Goal: Communication & Community: Answer question/provide support

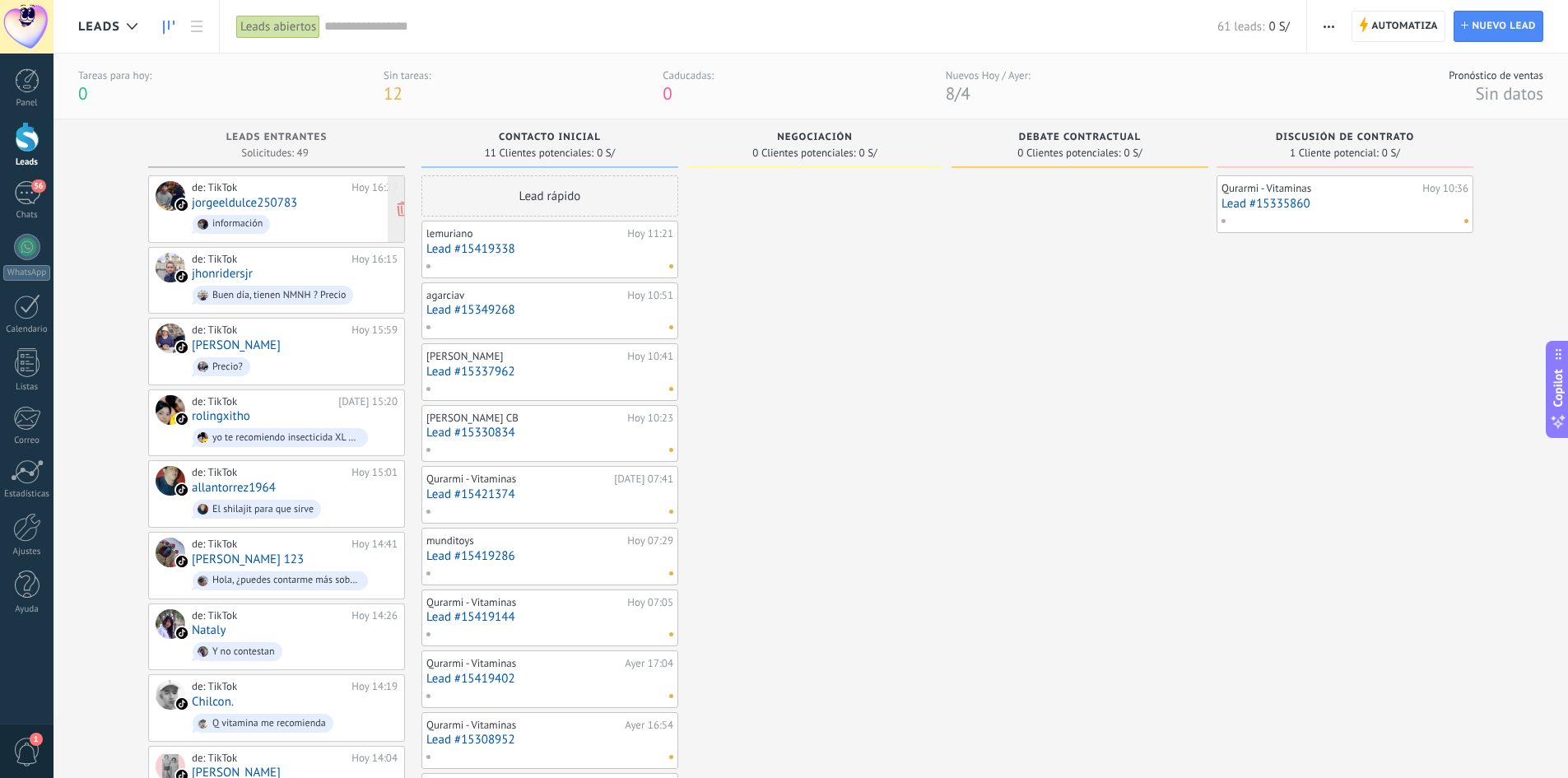
click at [262, 212] on span "información" at bounding box center [295, 225] width 206 height 26
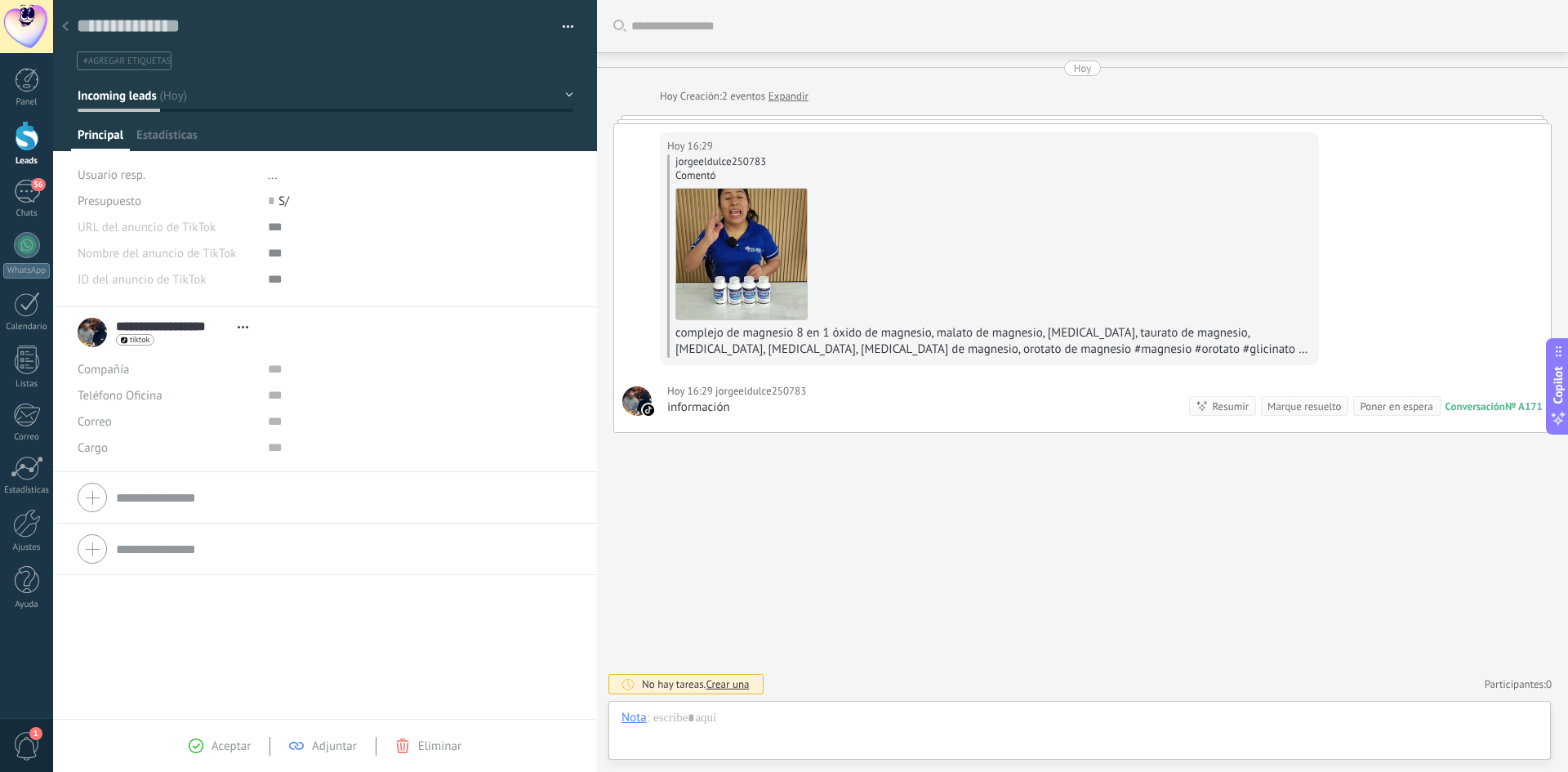
scroll to position [25, 0]
click at [763, 723] on div at bounding box center [1079, 733] width 916 height 49
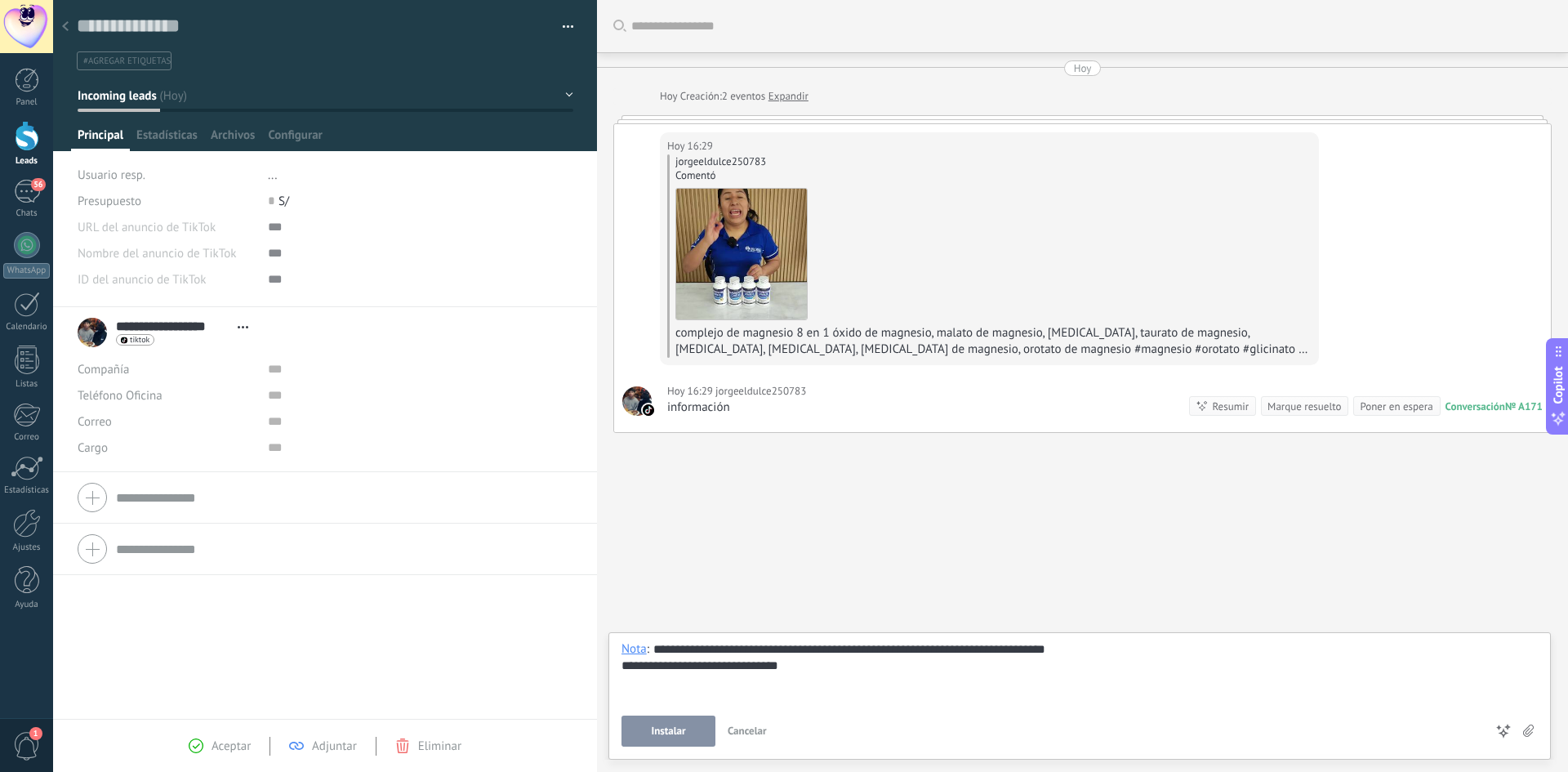
click at [674, 737] on button "Instalar" at bounding box center [668, 731] width 94 height 31
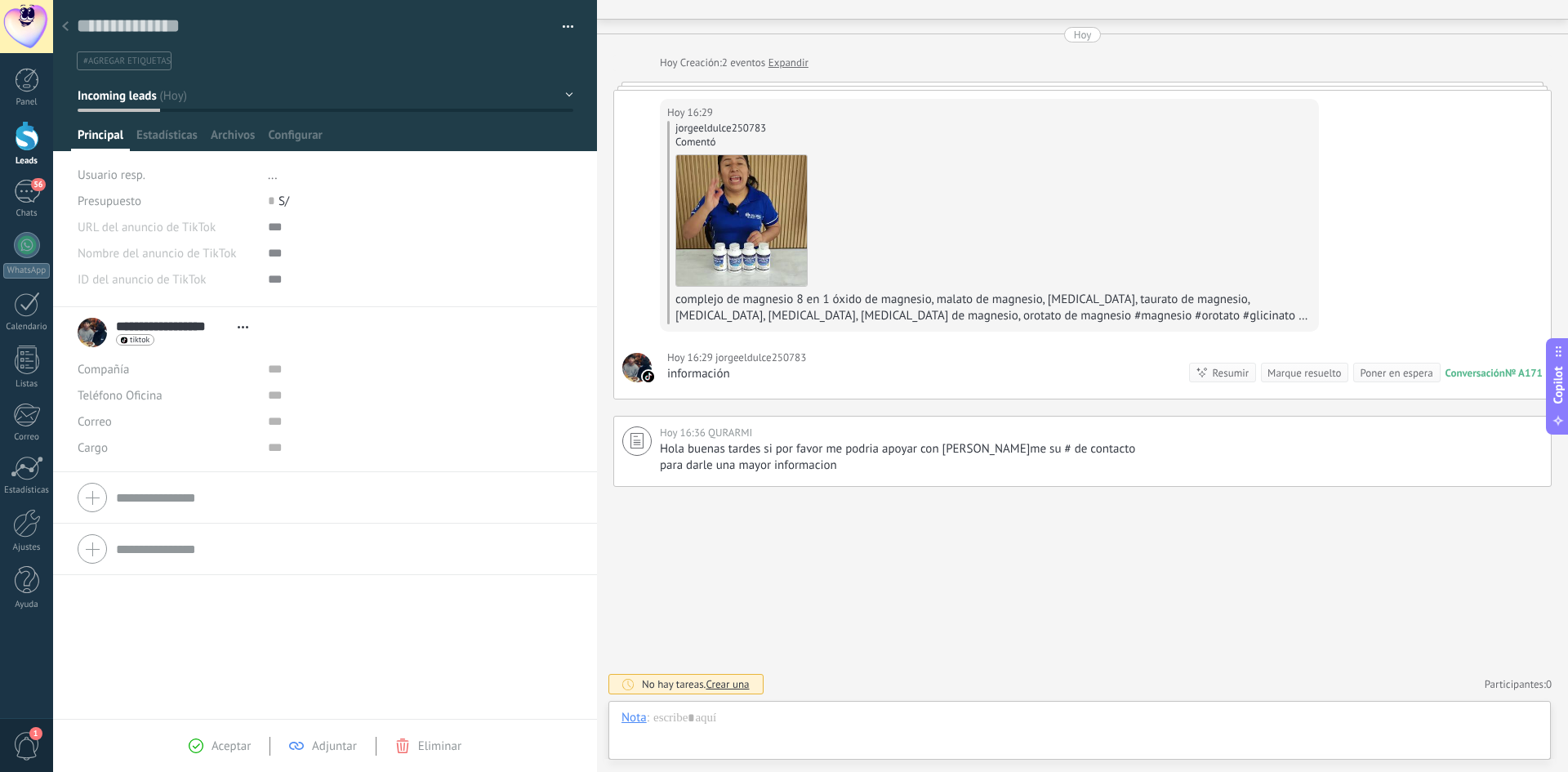
click at [72, 18] on div at bounding box center [65, 27] width 23 height 32
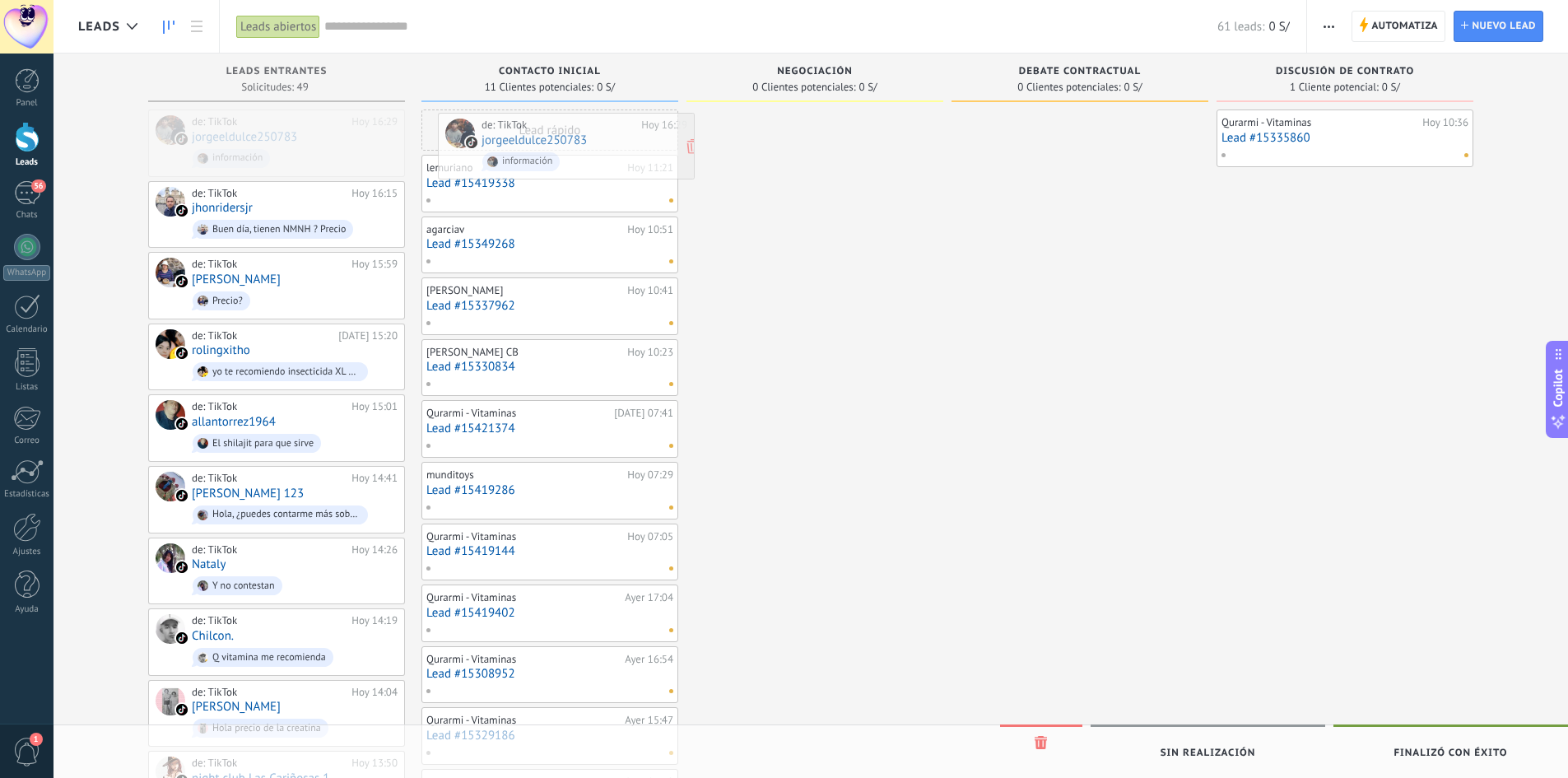
drag, startPoint x: 277, startPoint y: 134, endPoint x: 567, endPoint y: 138, distance: 290.0
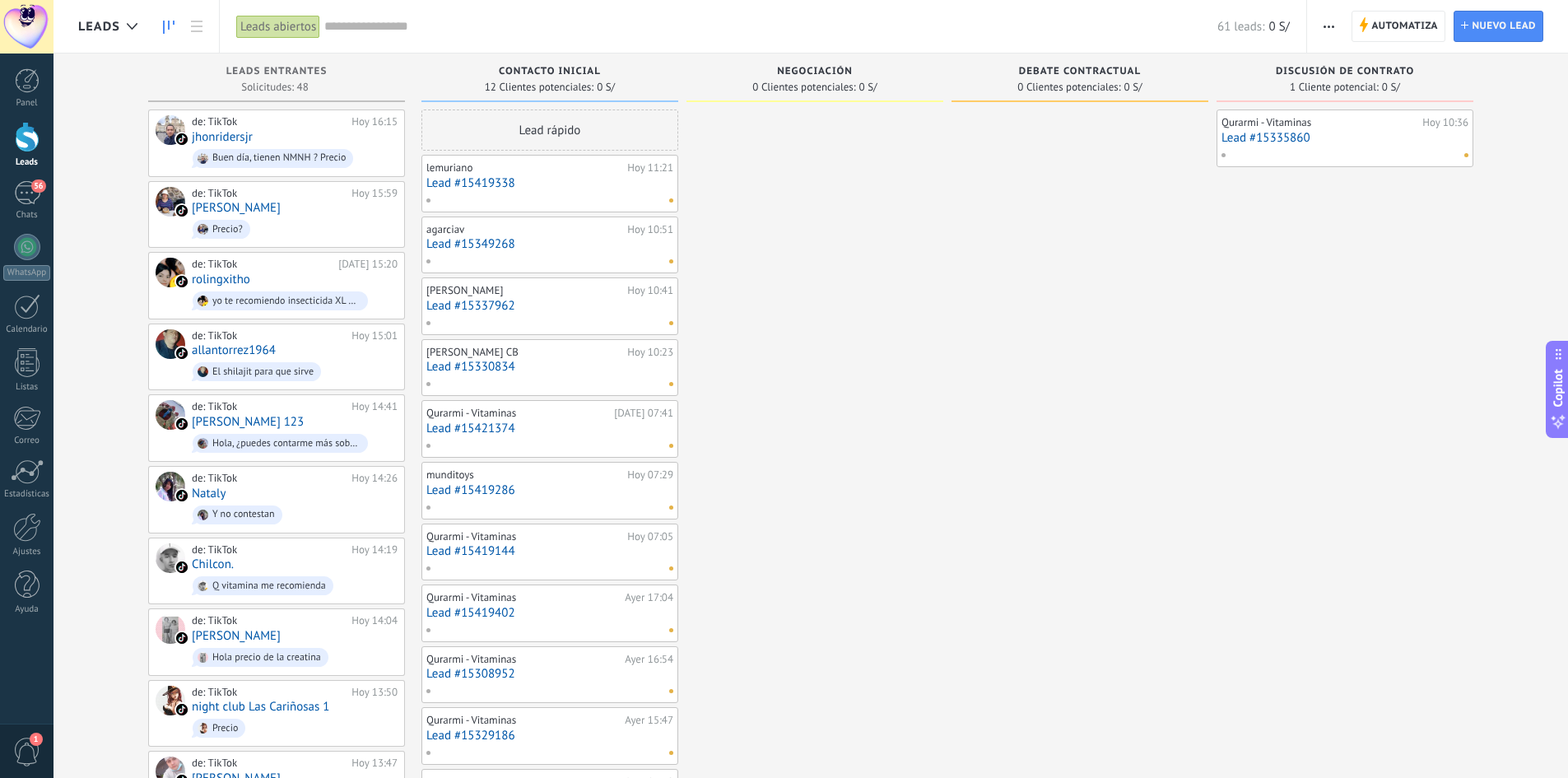
click at [476, 184] on link "Lead #15419338" at bounding box center [549, 183] width 247 height 14
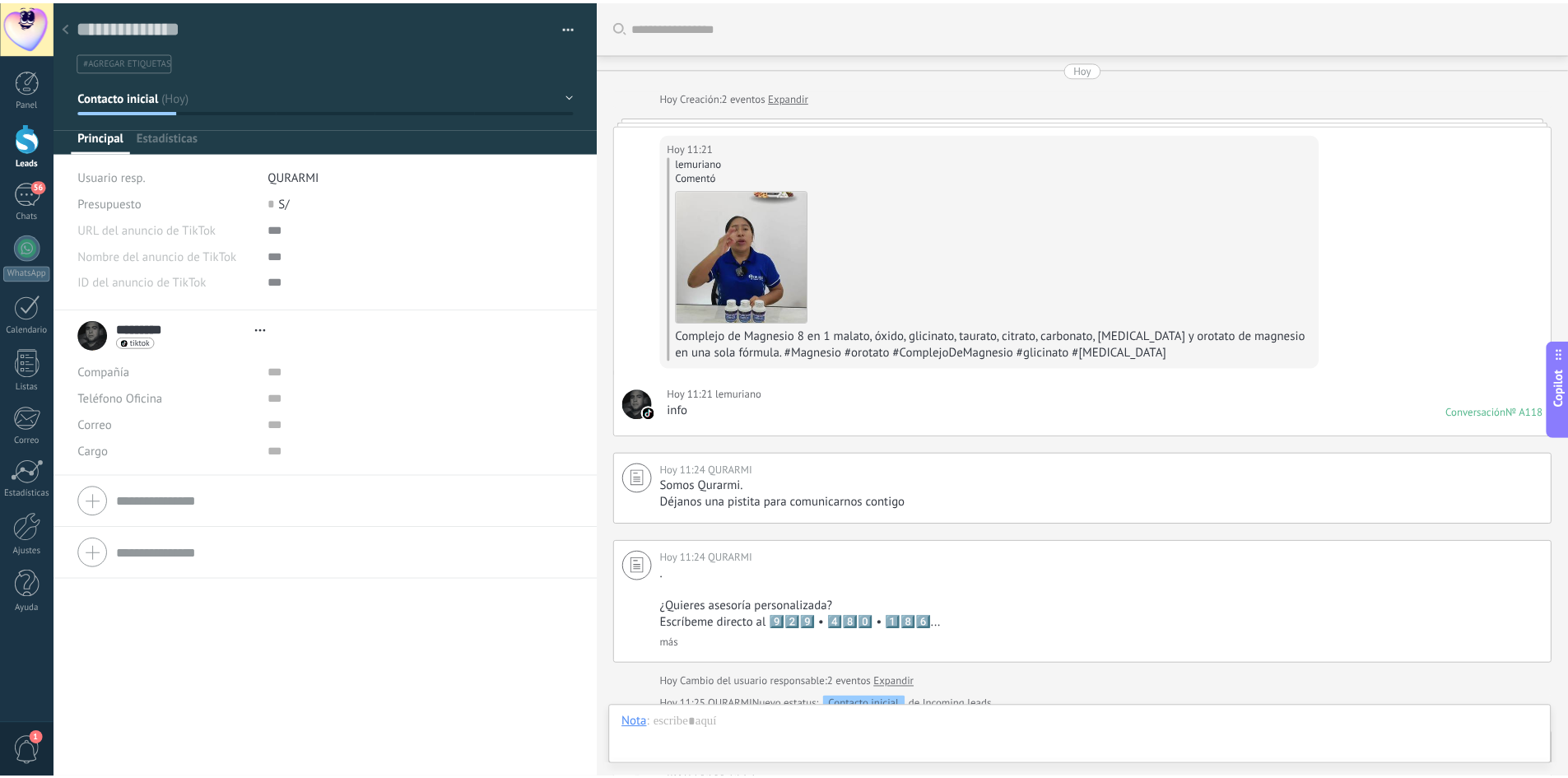
scroll to position [361, 0]
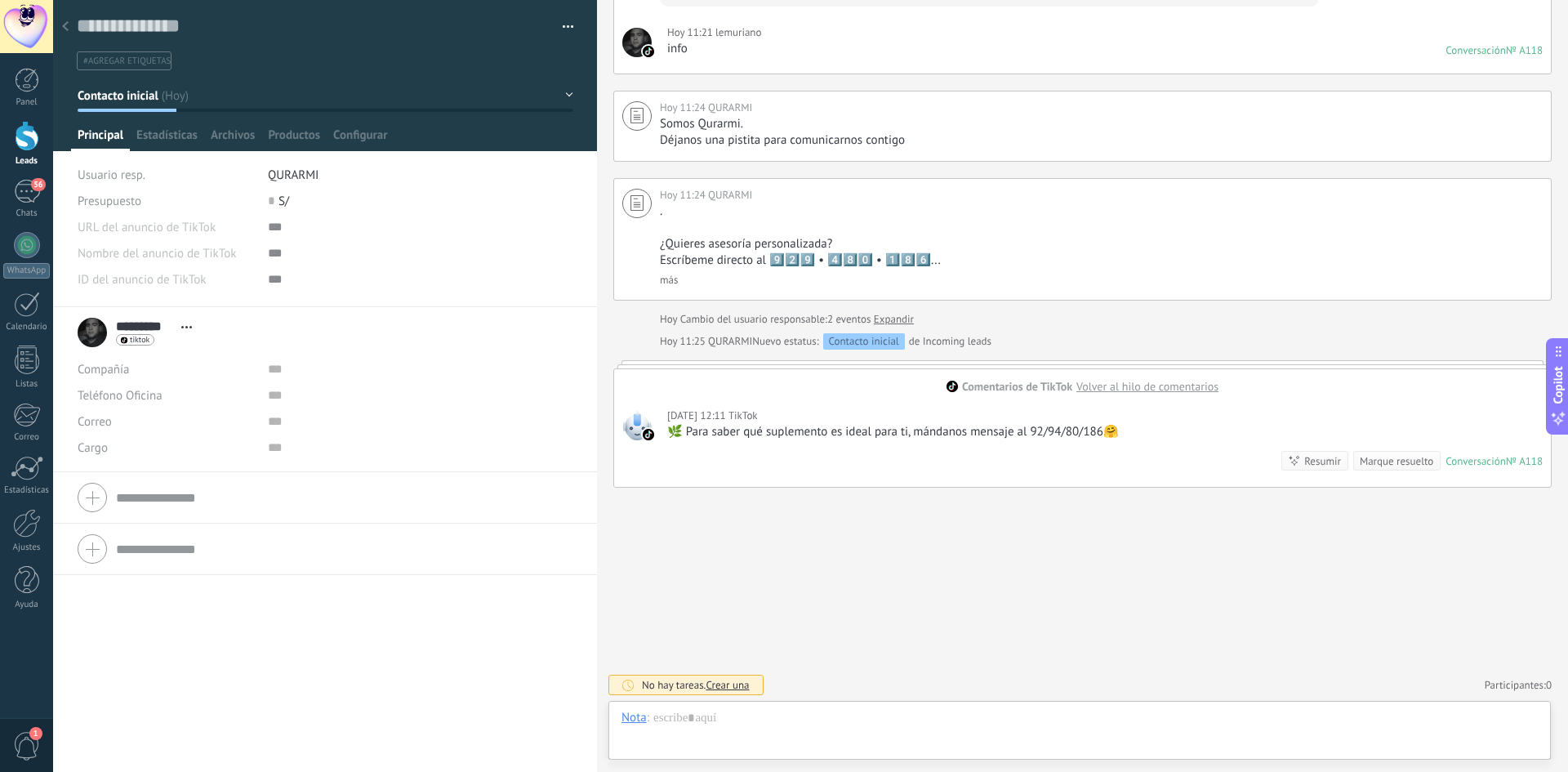
click at [924, 425] on div "🌿 Para saber qué suplemento es ideal para ti, mándanos mensaje al 92/94/80/186🤗" at bounding box center [893, 432] width 452 height 17
click at [944, 430] on div "🌿 Para saber qué suplemento es ideal para ti, mándanos mensaje al 92/94/80/186🤗" at bounding box center [893, 432] width 452 height 17
click at [61, 26] on div at bounding box center [65, 27] width 23 height 32
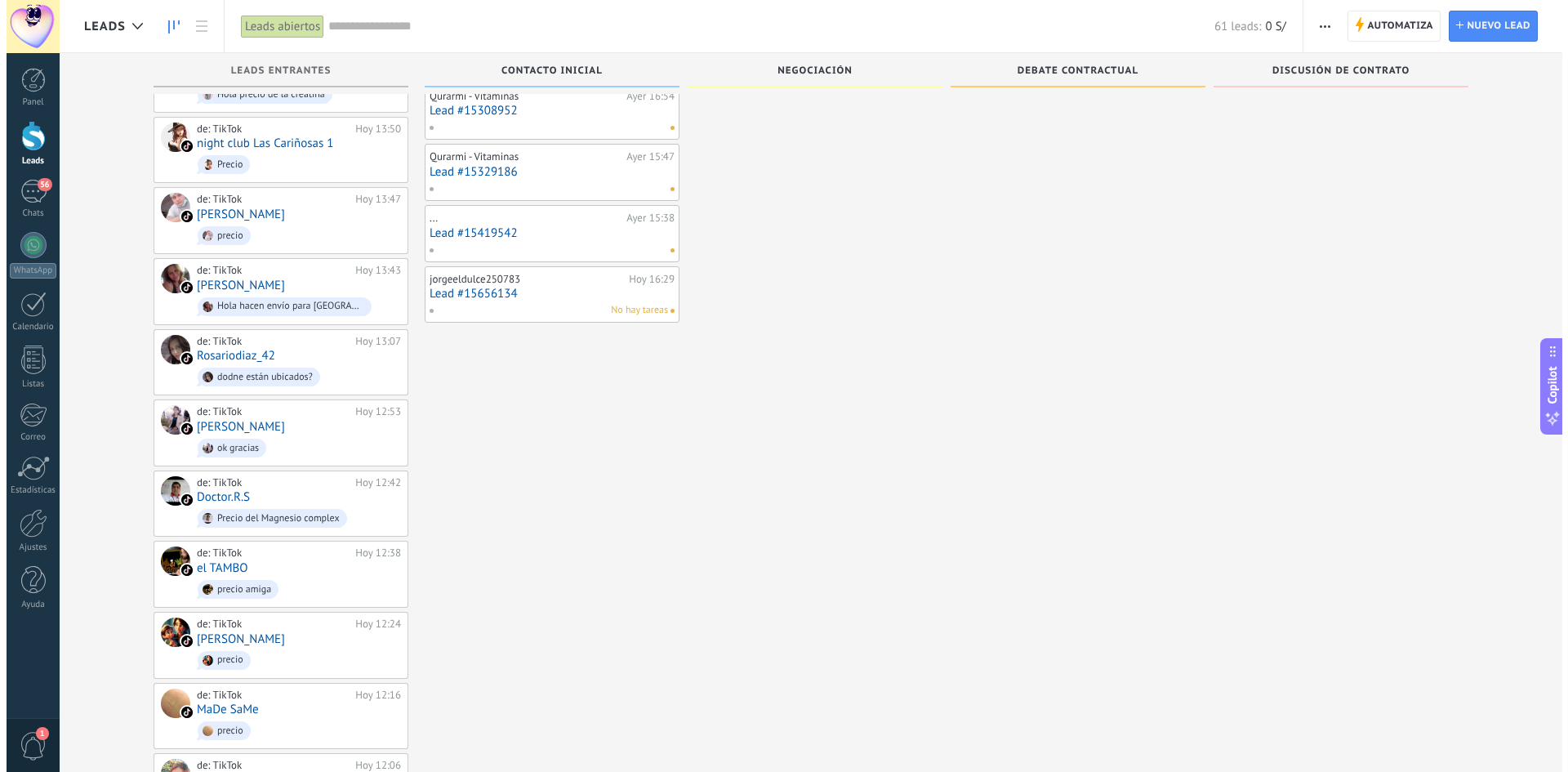
scroll to position [492, 0]
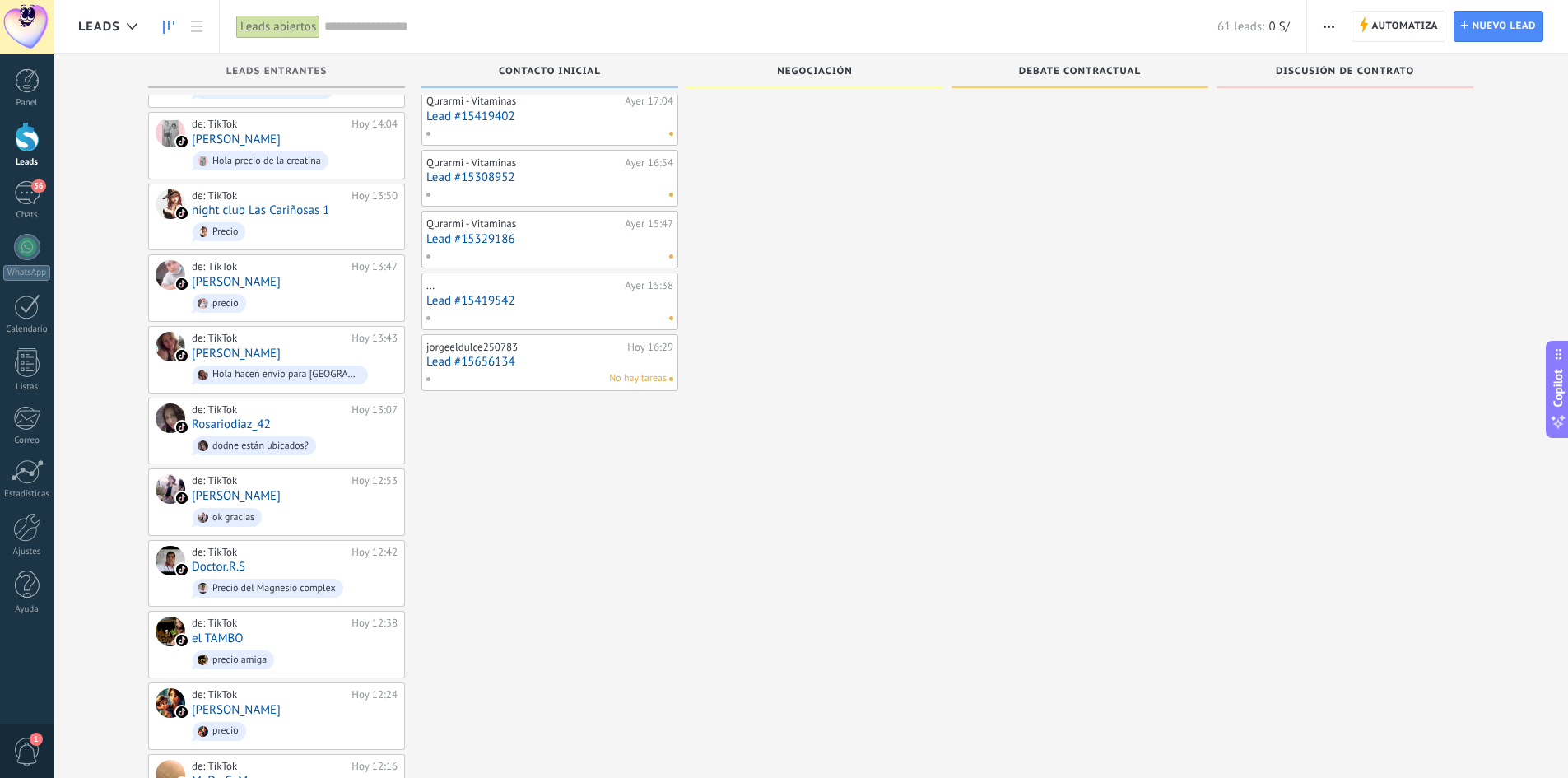
click at [510, 279] on div "..." at bounding box center [523, 286] width 194 height 13
click at [522, 391] on div "jorgeeldulce250783 [DATE] 16:29 Lead #15656134 No hay tareas" at bounding box center [550, 363] width 257 height 57
click at [502, 363] on link "Lead #15656134" at bounding box center [549, 361] width 247 height 14
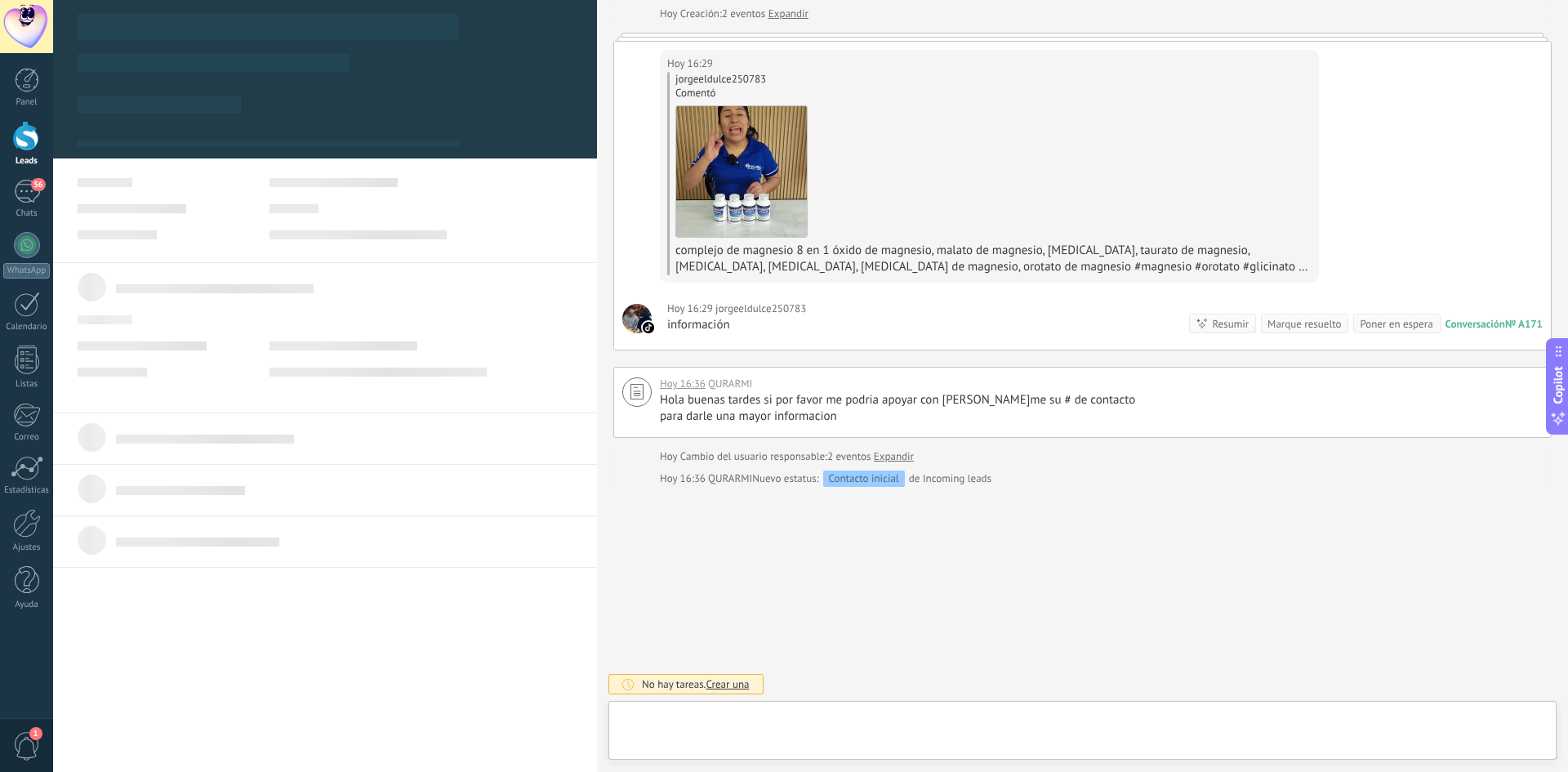
scroll to position [25, 0]
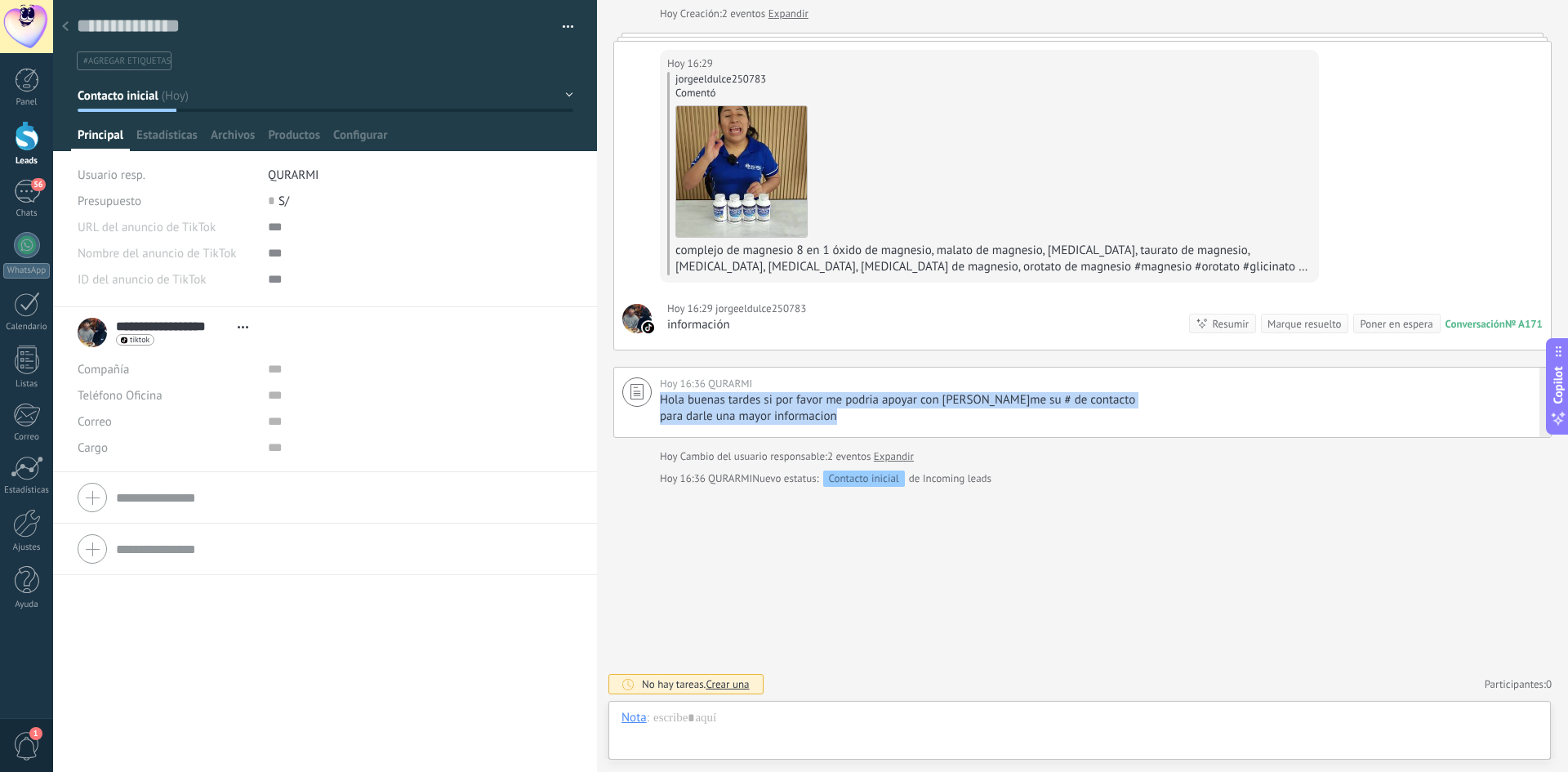
drag, startPoint x: 856, startPoint y: 415, endPoint x: 657, endPoint y: 395, distance: 200.0
click at [657, 395] on div "[DATE] 16:36 [PERSON_NAME] buenas tardes si por favor me podria apoyar con brin…" at bounding box center [1083, 403] width 939 height 72
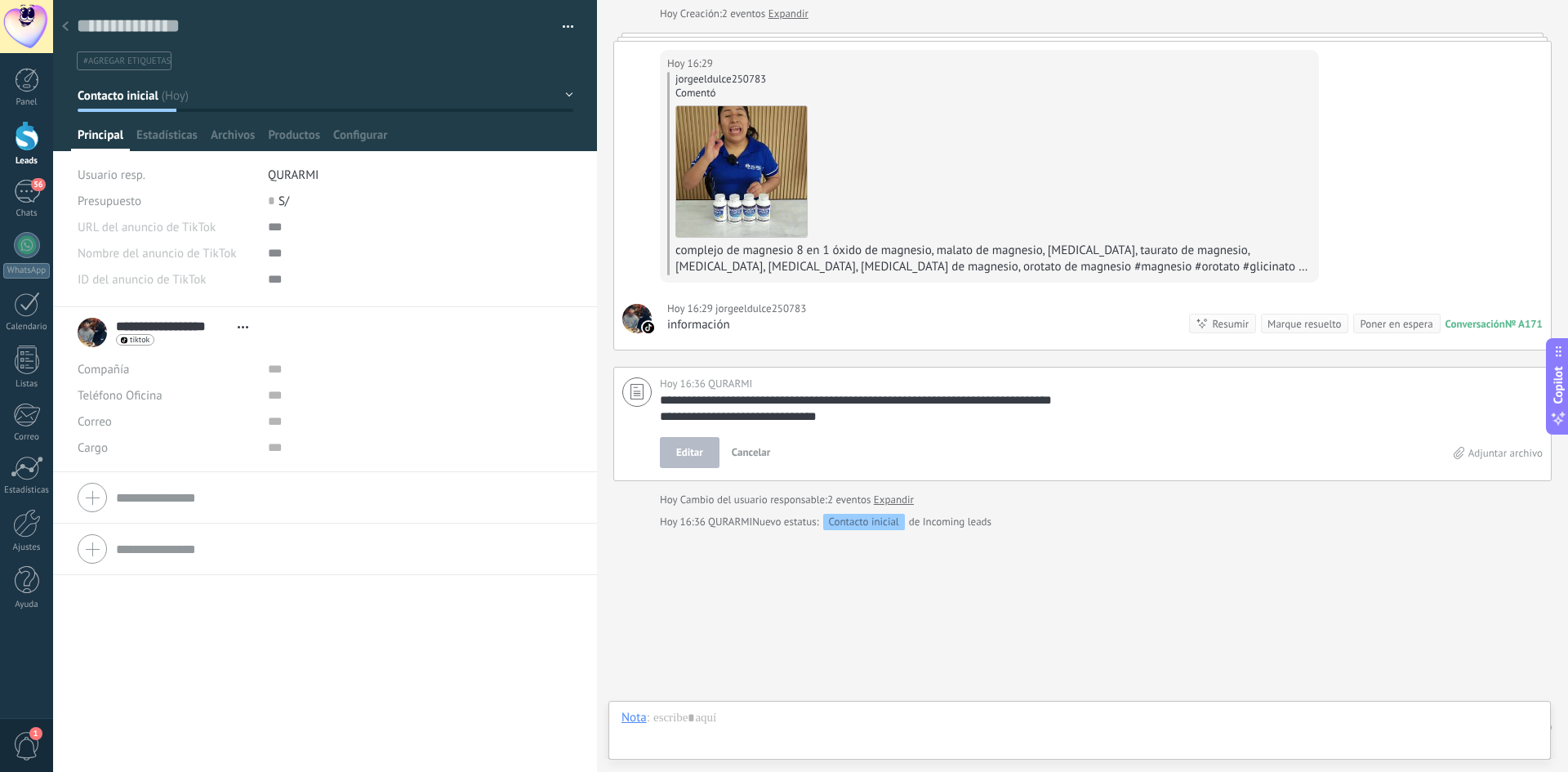
scroll to position [126, 0]
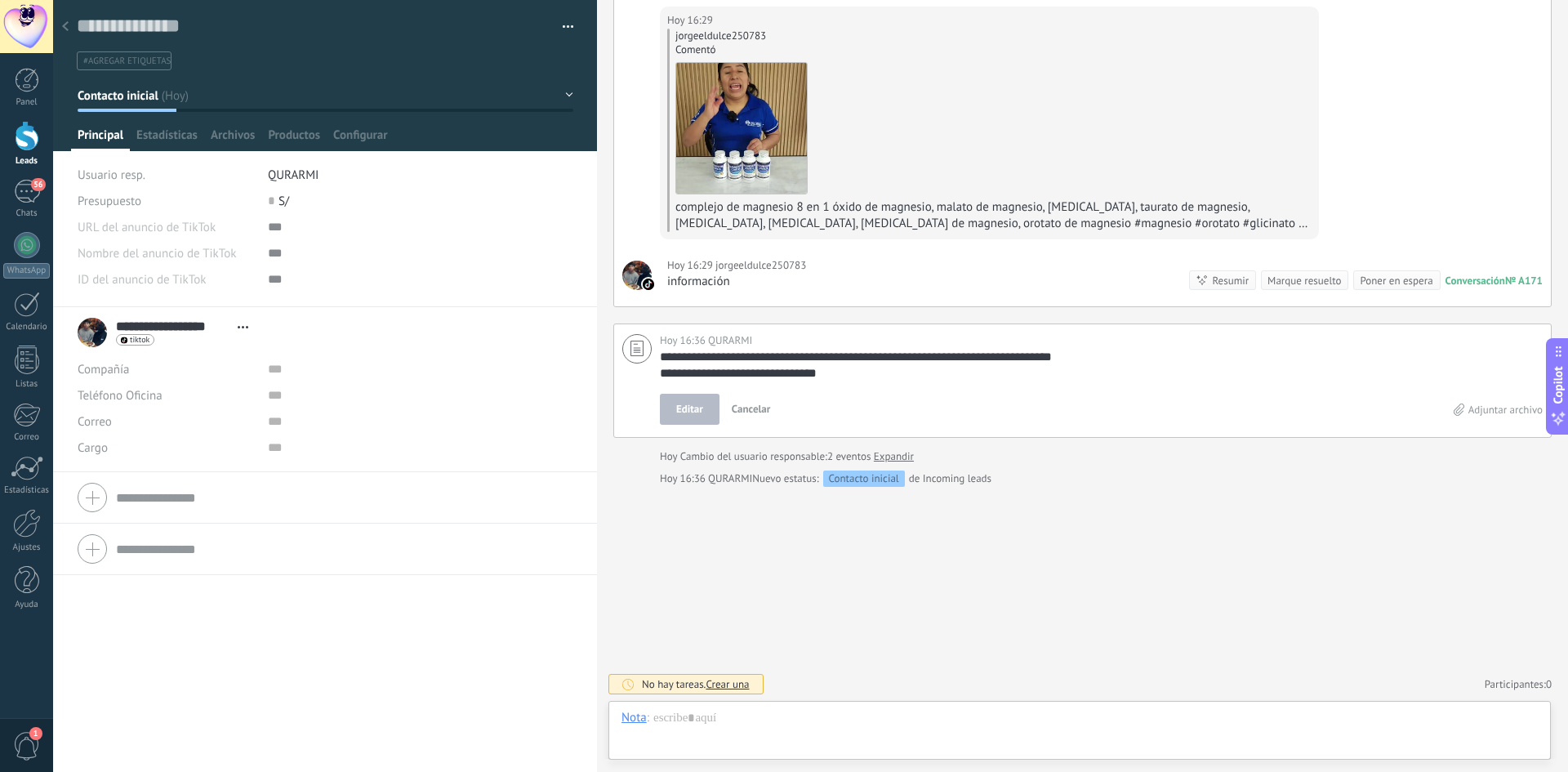
click at [67, 28] on icon at bounding box center [65, 26] width 6 height 10
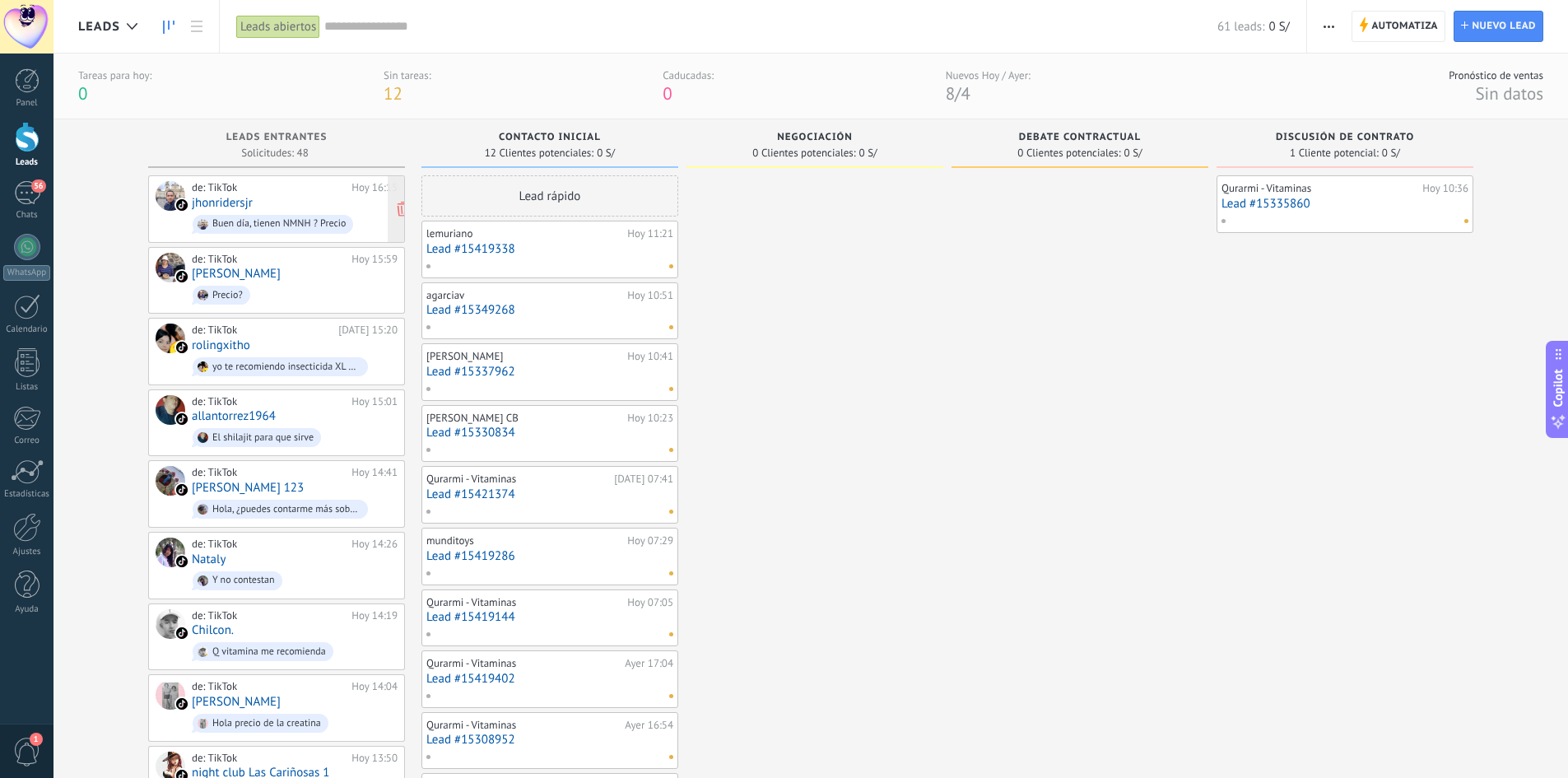
click at [213, 202] on link "jhonridersjr" at bounding box center [223, 202] width 61 height 14
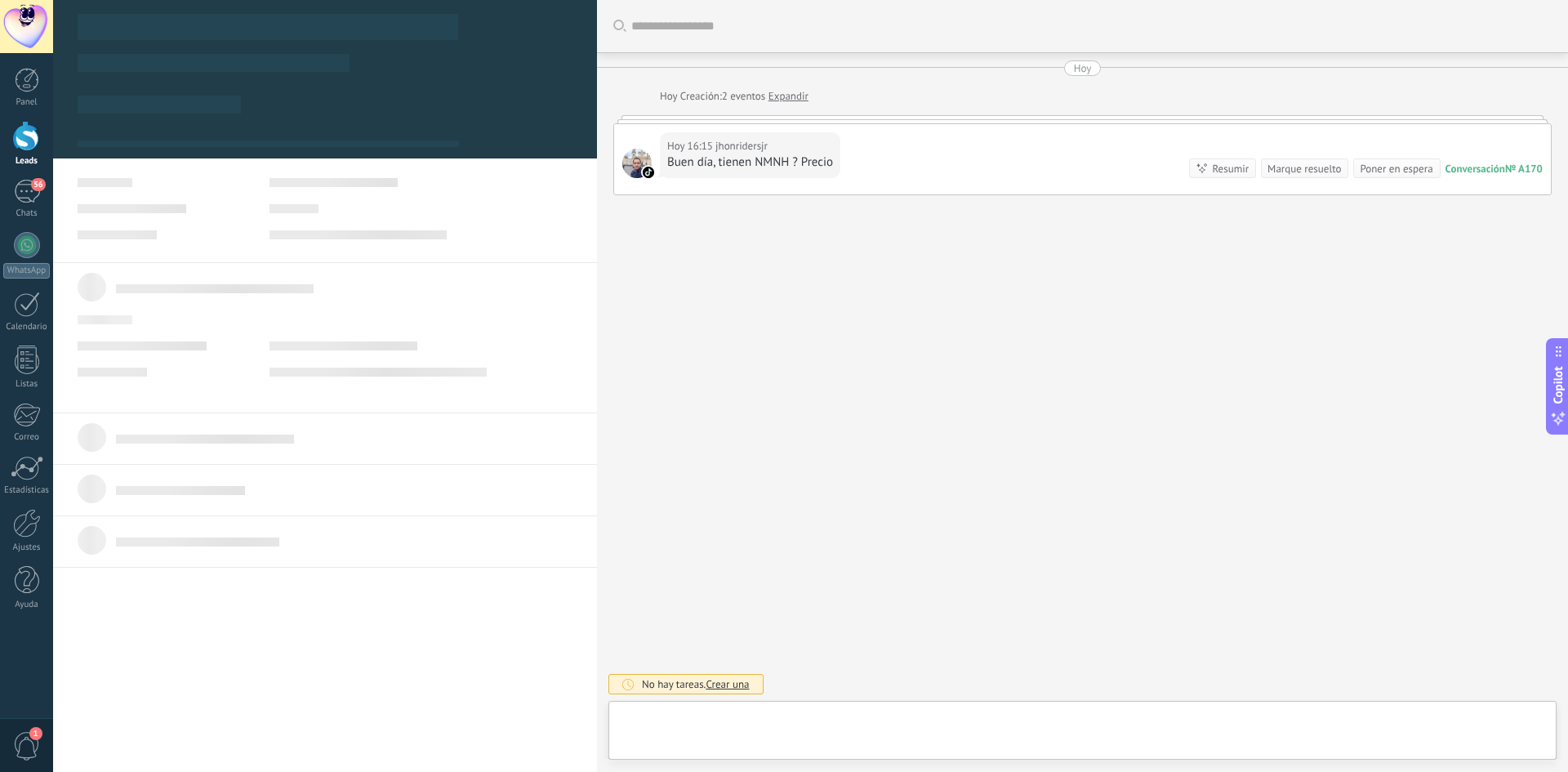
type textarea "**********"
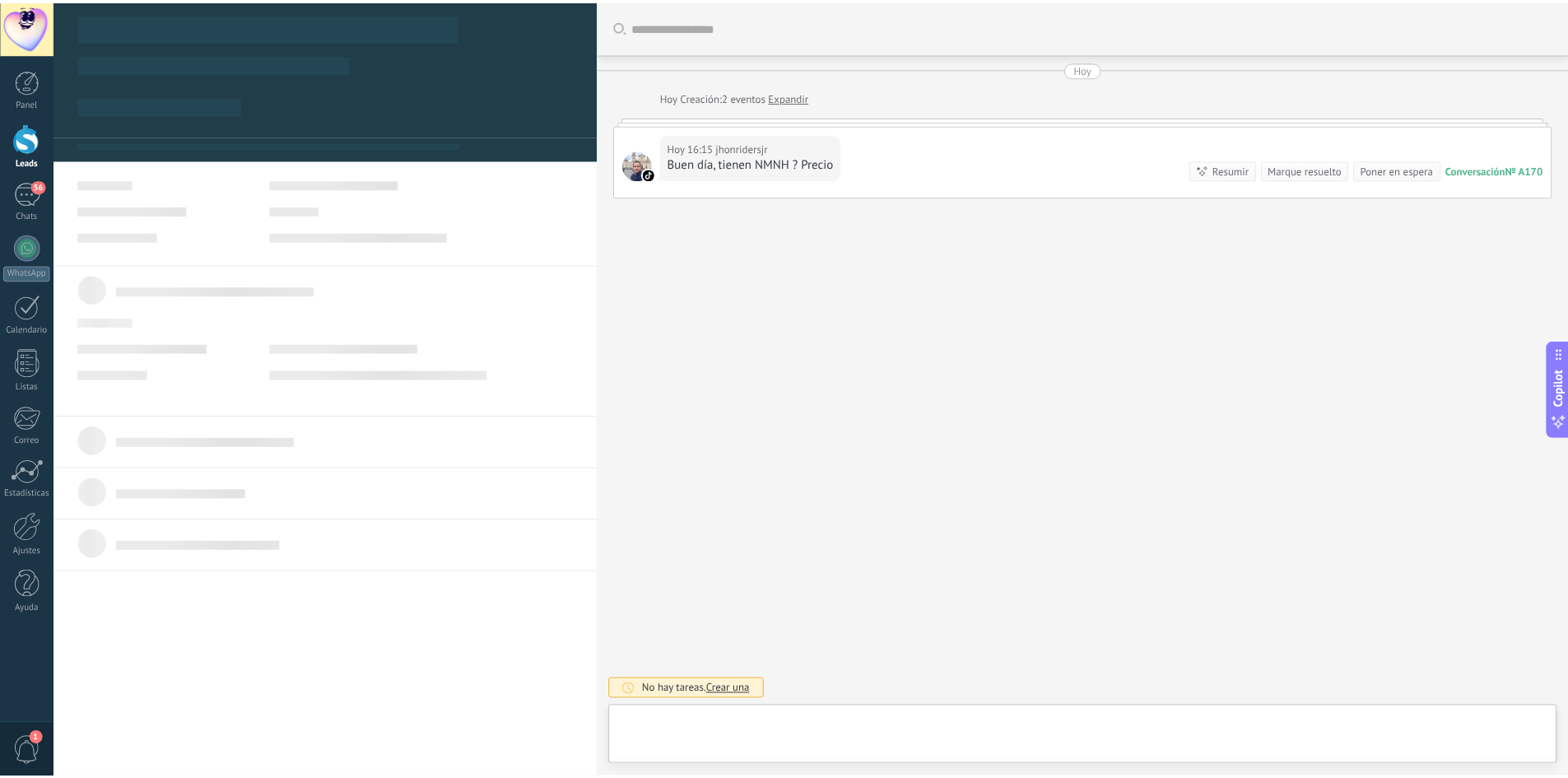
scroll to position [25, 0]
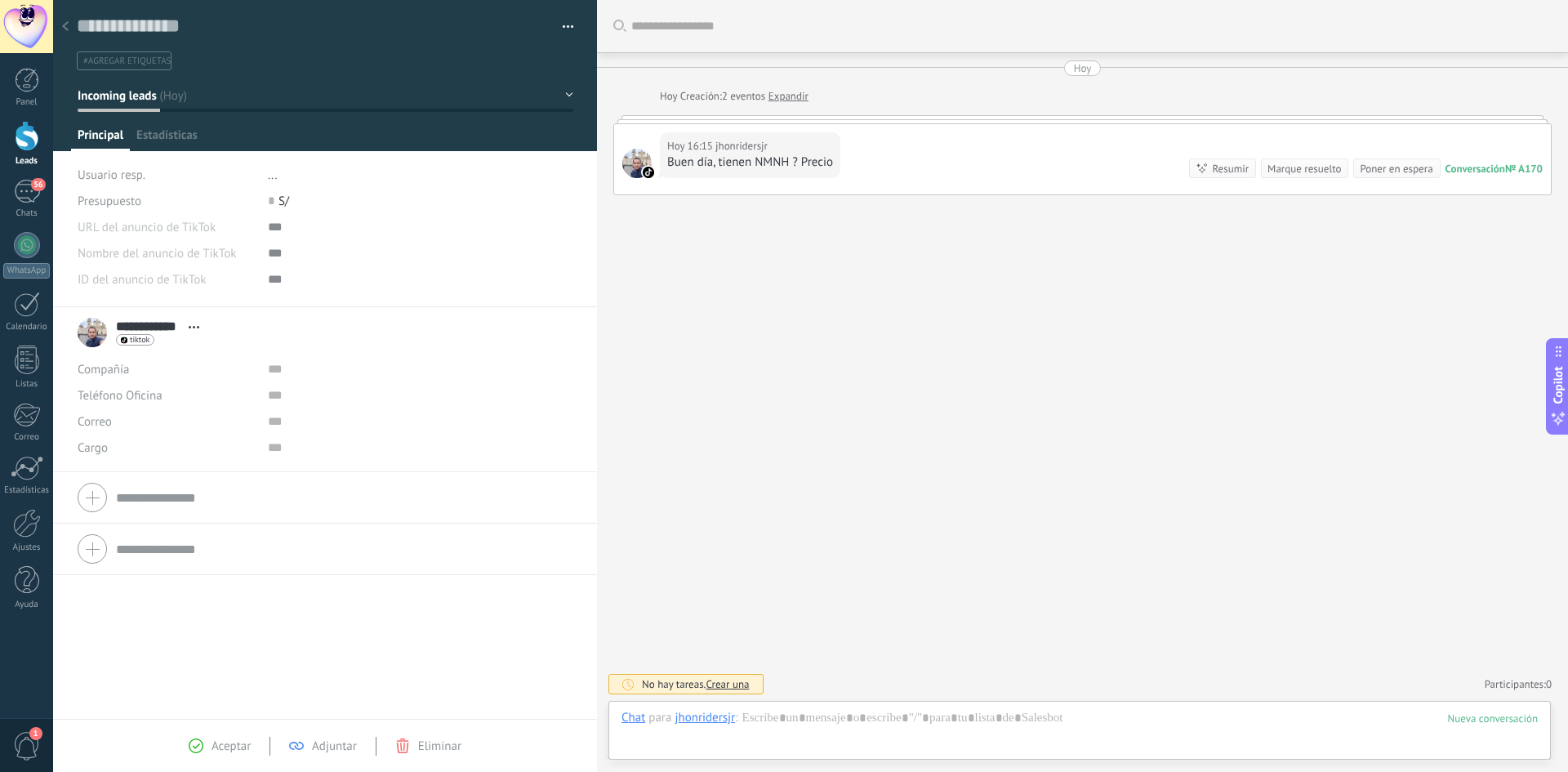
click at [746, 711] on div "Chat Correo Nota Tarea Chat para jhonridersjr : Enviar Cancelar Rastrear clics …" at bounding box center [1080, 730] width 943 height 59
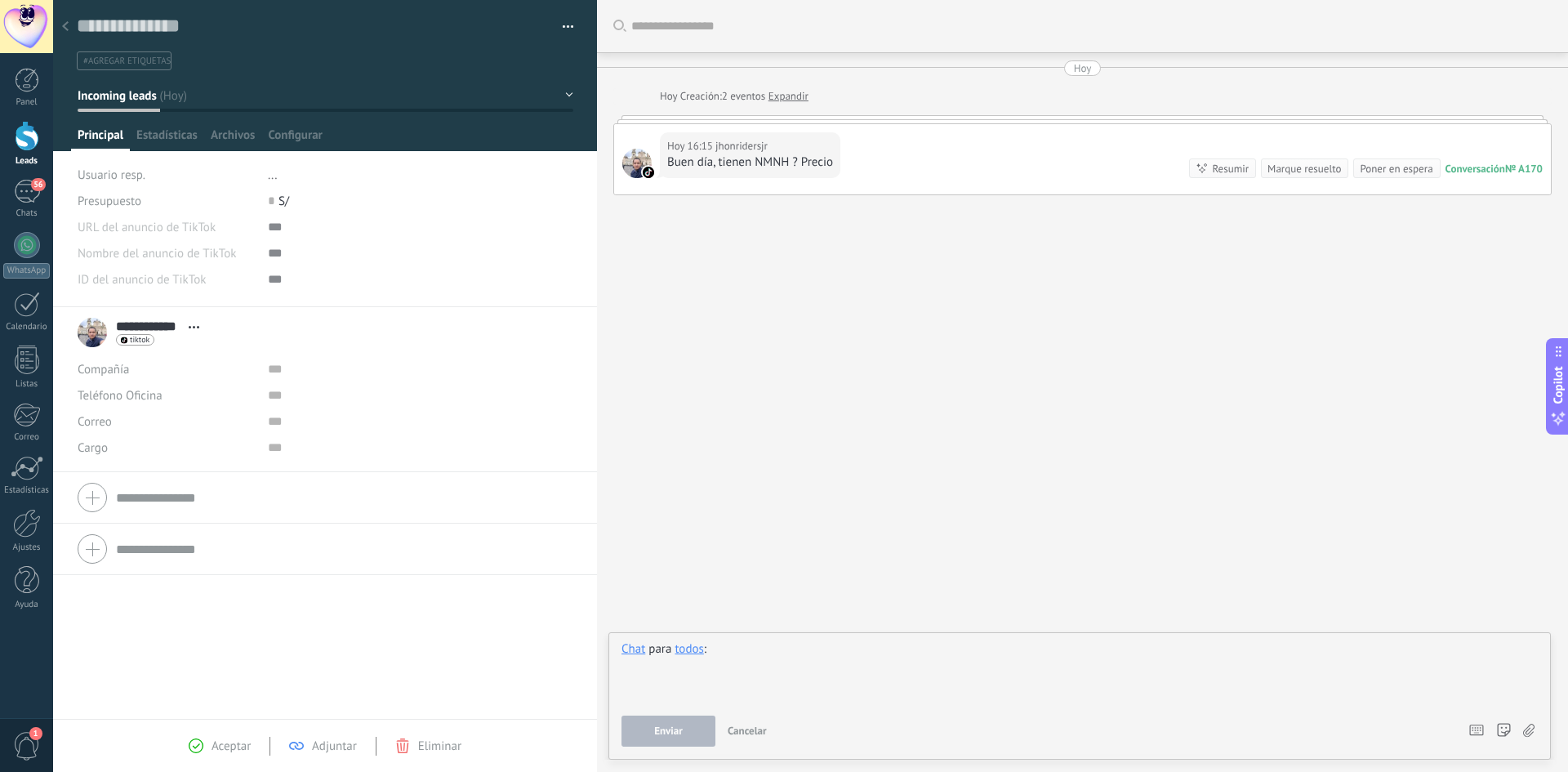
click at [760, 654] on div at bounding box center [1079, 672] width 916 height 62
paste div
click at [672, 727] on span "Enviar" at bounding box center [668, 731] width 28 height 11
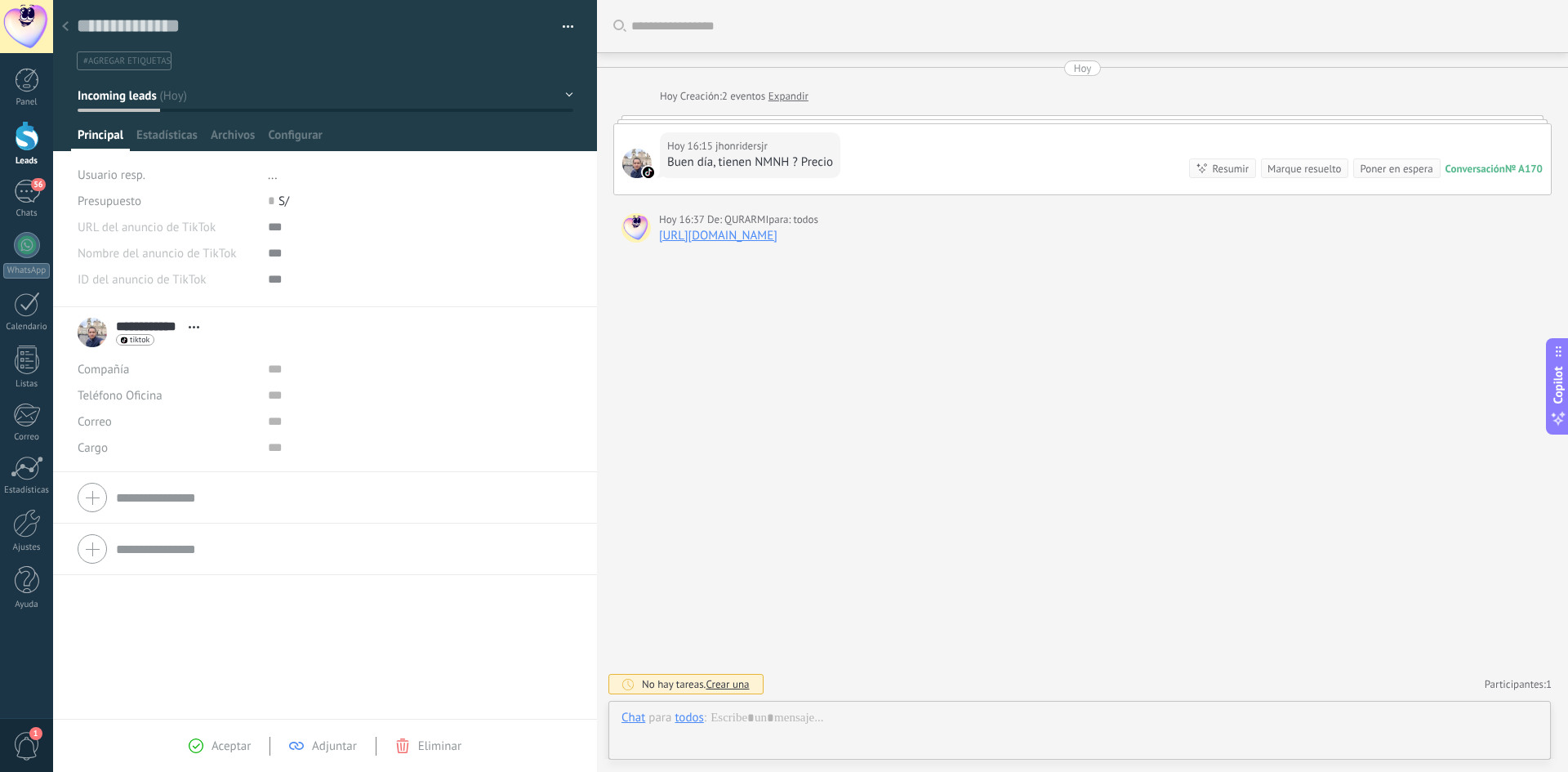
click at [726, 236] on link "[URL][DOMAIN_NAME]" at bounding box center [718, 236] width 118 height 16
click at [67, 28] on icon at bounding box center [65, 26] width 6 height 10
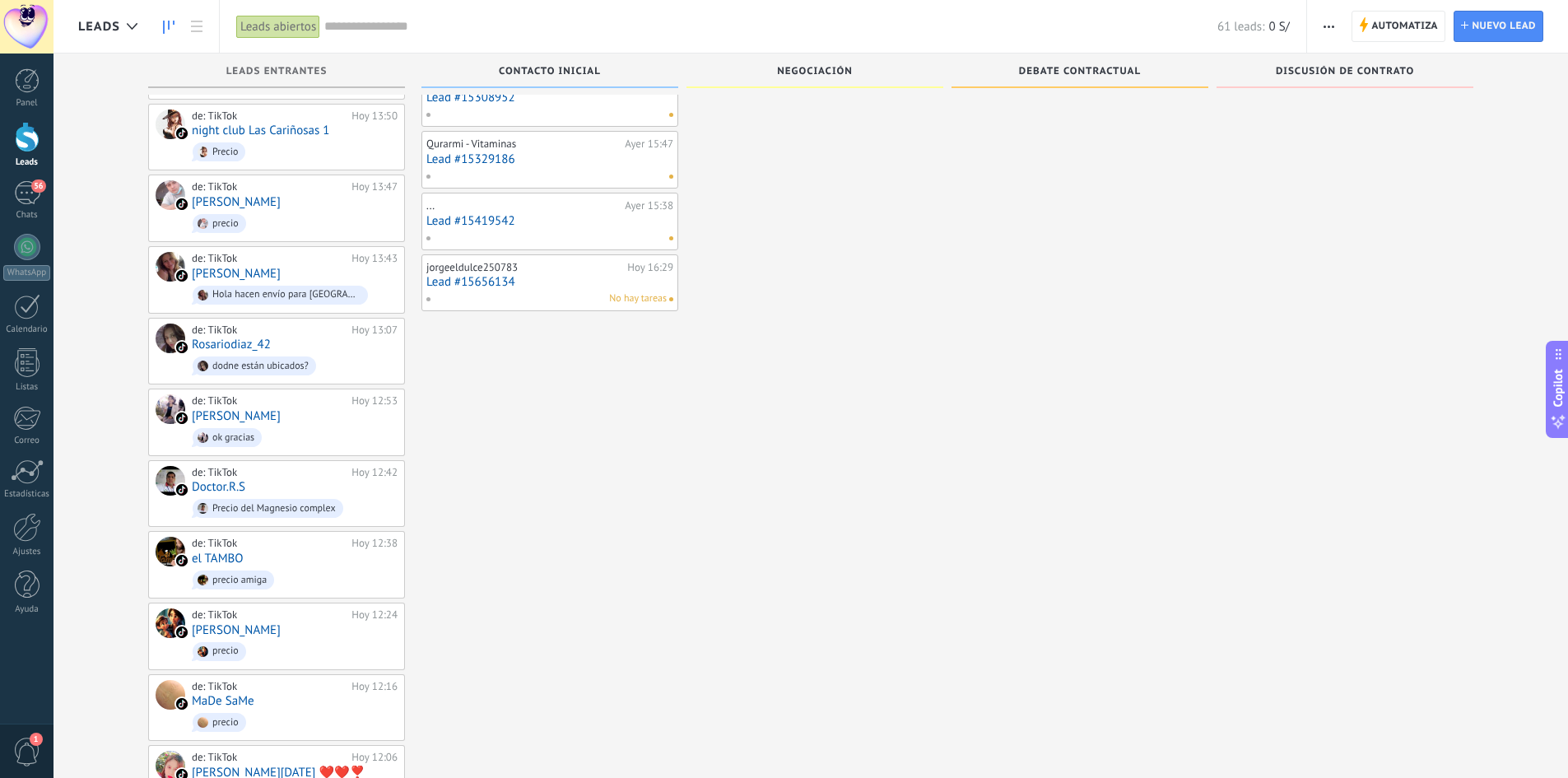
scroll to position [510, 0]
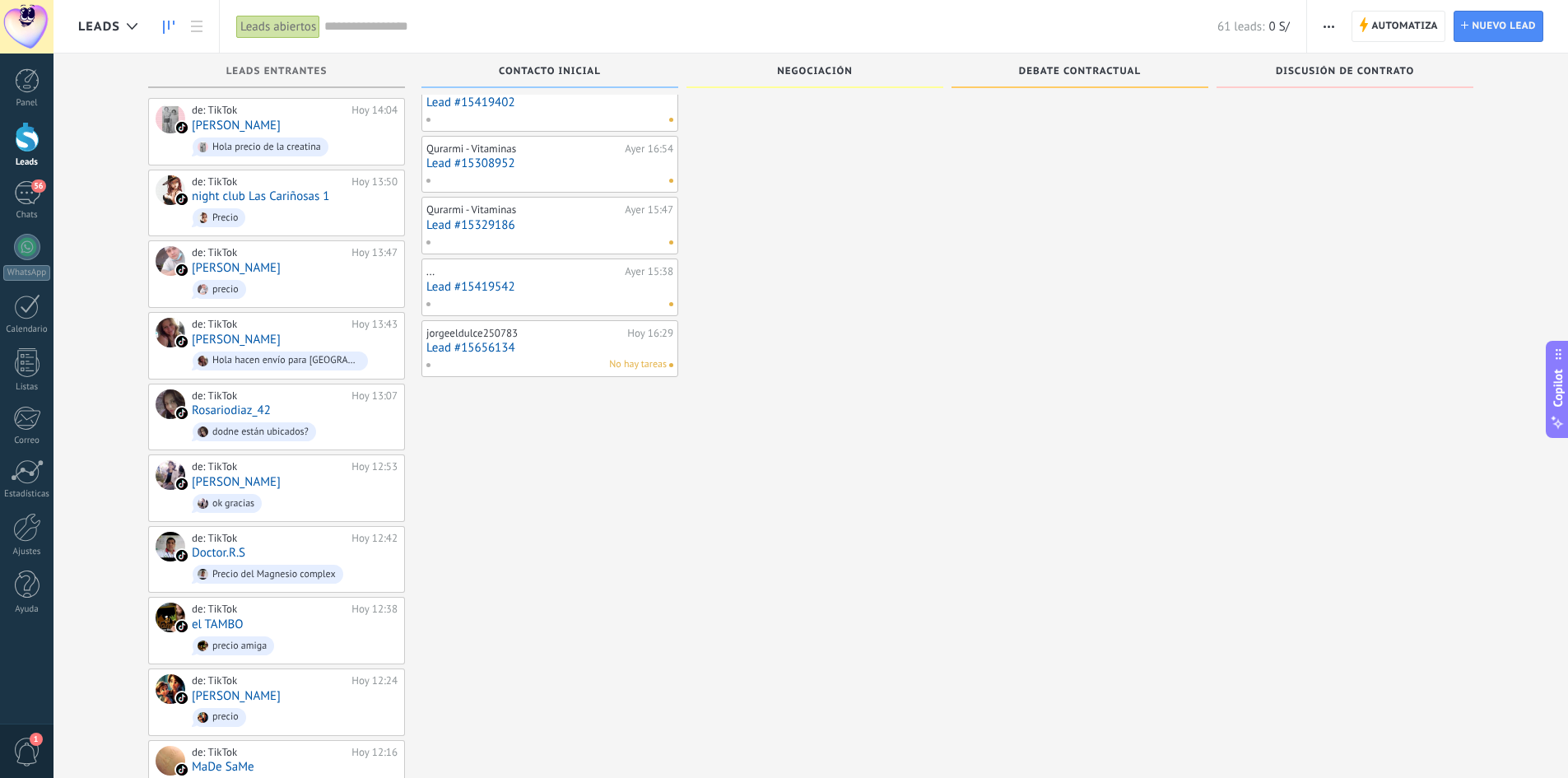
click at [522, 295] on div "... [DATE] 15:38 Lead #15419542" at bounding box center [549, 287] width 247 height 48
click at [545, 353] on link "Lead #15656134" at bounding box center [549, 347] width 247 height 14
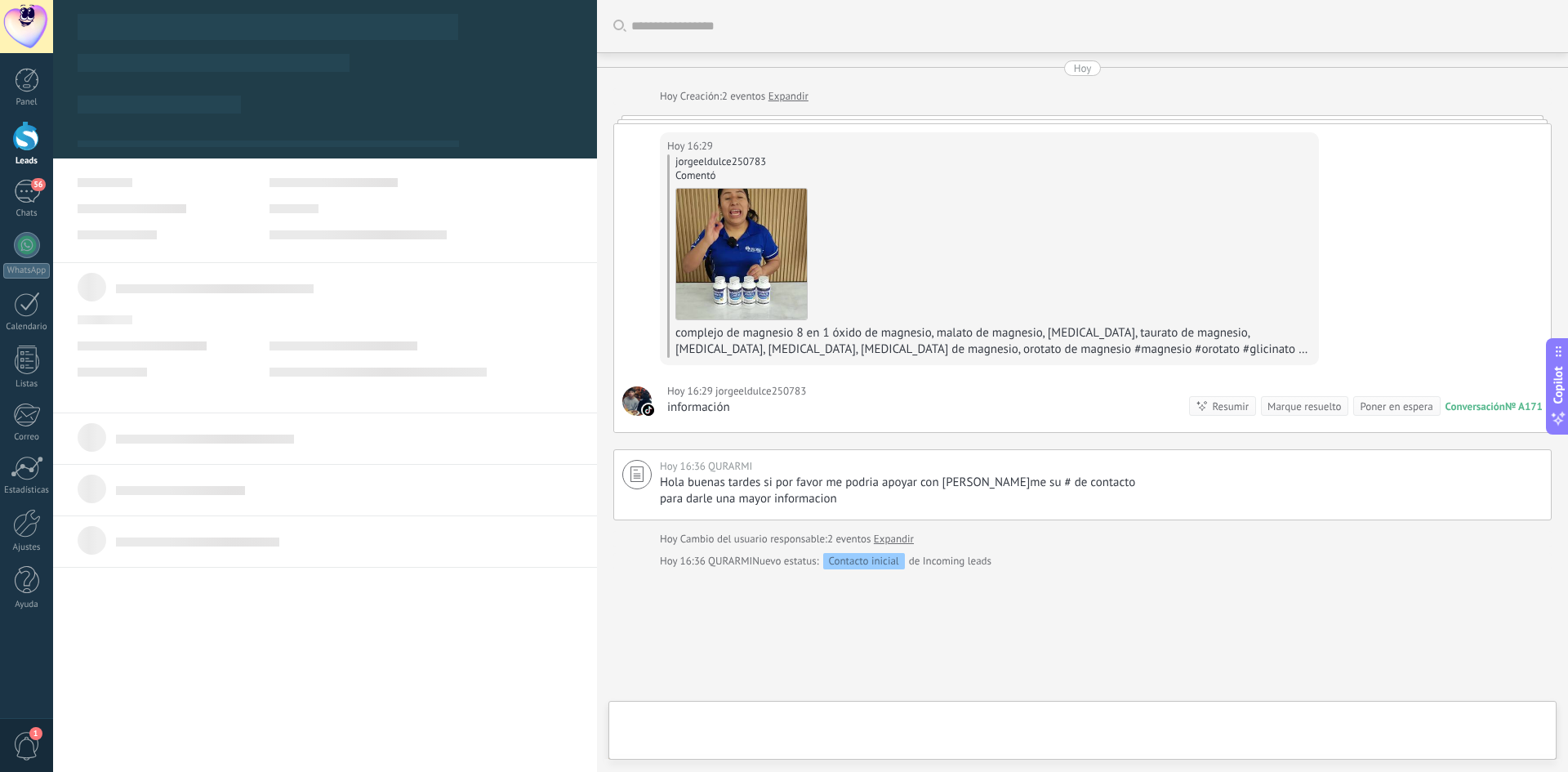
scroll to position [83, 0]
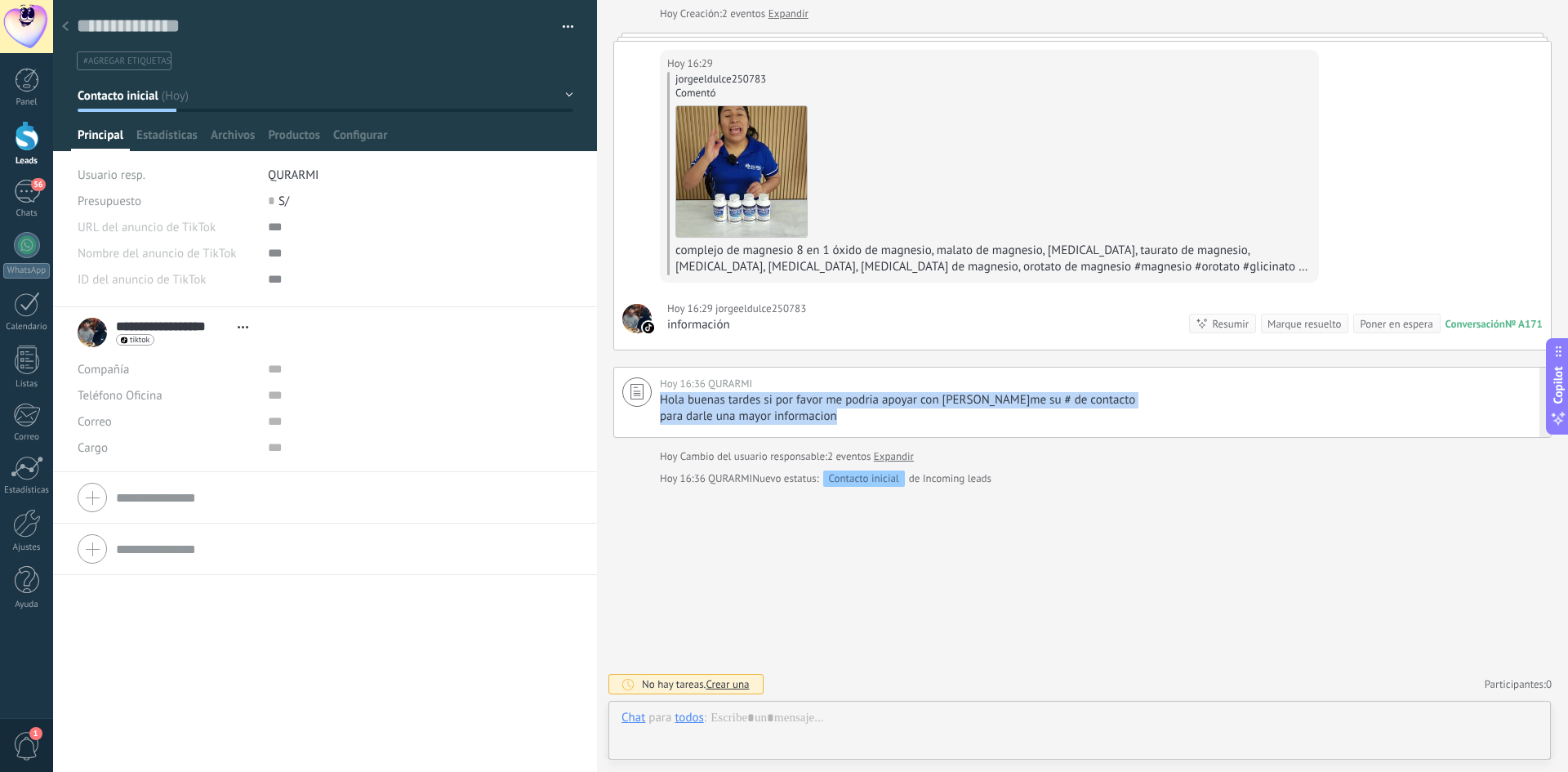
drag, startPoint x: 850, startPoint y: 411, endPoint x: 663, endPoint y: 392, distance: 188.0
click at [663, 392] on div "Hola buenas tardes si por favor me podria apoyar con [PERSON_NAME]me su # de co…" at bounding box center [1101, 409] width 883 height 33
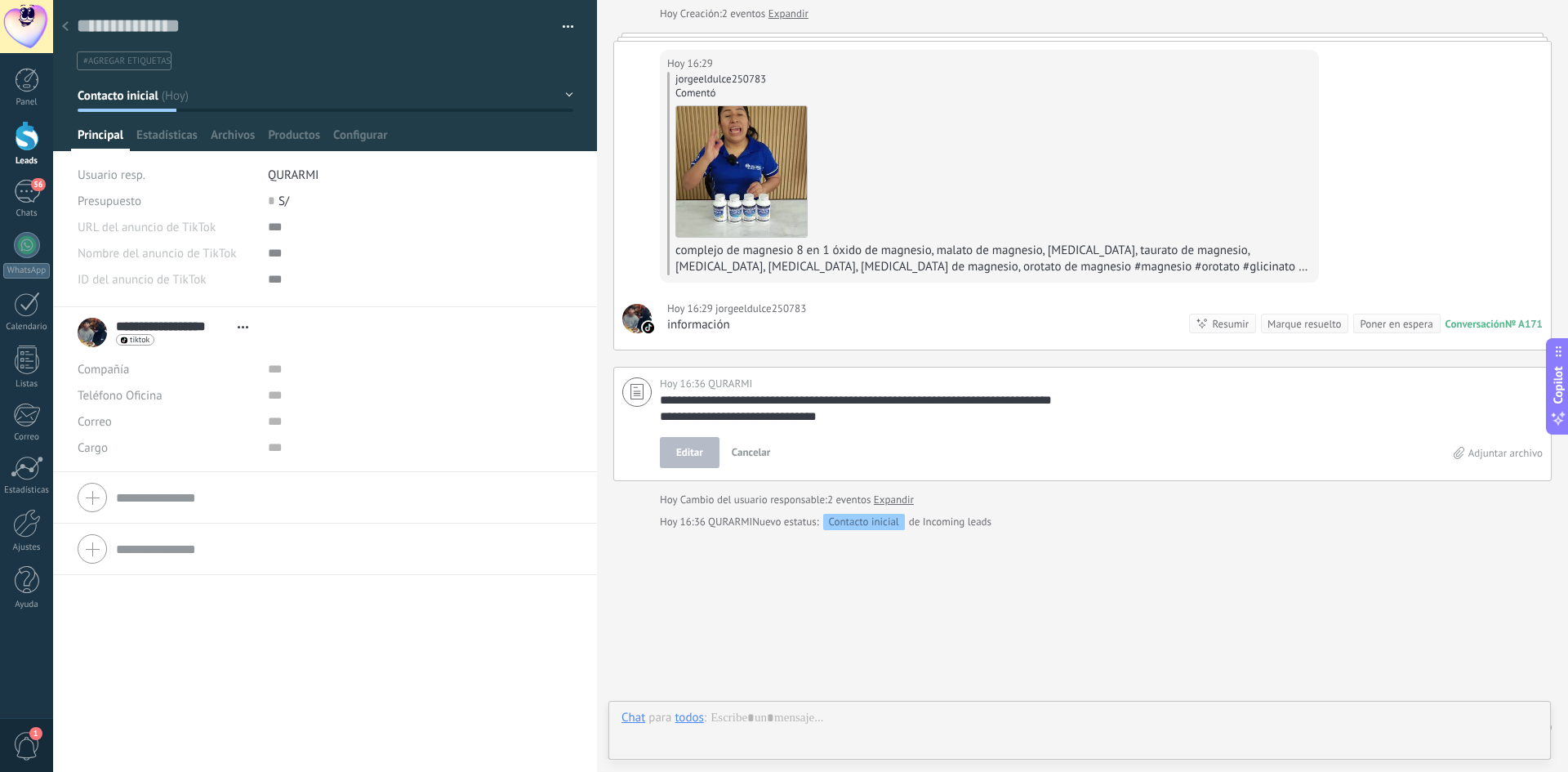
scroll to position [126, 0]
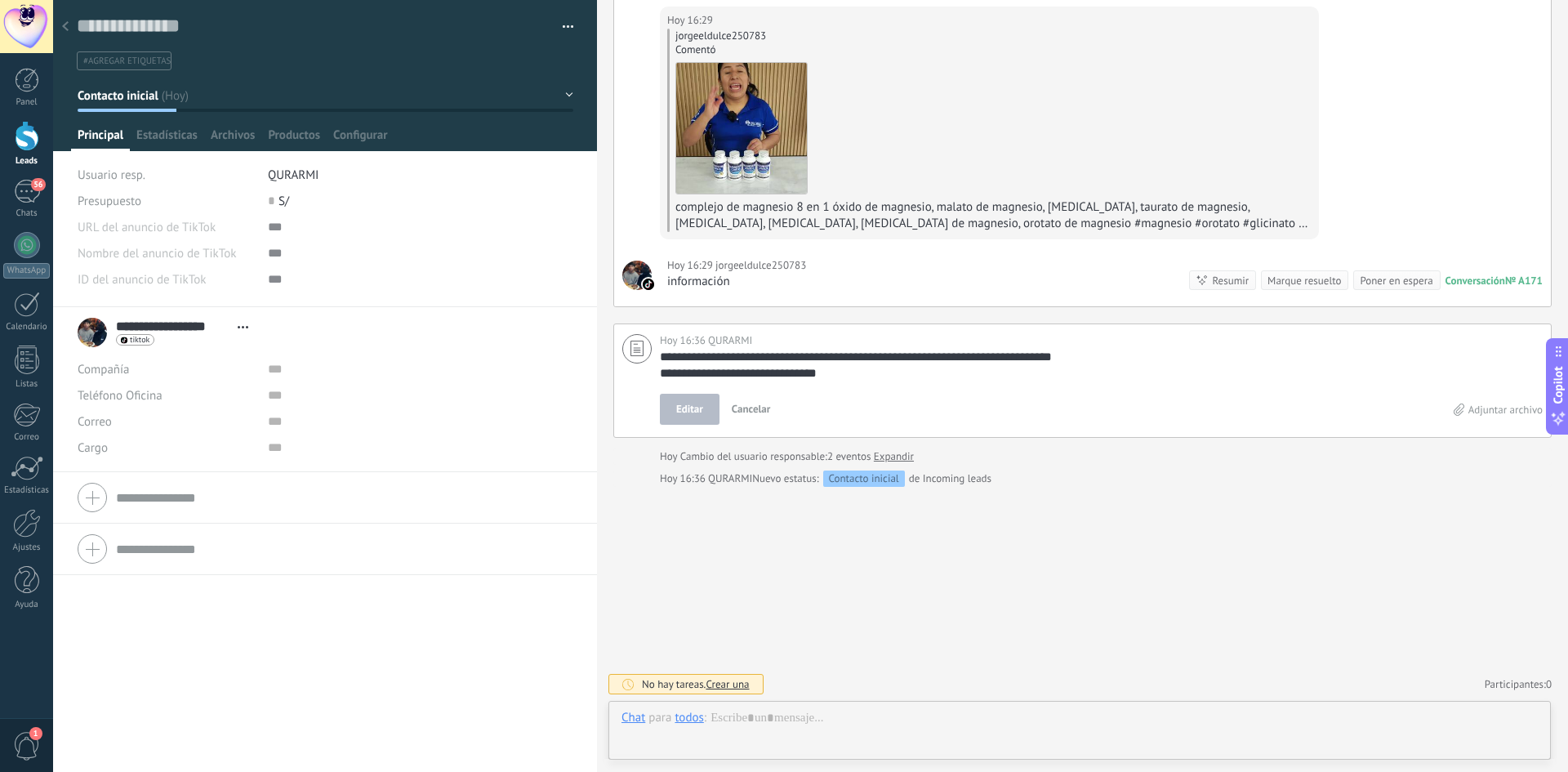
click at [70, 29] on div at bounding box center [65, 27] width 23 height 32
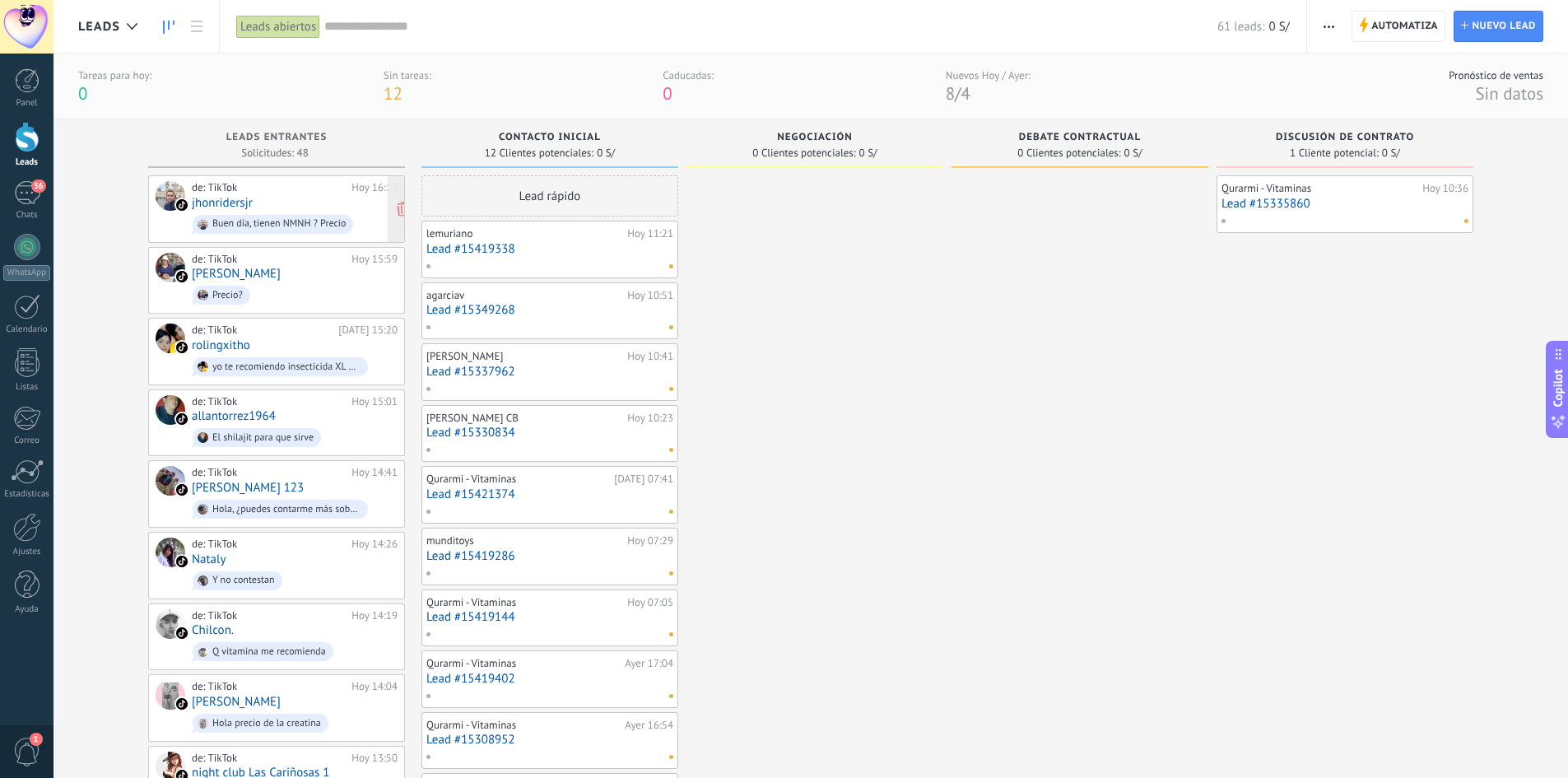
click at [247, 212] on span "Buen día, tienen NMNH ? Precio" at bounding box center [295, 225] width 206 height 26
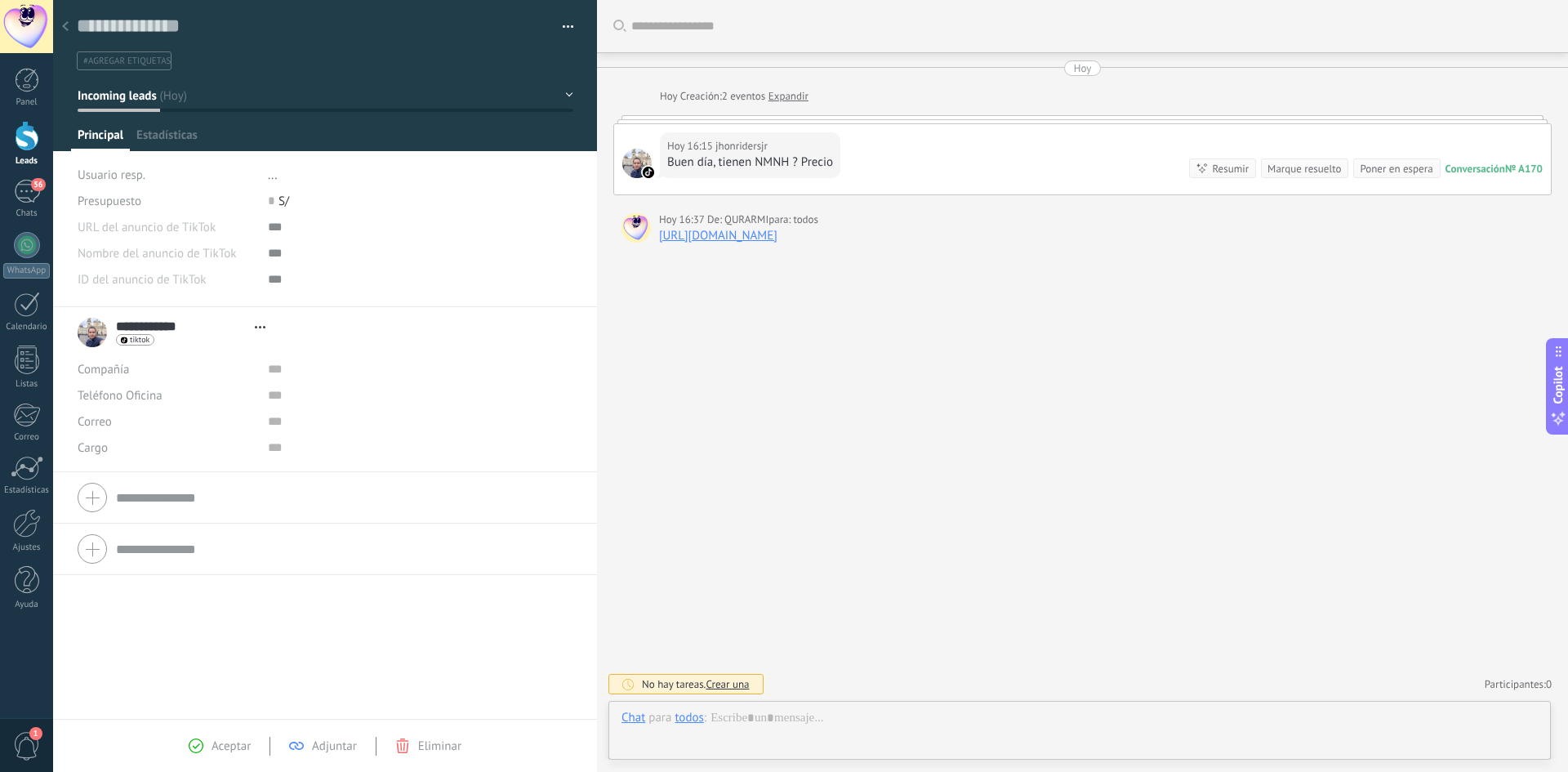
type textarea "**********"
click at [785, 723] on div at bounding box center [1079, 733] width 916 height 49
paste div
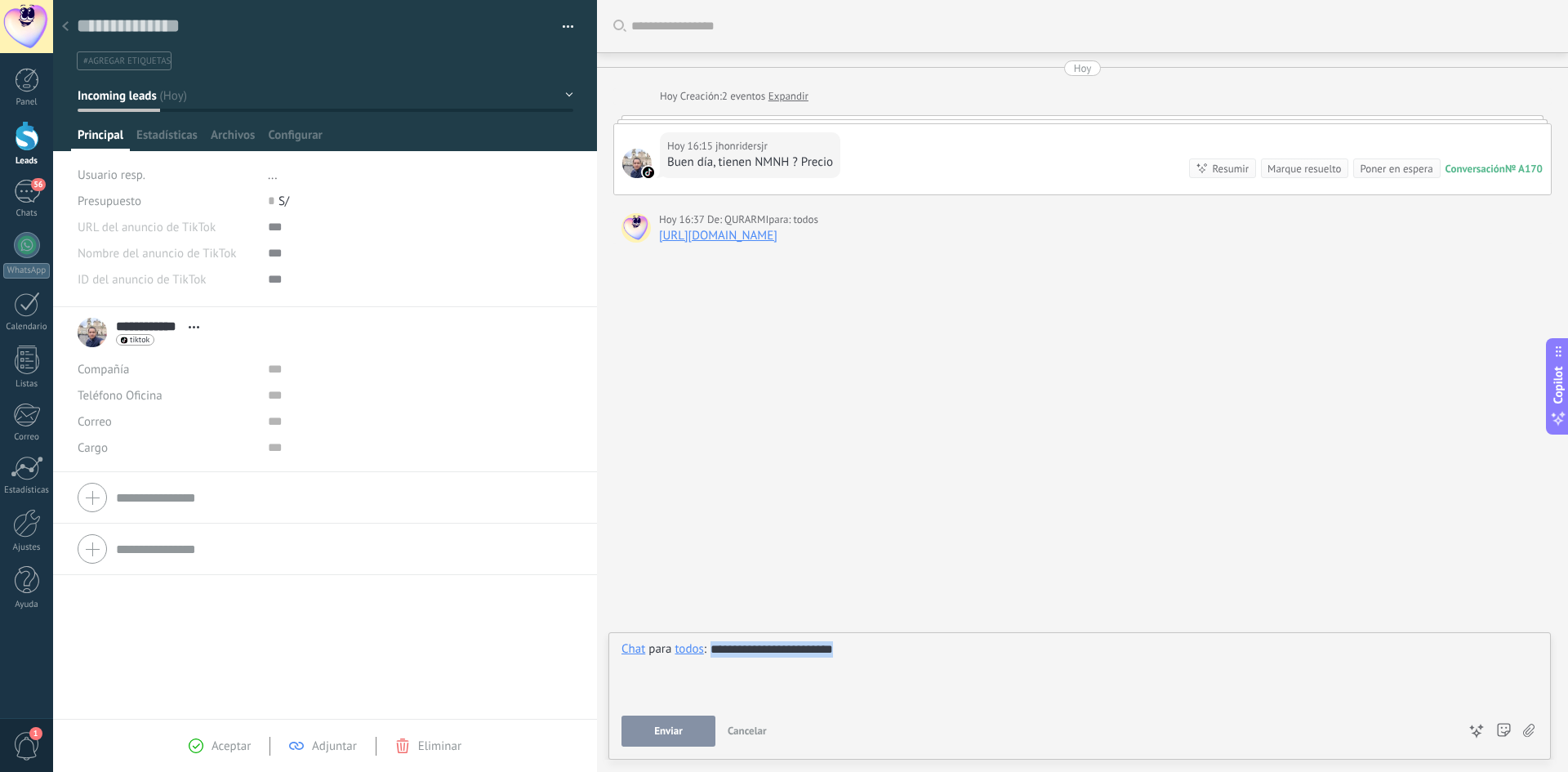
drag, startPoint x: 860, startPoint y: 650, endPoint x: 677, endPoint y: 645, distance: 183.1
click at [677, 656] on div "**********" at bounding box center [1079, 672] width 916 height 62
click at [66, 28] on icon at bounding box center [65, 26] width 6 height 10
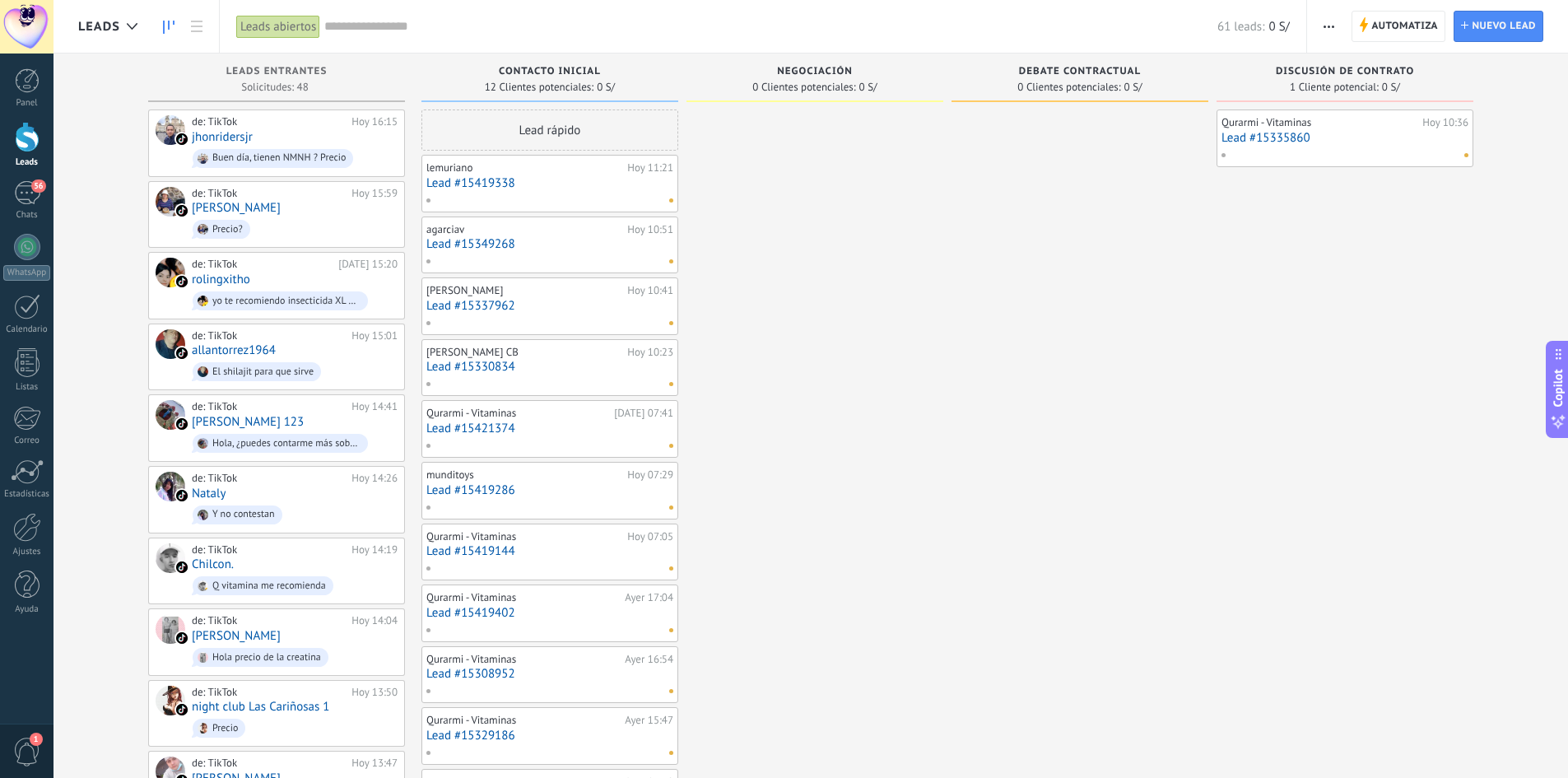
click at [478, 184] on link "Lead #15419338" at bounding box center [549, 183] width 247 height 14
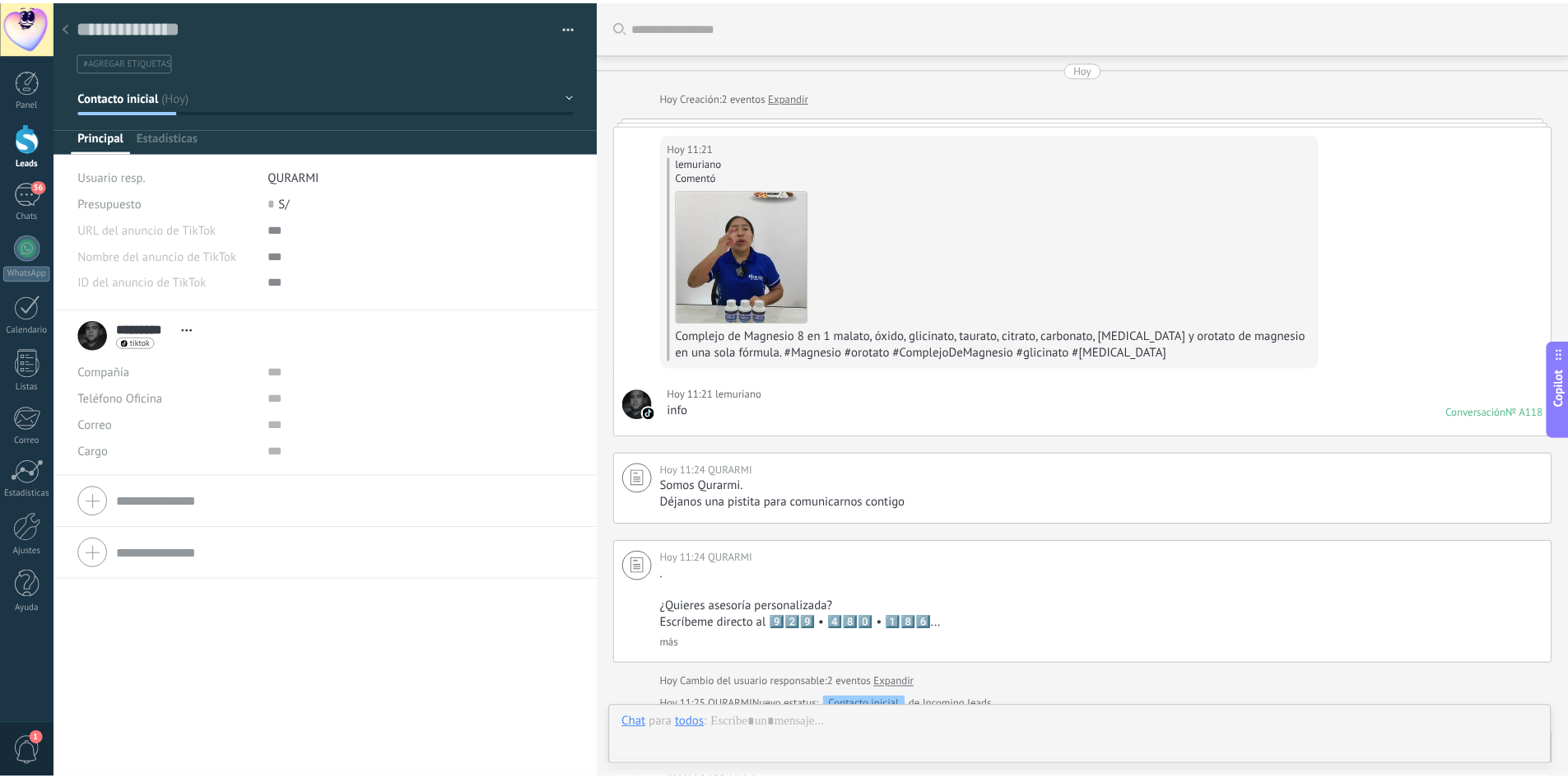
scroll to position [25, 0]
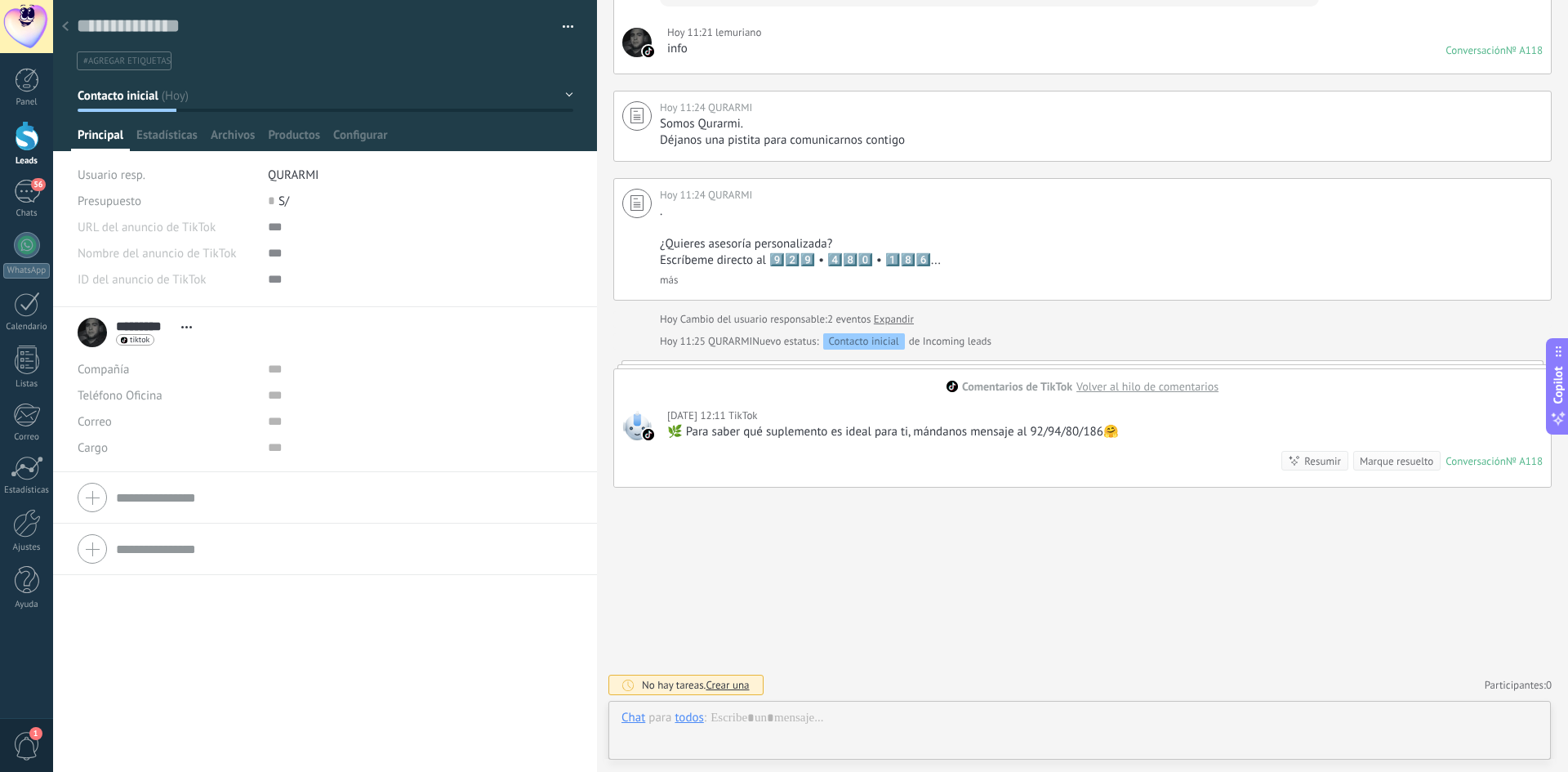
click at [58, 22] on div at bounding box center [65, 27] width 23 height 32
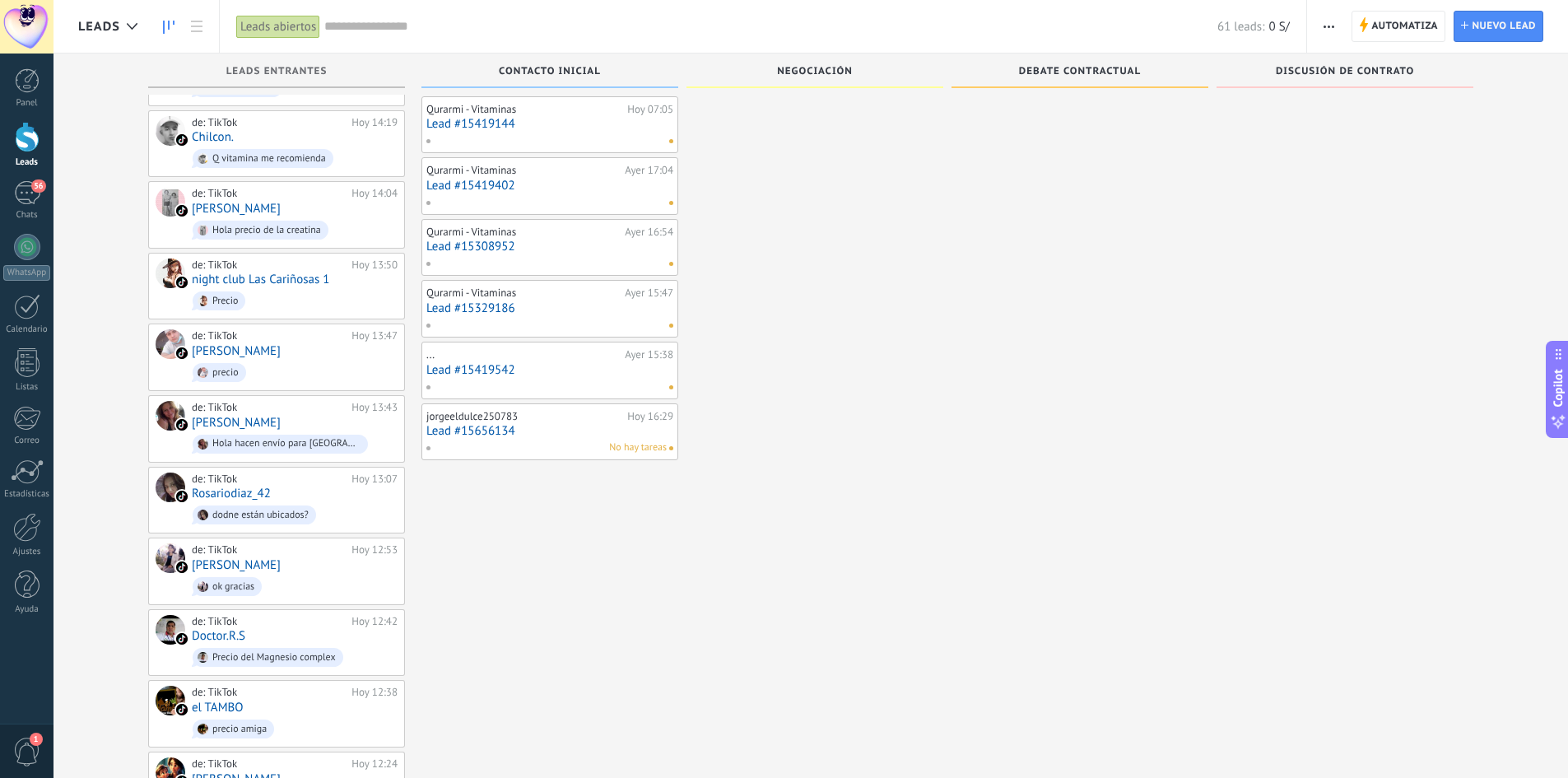
scroll to position [199, 0]
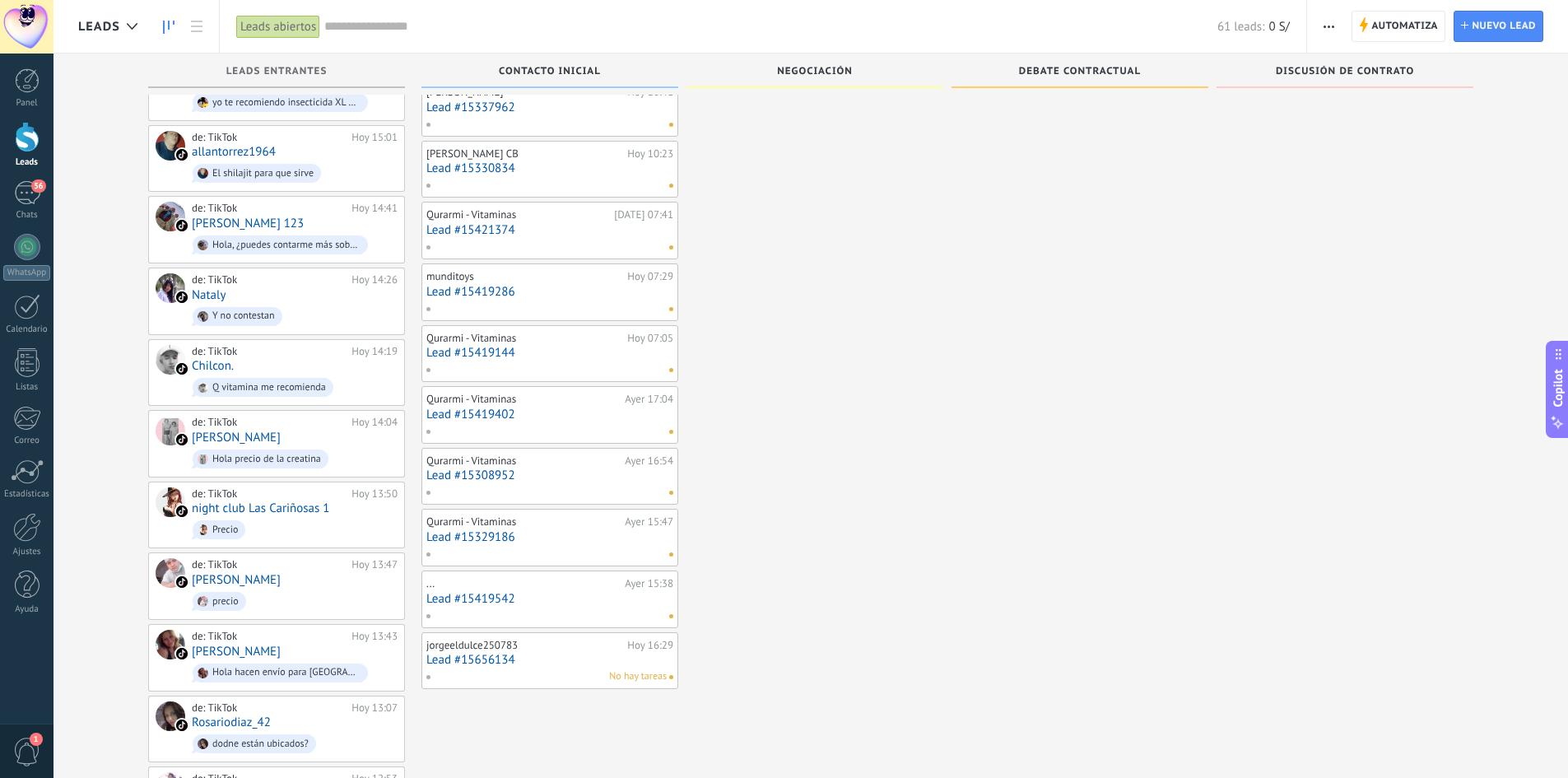
click at [516, 670] on div "No hay tareas" at bounding box center [546, 676] width 241 height 15
click at [488, 650] on div "jorgeeldulce250783" at bounding box center [524, 645] width 197 height 13
click at [596, 650] on div "jorgeeldulce250783" at bounding box center [524, 645] width 197 height 13
click at [642, 672] on span "No hay tareas" at bounding box center [638, 676] width 57 height 15
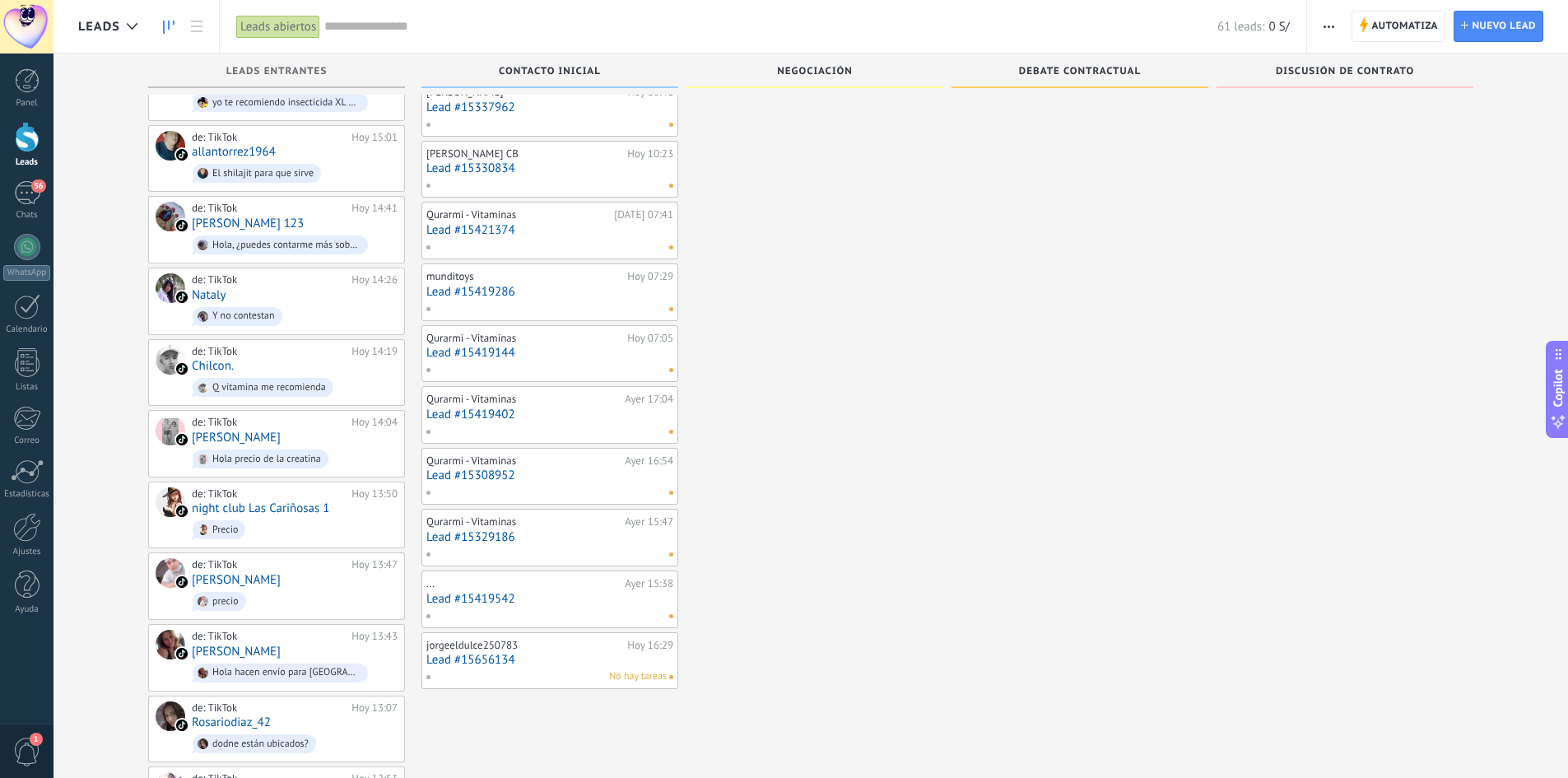
click at [645, 681] on span "No hay tareas" at bounding box center [638, 676] width 57 height 15
click at [648, 646] on div "Hoy 16:29" at bounding box center [650, 645] width 46 height 13
click at [517, 646] on div "jorgeeldulce250783" at bounding box center [524, 645] width 197 height 13
click at [421, 663] on div "jorgeeldulce250783 [DATE] 16:29 Lead #15656134 No hay tareas" at bounding box center [550, 661] width 257 height 57
click at [473, 664] on link "Lead #15656134" at bounding box center [549, 659] width 247 height 14
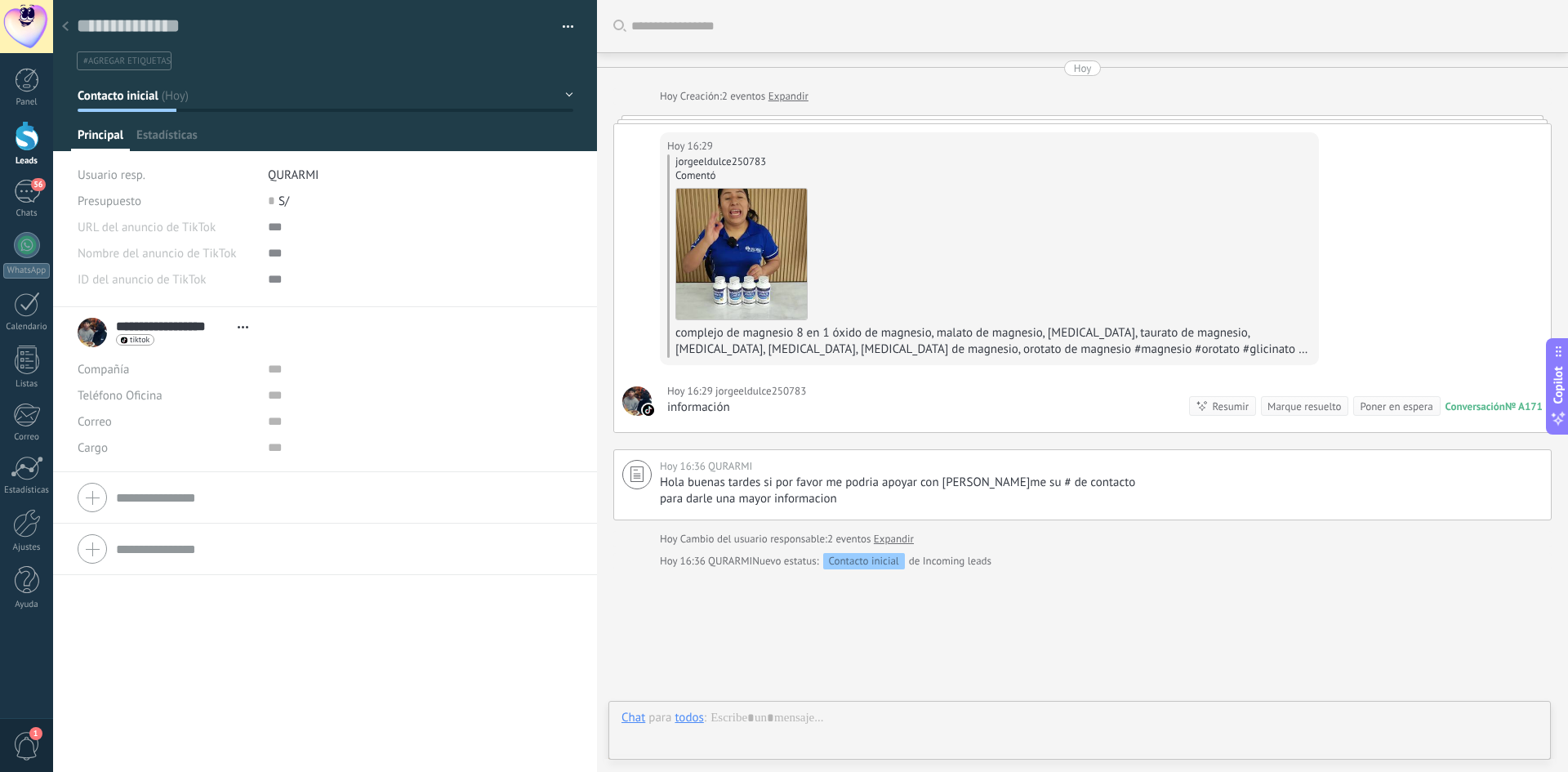
scroll to position [83, 0]
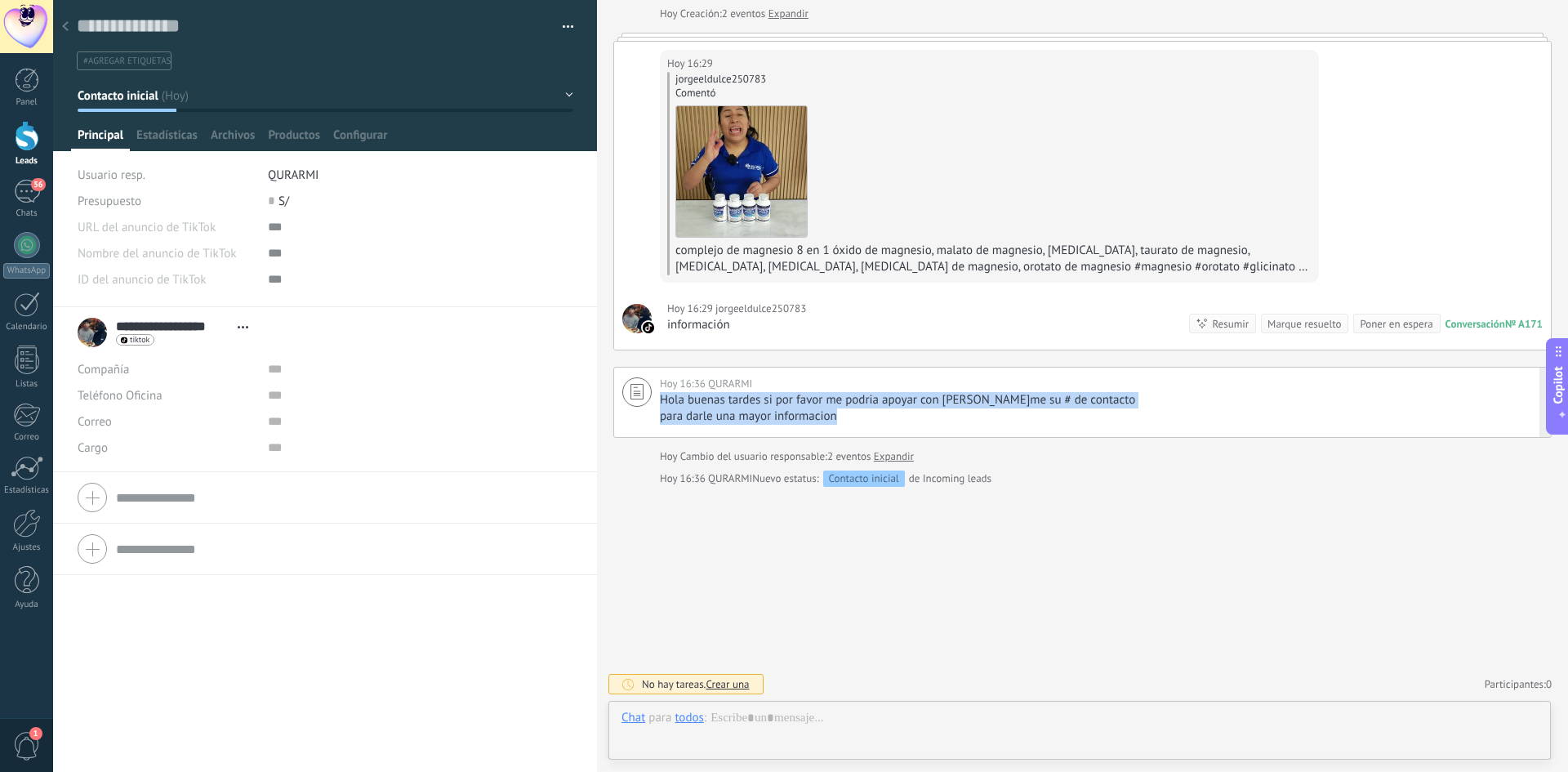
drag, startPoint x: 778, startPoint y: 421, endPoint x: 657, endPoint y: 400, distance: 122.8
click at [657, 400] on div "[DATE] 16:36 [PERSON_NAME] buenas tardes si por favor me podria apoyar con brin…" at bounding box center [1083, 403] width 939 height 72
type textarea "**********"
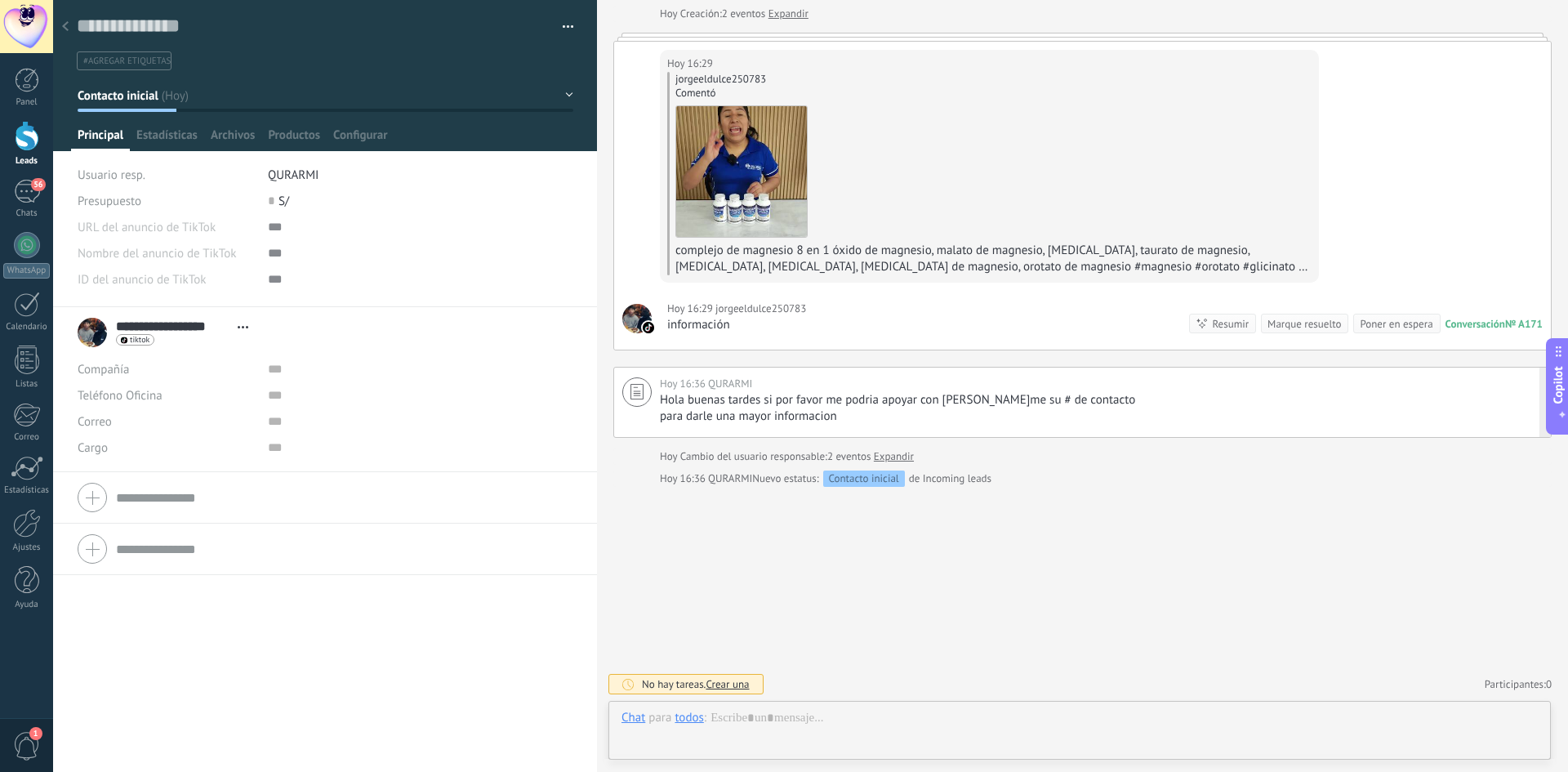
scroll to position [126, 0]
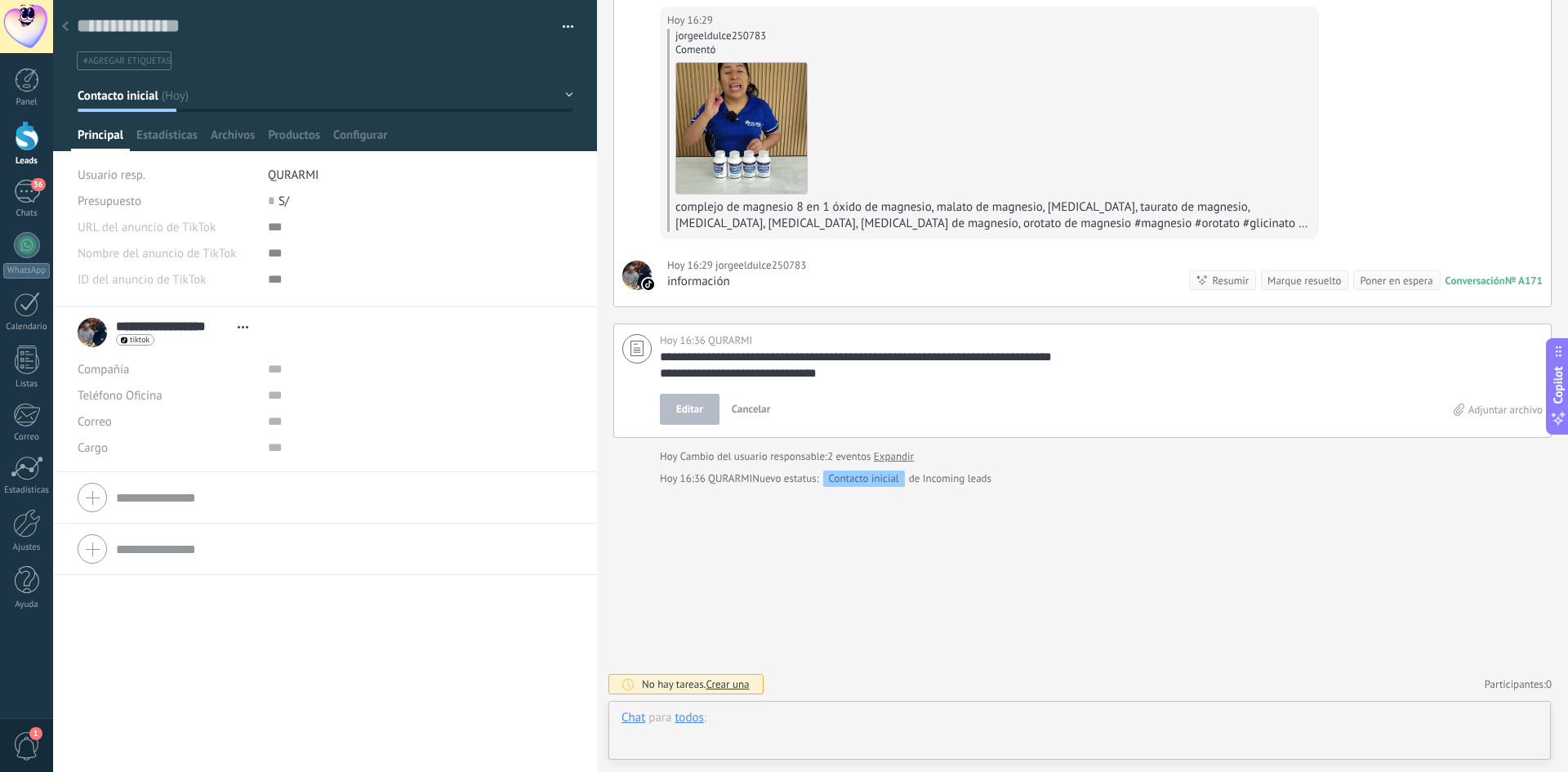
click at [759, 732] on div at bounding box center [1079, 733] width 916 height 49
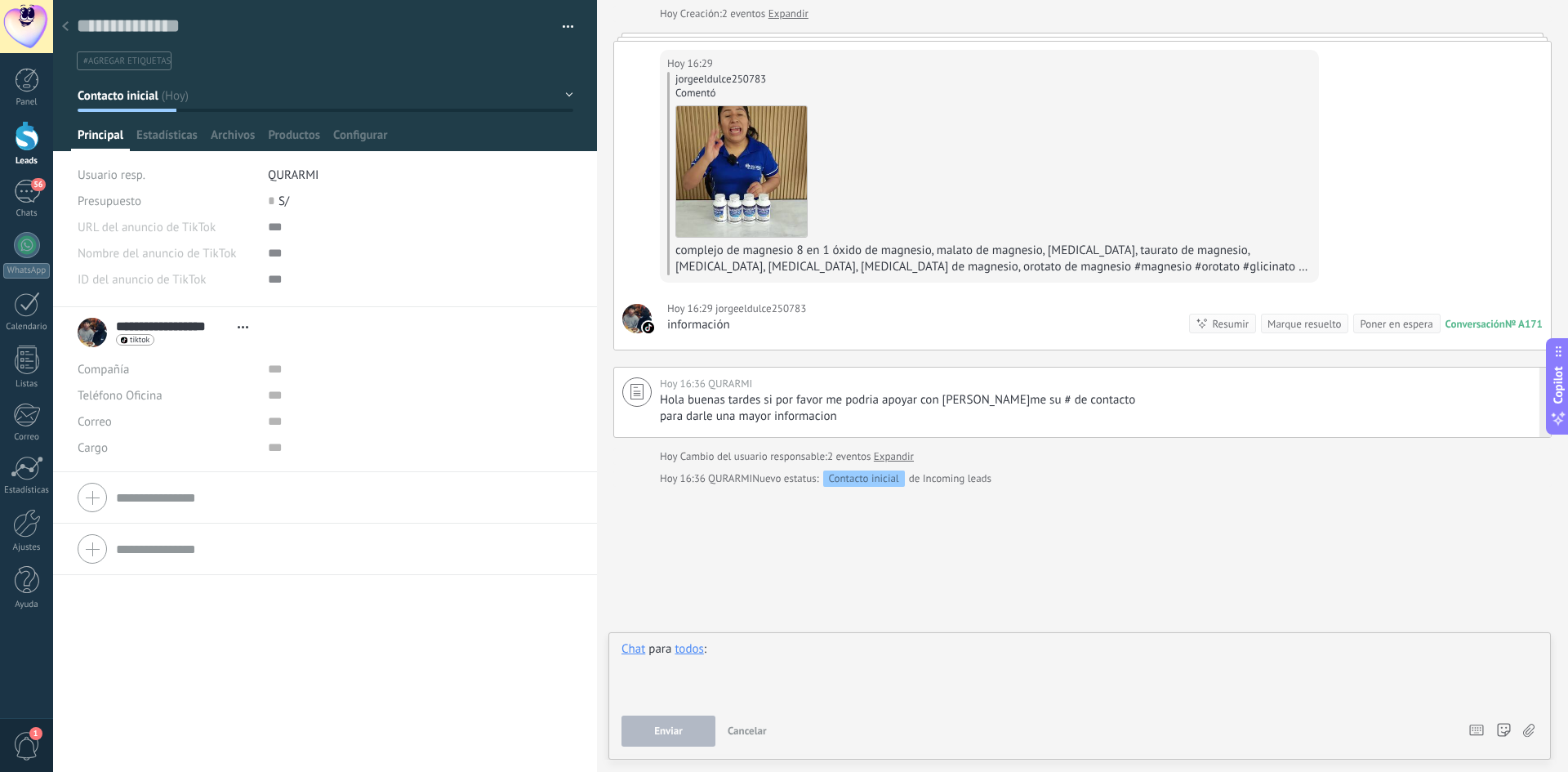
scroll to position [83, 0]
paste div
drag, startPoint x: 866, startPoint y: 658, endPoint x: 650, endPoint y: 658, distance: 216.0
click at [650, 658] on div "**********" at bounding box center [1079, 672] width 916 height 62
drag, startPoint x: 858, startPoint y: 405, endPoint x: 664, endPoint y: 400, distance: 194.1
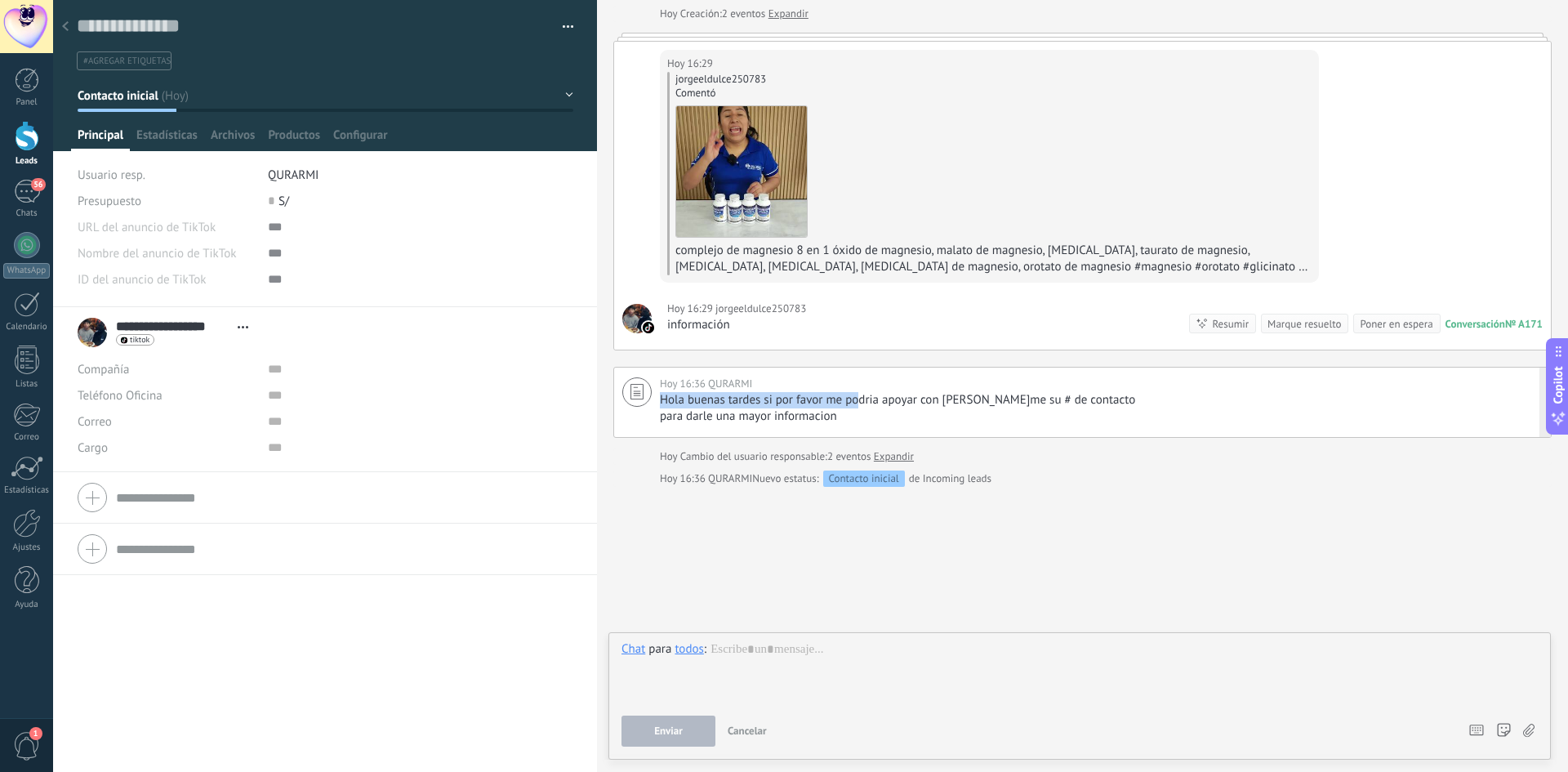
click at [664, 400] on span "Hola buenas tardes si por favor me podria apoyar con [PERSON_NAME]me su # de co…" at bounding box center [898, 400] width 475 height 16
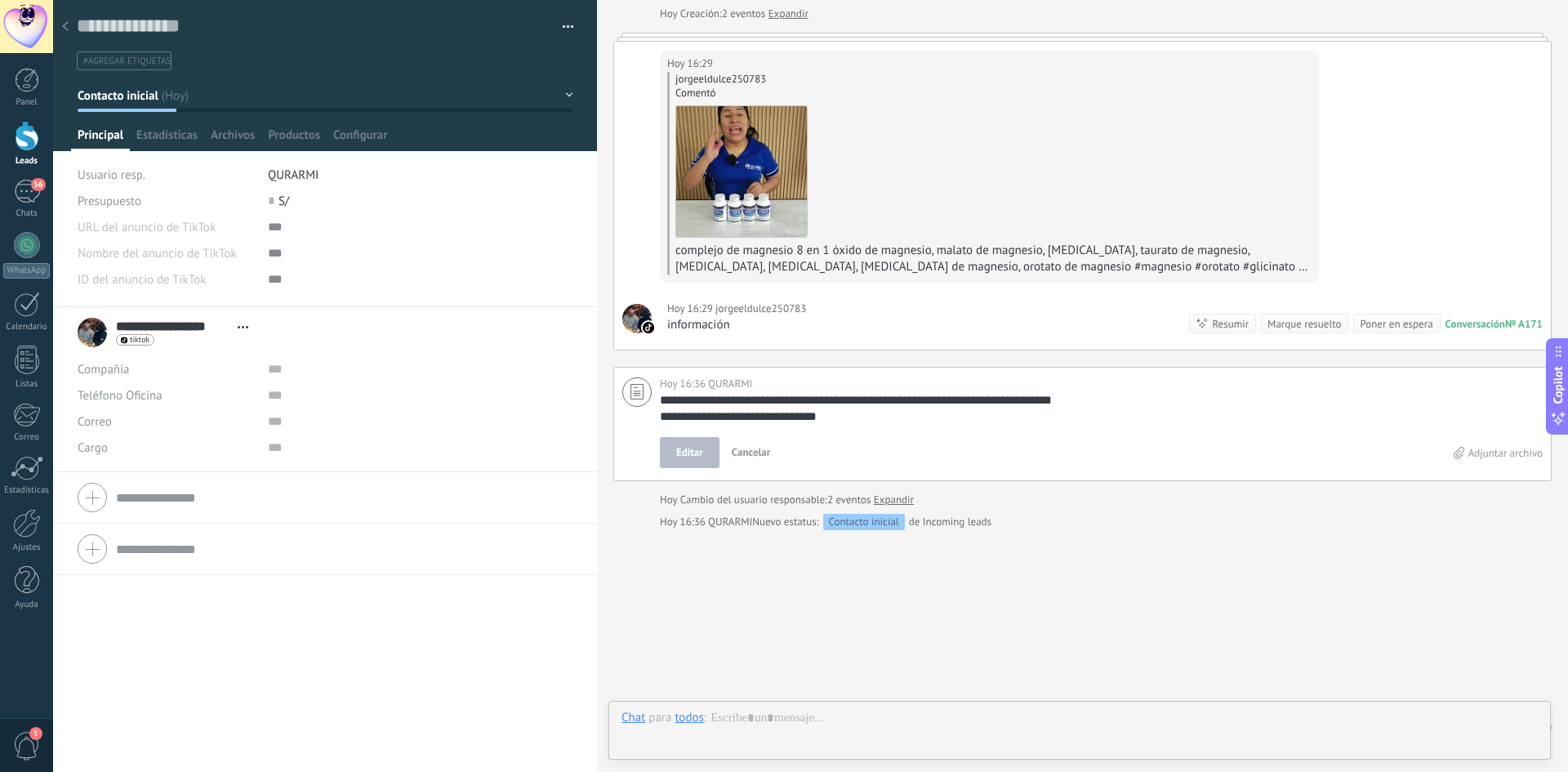
scroll to position [126, 0]
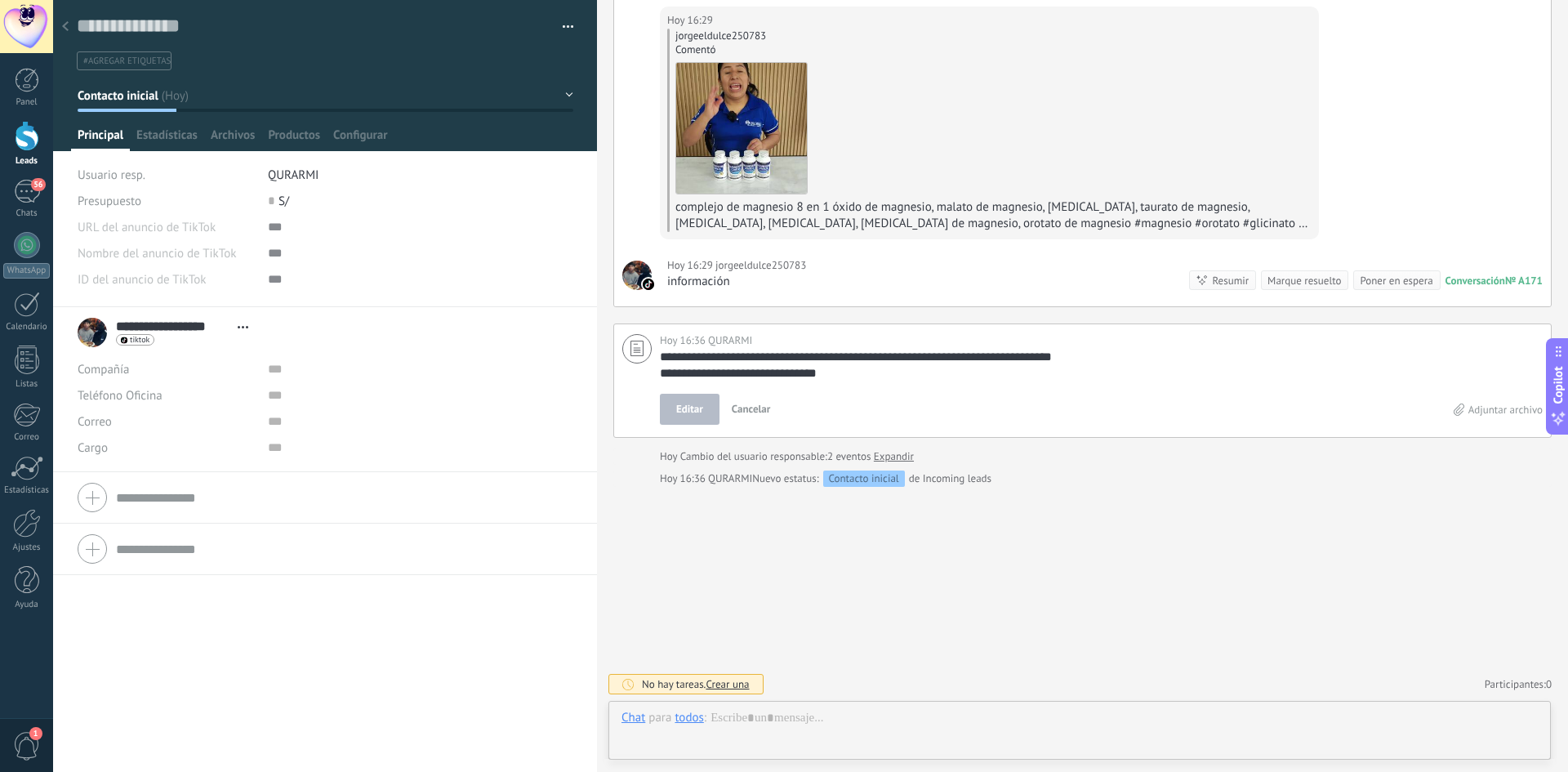
click at [874, 419] on div "Editar Cancelar" at bounding box center [1057, 409] width 794 height 31
drag, startPoint x: 878, startPoint y: 379, endPoint x: 658, endPoint y: 363, distance: 220.6
click at [658, 363] on div "**********" at bounding box center [1083, 380] width 939 height 115
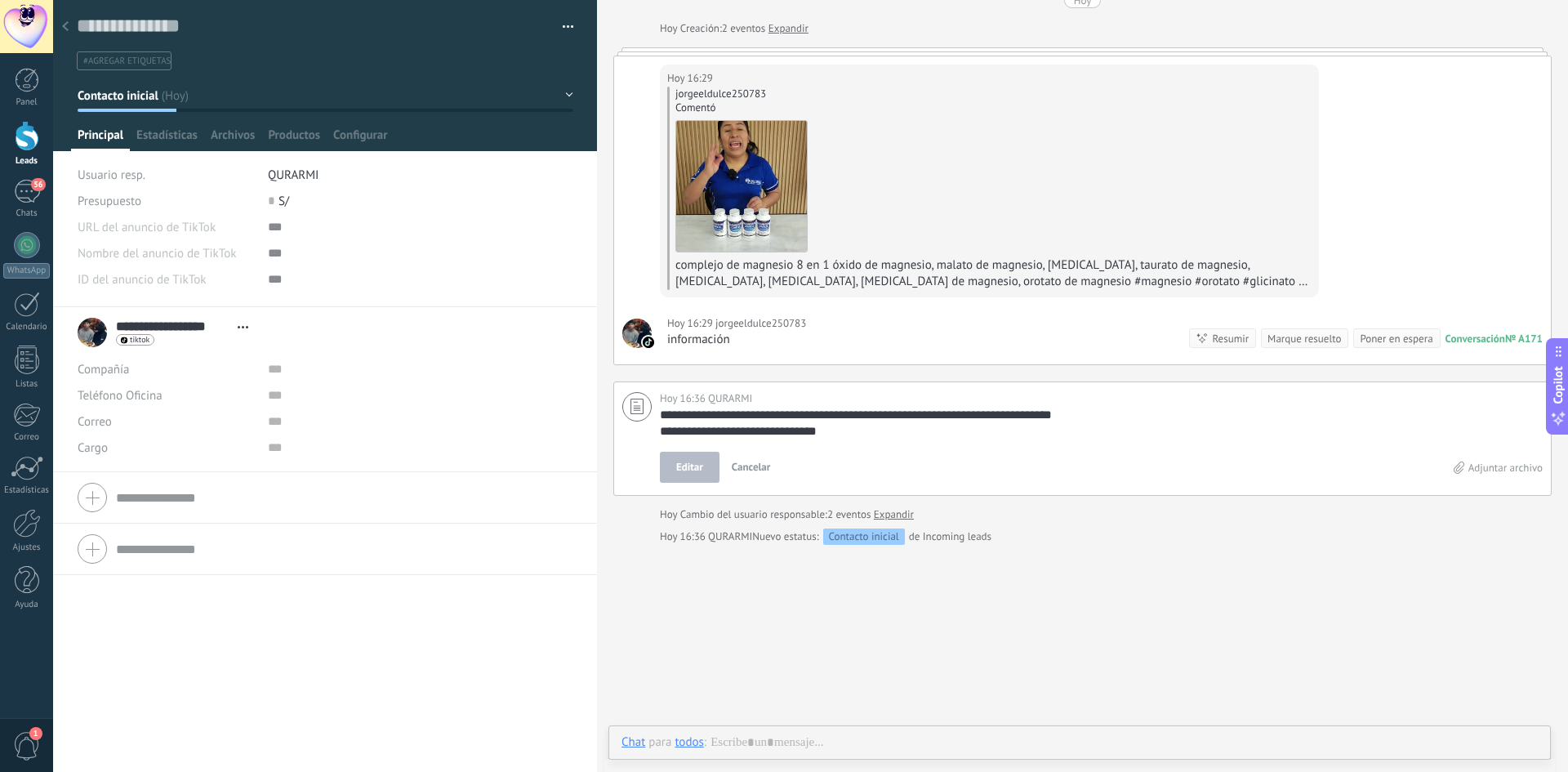
scroll to position [0, 0]
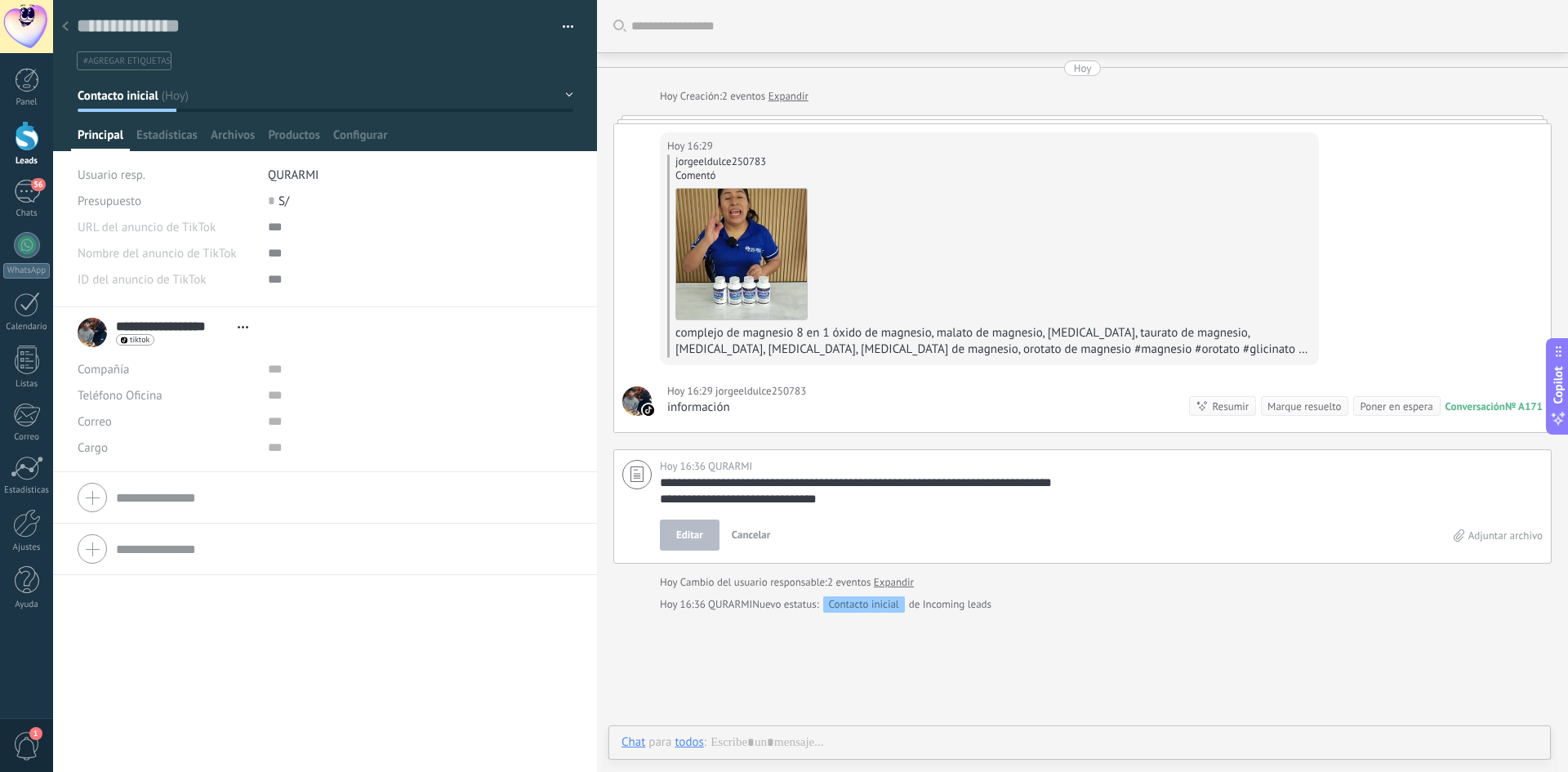
click at [69, 26] on div at bounding box center [65, 27] width 23 height 32
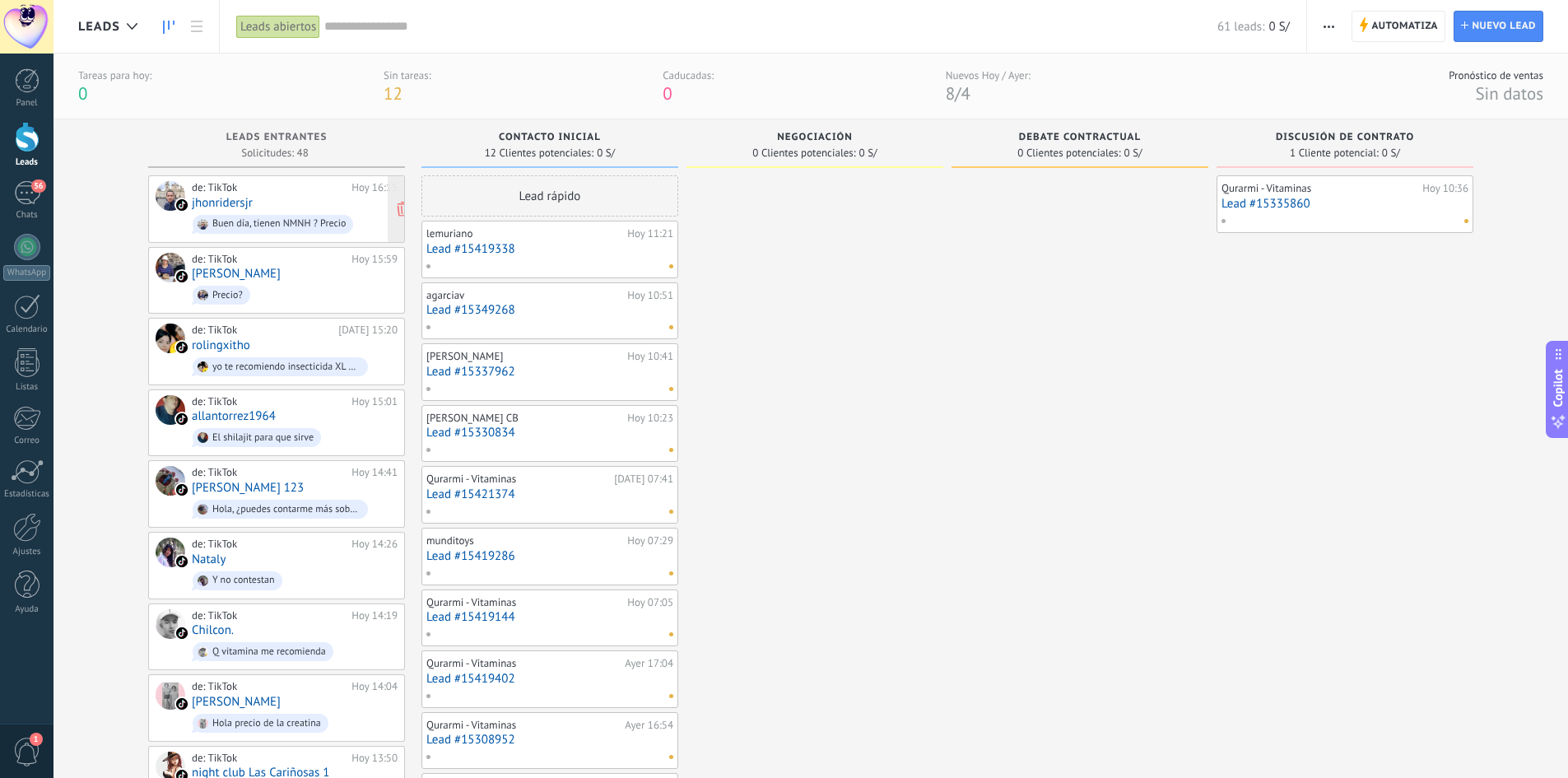
click at [221, 194] on div "de: TikTok [DATE] 16:15 jhonridersjr Buen día, tienen NMNH ? Precio" at bounding box center [295, 209] width 206 height 56
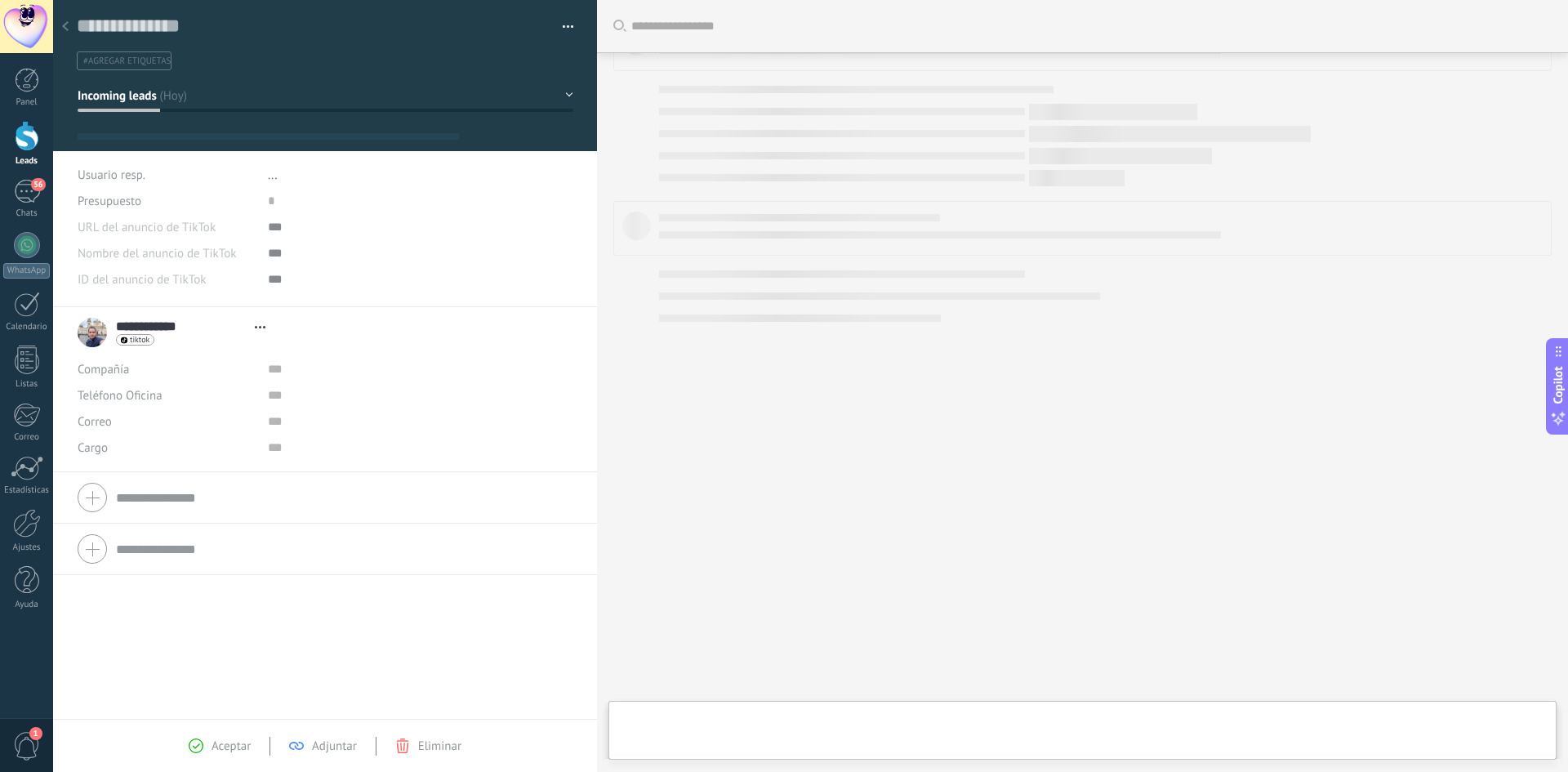
type textarea "**********"
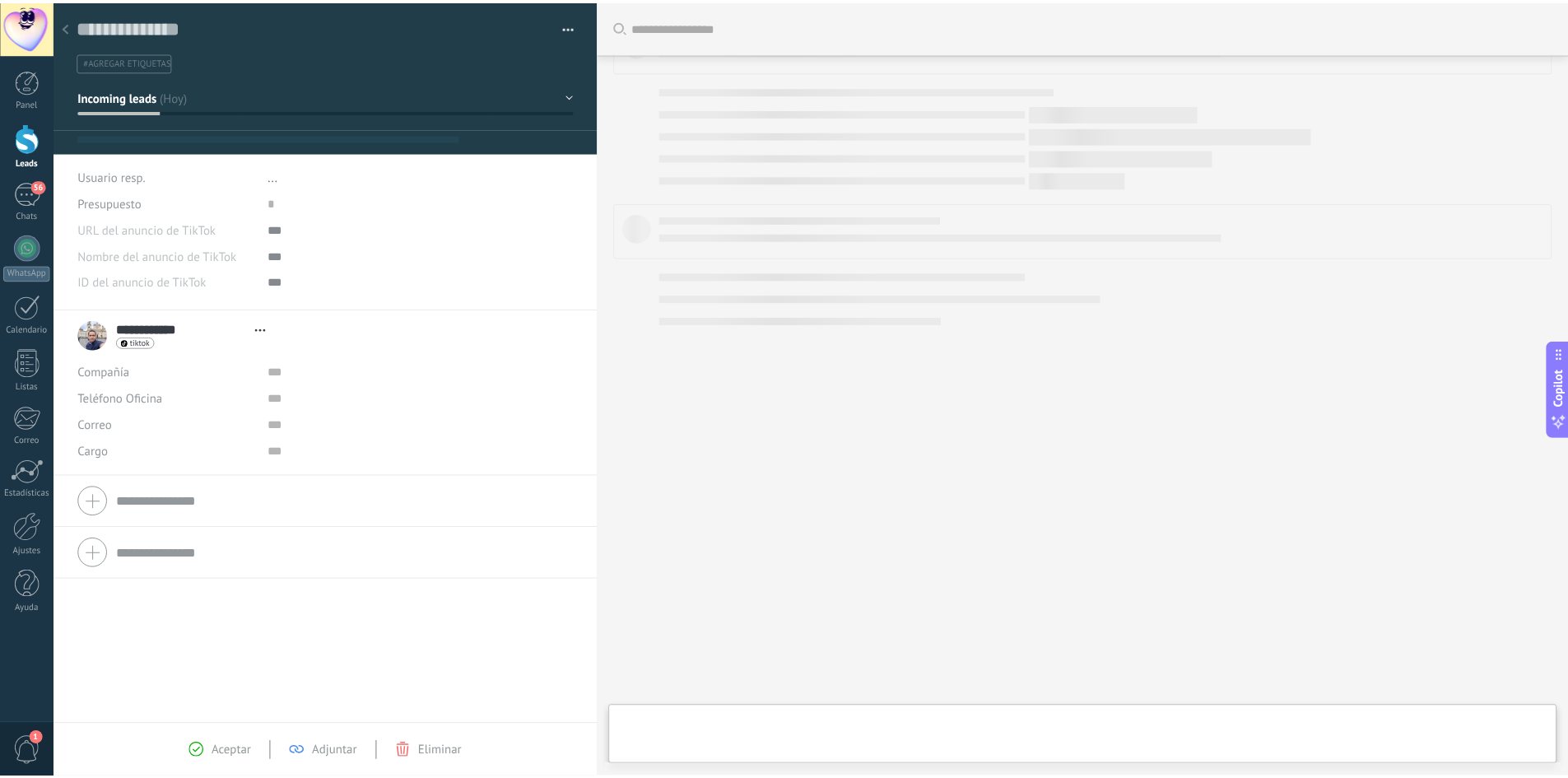
scroll to position [25, 0]
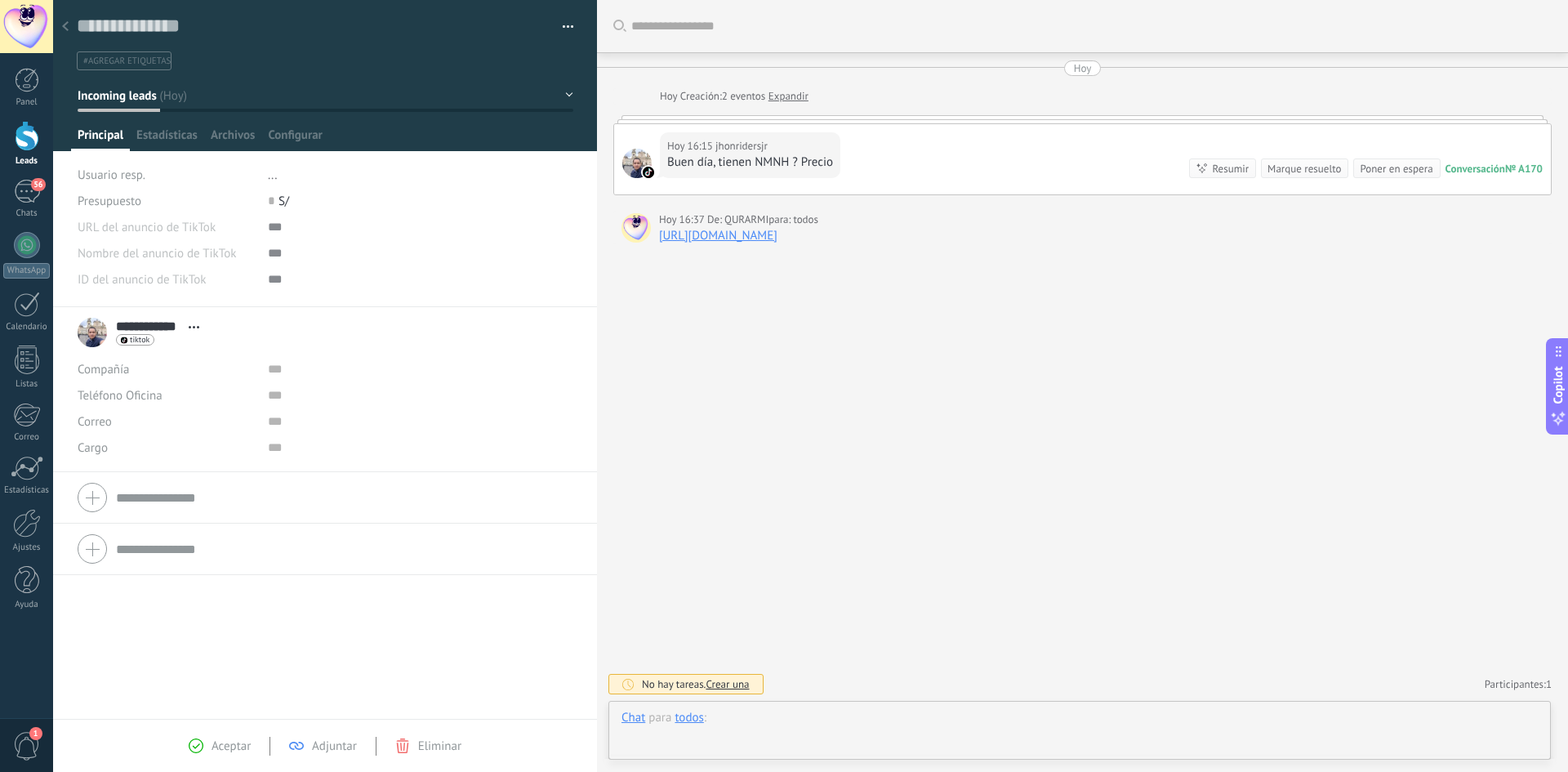
click at [780, 730] on div at bounding box center [1079, 733] width 916 height 49
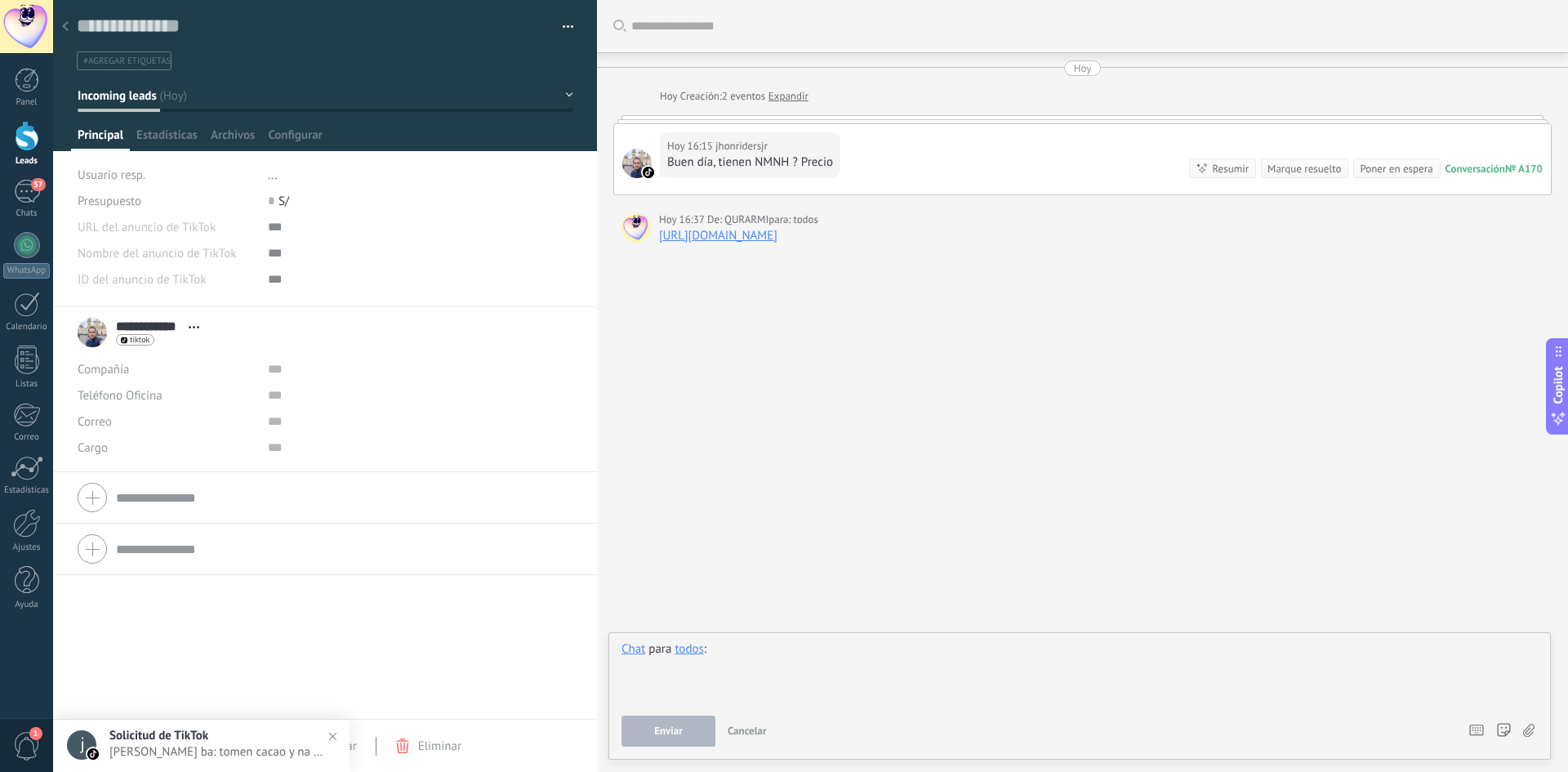
drag, startPoint x: 767, startPoint y: 649, endPoint x: 871, endPoint y: 648, distance: 104.0
click at [708, 650] on div at bounding box center [1079, 672] width 916 height 62
drag, startPoint x: 1141, startPoint y: 139, endPoint x: 1125, endPoint y: 169, distance: 34.0
click at [1141, 209] on div "[DATE] [DATE] Creación: 2 eventos Expandir [DATE] 16:15 jhonridersjr Buen día, …" at bounding box center [1083, 152] width 939 height 183
click at [1078, 122] on div at bounding box center [1083, 119] width 939 height 8
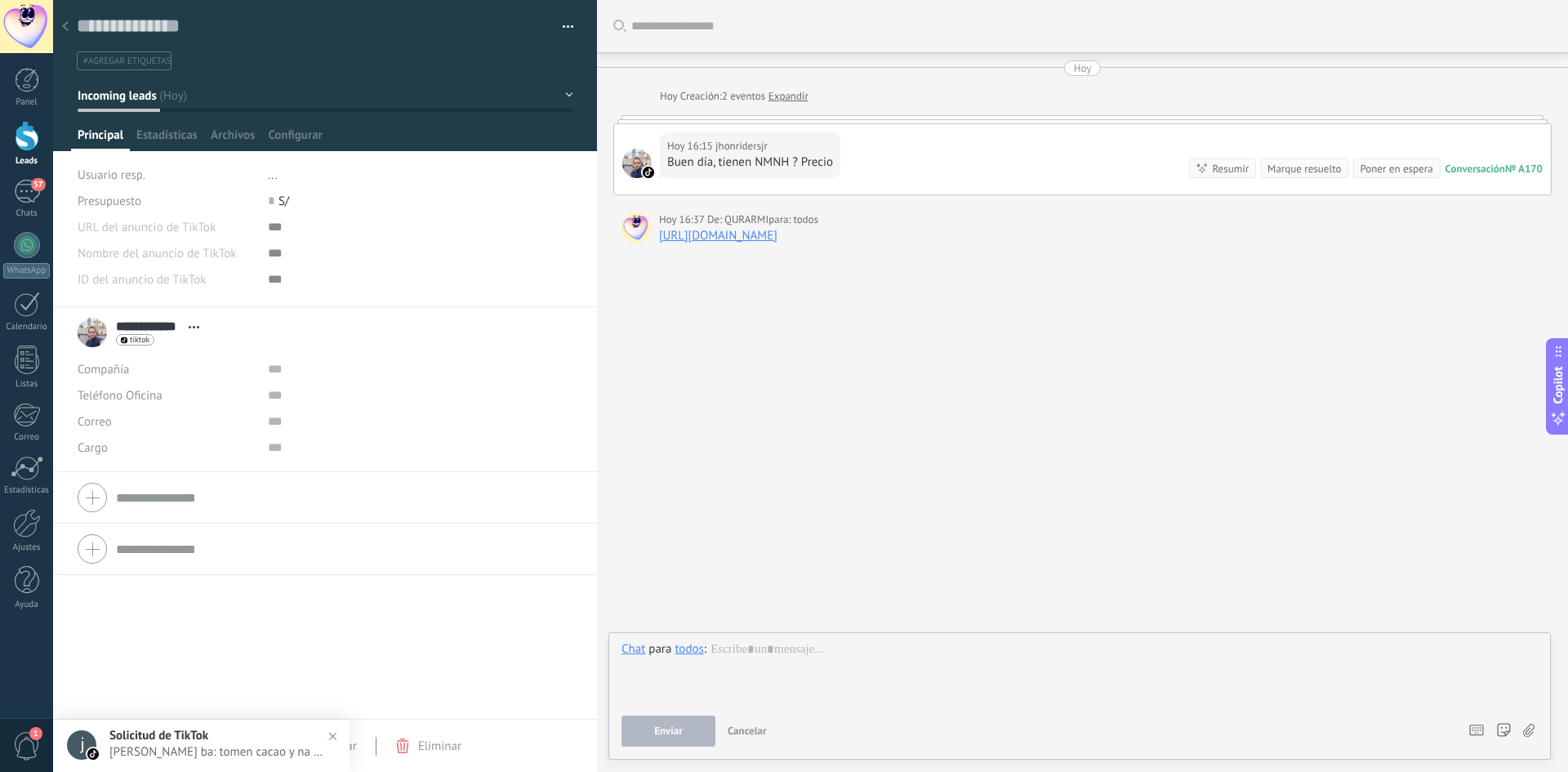
click at [1076, 116] on div at bounding box center [1083, 119] width 939 height 8
click at [830, 663] on div at bounding box center [1079, 672] width 916 height 62
paste div
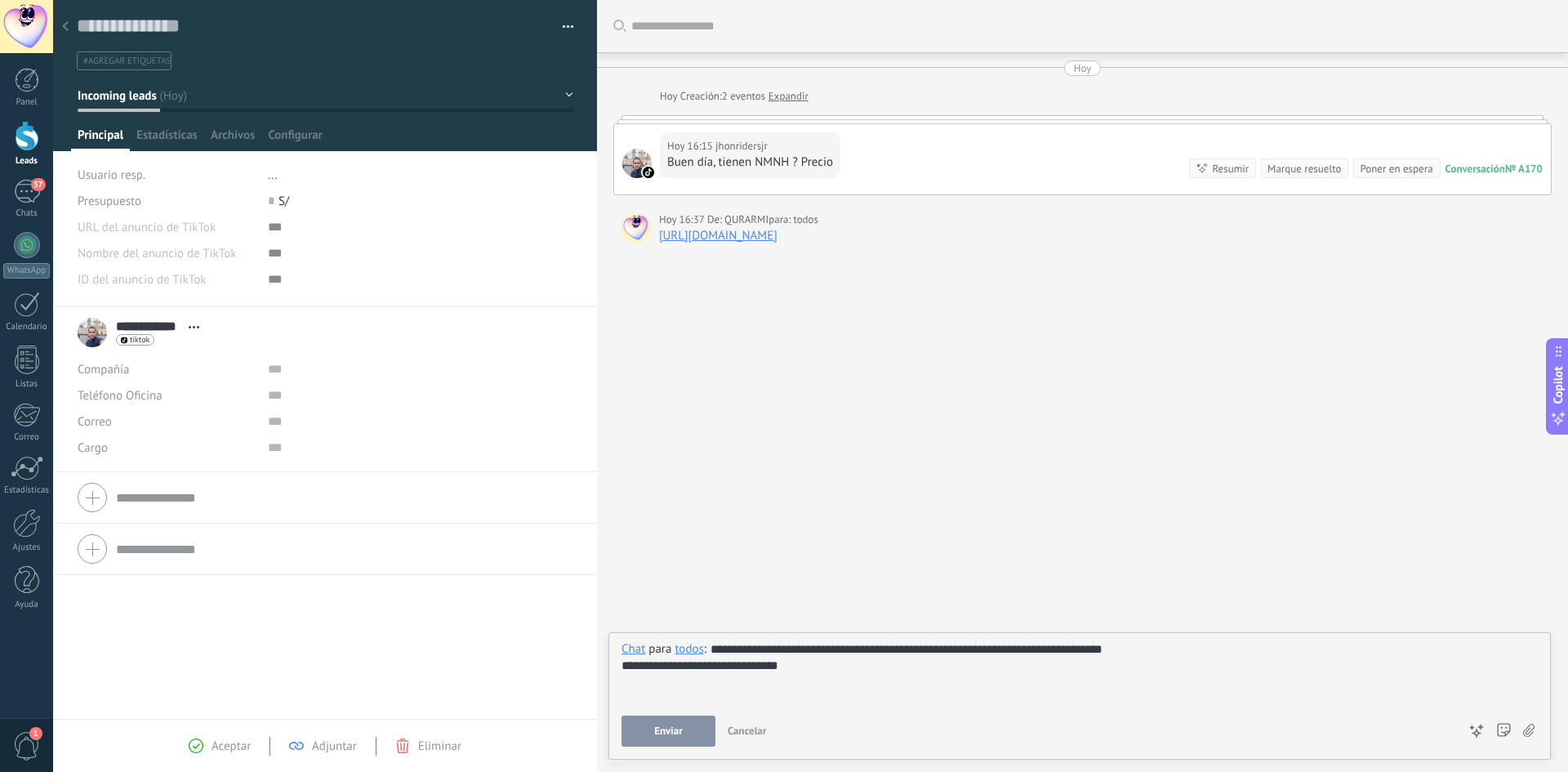
click at [898, 669] on div "**********" at bounding box center [1079, 666] width 916 height 17
click at [685, 724] on button "Enviar" at bounding box center [668, 731] width 94 height 31
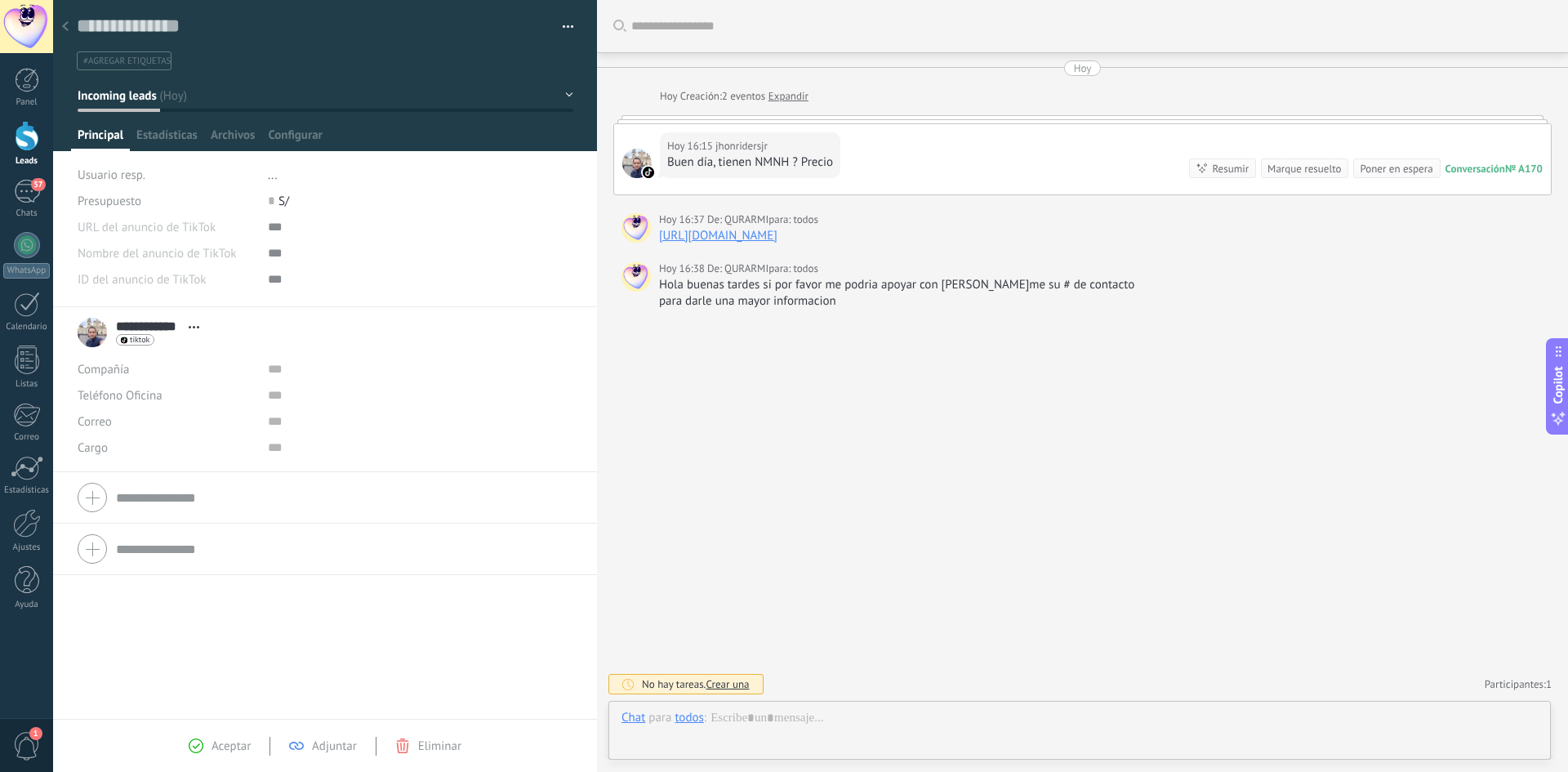
click at [66, 23] on icon at bounding box center [65, 26] width 6 height 10
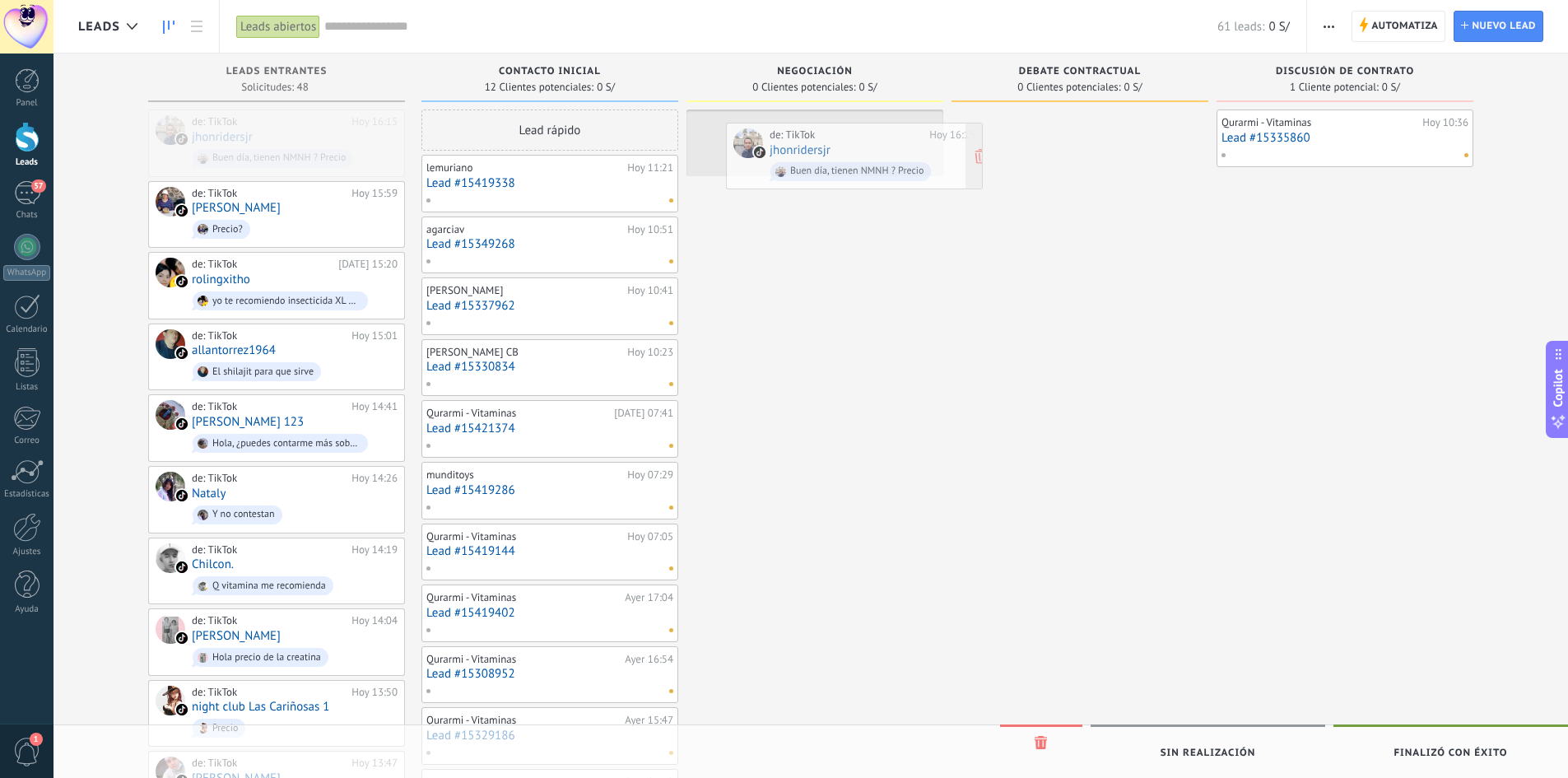
drag, startPoint x: 248, startPoint y: 128, endPoint x: 825, endPoint y: 140, distance: 577.1
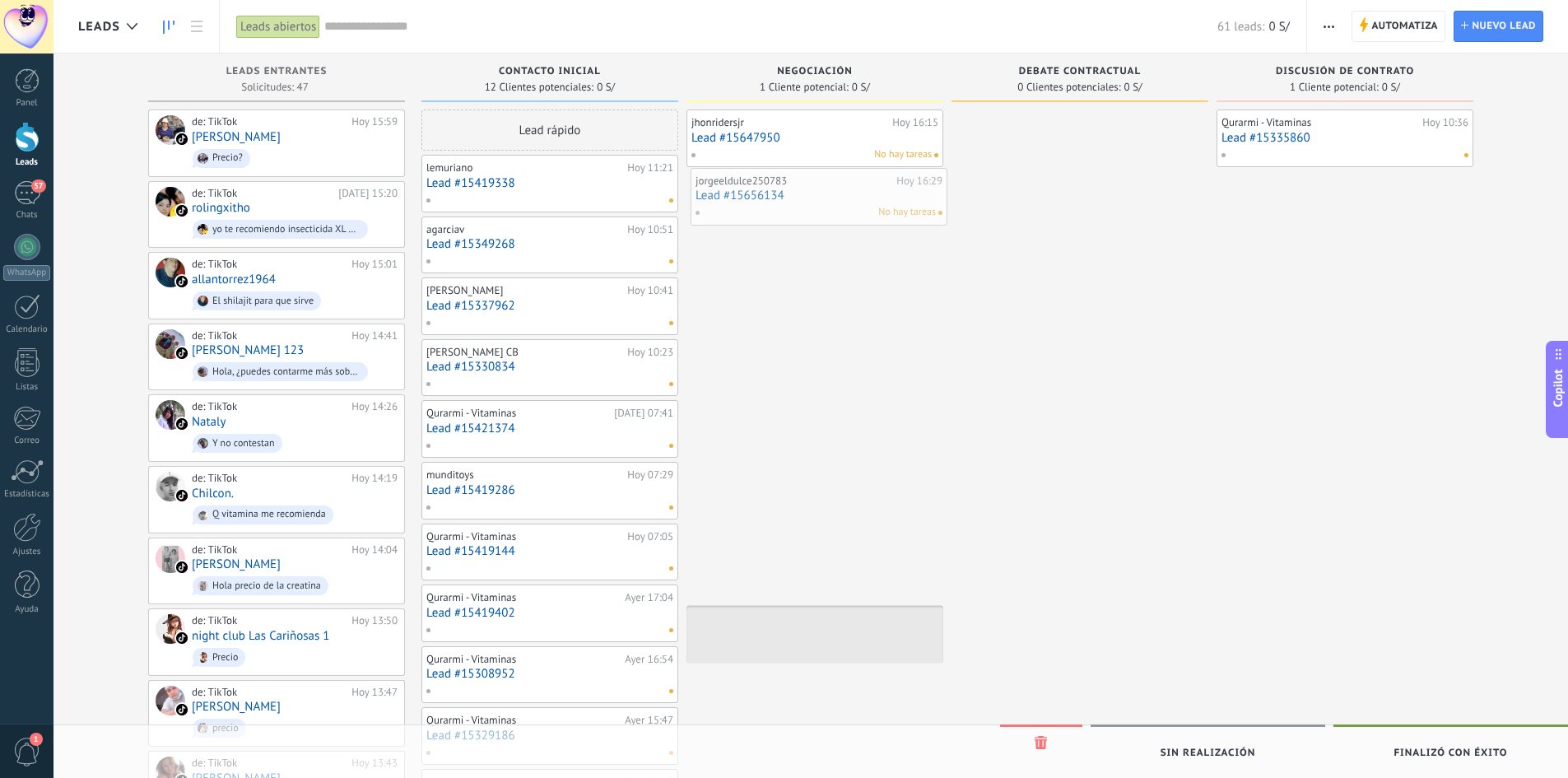
drag, startPoint x: 462, startPoint y: 344, endPoint x: 730, endPoint y: 192, distance: 308.1
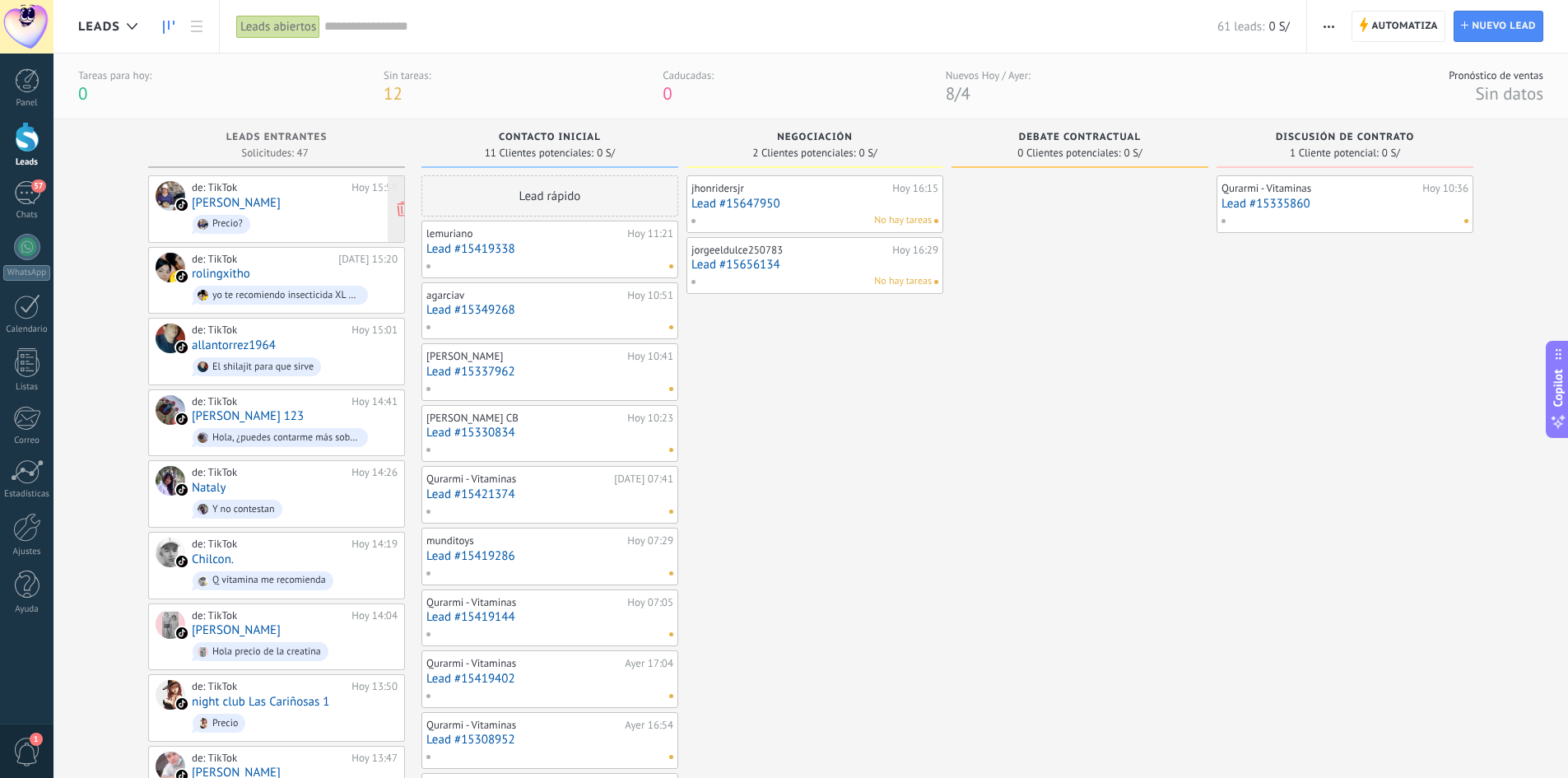
click at [234, 207] on link "[PERSON_NAME]" at bounding box center [237, 202] width 89 height 14
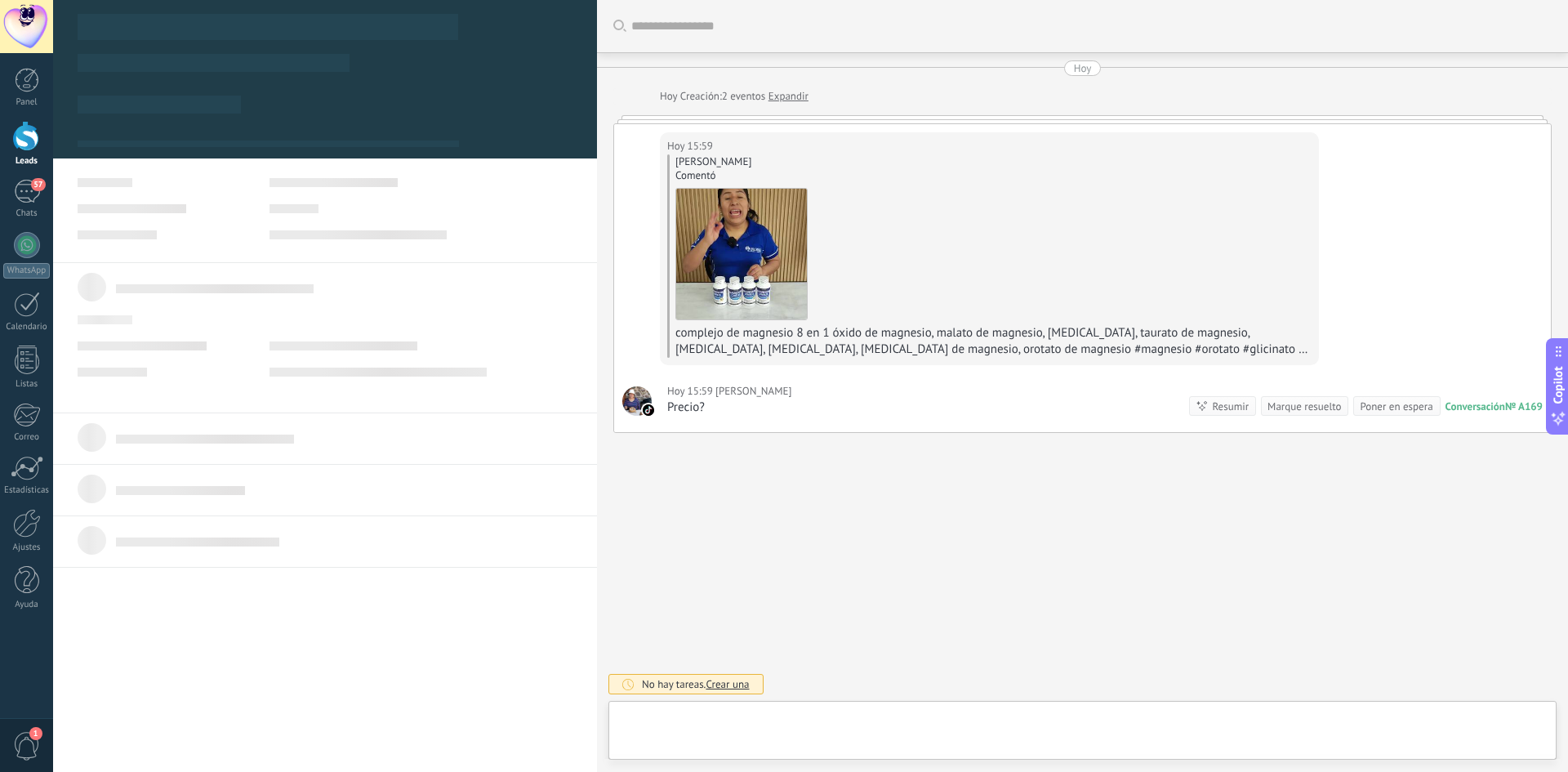
type textarea "**********"
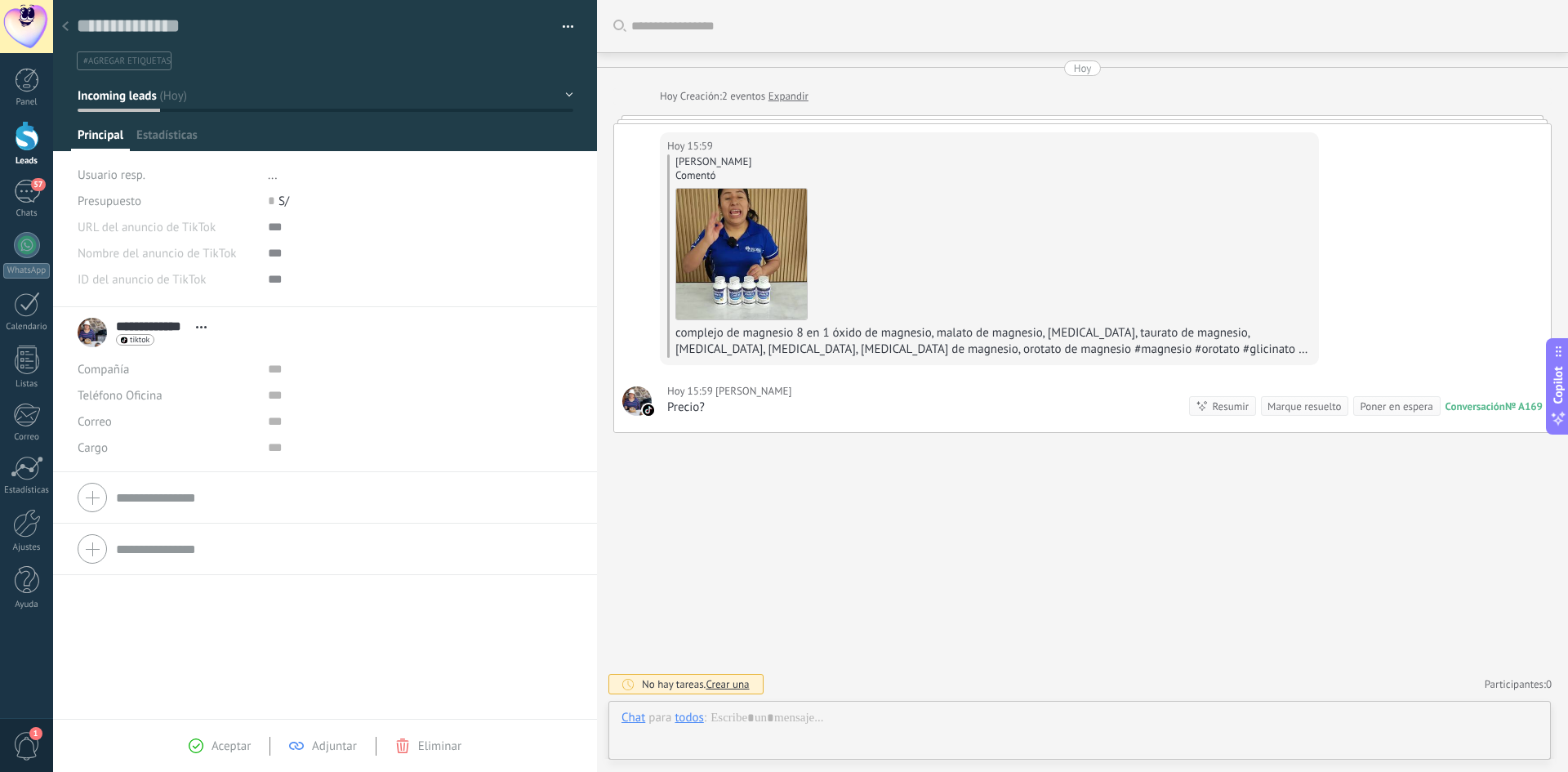
scroll to position [25, 0]
click at [778, 721] on div at bounding box center [1079, 733] width 916 height 49
paste div
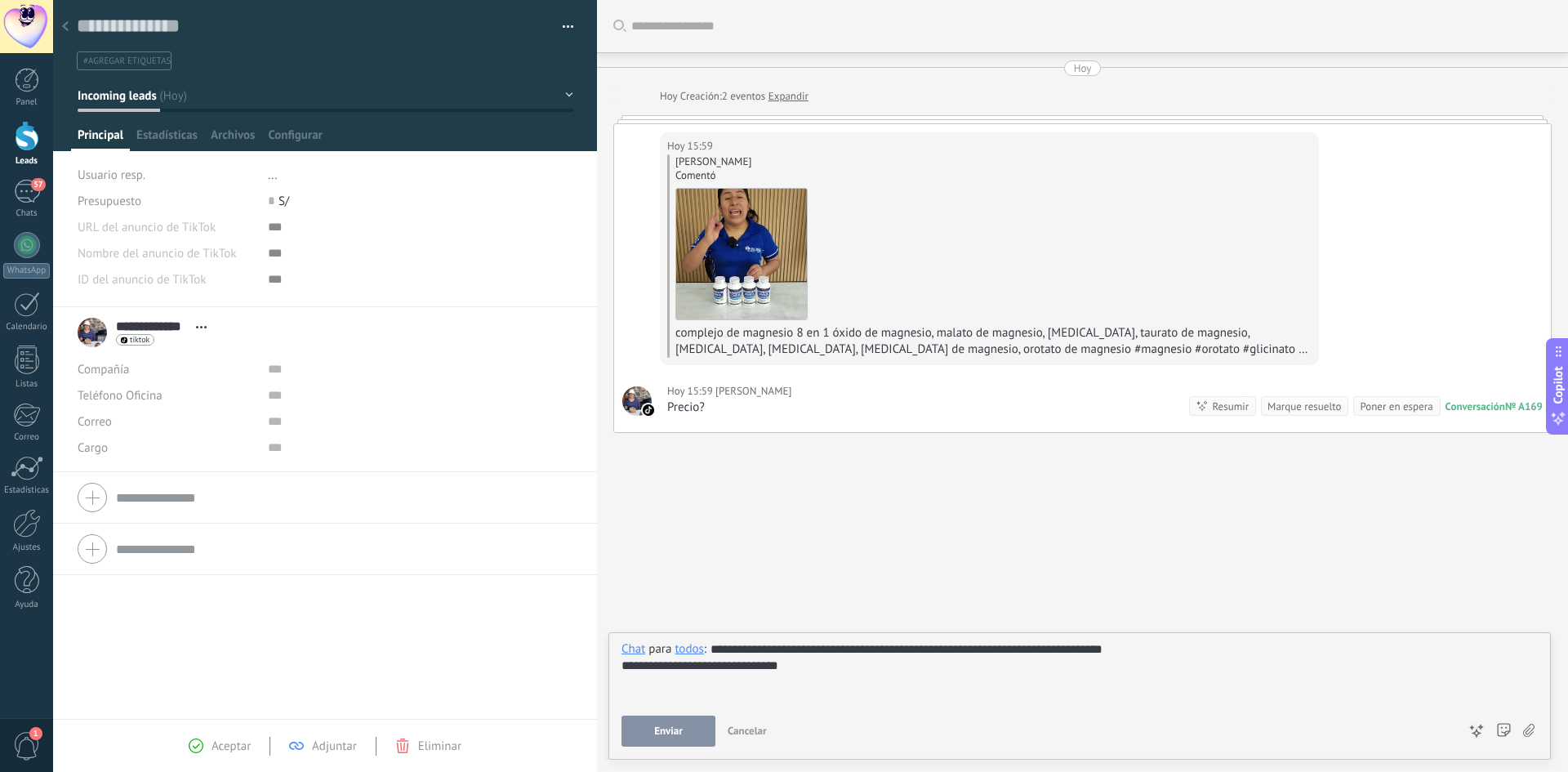
click at [650, 737] on button "Enviar" at bounding box center [668, 731] width 94 height 31
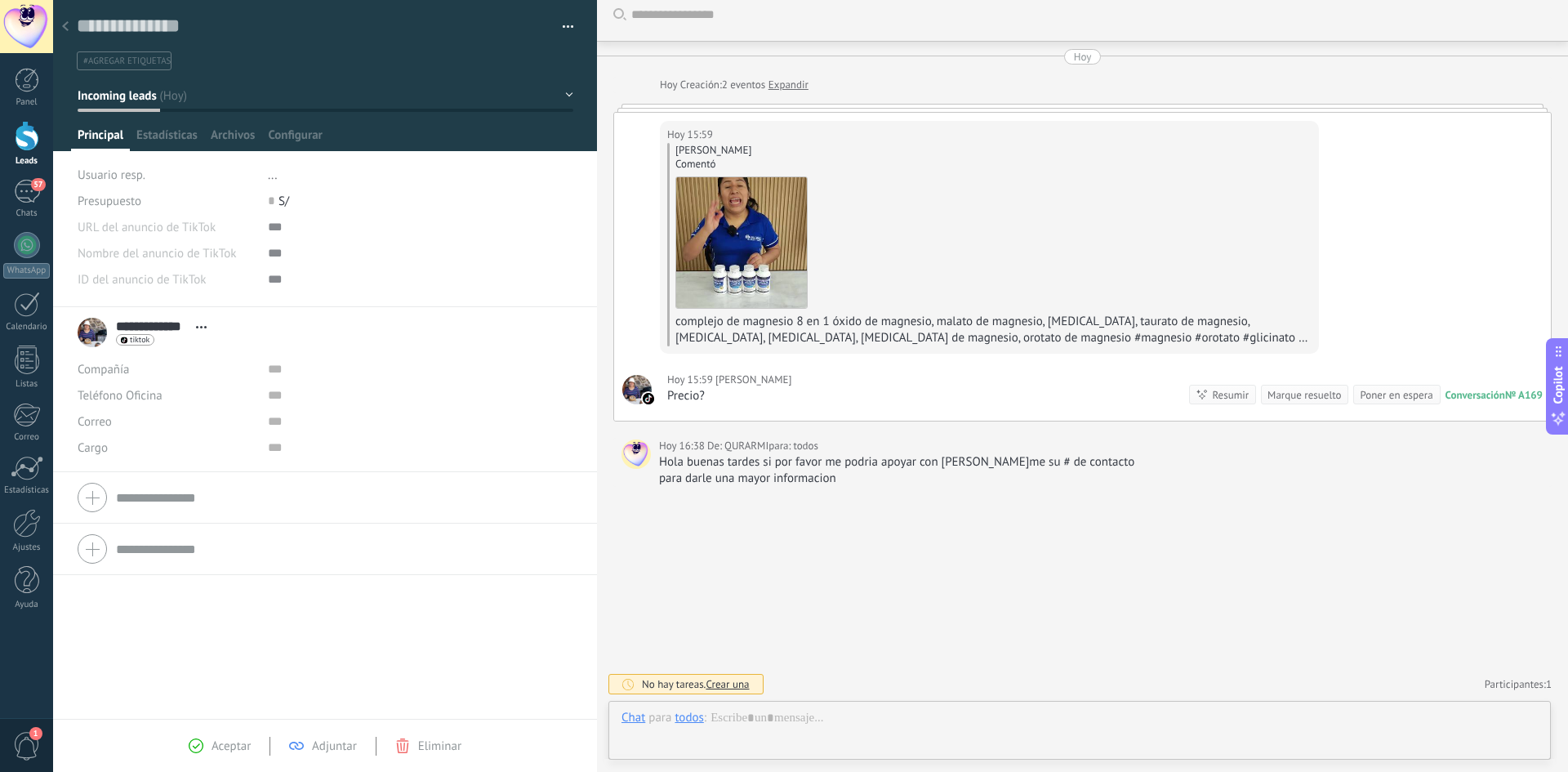
click at [65, 21] on div at bounding box center [65, 27] width 23 height 32
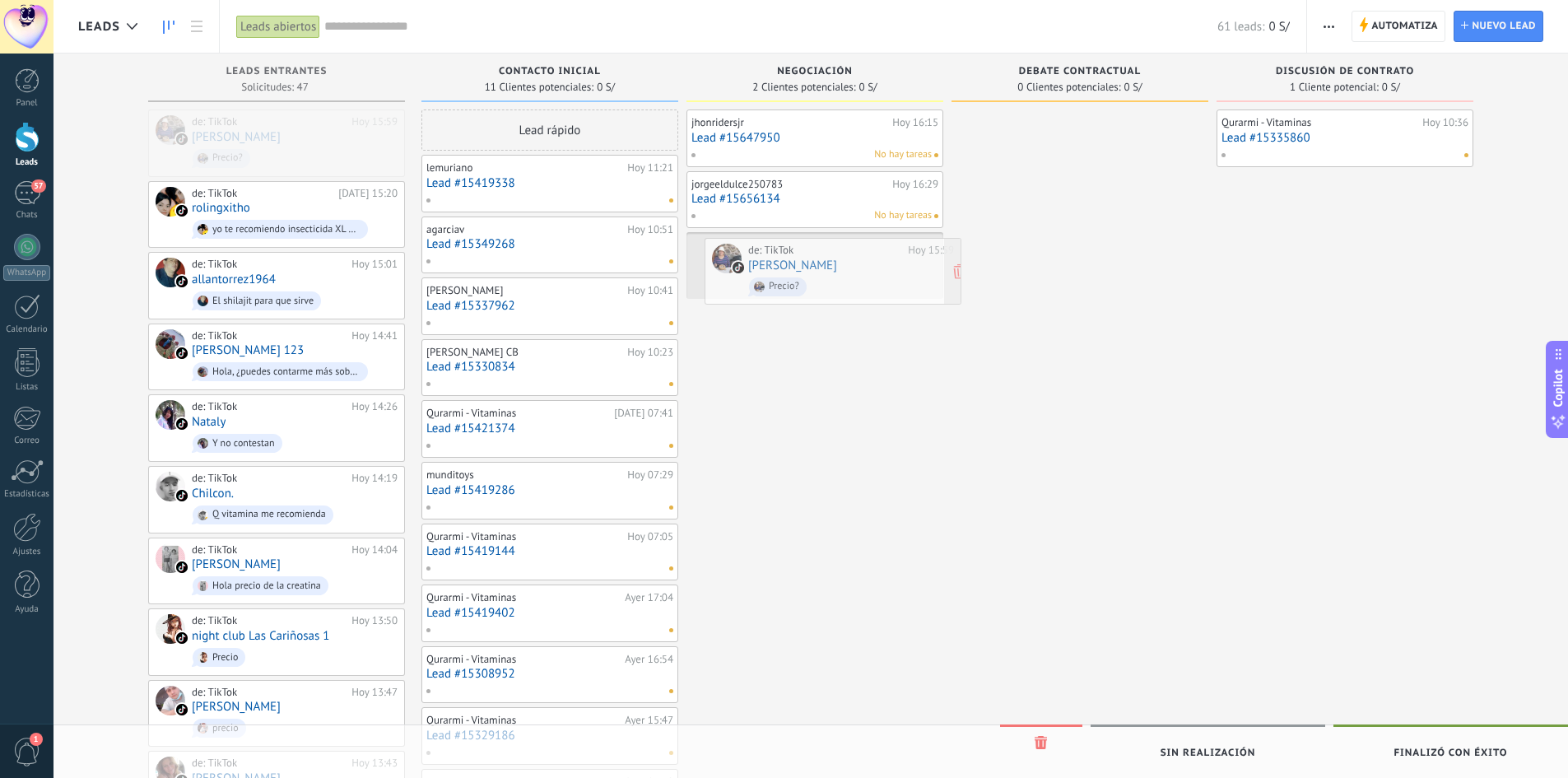
drag, startPoint x: 264, startPoint y: 146, endPoint x: 819, endPoint y: 274, distance: 569.6
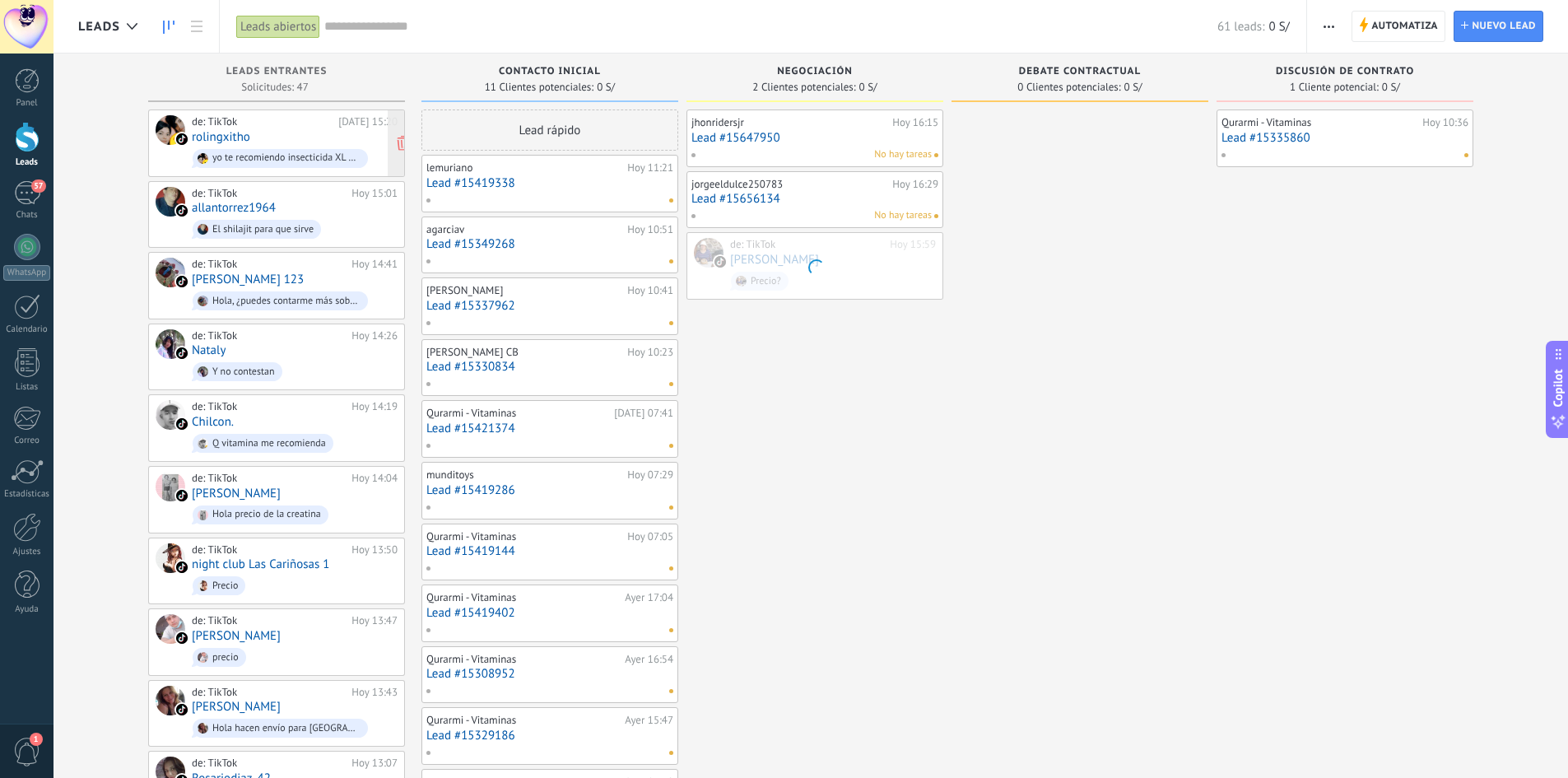
click at [262, 126] on div "de: TikTok" at bounding box center [262, 122] width 140 height 13
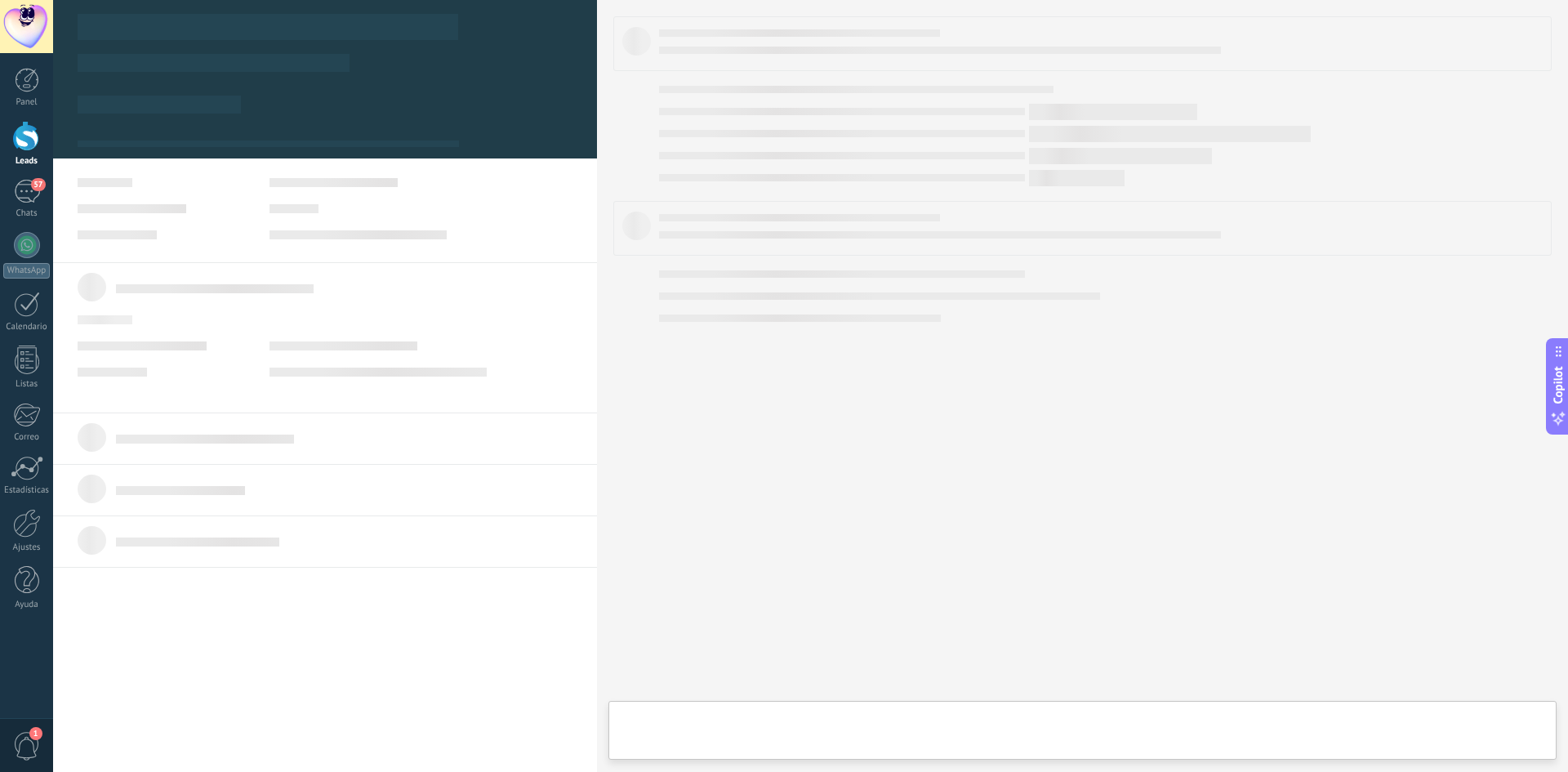
type textarea "**********"
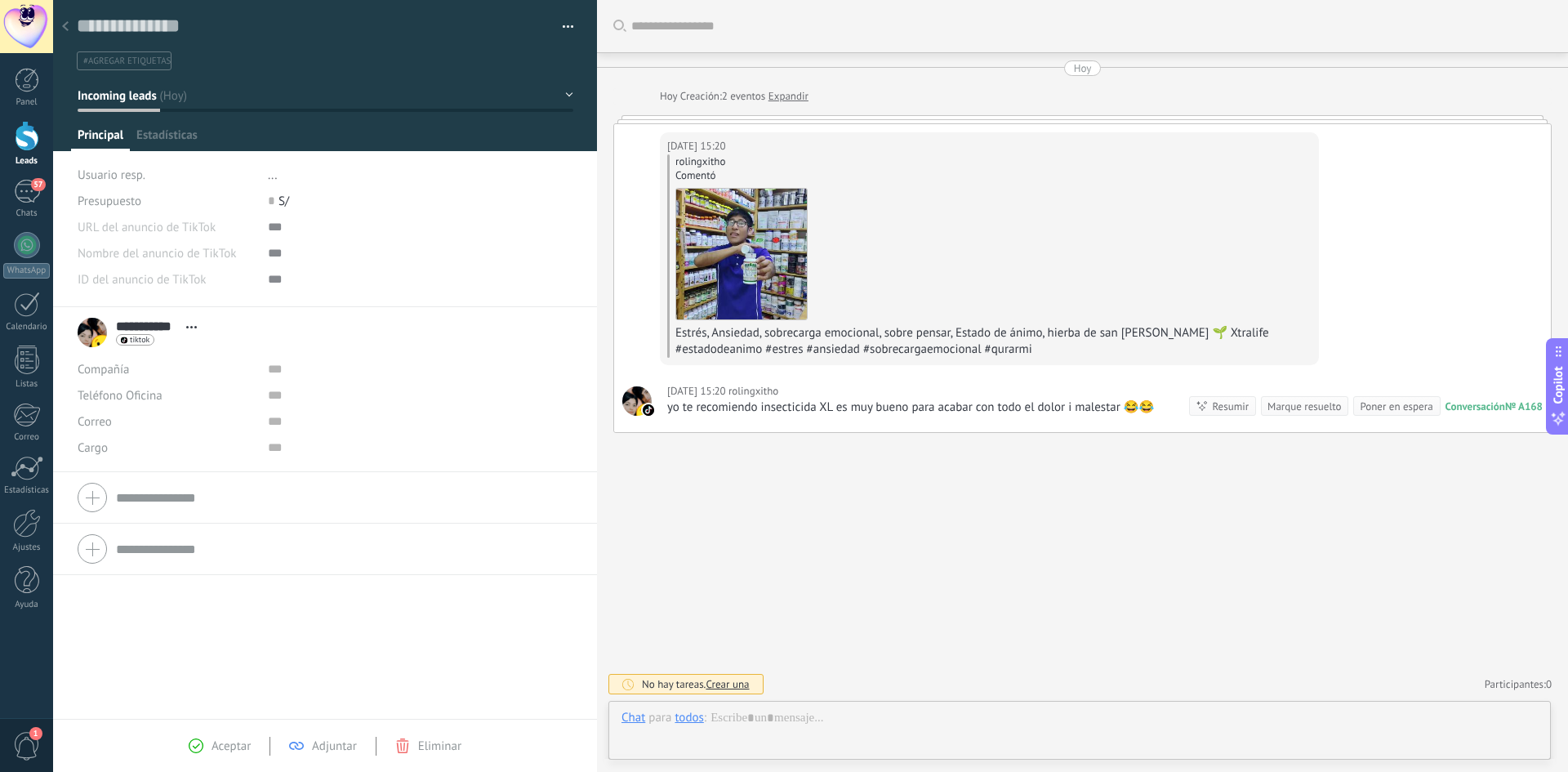
scroll to position [25, 0]
click at [760, 711] on div at bounding box center [1079, 733] width 916 height 49
paste div
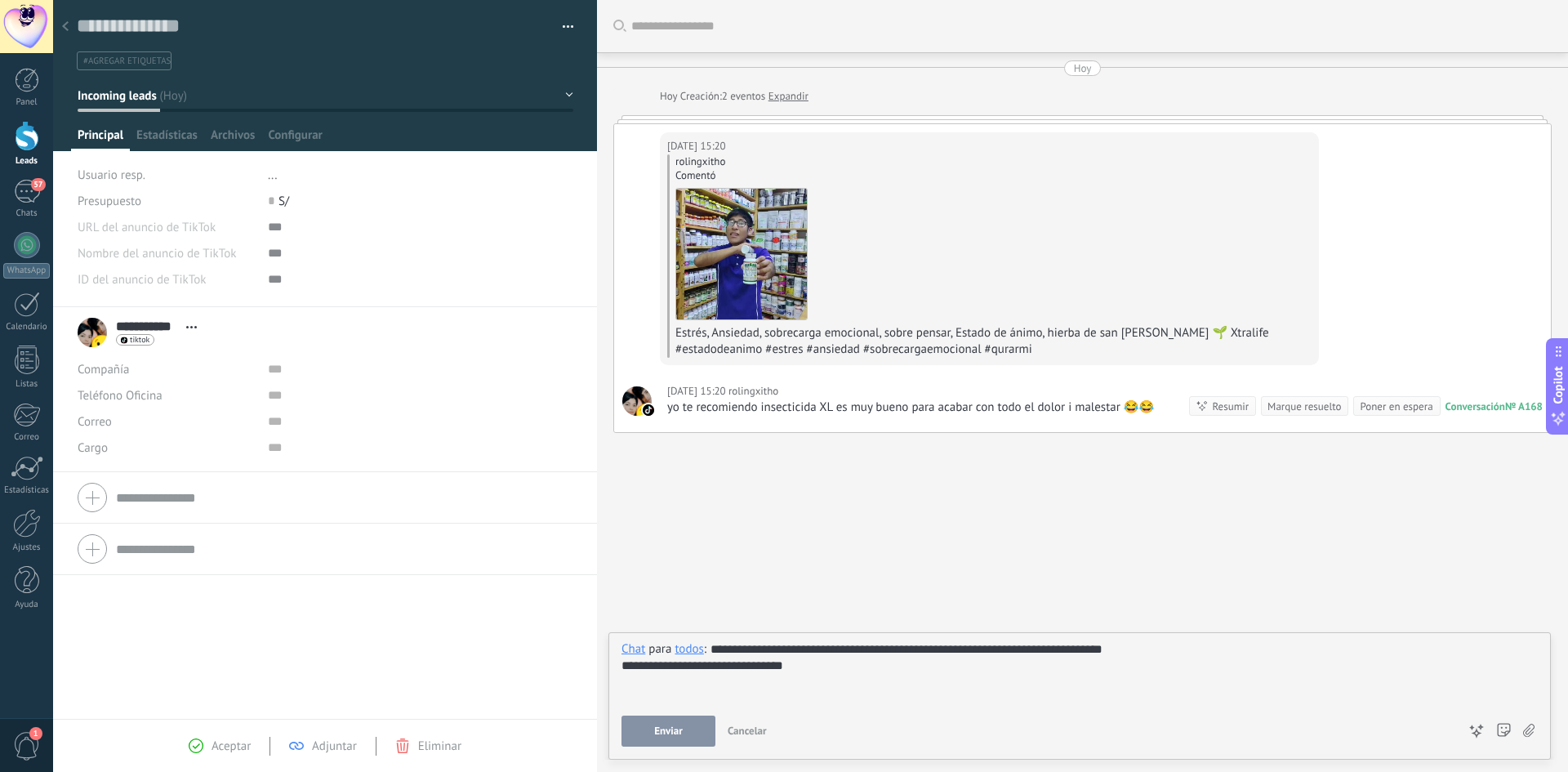
click at [669, 725] on span "Enviar" at bounding box center [668, 731] width 28 height 11
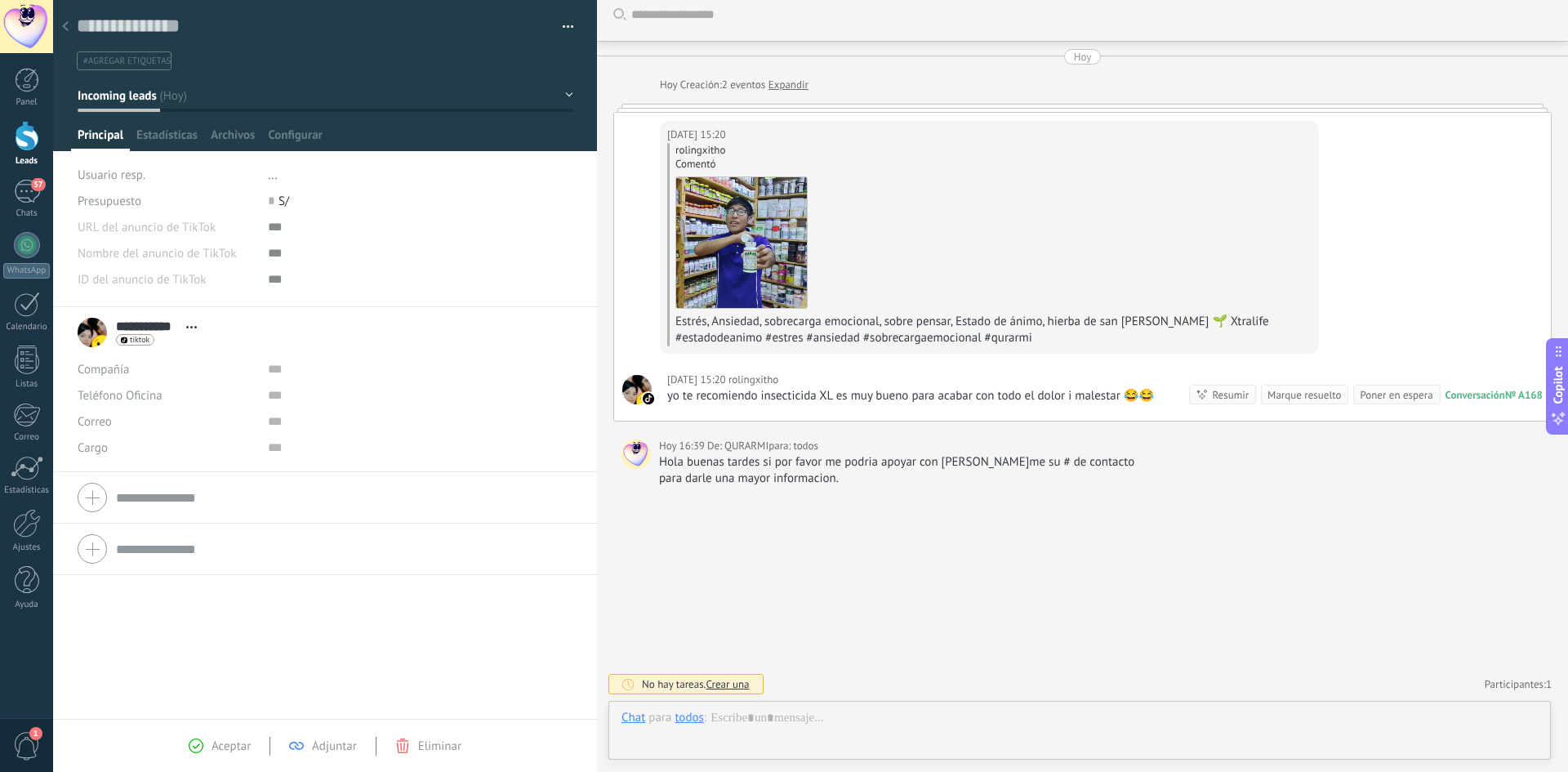
click at [66, 27] on icon at bounding box center [65, 26] width 6 height 10
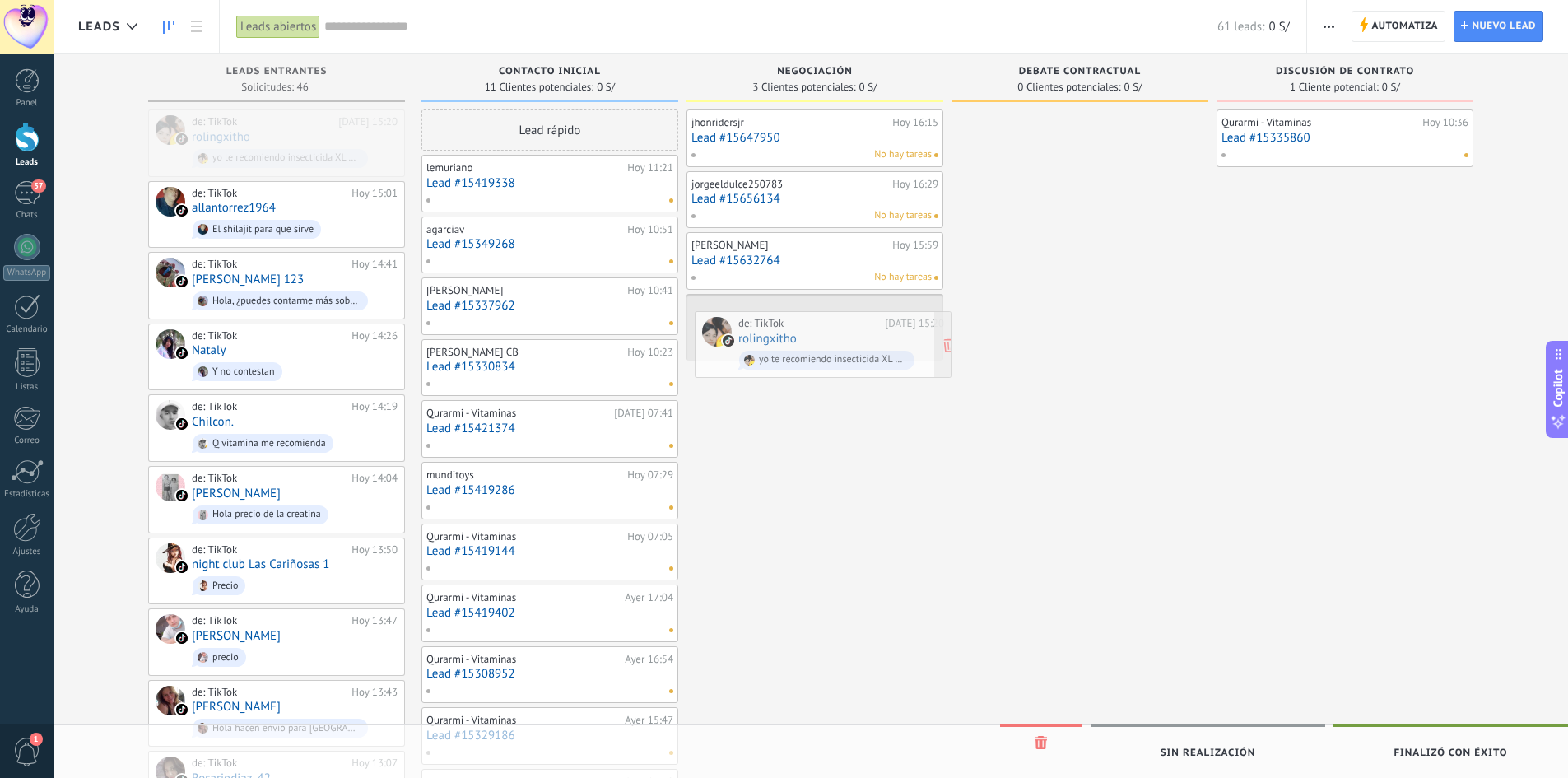
drag, startPoint x: 238, startPoint y: 140, endPoint x: 786, endPoint y: 331, distance: 580.3
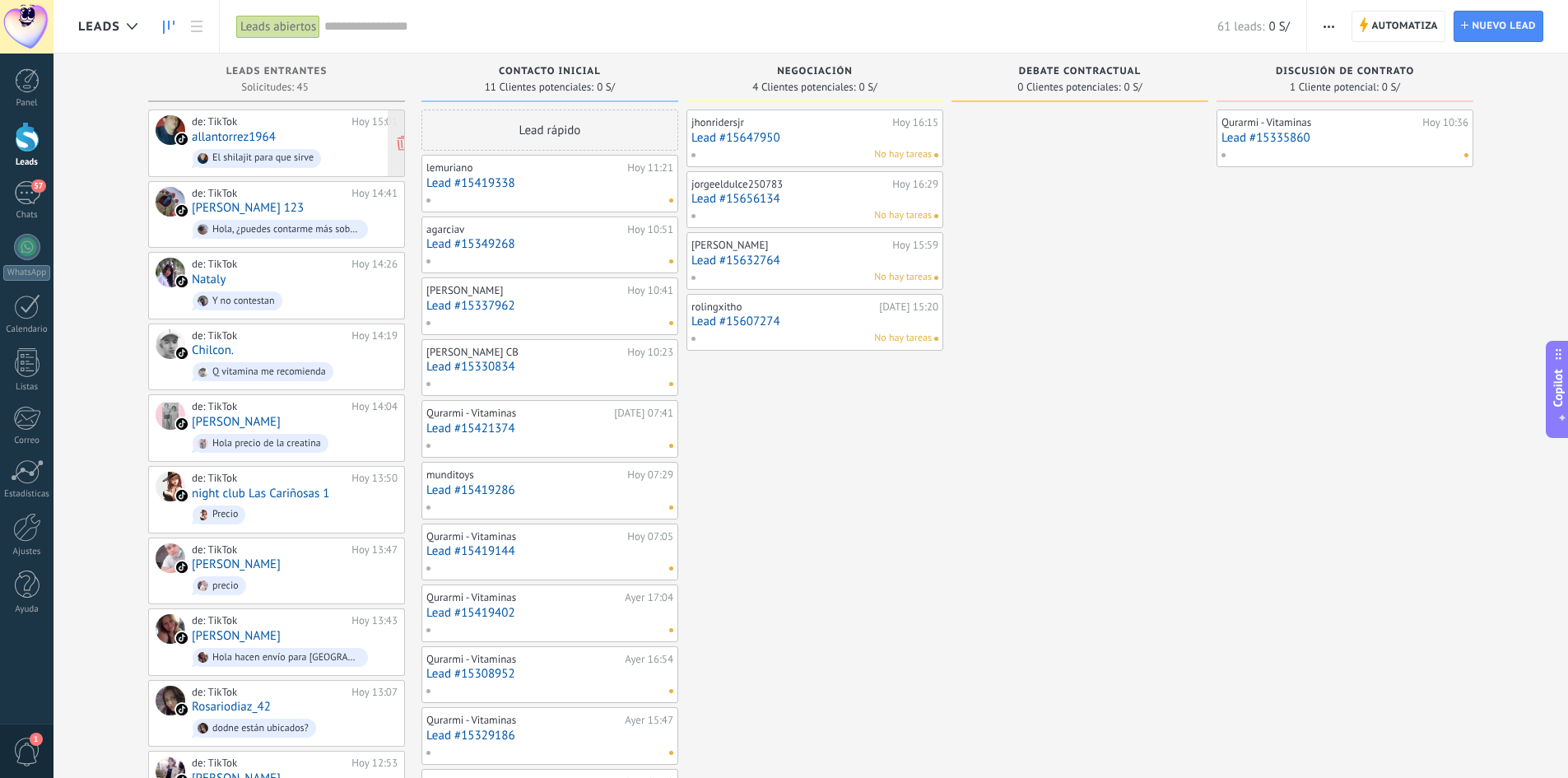
click at [234, 128] on div "de: TikTok [DATE] 15:01 allantorrez1964 El shilajit para que sirve" at bounding box center [295, 143] width 206 height 56
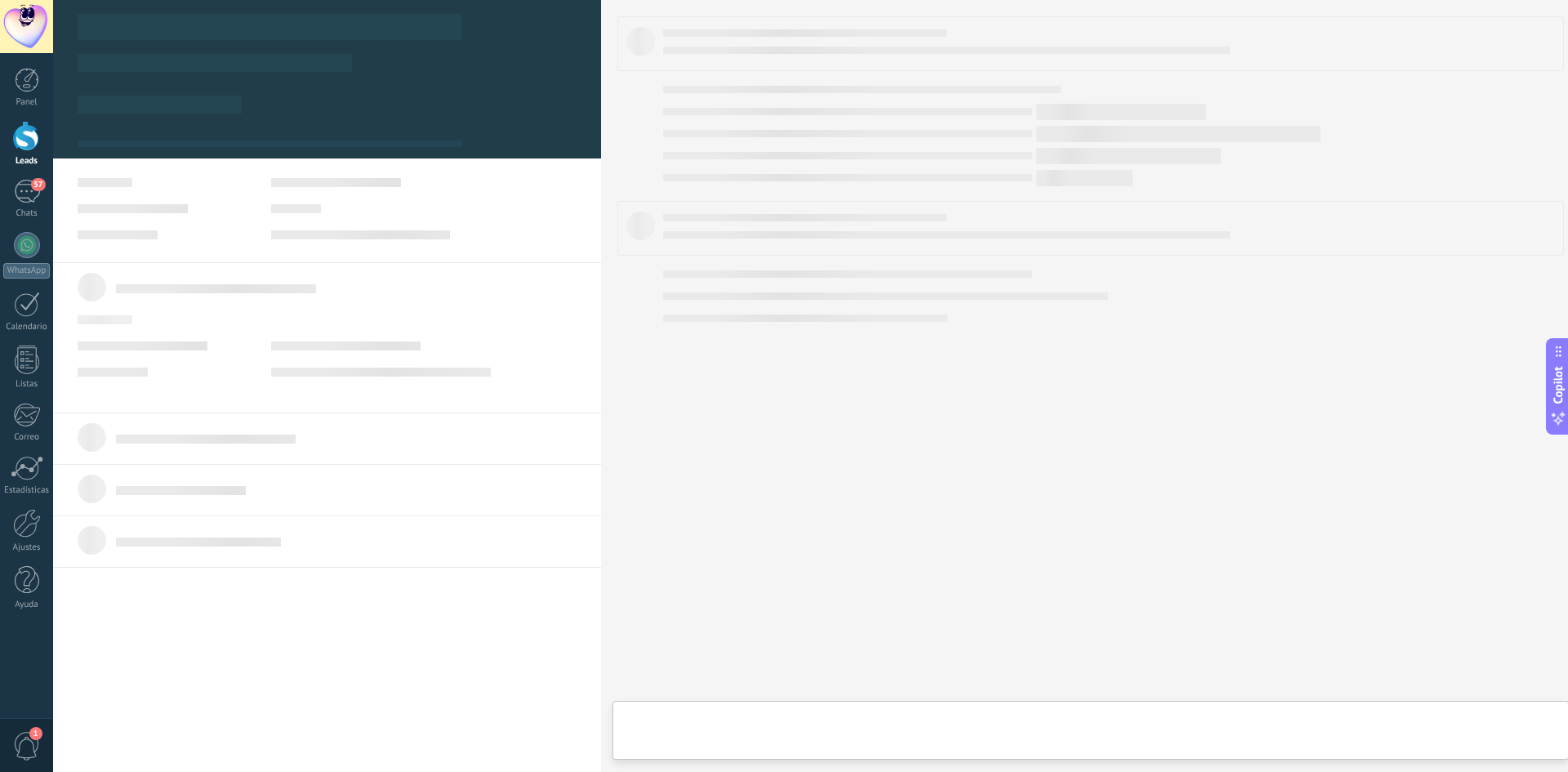
type textarea "**********"
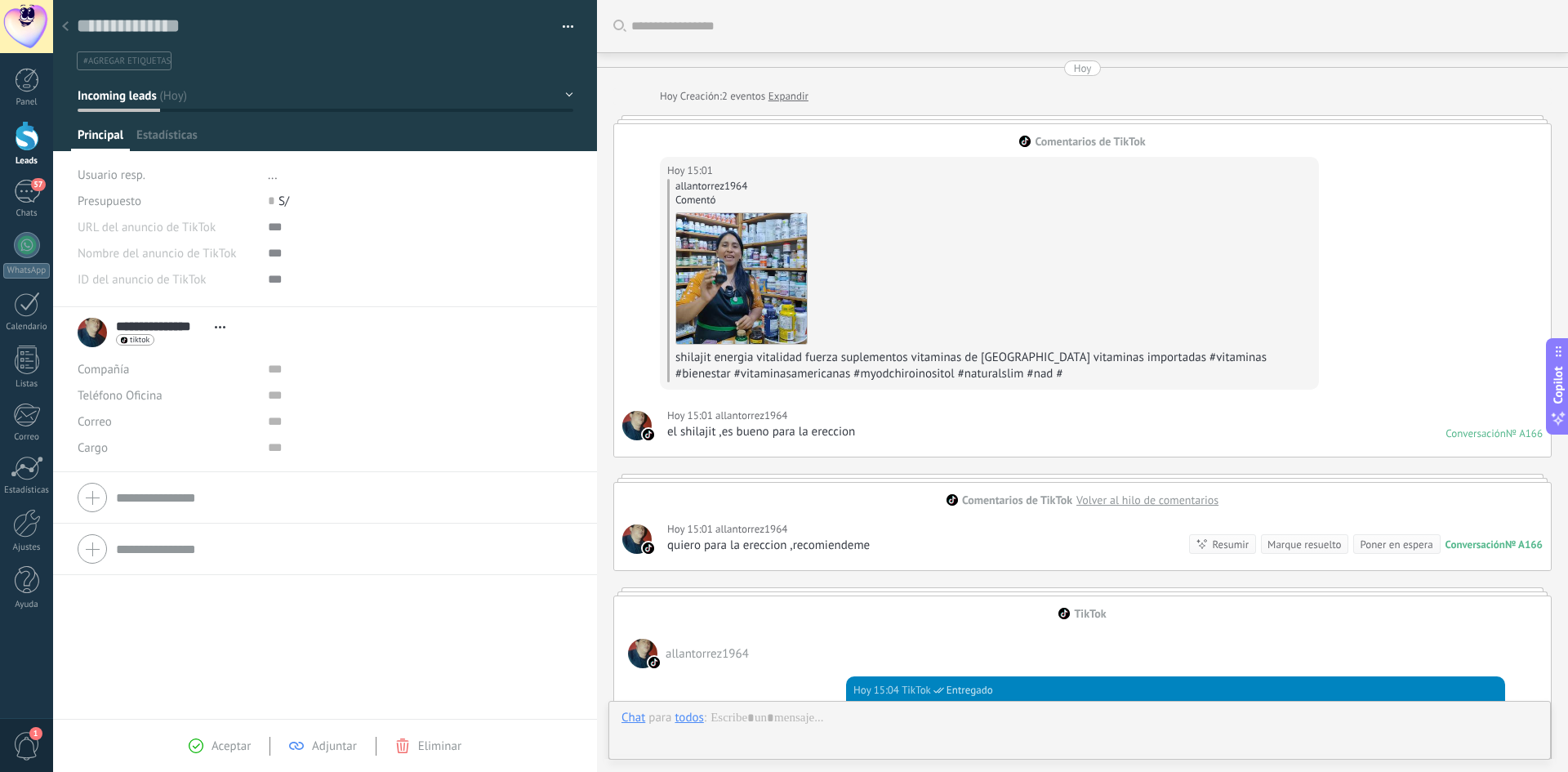
scroll to position [480, 0]
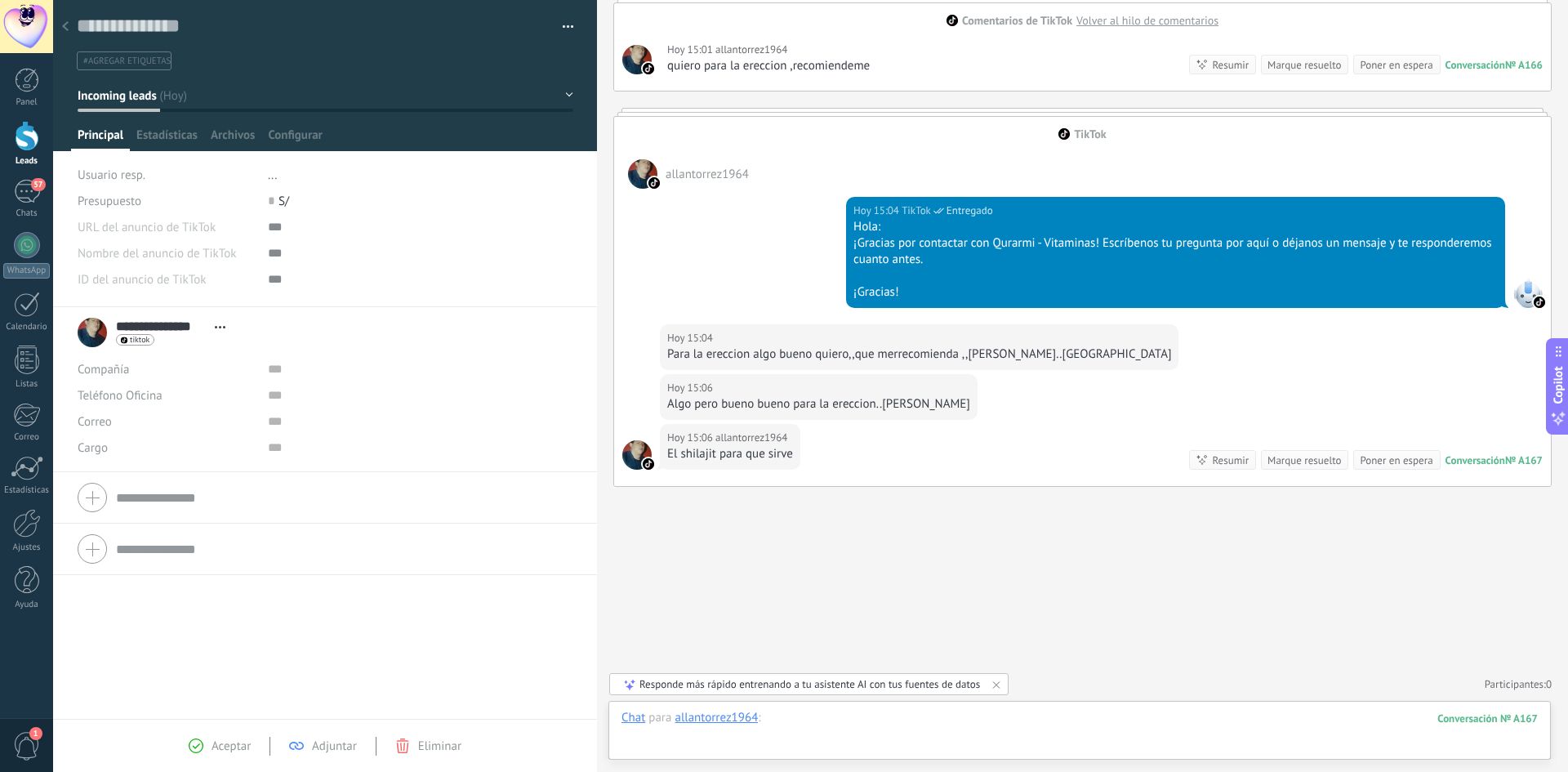
click at [813, 723] on div at bounding box center [1079, 733] width 916 height 49
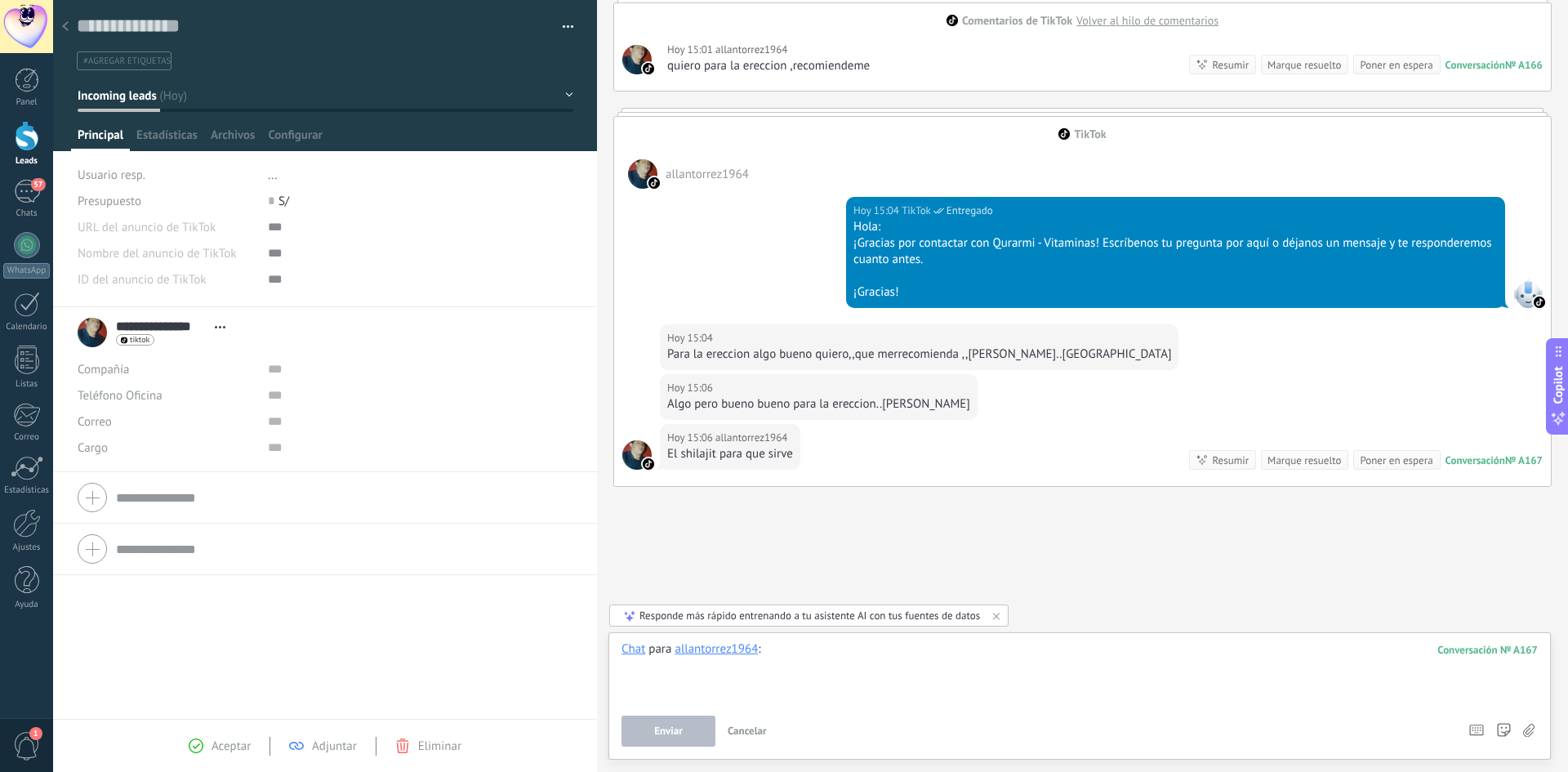
paste div
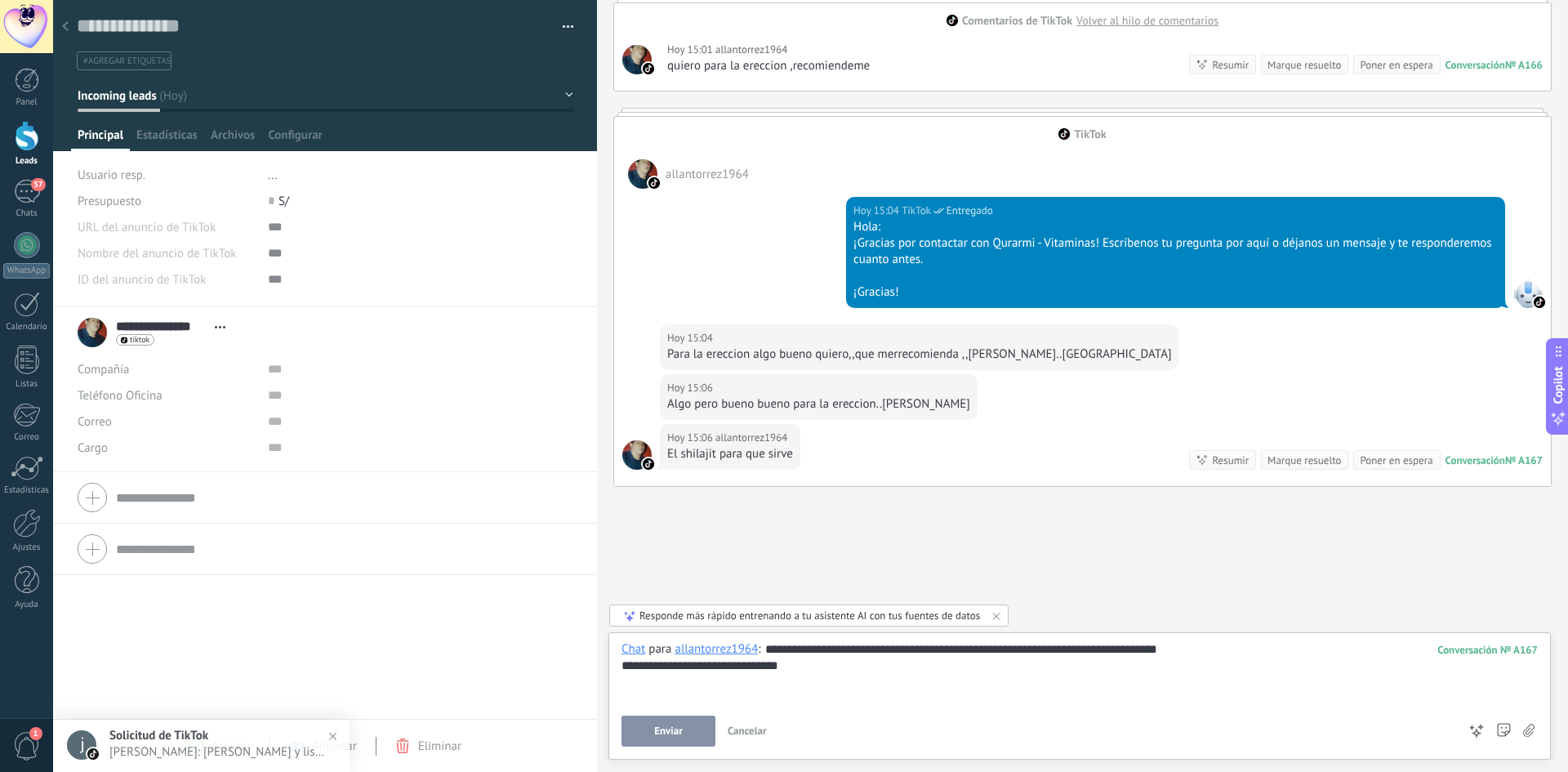
click at [668, 732] on span "Enviar" at bounding box center [668, 731] width 28 height 11
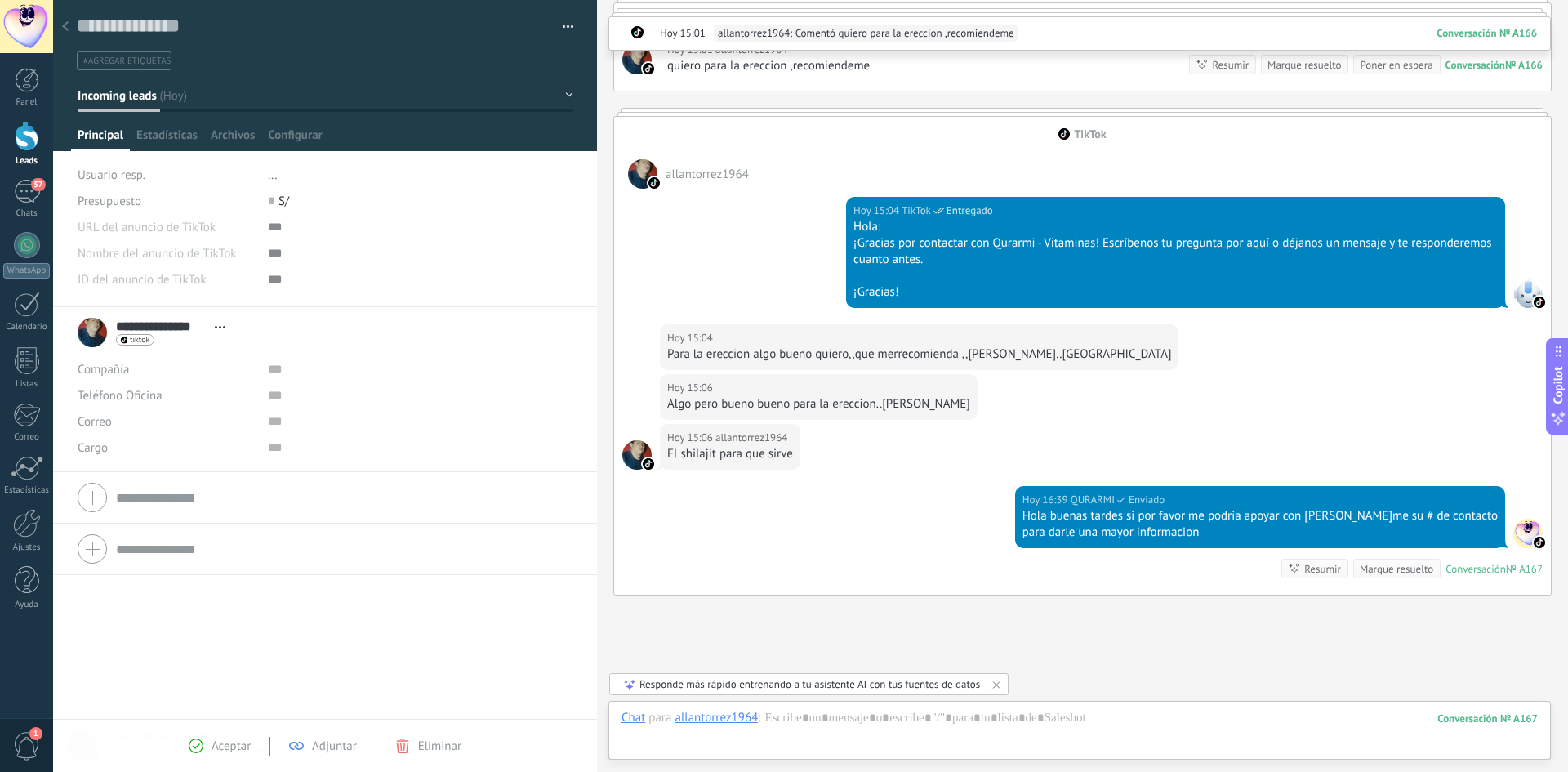
scroll to position [588, 0]
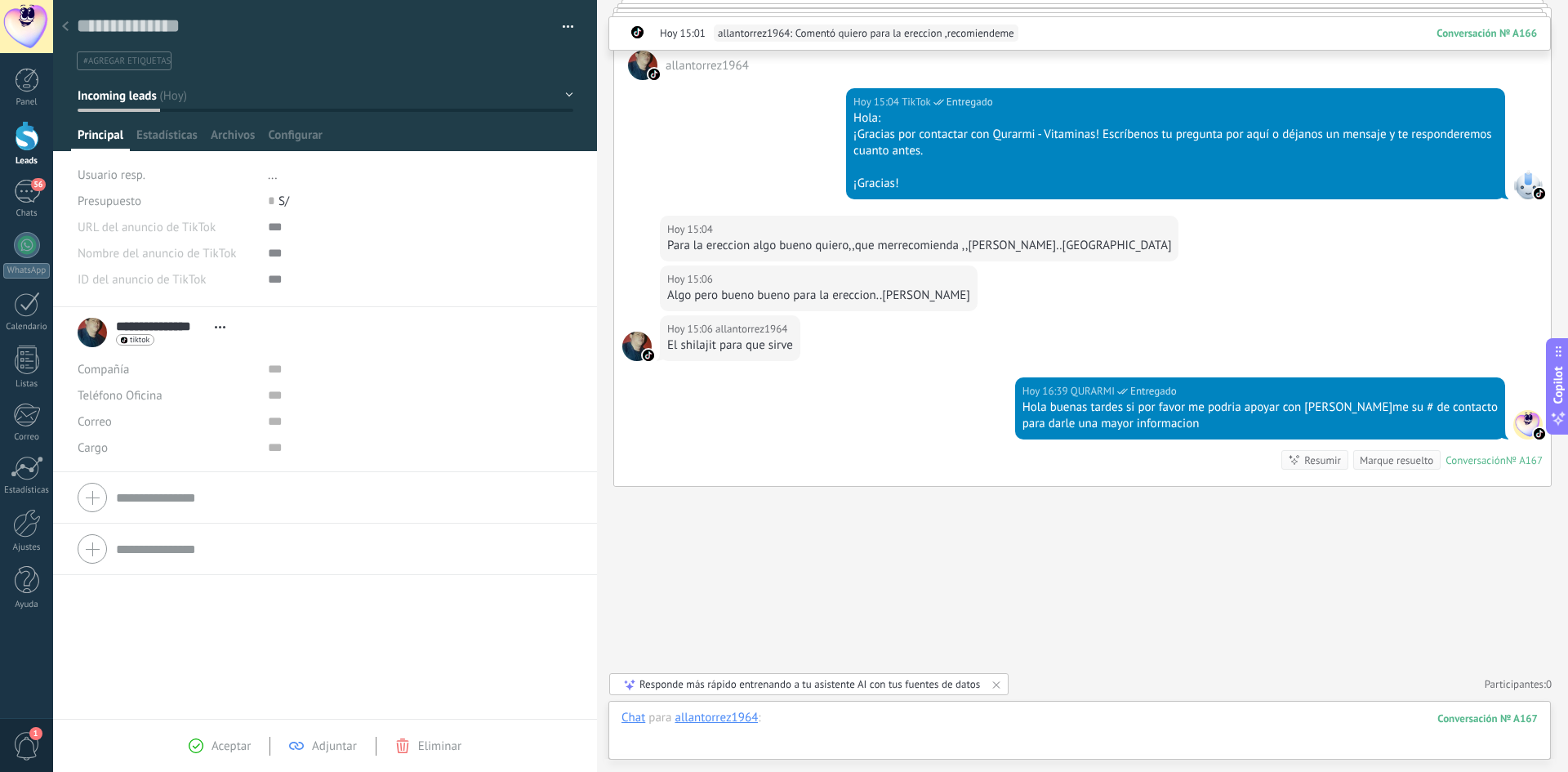
click at [845, 733] on div at bounding box center [1079, 733] width 916 height 49
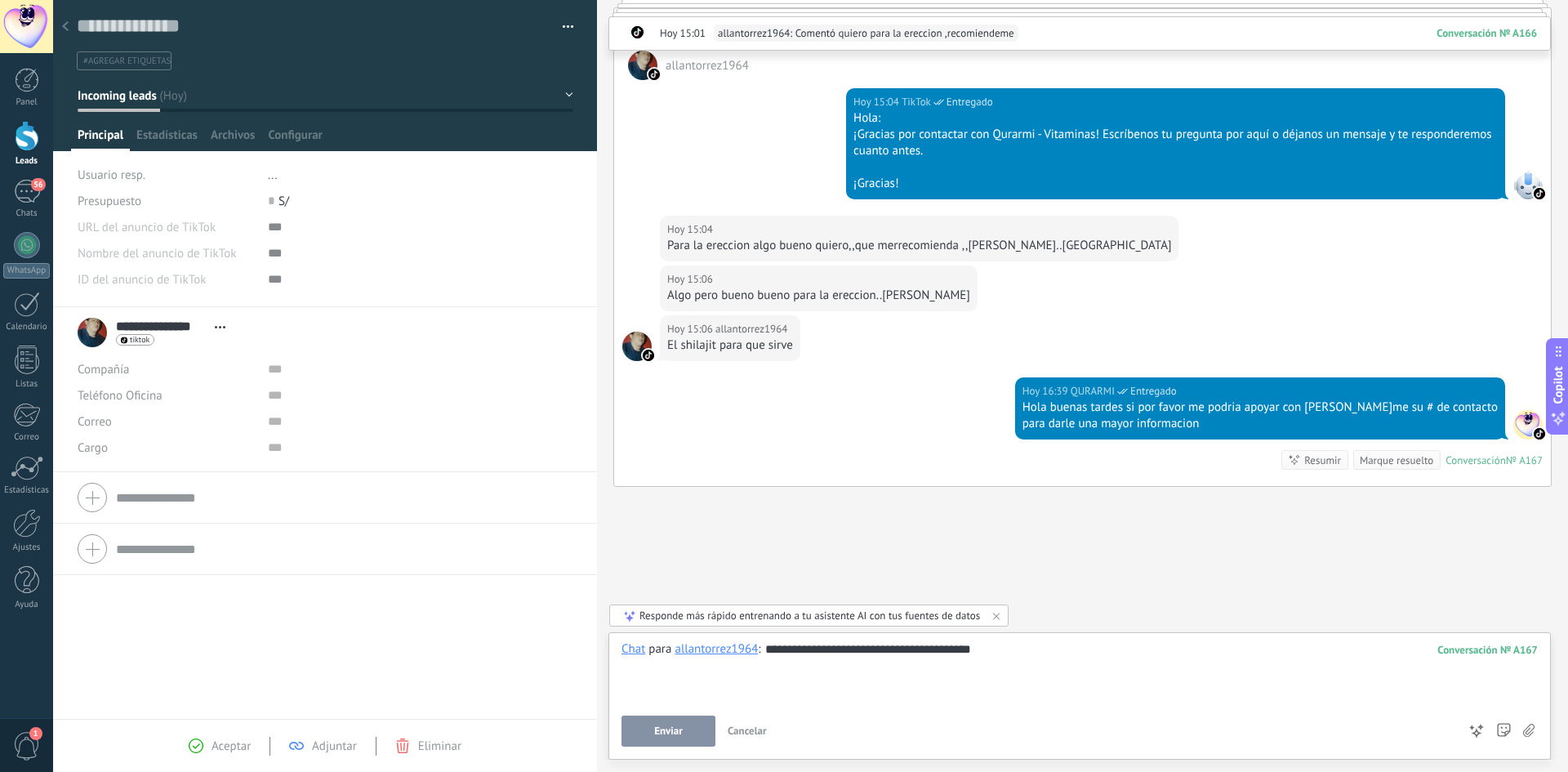
click at [673, 737] on span "Enviar" at bounding box center [668, 731] width 28 height 11
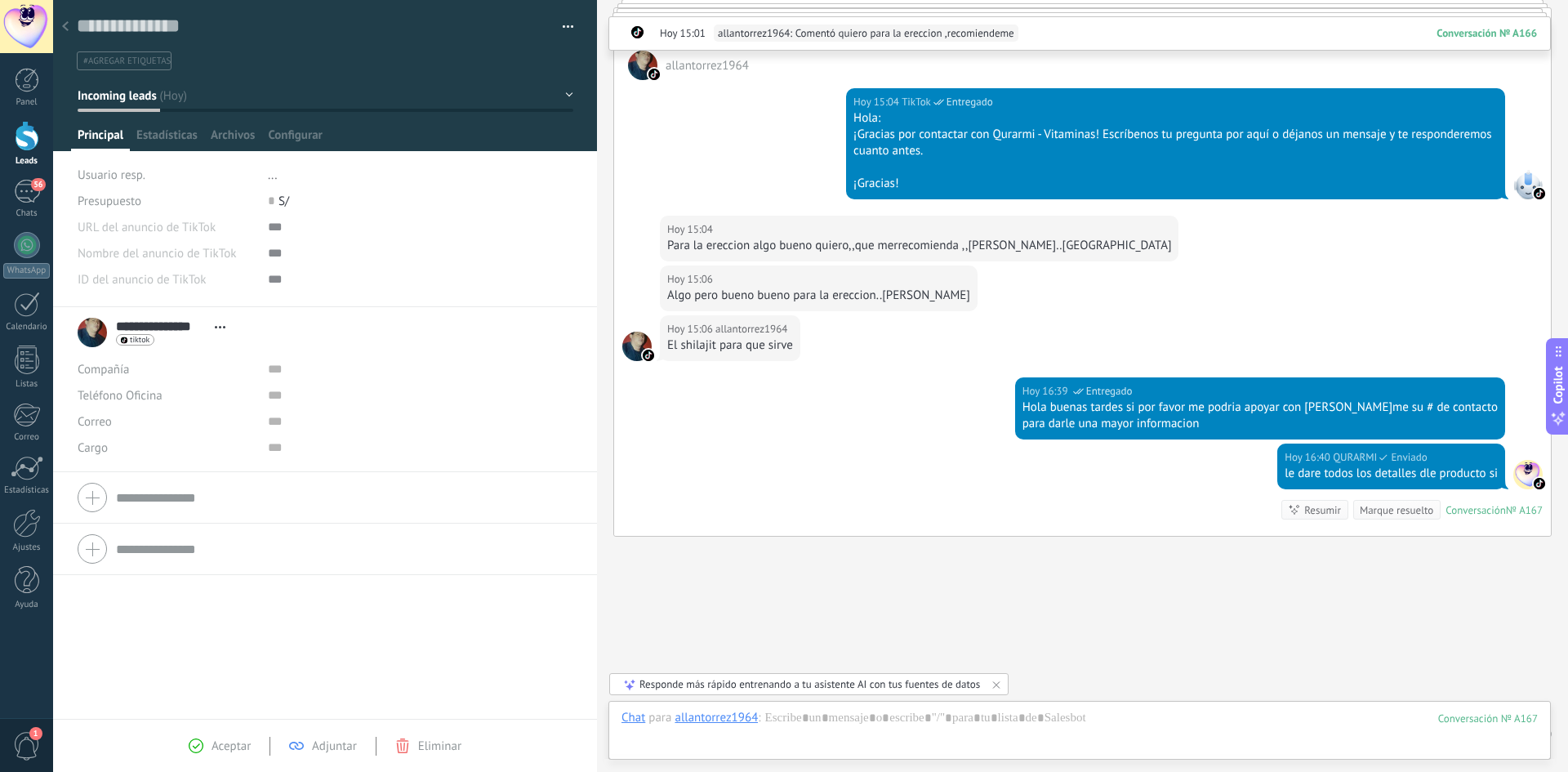
scroll to position [638, 0]
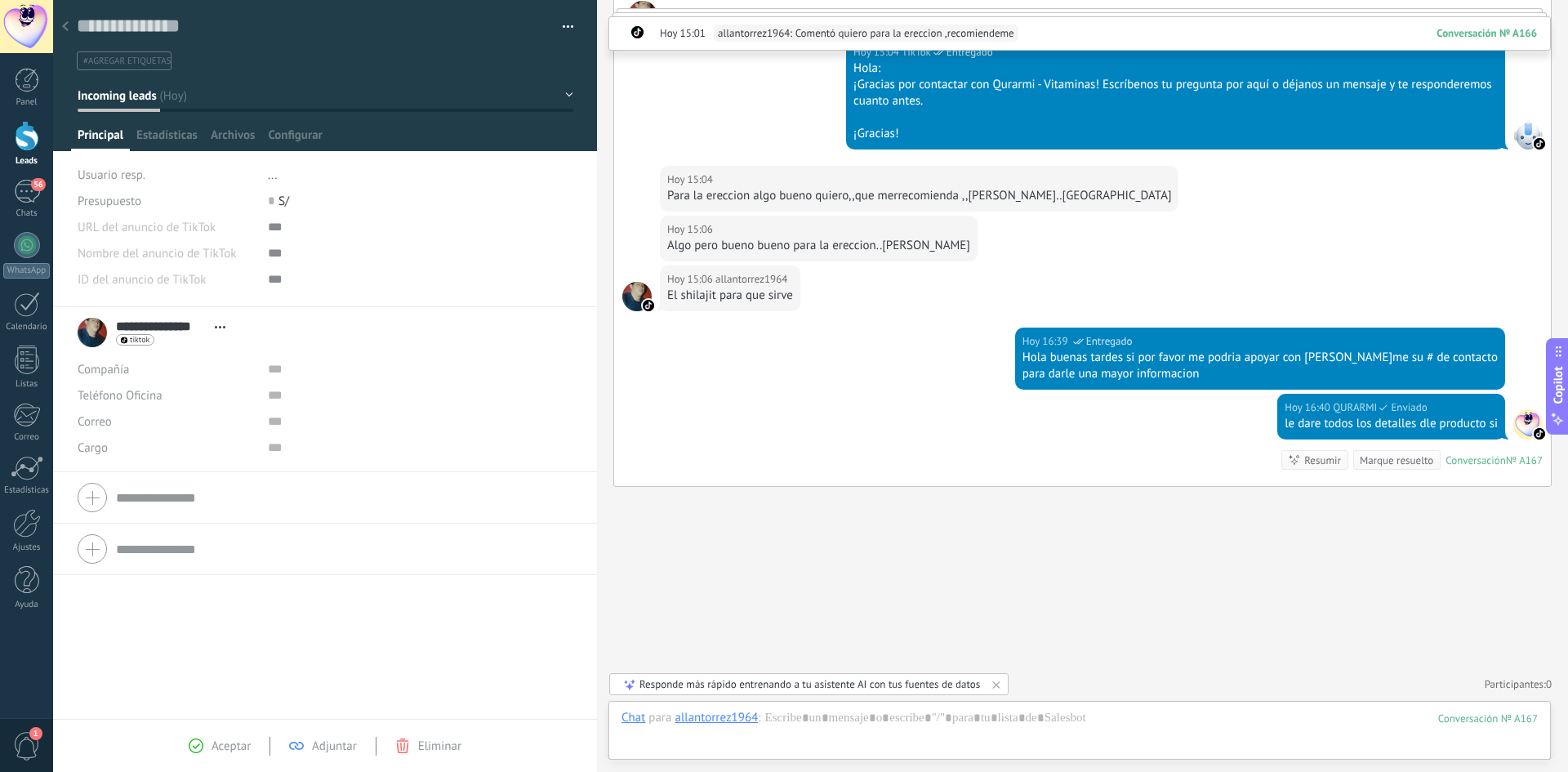
click at [62, 17] on div at bounding box center [65, 27] width 23 height 32
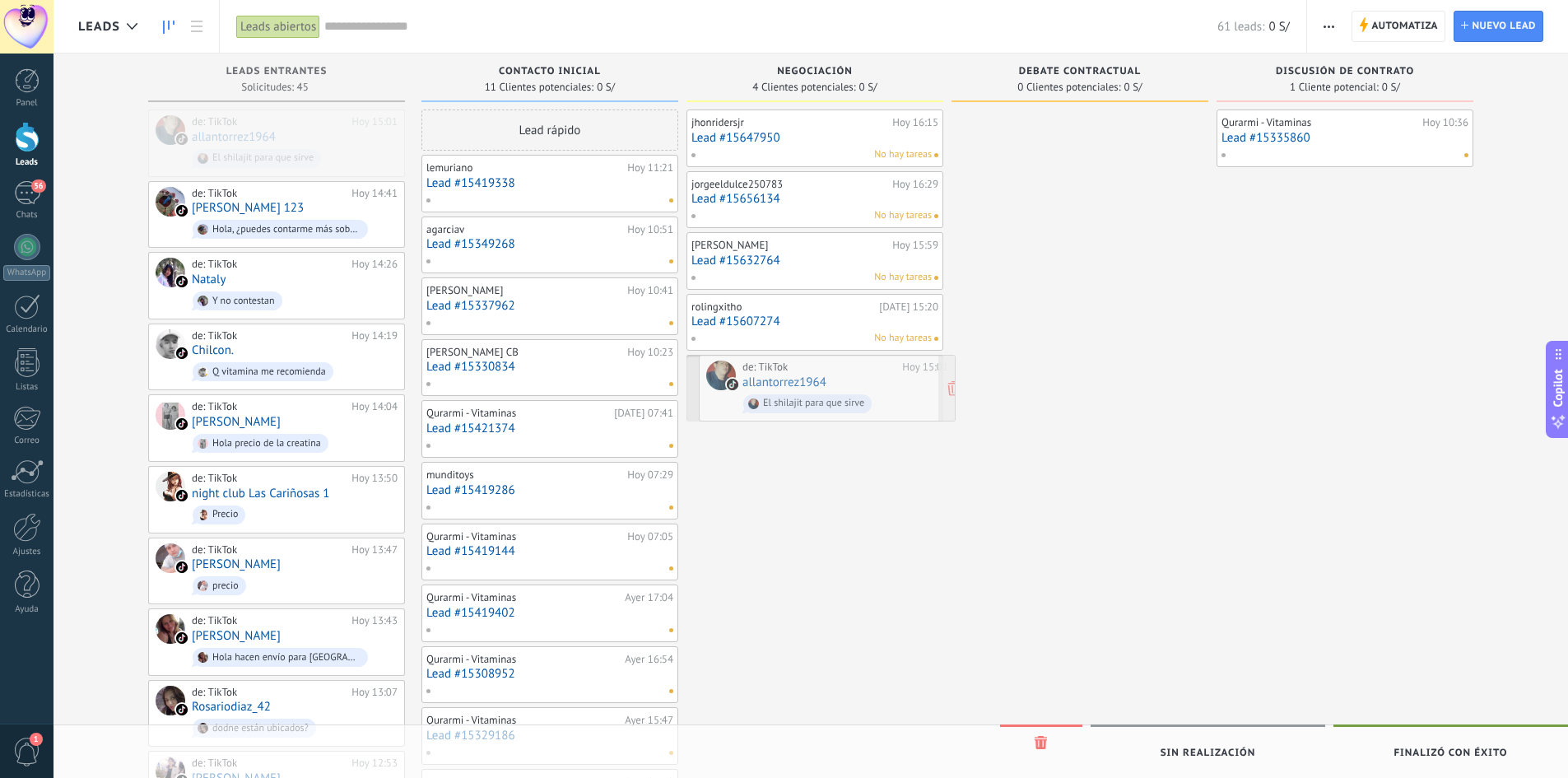
drag, startPoint x: 261, startPoint y: 154, endPoint x: 809, endPoint y: 395, distance: 598.7
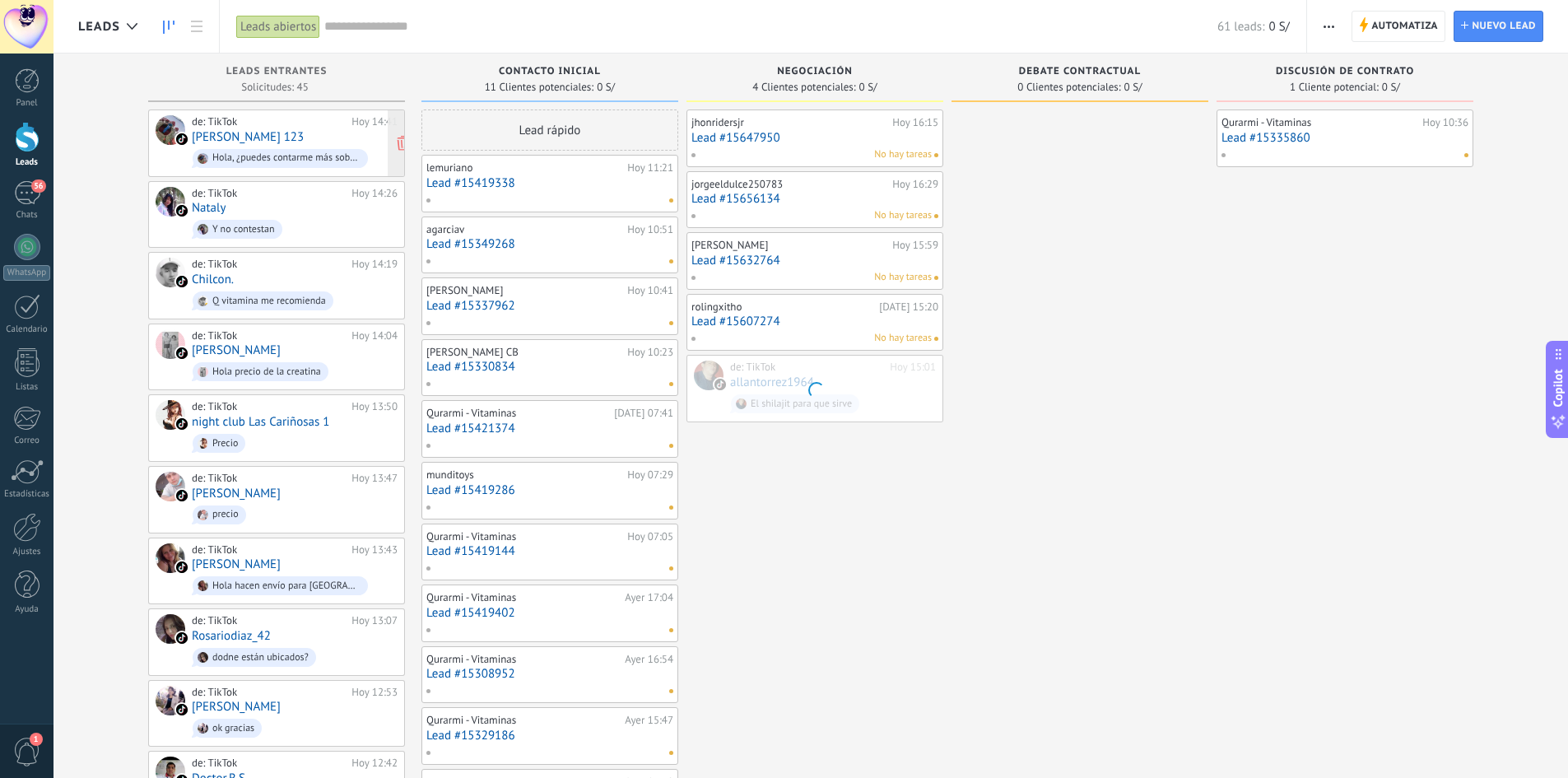
click at [258, 147] on span "Hola, ¿puedes contarme más sobre tu producto/servicio?" at bounding box center [295, 159] width 206 height 26
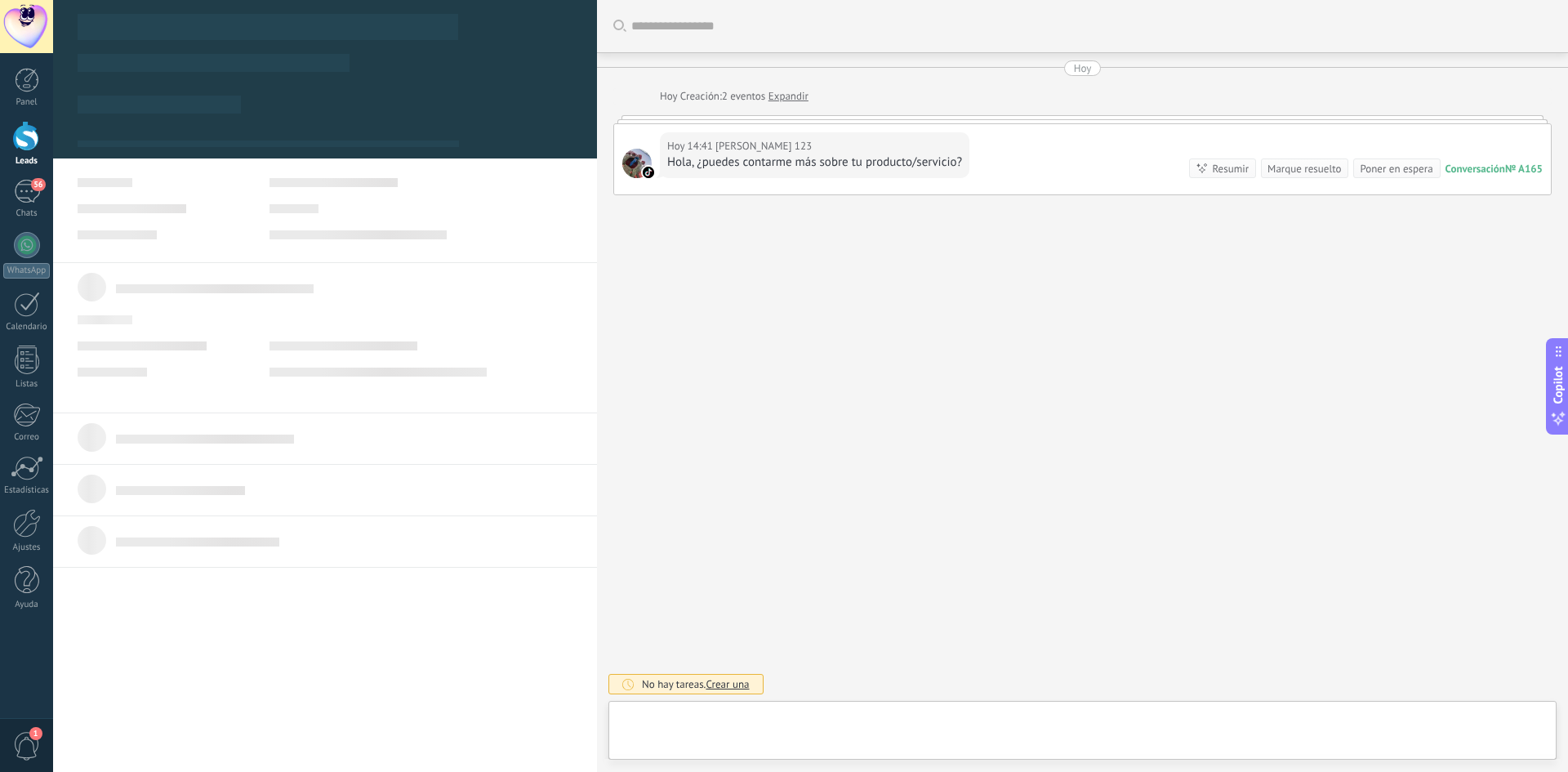
type textarea "**********"
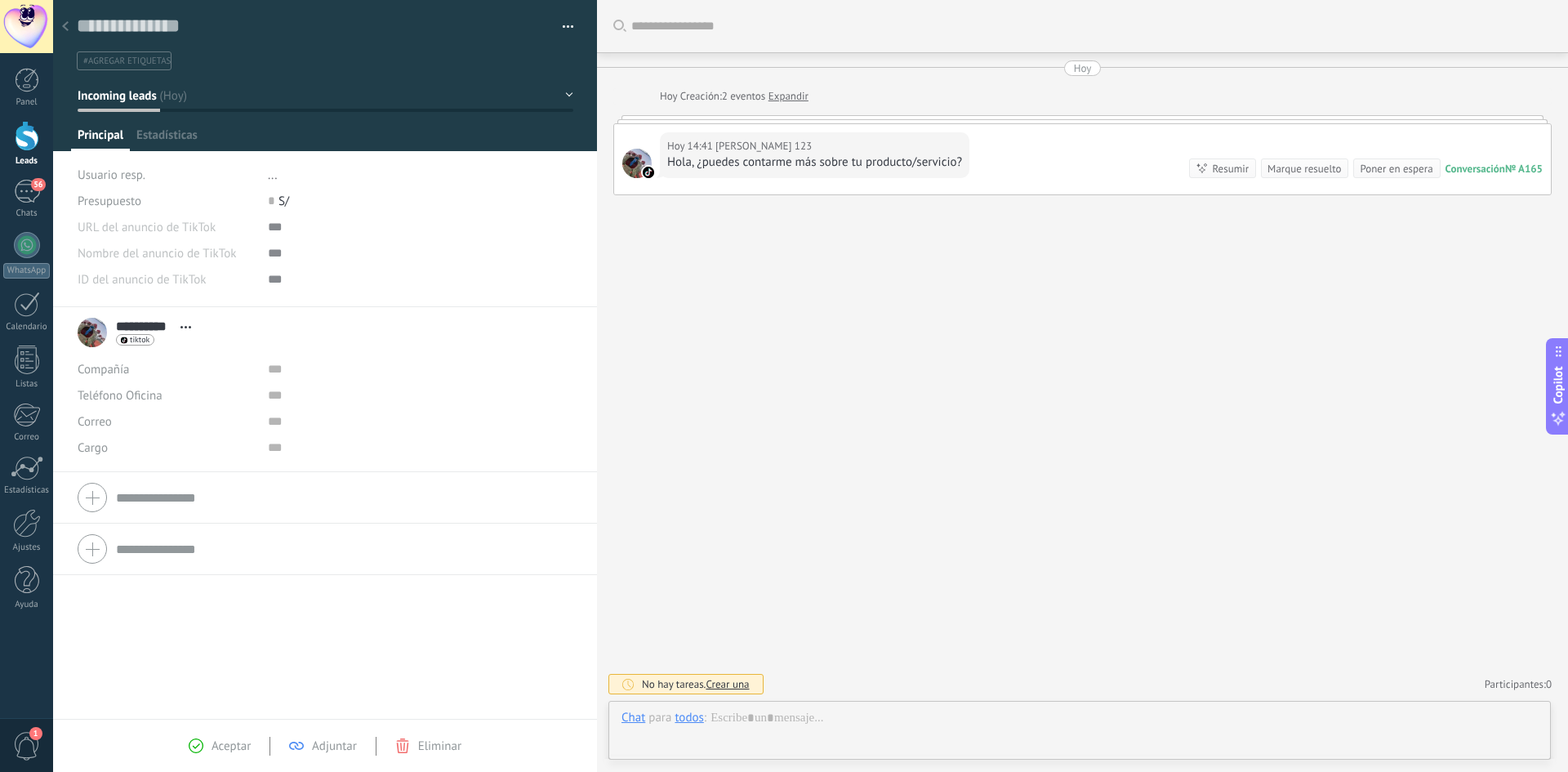
scroll to position [25, 0]
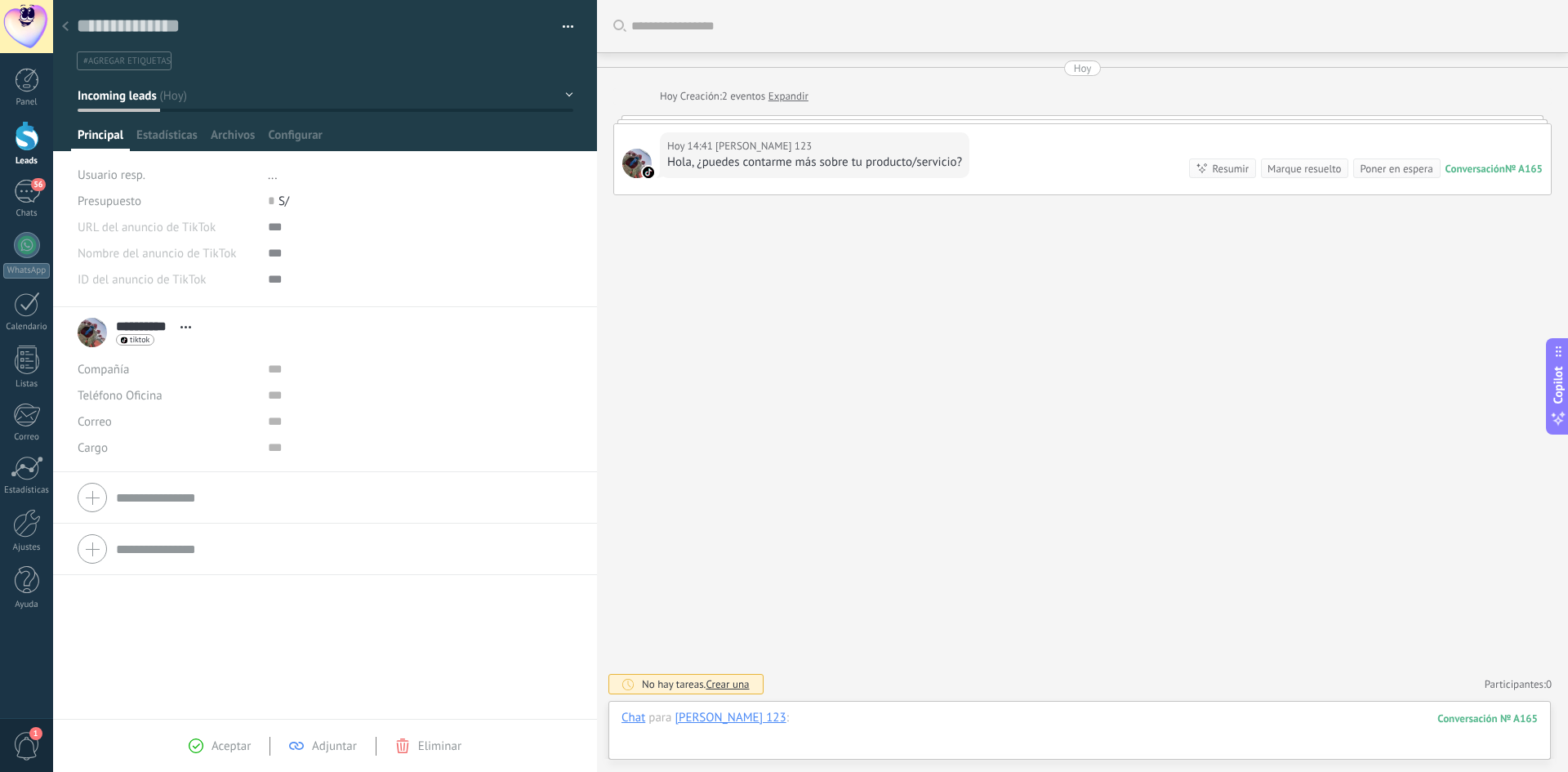
click at [798, 729] on div at bounding box center [1079, 733] width 916 height 49
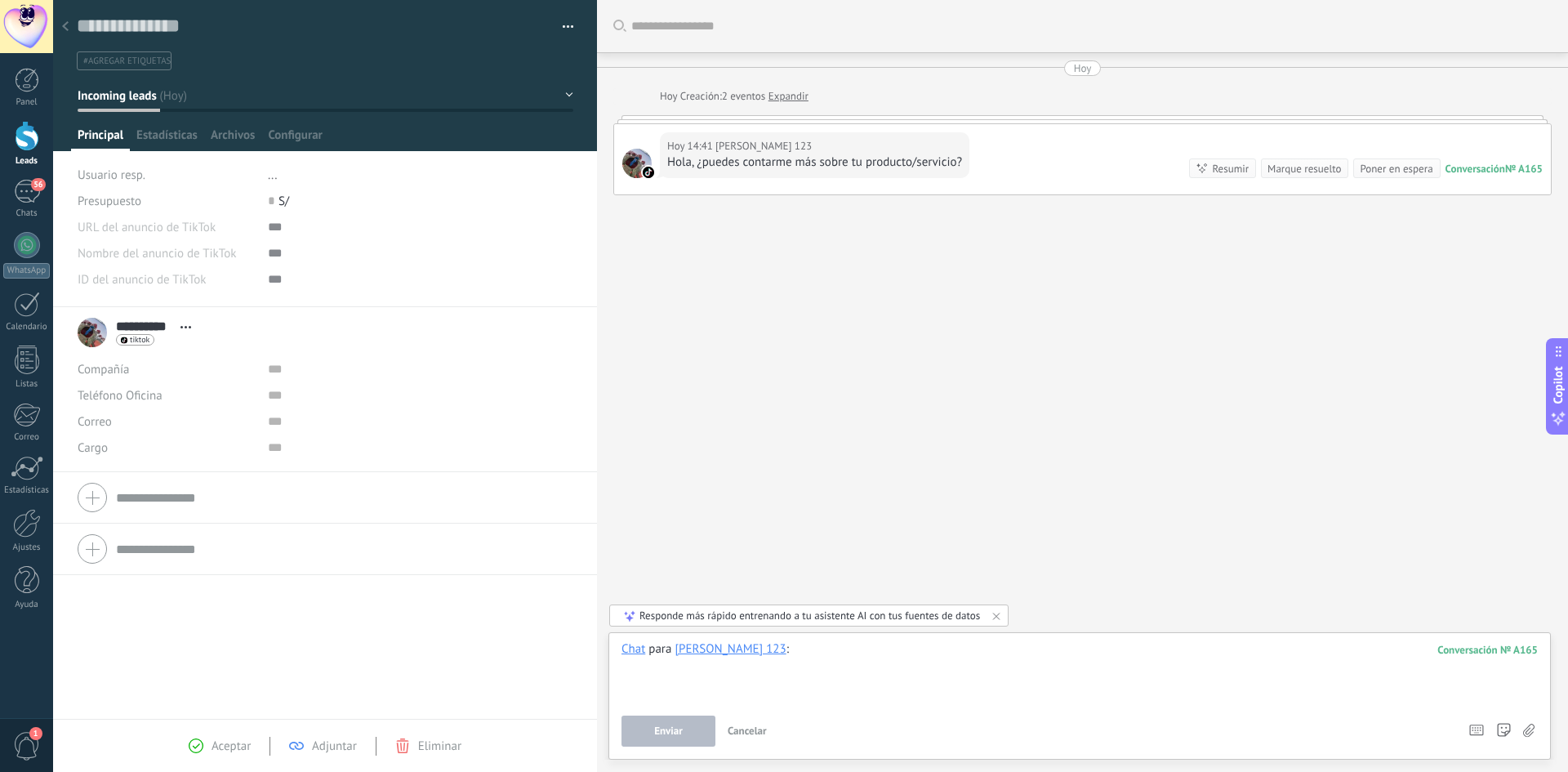
paste div
click at [685, 685] on div at bounding box center [1079, 682] width 916 height 17
click at [715, 721] on div "Enviar Cancelar Rastrear clics en links ? Reducir links largos y rastrear clics…" at bounding box center [1039, 731] width 835 height 31
click at [698, 722] on button "Enviar" at bounding box center [668, 731] width 94 height 31
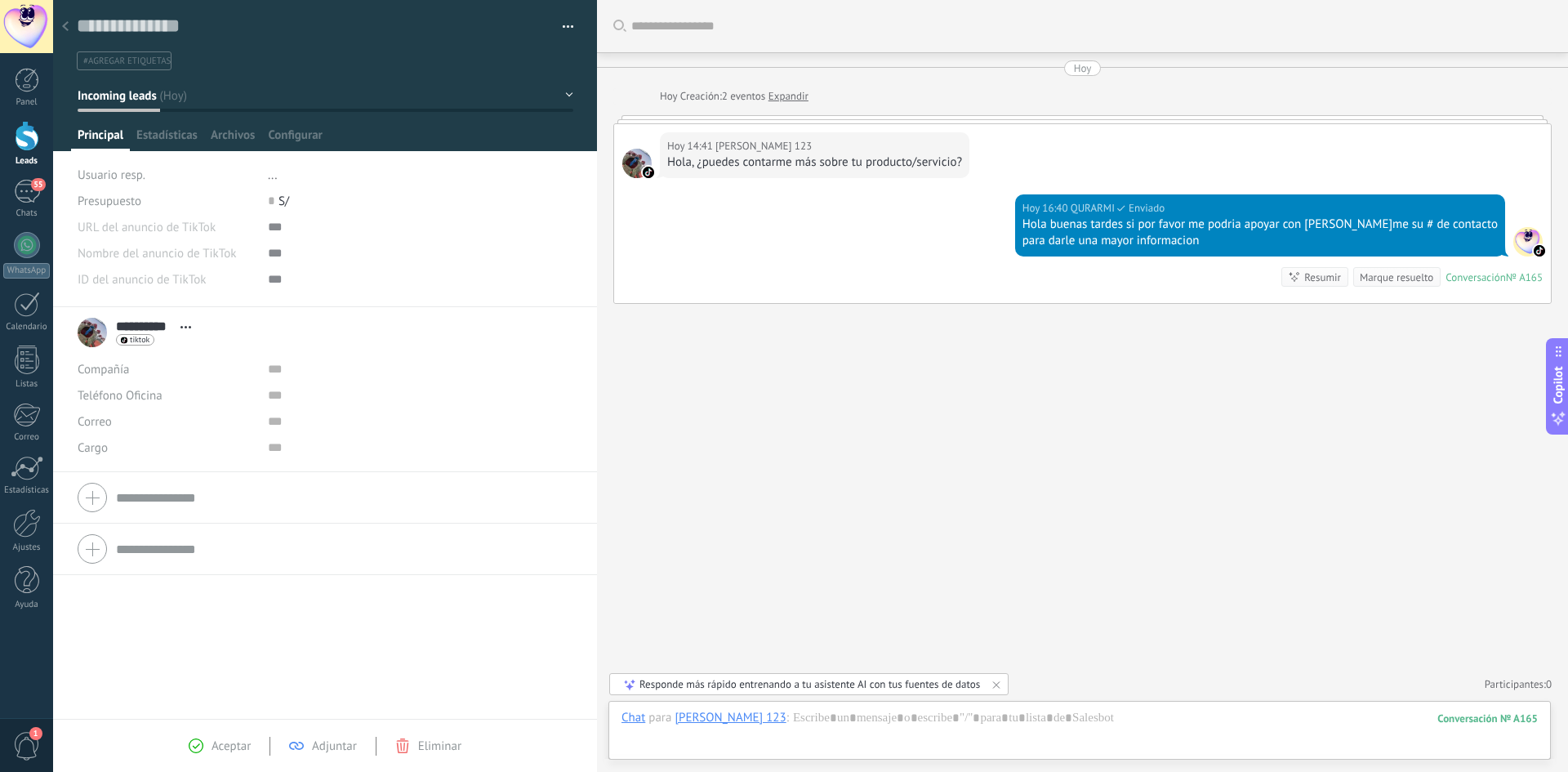
click at [72, 22] on div at bounding box center [65, 27] width 23 height 32
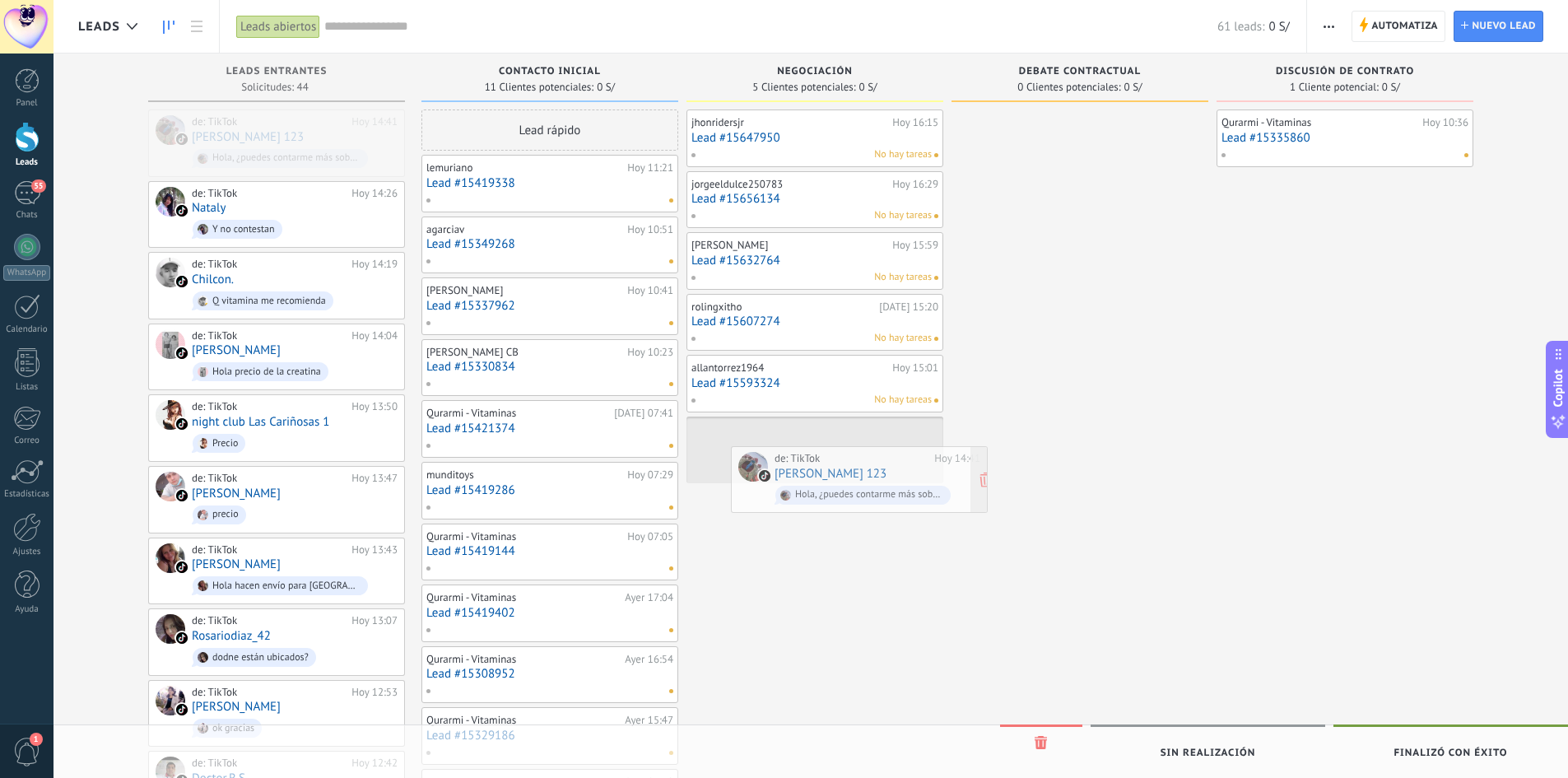
drag, startPoint x: 227, startPoint y: 140, endPoint x: 799, endPoint y: 471, distance: 660.9
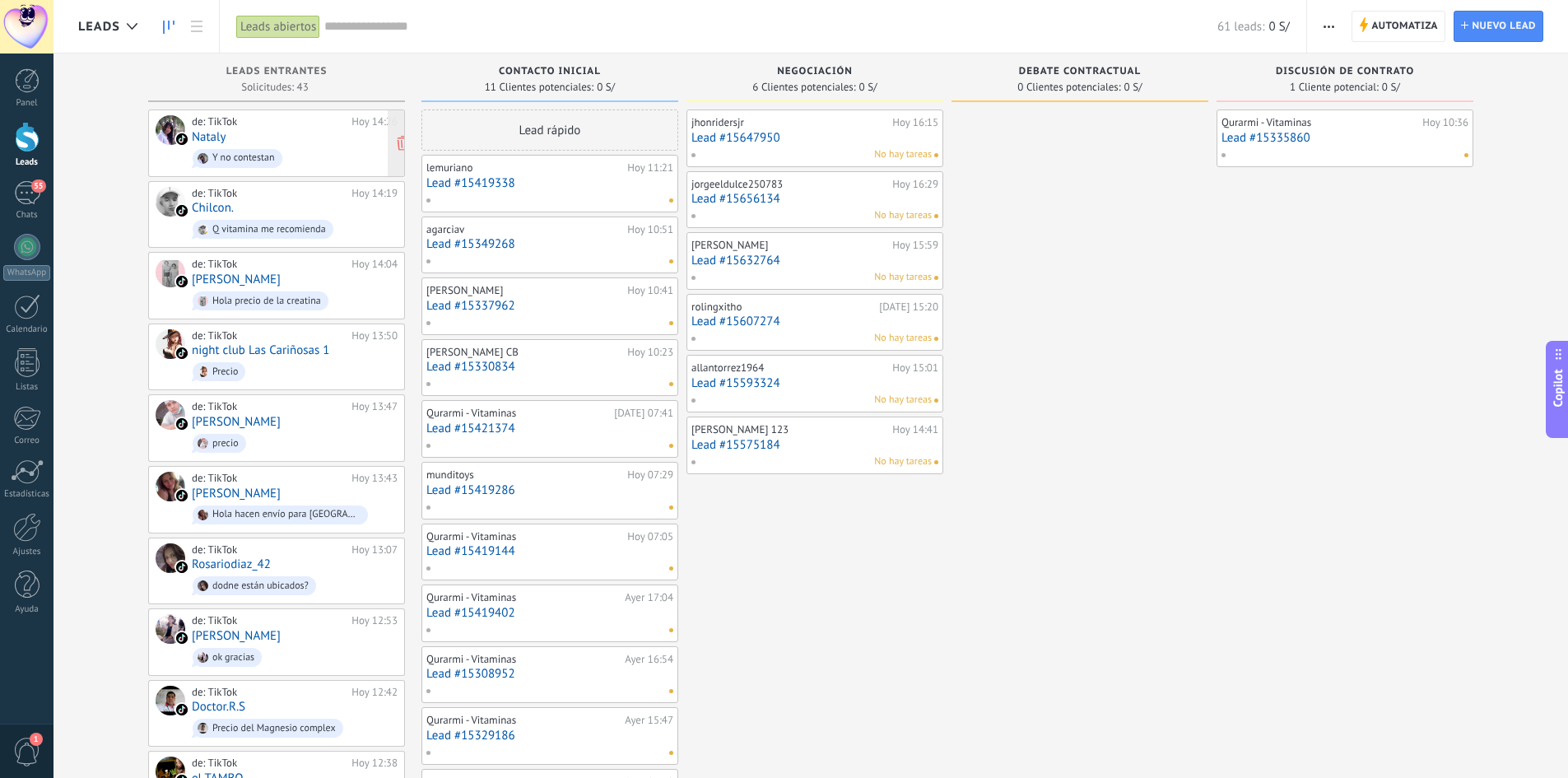
click at [237, 126] on div "de: TikTok" at bounding box center [269, 122] width 154 height 13
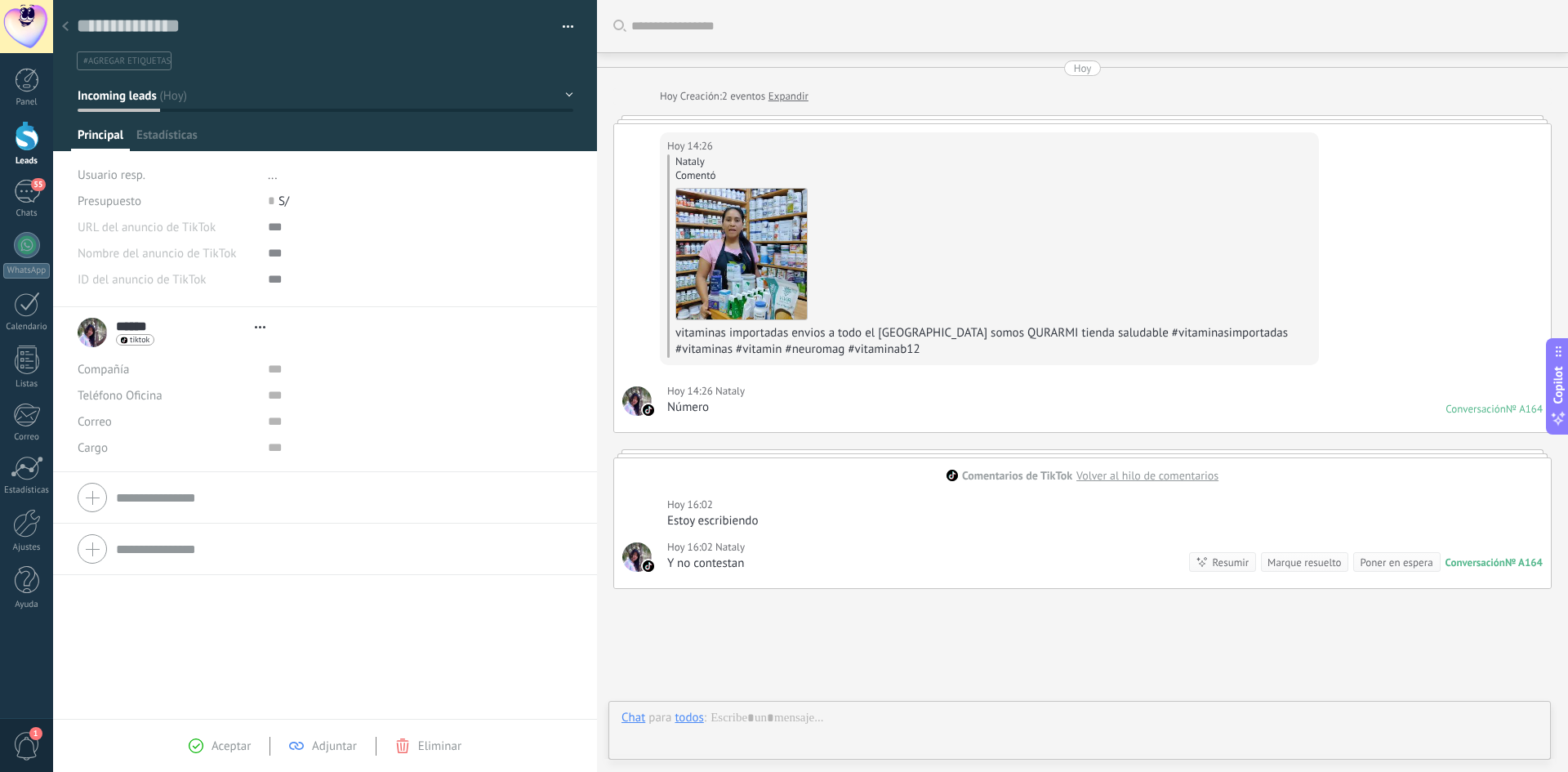
type textarea "**********"
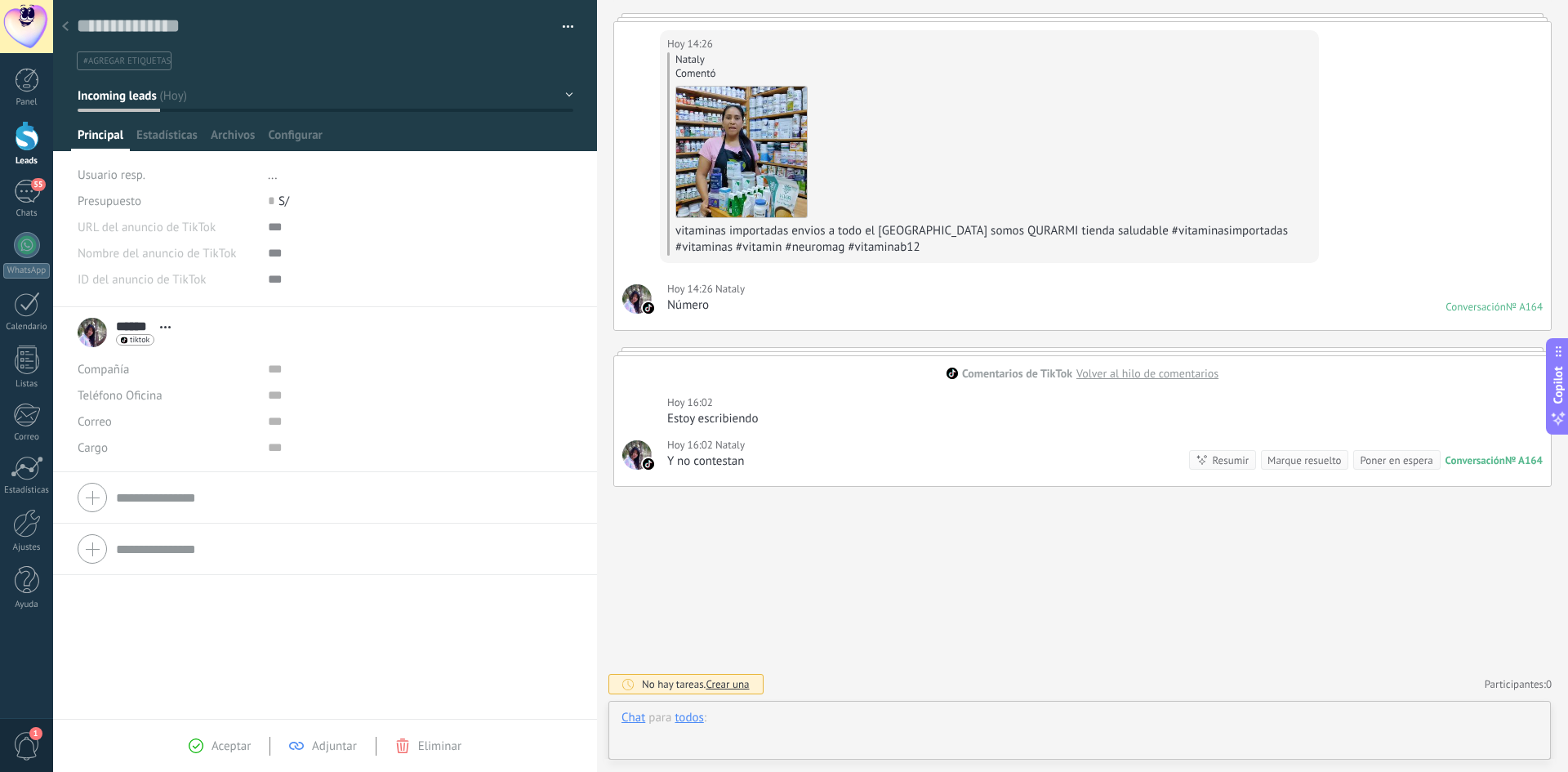
click at [792, 729] on div at bounding box center [1079, 733] width 916 height 49
paste div
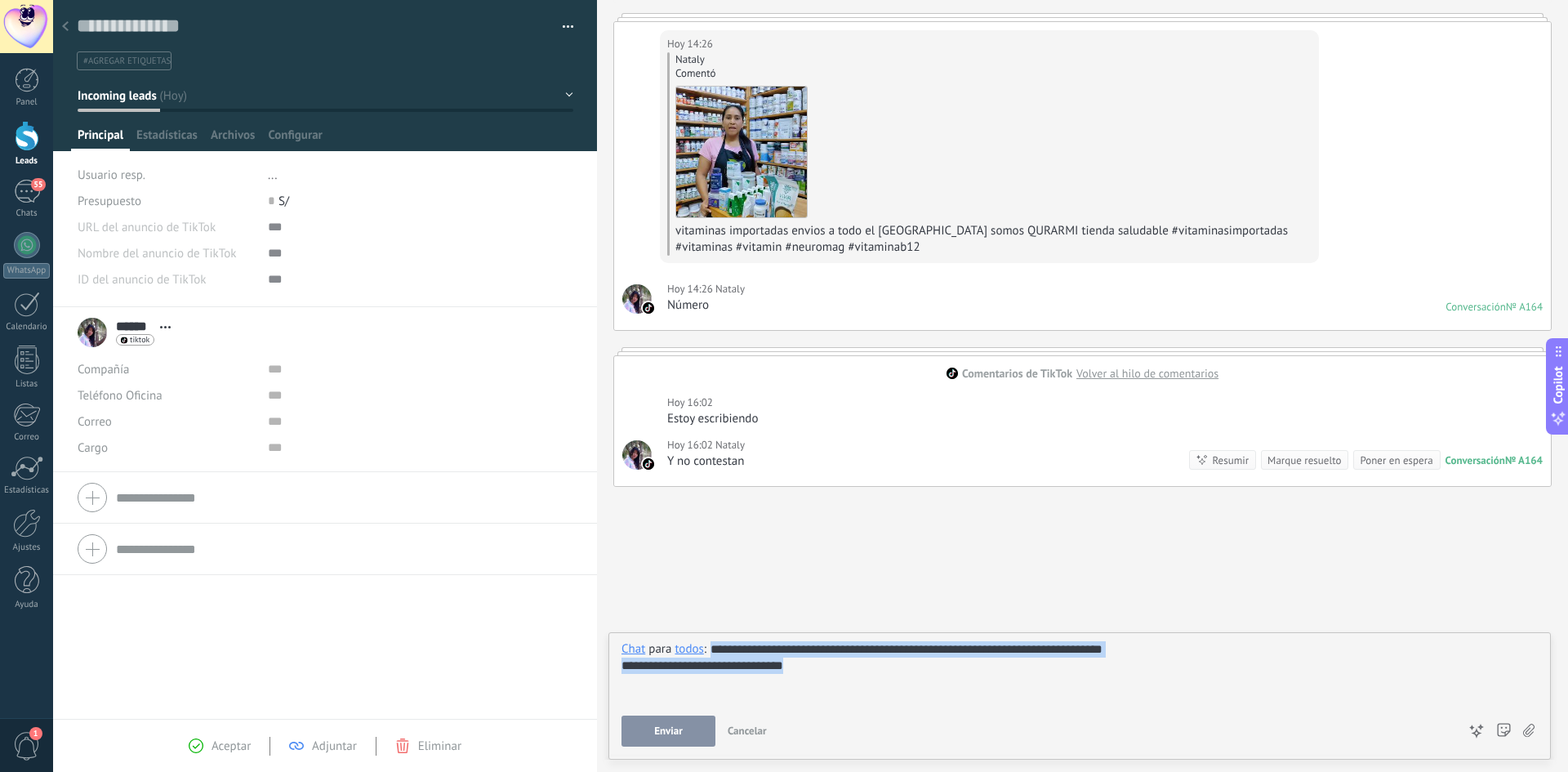
drag, startPoint x: 845, startPoint y: 674, endPoint x: 713, endPoint y: 640, distance: 136.3
click at [713, 640] on div "**********" at bounding box center [1080, 695] width 943 height 127
click at [801, 658] on div "**********" at bounding box center [1079, 666] width 916 height 17
click at [870, 667] on div "**********" at bounding box center [1079, 666] width 916 height 17
click at [1134, 654] on div "**********" at bounding box center [1079, 672] width 916 height 62
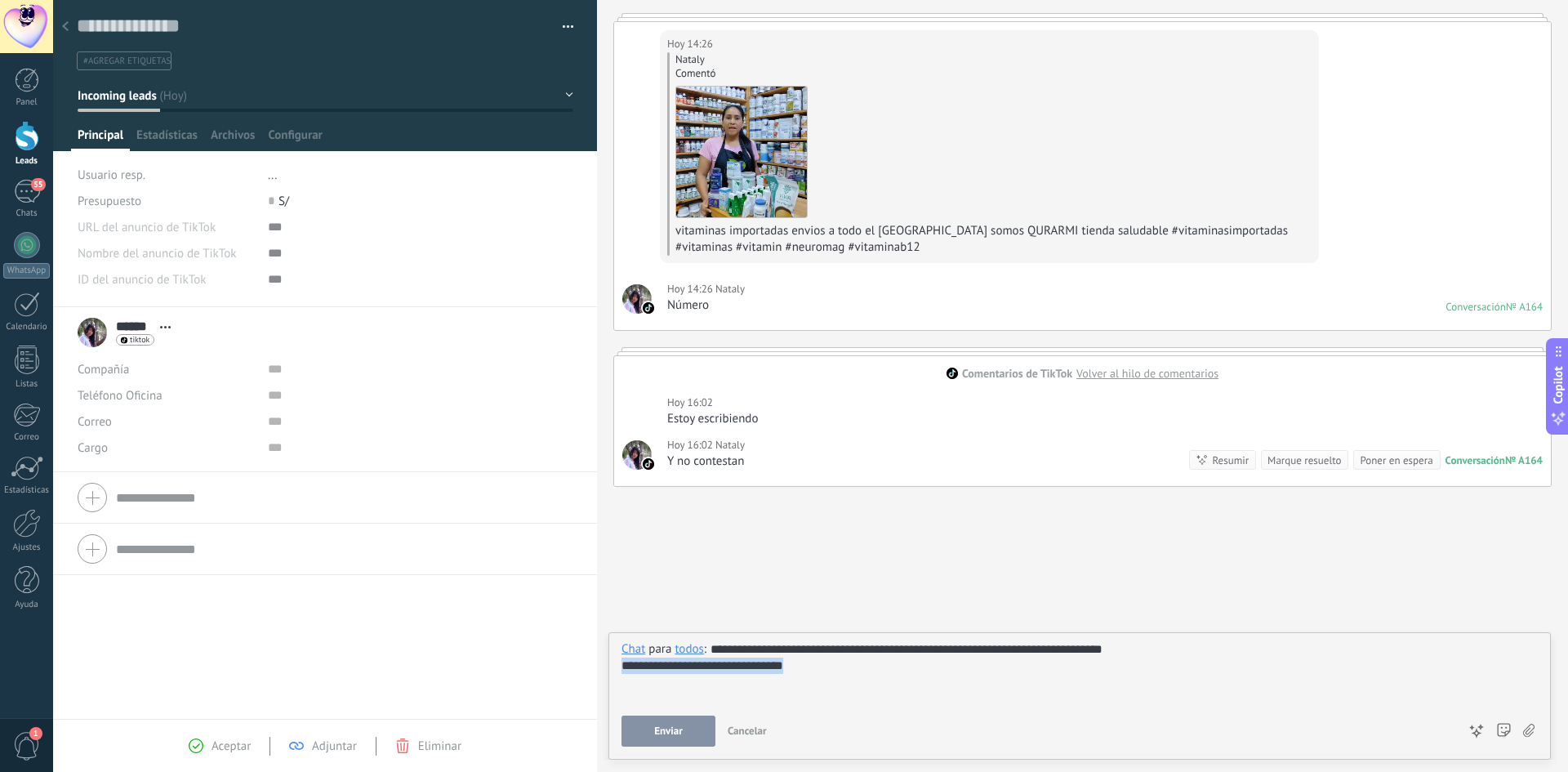
drag, startPoint x: 878, startPoint y: 689, endPoint x: 624, endPoint y: 689, distance: 254.0
click at [624, 689] on div "**********" at bounding box center [1079, 672] width 916 height 62
click at [664, 726] on span "Enviar" at bounding box center [668, 731] width 28 height 11
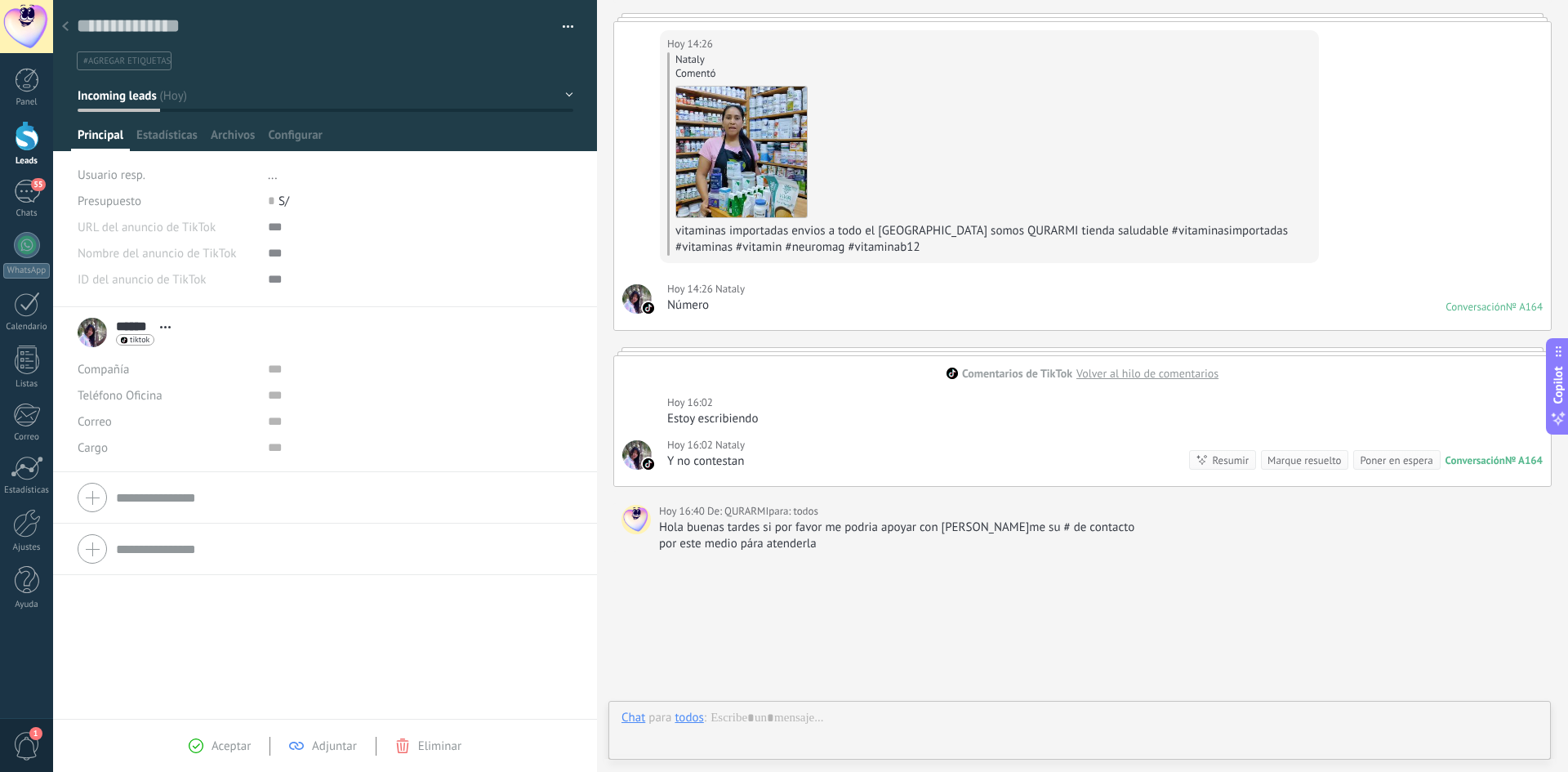
click at [647, 308] on img at bounding box center [648, 308] width 11 height 11
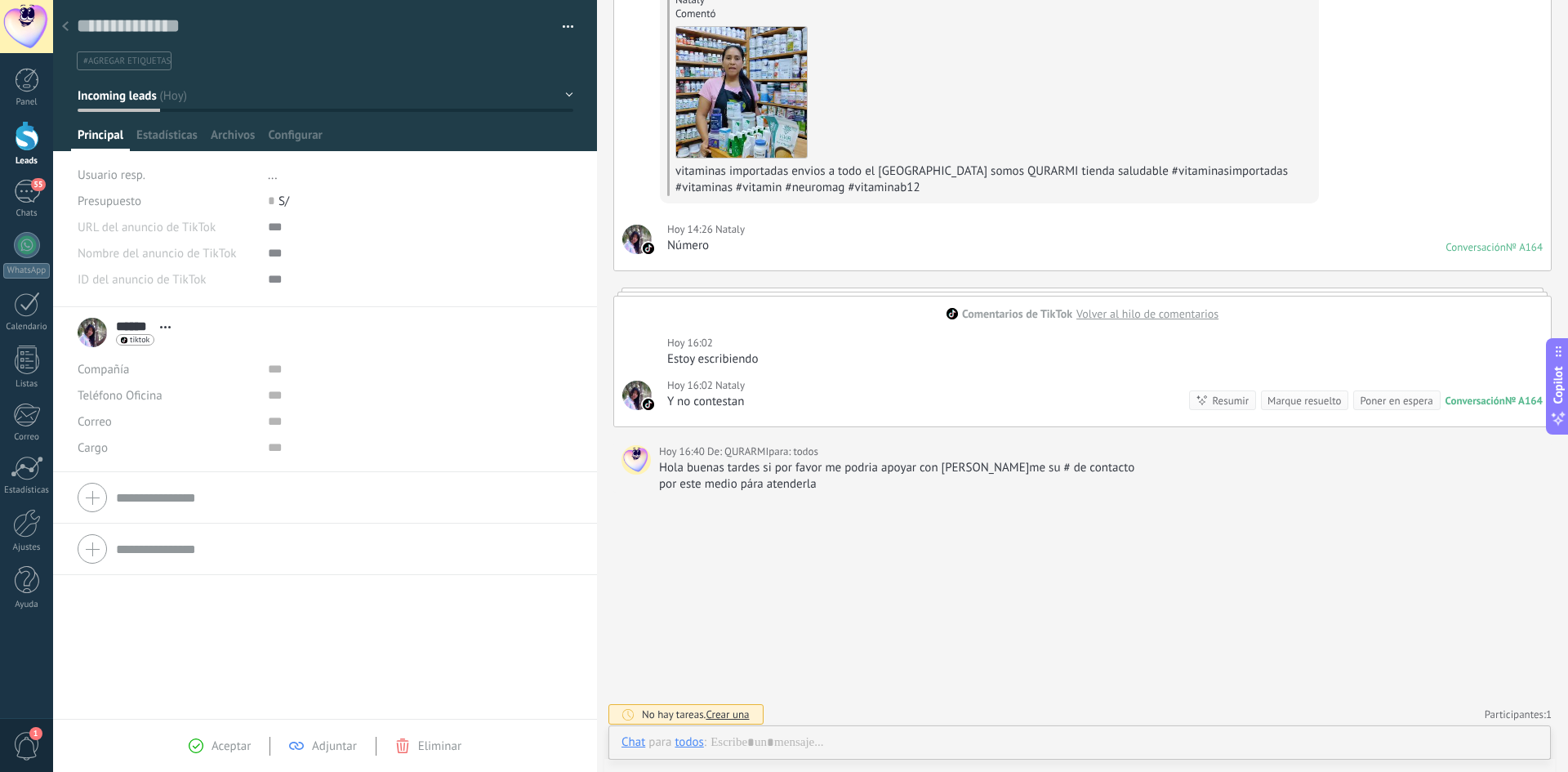
scroll to position [163, 0]
click at [751, 741] on div at bounding box center [1079, 758] width 916 height 49
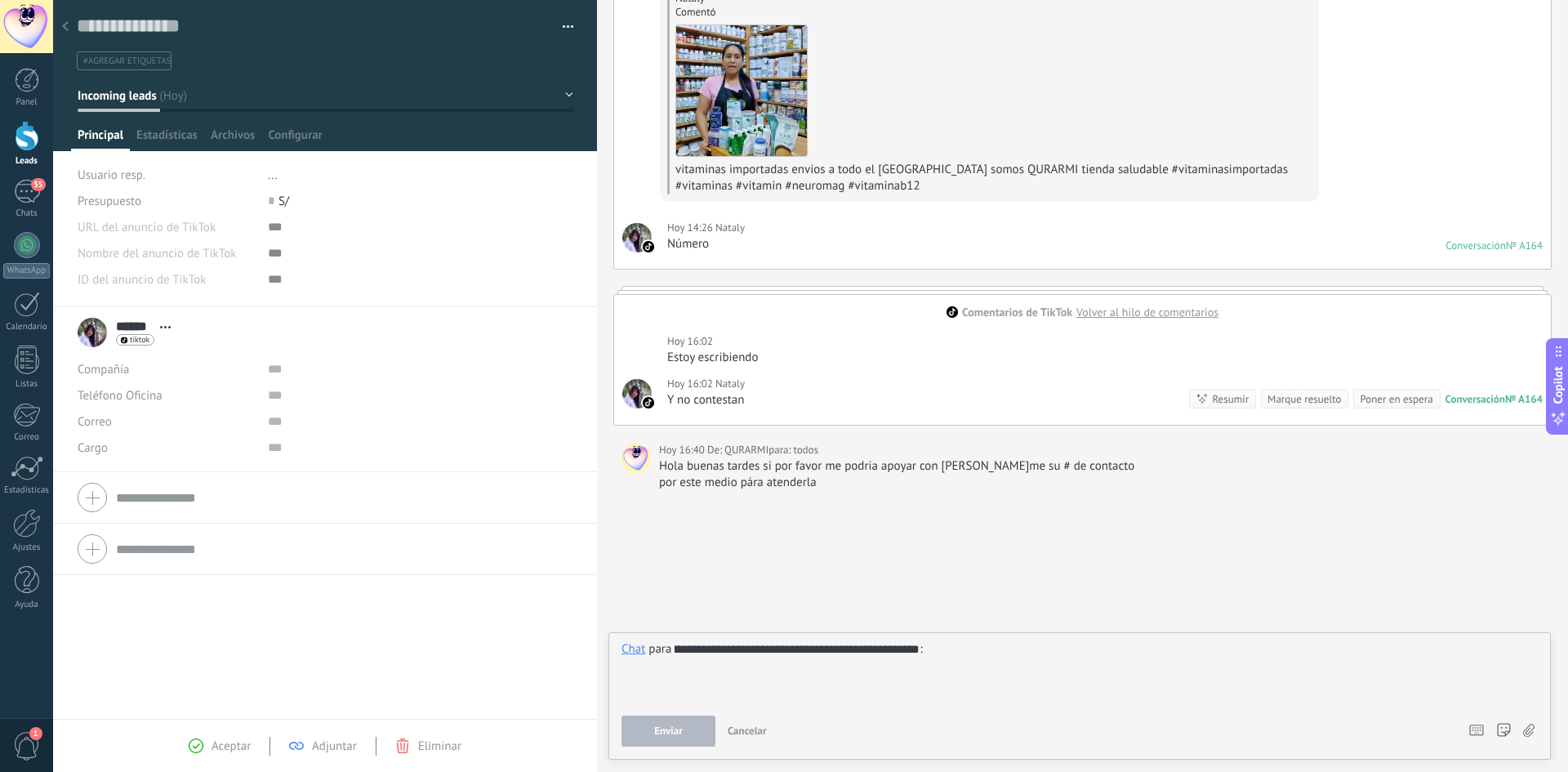
scroll to position [0, 34]
drag, startPoint x: 850, startPoint y: 646, endPoint x: 824, endPoint y: 654, distance: 27.2
click at [846, 651] on input "**********" at bounding box center [797, 648] width 245 height 16
drag, startPoint x: 812, startPoint y: 648, endPoint x: 761, endPoint y: 649, distance: 51.0
click at [761, 649] on input "**********" at bounding box center [797, 648] width 245 height 16
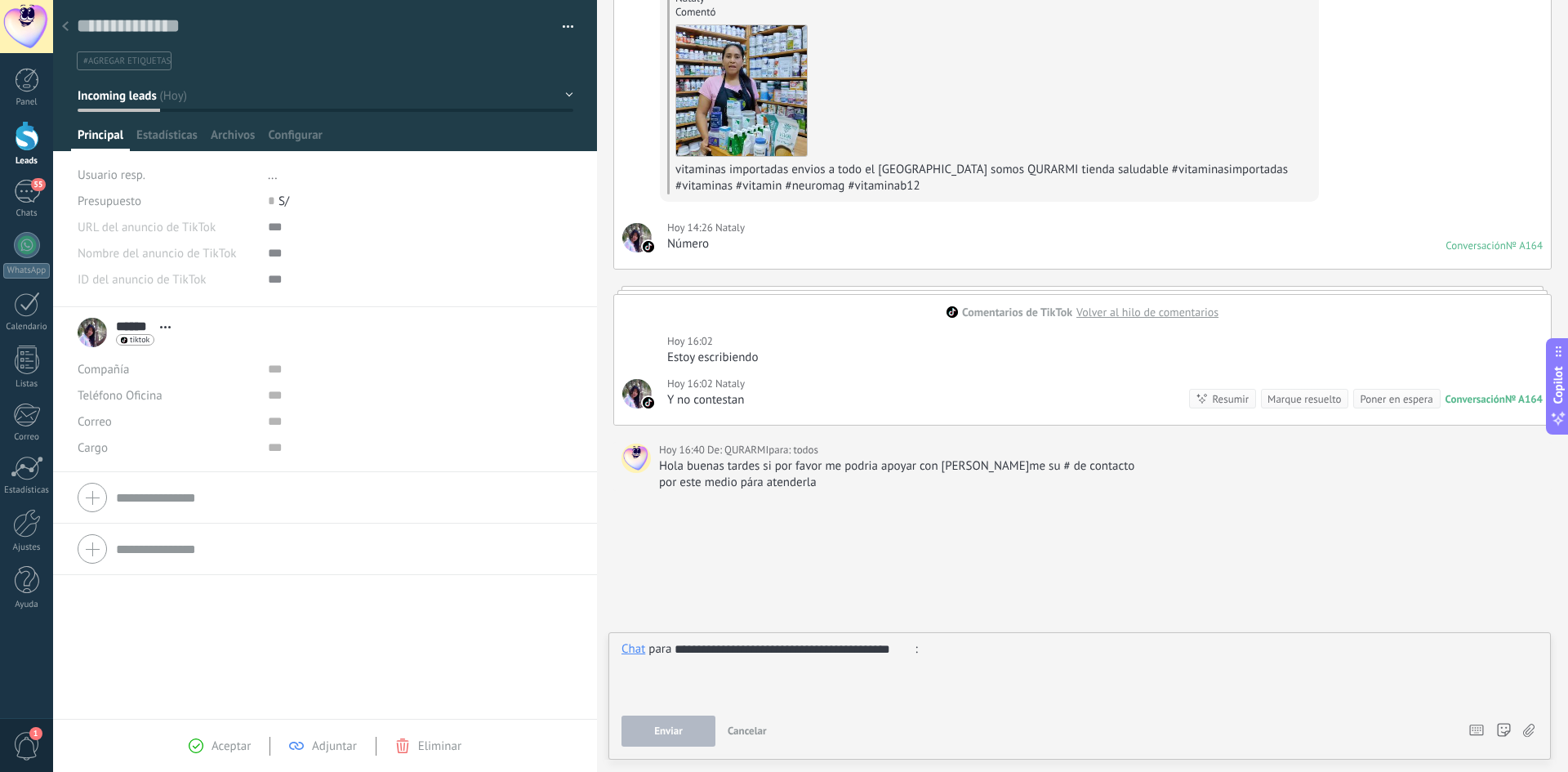
scroll to position [0, 0]
type input "**********"
click at [673, 737] on button "Enviar" at bounding box center [668, 731] width 94 height 31
click at [669, 732] on span "Enviar" at bounding box center [668, 731] width 28 height 11
click at [916, 678] on div at bounding box center [1079, 672] width 916 height 62
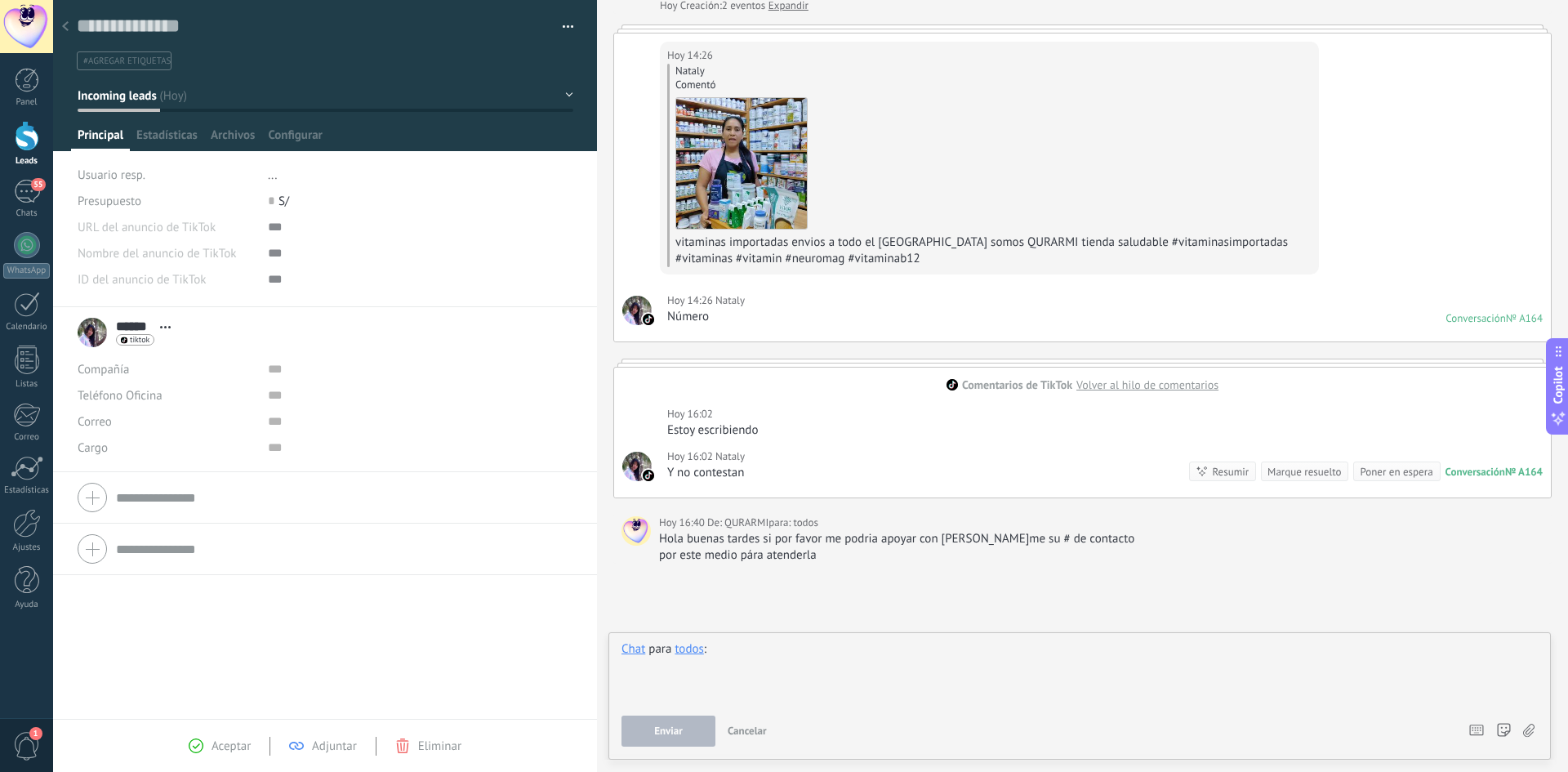
scroll to position [4, 0]
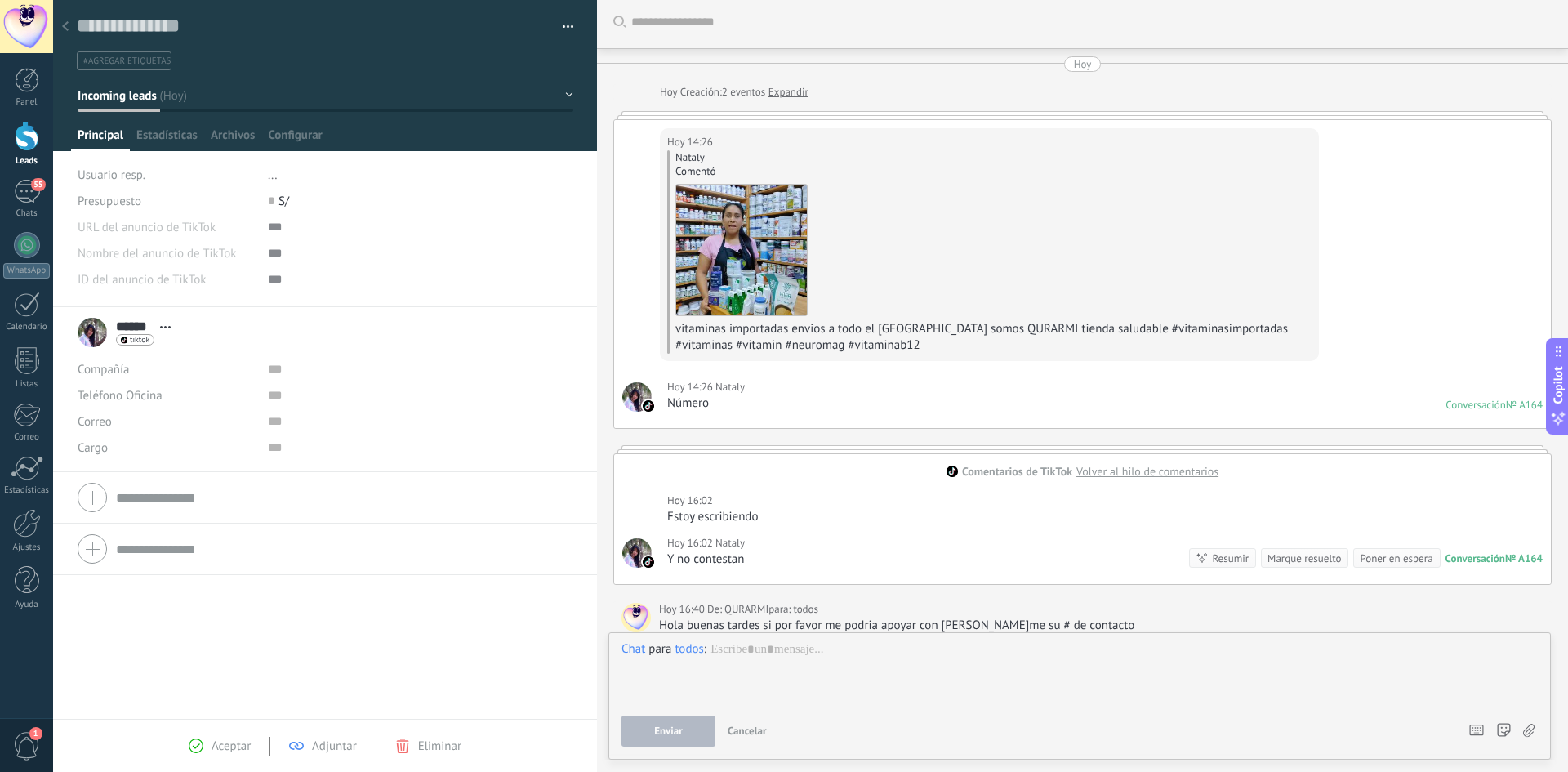
click at [73, 23] on div at bounding box center [65, 27] width 23 height 32
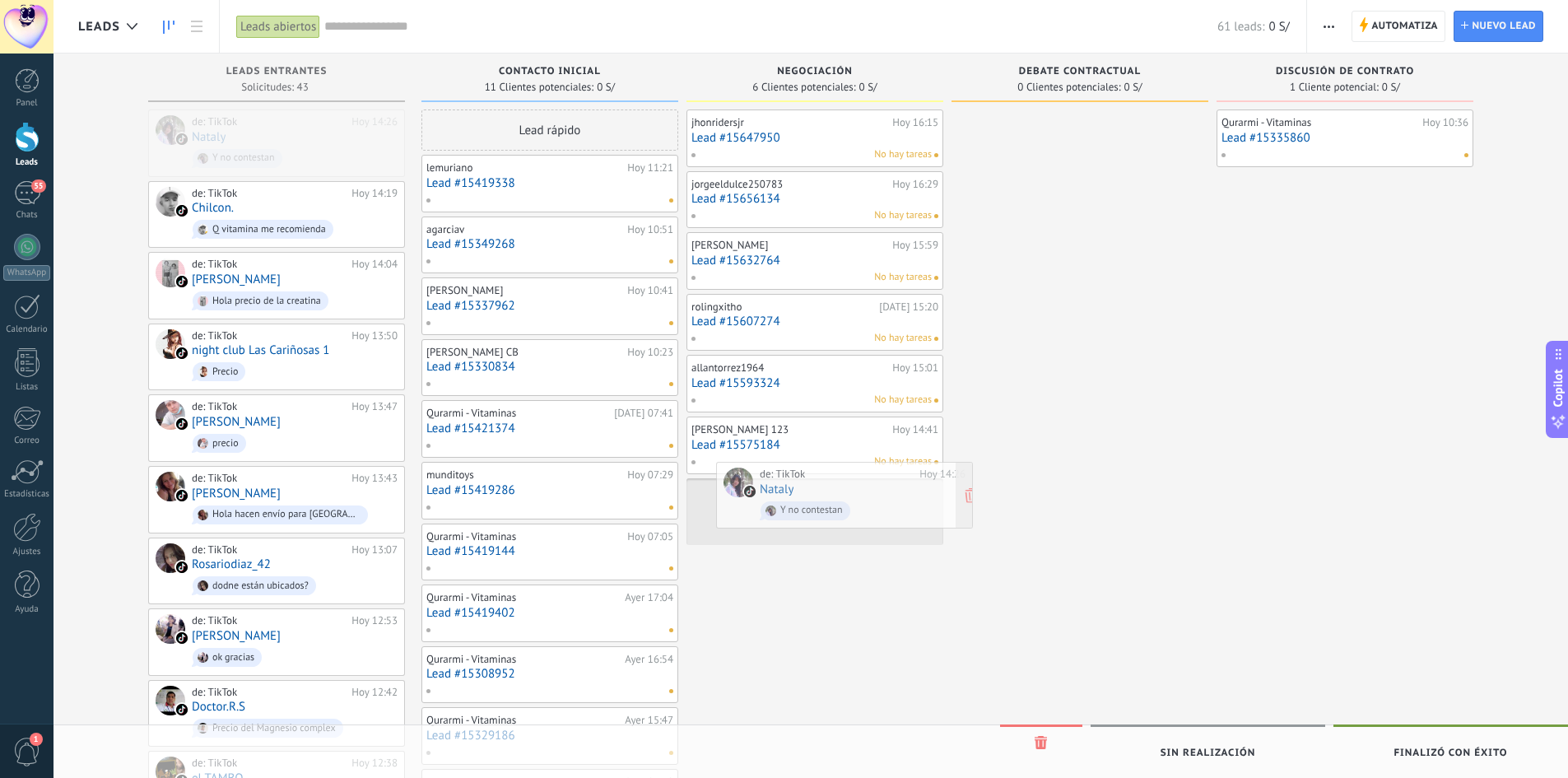
drag, startPoint x: 233, startPoint y: 128, endPoint x: 803, endPoint y: 486, distance: 673.1
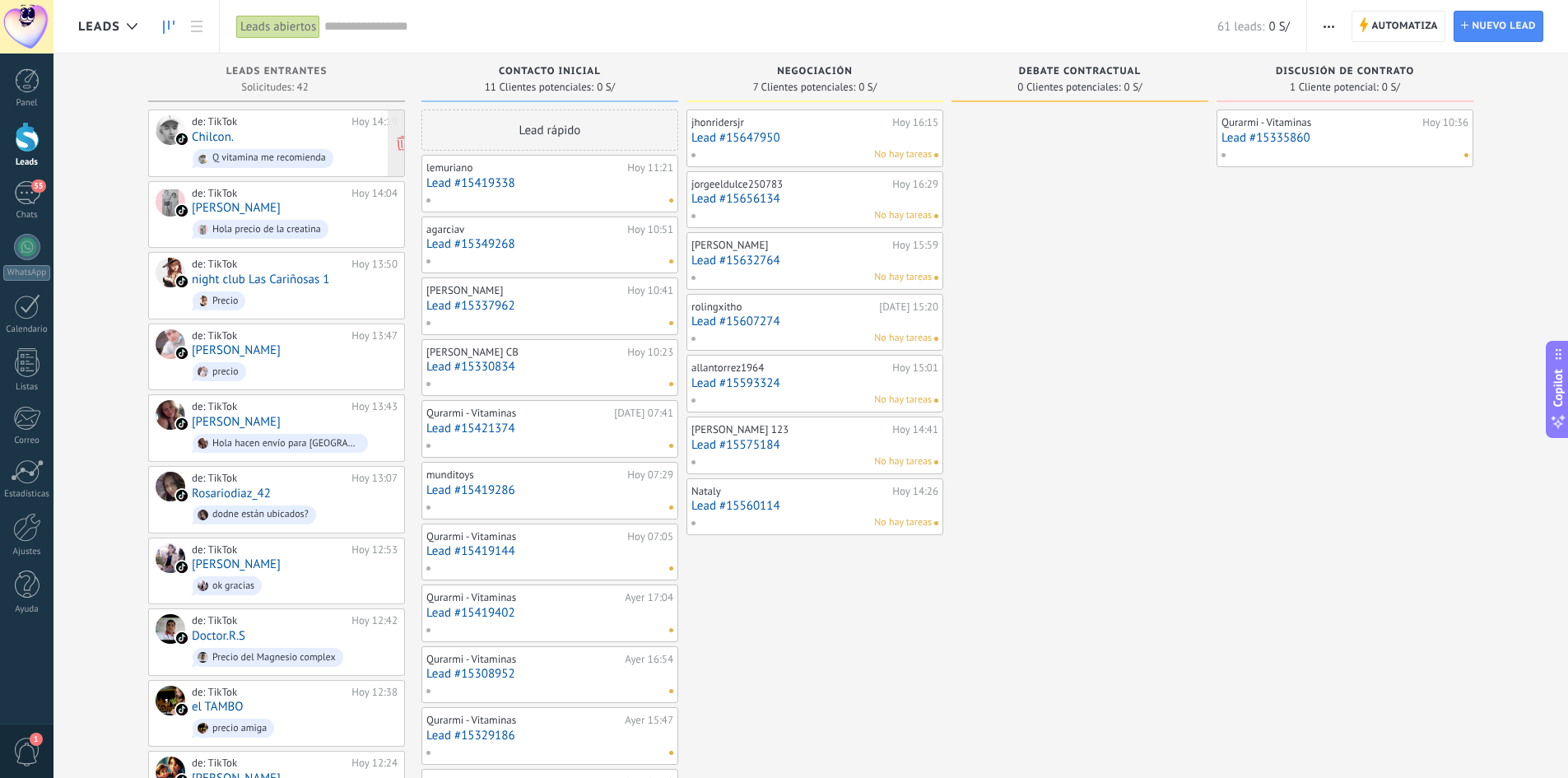
click at [256, 125] on div "de: TikTok" at bounding box center [269, 122] width 154 height 13
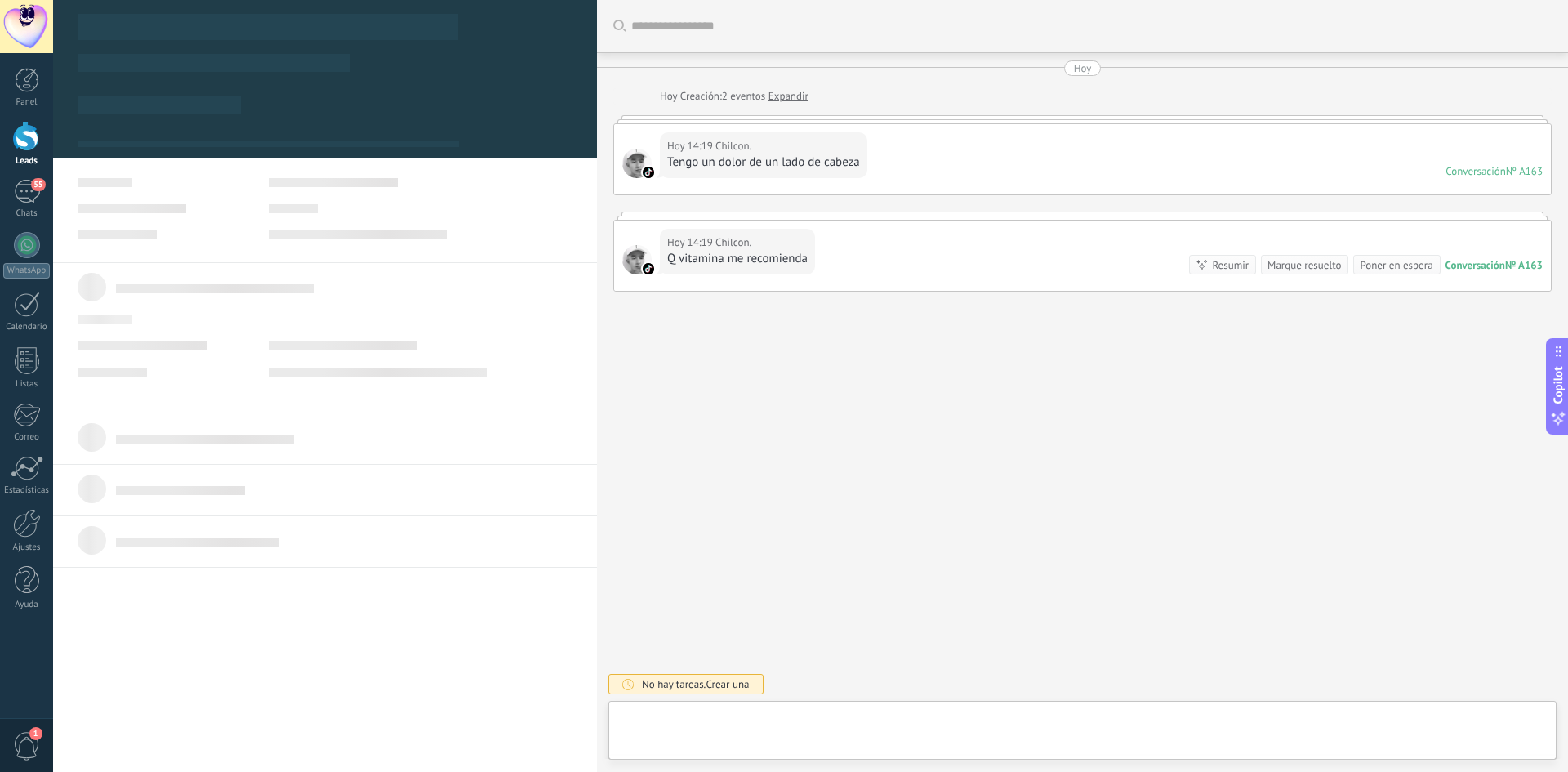
type textarea "**********"
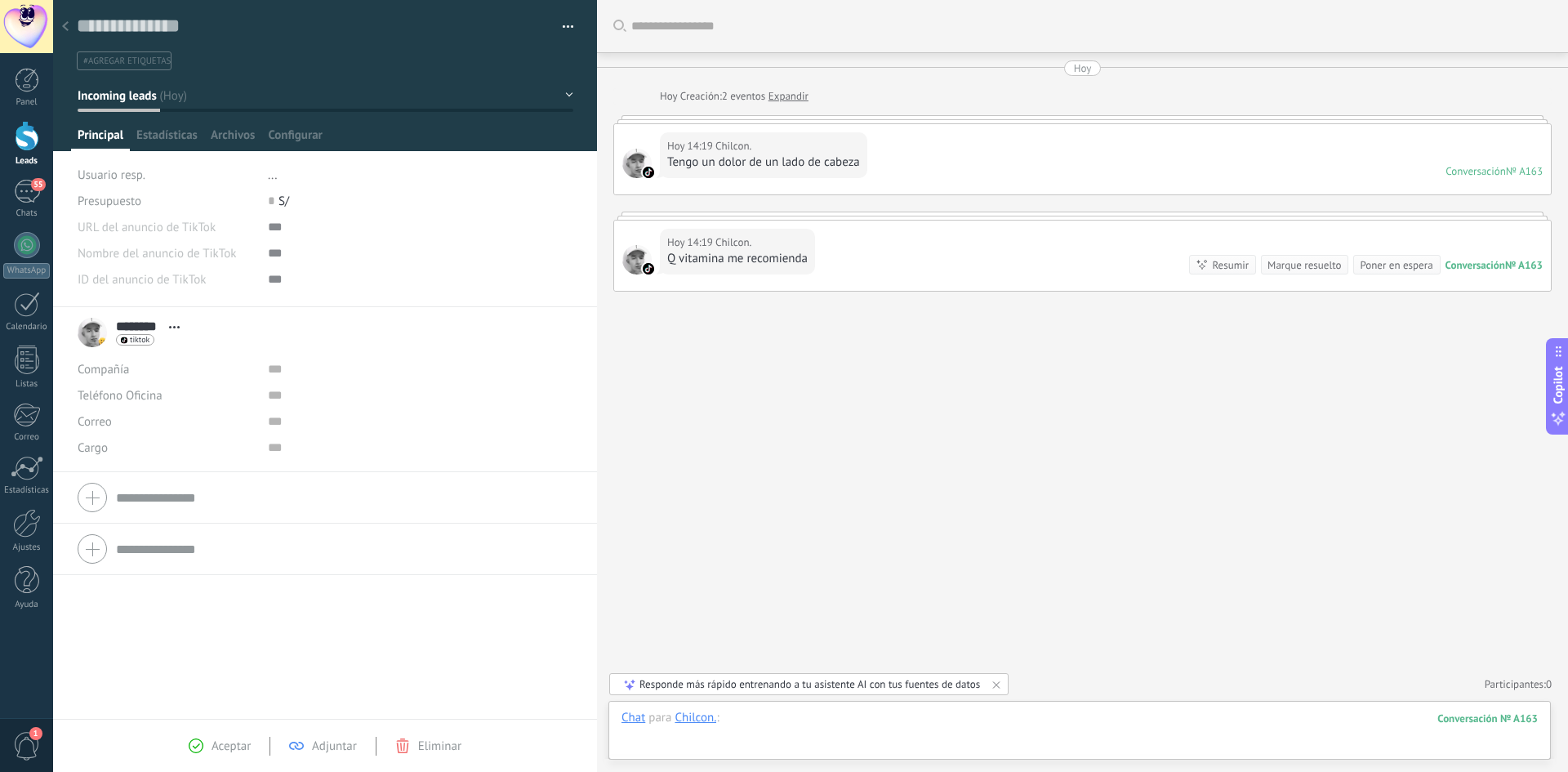
click at [782, 722] on div at bounding box center [1079, 733] width 916 height 49
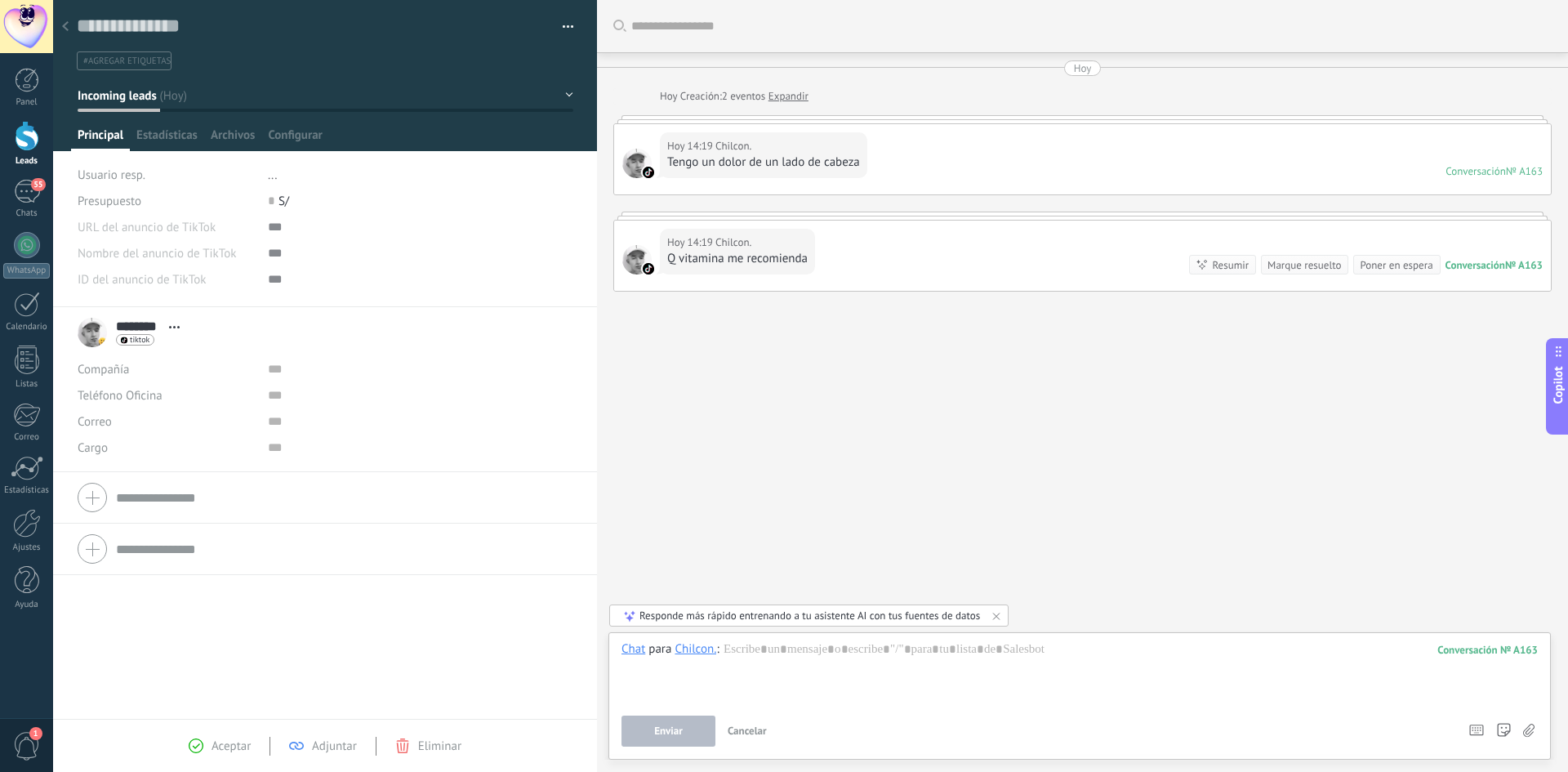
click at [782, 722] on div "Enviar Cancelar Rastrear clics en links ? Reducir links largos y rastrear clics…" at bounding box center [1038, 731] width 833 height 31
click at [756, 657] on div at bounding box center [1079, 672] width 916 height 62
paste div
click at [797, 681] on div "**********" at bounding box center [1079, 672] width 916 height 62
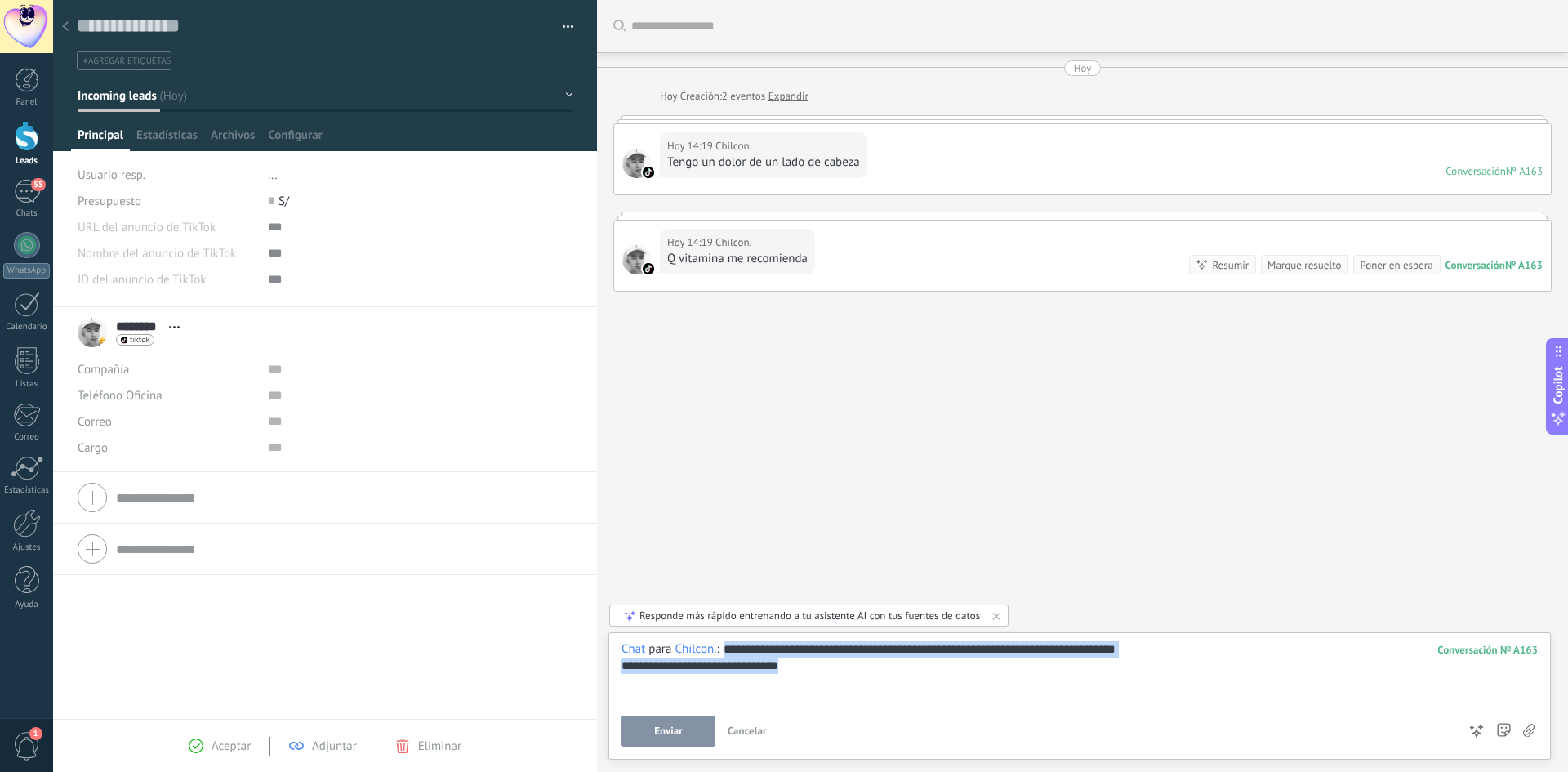
drag, startPoint x: 726, startPoint y: 643, endPoint x: 839, endPoint y: 675, distance: 117.4
click at [839, 675] on div "**********" at bounding box center [1079, 672] width 916 height 62
copy div "**********"
click at [835, 676] on div "**********" at bounding box center [1079, 672] width 916 height 62
drag, startPoint x: 843, startPoint y: 677, endPoint x: 704, endPoint y: 623, distance: 149.1
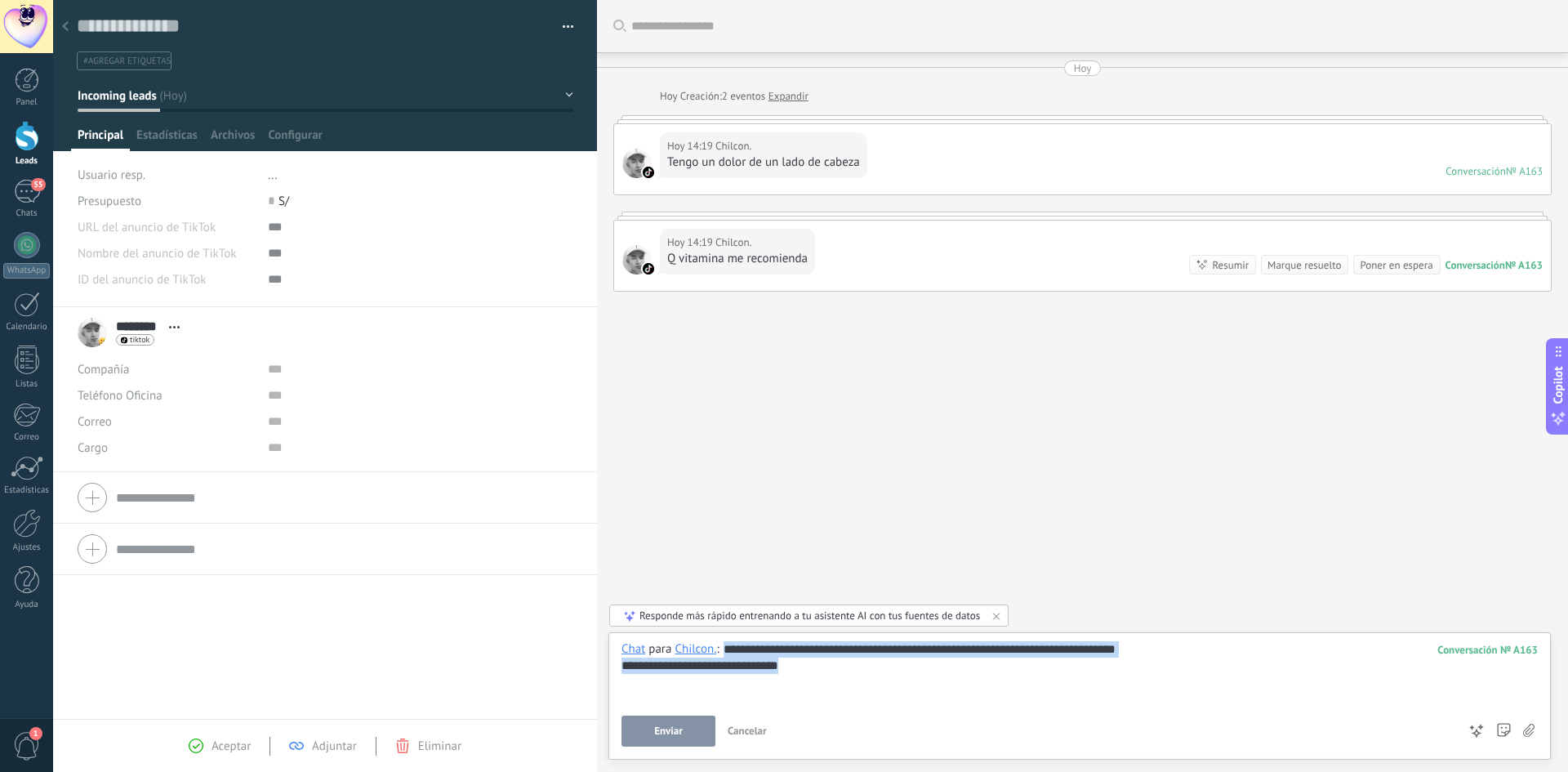
click at [704, 632] on div "**********" at bounding box center [1080, 695] width 943 height 127
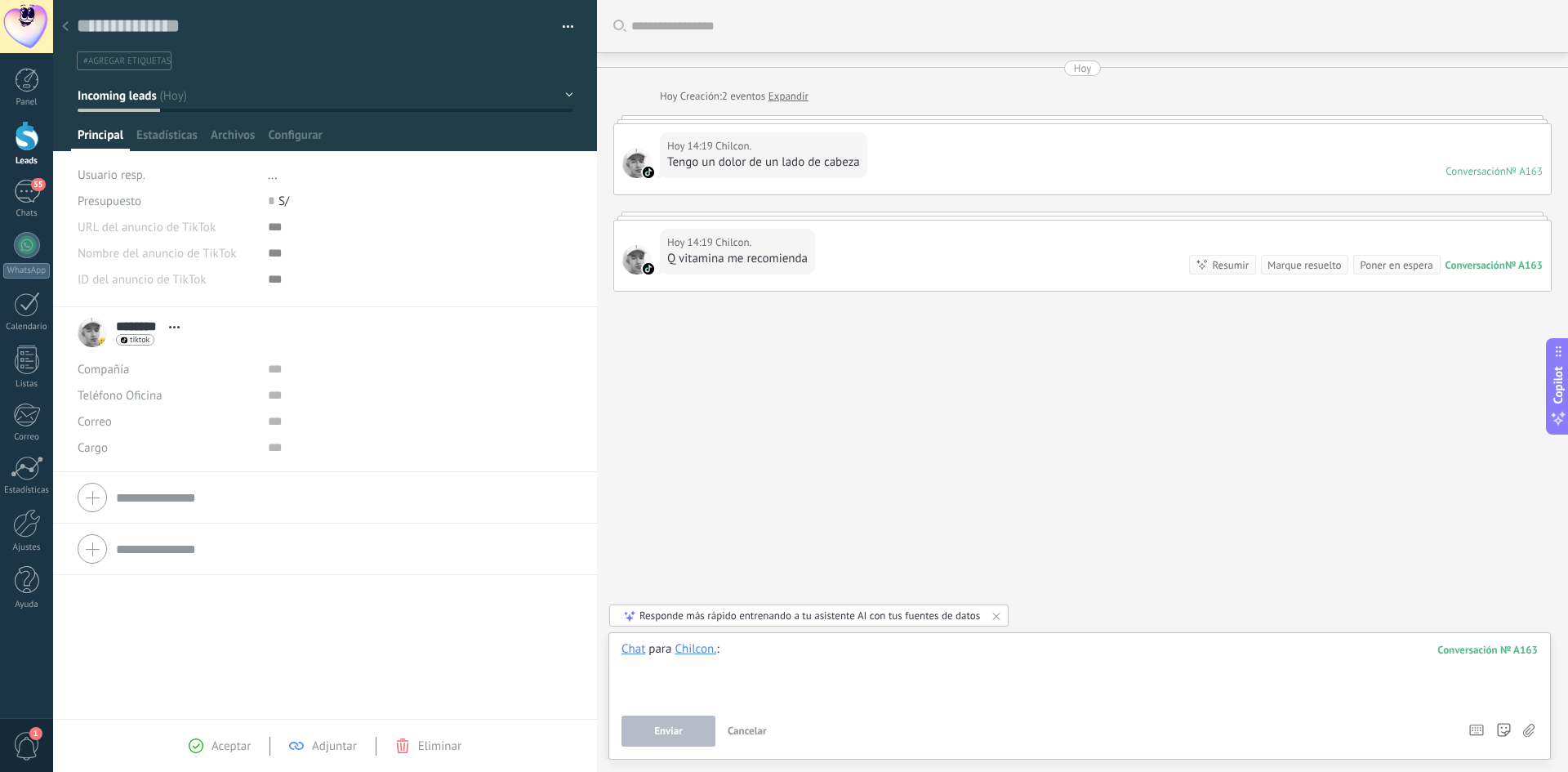
click at [842, 667] on div at bounding box center [1079, 672] width 916 height 62
click at [790, 347] on div "Buscar Carga más [DATE] [DATE] Creación: 2 eventos Expandir [DATE] 14:19 Chilco…" at bounding box center [1082, 386] width 971 height 772
click at [763, 655] on div at bounding box center [1079, 672] width 916 height 62
click at [1220, 655] on div "**********" at bounding box center [1079, 672] width 916 height 62
drag, startPoint x: 1228, startPoint y: 655, endPoint x: 1055, endPoint y: 656, distance: 173.0
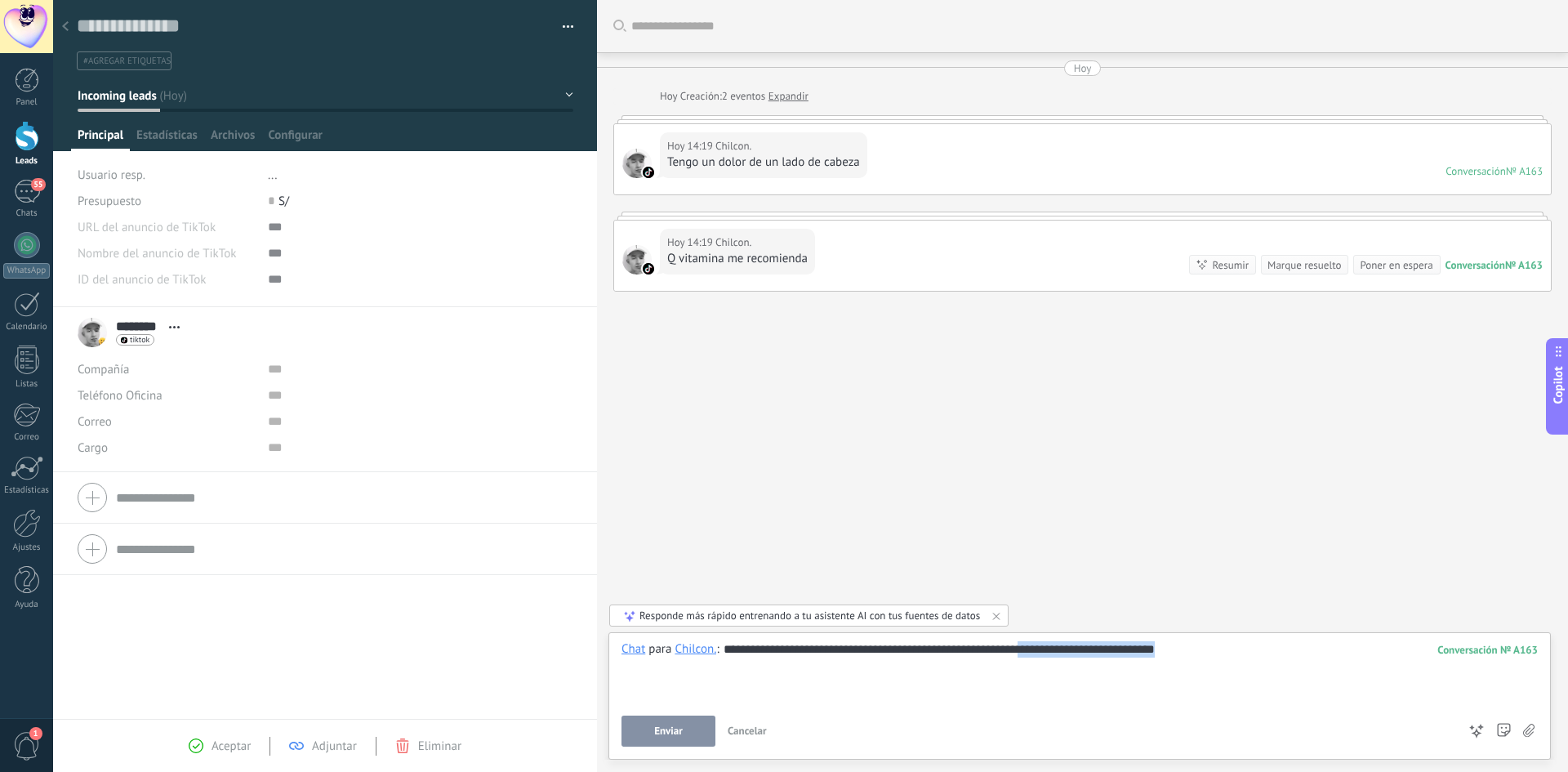
click at [1055, 656] on div "**********" at bounding box center [1079, 672] width 916 height 62
click at [1121, 656] on div "**********" at bounding box center [1079, 672] width 916 height 62
drag, startPoint x: 1212, startPoint y: 651, endPoint x: 1054, endPoint y: 666, distance: 158.7
click at [1054, 666] on div "**********" at bounding box center [1079, 672] width 916 height 62
click at [670, 736] on span "Enviar" at bounding box center [668, 731] width 28 height 11
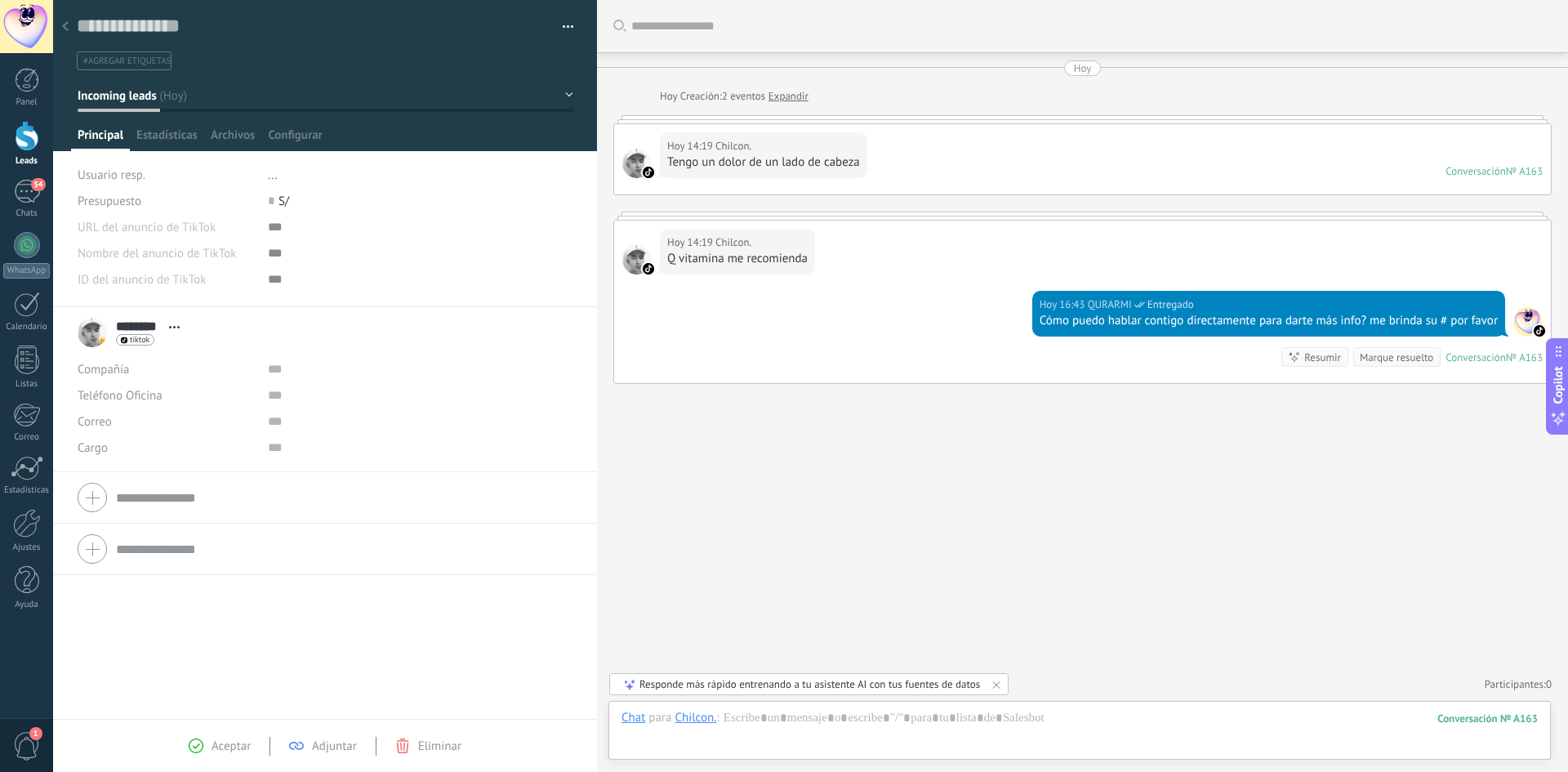
click at [70, 24] on div at bounding box center [65, 27] width 23 height 32
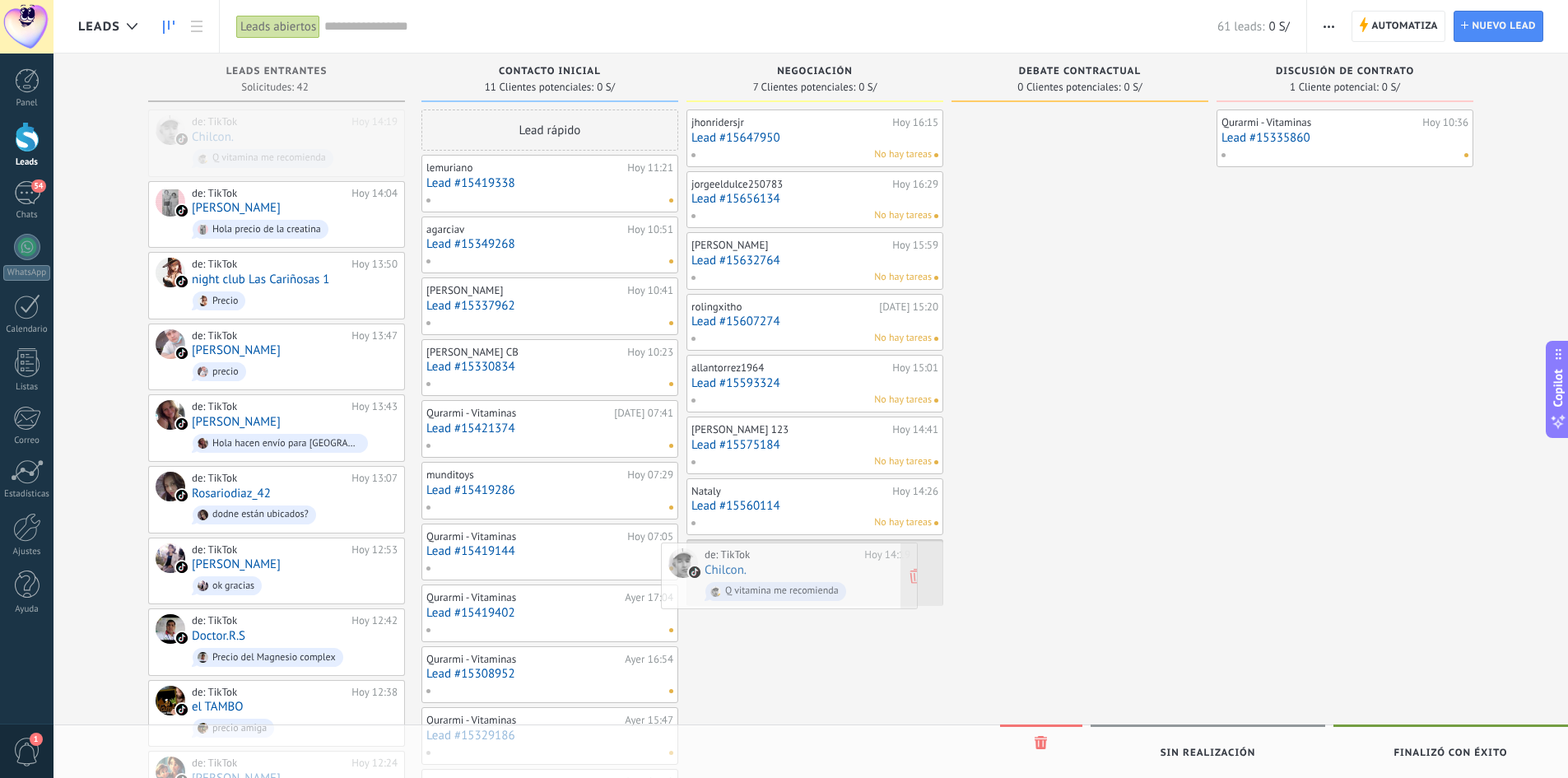
drag, startPoint x: 235, startPoint y: 140, endPoint x: 751, endPoint y: 569, distance: 671.0
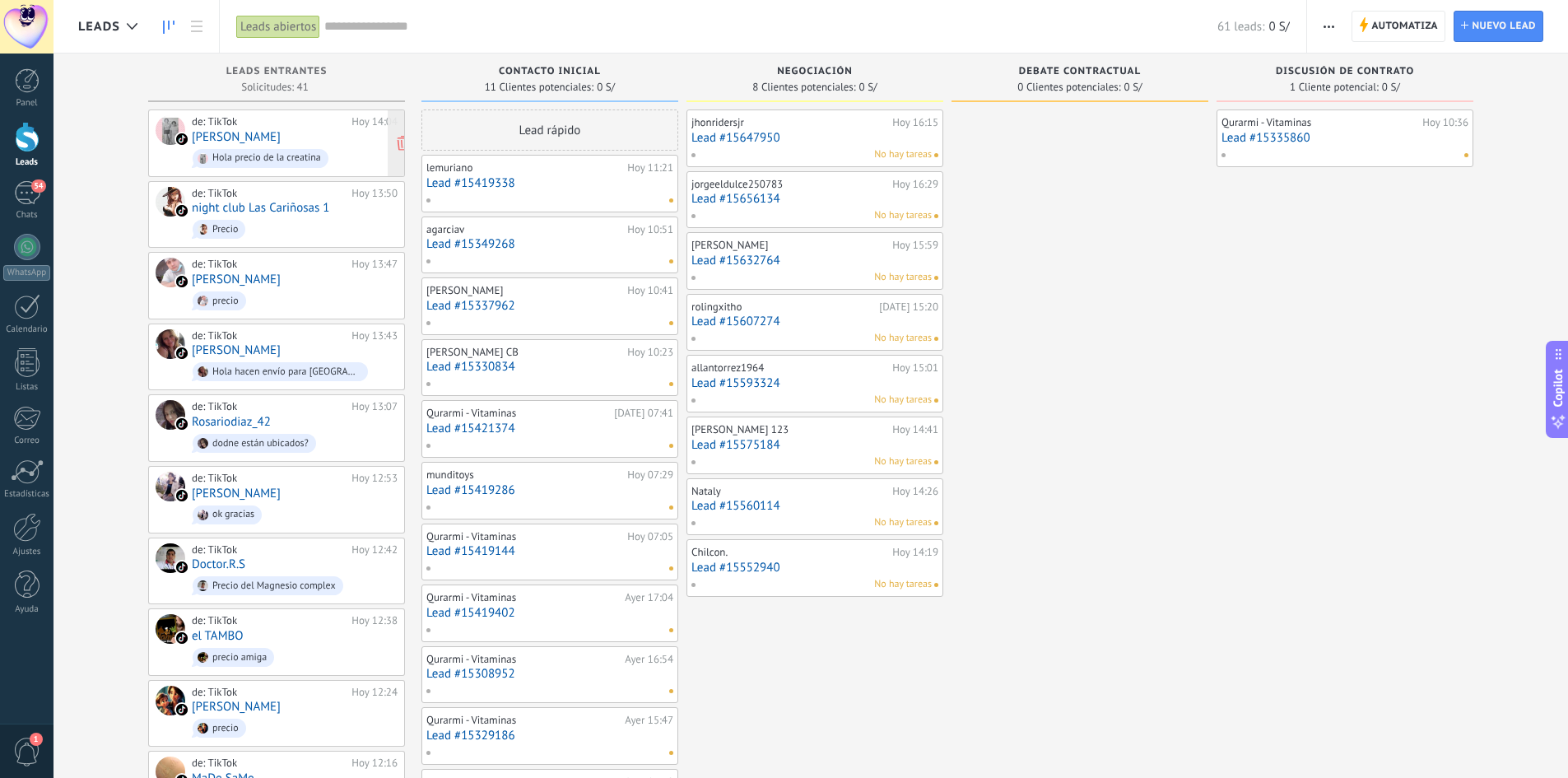
click at [230, 140] on link "[PERSON_NAME]" at bounding box center [237, 137] width 89 height 14
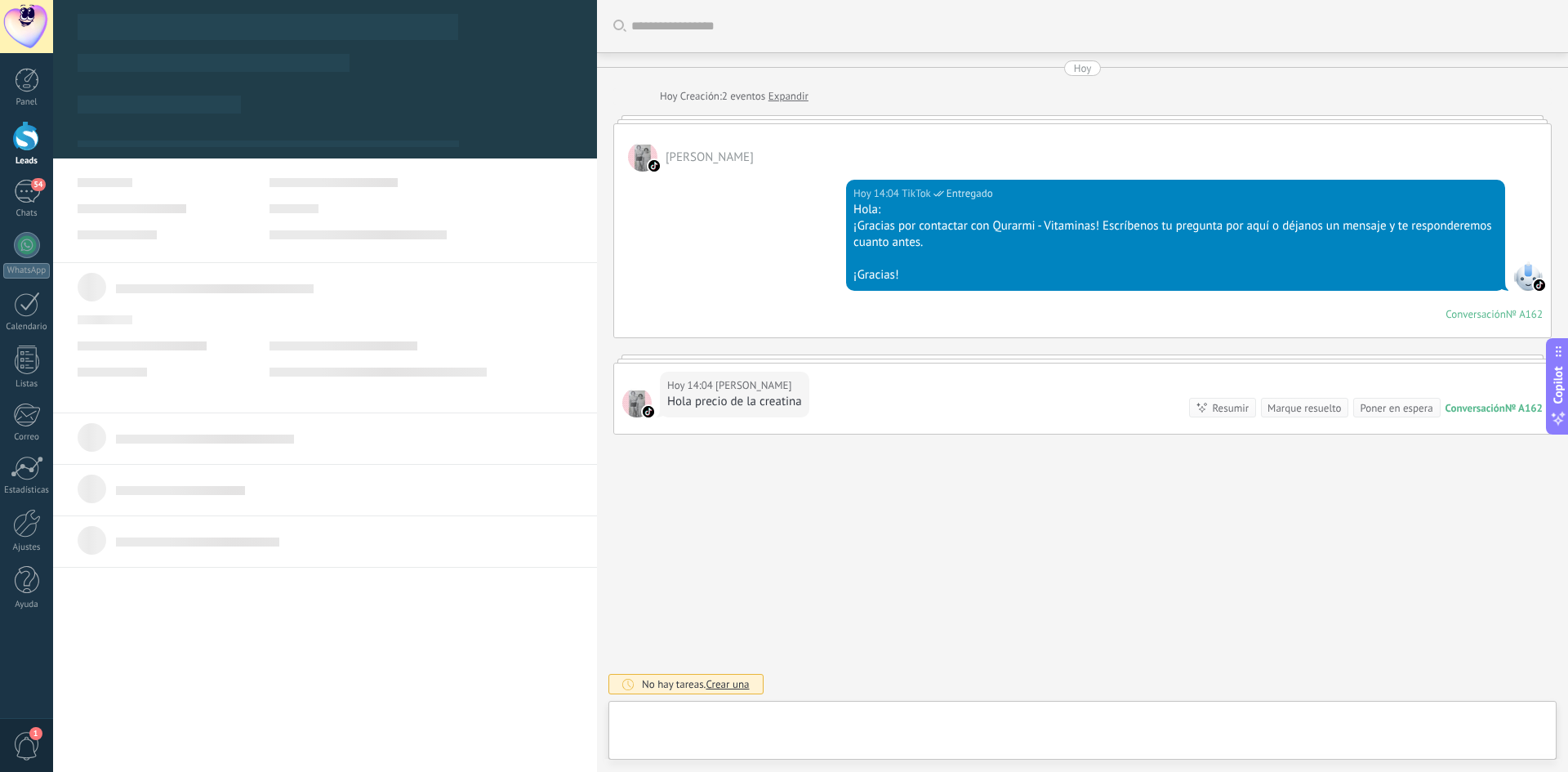
type textarea "**********"
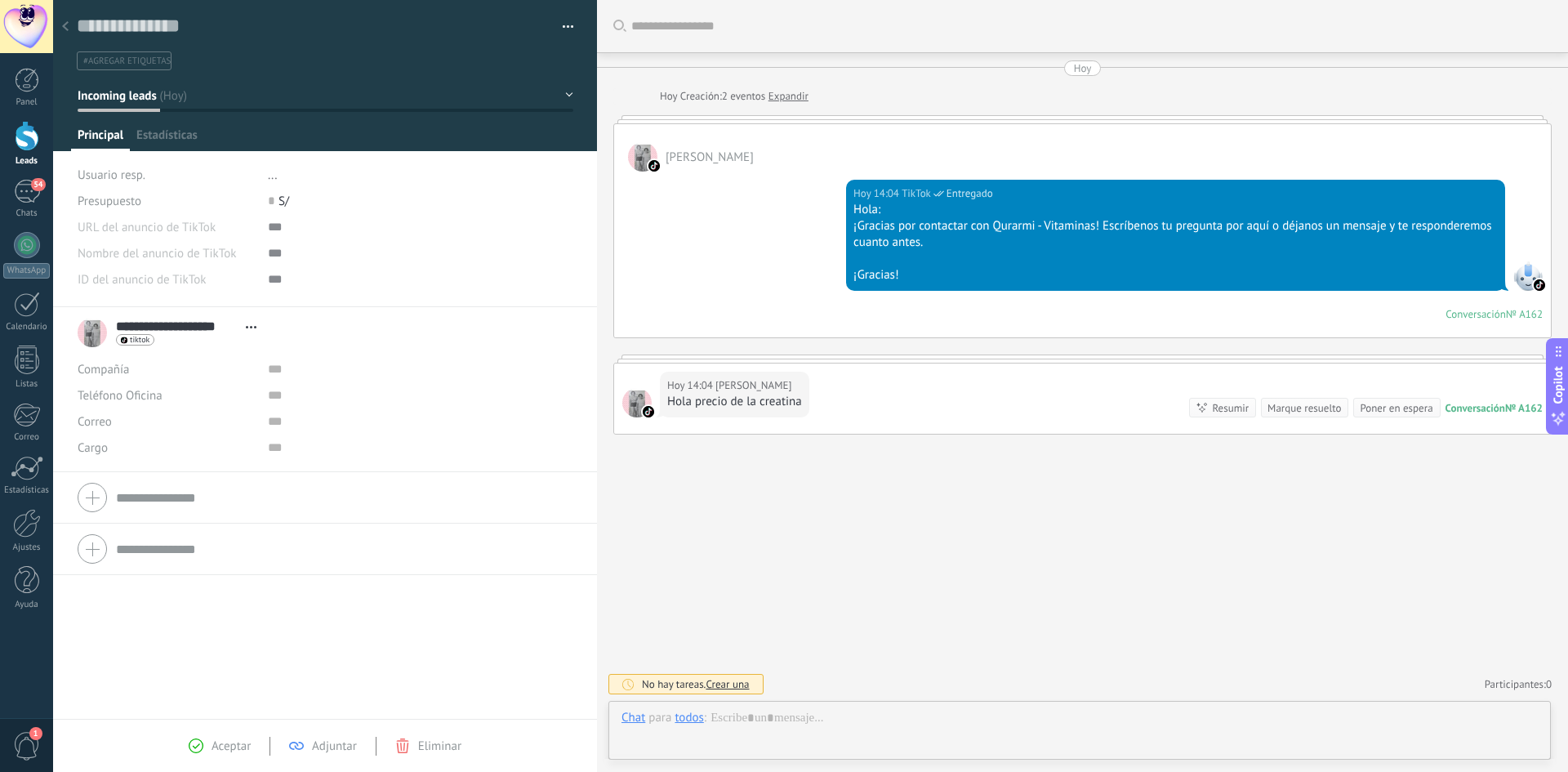
scroll to position [25, 0]
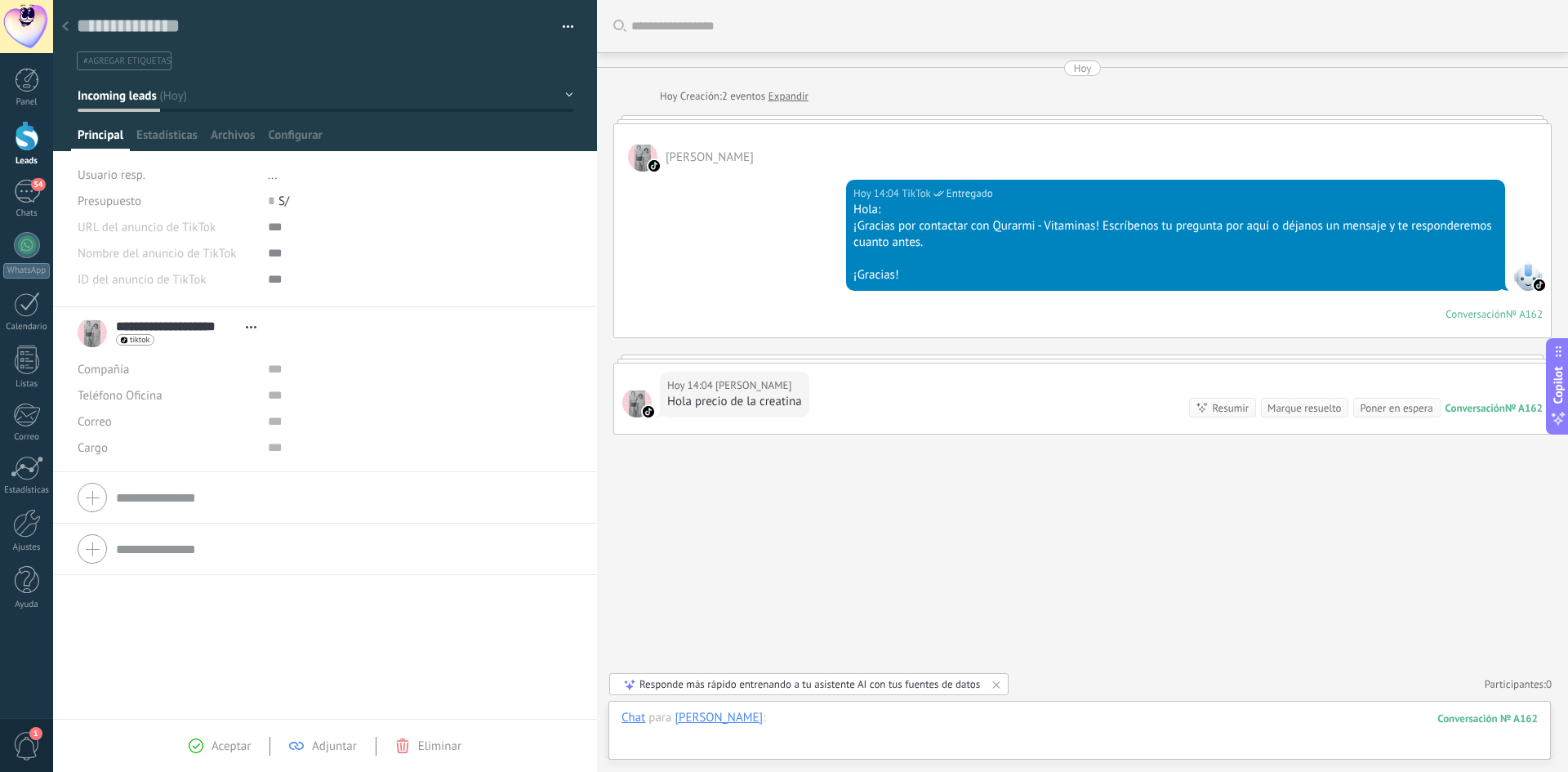
click at [840, 729] on div at bounding box center [1079, 733] width 916 height 49
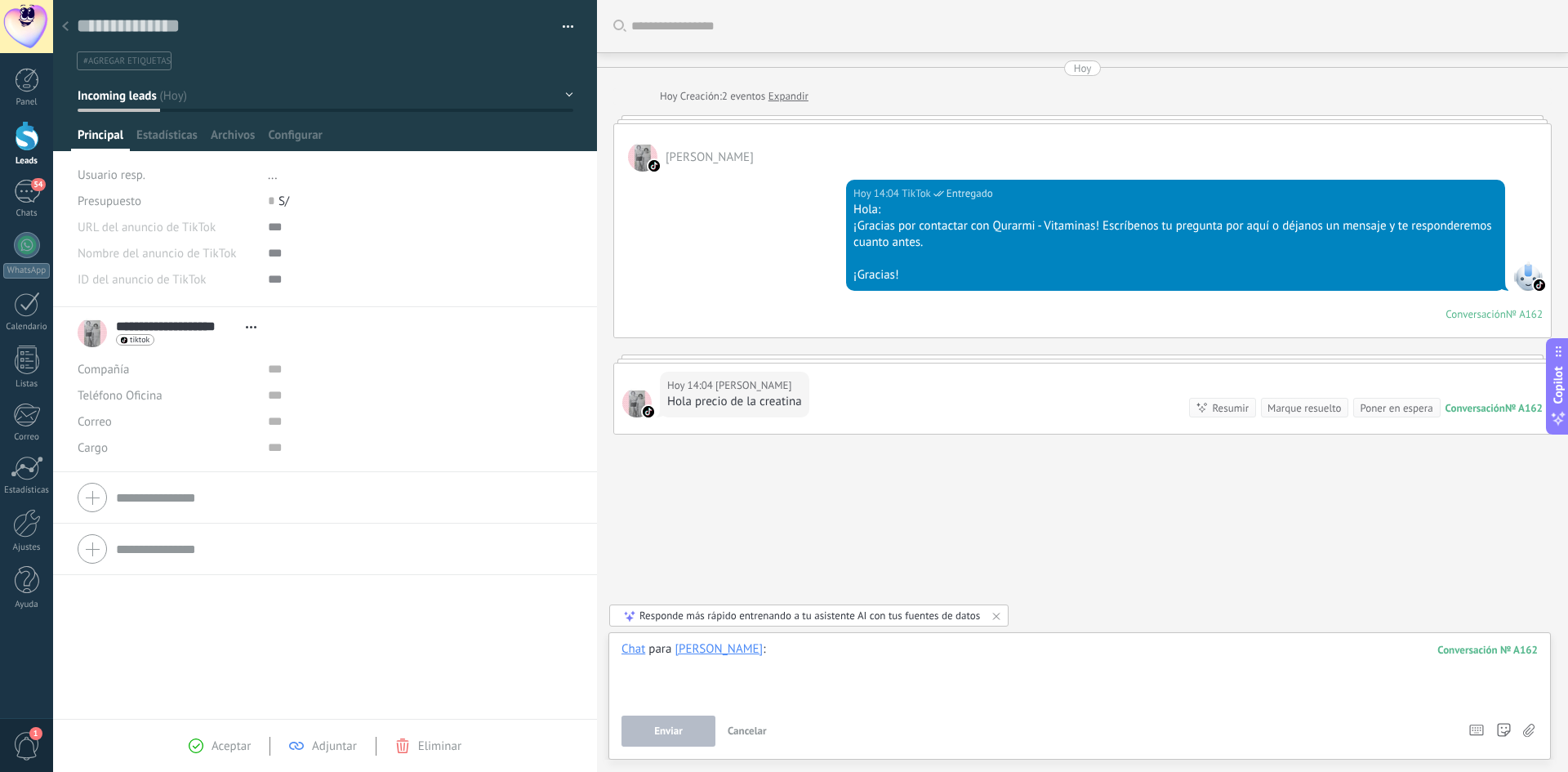
paste div
drag, startPoint x: 1308, startPoint y: 652, endPoint x: 1124, endPoint y: 664, distance: 184.4
click at [1124, 664] on div "**********" at bounding box center [1079, 672] width 916 height 62
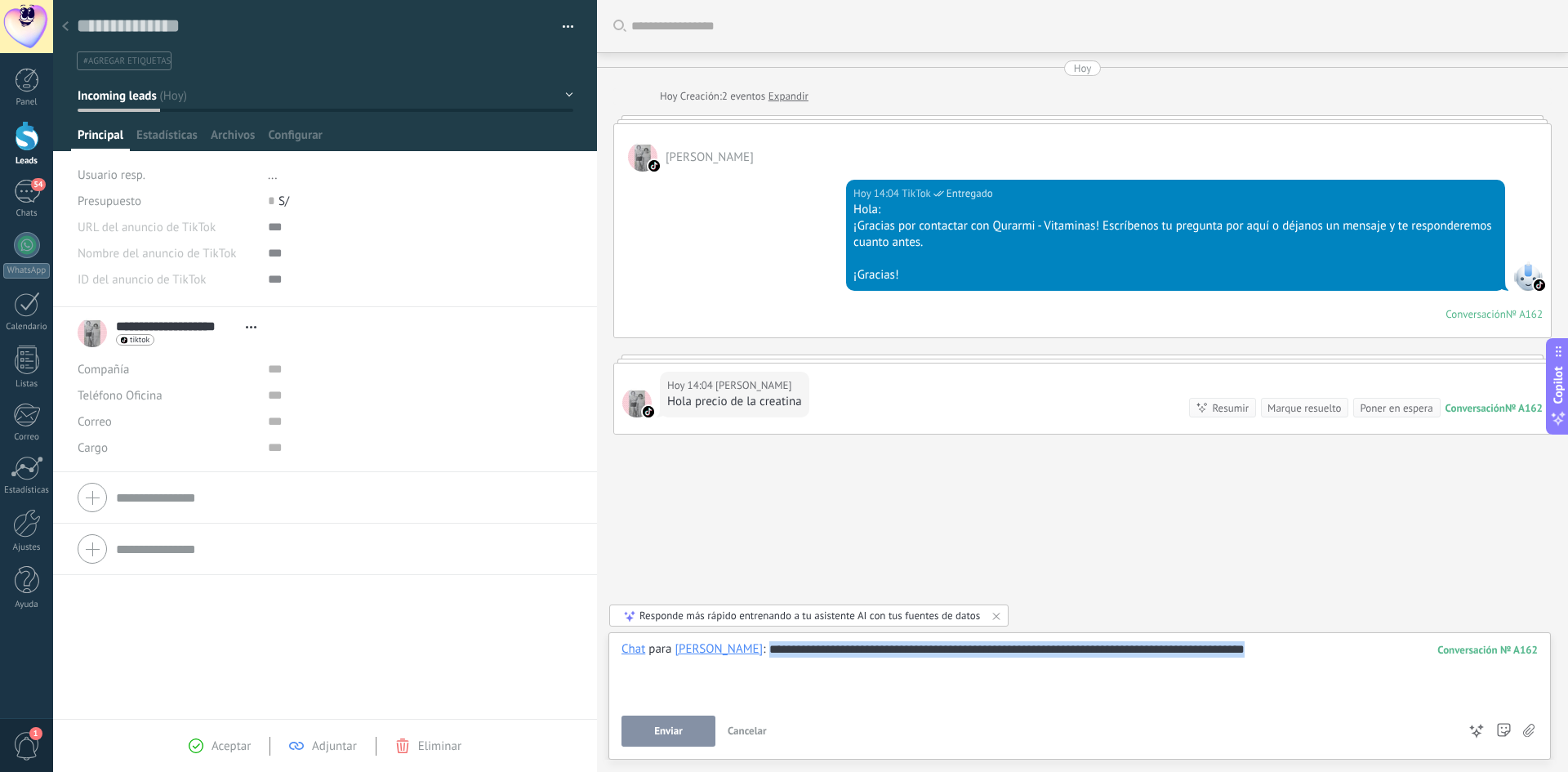
drag, startPoint x: 1335, startPoint y: 645, endPoint x: 795, endPoint y: 660, distance: 540.2
click at [795, 660] on div "**********" at bounding box center [1079, 672] width 916 height 62
click at [671, 717] on div "**********" at bounding box center [1079, 693] width 916 height 105
click at [682, 733] on span "Enviar" at bounding box center [668, 731] width 28 height 11
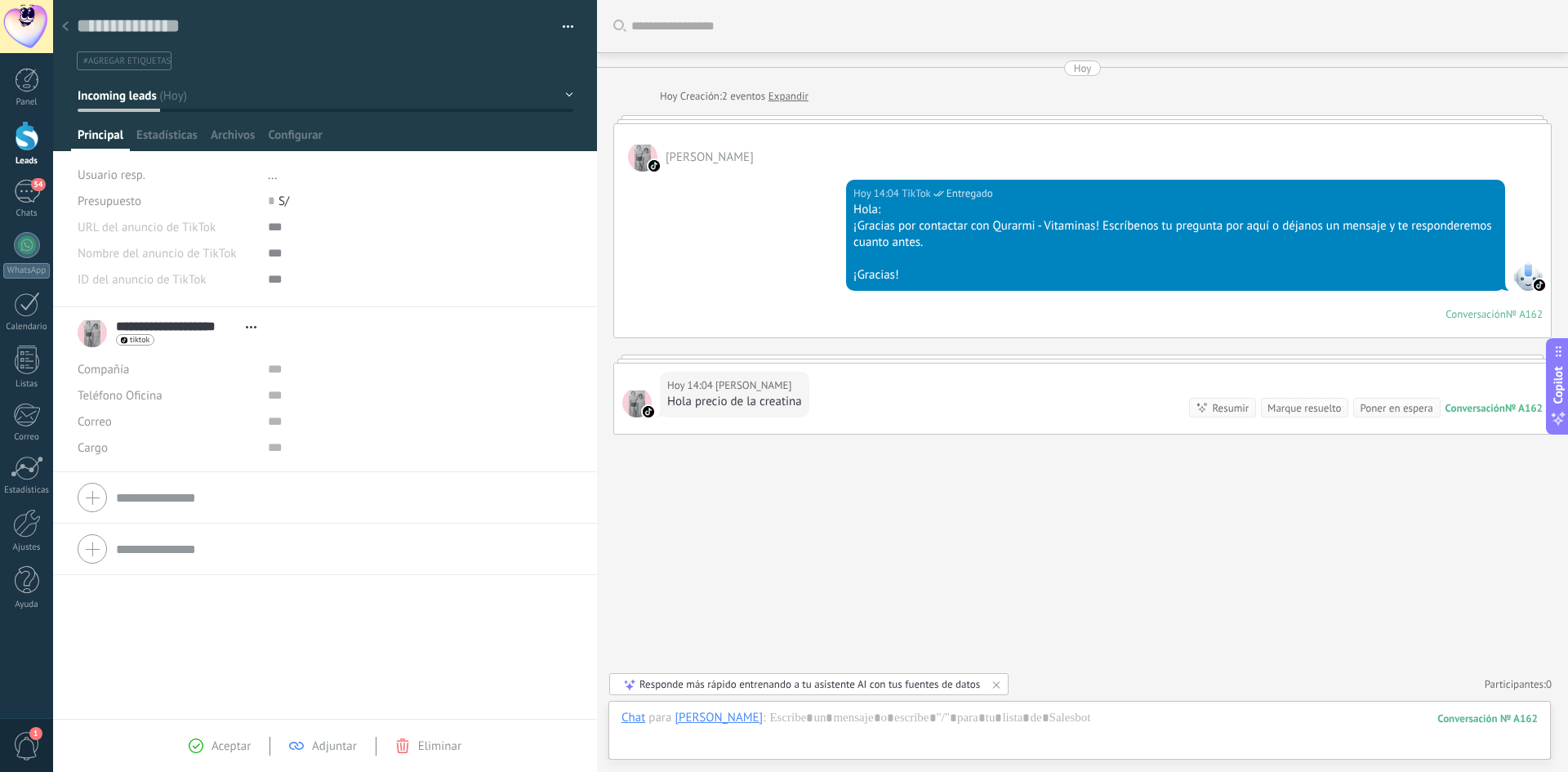
scroll to position [40, 0]
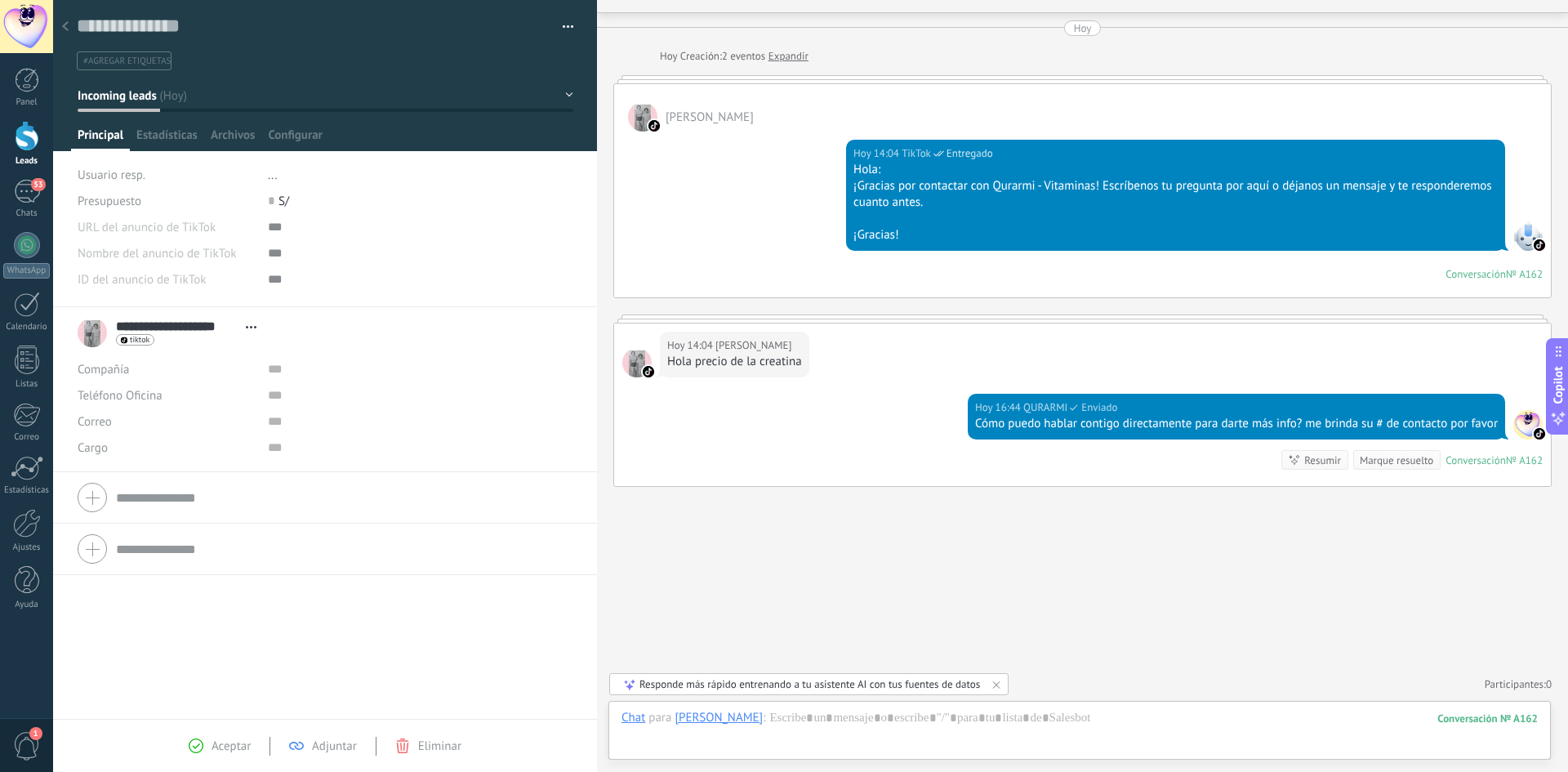
click at [64, 21] on div at bounding box center [65, 27] width 23 height 32
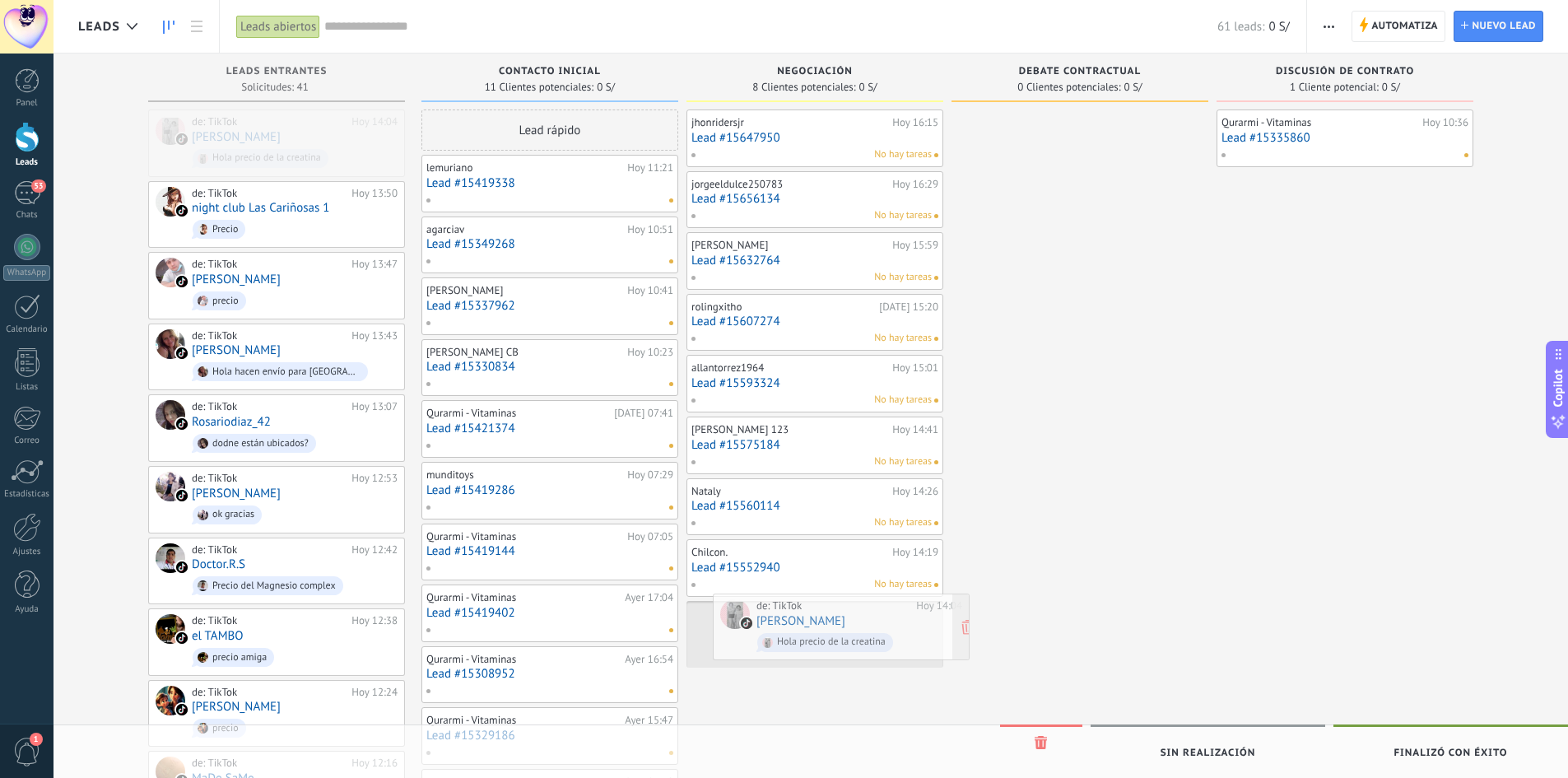
drag, startPoint x: 811, startPoint y: 456, endPoint x: 818, endPoint y: 626, distance: 170.1
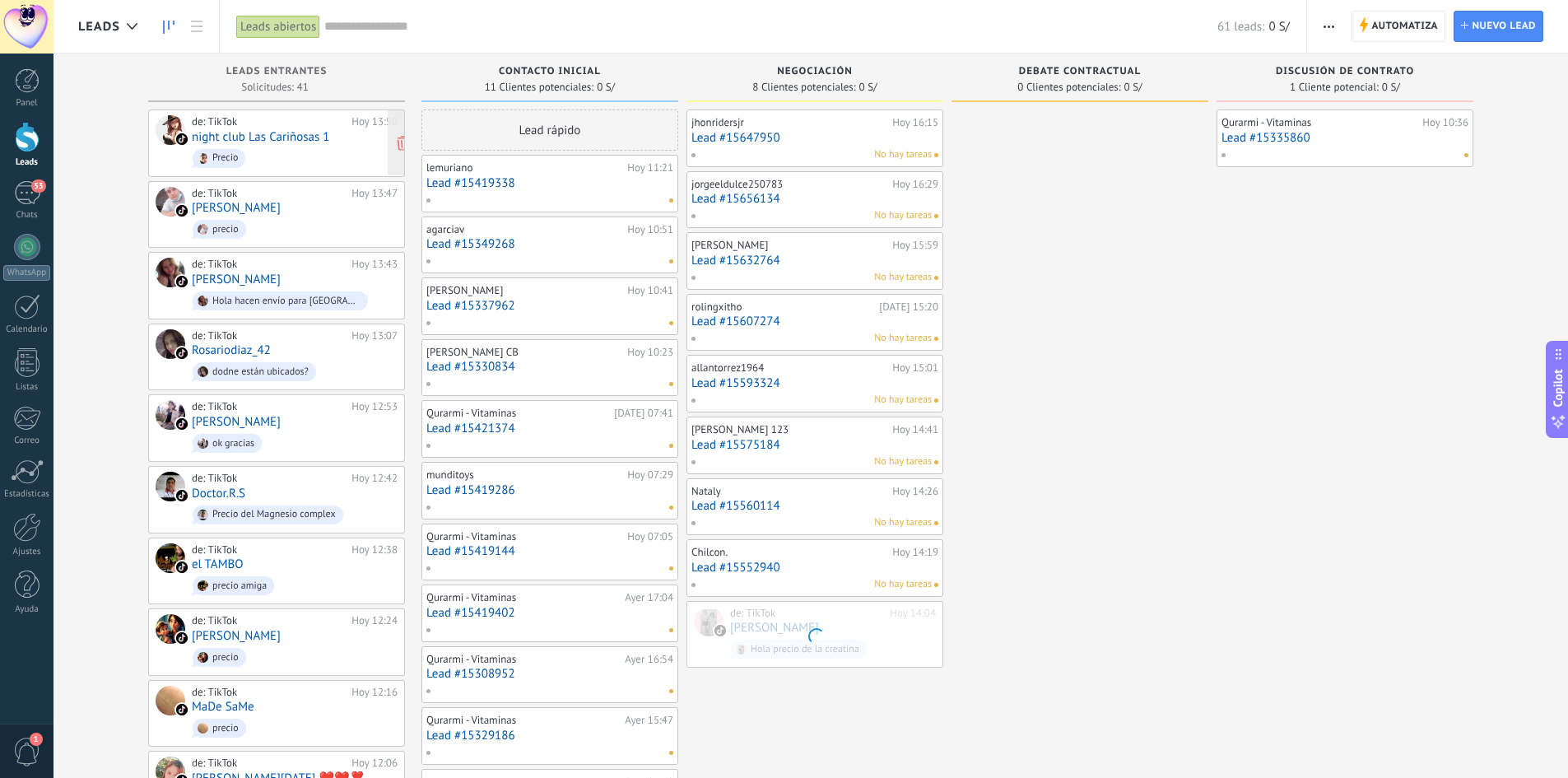
click at [243, 133] on link "night club Las Cariñosas 1" at bounding box center [261, 137] width 139 height 14
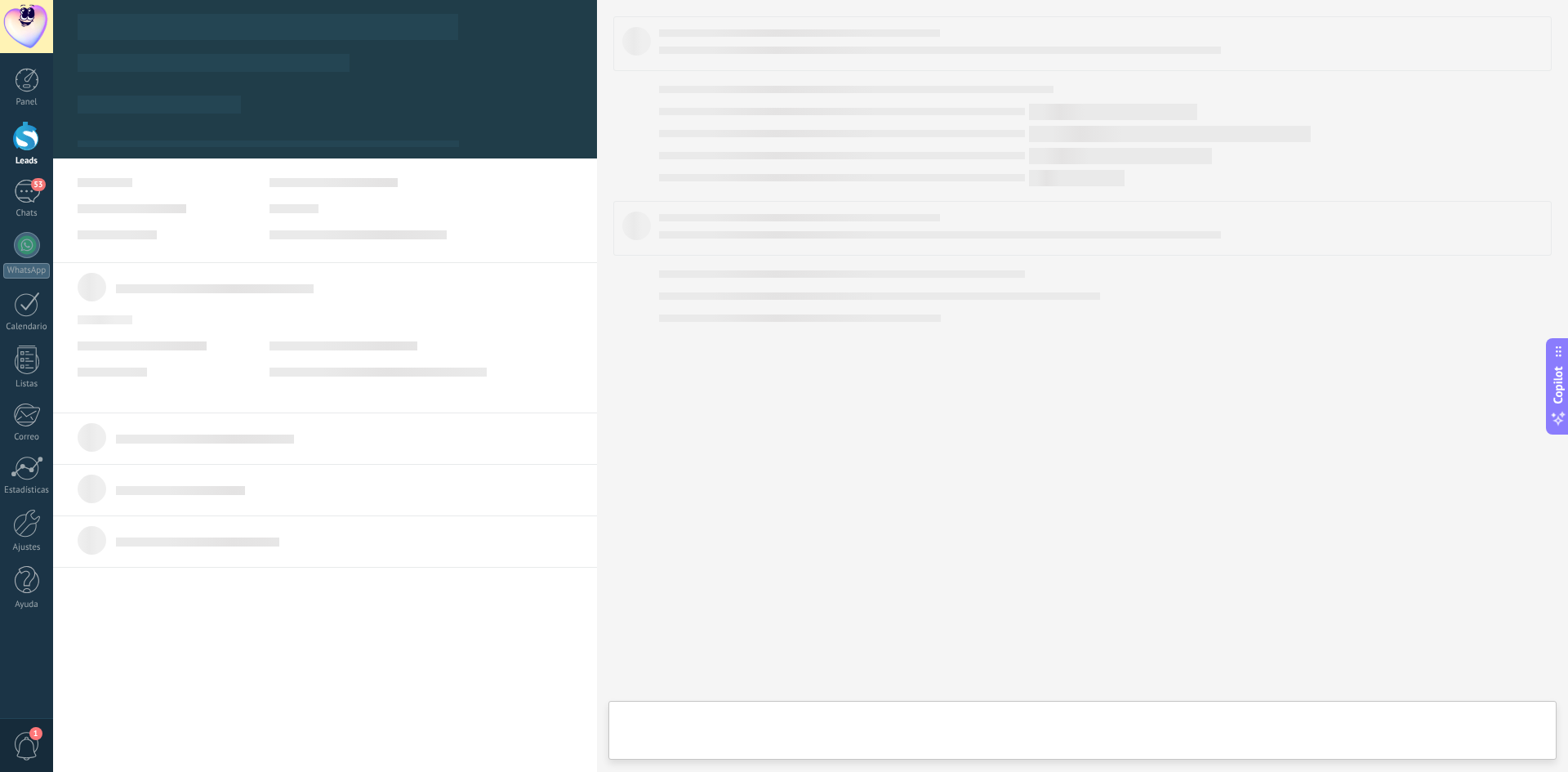
type textarea "**********"
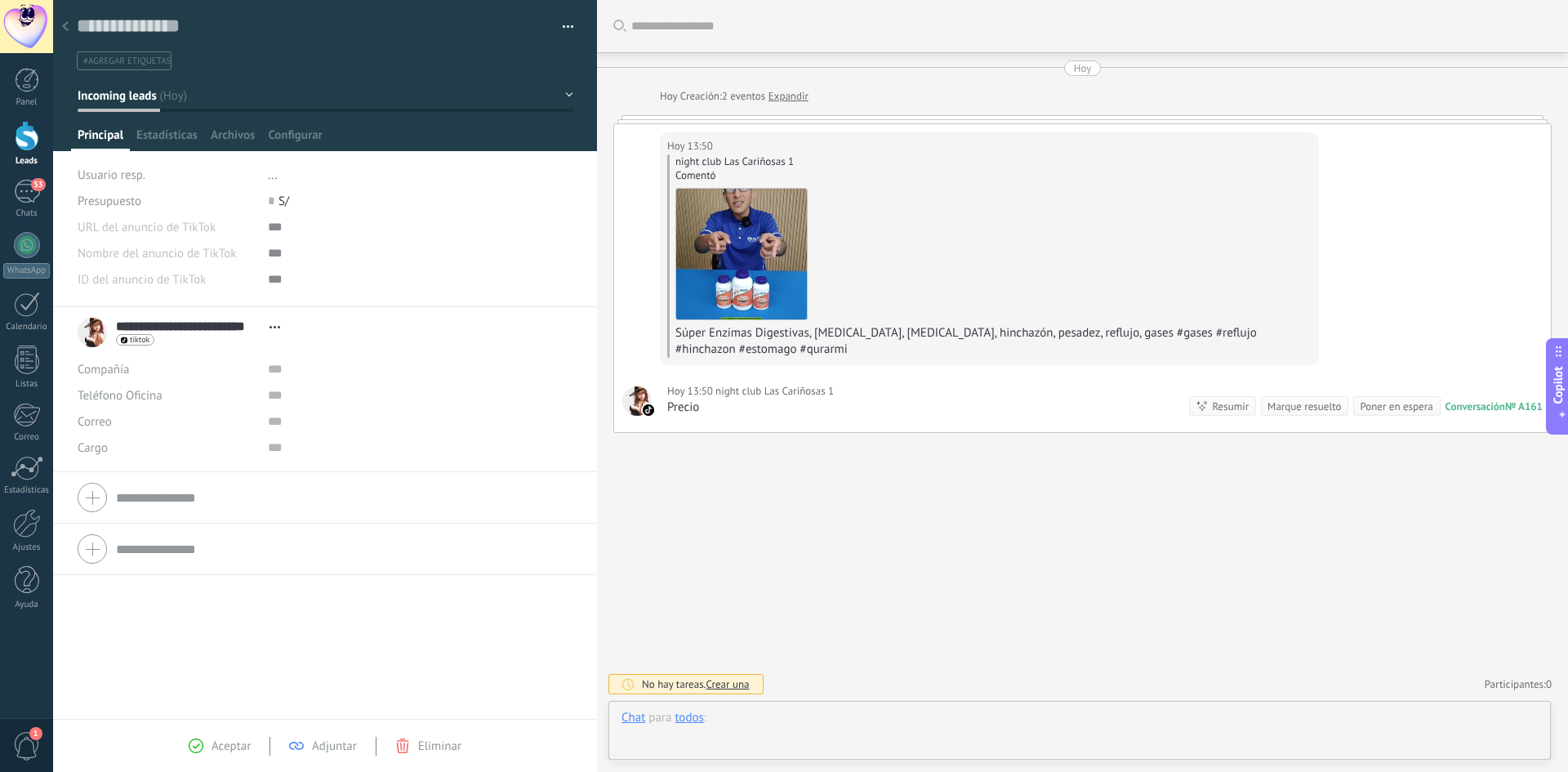
click at [780, 729] on div at bounding box center [1079, 733] width 916 height 49
paste div
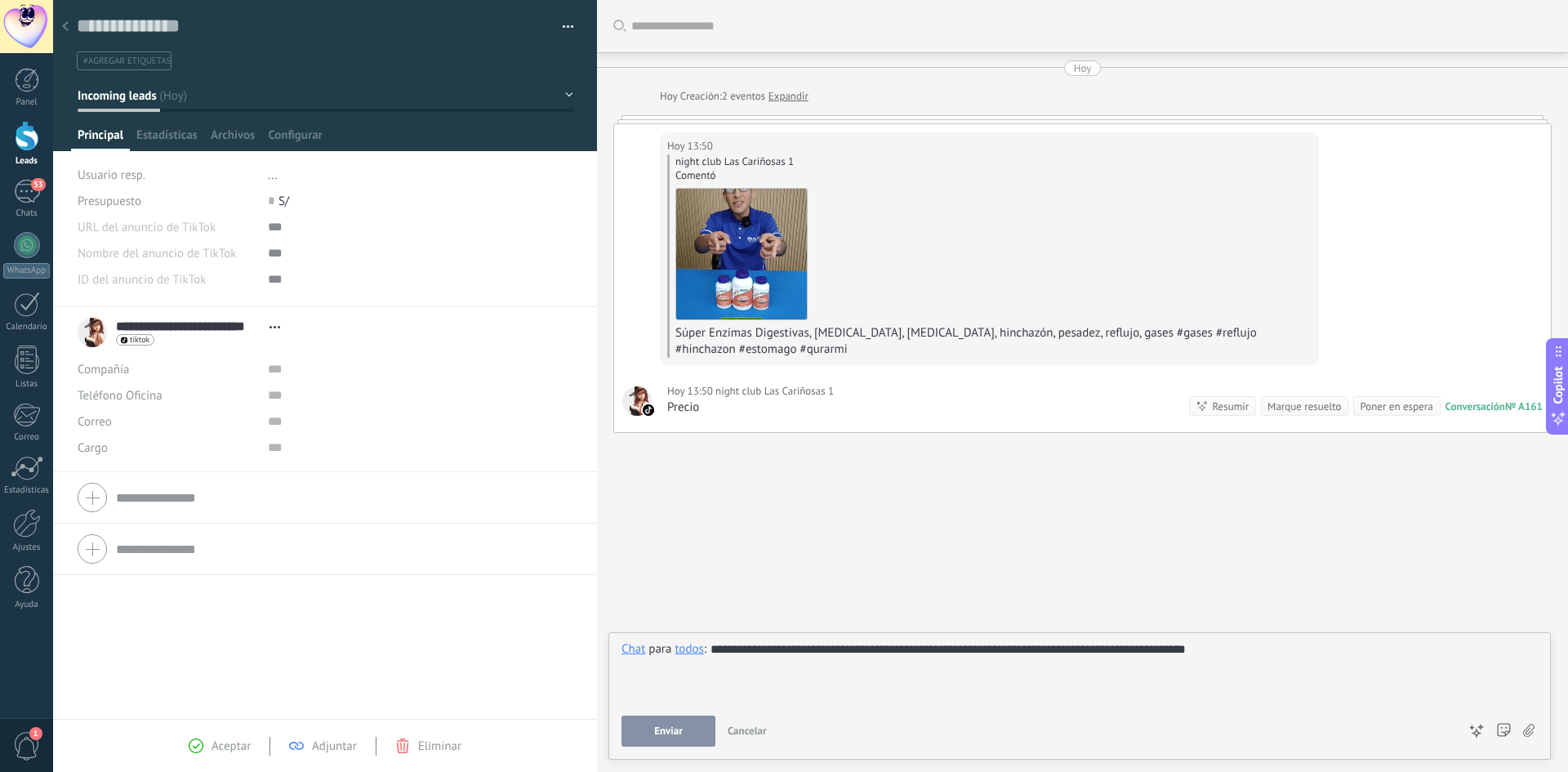
click at [669, 728] on span "Enviar" at bounding box center [668, 731] width 28 height 11
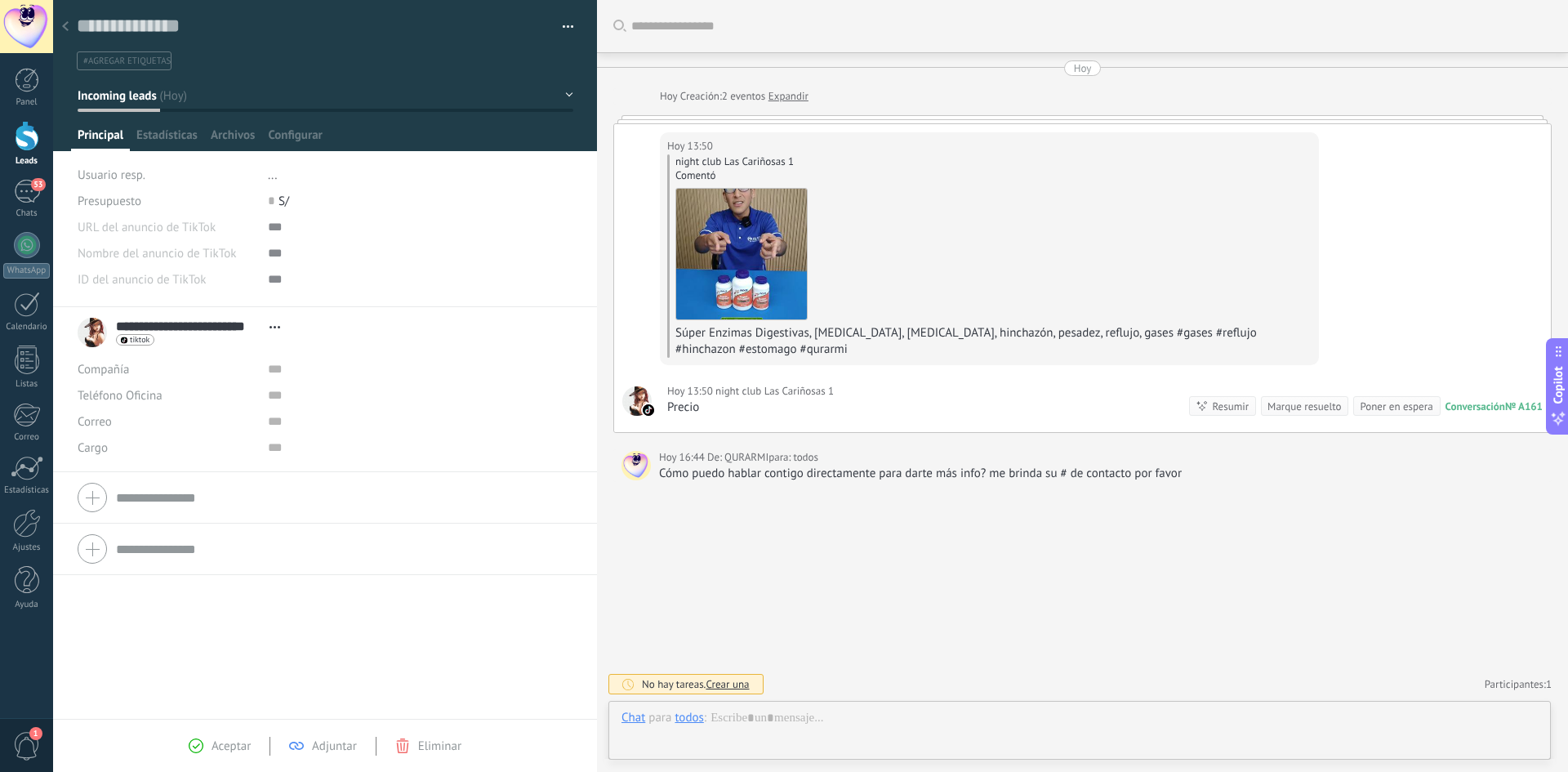
click at [72, 27] on div at bounding box center [65, 27] width 23 height 32
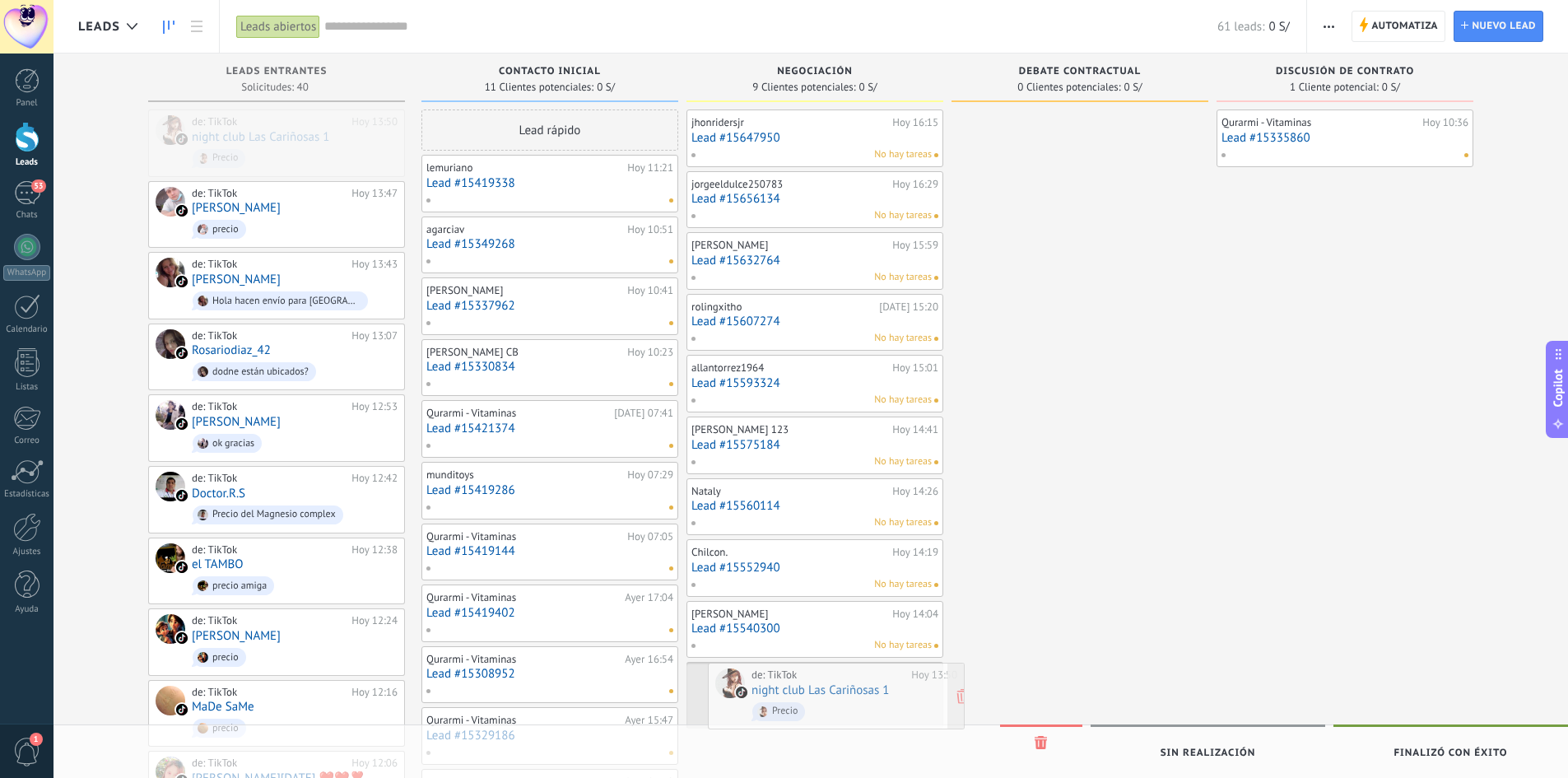
drag, startPoint x: 225, startPoint y: 142, endPoint x: 784, endPoint y: 696, distance: 787.0
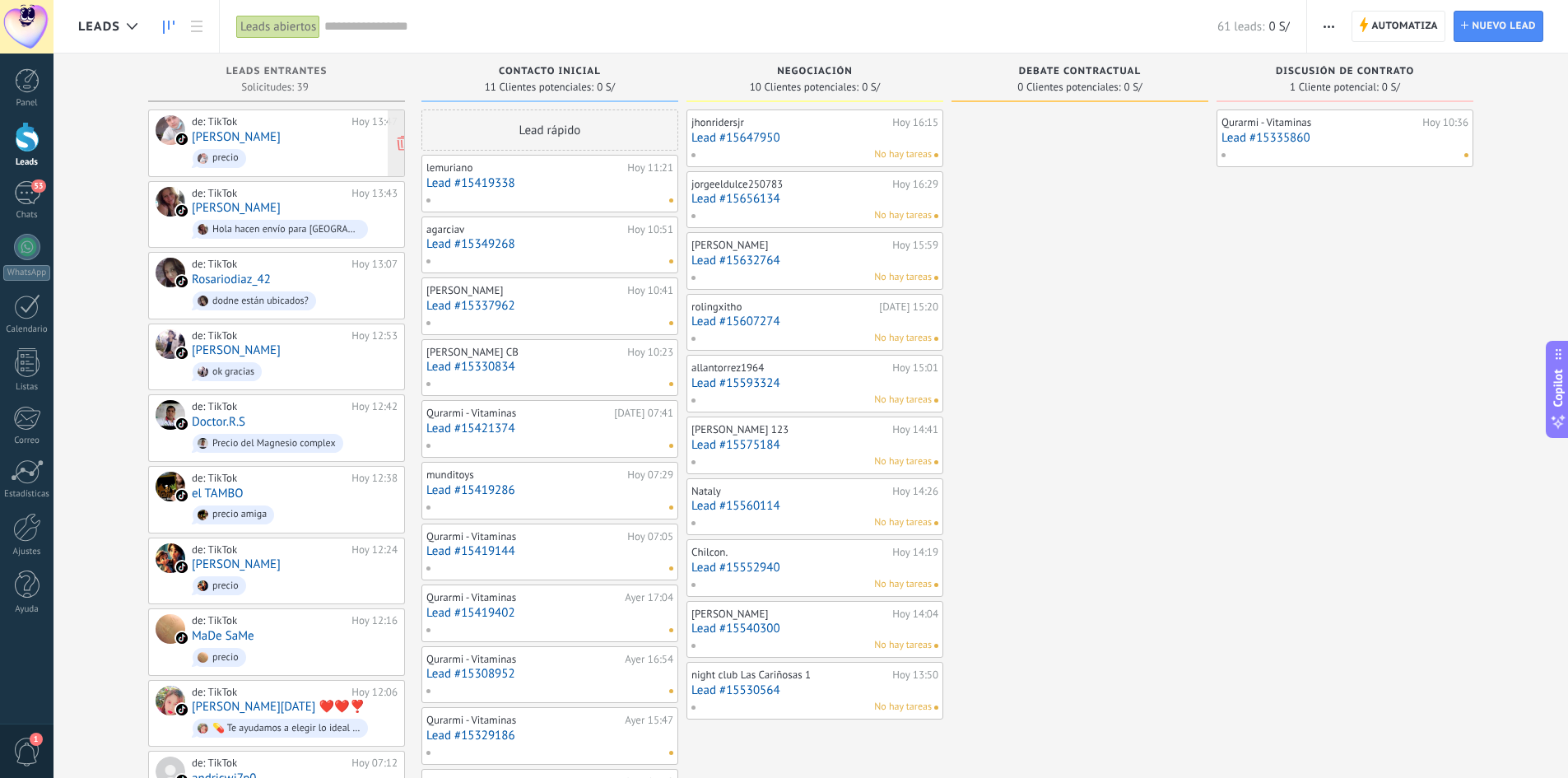
click at [228, 152] on div "precio" at bounding box center [225, 158] width 27 height 11
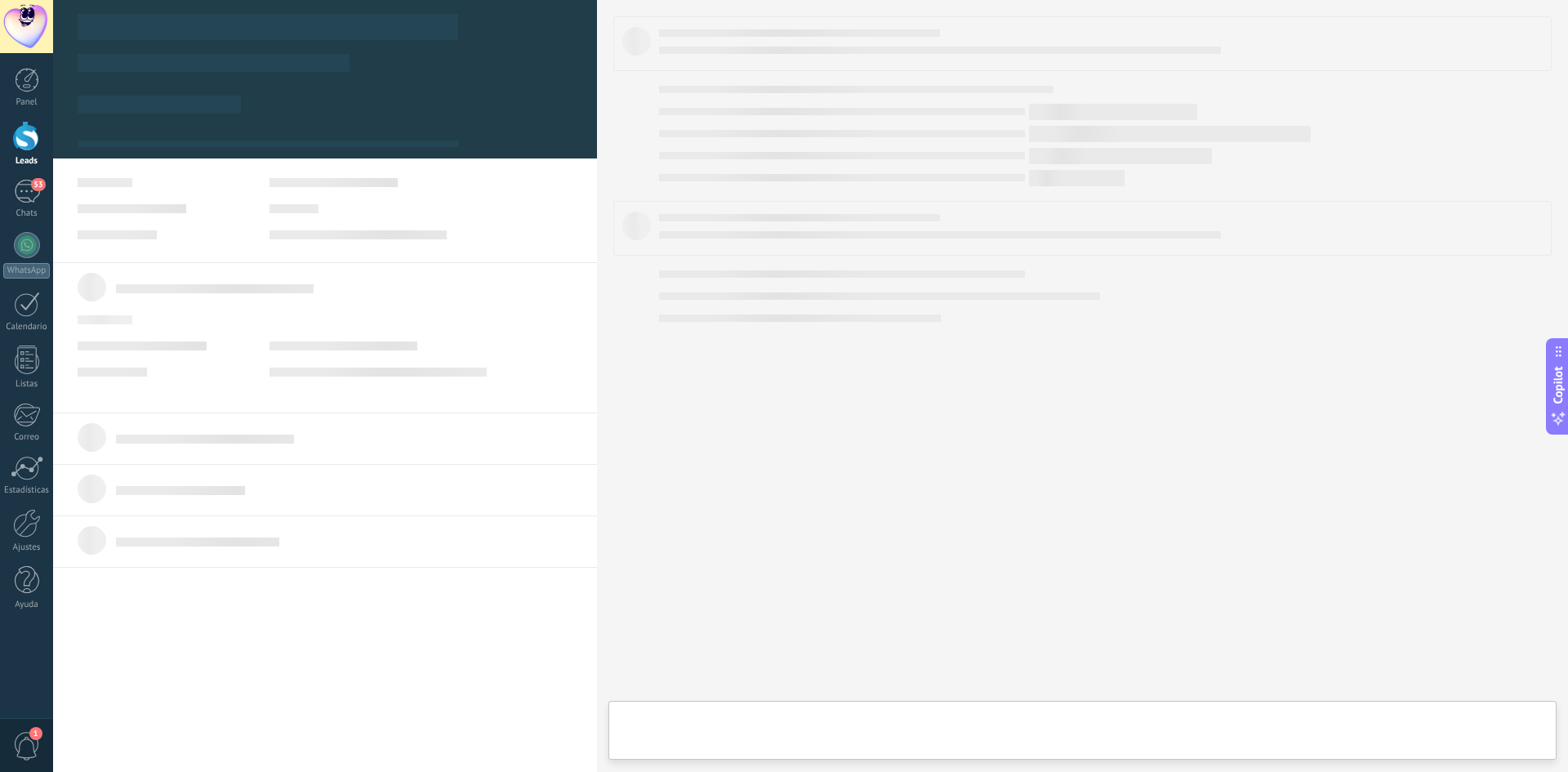
type textarea "**********"
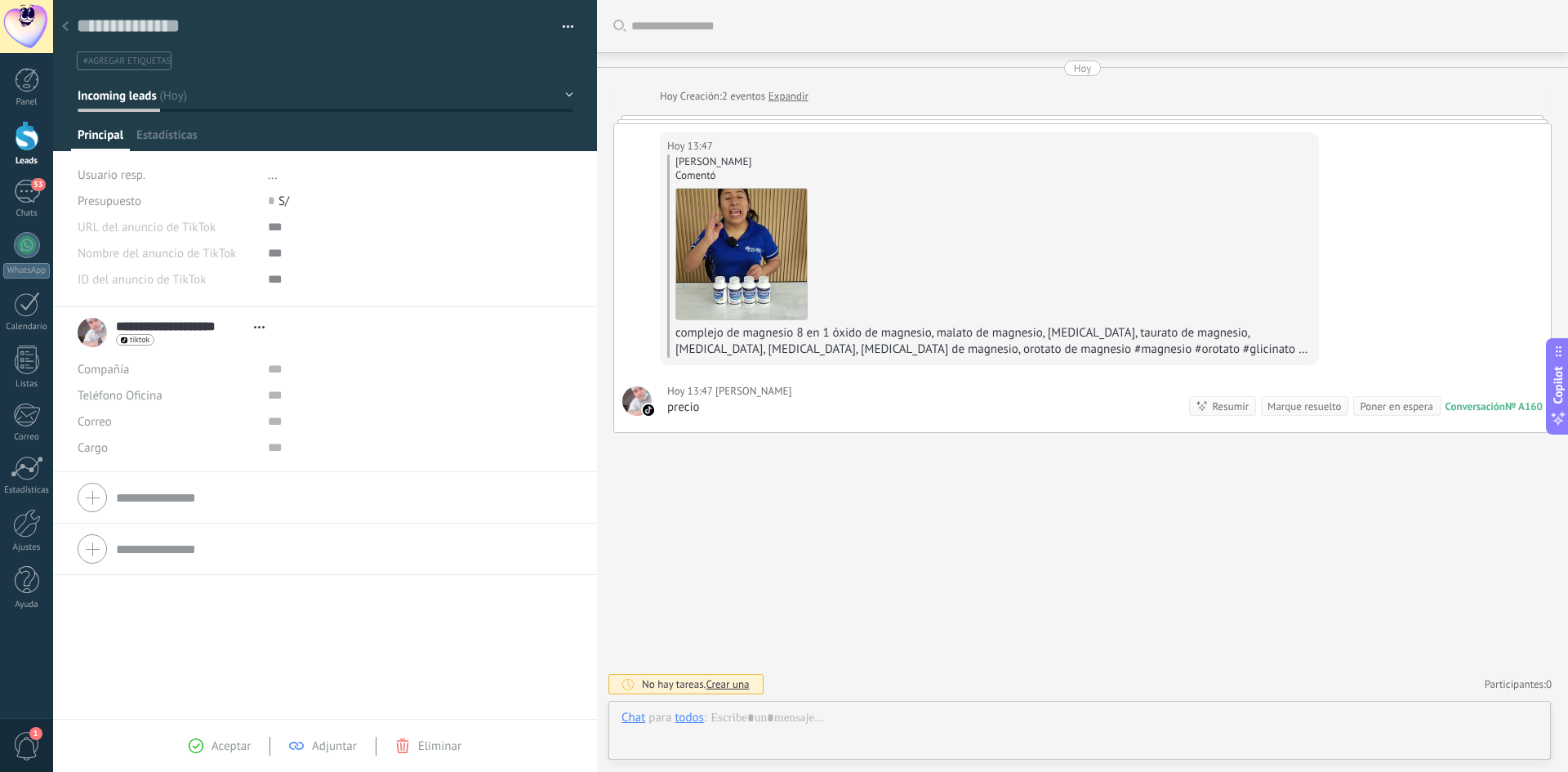
scroll to position [25, 0]
click at [768, 728] on div at bounding box center [1079, 733] width 916 height 49
paste div
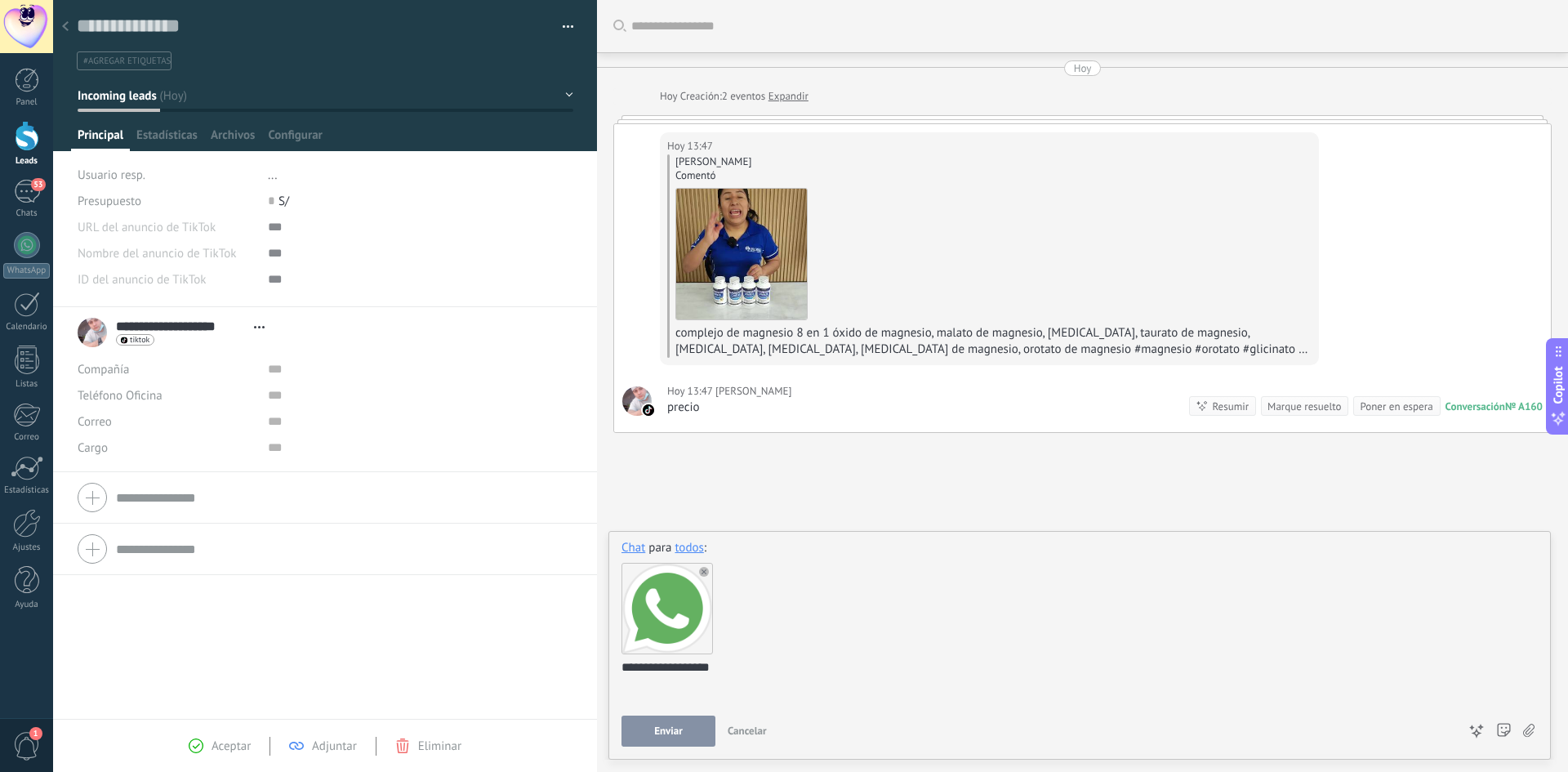
drag, startPoint x: 683, startPoint y: 683, endPoint x: 669, endPoint y: 679, distance: 14.6
click at [683, 685] on div "**********" at bounding box center [1077, 690] width 911 height 62
drag, startPoint x: 672, startPoint y: 677, endPoint x: 699, endPoint y: 676, distance: 27.0
click at [674, 677] on div "**********" at bounding box center [1077, 690] width 911 height 62
click at [701, 672] on div "**********" at bounding box center [1077, 690] width 911 height 62
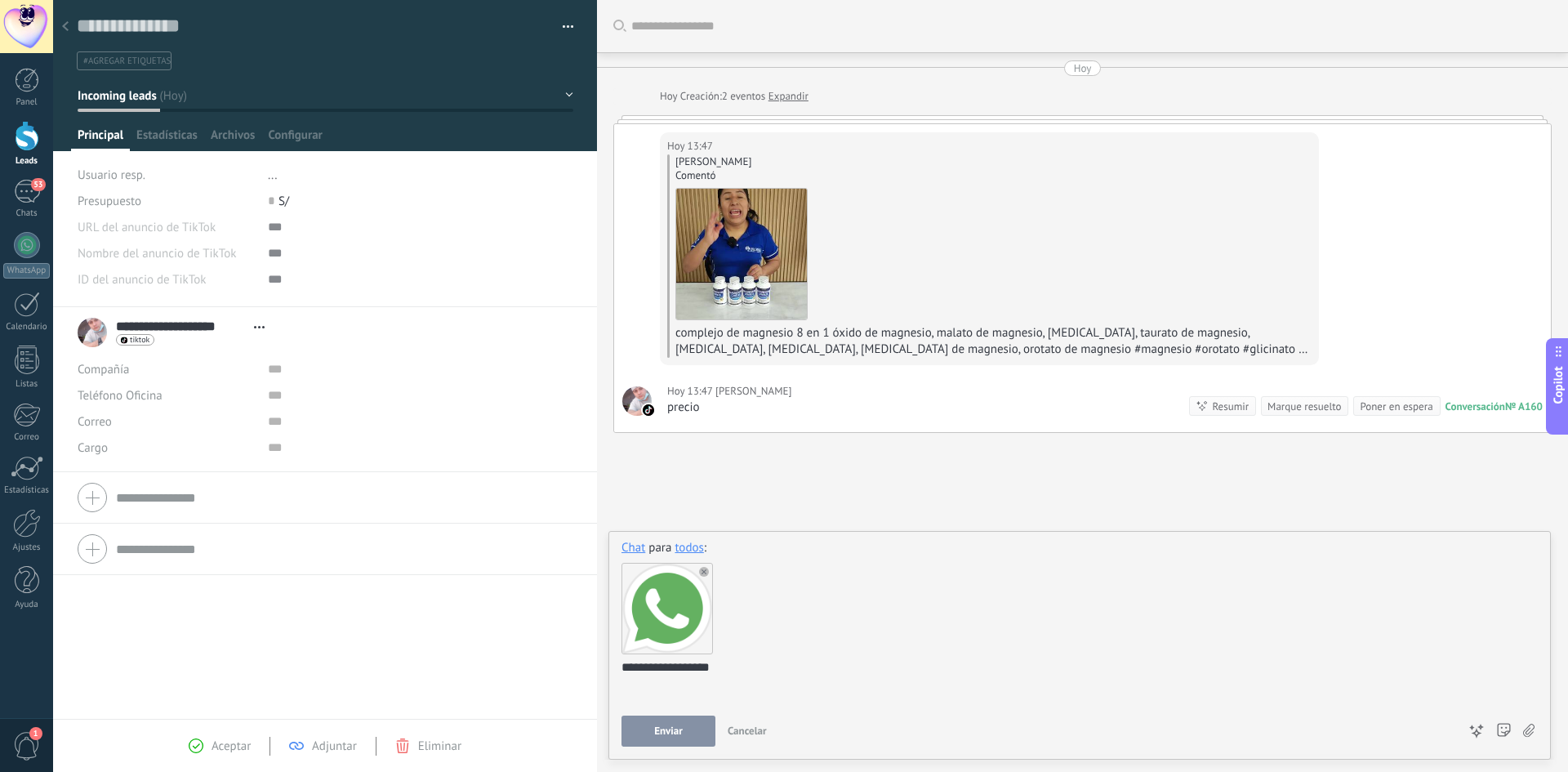
click at [736, 676] on div "**********" at bounding box center [1077, 690] width 911 height 62
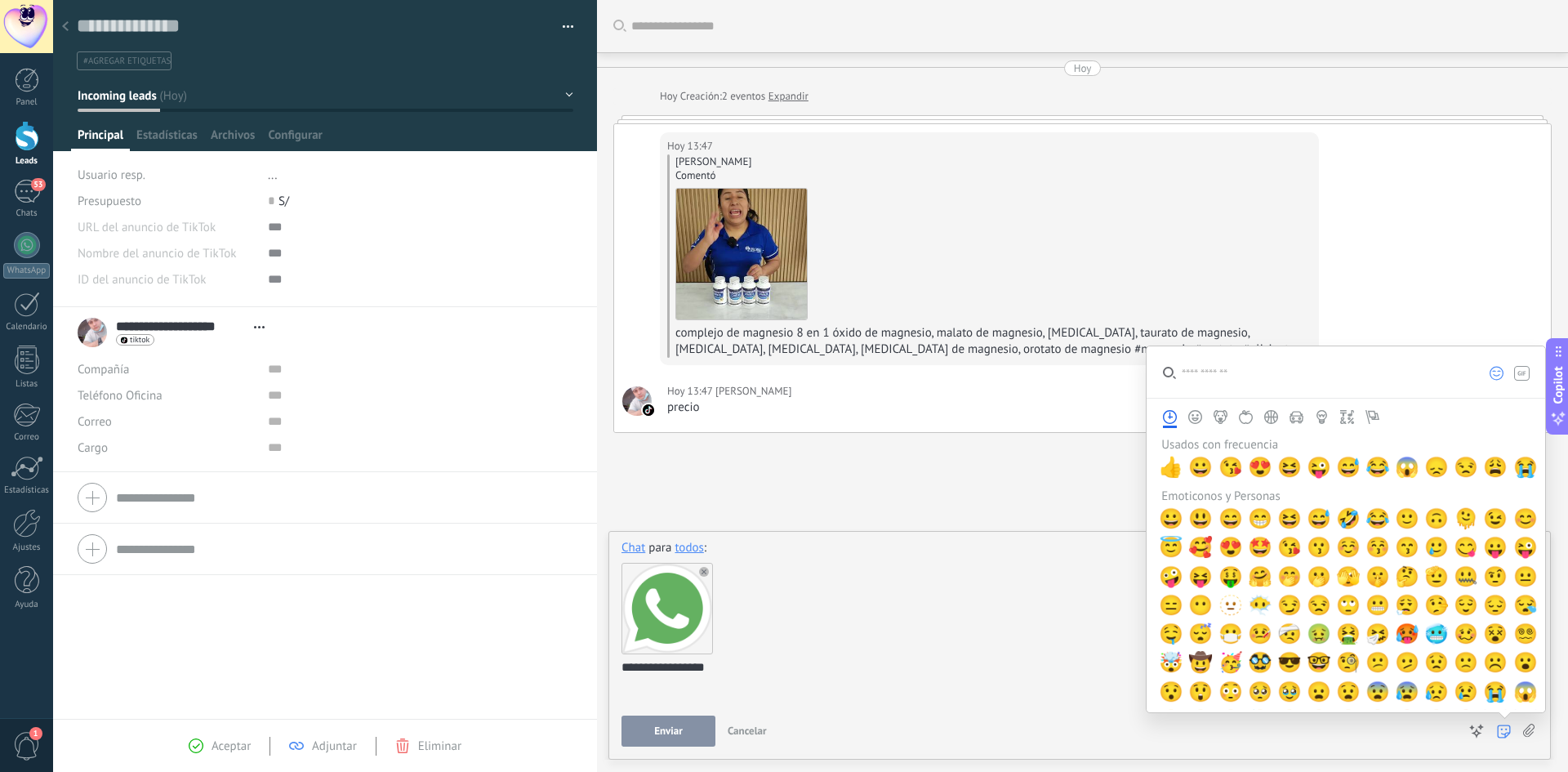
click at [1257, 383] on input "search" at bounding box center [1309, 372] width 326 height 51
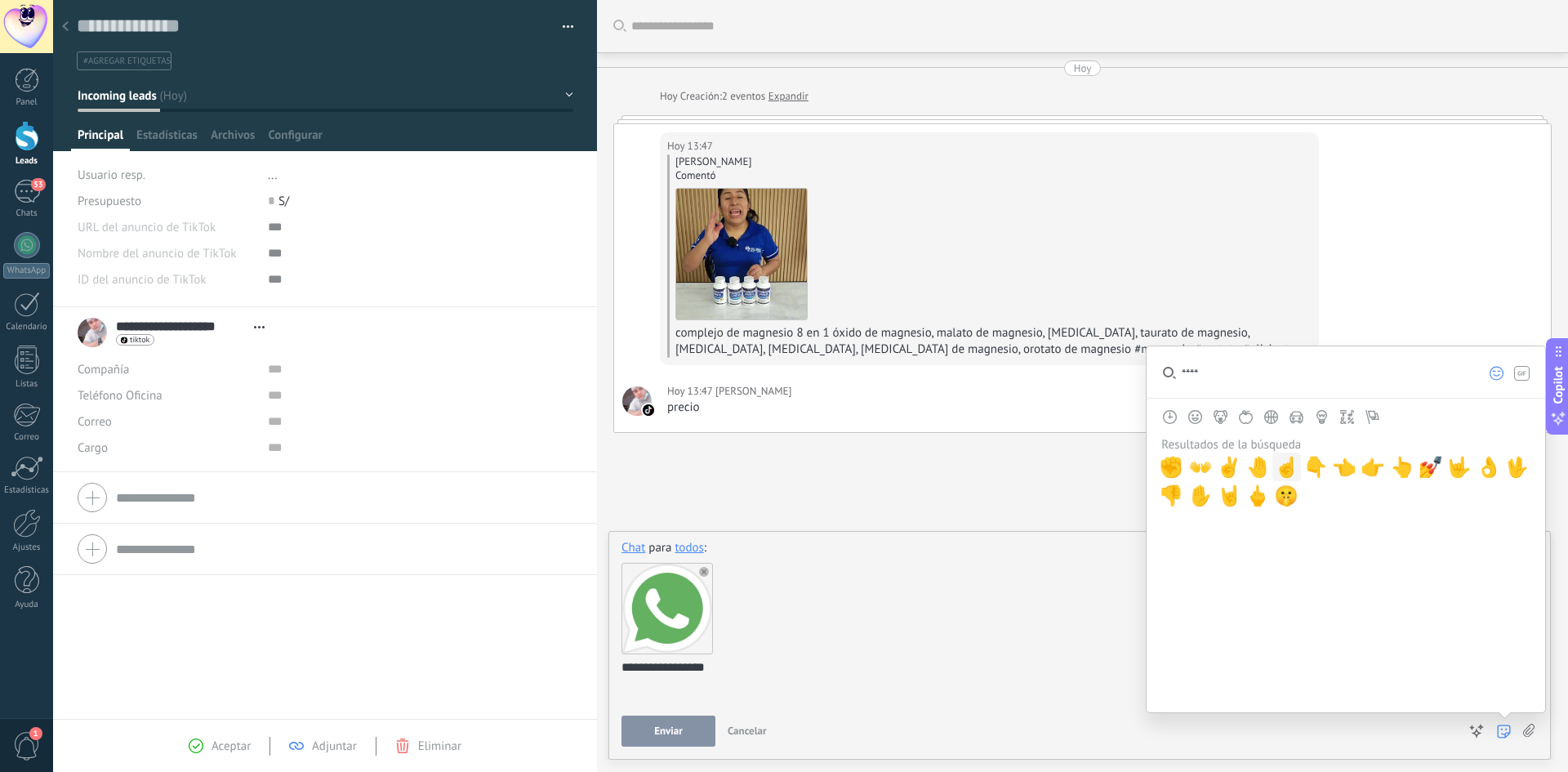
type input "****"
click at [1285, 469] on span "☝️" at bounding box center [1286, 467] width 25 height 23
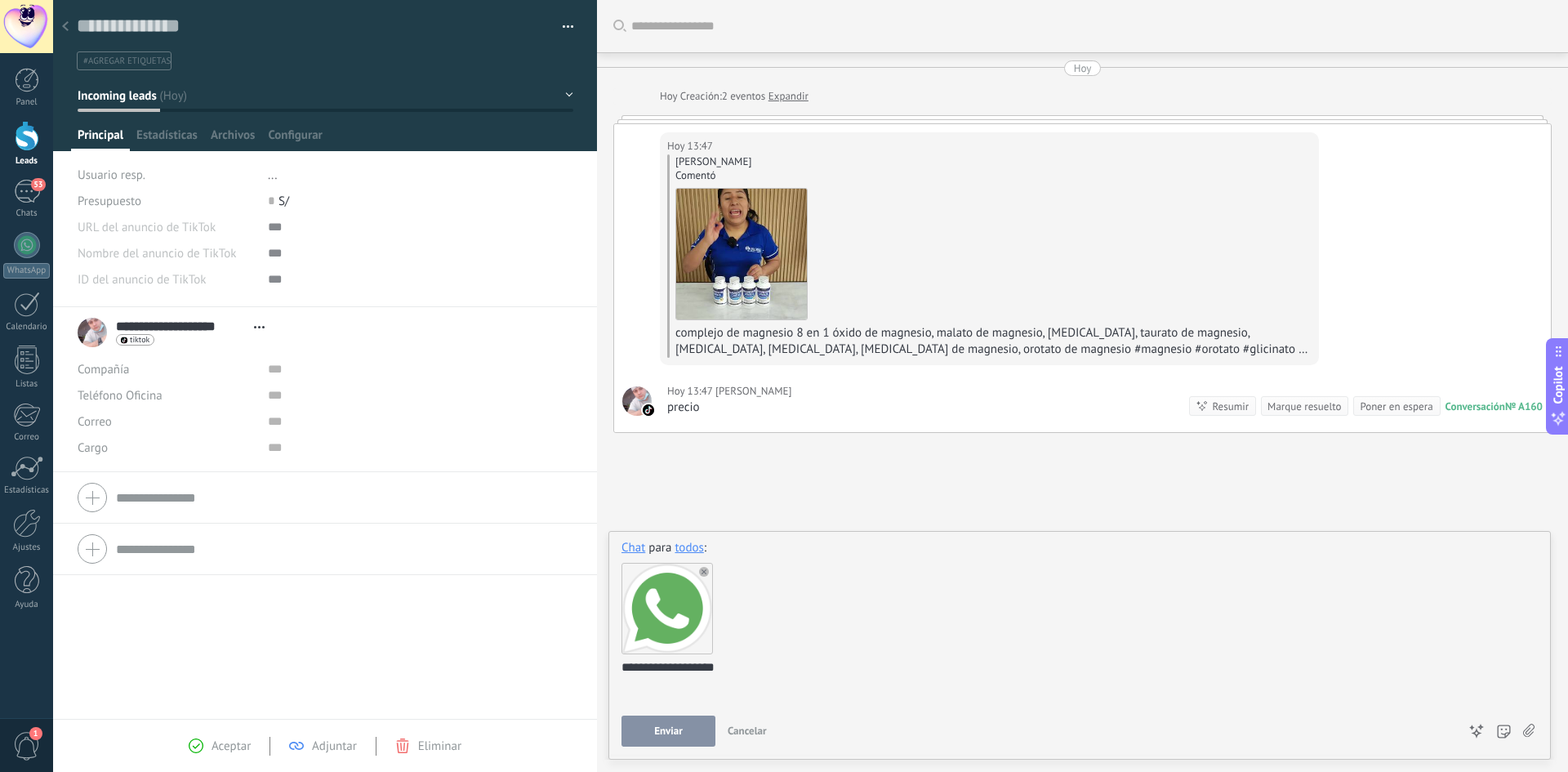
click at [769, 656] on div at bounding box center [1079, 608] width 916 height 103
click at [754, 662] on div "**********" at bounding box center [1077, 690] width 911 height 62
drag, startPoint x: 956, startPoint y: 675, endPoint x: 597, endPoint y: 684, distance: 359.1
click at [597, 684] on div "Guardar y crear Imprimir Administrar etiquetas" at bounding box center [811, 386] width 1515 height 772
copy div "**********"
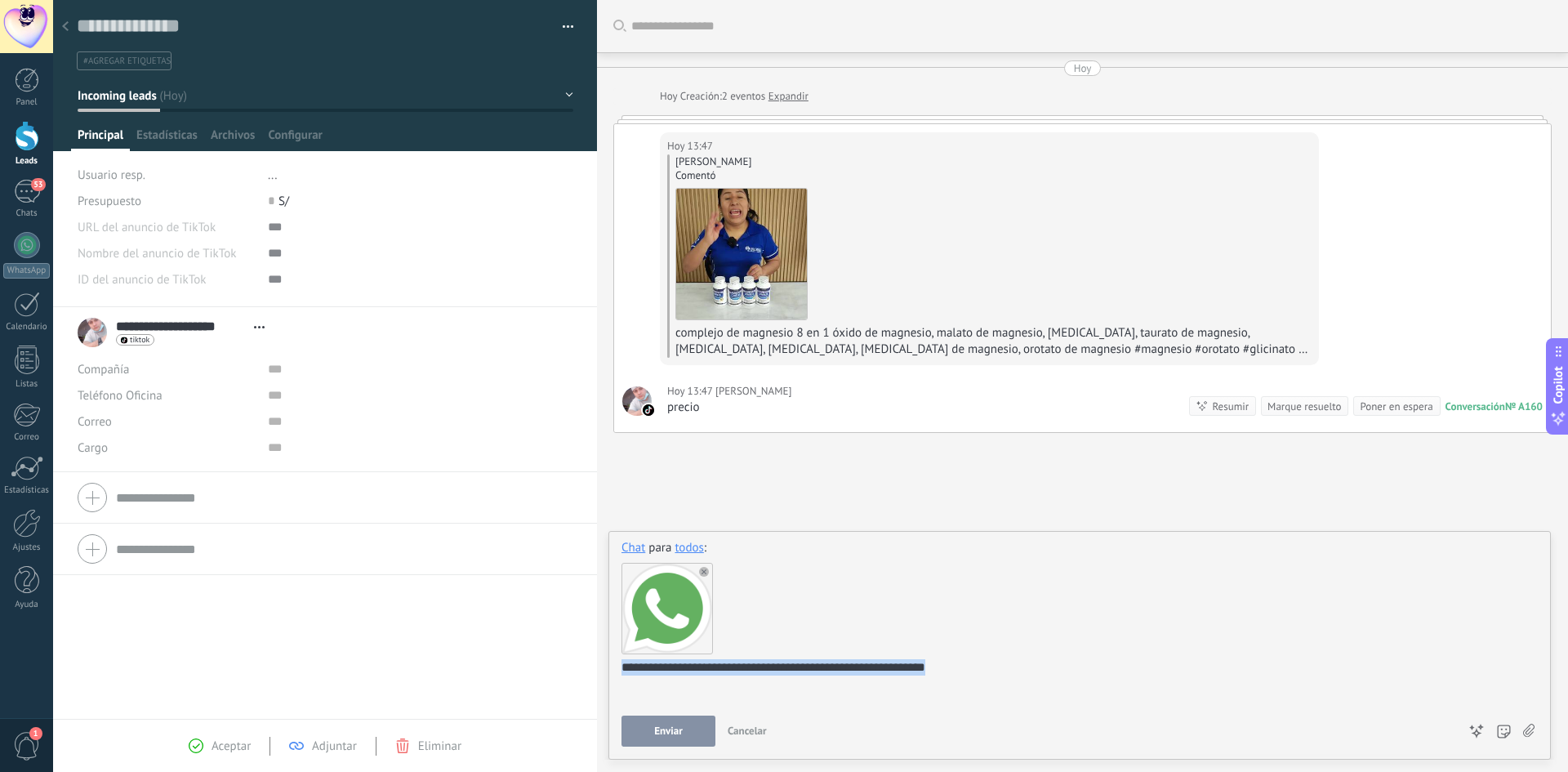
click at [669, 730] on span "Enviar" at bounding box center [668, 731] width 28 height 11
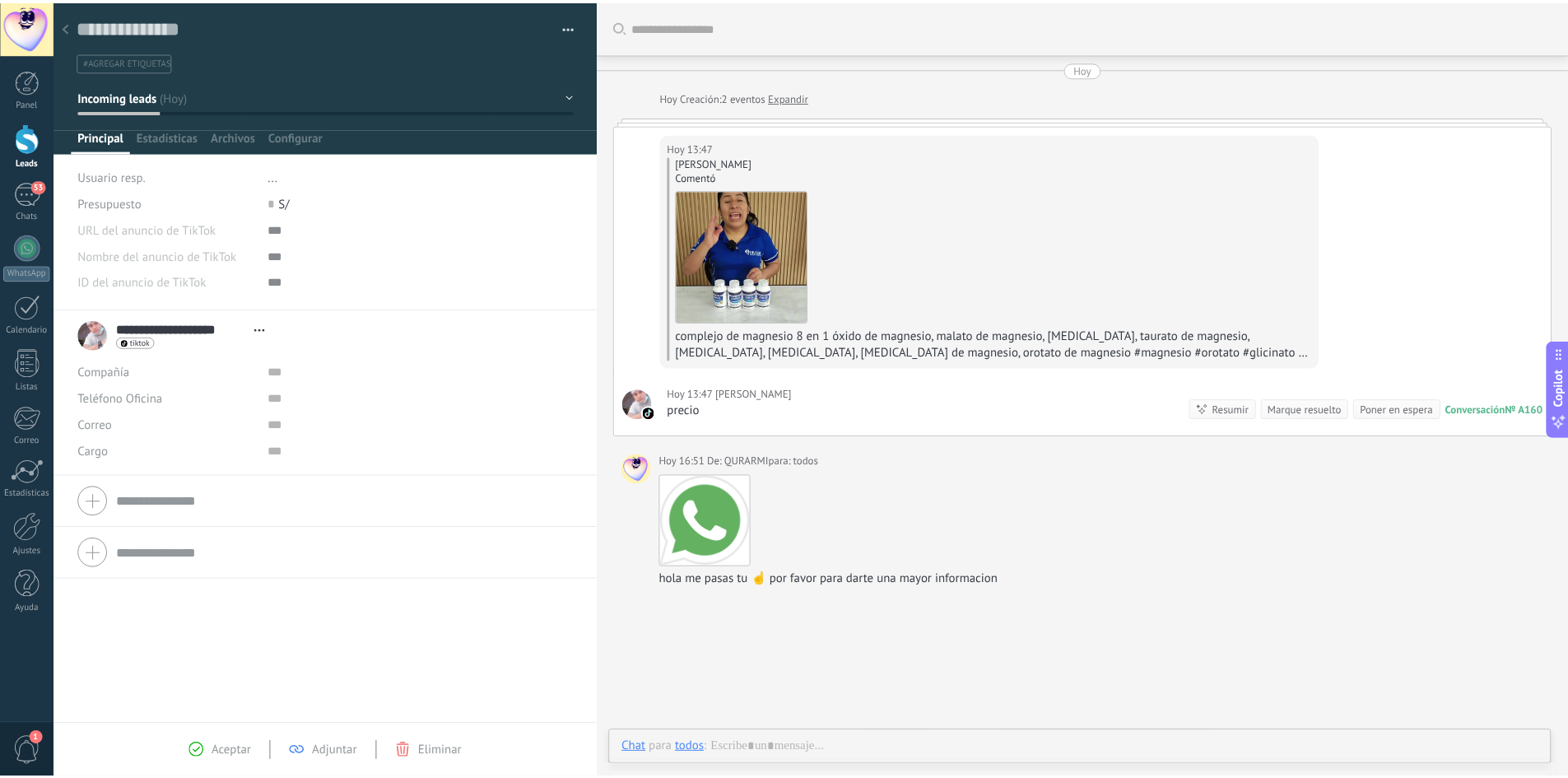
scroll to position [82, 0]
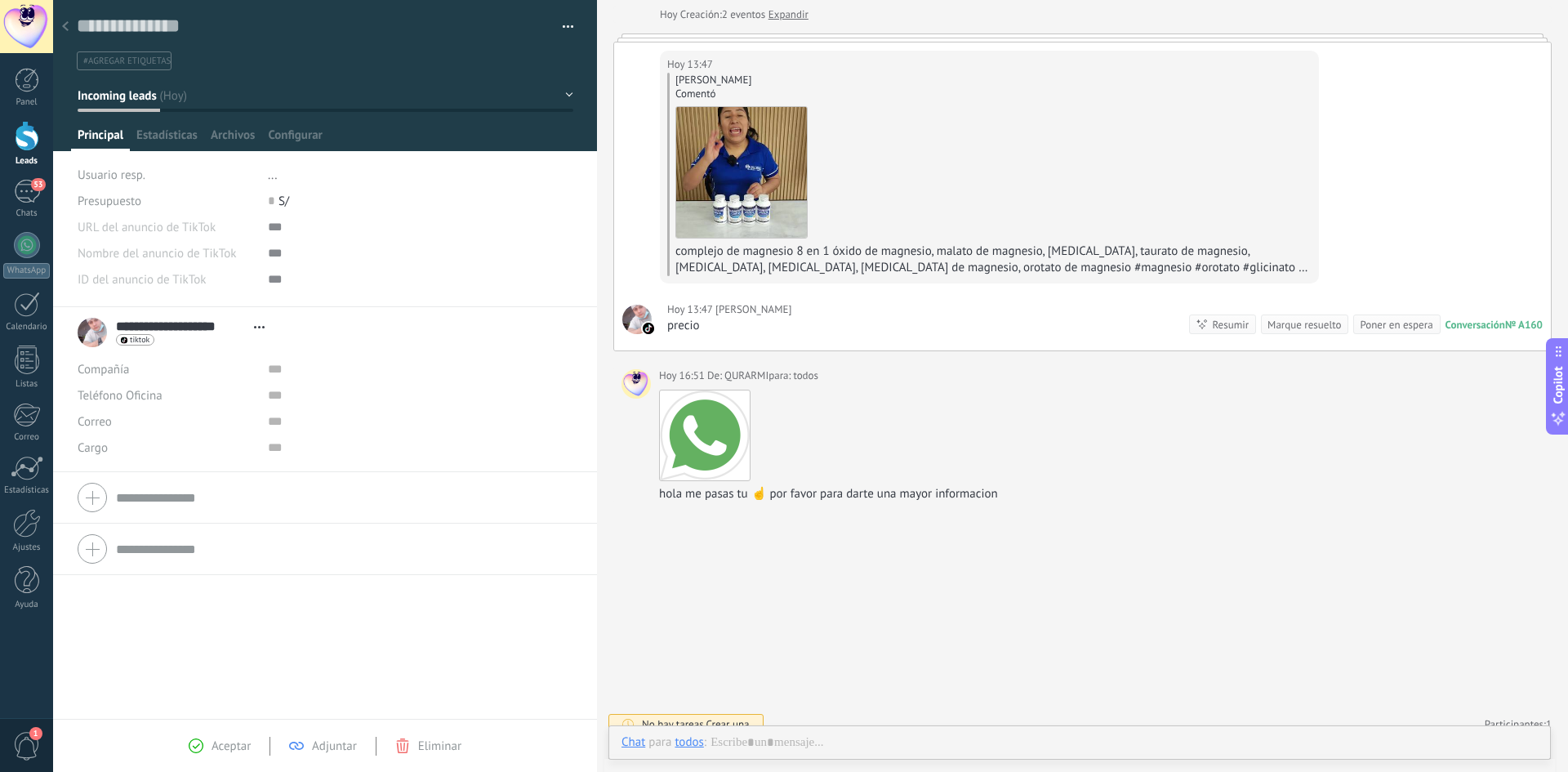
click at [69, 28] on div at bounding box center [65, 27] width 23 height 32
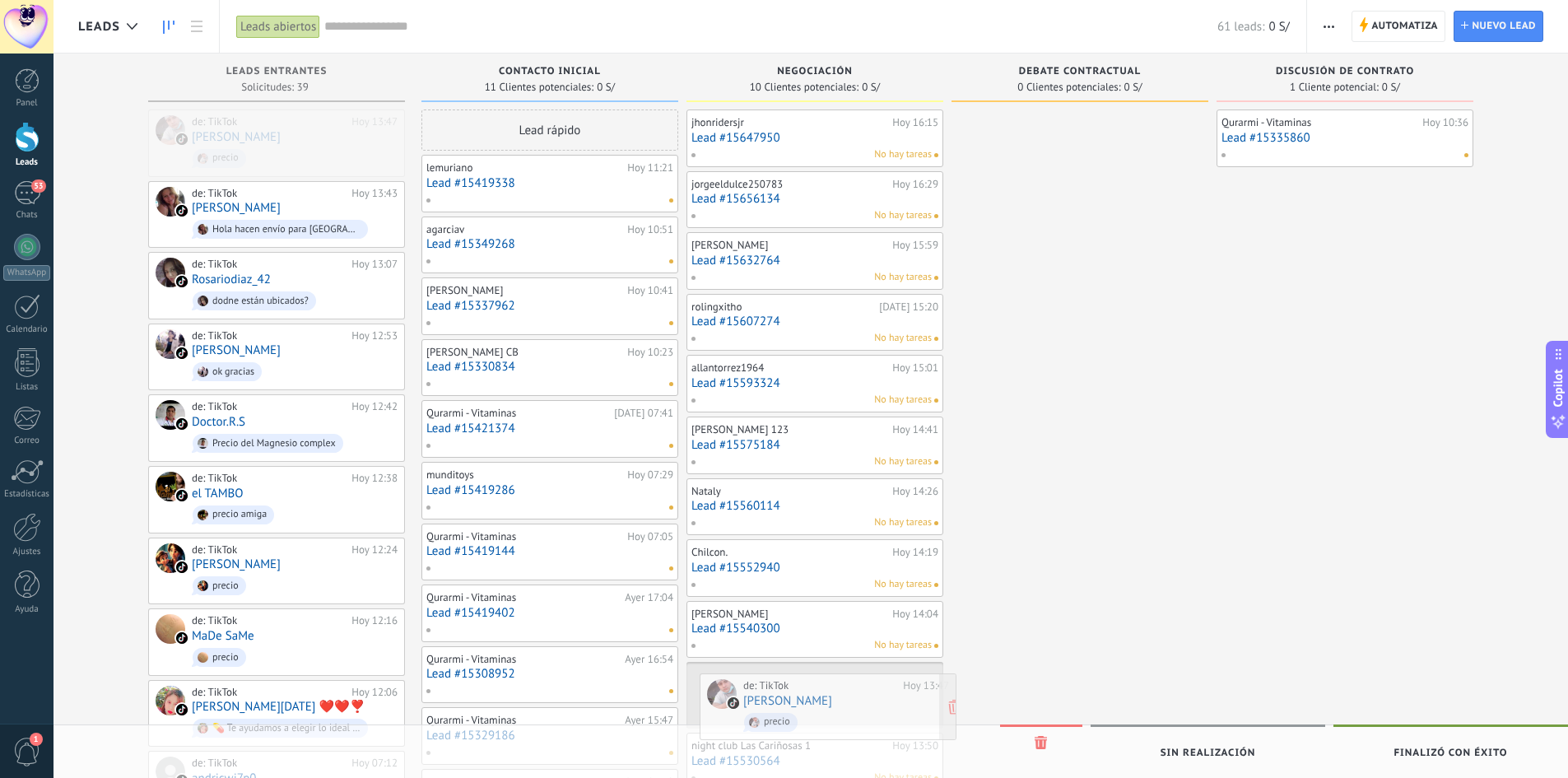
drag, startPoint x: 237, startPoint y: 139, endPoint x: 788, endPoint y: 702, distance: 787.8
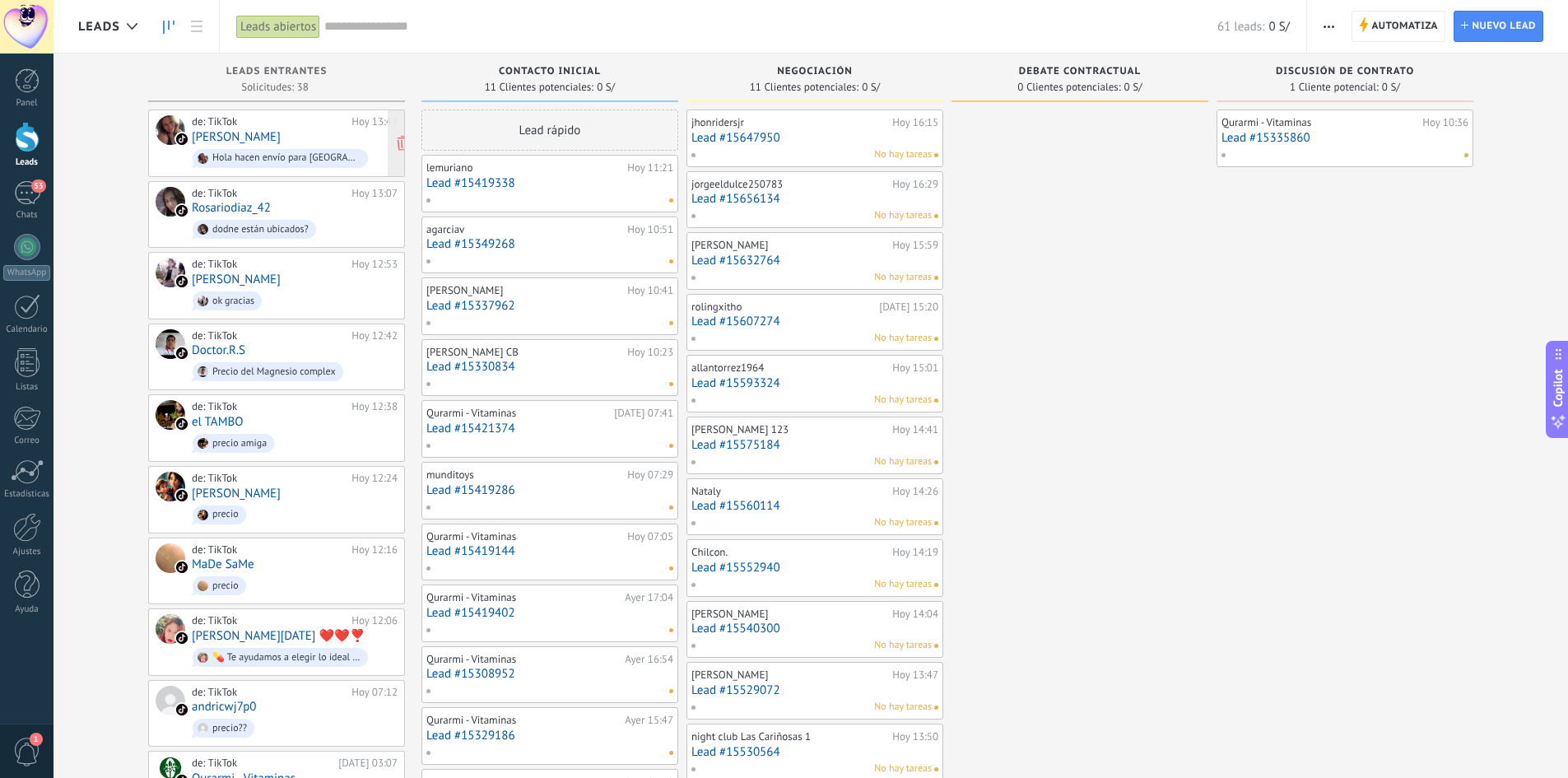
click at [254, 147] on span "Hola hacen envío para [GEOGRAPHIC_DATA] ?" at bounding box center [295, 159] width 206 height 26
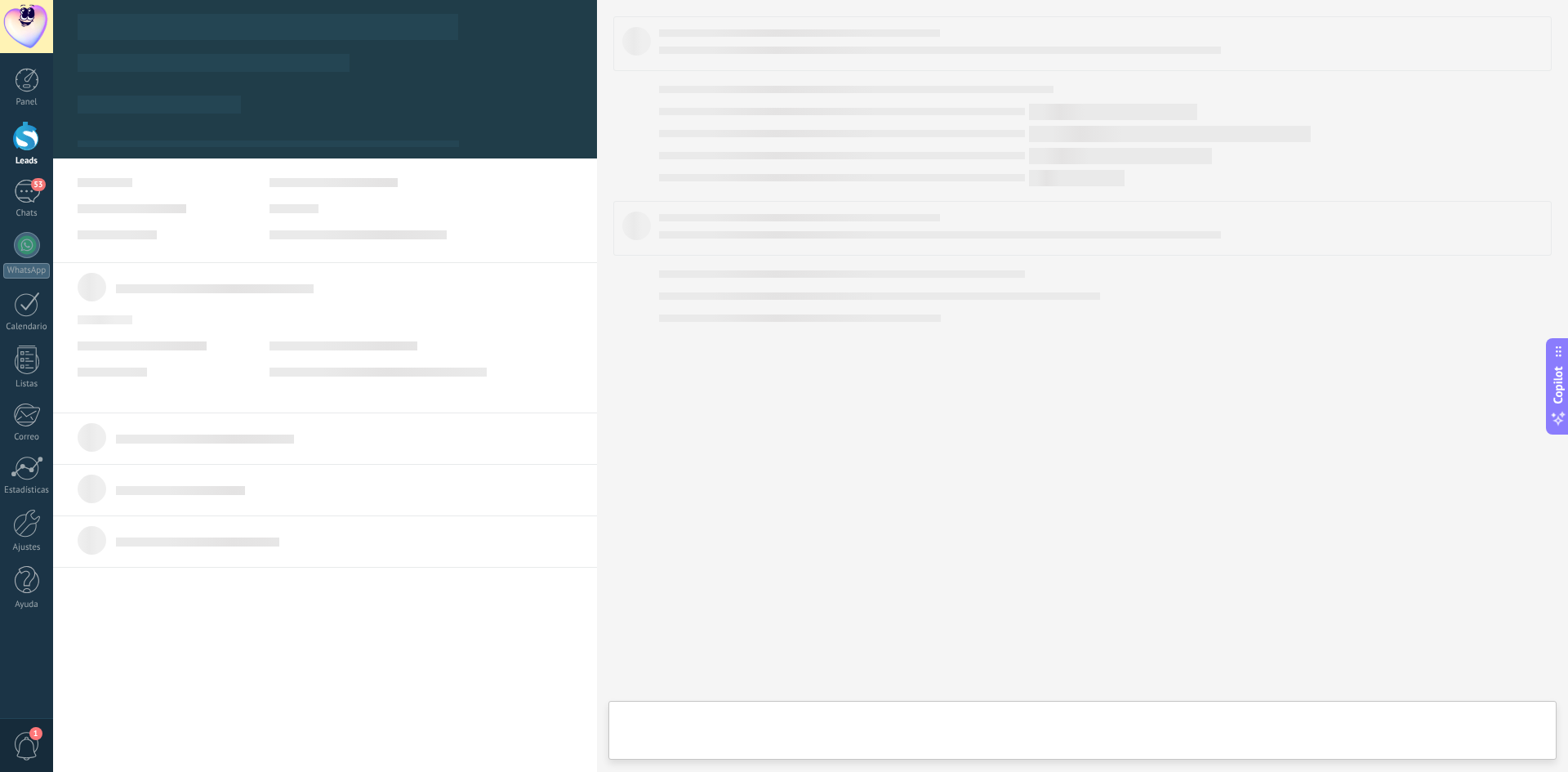
type textarea "**********"
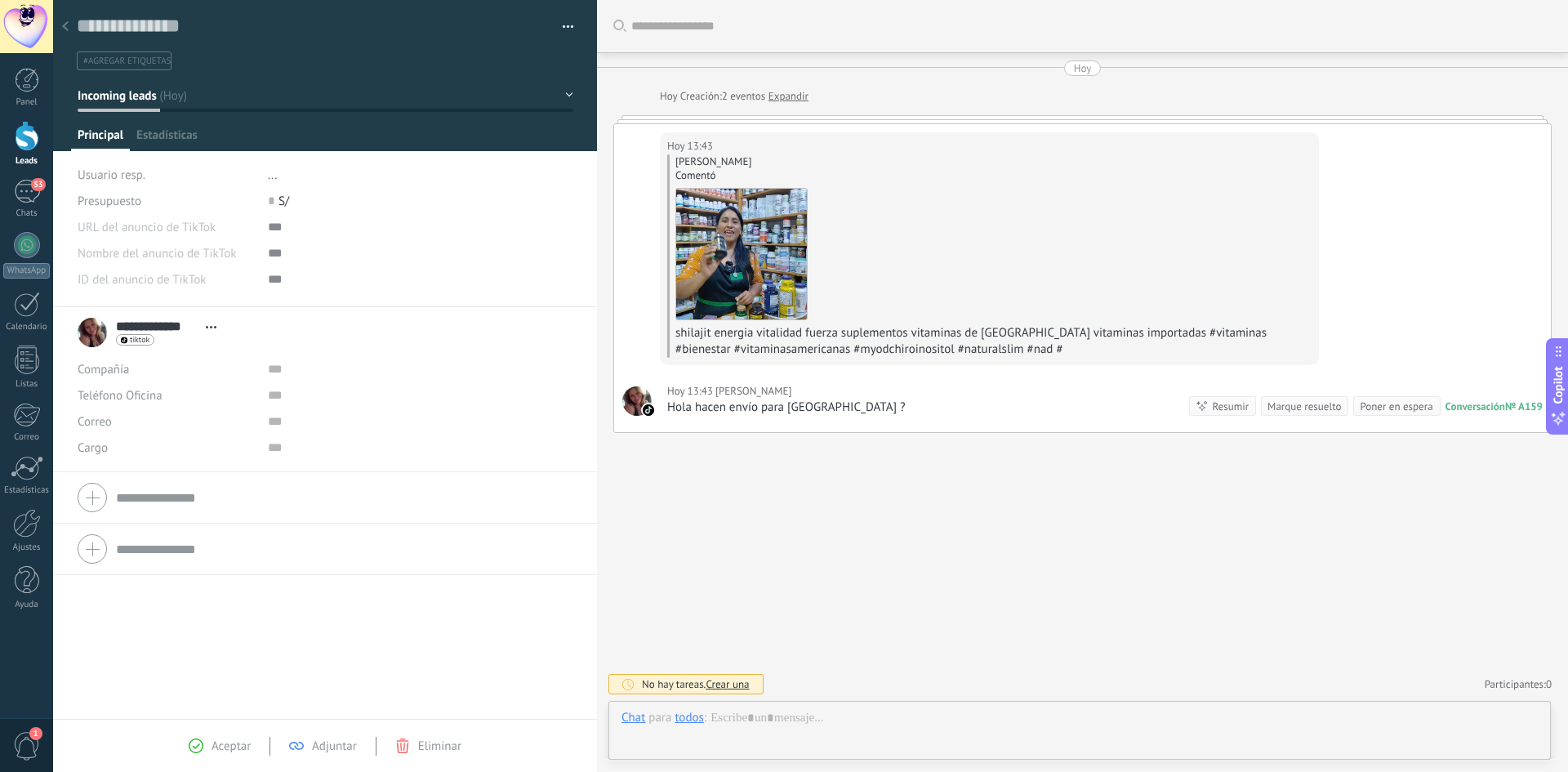
scroll to position [25, 0]
click at [751, 729] on div at bounding box center [1079, 733] width 916 height 49
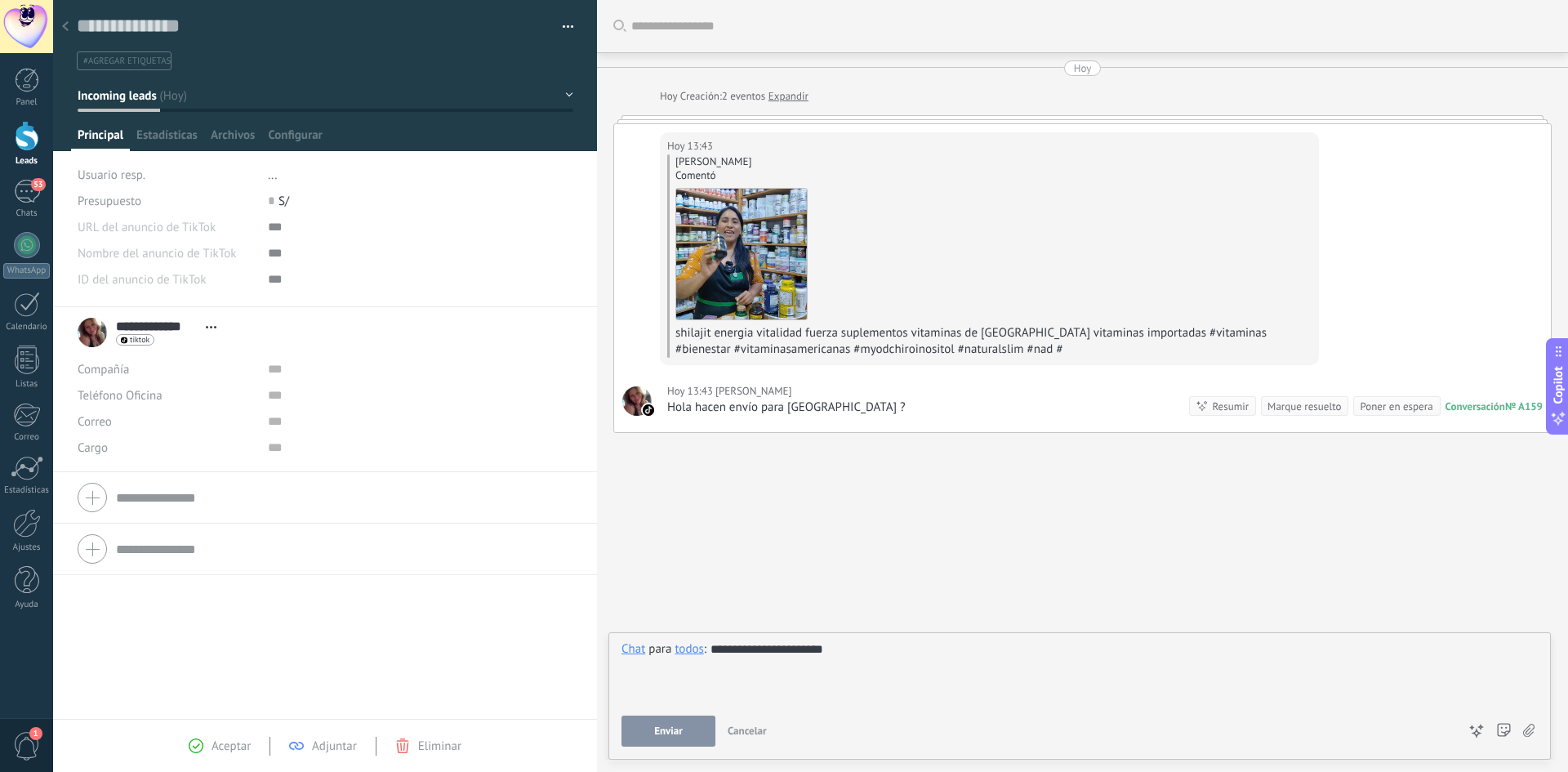
click at [679, 741] on button "Enviar" at bounding box center [668, 731] width 94 height 31
click at [669, 726] on div "Enviar Cancelar Rastrear clics en links ? Reducir links largos y rastrear clics…" at bounding box center [1039, 731] width 835 height 31
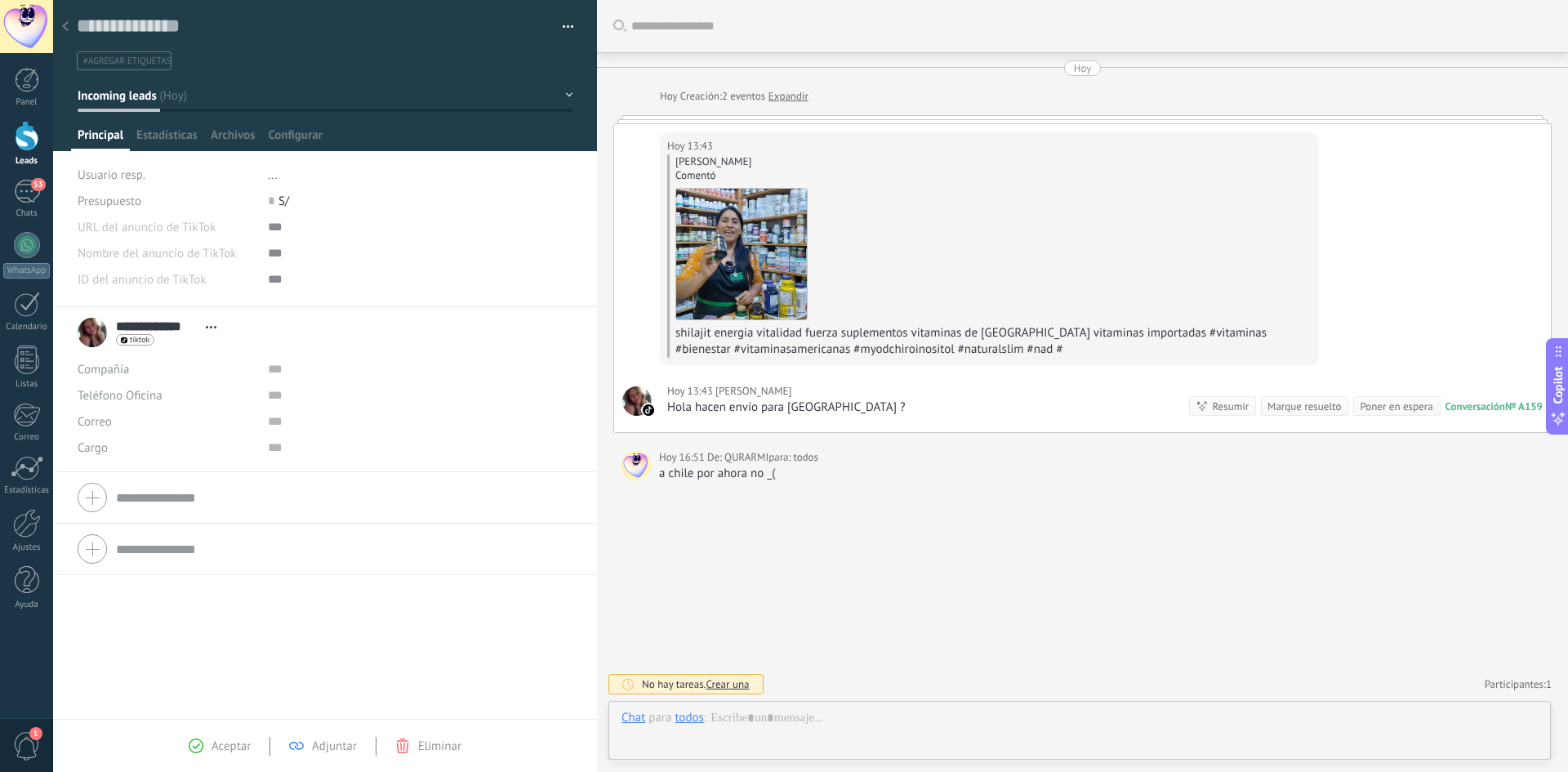
click at [69, 24] on div at bounding box center [65, 27] width 23 height 32
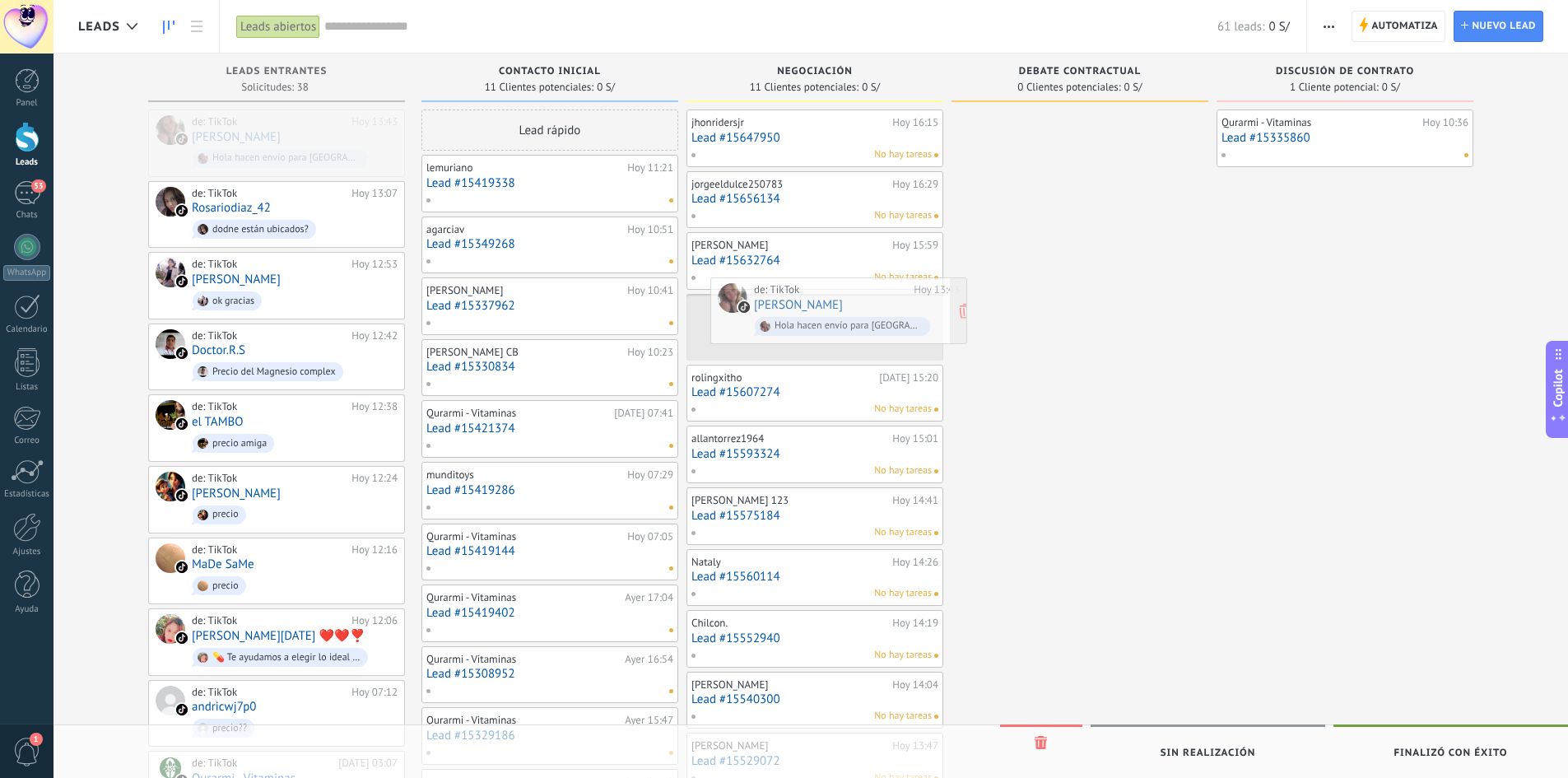
drag, startPoint x: 278, startPoint y: 146, endPoint x: 841, endPoint y: 313, distance: 587.2
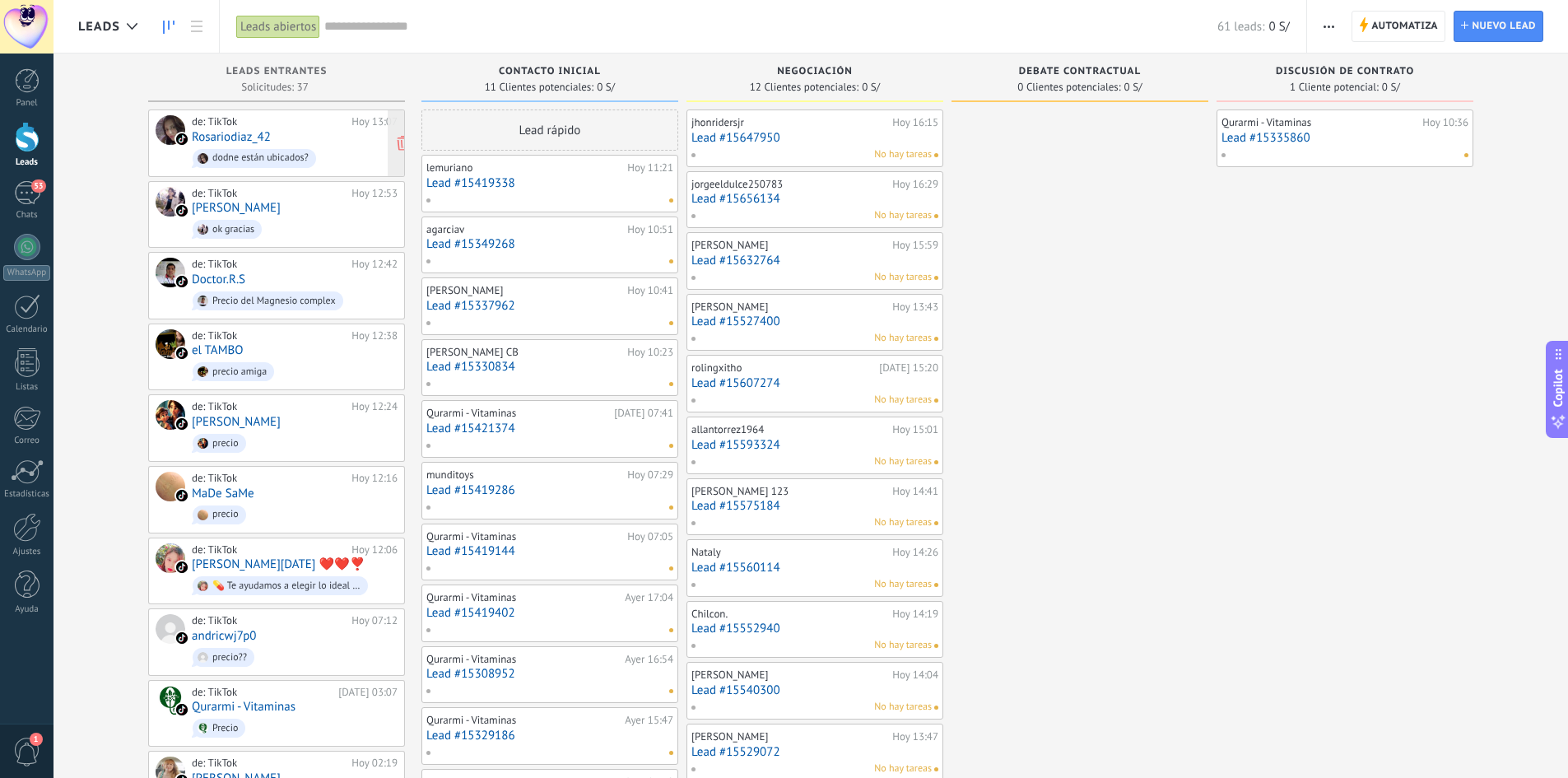
click at [258, 131] on link "Rosariodiaz_42" at bounding box center [232, 137] width 79 height 14
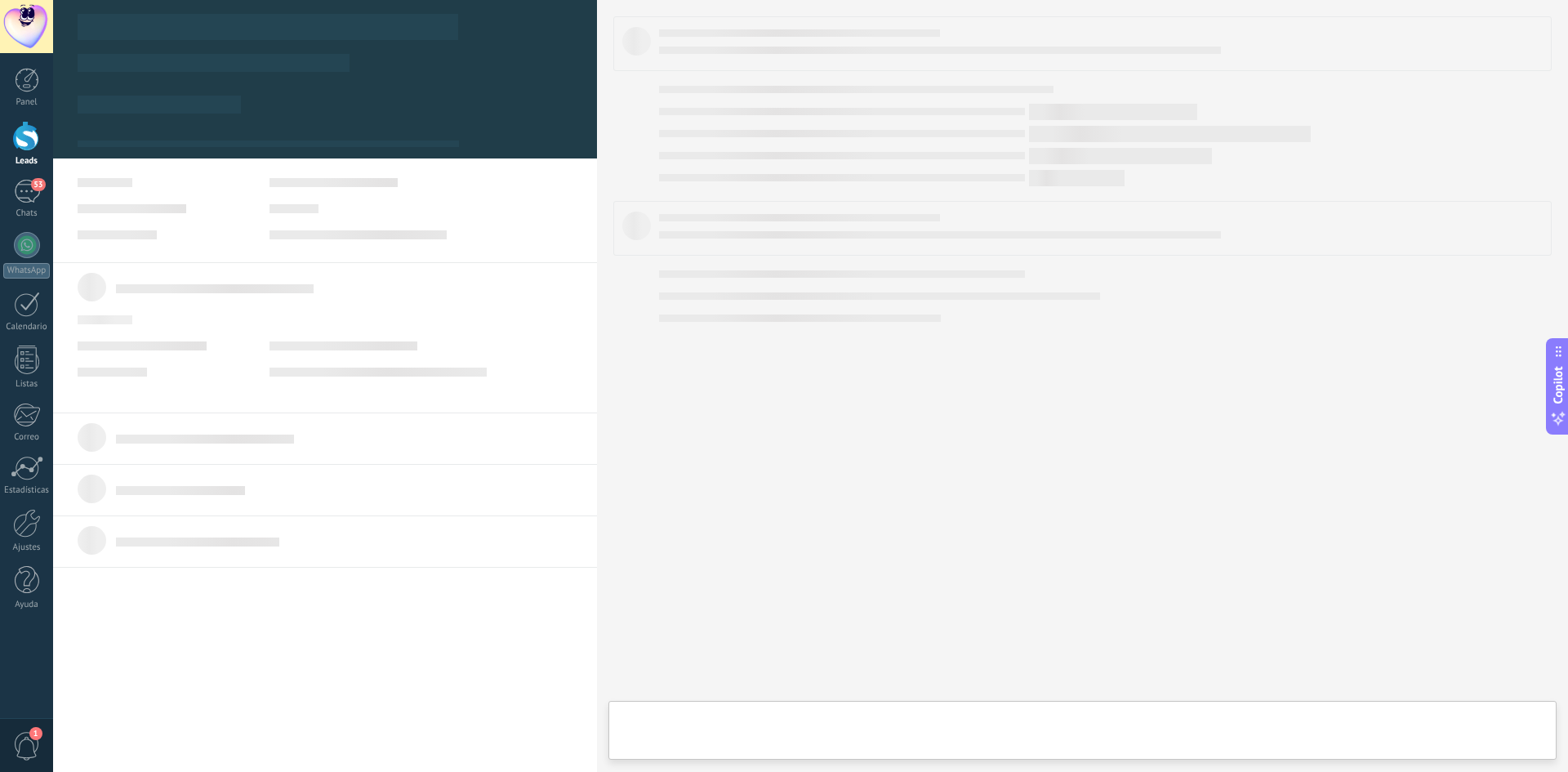
type textarea "**********"
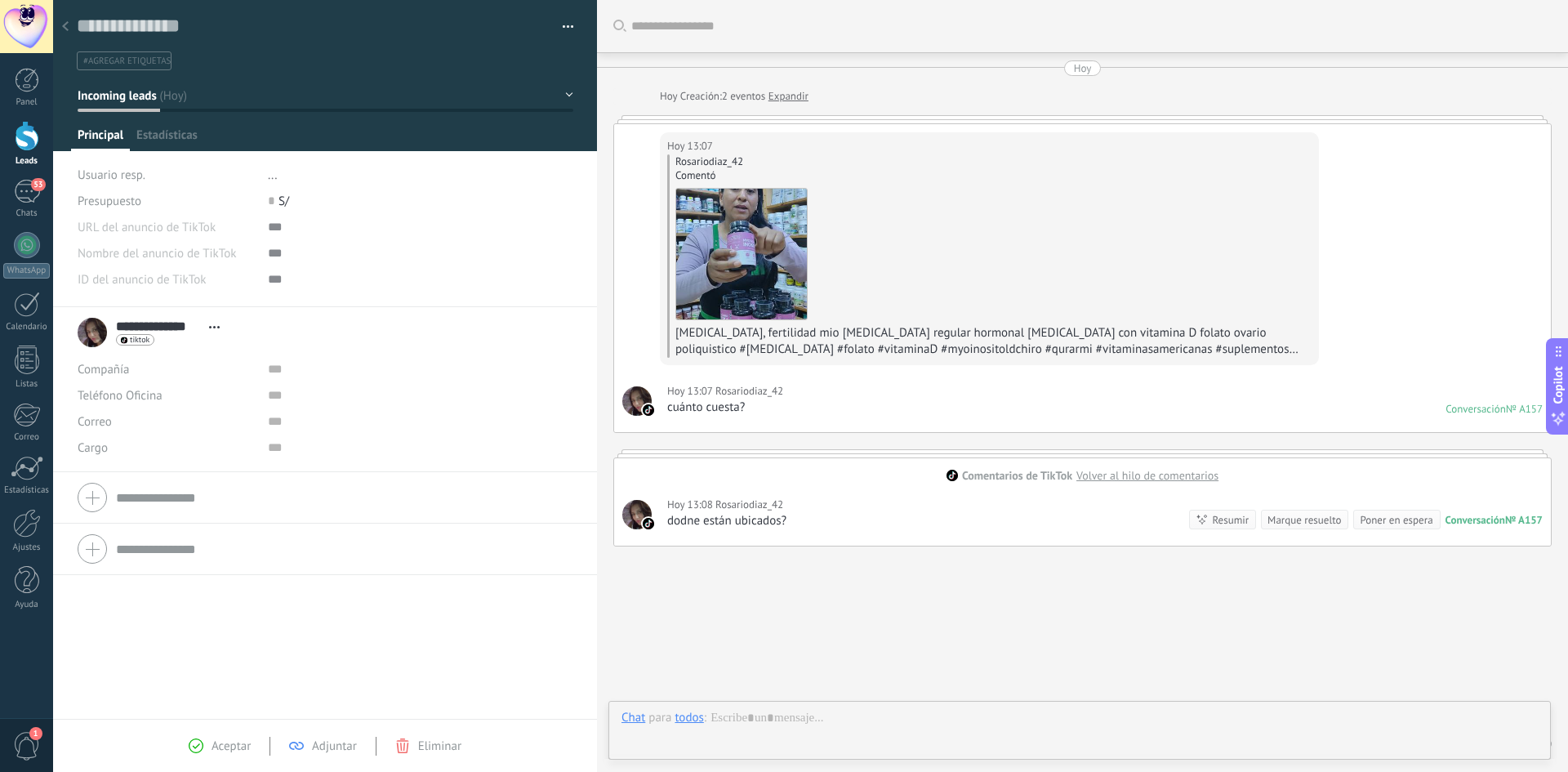
scroll to position [60, 0]
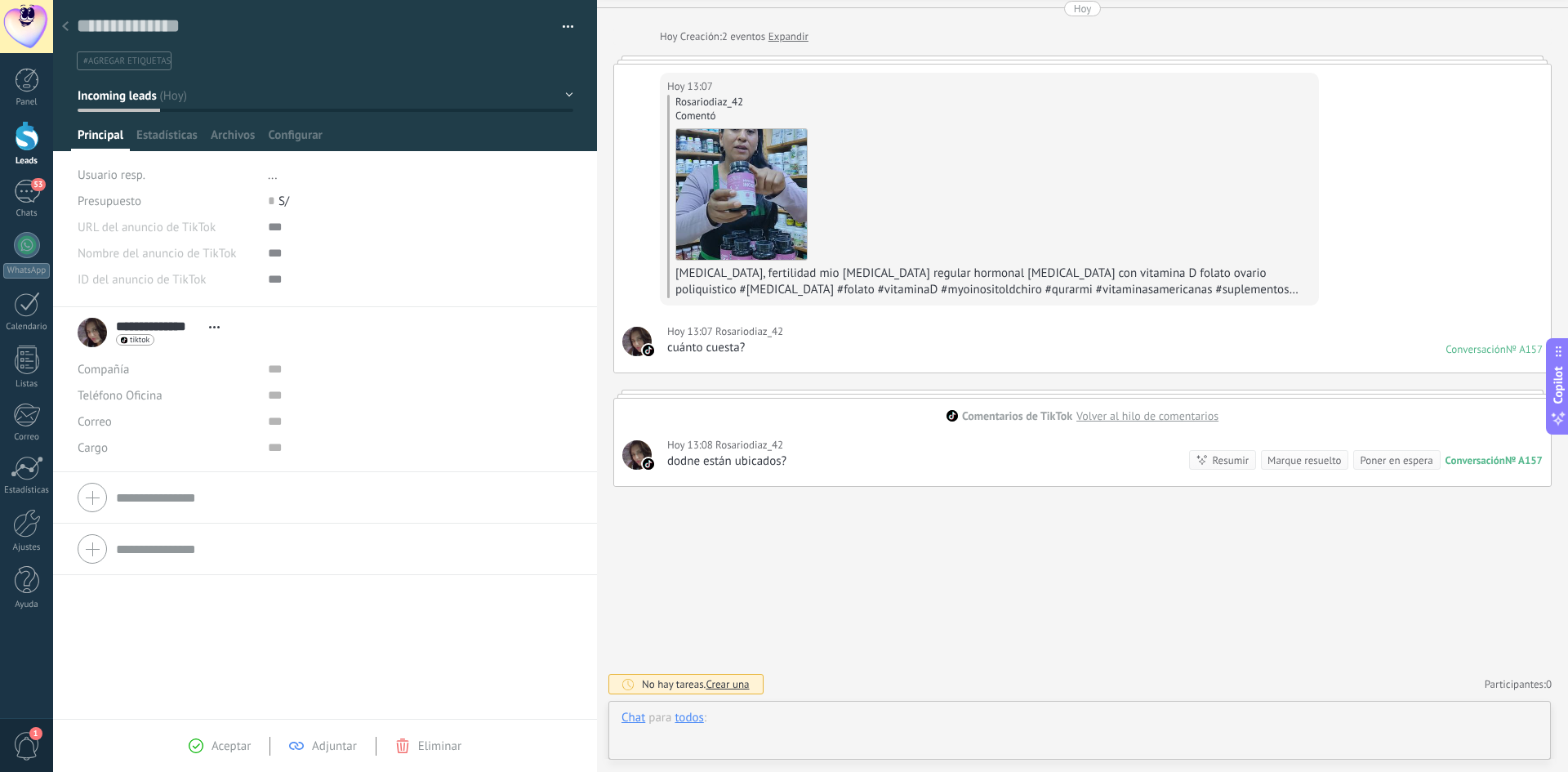
click at [745, 712] on div at bounding box center [1079, 733] width 916 height 49
paste div
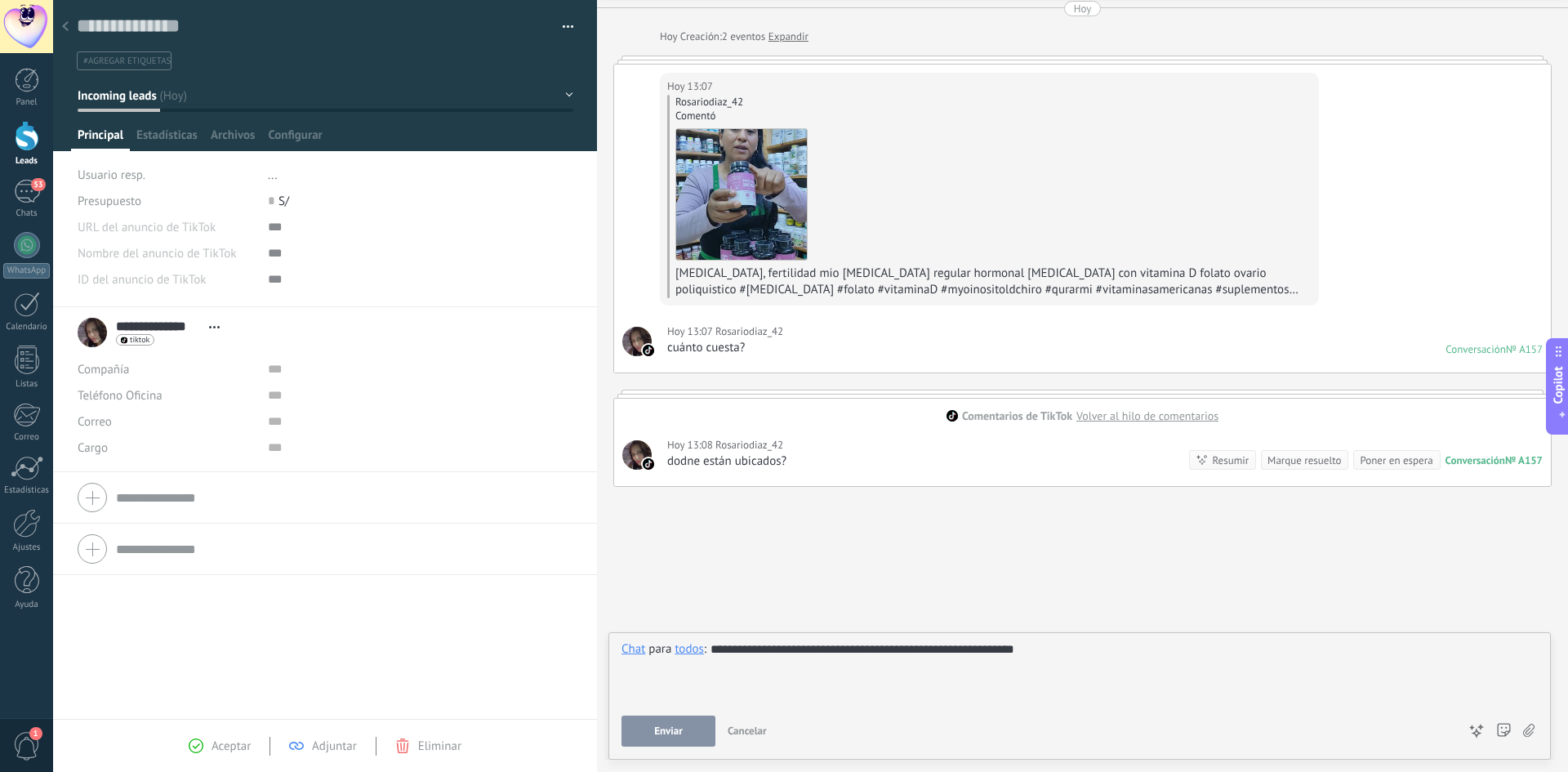
click at [1139, 646] on div "**********" at bounding box center [1079, 672] width 916 height 62
click at [712, 653] on div "**********" at bounding box center [1079, 672] width 916 height 62
click at [1226, 657] on div "**********" at bounding box center [1079, 672] width 916 height 62
click at [943, 653] on div "**********" at bounding box center [1079, 672] width 916 height 62
click at [823, 655] on div "**********" at bounding box center [1079, 672] width 916 height 62
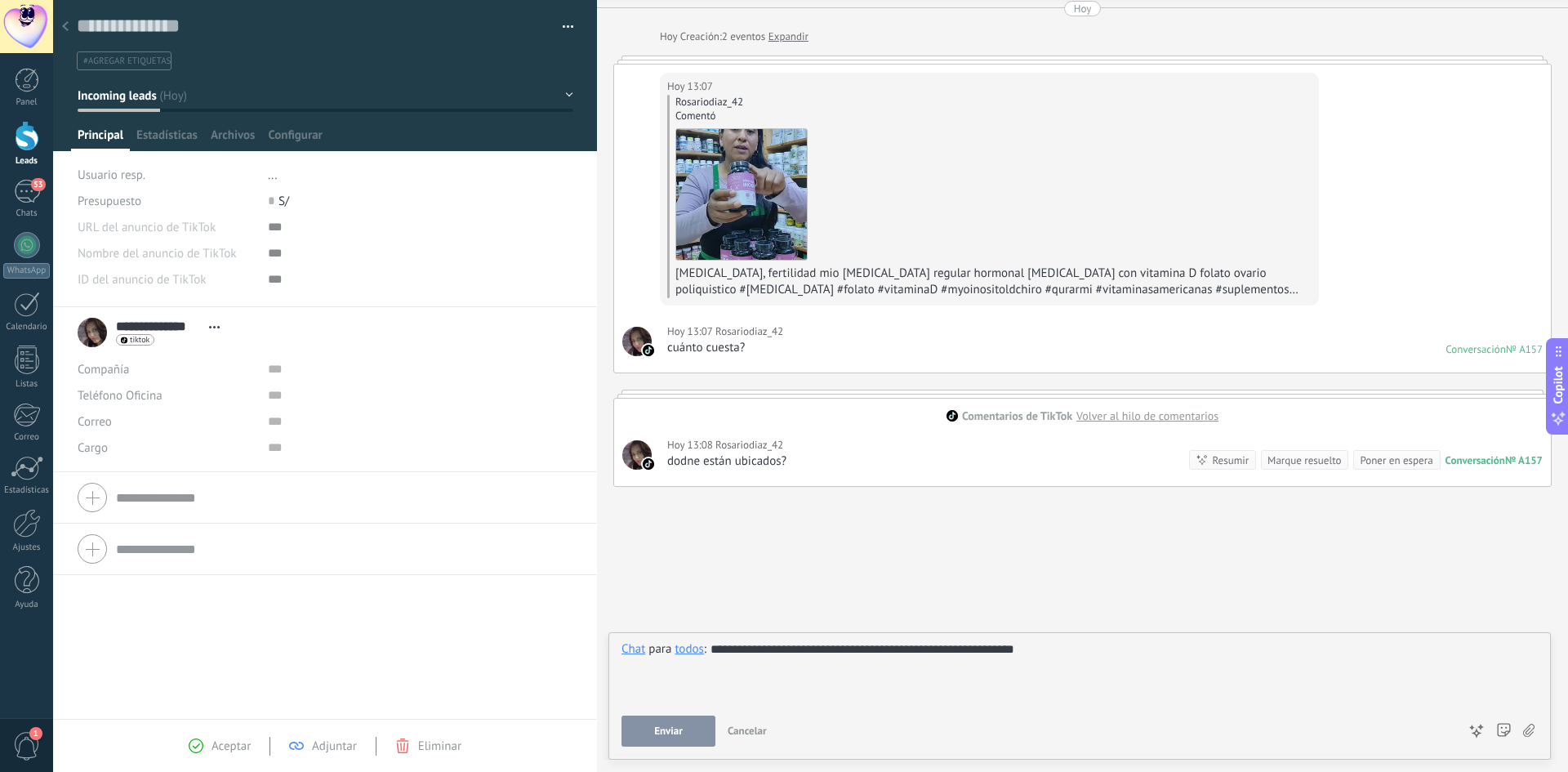
click at [814, 654] on div "**********" at bounding box center [1079, 672] width 916 height 62
click at [812, 650] on div "**********" at bounding box center [1079, 672] width 916 height 62
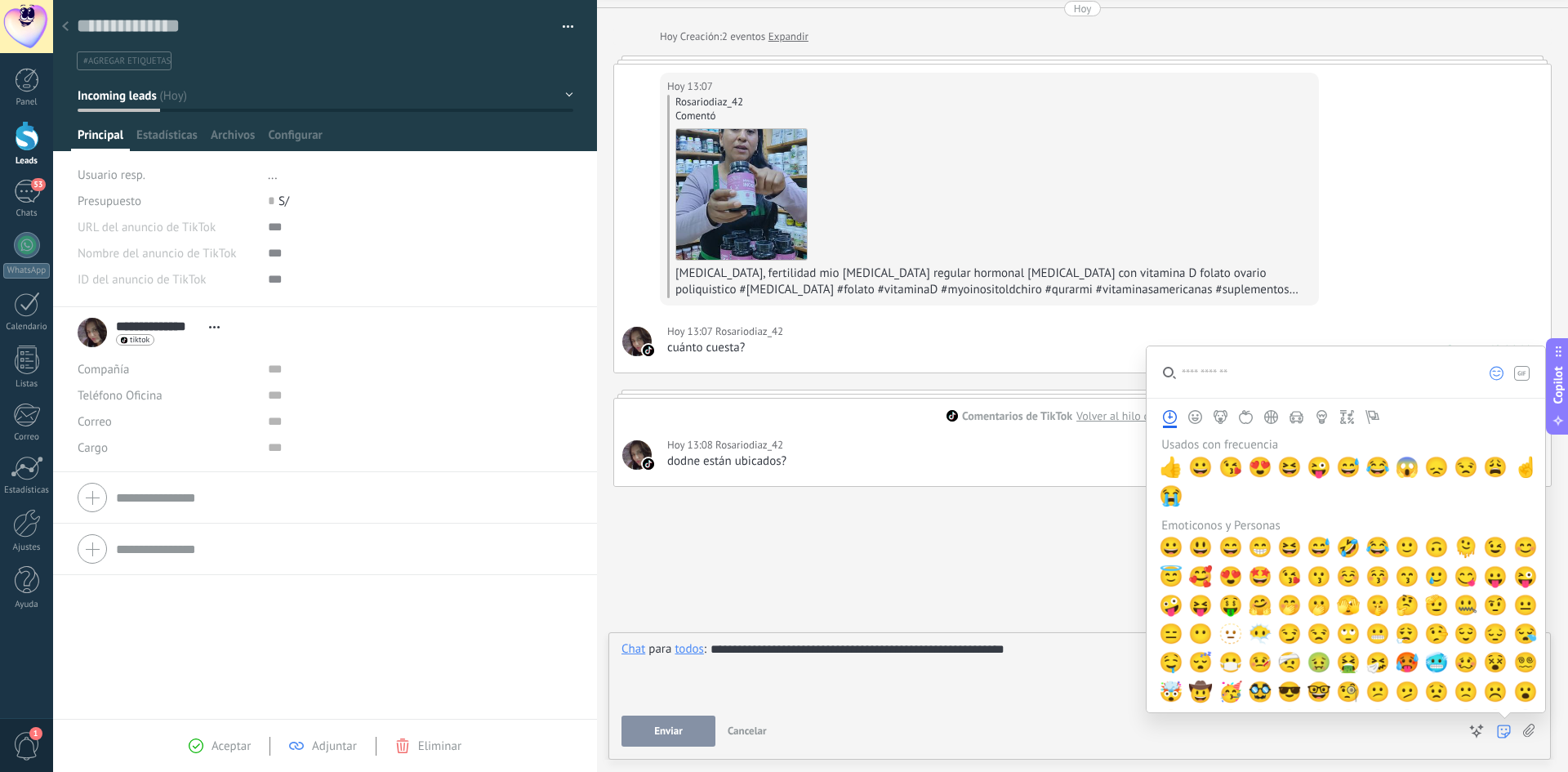
click at [1507, 735] on use at bounding box center [1504, 731] width 13 height 13
click at [1221, 373] on input "search" at bounding box center [1309, 372] width 326 height 51
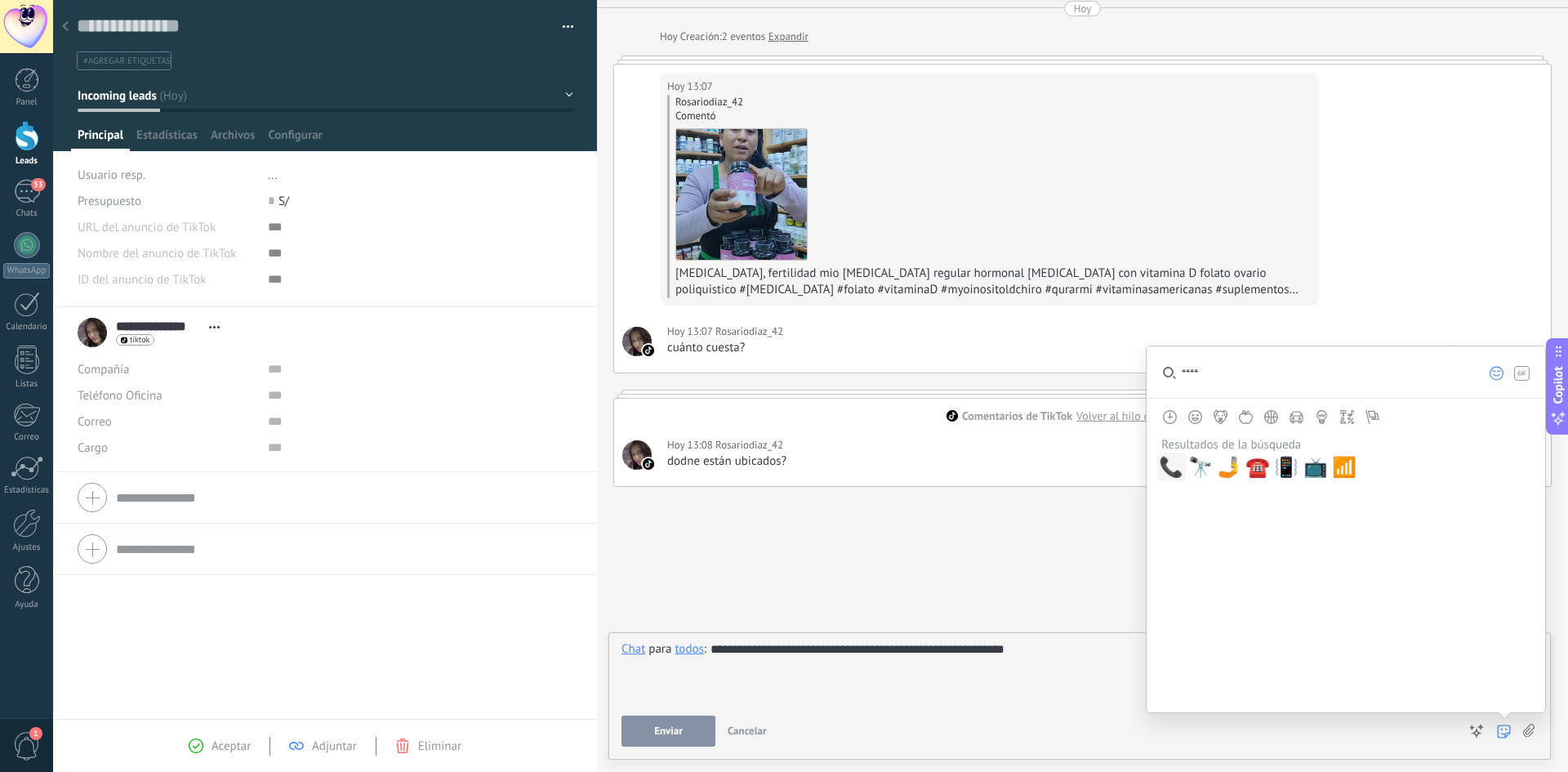
type input "****"
click at [1168, 468] on span "📞" at bounding box center [1171, 467] width 25 height 23
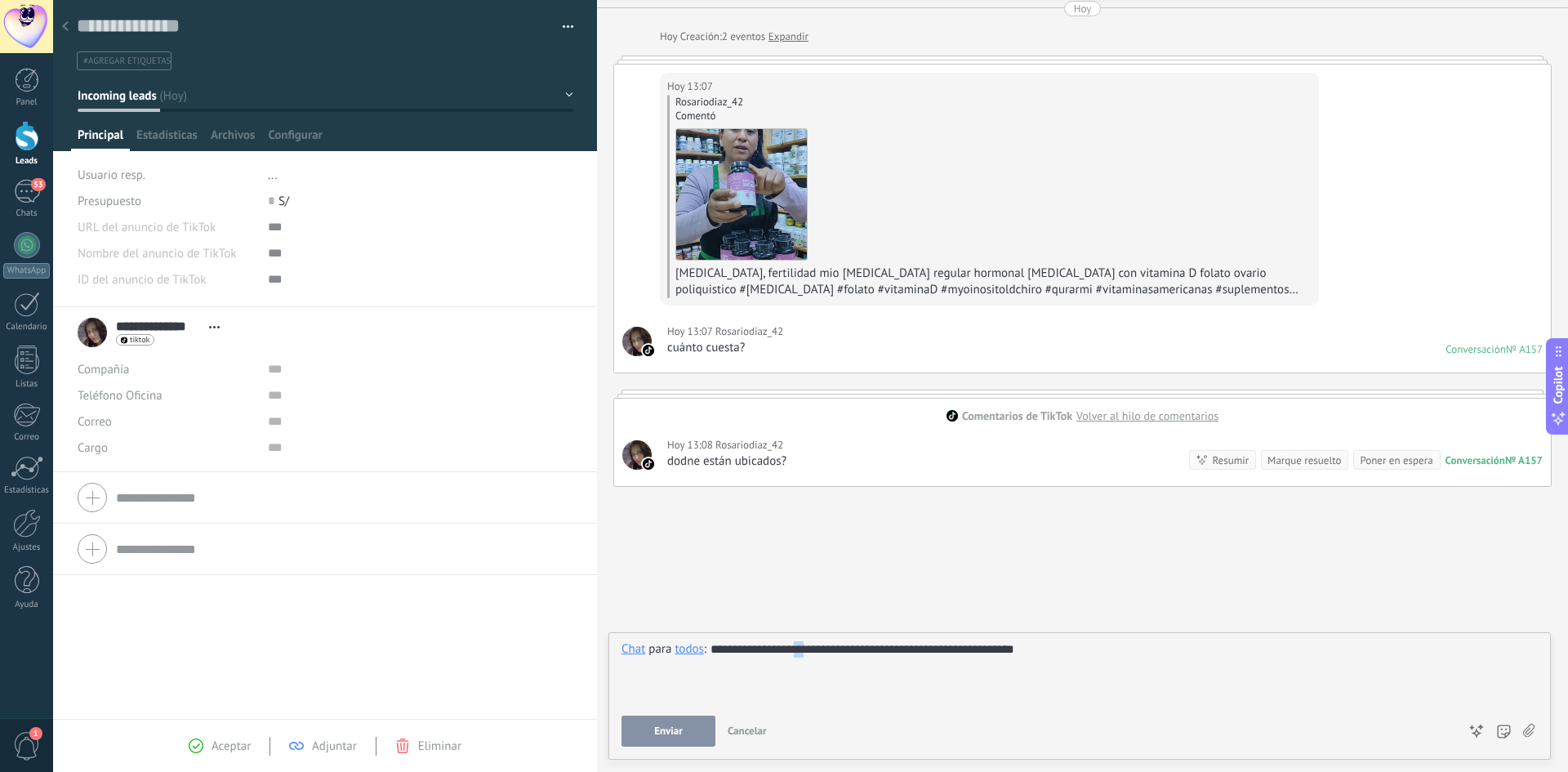
drag, startPoint x: 816, startPoint y: 648, endPoint x: 806, endPoint y: 649, distance: 10.0
click at [806, 649] on div "**********" at bounding box center [1079, 672] width 916 height 62
copy div "**"
click at [812, 648] on div "**********" at bounding box center [1079, 672] width 916 height 62
click at [1093, 648] on div "**********" at bounding box center [1079, 672] width 916 height 62
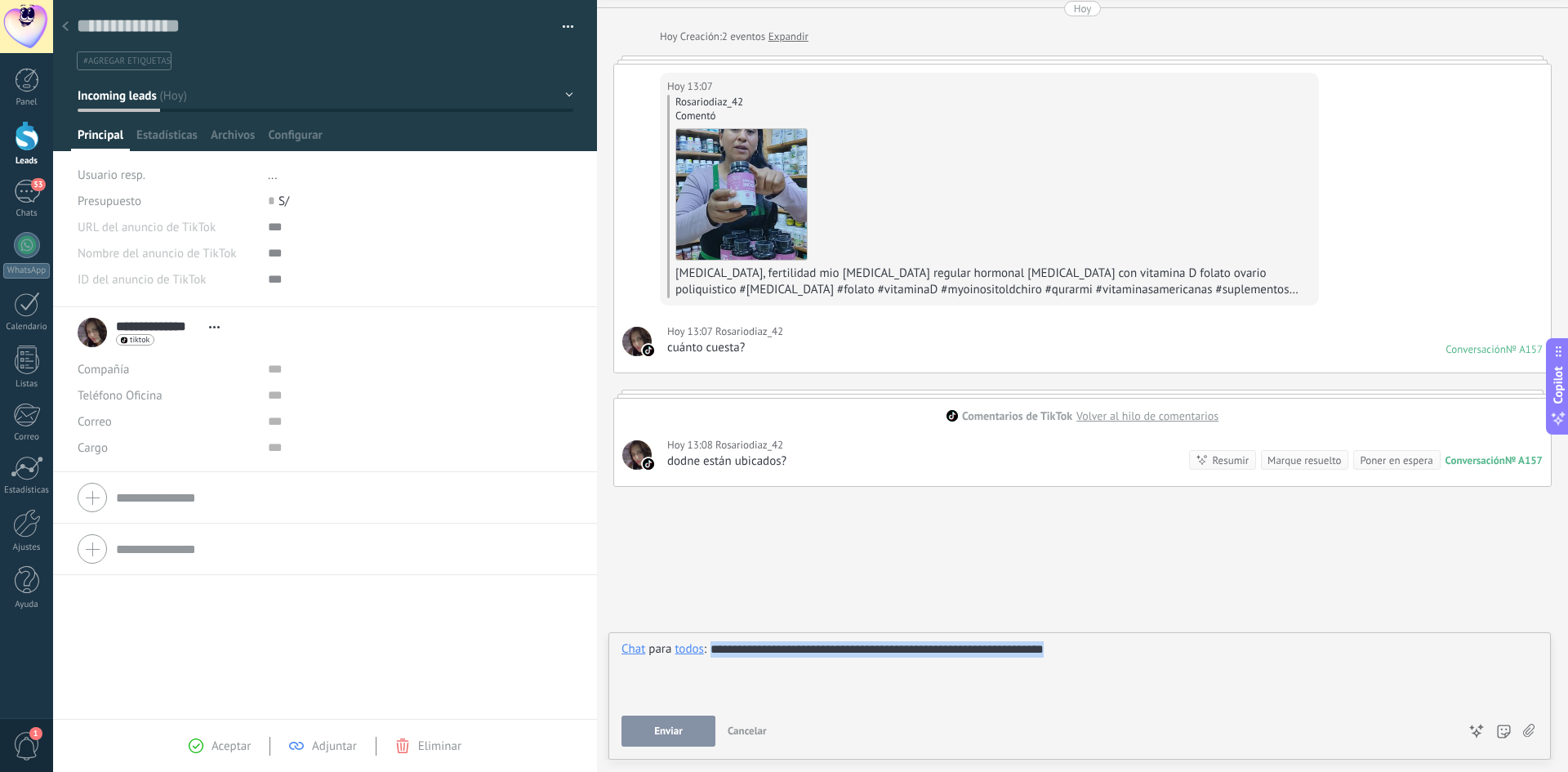
drag, startPoint x: 1143, startPoint y: 650, endPoint x: 595, endPoint y: 656, distance: 548.0
click at [595, 656] on div "Guardar y crear Imprimir Administrar etiquetas" at bounding box center [811, 386] width 1515 height 772
click at [668, 726] on span "Enviar" at bounding box center [668, 731] width 28 height 11
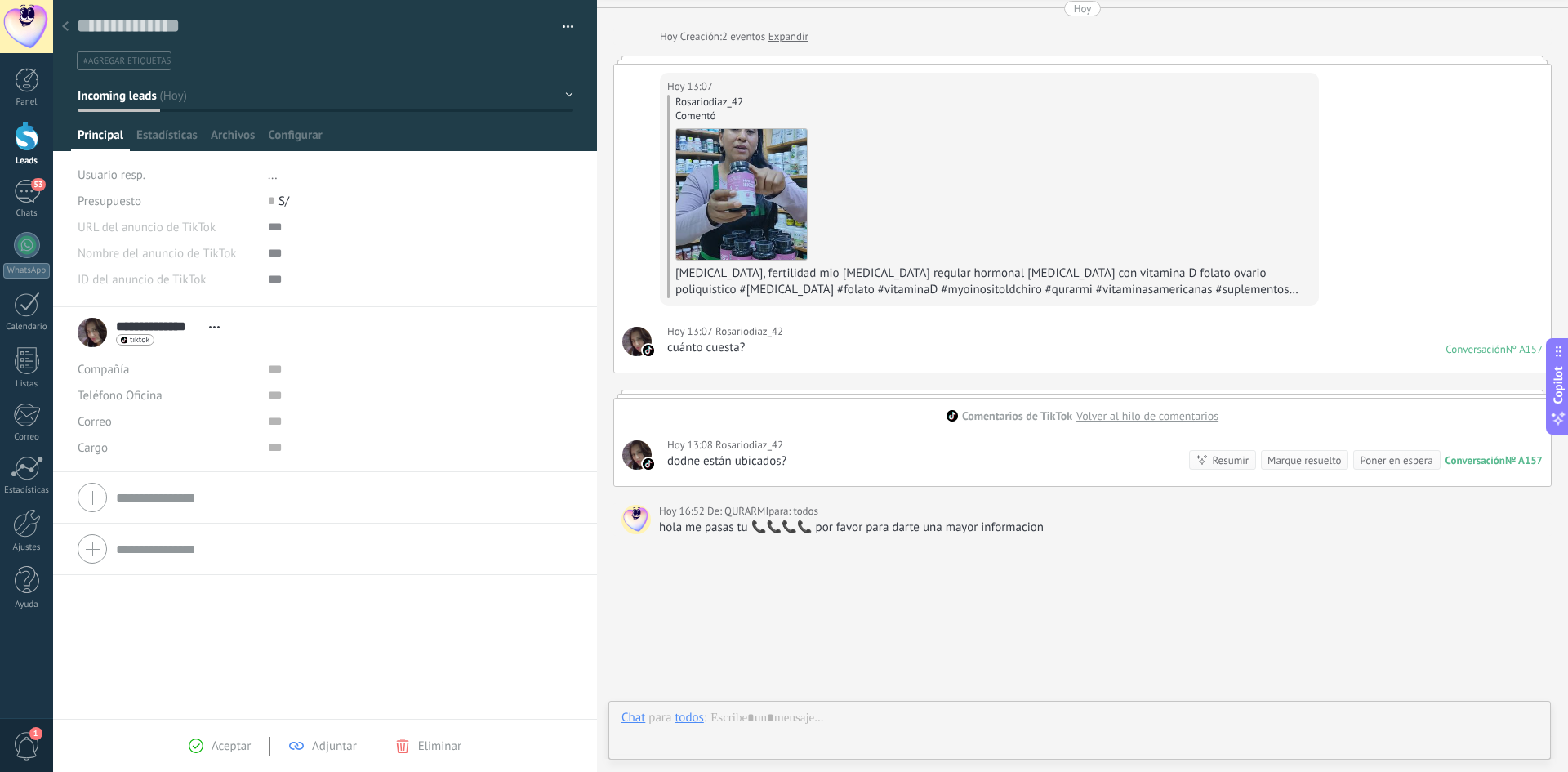
click at [68, 25] on icon at bounding box center [65, 26] width 6 height 10
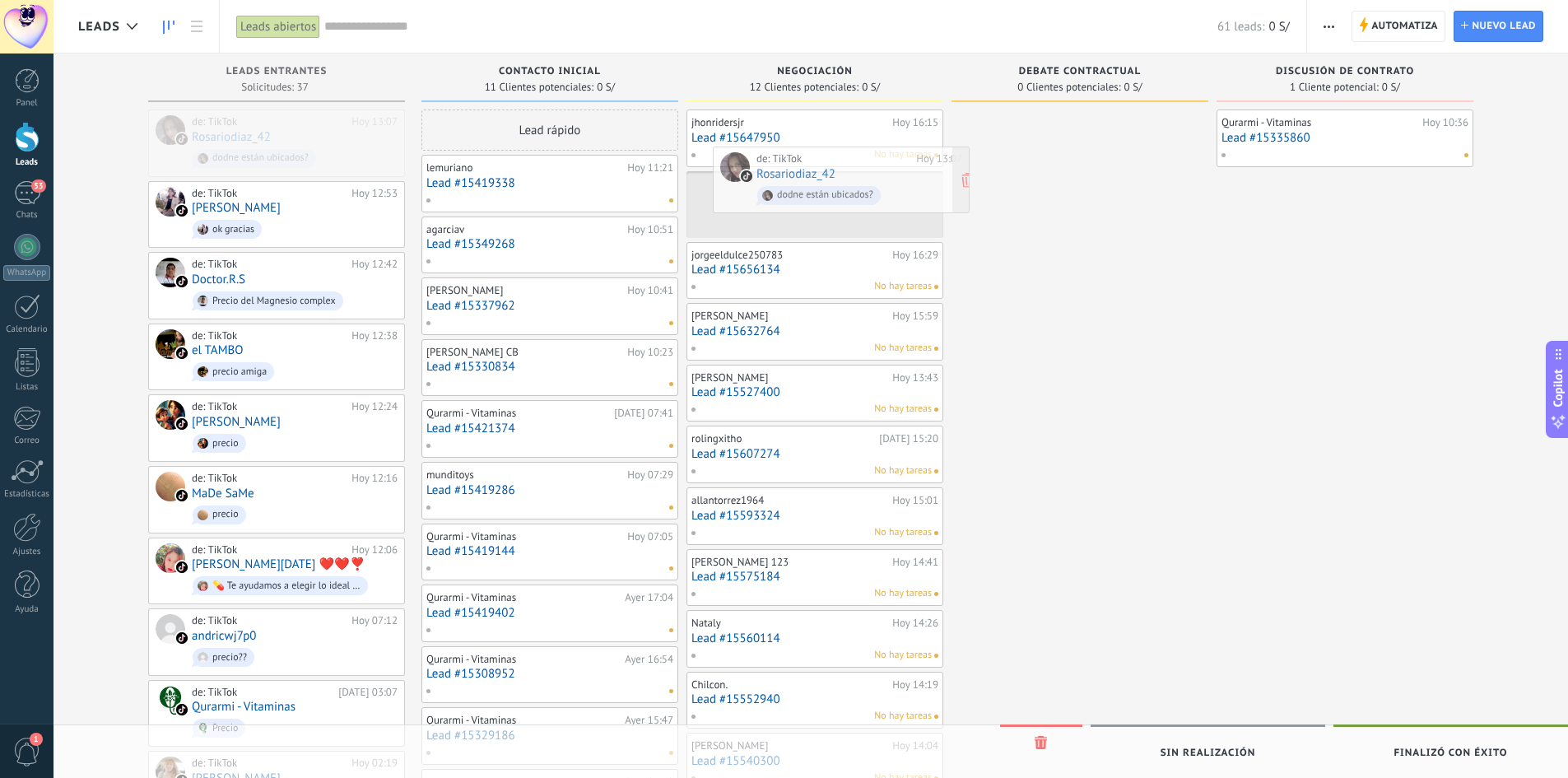
drag, startPoint x: 236, startPoint y: 142, endPoint x: 800, endPoint y: 179, distance: 565.2
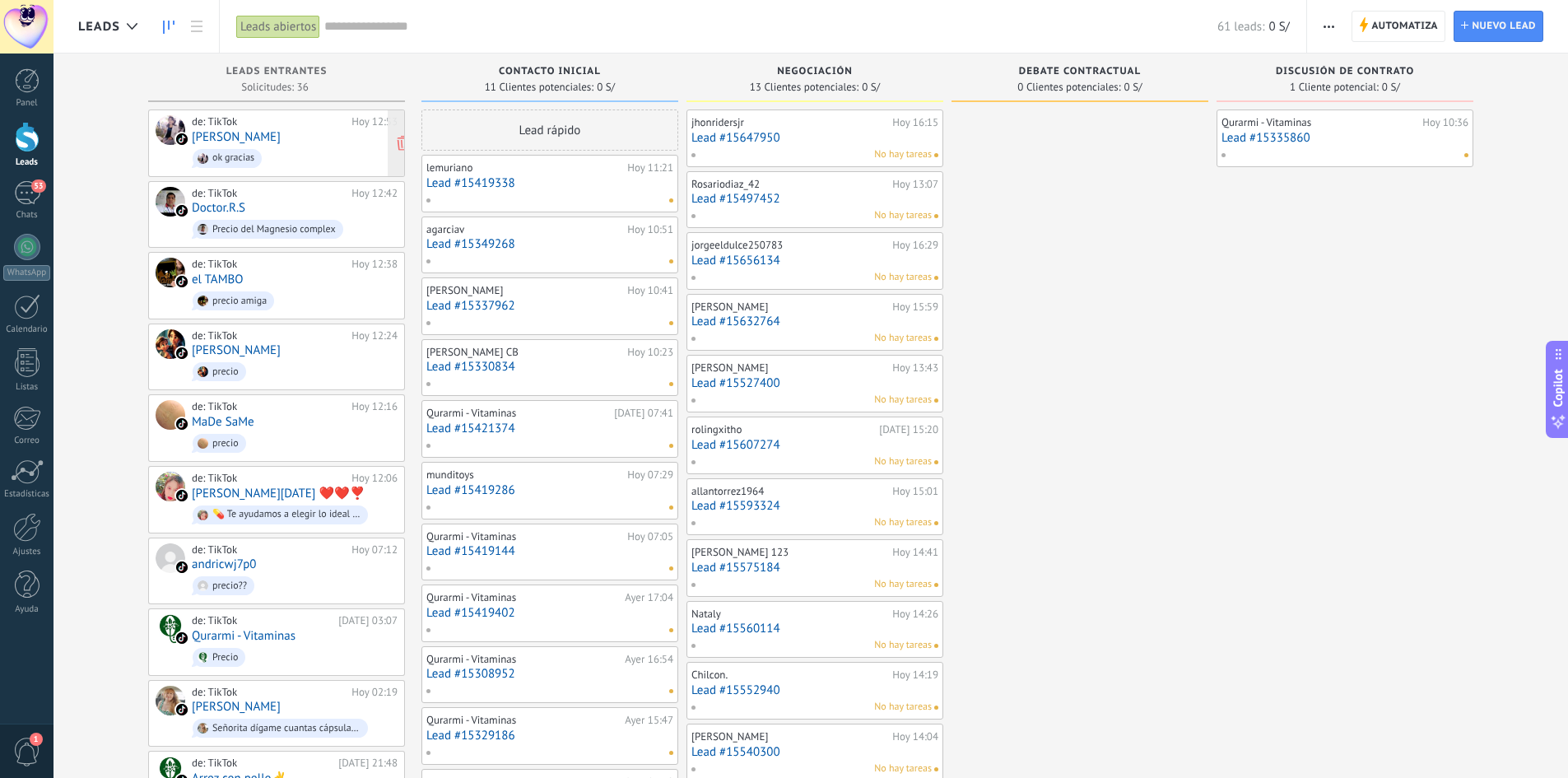
click at [249, 139] on link "[PERSON_NAME]" at bounding box center [237, 137] width 89 height 14
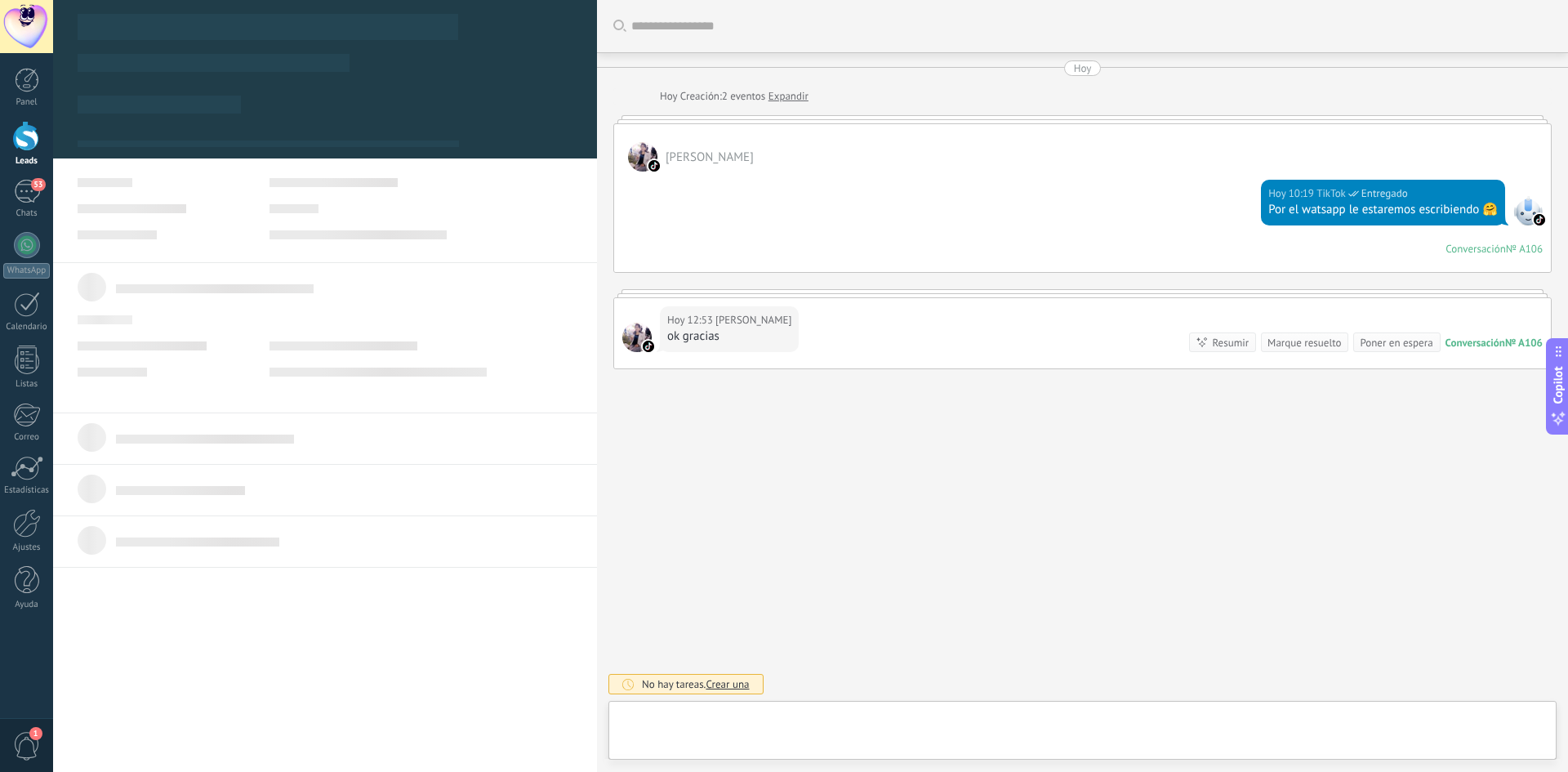
type textarea "**********"
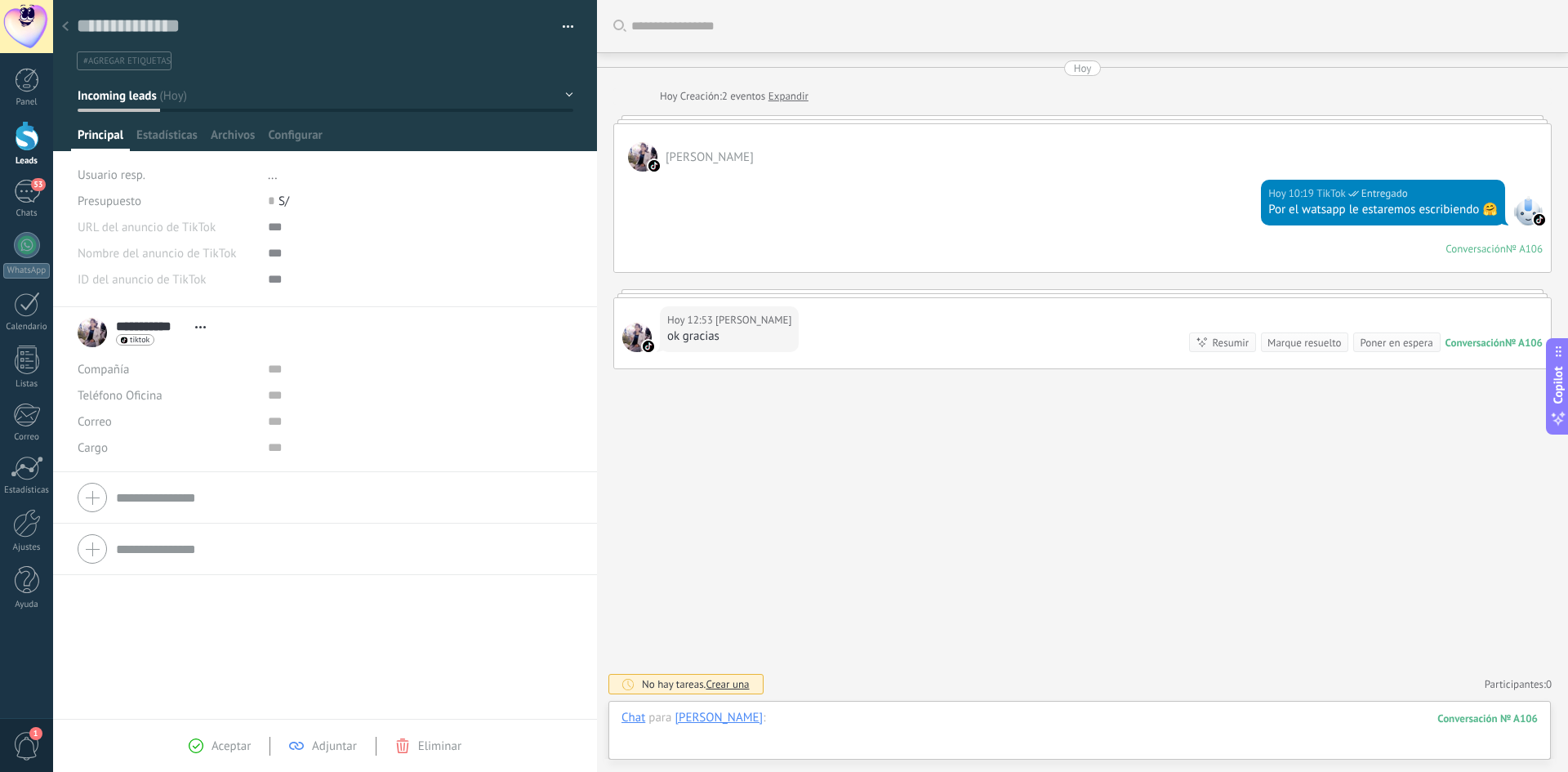
click at [789, 726] on div at bounding box center [1079, 733] width 916 height 49
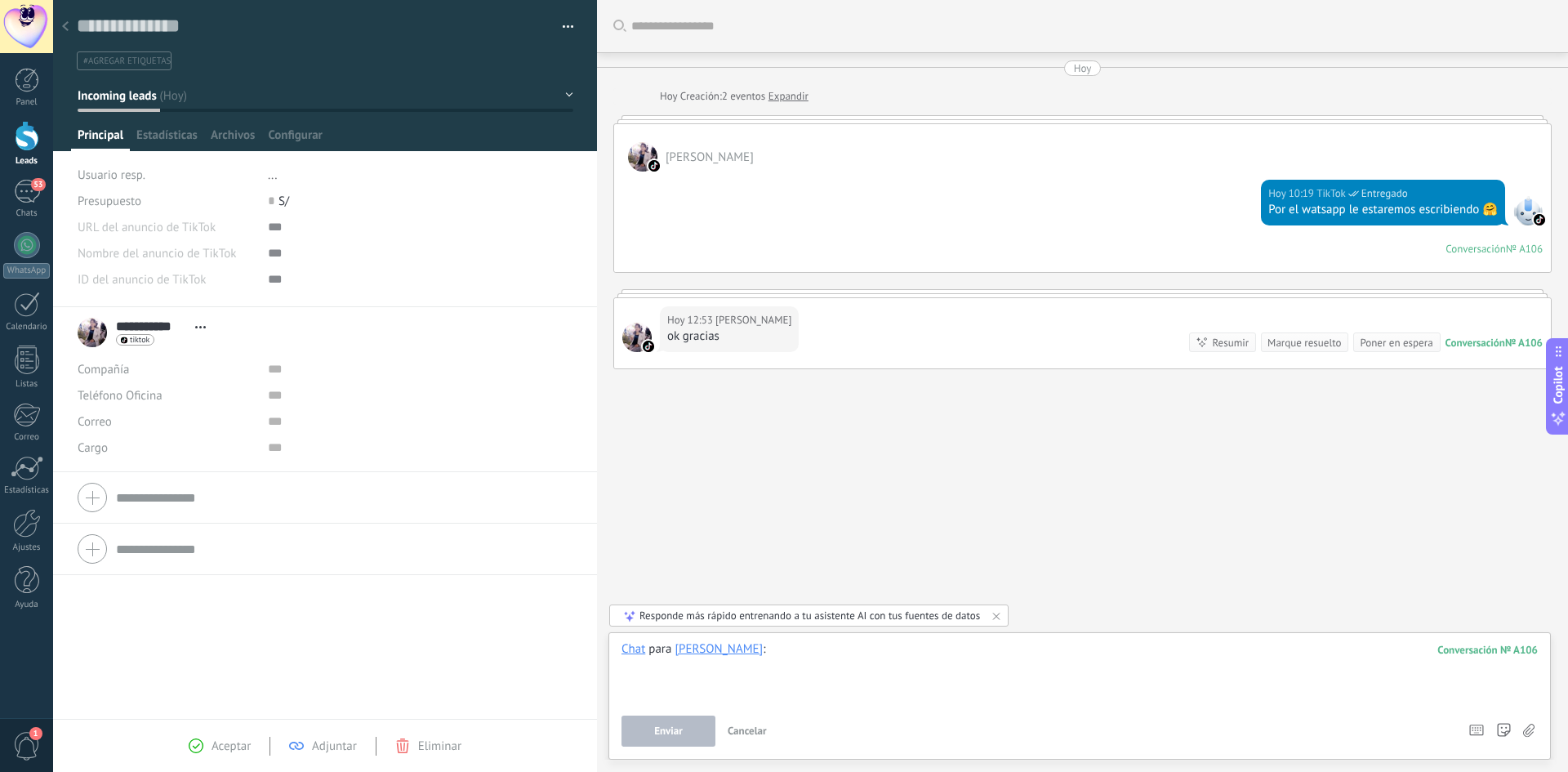
paste div
click at [668, 721] on button "Enviar" at bounding box center [668, 731] width 94 height 31
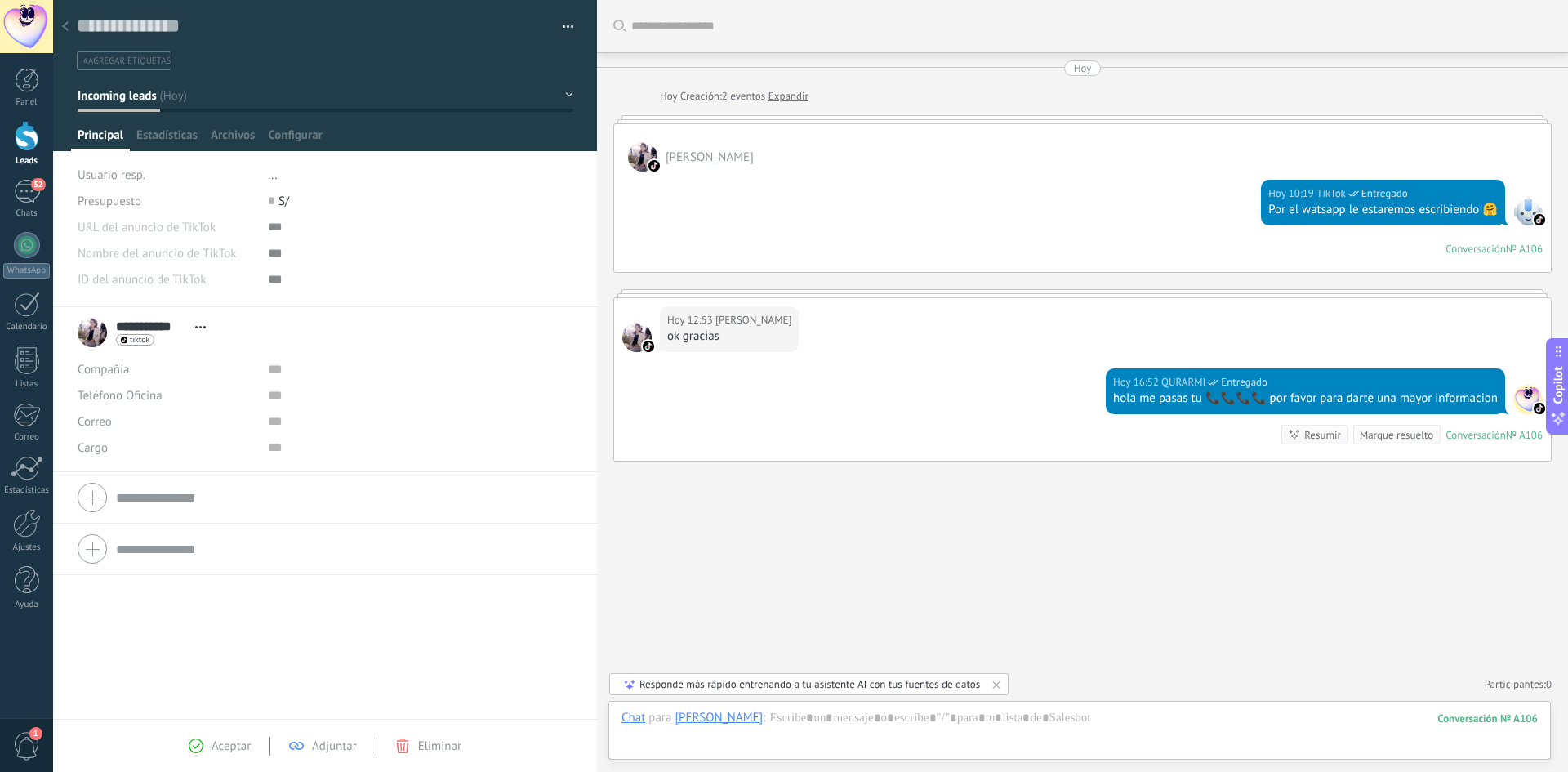
click at [68, 27] on icon at bounding box center [65, 26] width 6 height 10
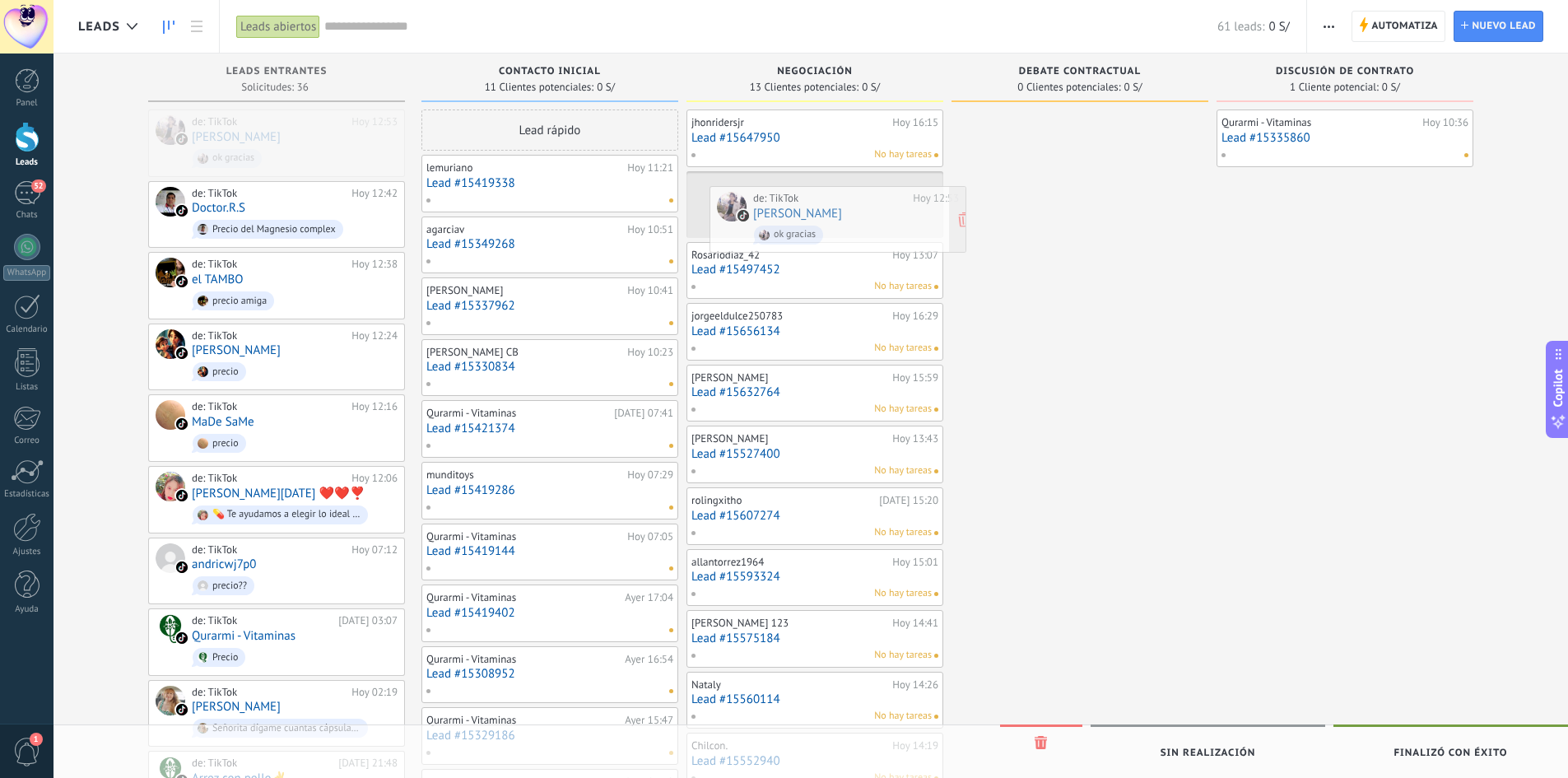
drag, startPoint x: 232, startPoint y: 125, endPoint x: 792, endPoint y: 201, distance: 565.1
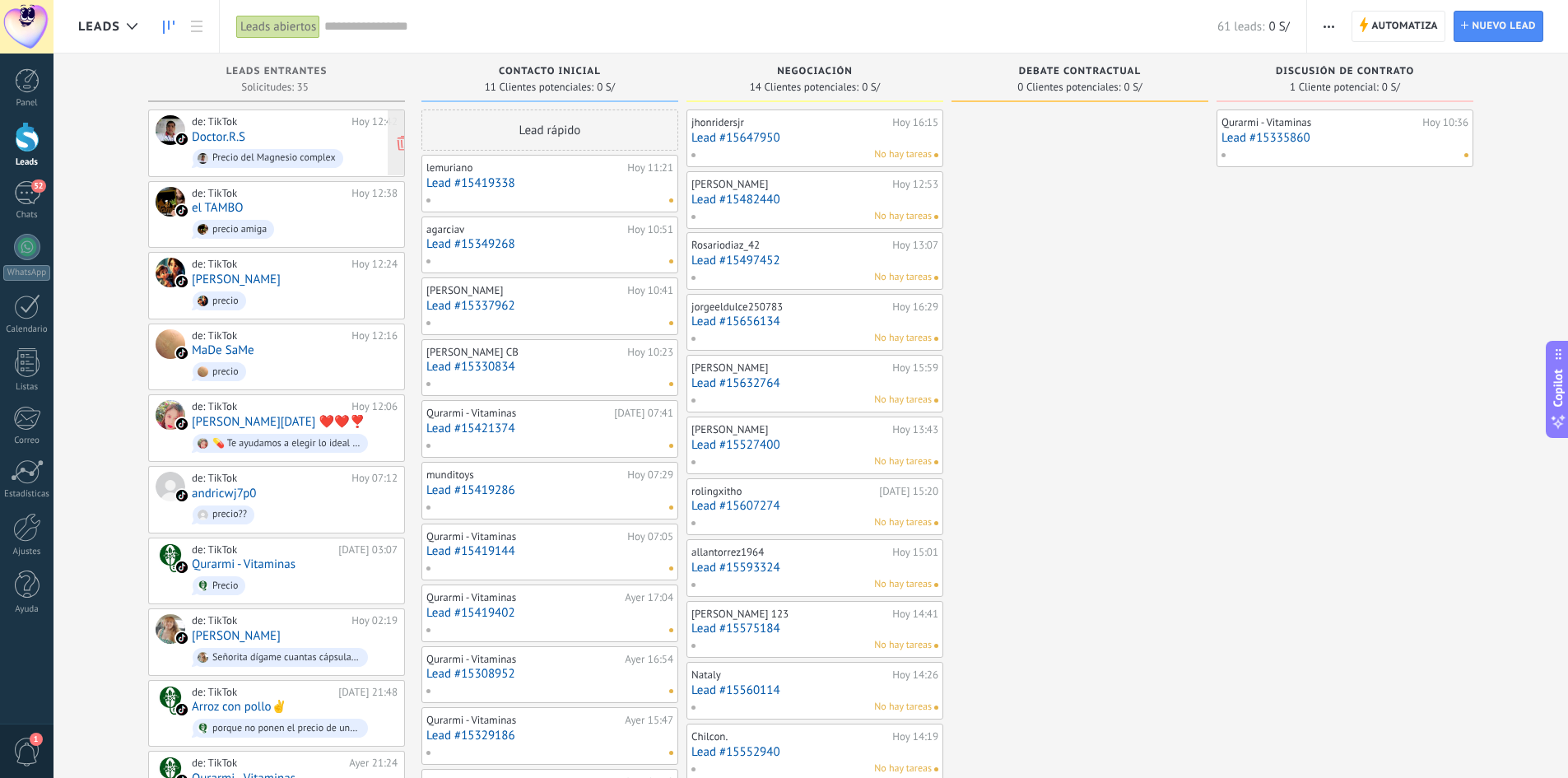
click at [264, 124] on div "de: TikTok" at bounding box center [269, 122] width 154 height 13
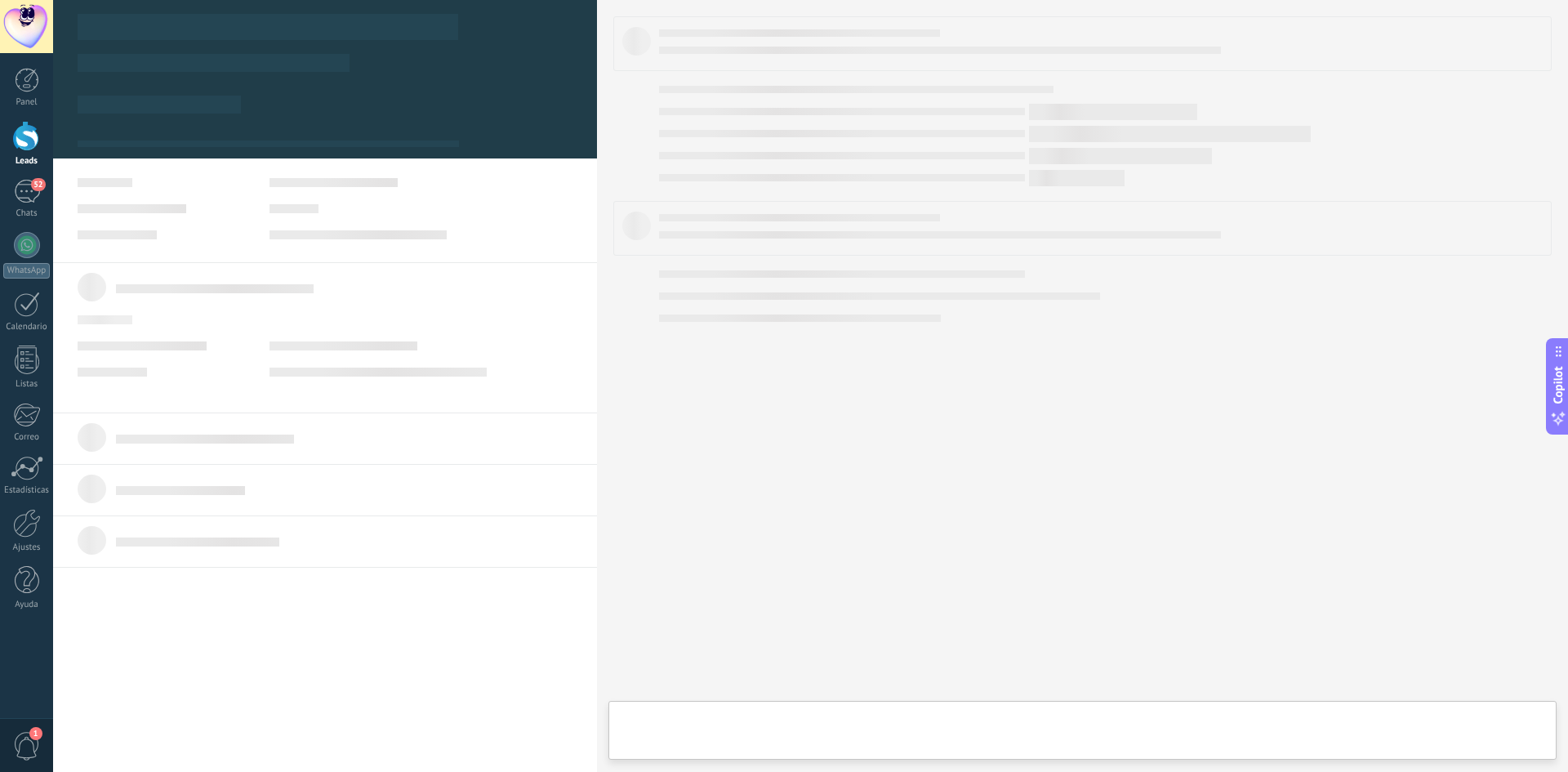
type textarea "**********"
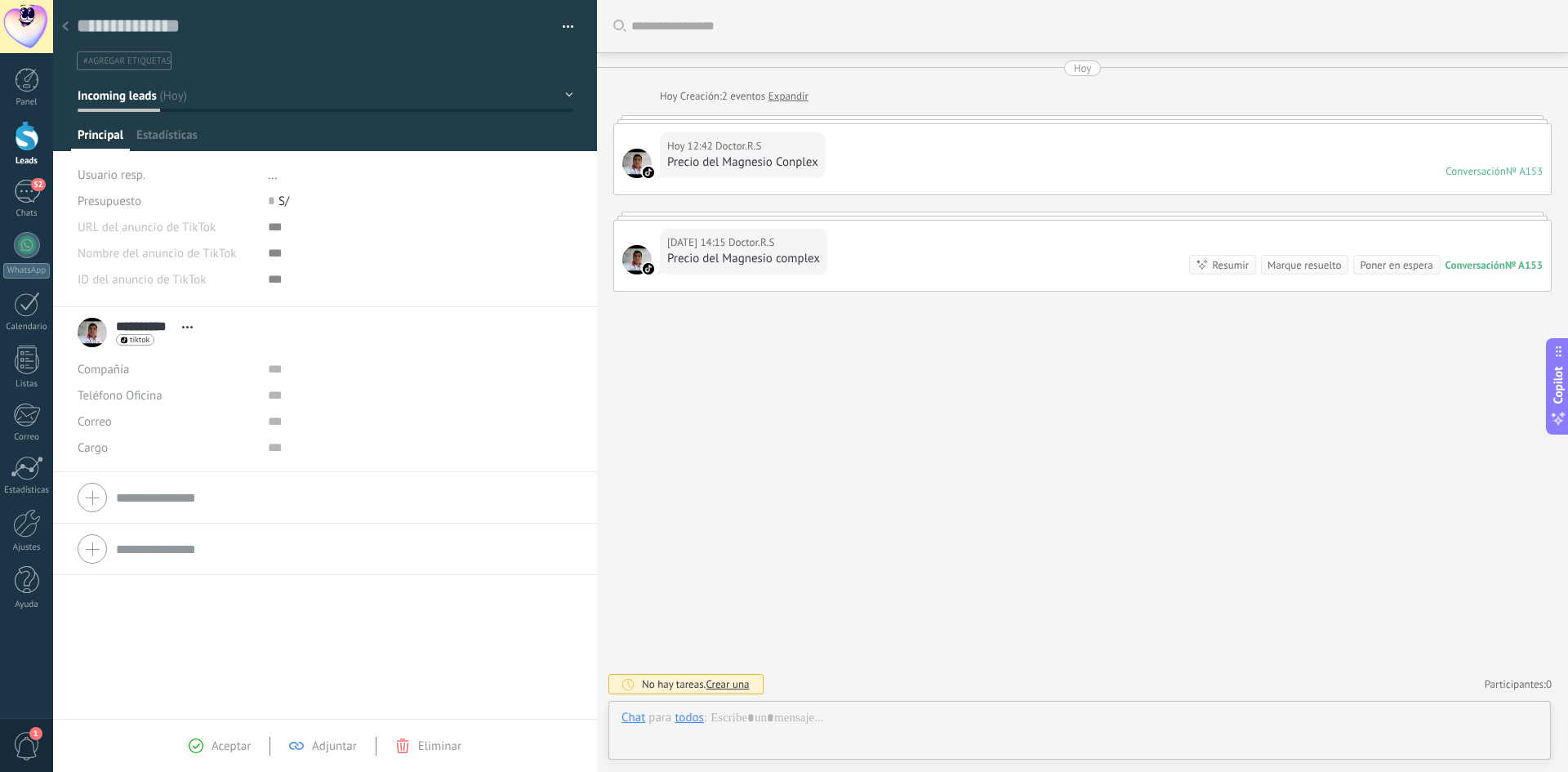
scroll to position [25, 0]
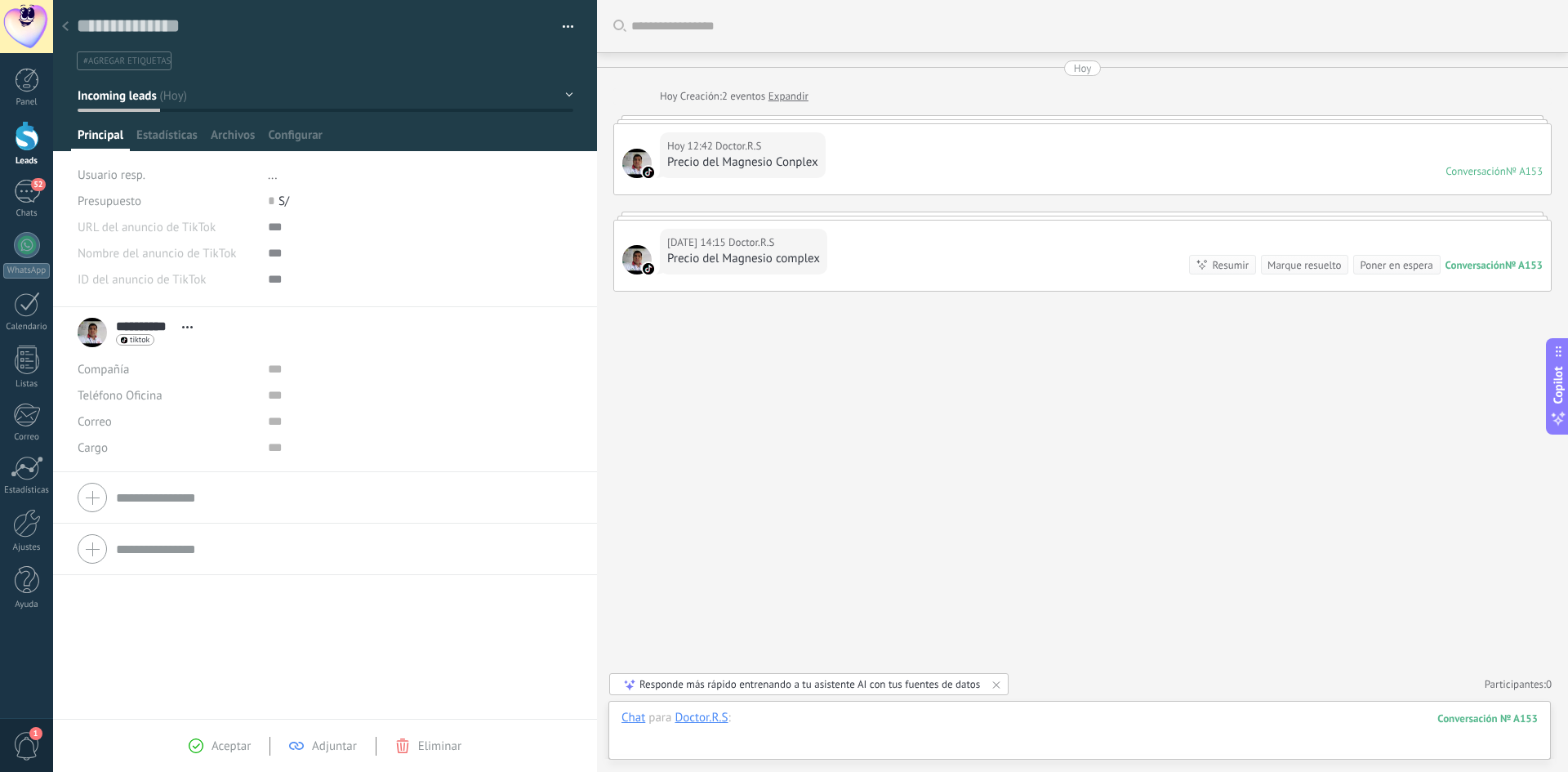
click at [767, 721] on div at bounding box center [1079, 733] width 916 height 49
paste div
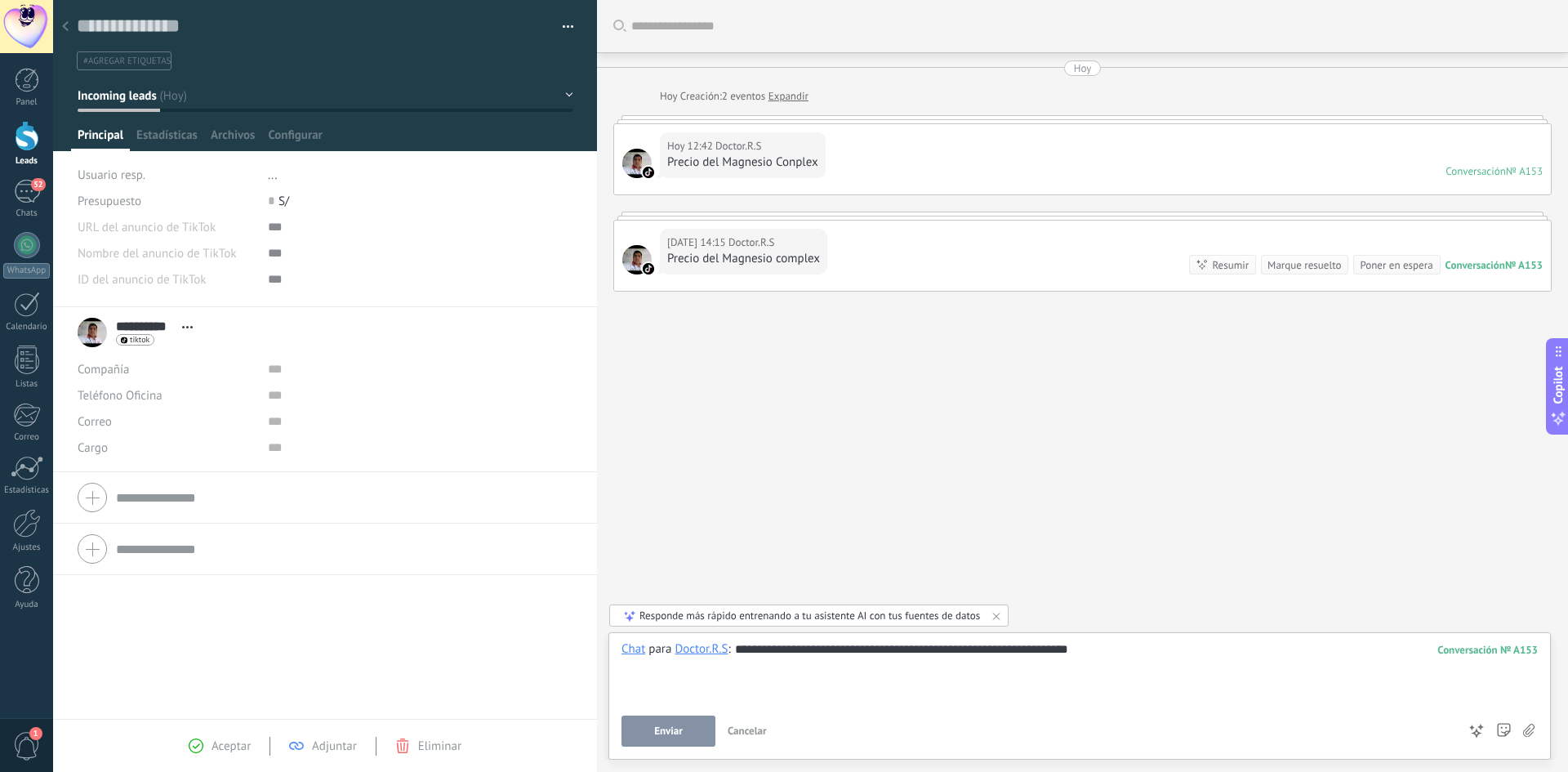
click at [676, 730] on span "Enviar" at bounding box center [668, 731] width 28 height 11
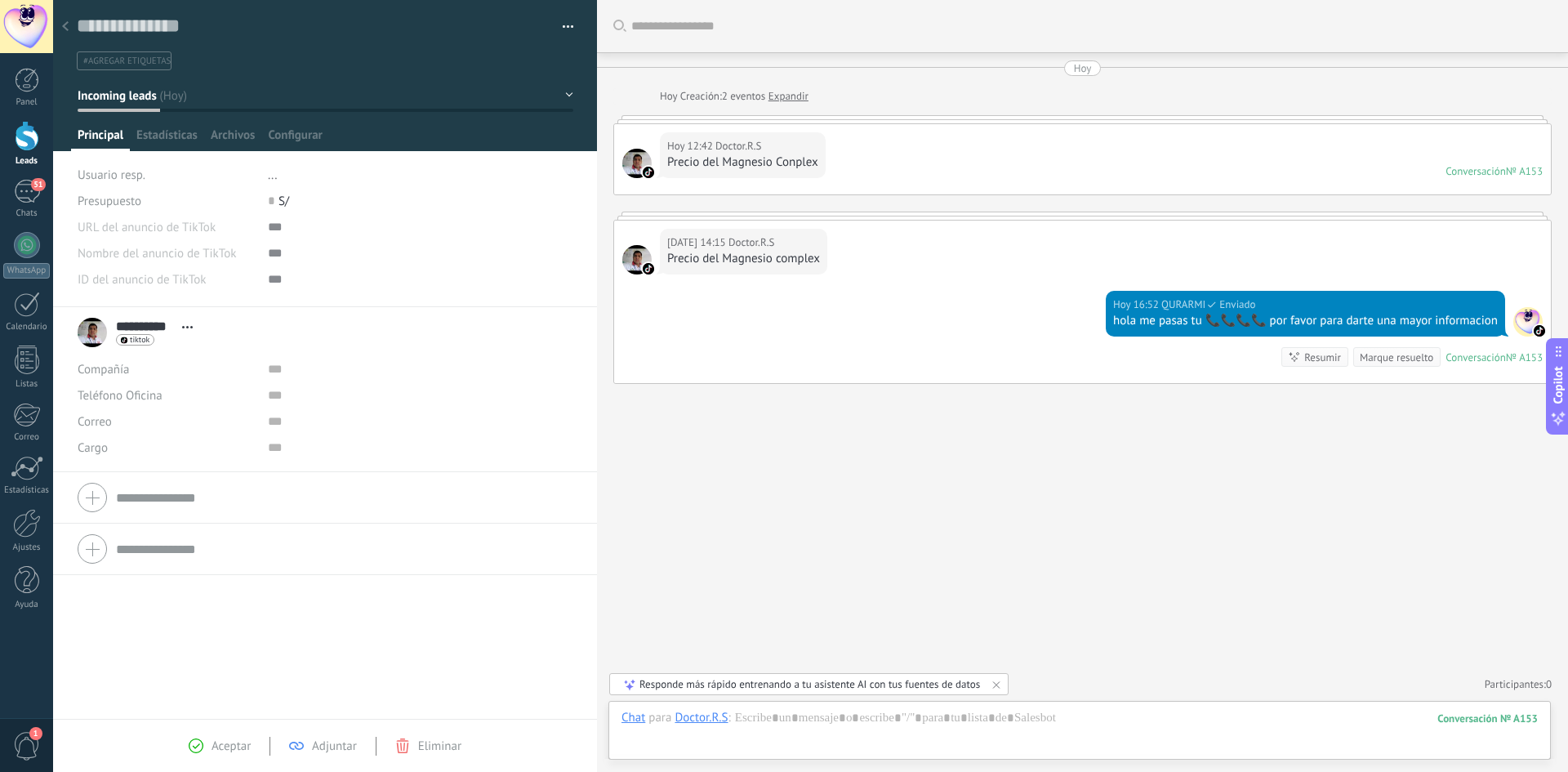
click at [64, 26] on use at bounding box center [65, 26] width 6 height 10
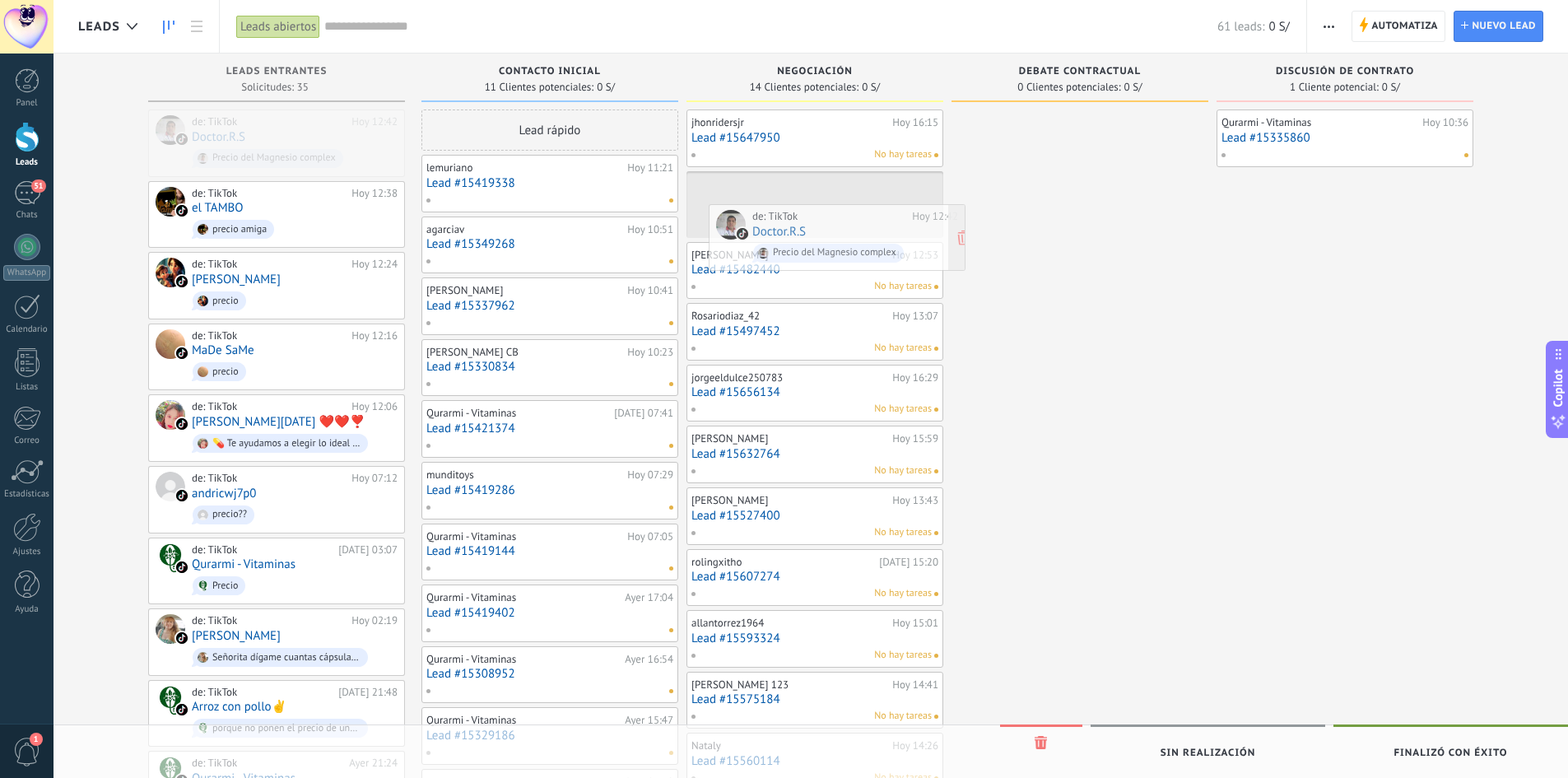
drag, startPoint x: 237, startPoint y: 132, endPoint x: 796, endPoint y: 224, distance: 566.5
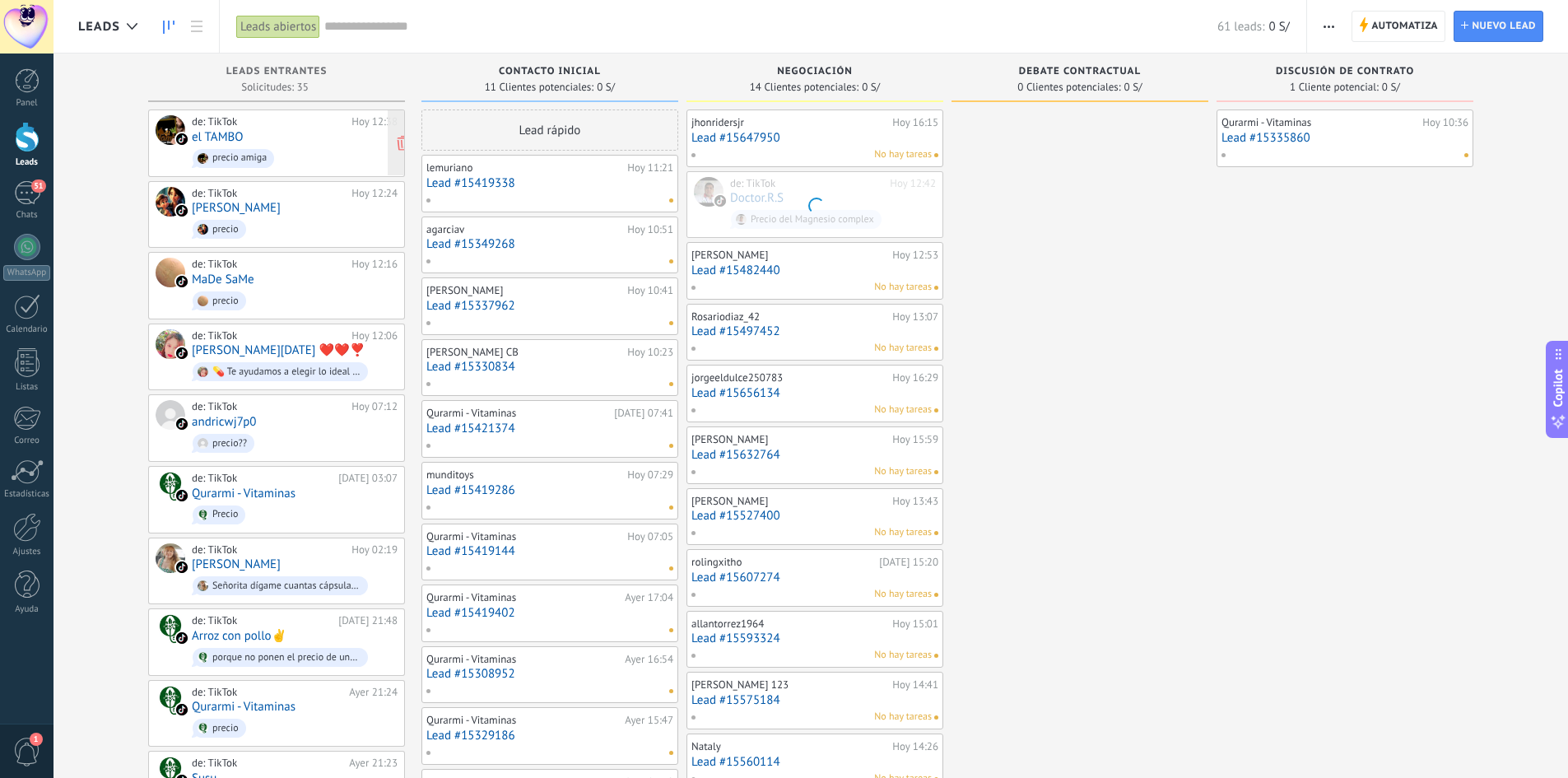
click at [252, 139] on div "de: TikTok [DATE] 12:38 [GEOGRAPHIC_DATA] precio amiga" at bounding box center [295, 143] width 206 height 56
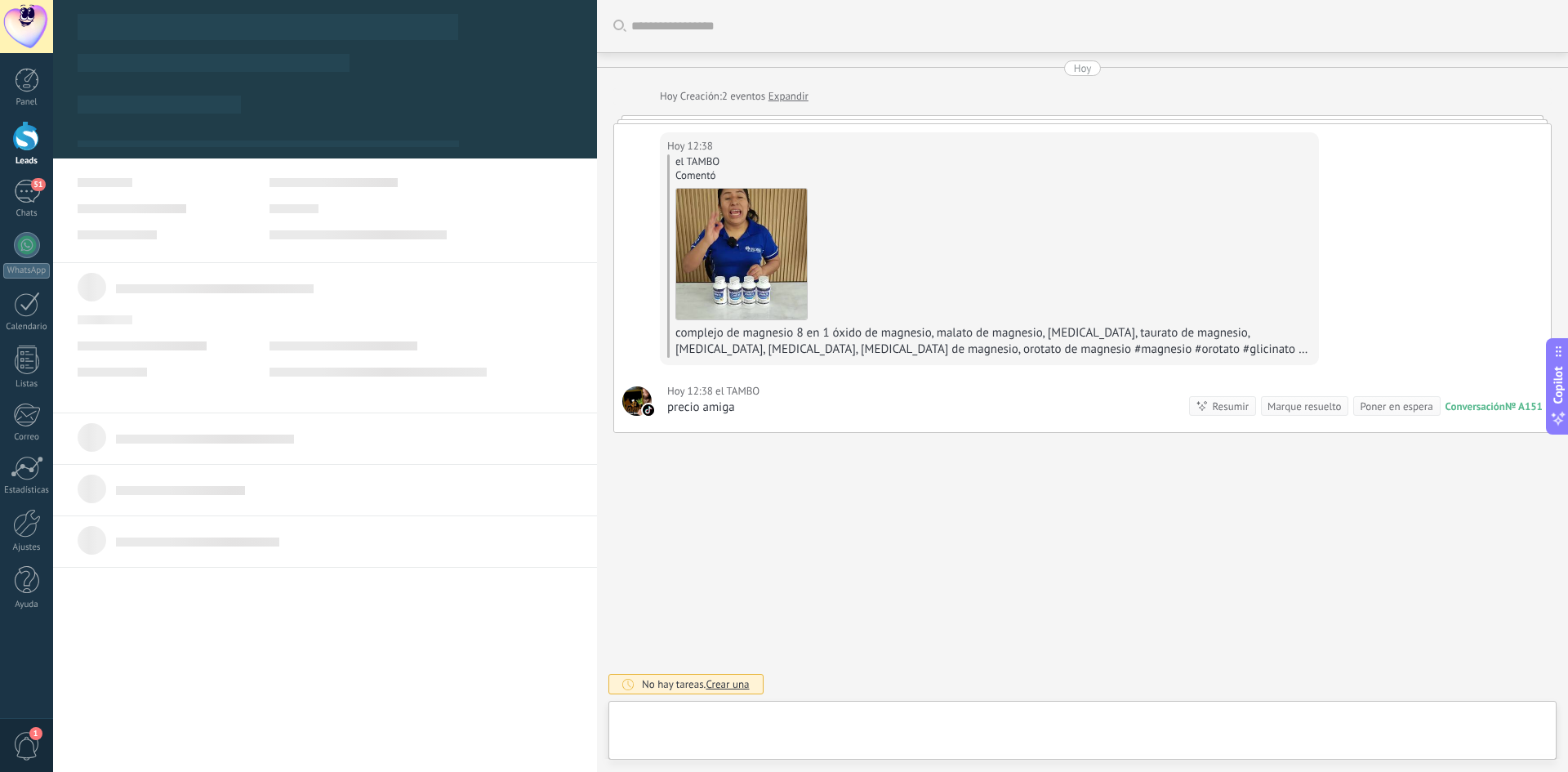
type textarea "**********"
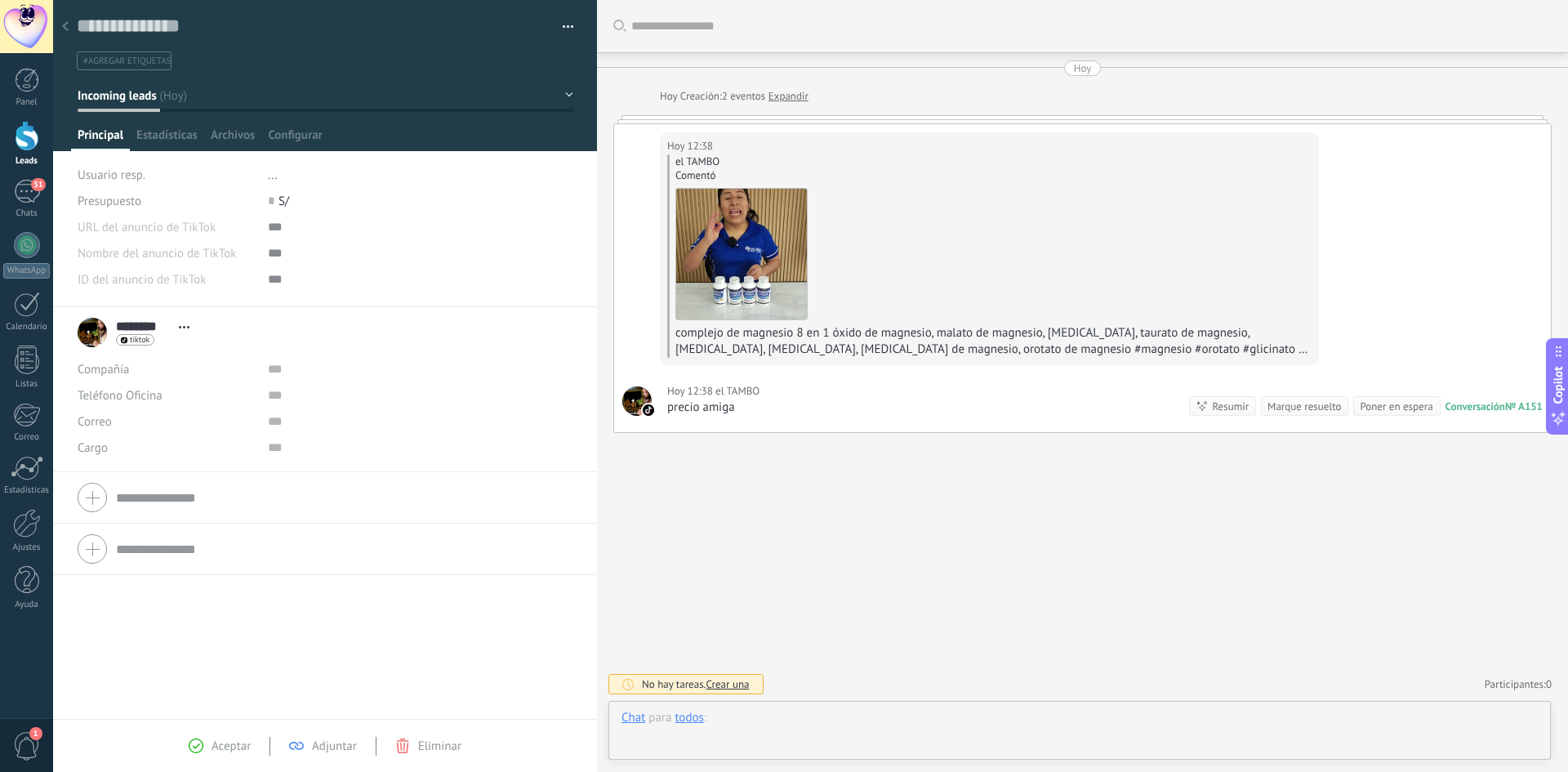
click at [821, 728] on div "Chat para todos : Enviar Cancelar Rastrear clics en links ? Reducir links largo…" at bounding box center [1079, 733] width 916 height 49
paste div
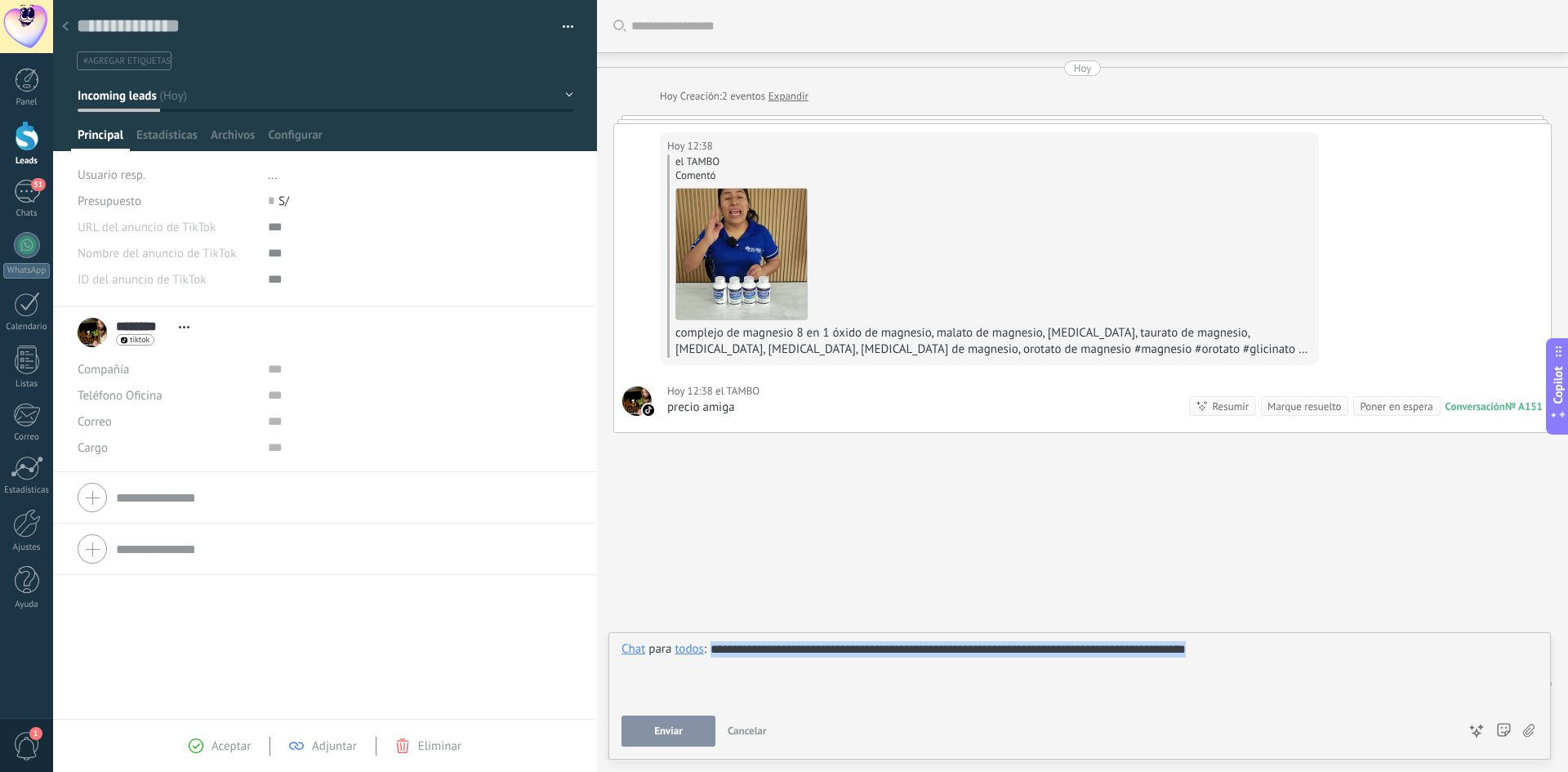
drag, startPoint x: 1292, startPoint y: 660, endPoint x: 693, endPoint y: 645, distance: 599.2
click at [693, 645] on div "**********" at bounding box center [1079, 672] width 916 height 62
copy div "**********"
click at [657, 718] on button "Enviar" at bounding box center [668, 731] width 94 height 31
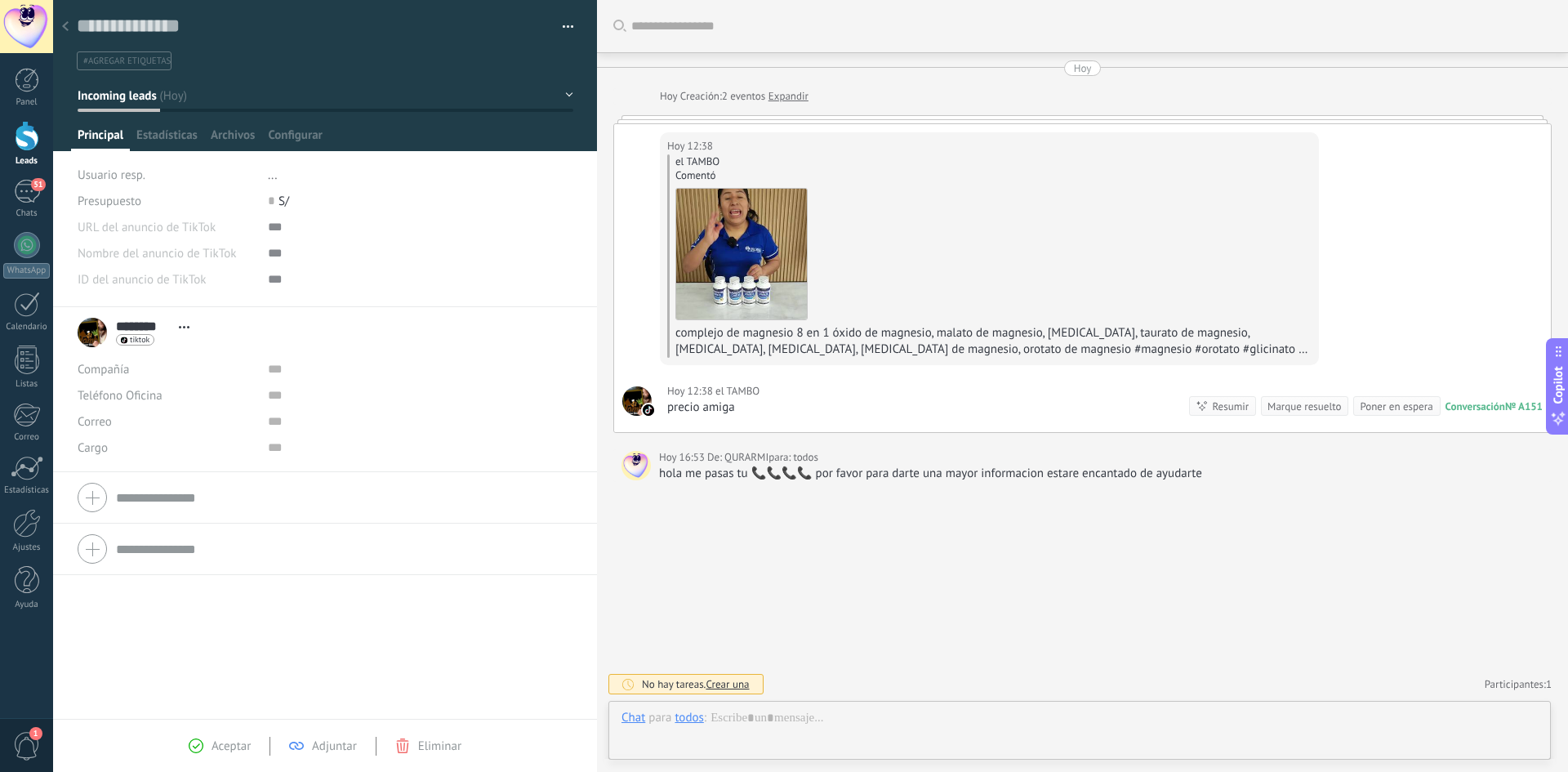
click at [63, 19] on div at bounding box center [65, 27] width 23 height 32
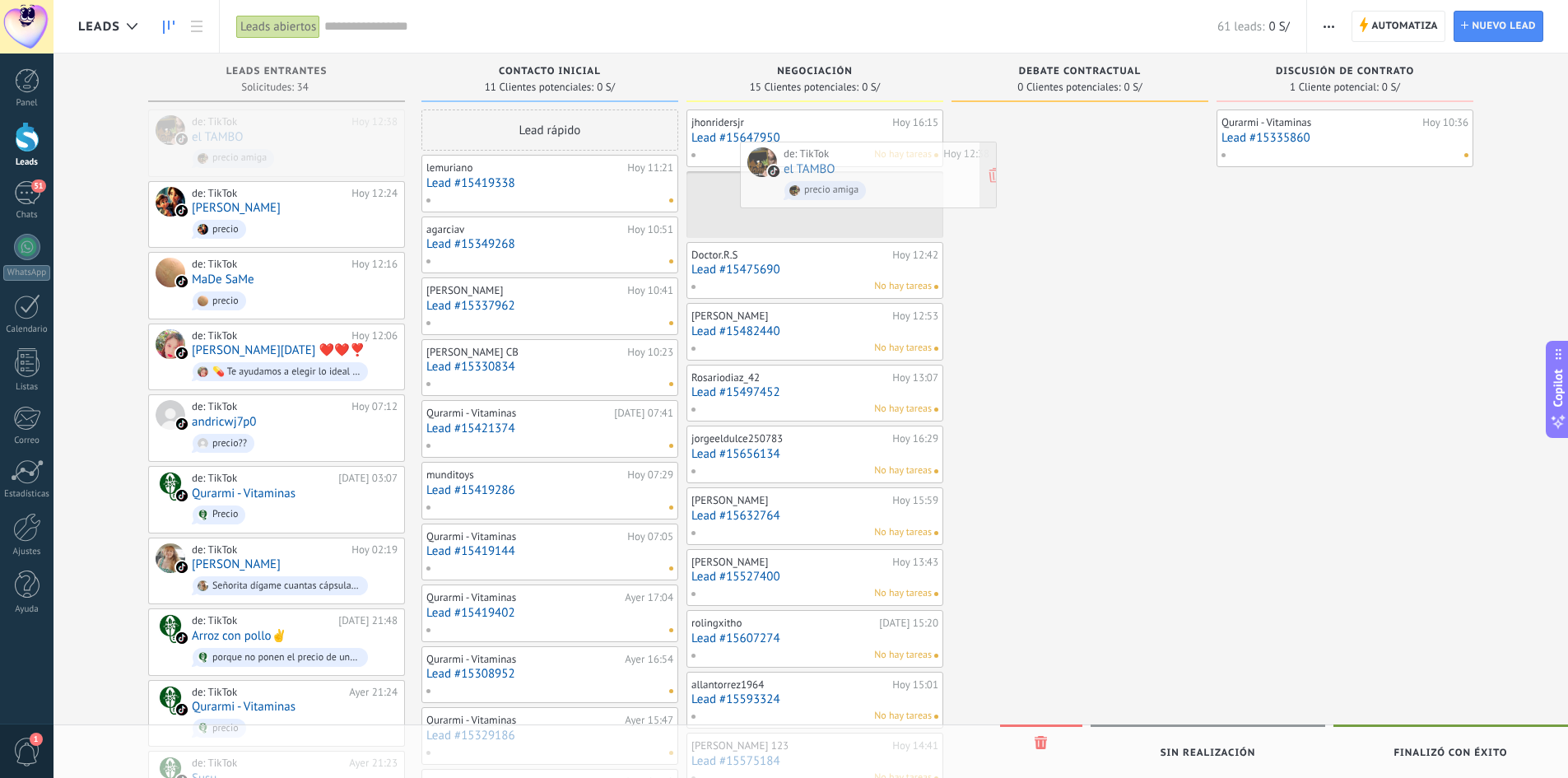
drag, startPoint x: 249, startPoint y: 146, endPoint x: 838, endPoint y: 177, distance: 589.8
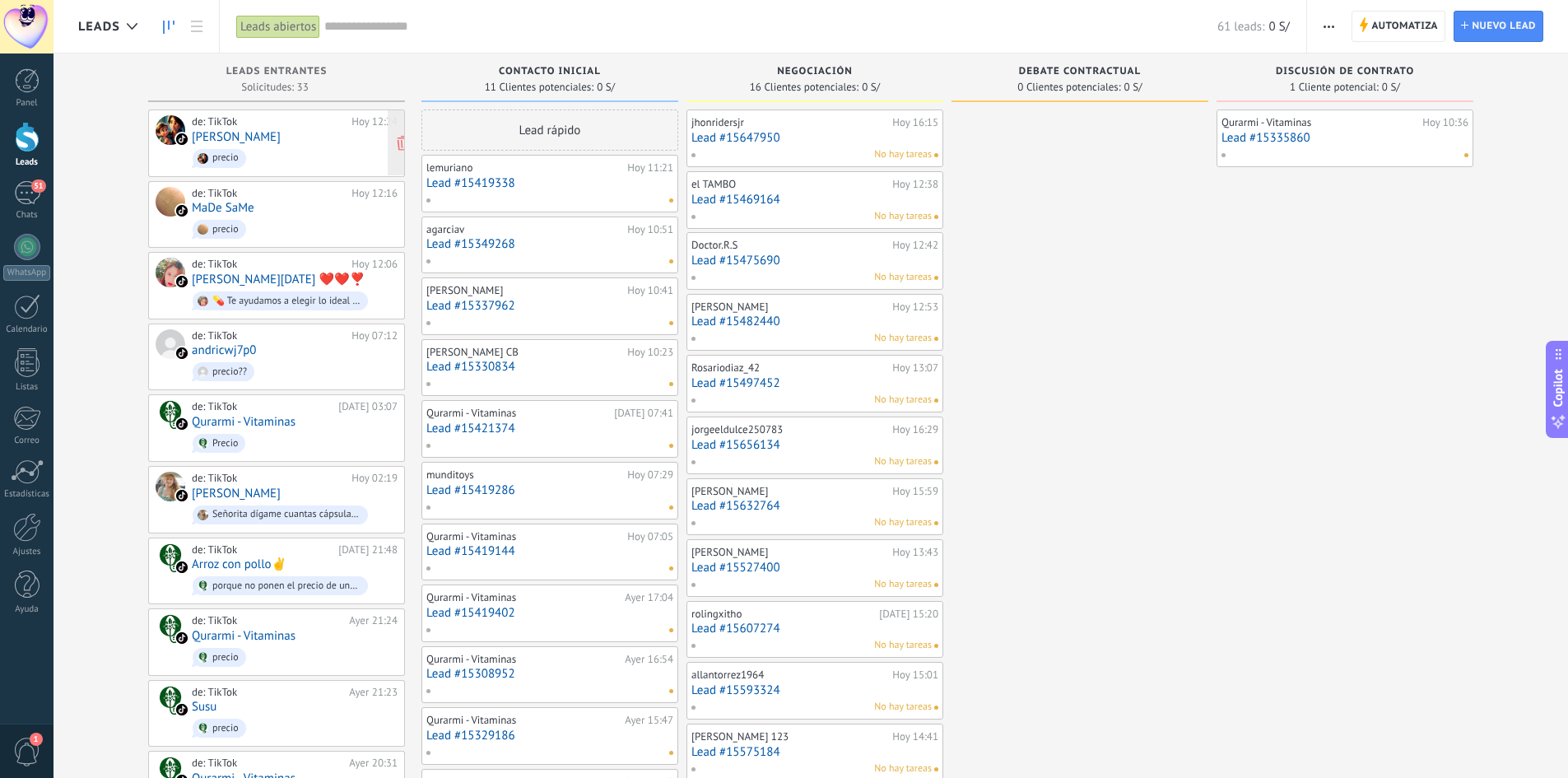
click at [251, 128] on div "de: TikTok [DATE] 12:24 [PERSON_NAME] precio" at bounding box center [295, 143] width 206 height 56
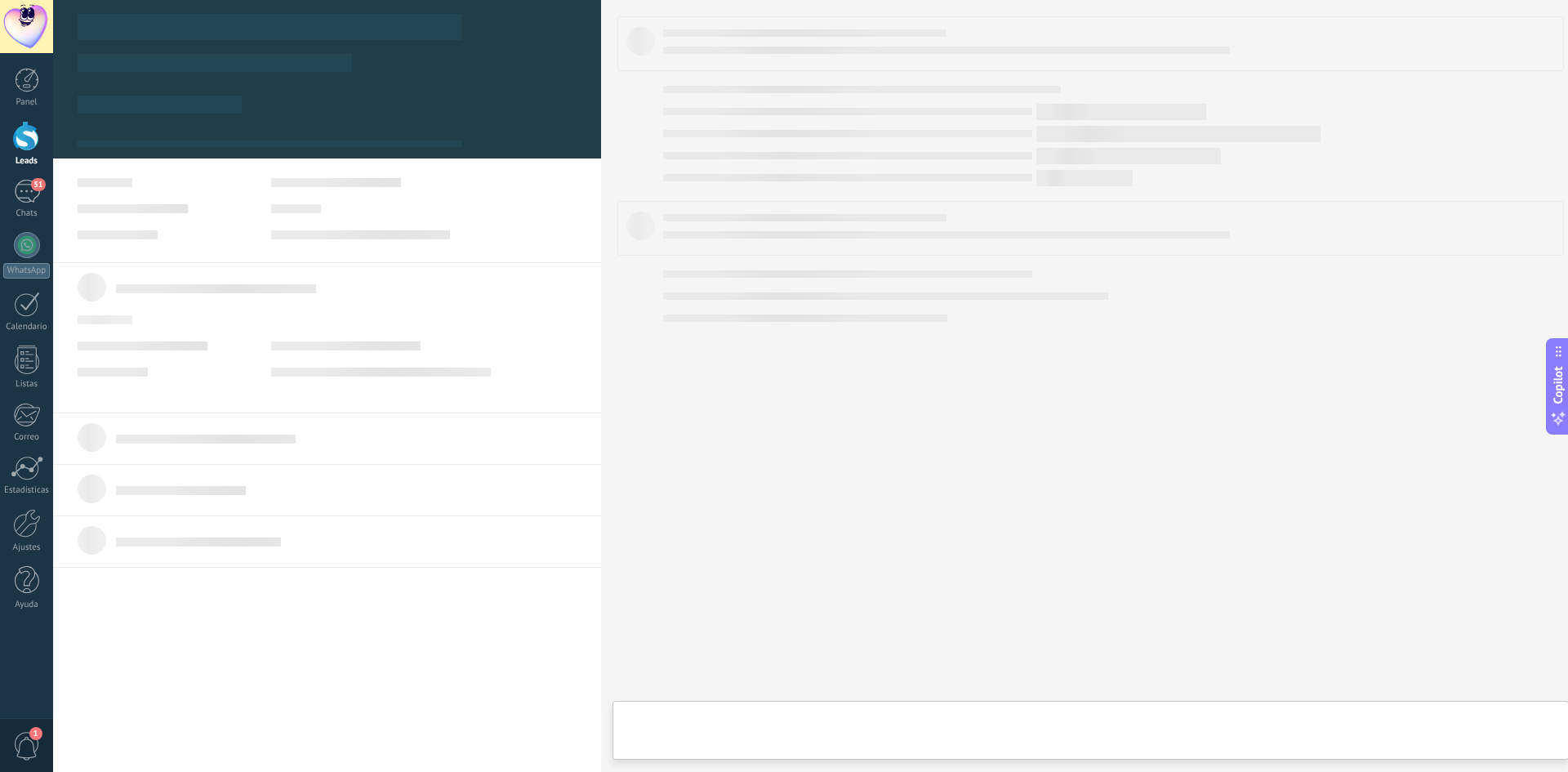
type textarea "**********"
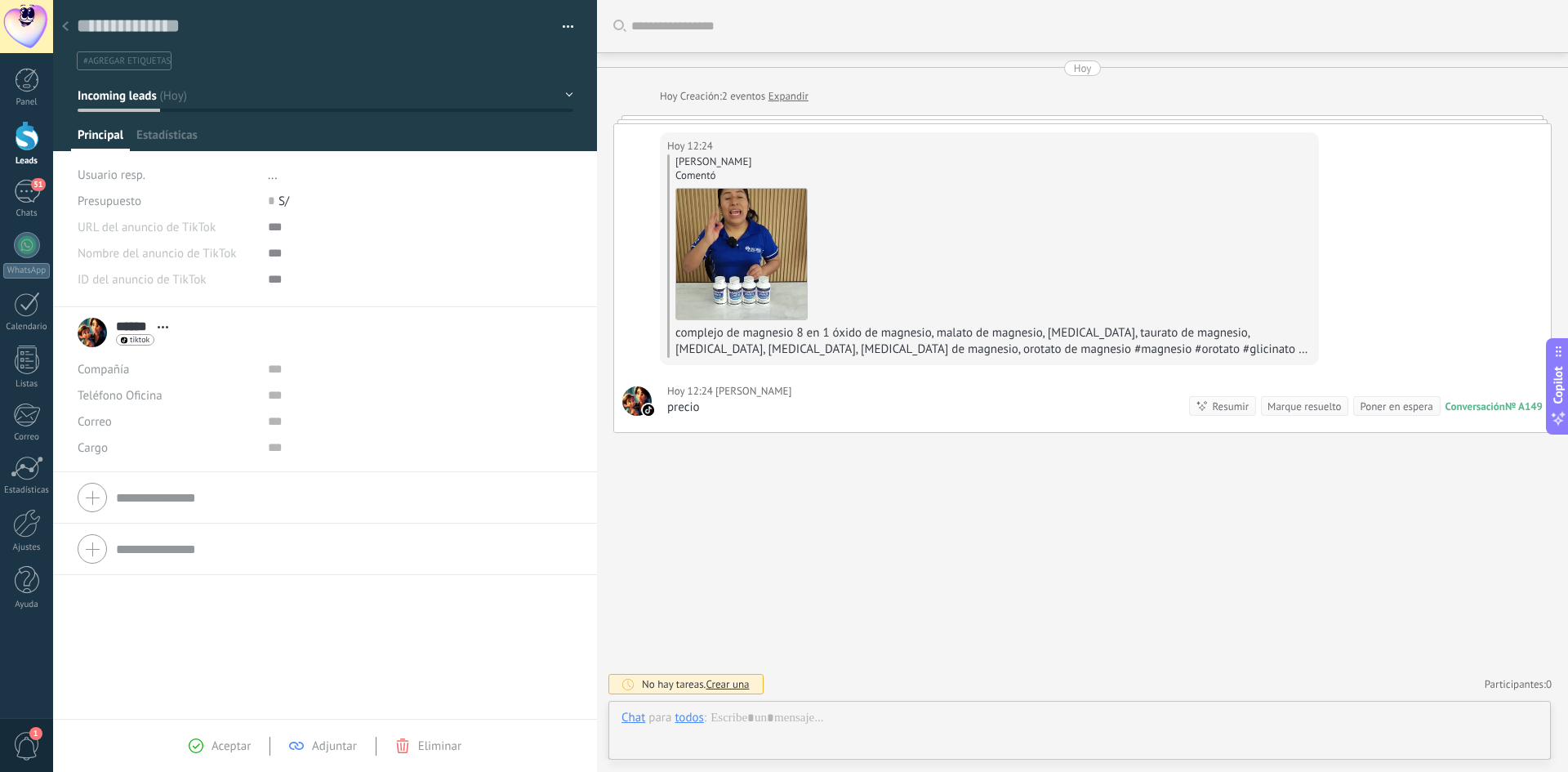
scroll to position [25, 0]
click at [820, 722] on div "Chat para todos : Enviar Cancelar Rastrear clics en links ? Reducir links largo…" at bounding box center [1079, 733] width 916 height 49
paste div
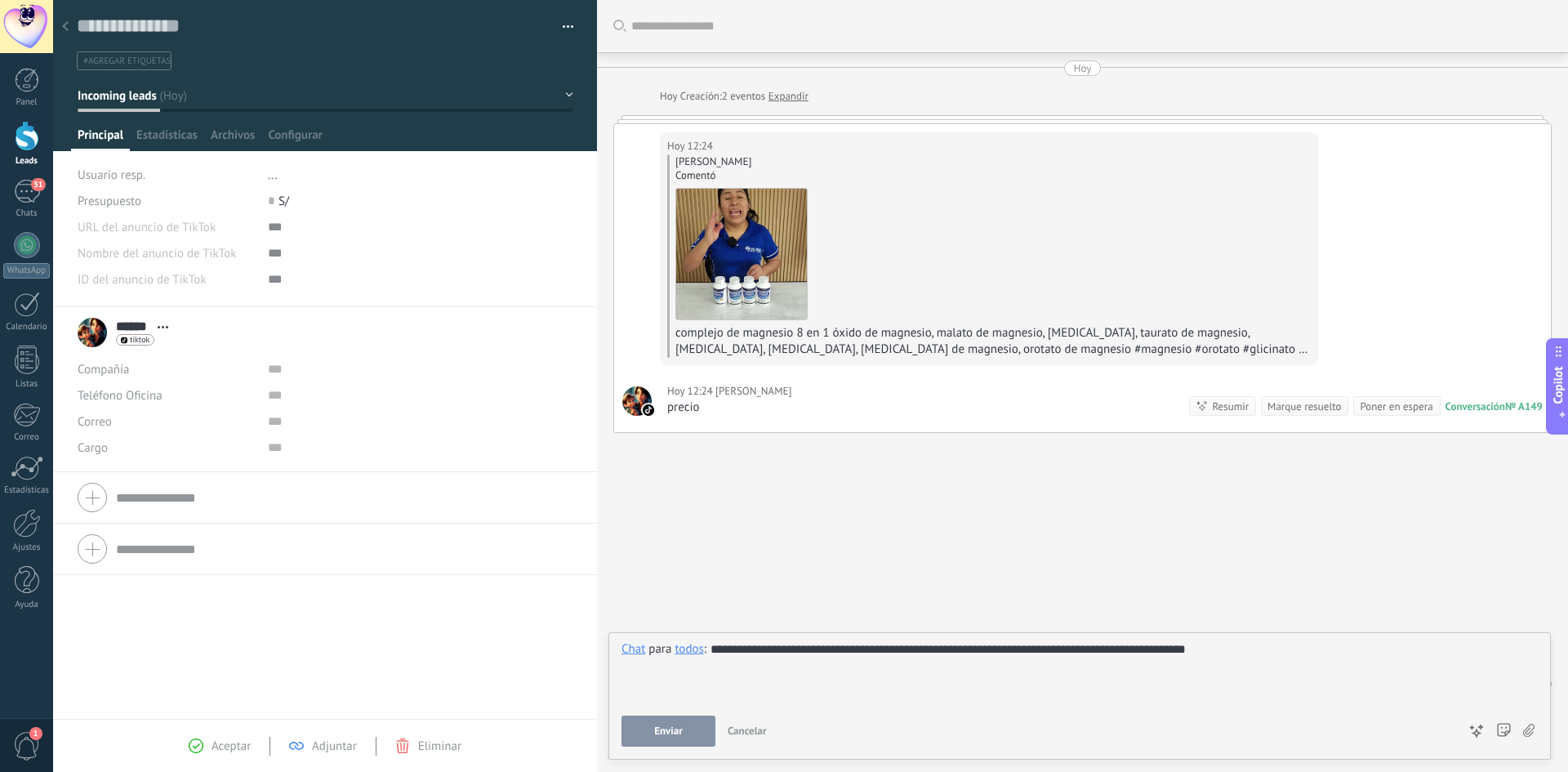
click at [689, 729] on button "Enviar" at bounding box center [668, 731] width 94 height 31
click at [689, 729] on div "Enviar Cancelar Rastrear clics en links ? Reducir links largos y rastrear clics…" at bounding box center [1039, 731] width 835 height 31
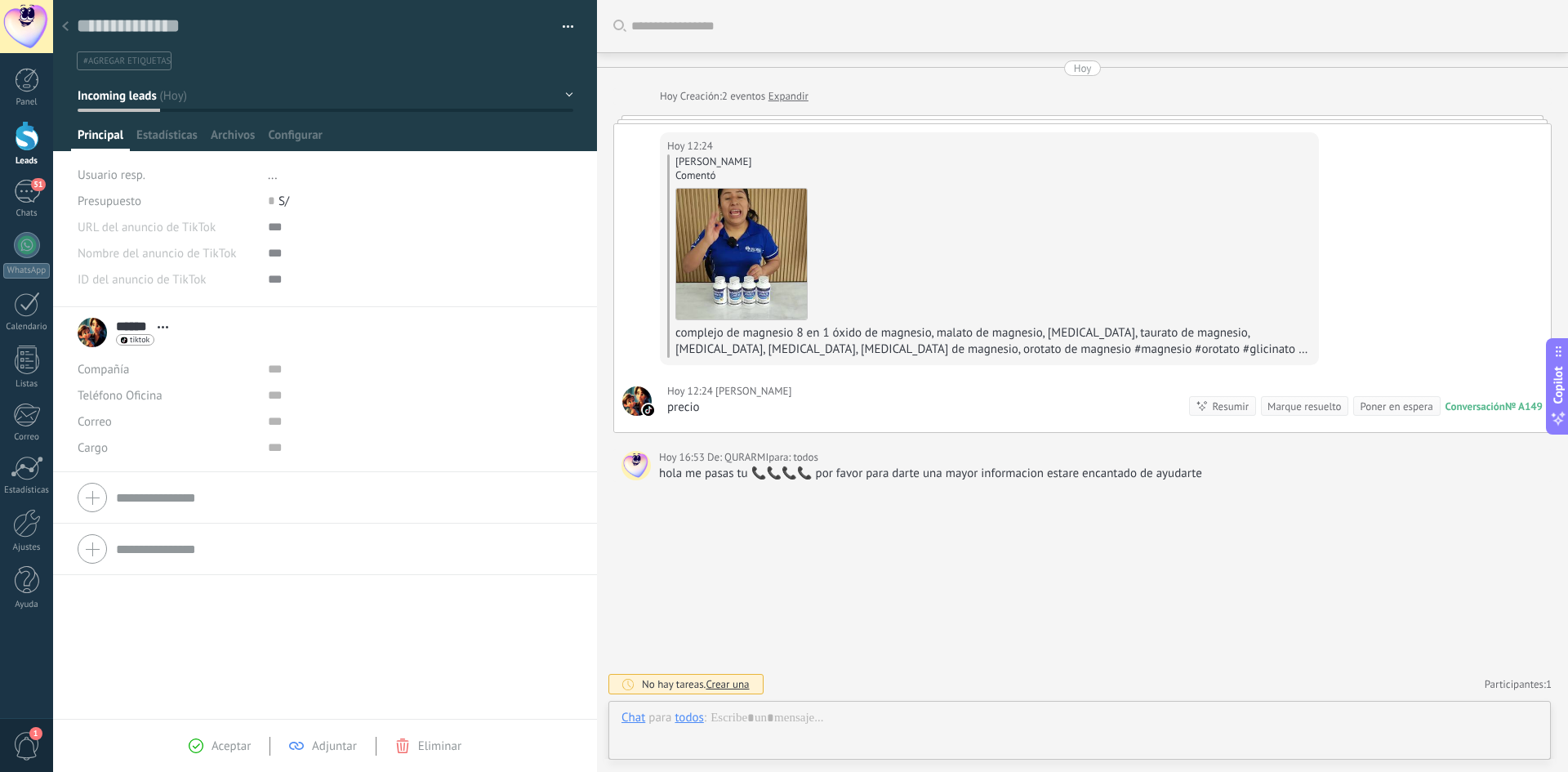
click at [68, 31] on use at bounding box center [65, 26] width 6 height 10
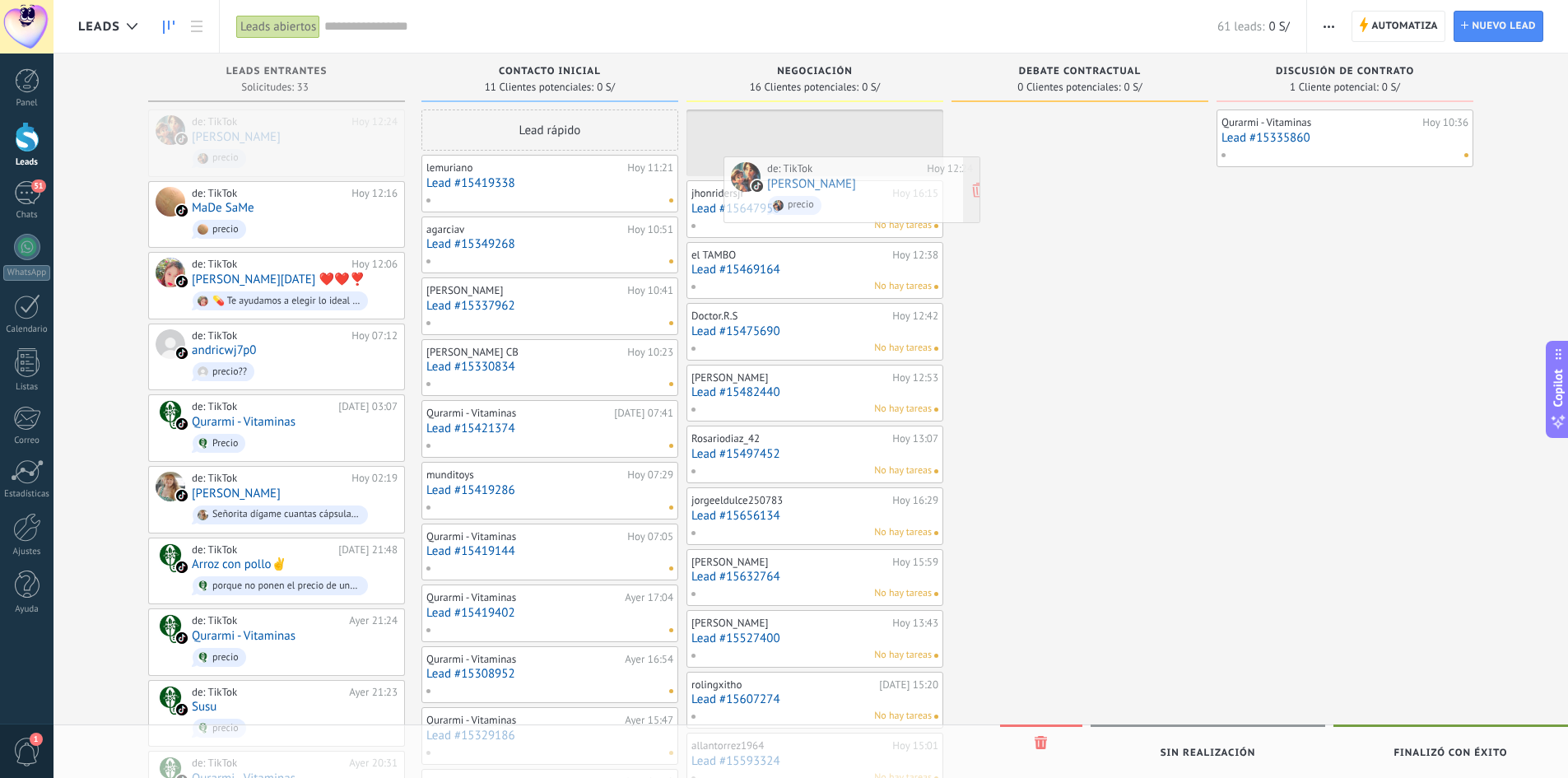
drag, startPoint x: 231, startPoint y: 127, endPoint x: 806, endPoint y: 174, distance: 576.9
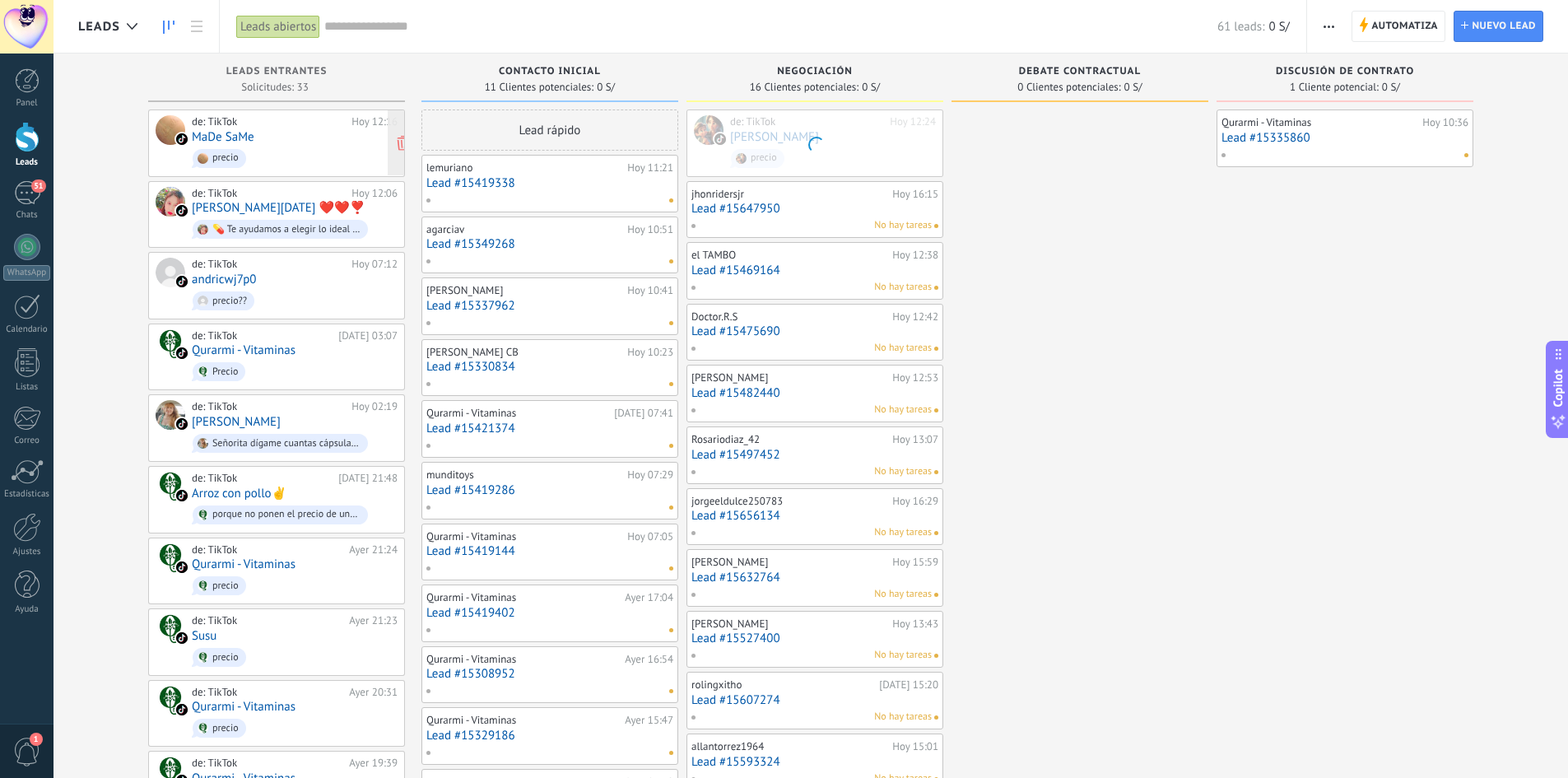
click at [258, 132] on div "de: TikTok [DATE] 12:16 MaDe SaMe precio" at bounding box center [295, 143] width 206 height 56
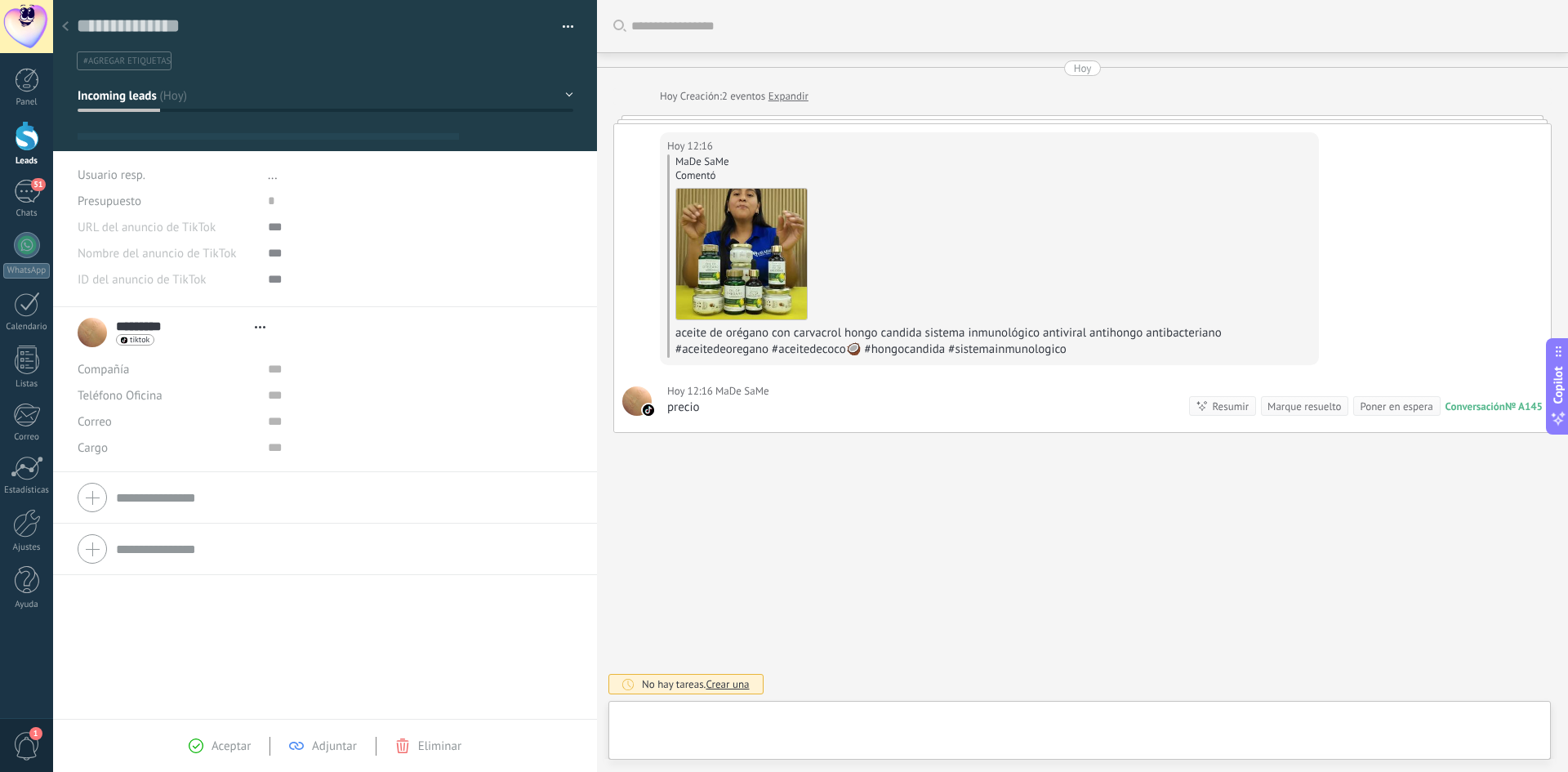
type textarea "**********"
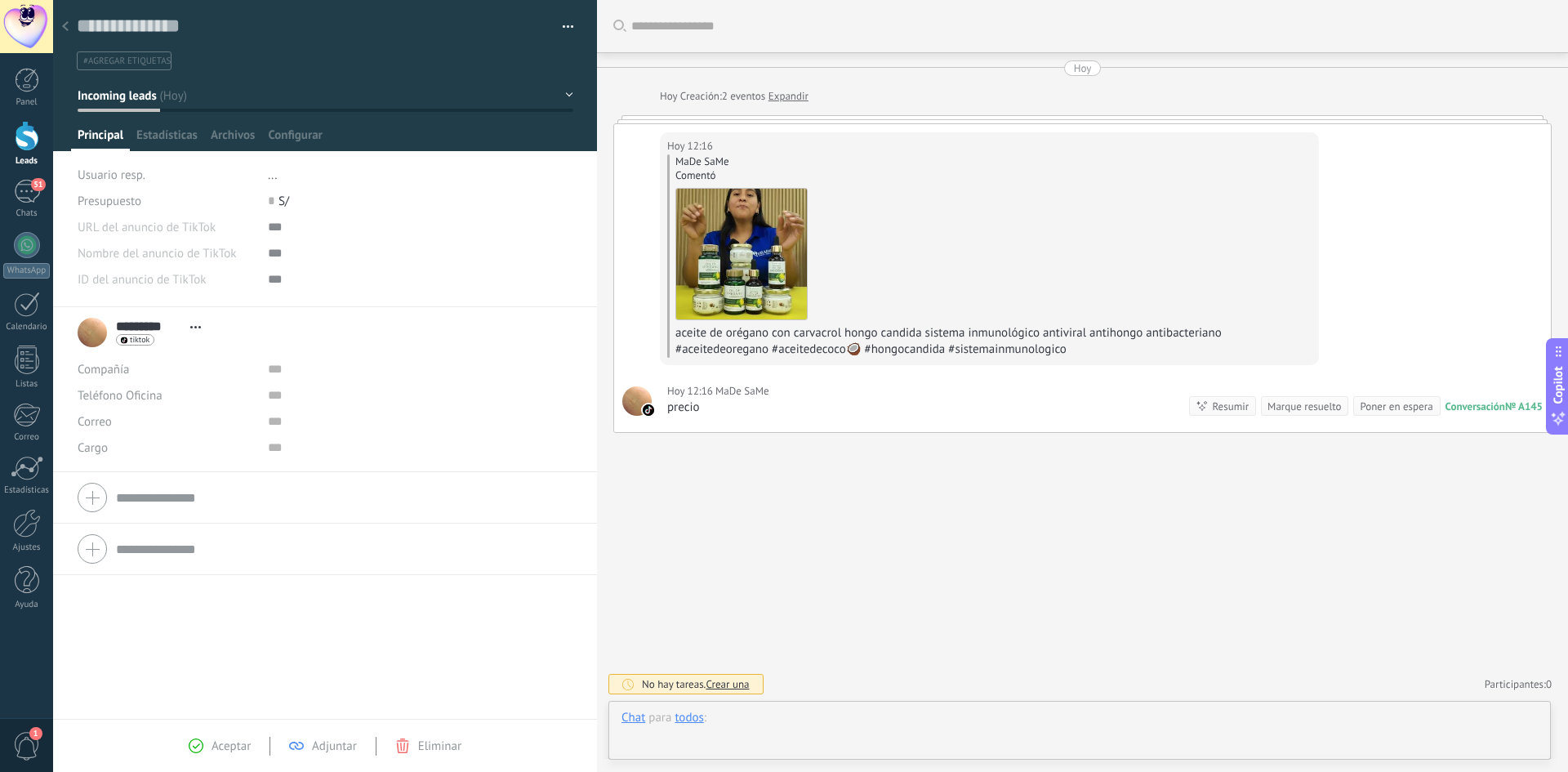
click at [731, 714] on div "Chat para todos : Enviar Cancelar Rastrear clics en links ? Reducir links largo…" at bounding box center [1079, 733] width 916 height 49
paste div
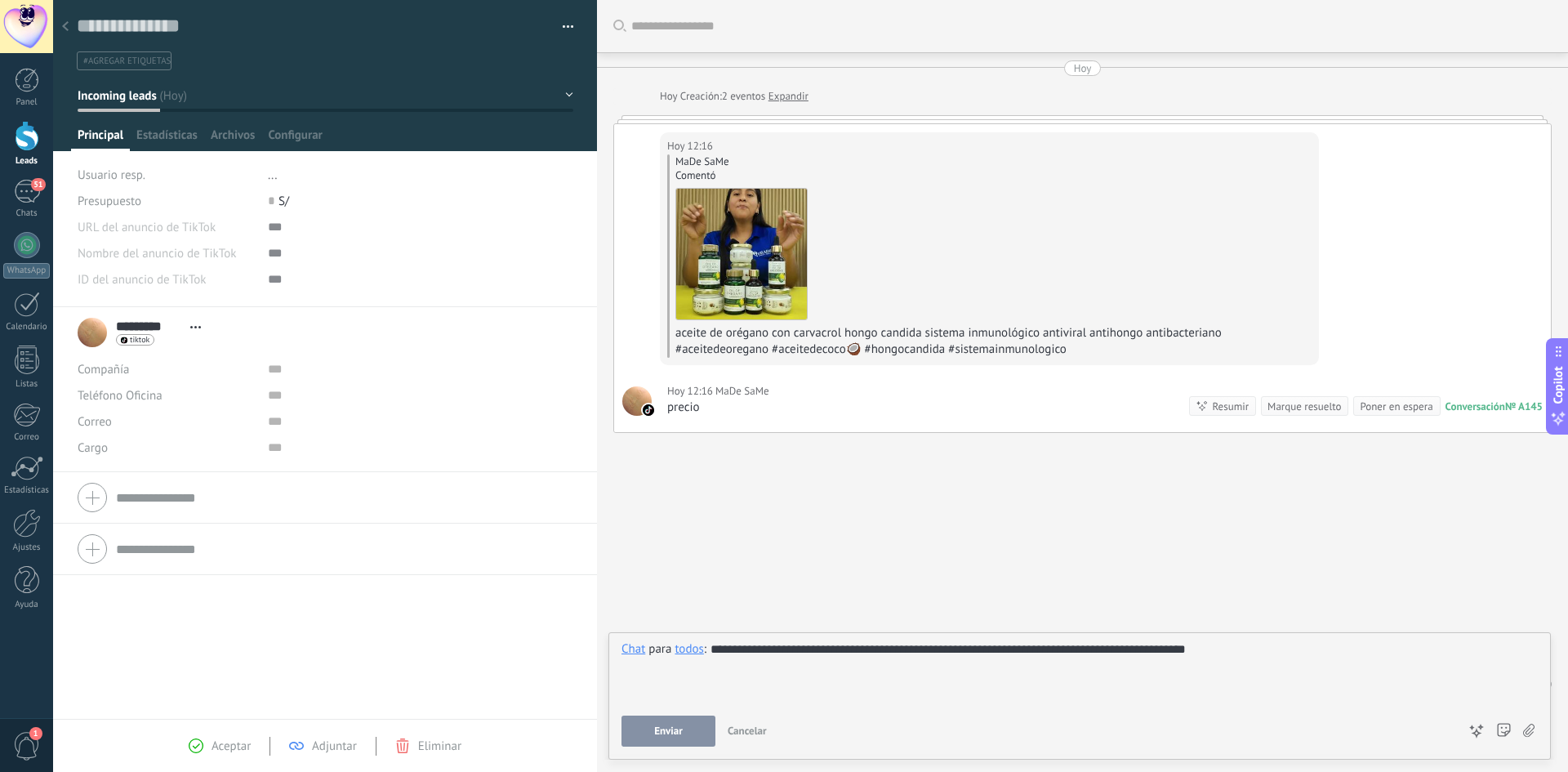
click at [661, 729] on span "Enviar" at bounding box center [668, 731] width 28 height 11
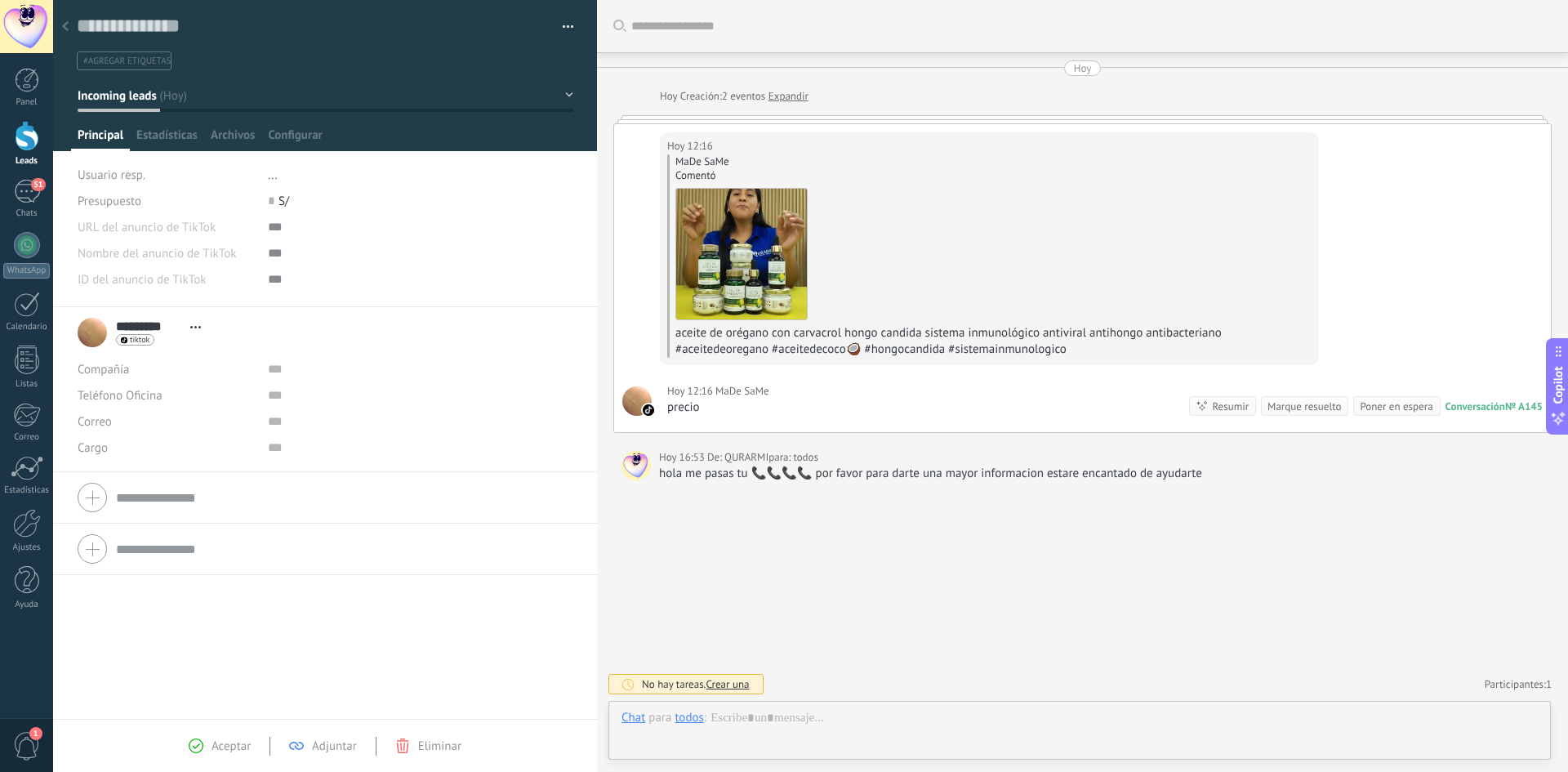
click at [66, 28] on use at bounding box center [65, 26] width 6 height 10
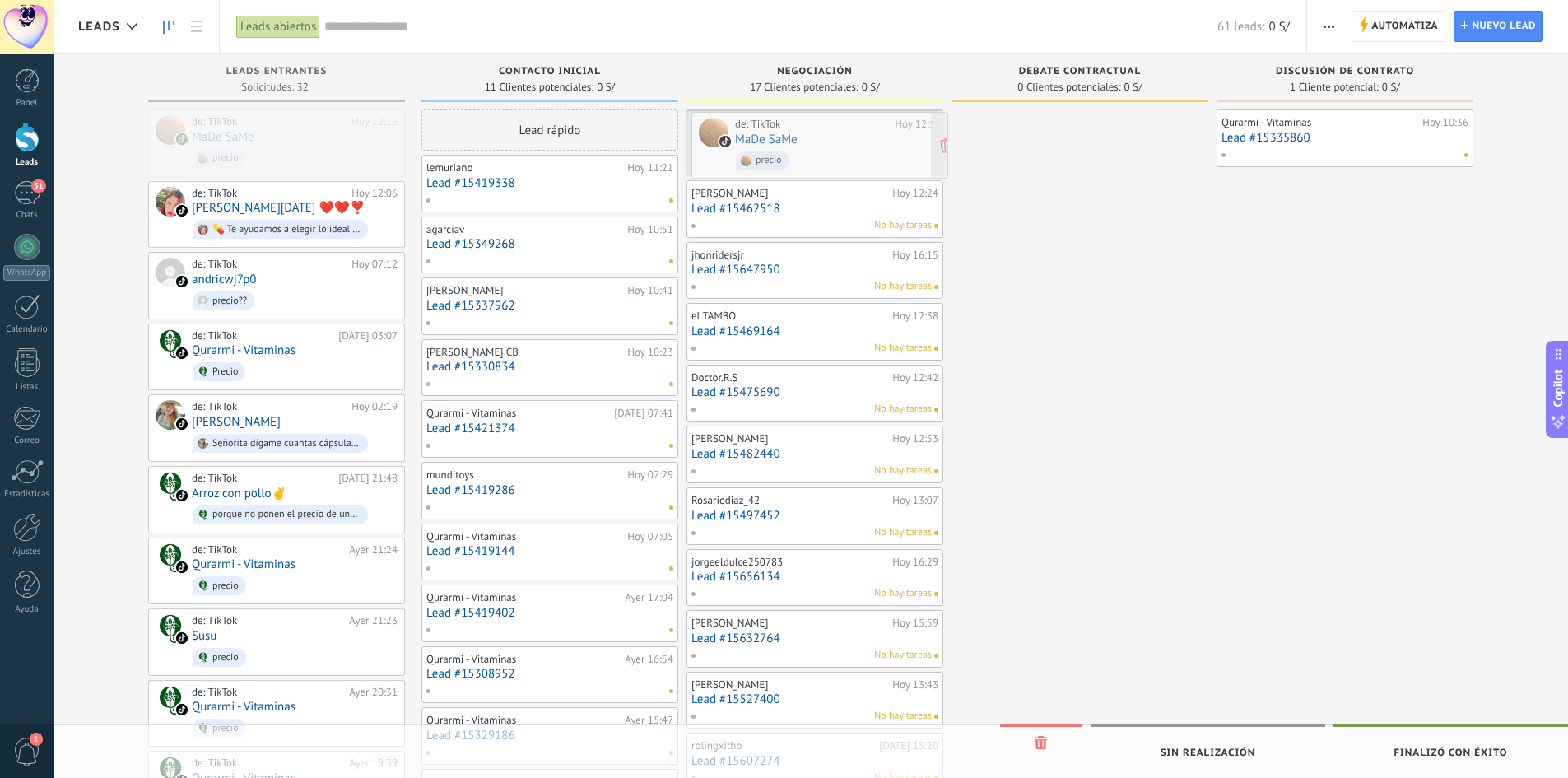
drag, startPoint x: 243, startPoint y: 143, endPoint x: 786, endPoint y: 146, distance: 543.0
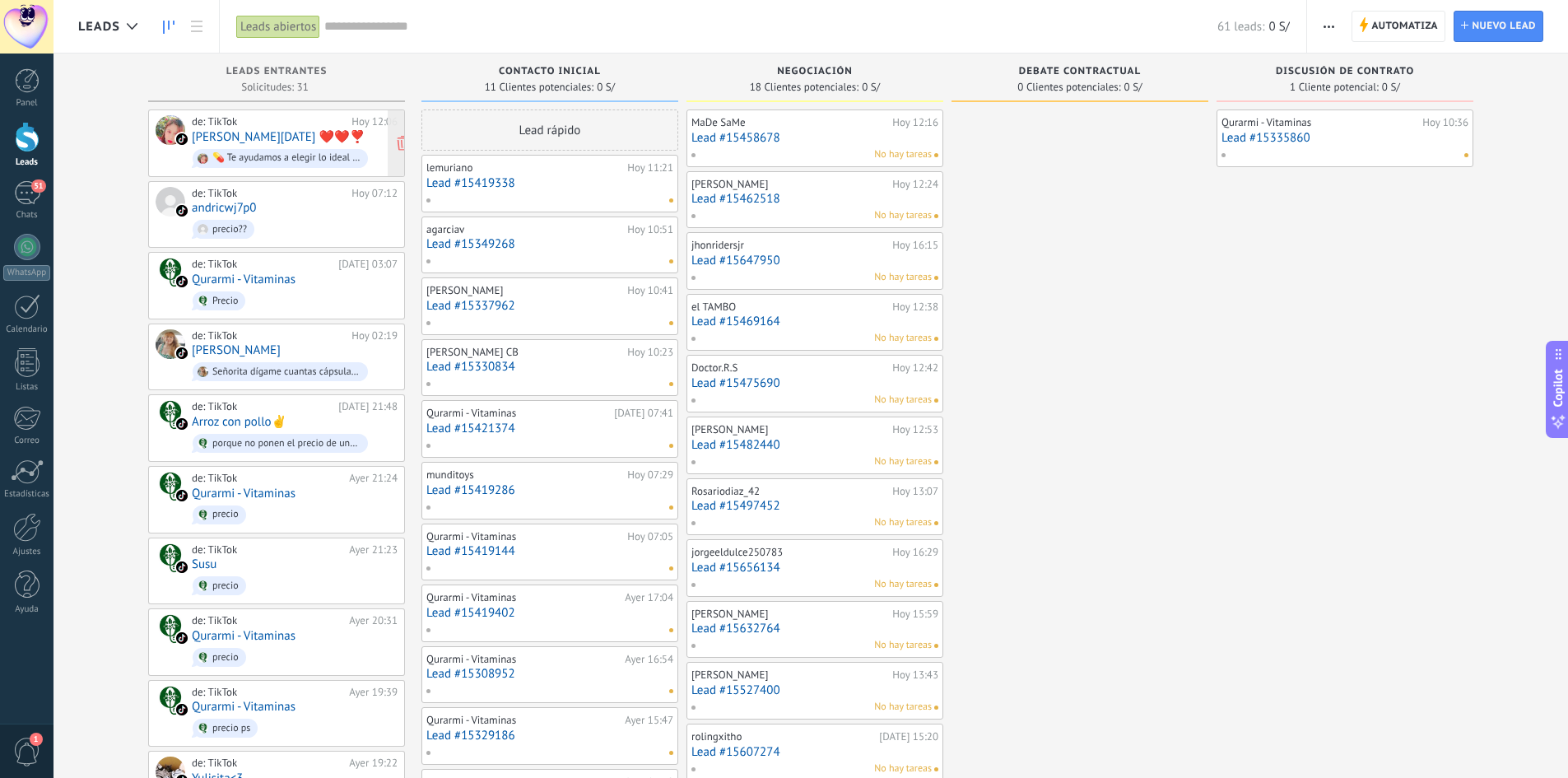
click at [240, 135] on link "[PERSON_NAME][DATE] ❤️❤️❣️" at bounding box center [279, 137] width 174 height 14
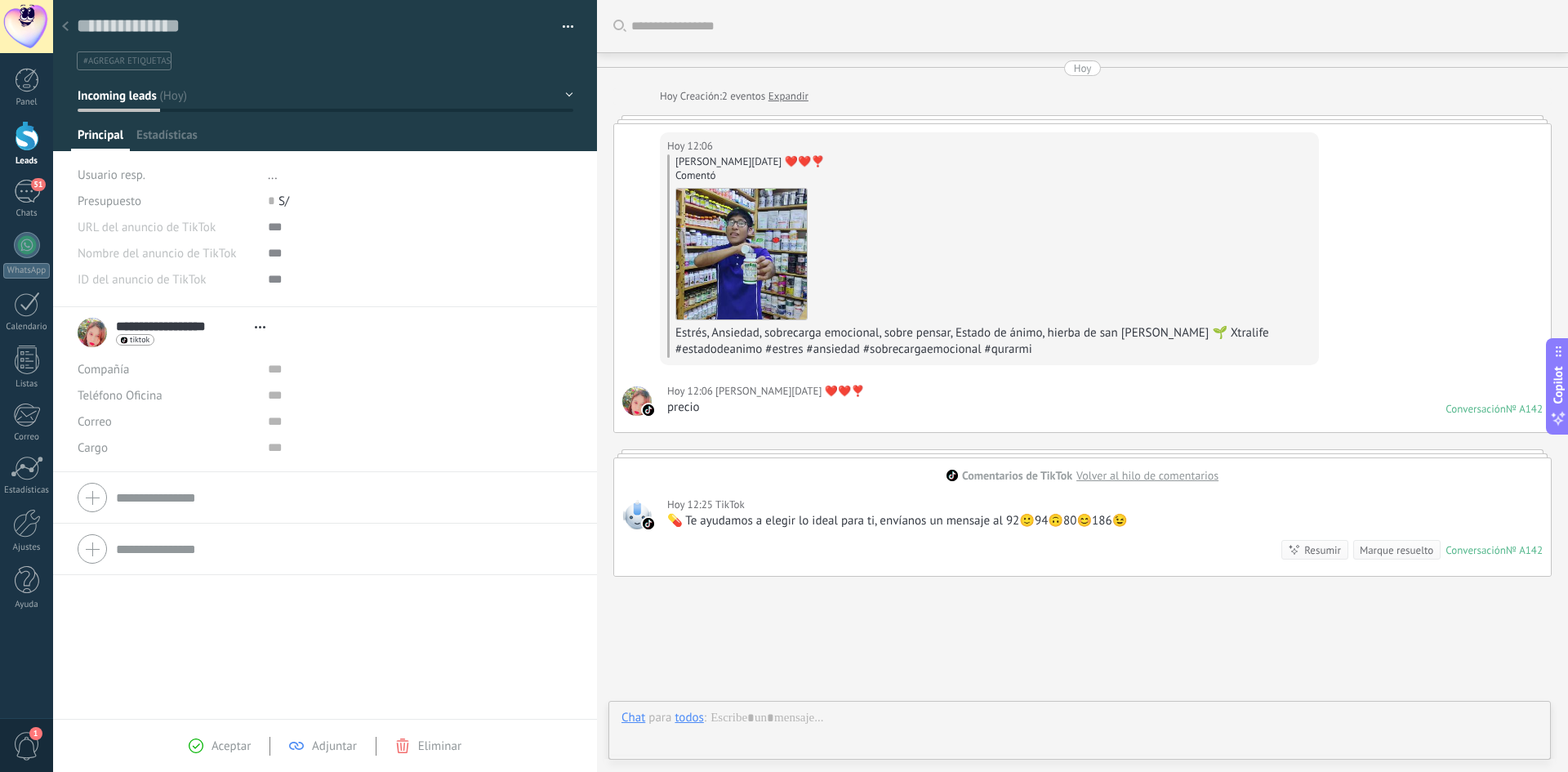
scroll to position [91, 0]
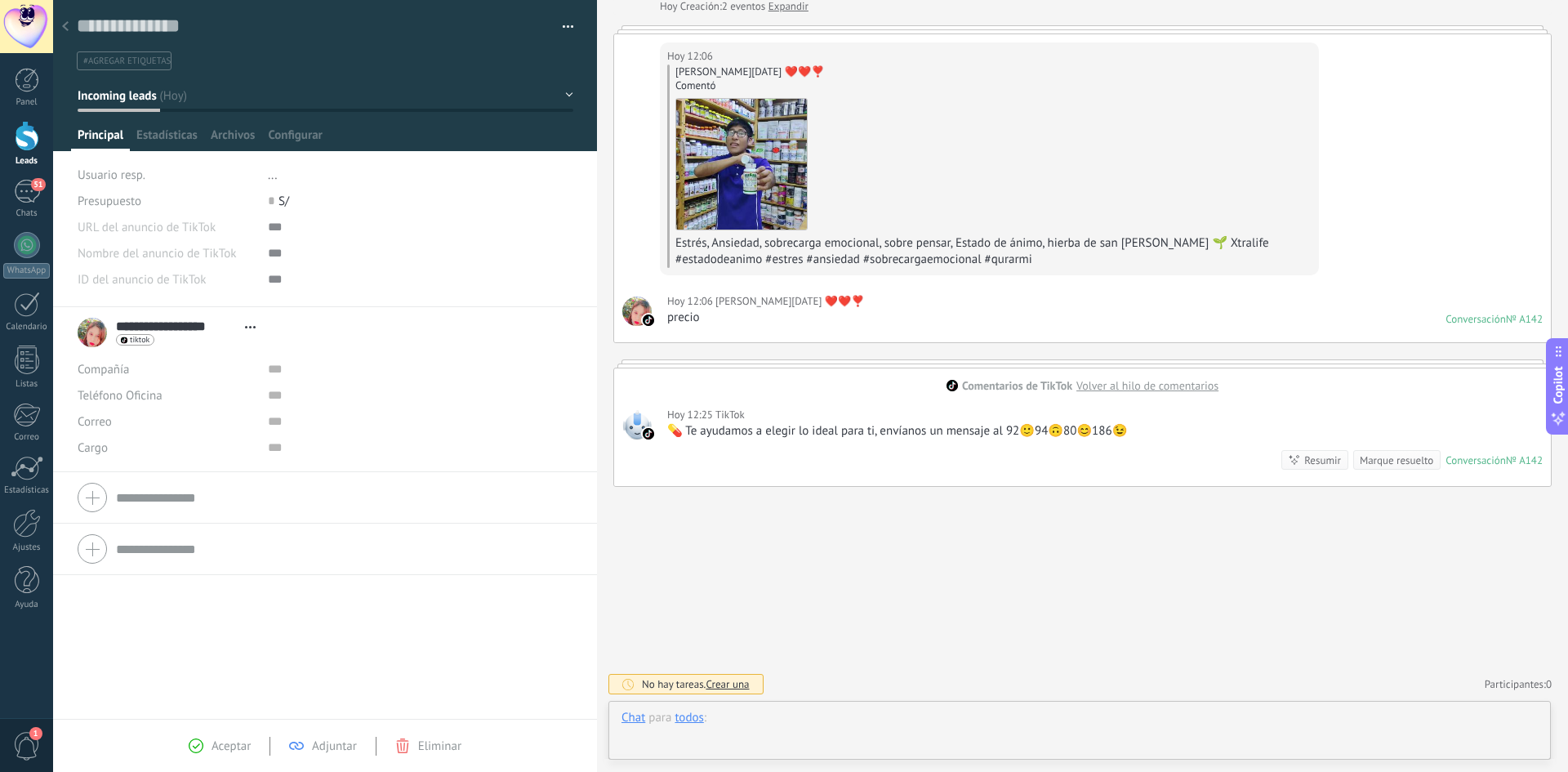
click at [767, 723] on div at bounding box center [1079, 733] width 916 height 49
click at [827, 723] on div "Enviar Cancelar Rastrear clics en links ? Reducir links largos y rastrear clics…" at bounding box center [1038, 731] width 833 height 31
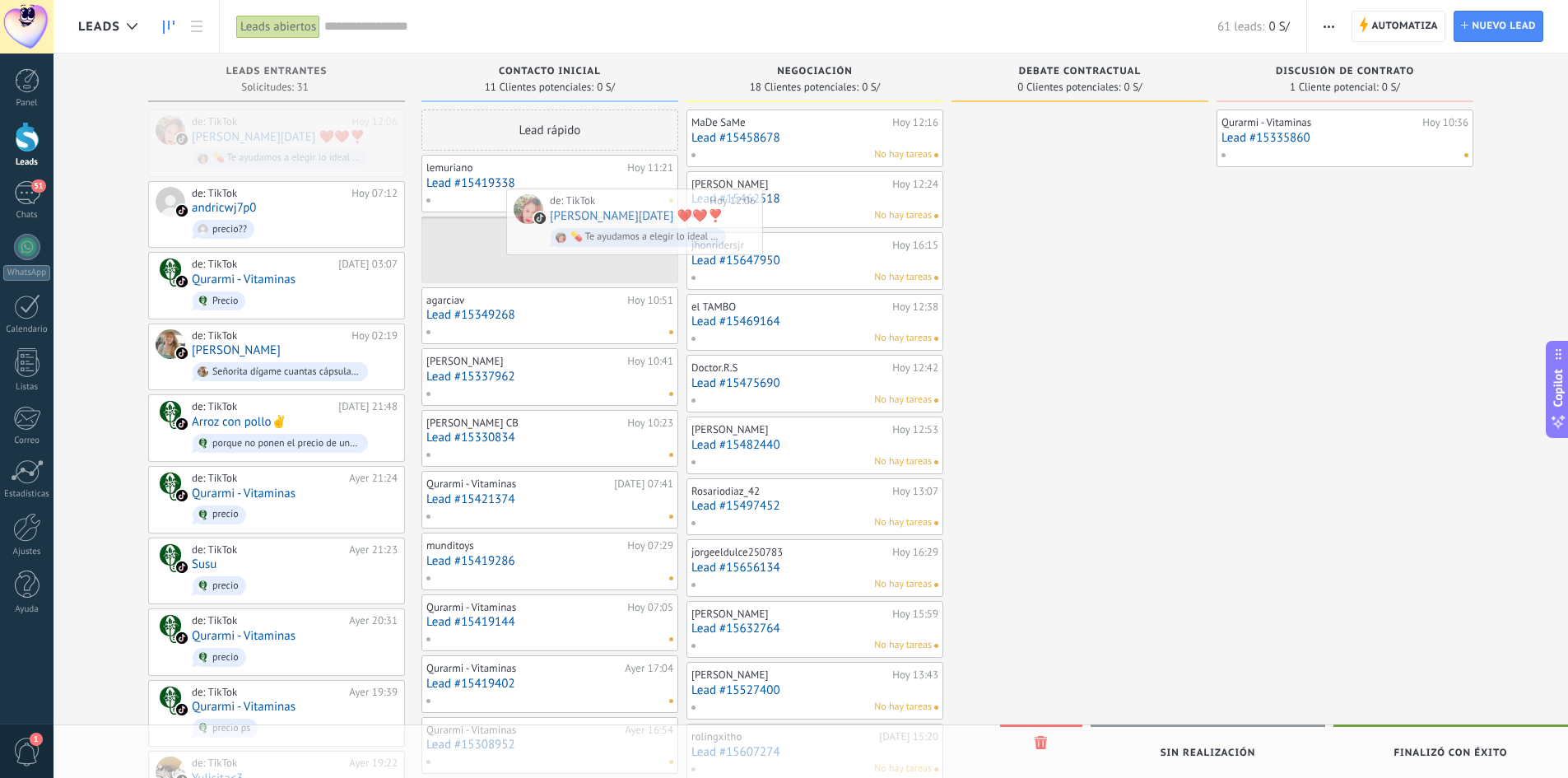
drag, startPoint x: 214, startPoint y: 140, endPoint x: 529, endPoint y: 213, distance: 323.3
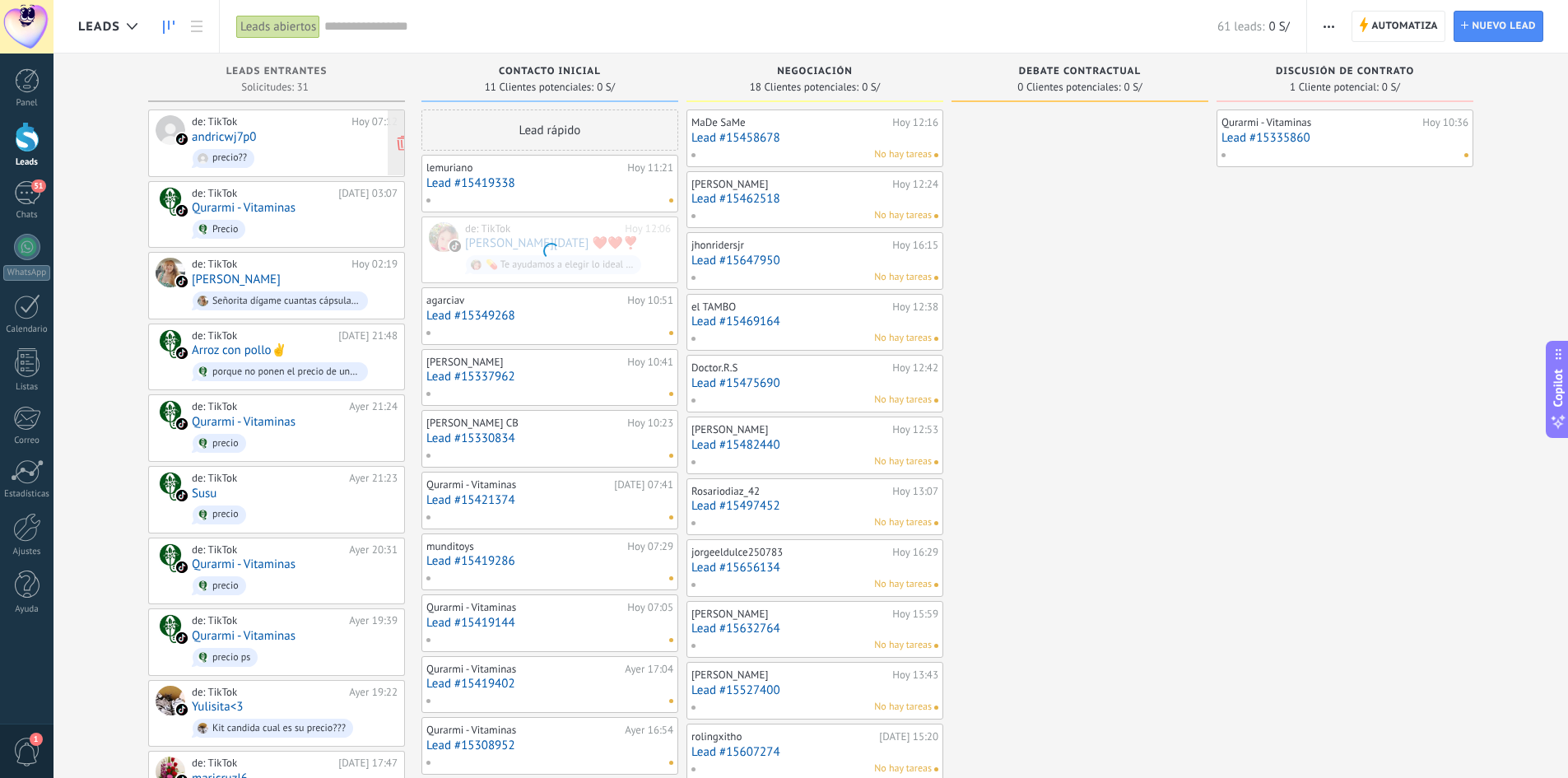
click at [245, 154] on div "precio??" at bounding box center [229, 158] width 34 height 11
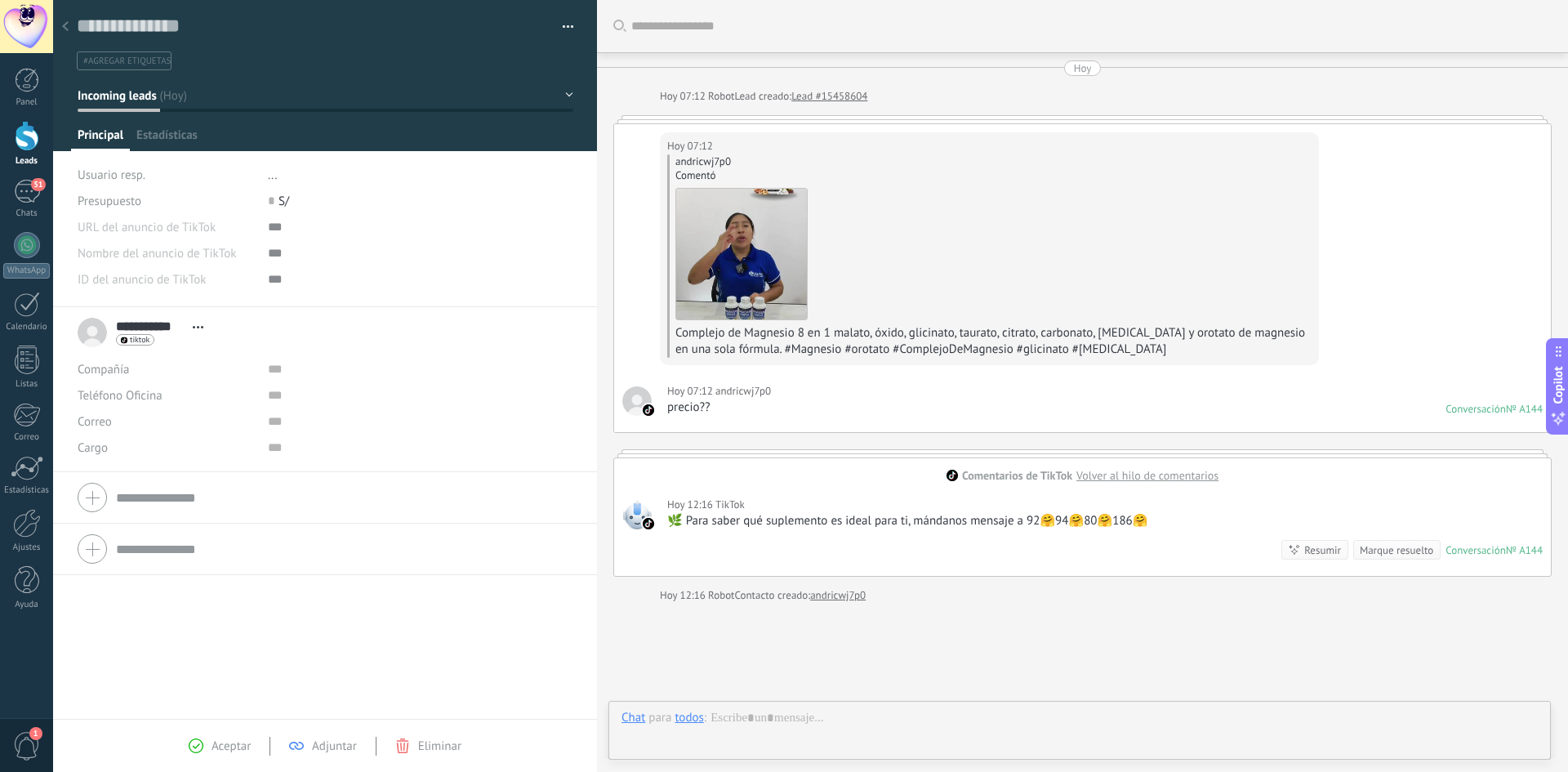
scroll to position [116, 0]
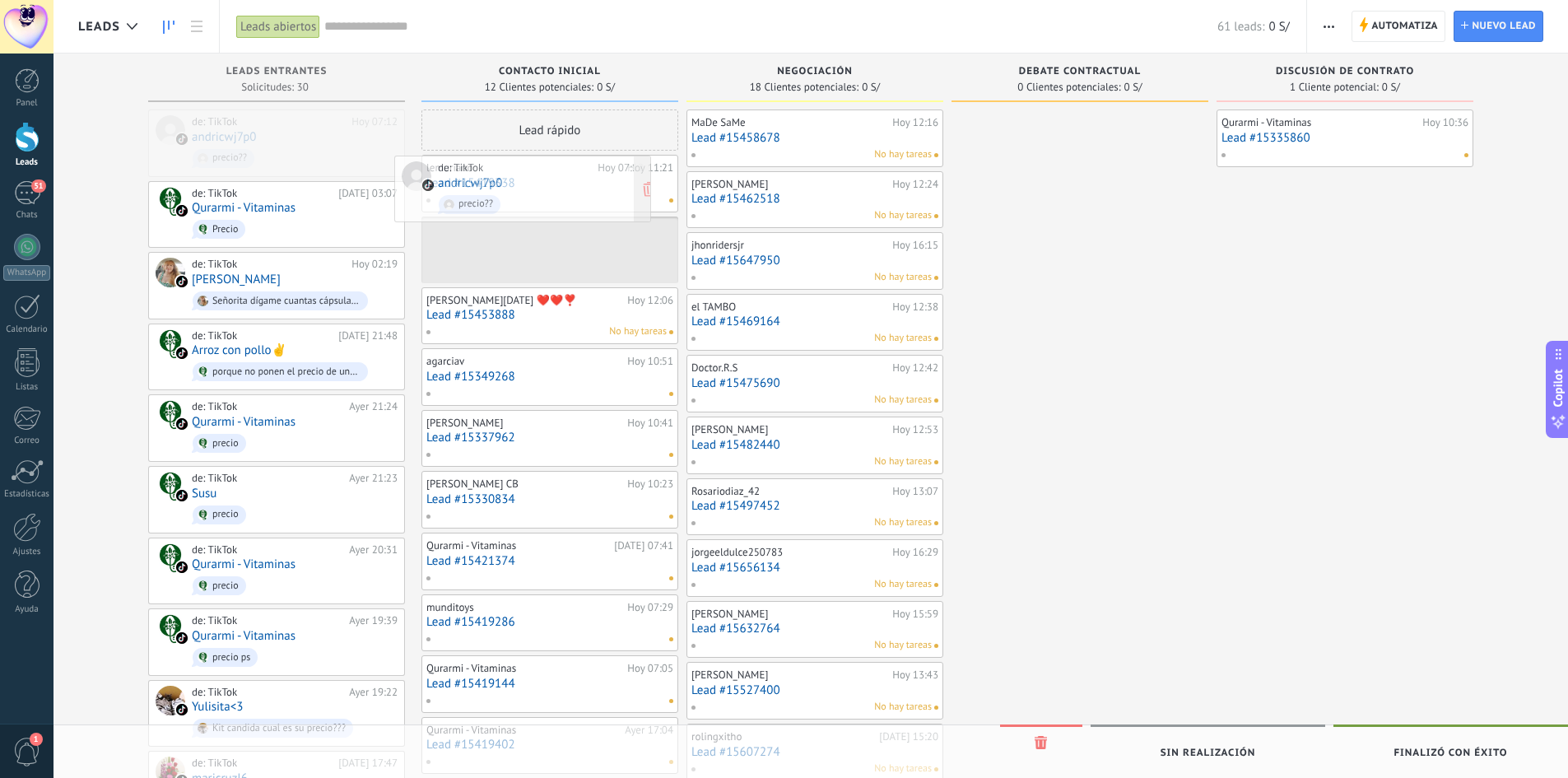
drag, startPoint x: 244, startPoint y: 138, endPoint x: 492, endPoint y: 185, distance: 252.4
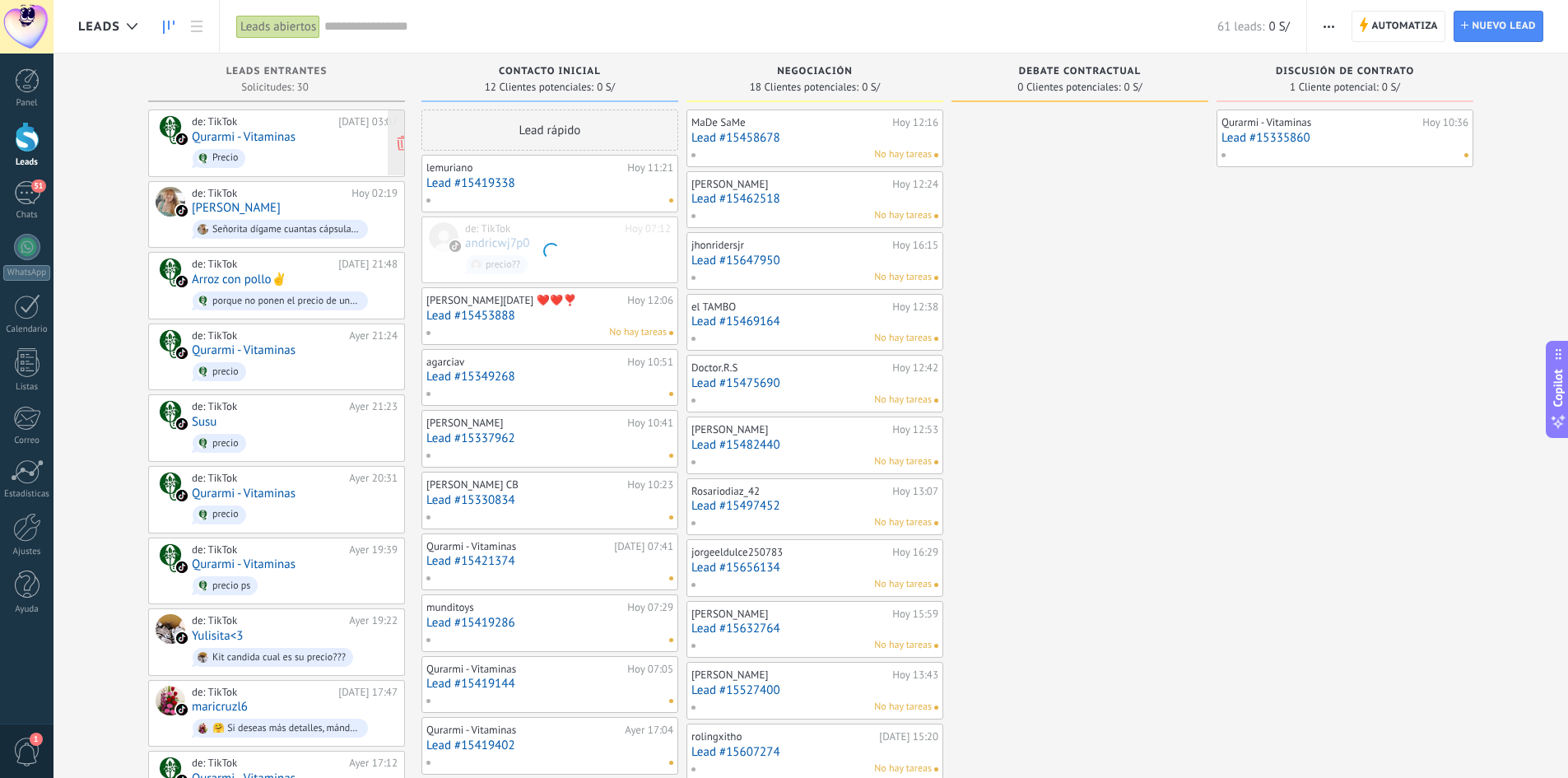
click at [241, 139] on link "Qurarmi - Vitaminas" at bounding box center [244, 137] width 103 height 14
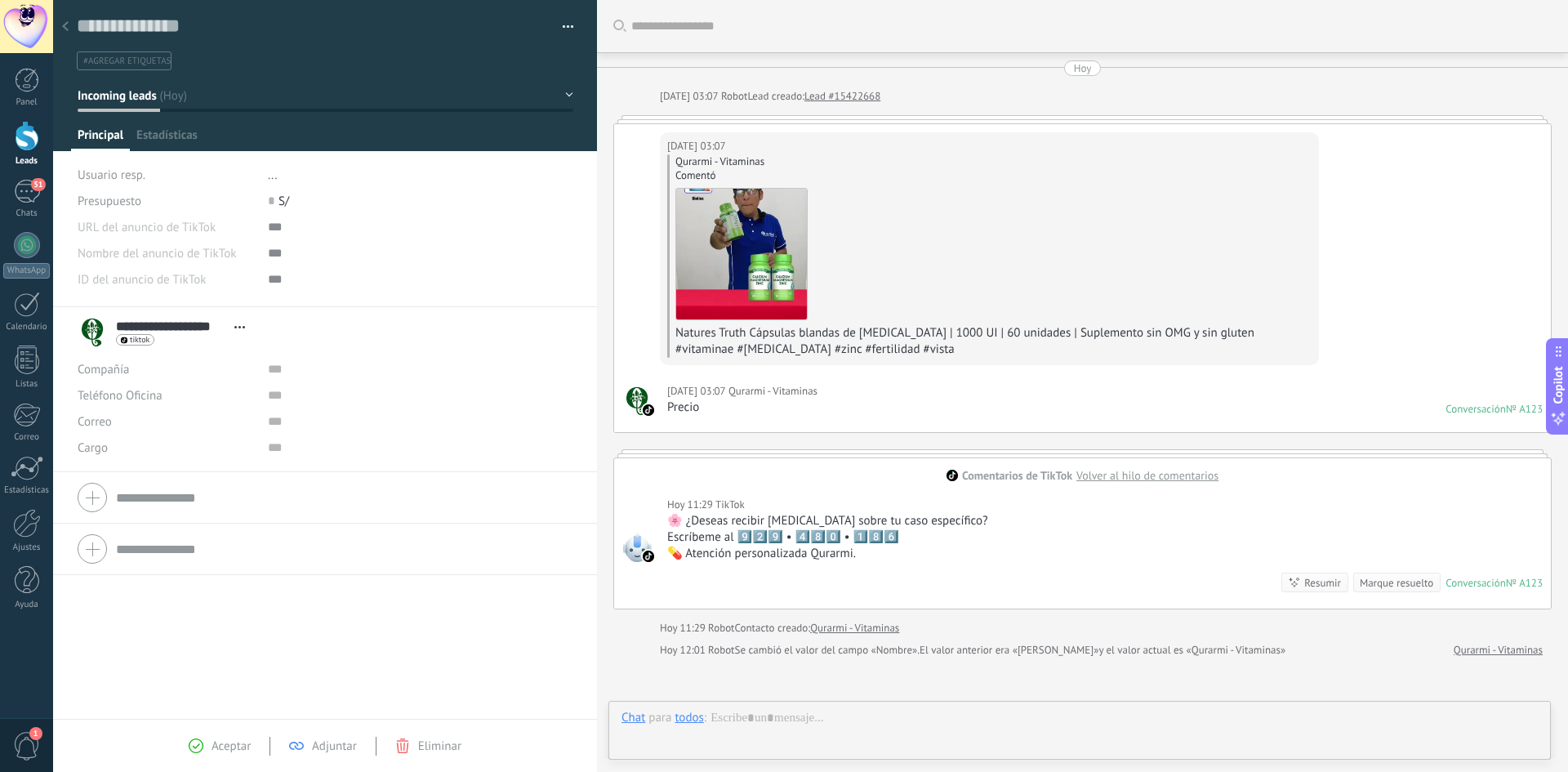
scroll to position [171, 0]
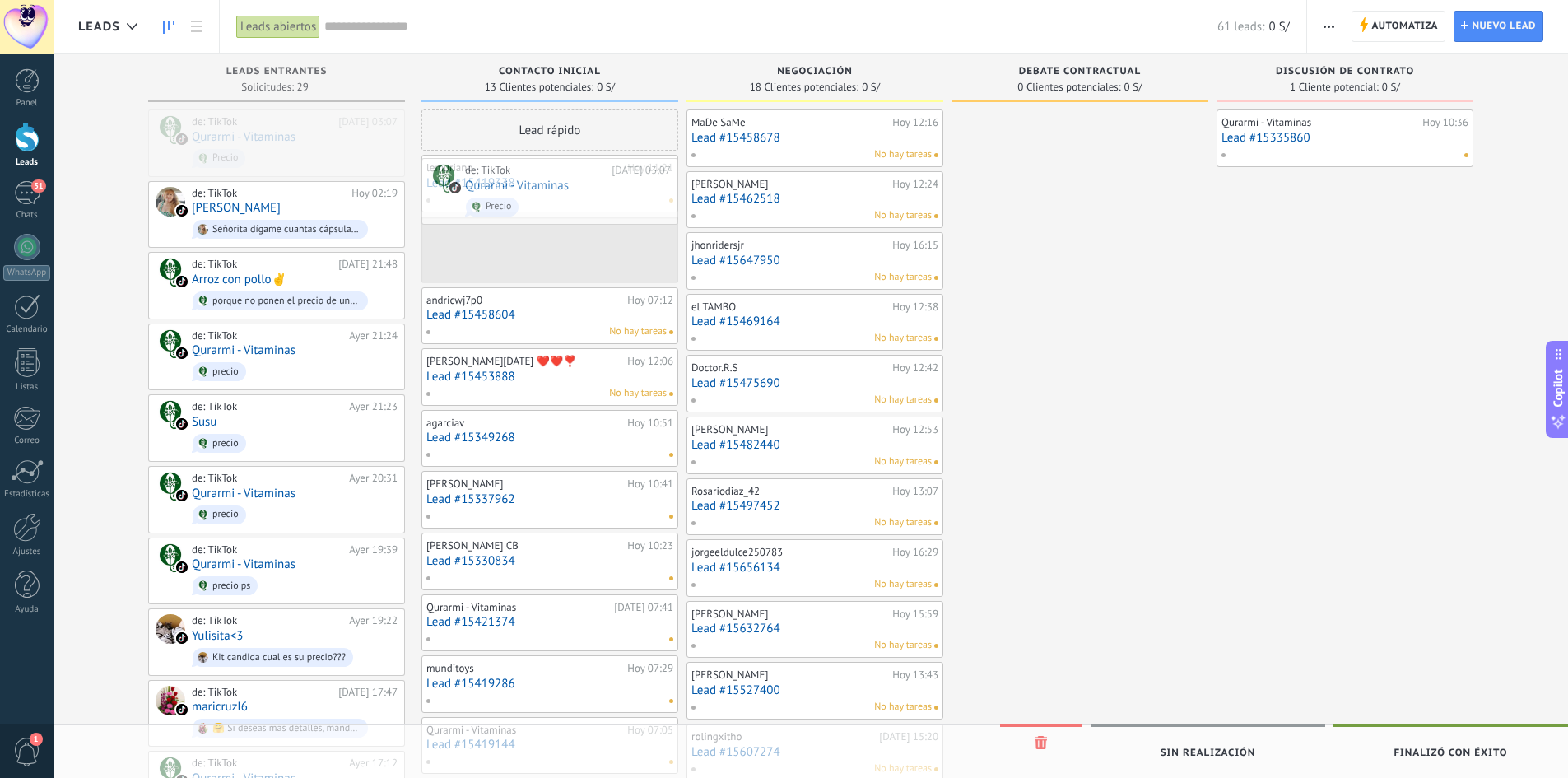
drag, startPoint x: 201, startPoint y: 133, endPoint x: 451, endPoint y: 176, distance: 253.7
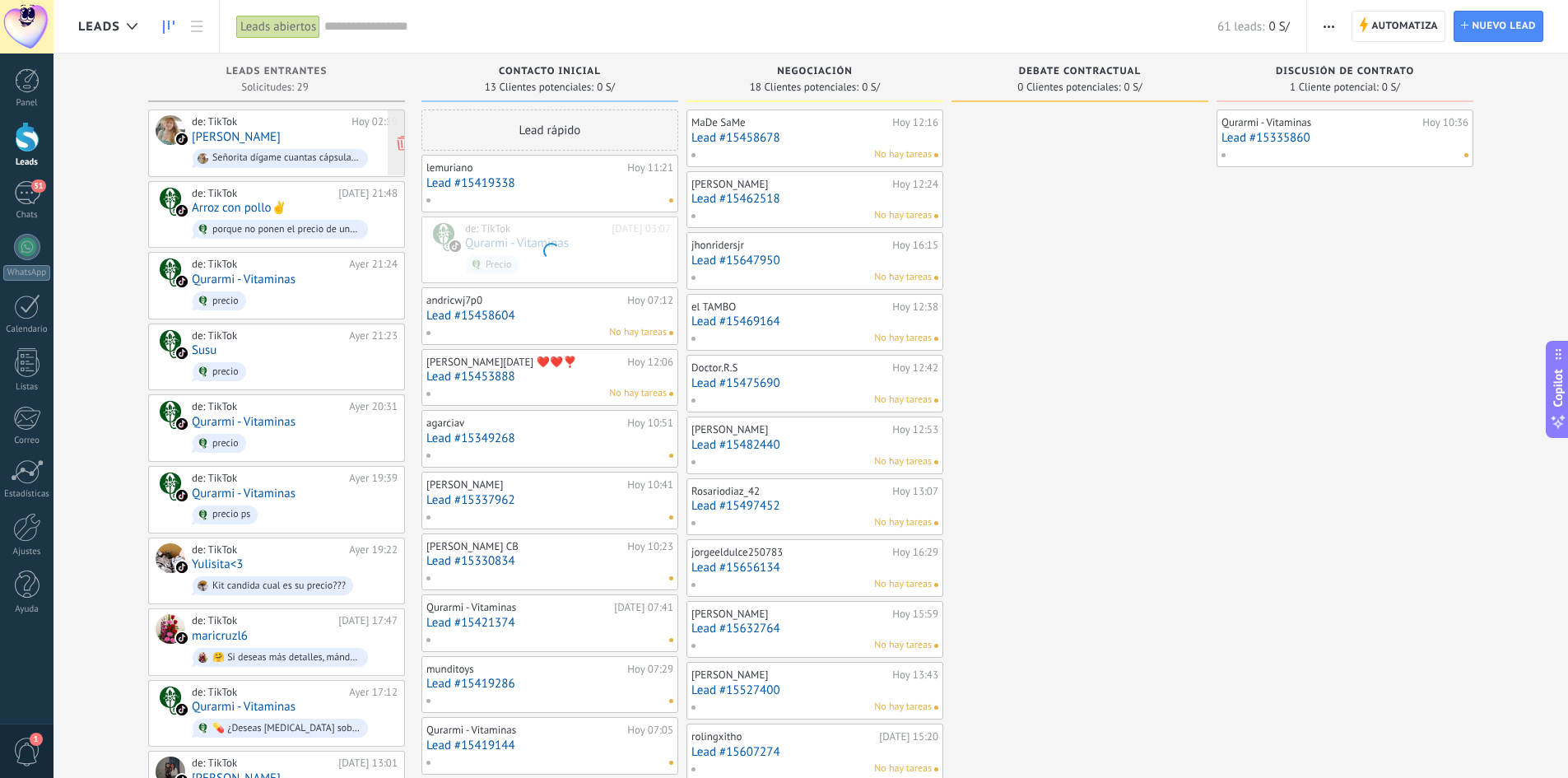
click at [233, 139] on link "[PERSON_NAME]" at bounding box center [237, 137] width 89 height 14
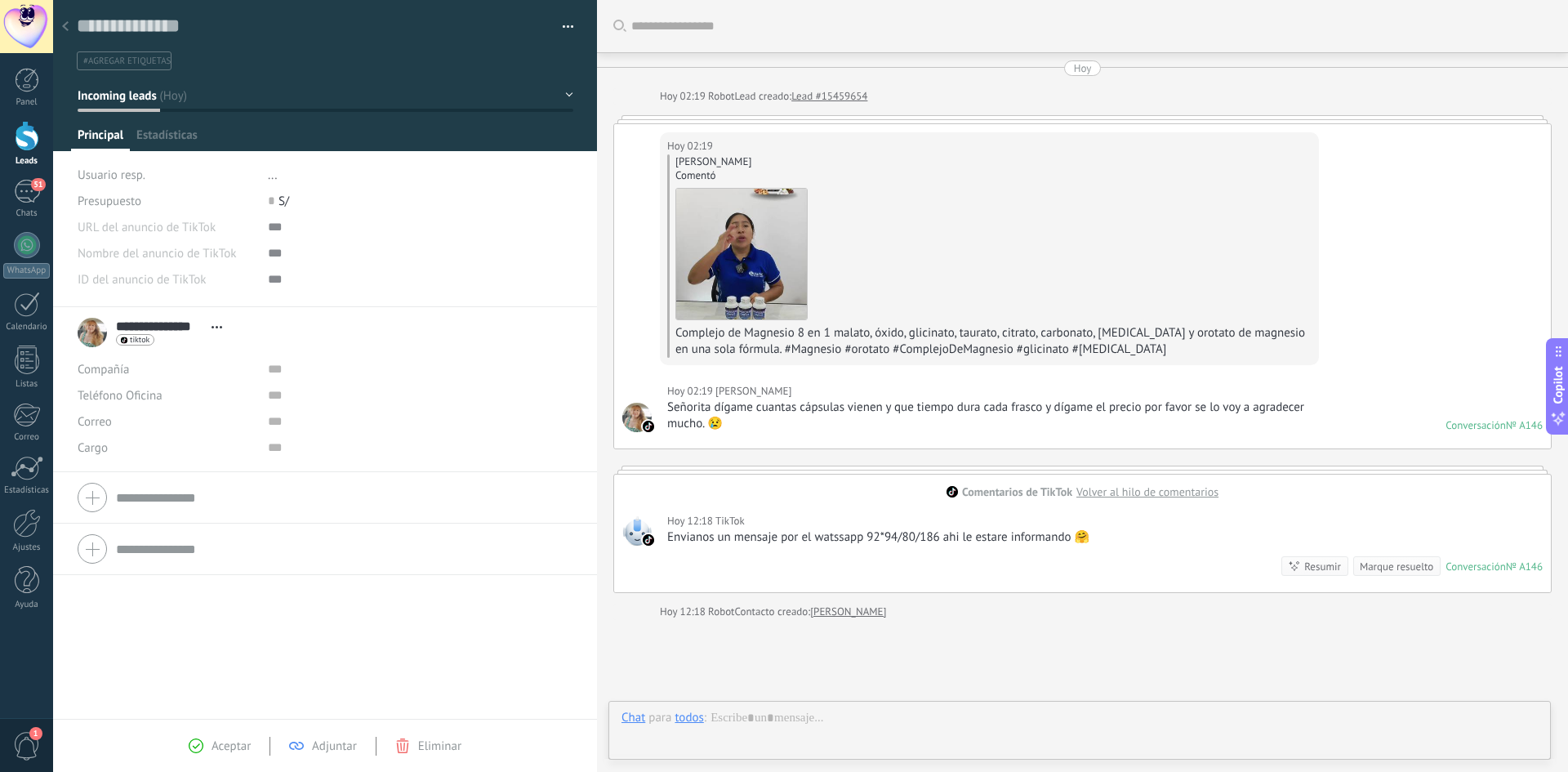
scroll to position [133, 0]
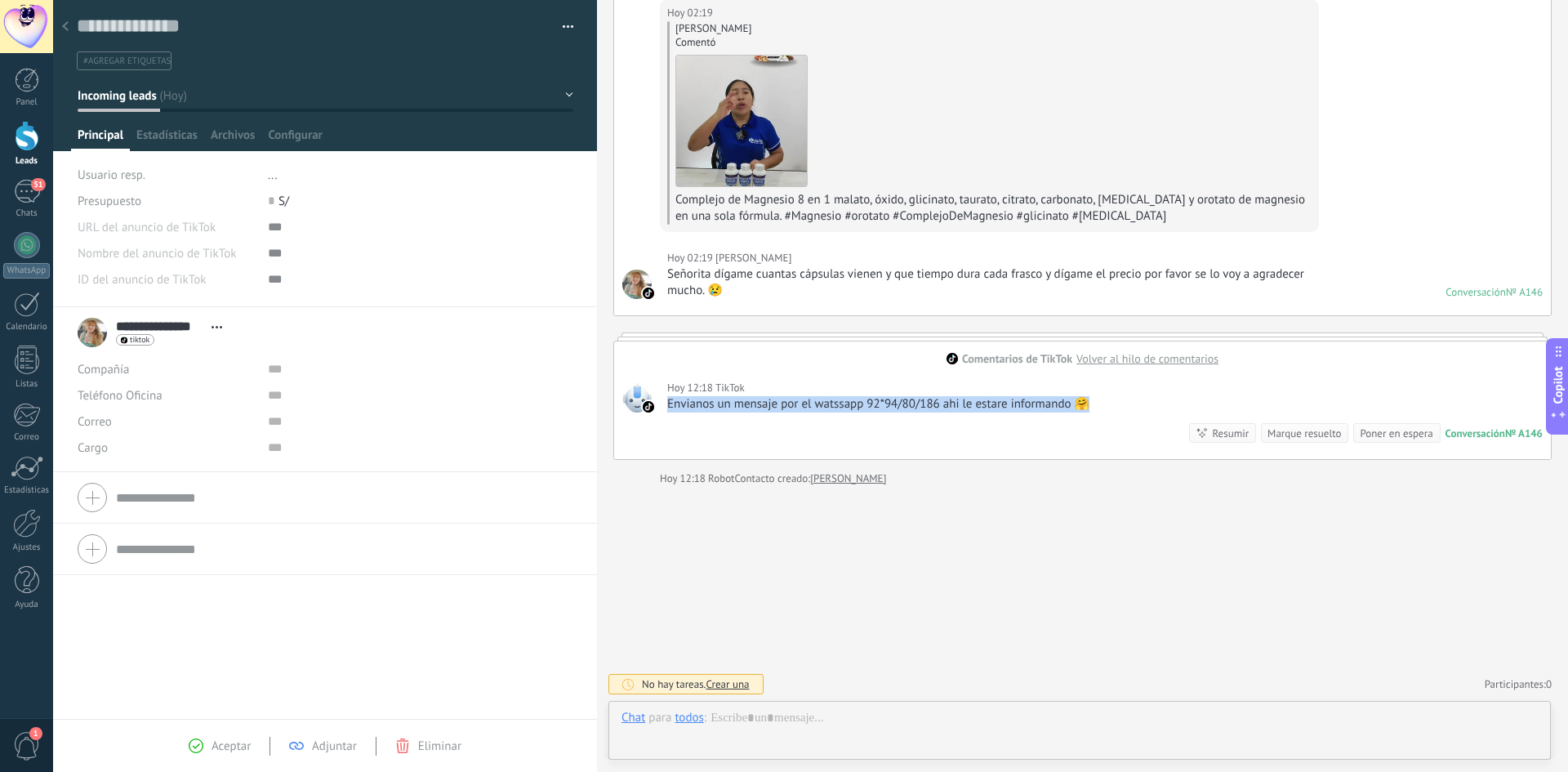
drag, startPoint x: 1111, startPoint y: 403, endPoint x: 668, endPoint y: 403, distance: 443.0
click at [668, 403] on div "[DATE] 12:18 TikTok Envianos un mensaje por el watssapp 92*94/80/186 ahi le est…" at bounding box center [1083, 413] width 937 height 94
copy div "Envianos un mensaje por el watssapp 92*94/80/186 ahi le estare informando 🤗"
click at [70, 17] on div at bounding box center [65, 27] width 23 height 32
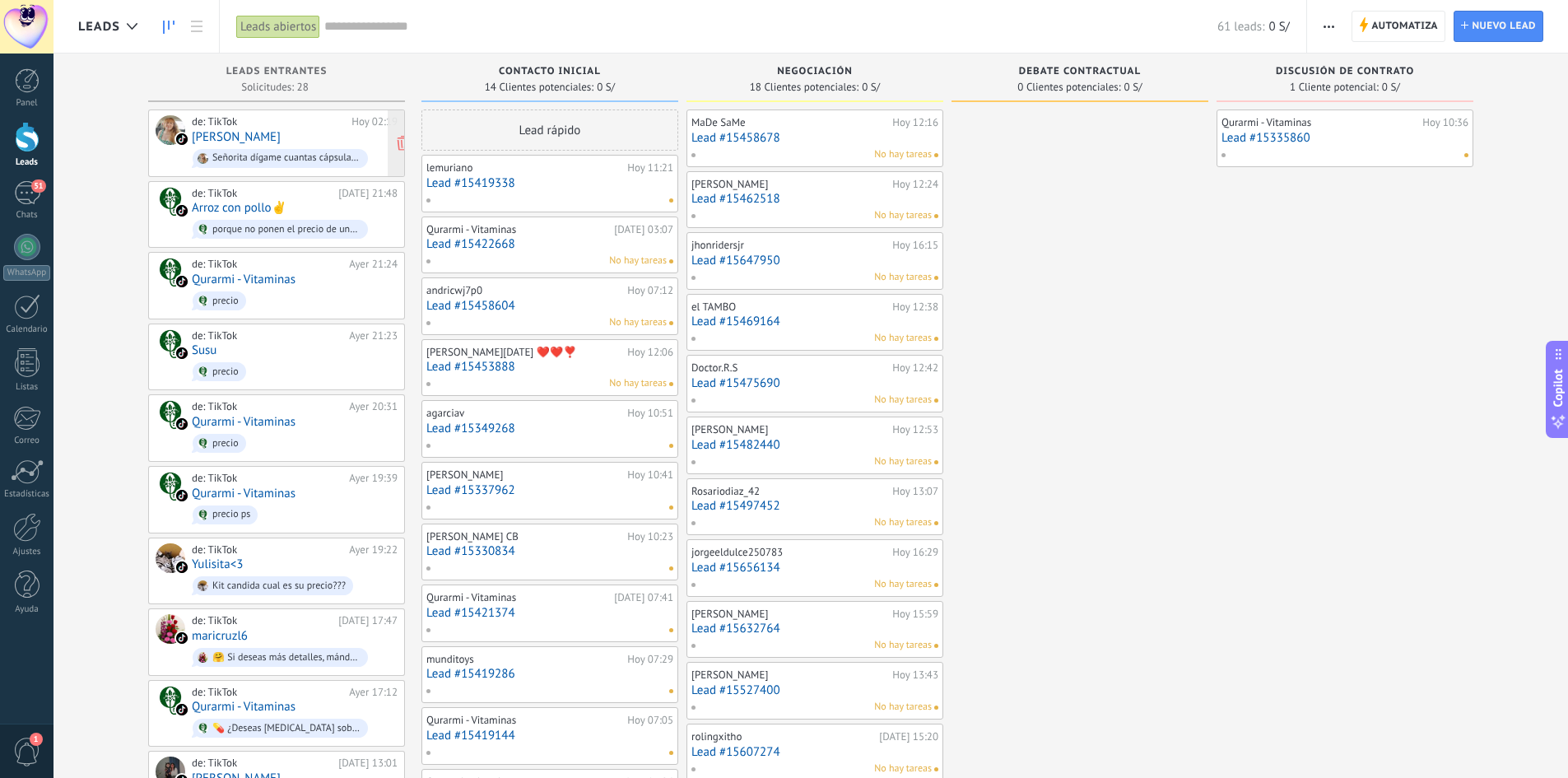
click at [215, 139] on link "[PERSON_NAME]" at bounding box center [237, 137] width 89 height 14
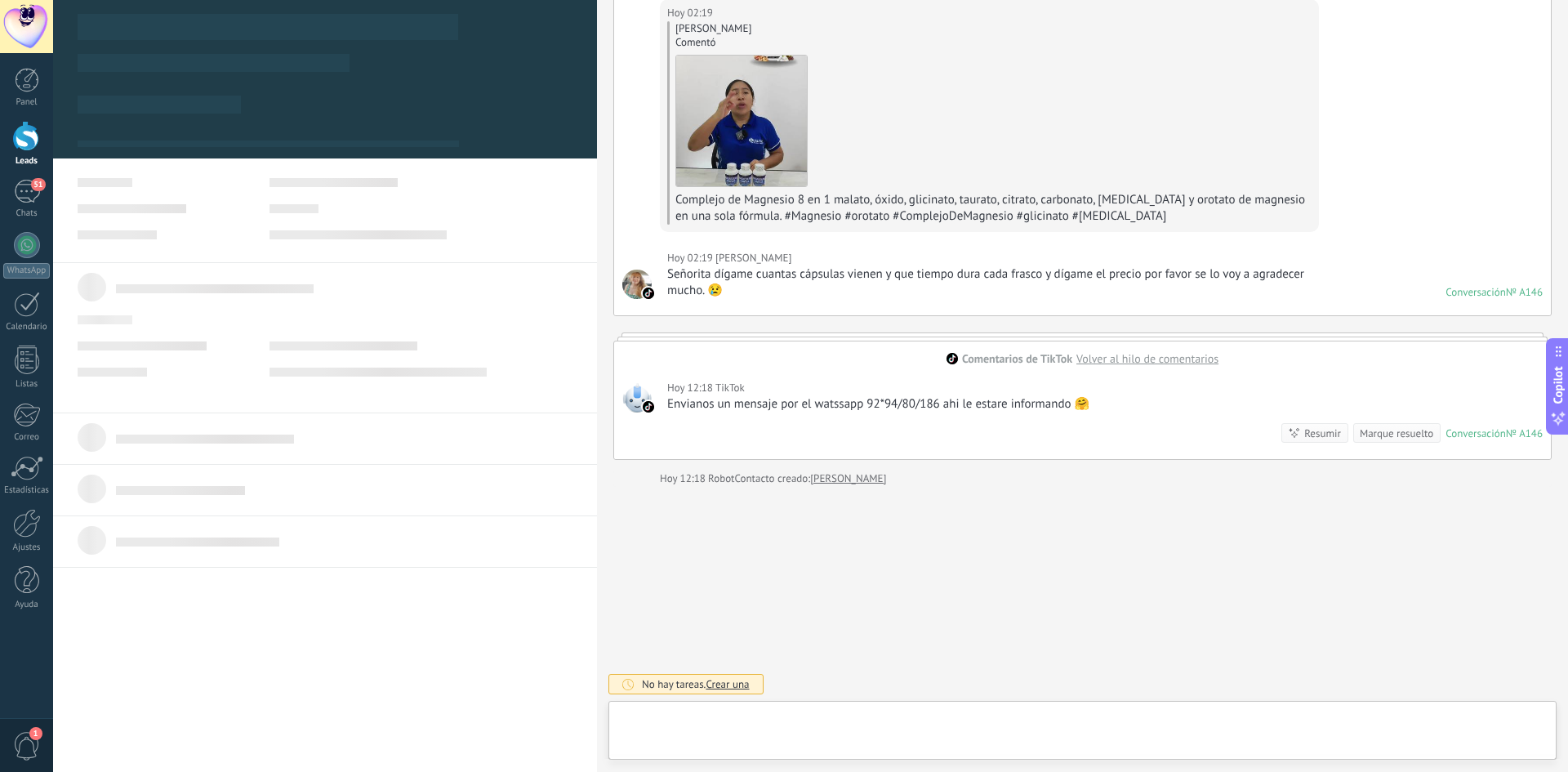
scroll to position [25, 0]
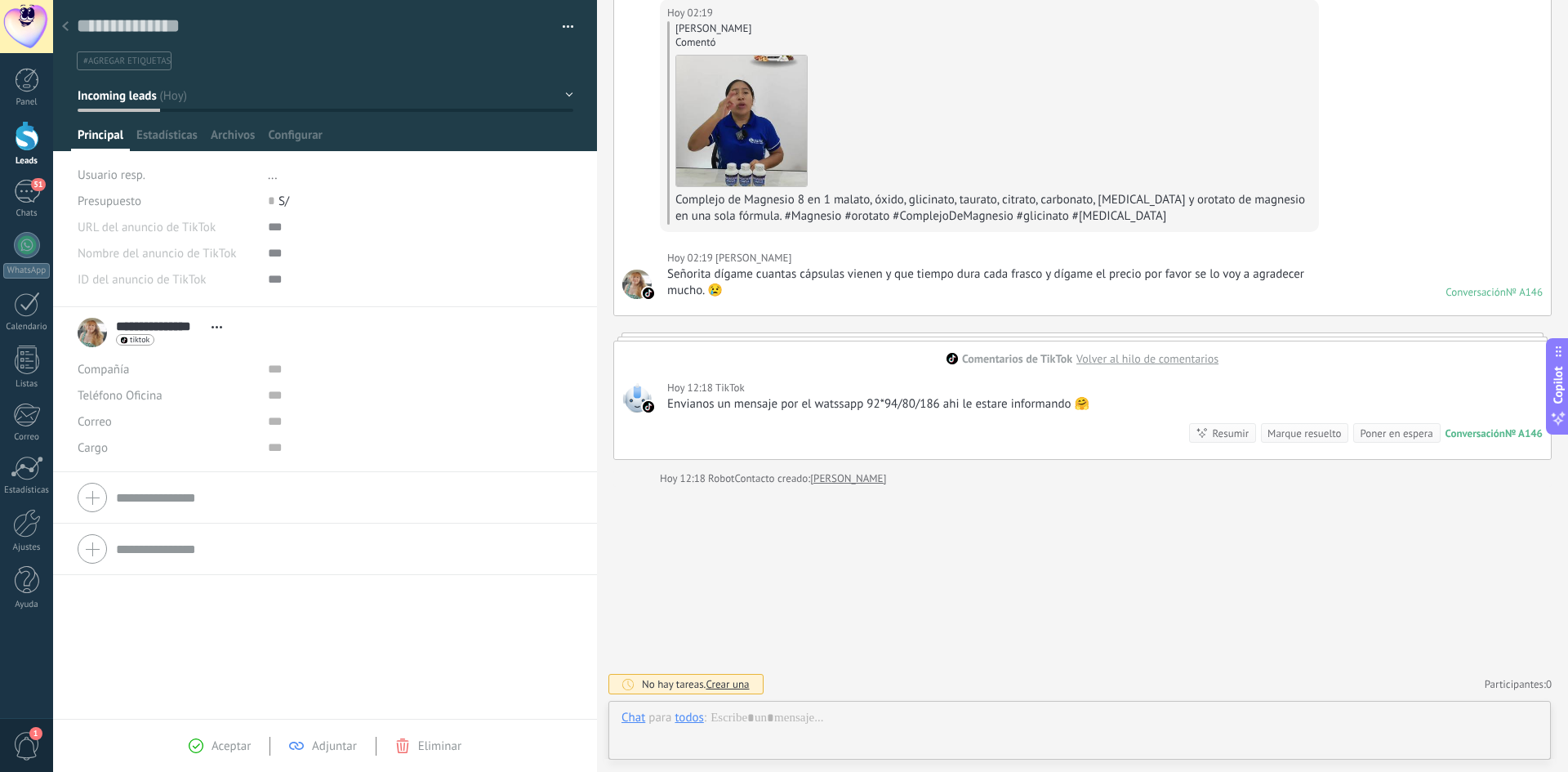
click at [66, 27] on icon at bounding box center [65, 26] width 6 height 10
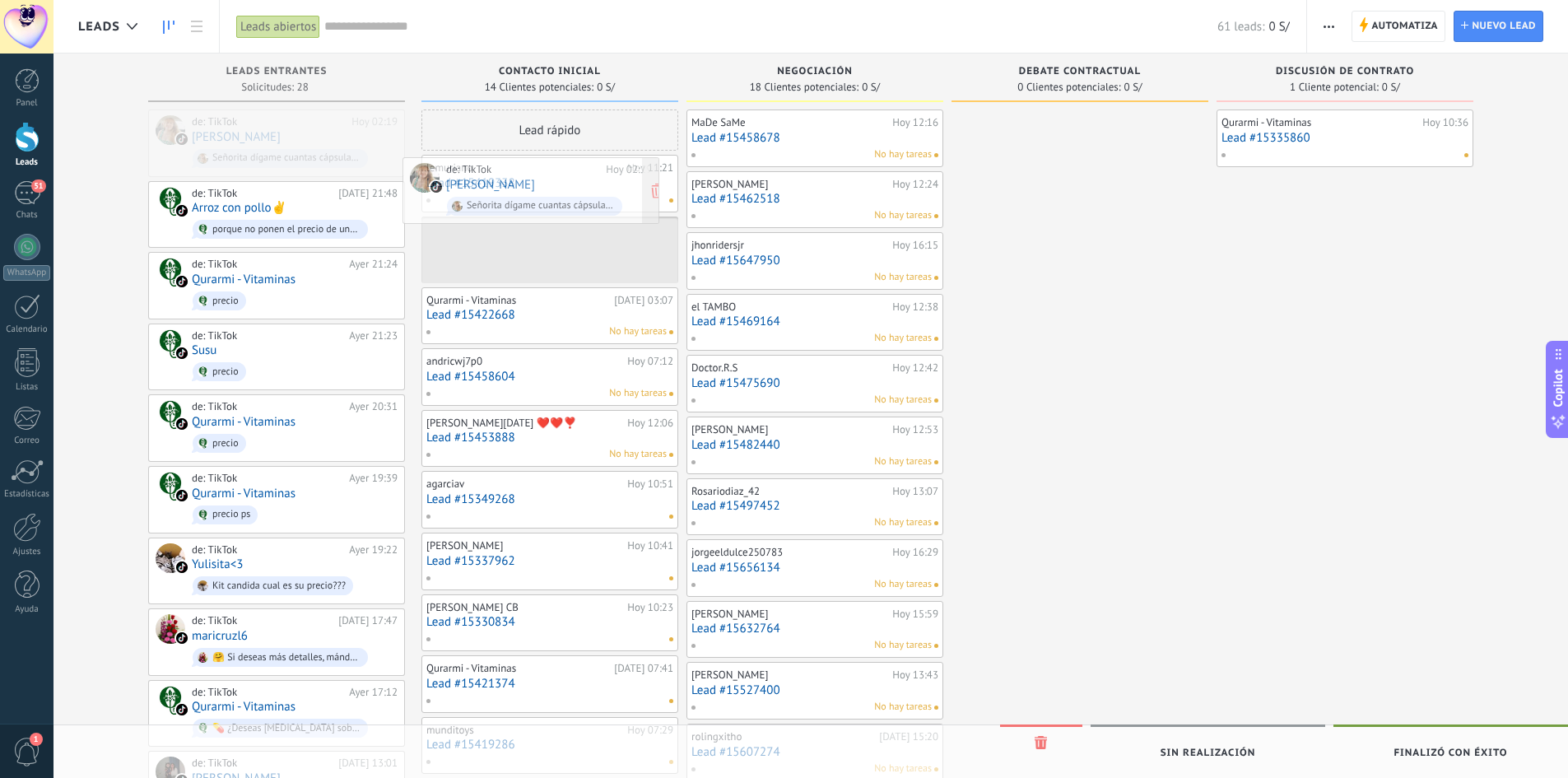
drag, startPoint x: 242, startPoint y: 143, endPoint x: 494, endPoint y: 191, distance: 256.5
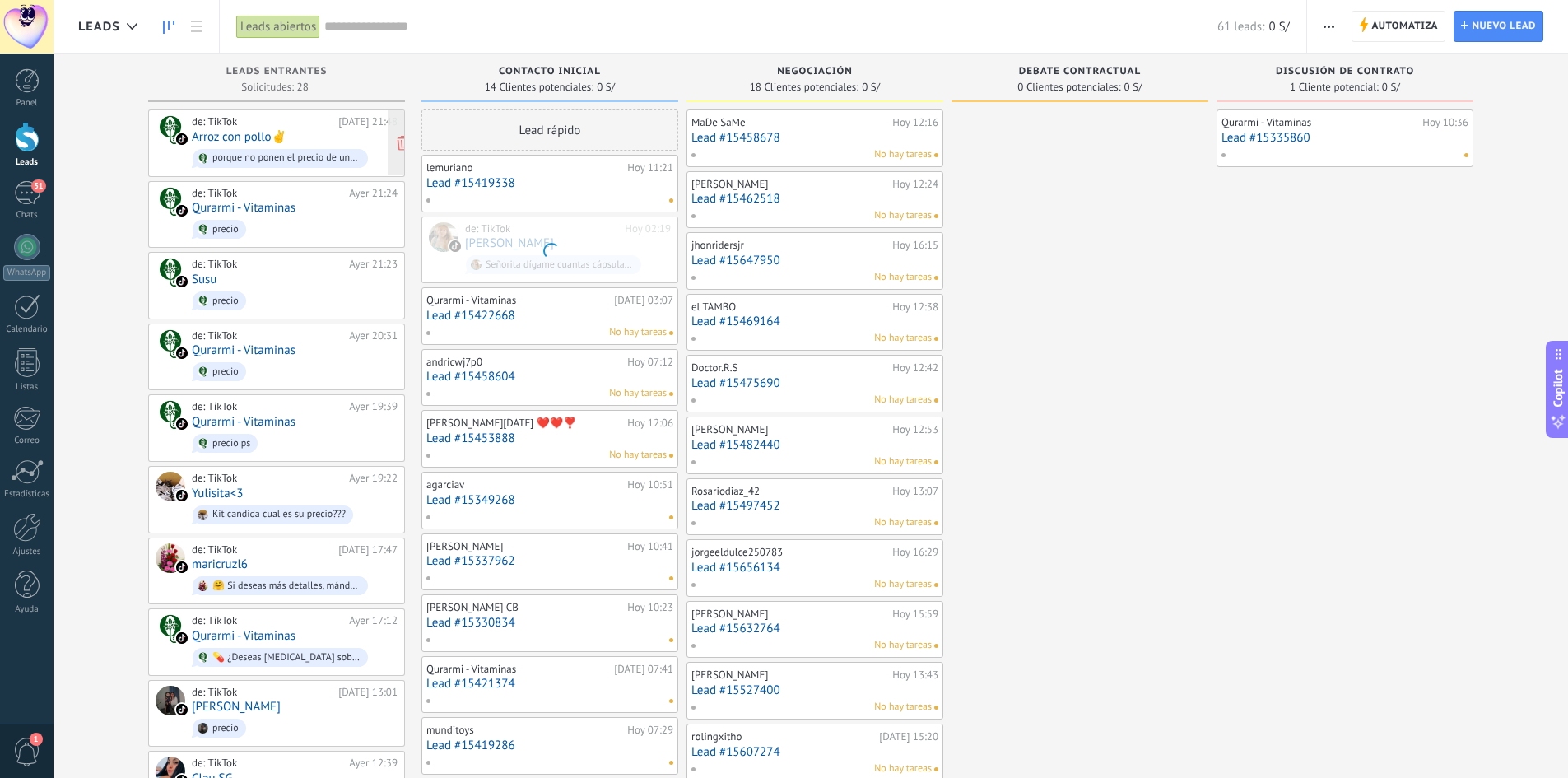
click at [225, 141] on link "Arroz con pollo✌" at bounding box center [239, 137] width 94 height 14
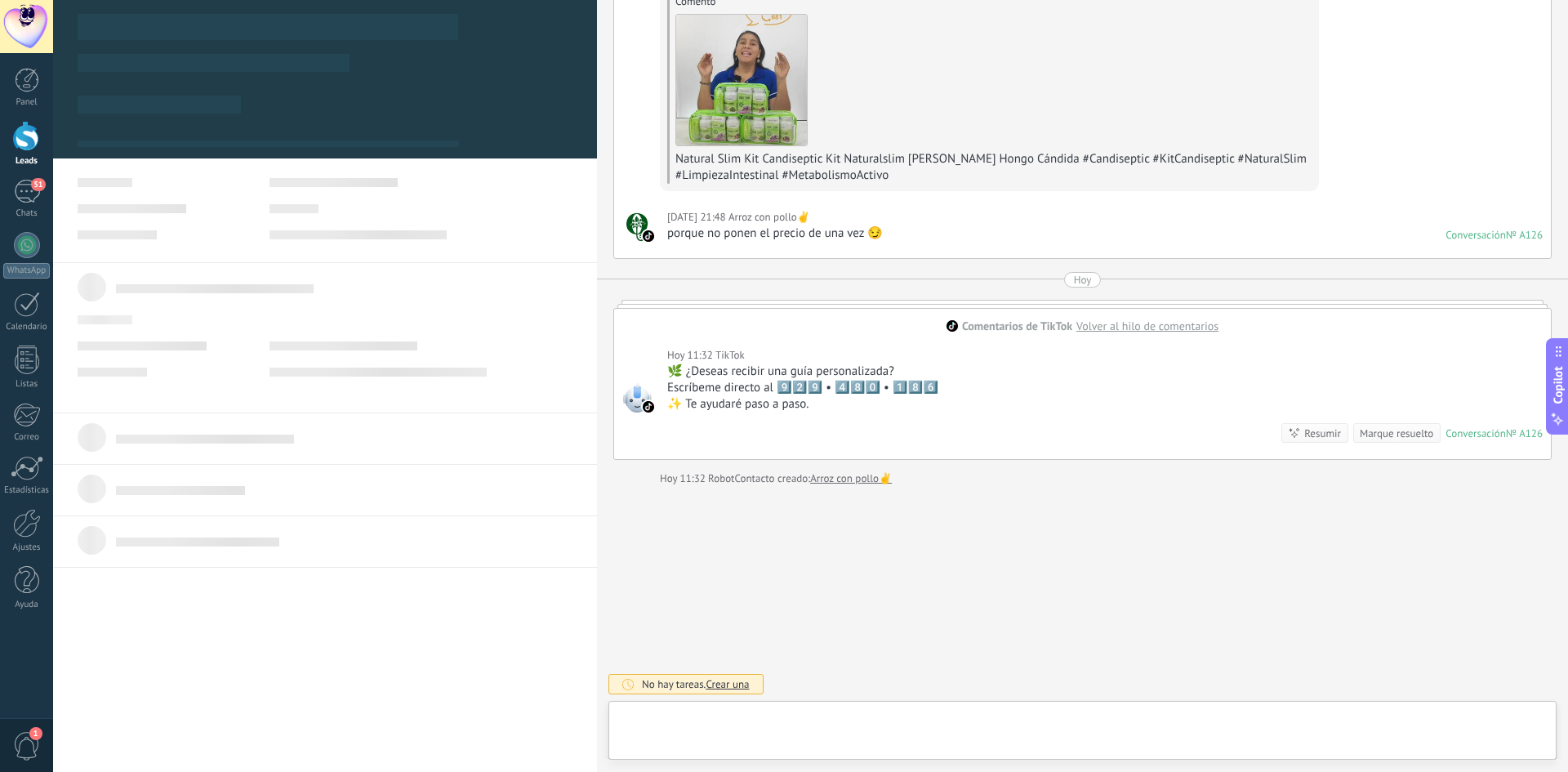
scroll to position [25, 0]
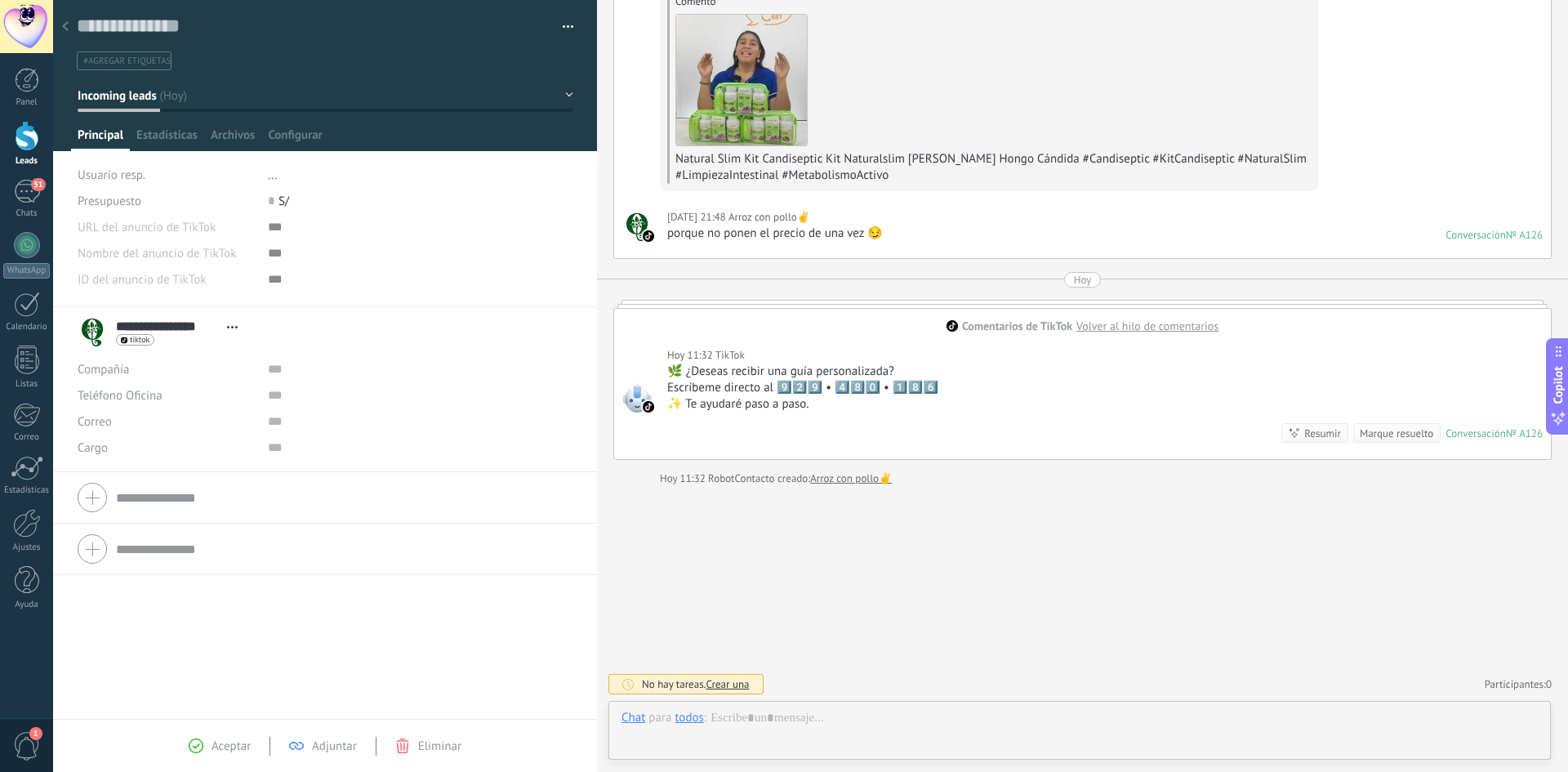
click at [72, 18] on div at bounding box center [65, 27] width 23 height 32
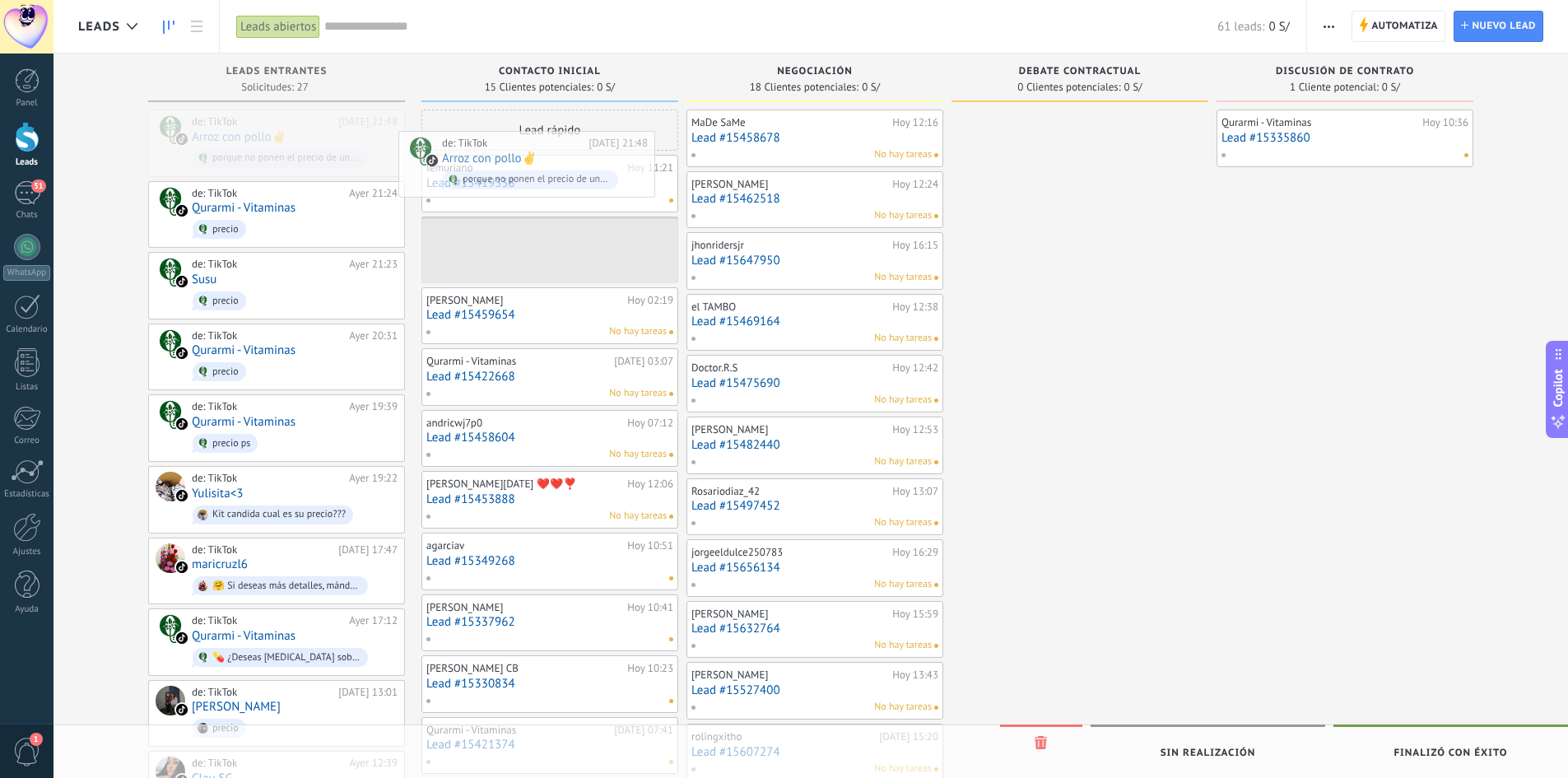
drag, startPoint x: 232, startPoint y: 147, endPoint x: 413, endPoint y: 175, distance: 183.2
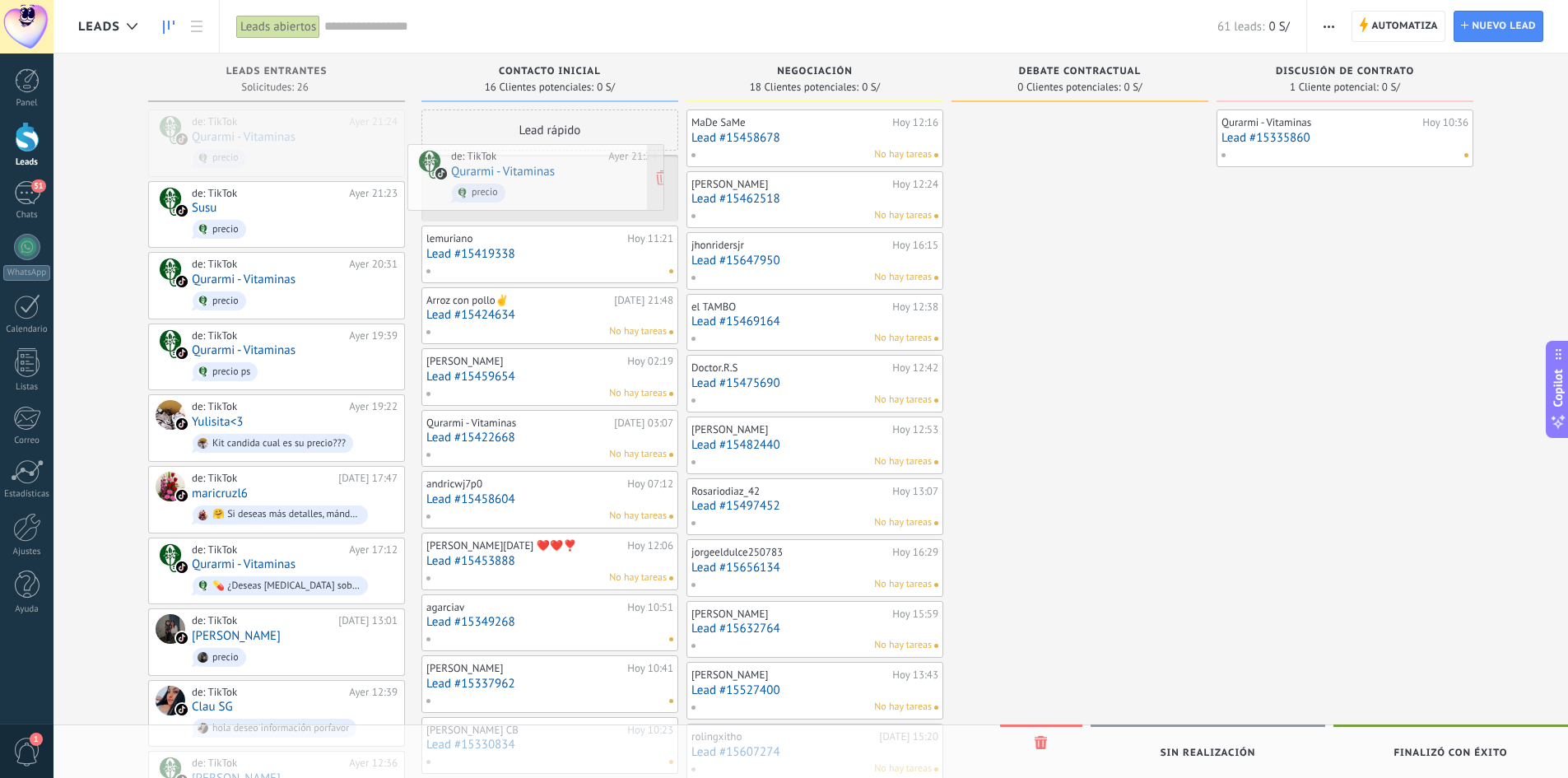
drag, startPoint x: 222, startPoint y: 150, endPoint x: 480, endPoint y: 185, distance: 260.4
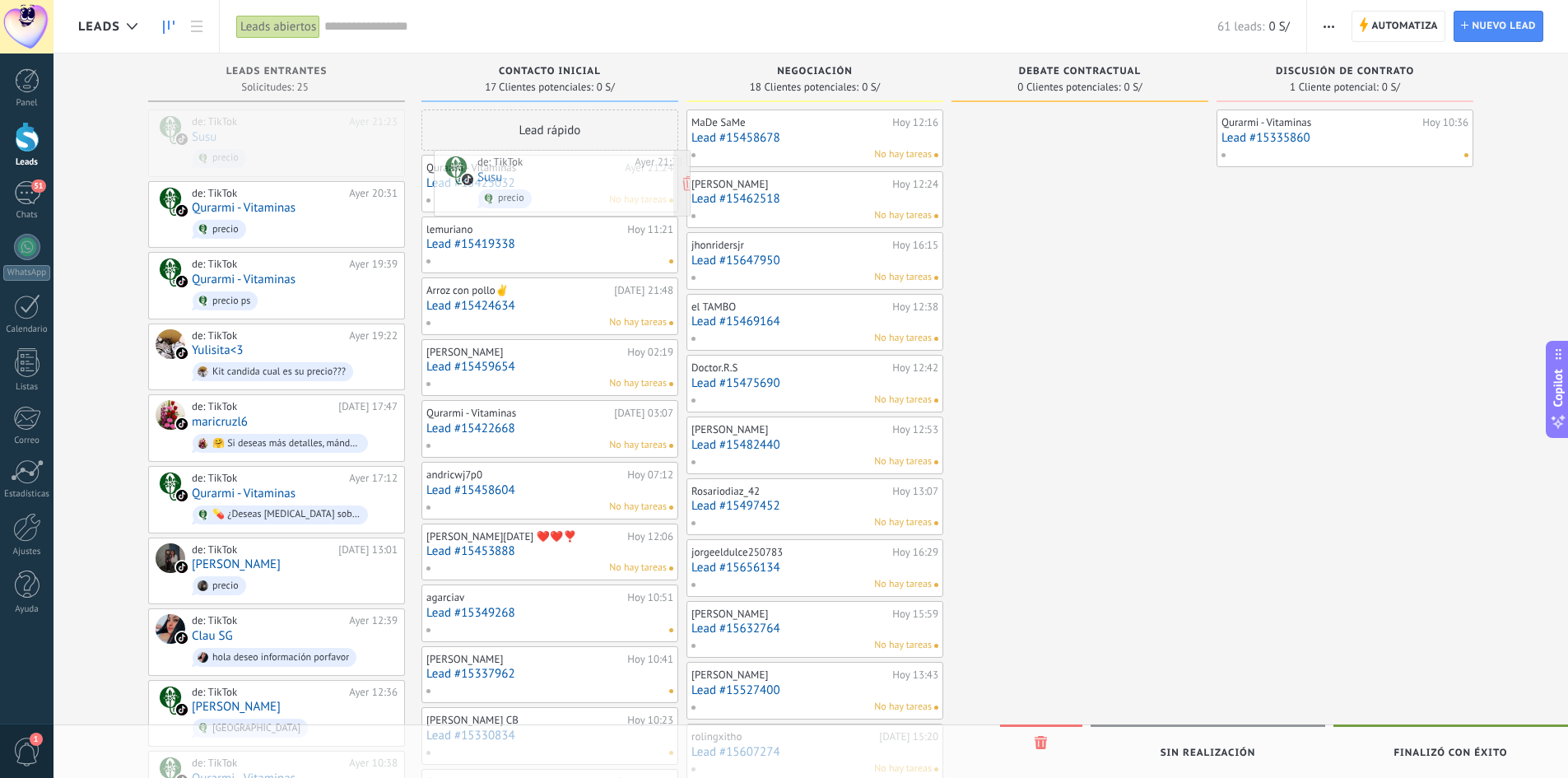
drag, startPoint x: 225, startPoint y: 148, endPoint x: 509, endPoint y: 188, distance: 286.8
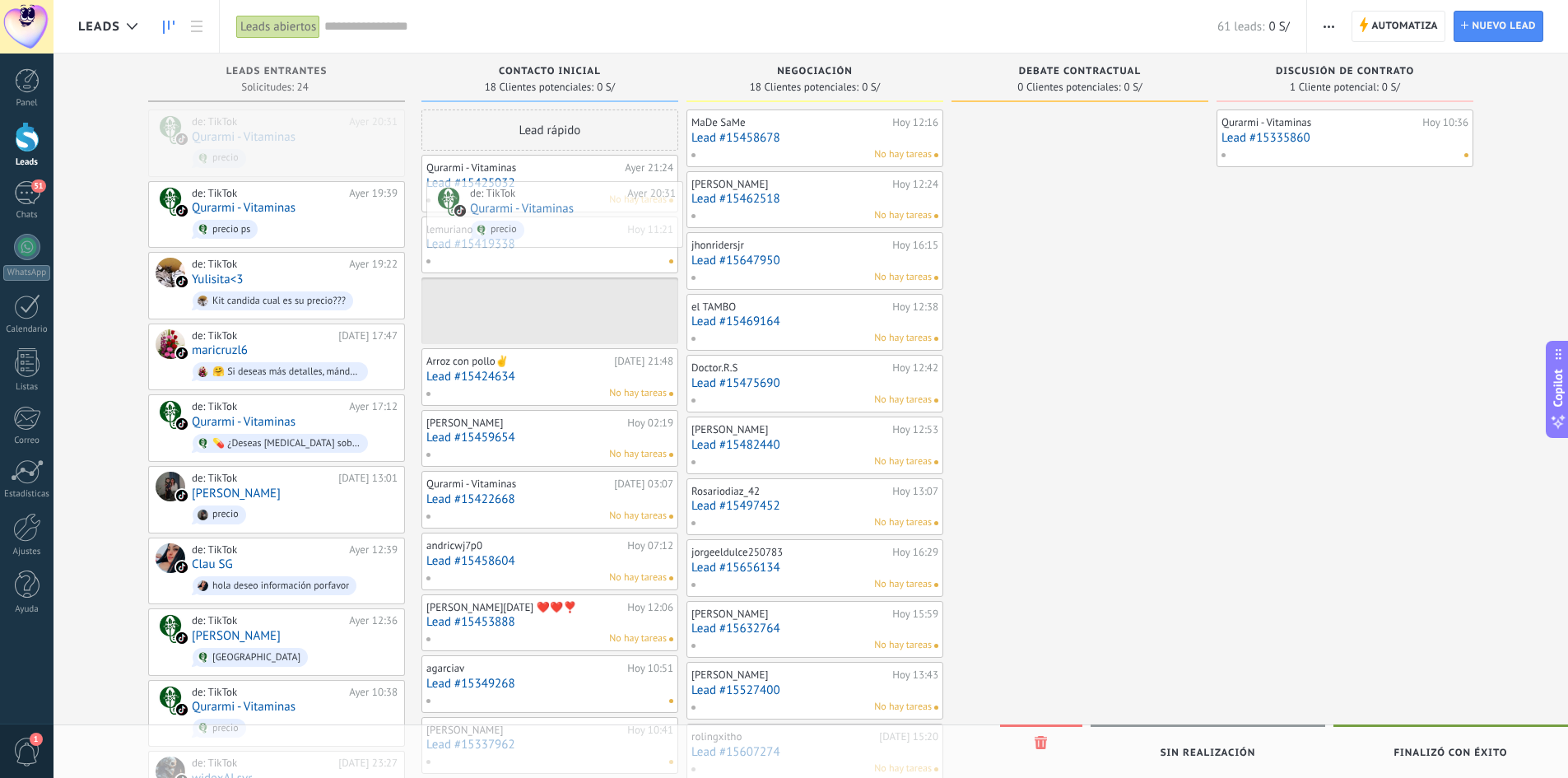
drag, startPoint x: 219, startPoint y: 154, endPoint x: 491, endPoint y: 224, distance: 280.9
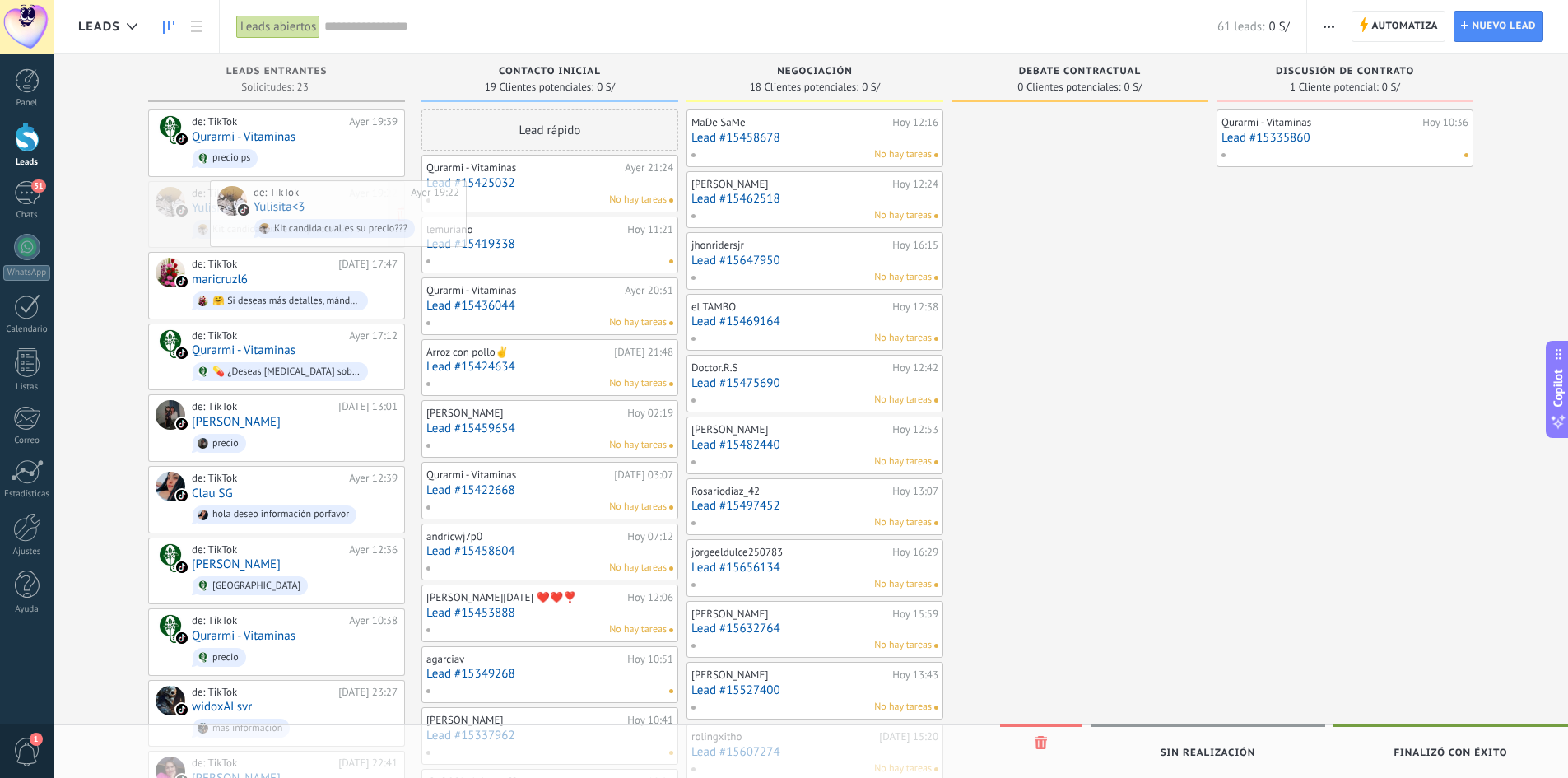
drag, startPoint x: 202, startPoint y: 216, endPoint x: 260, endPoint y: 216, distance: 58.0
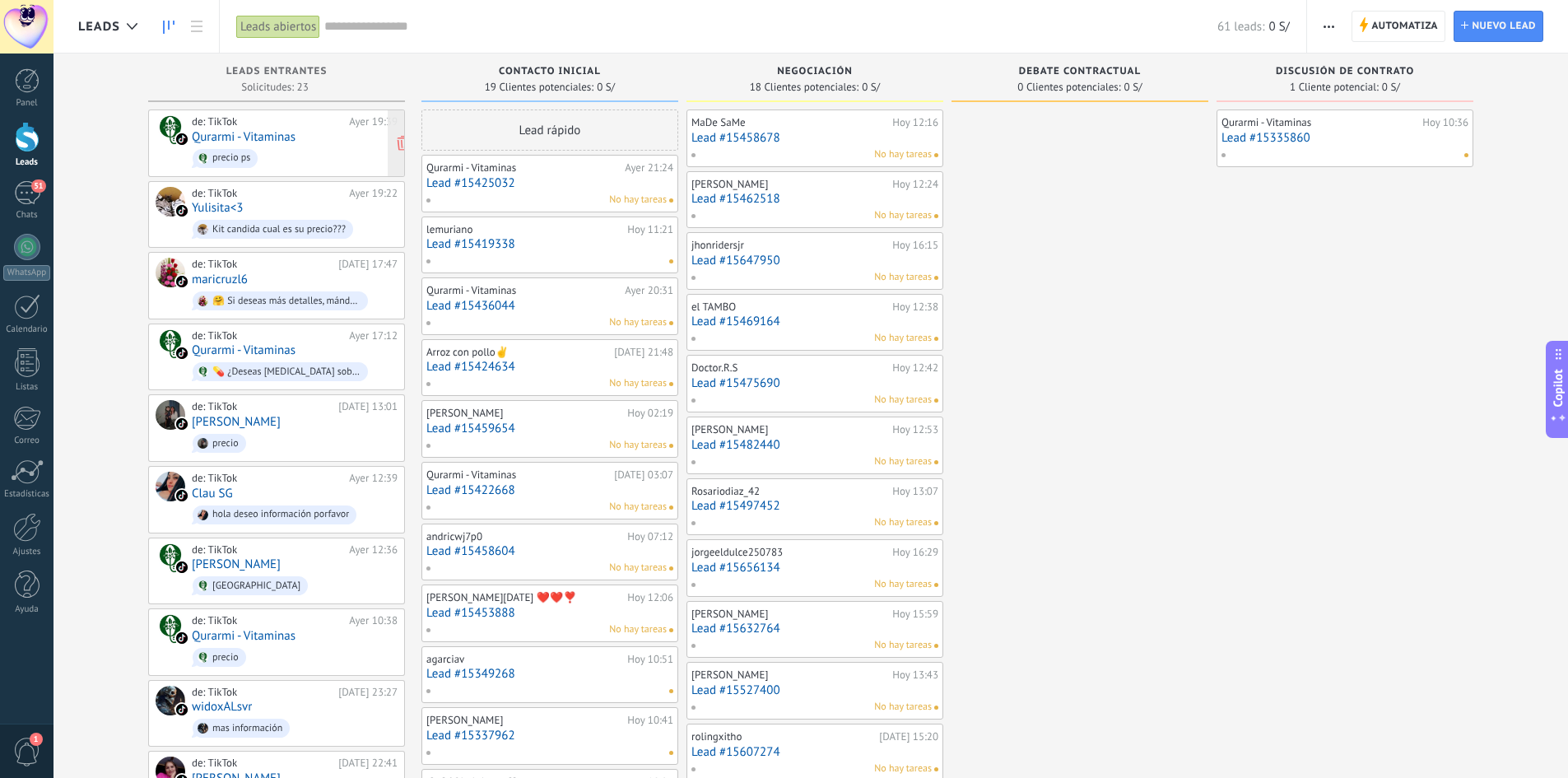
click at [225, 146] on span "precio ps" at bounding box center [295, 159] width 206 height 26
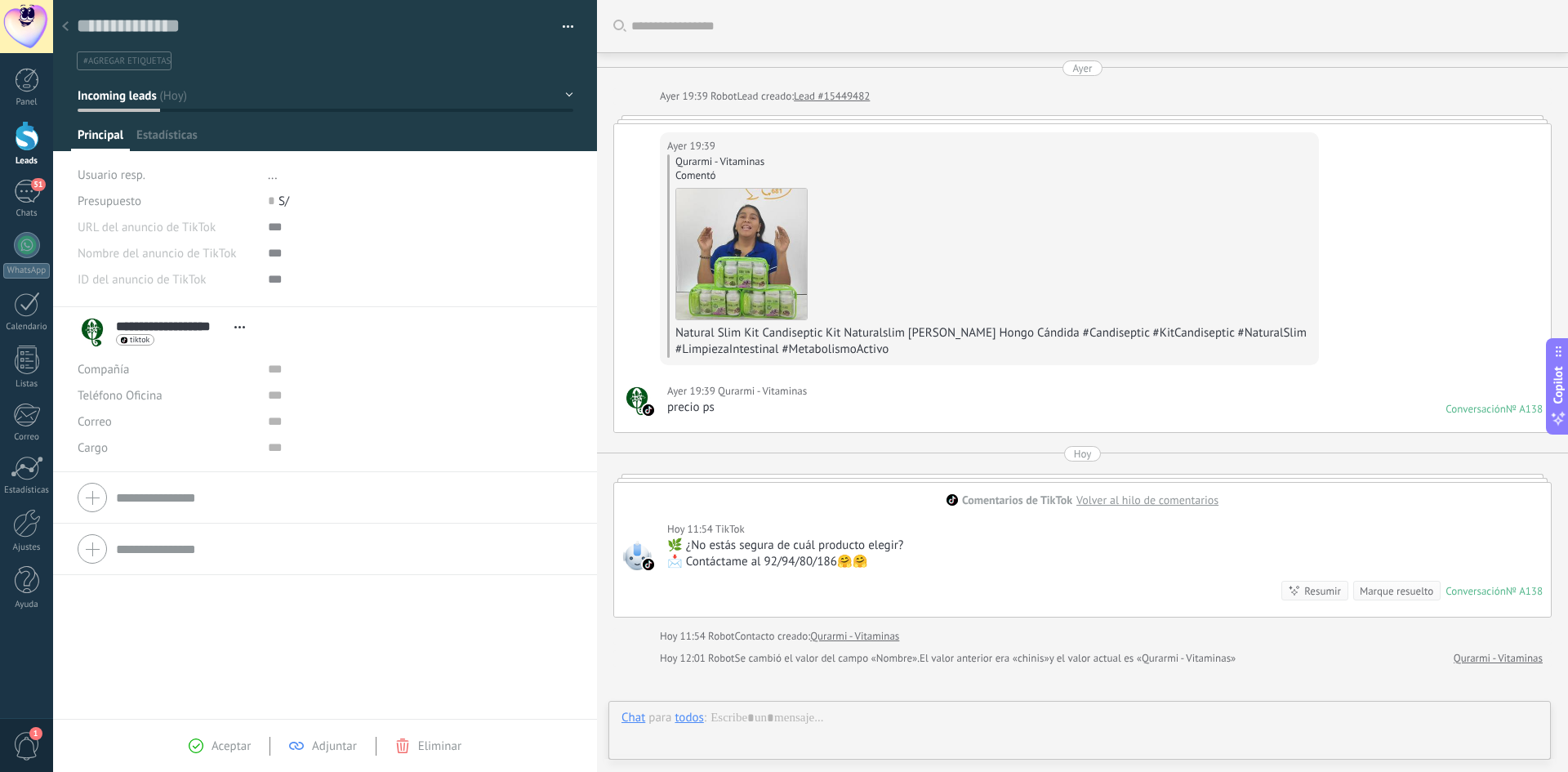
scroll to position [180, 0]
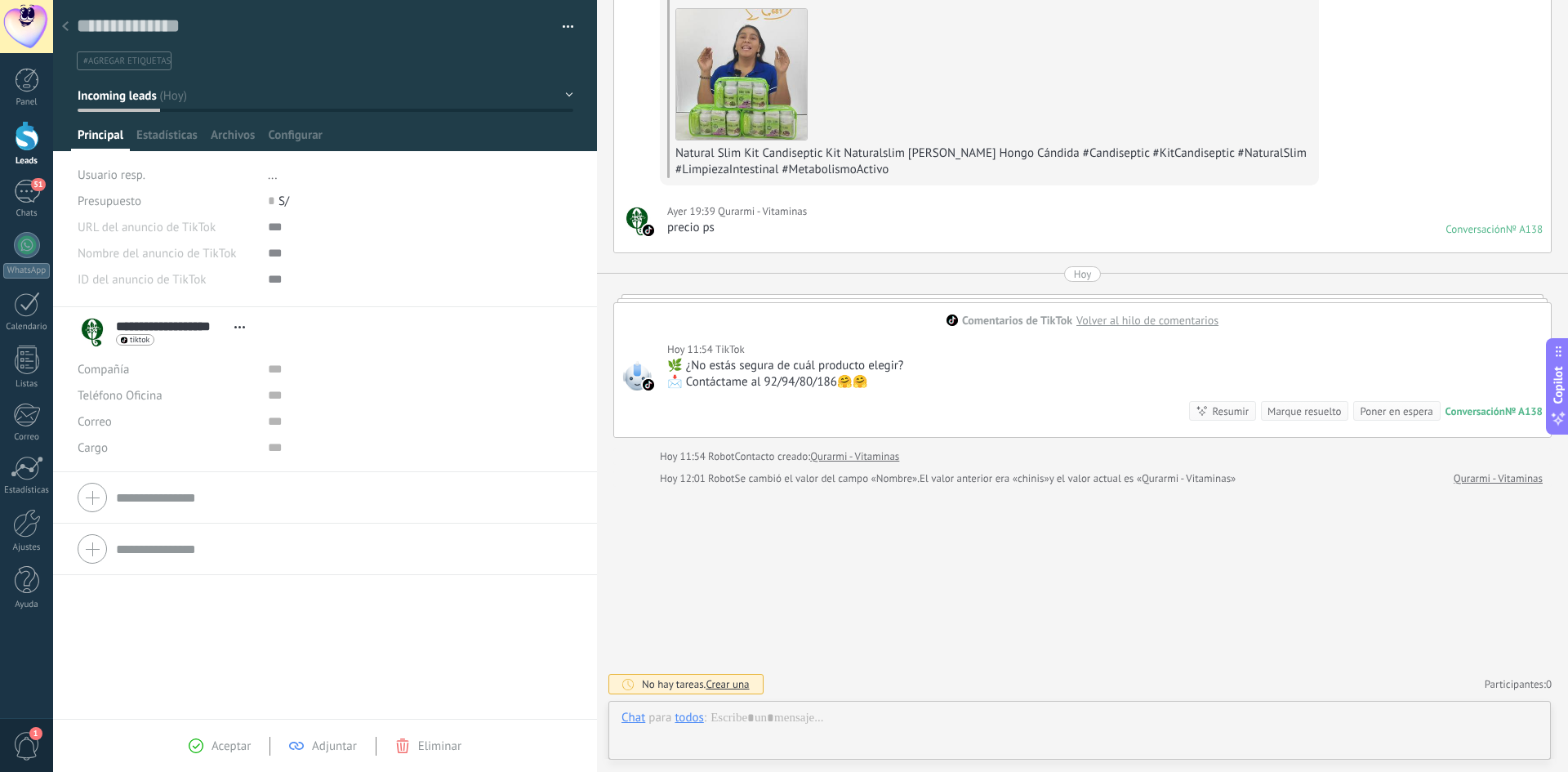
click at [70, 26] on div at bounding box center [65, 27] width 23 height 32
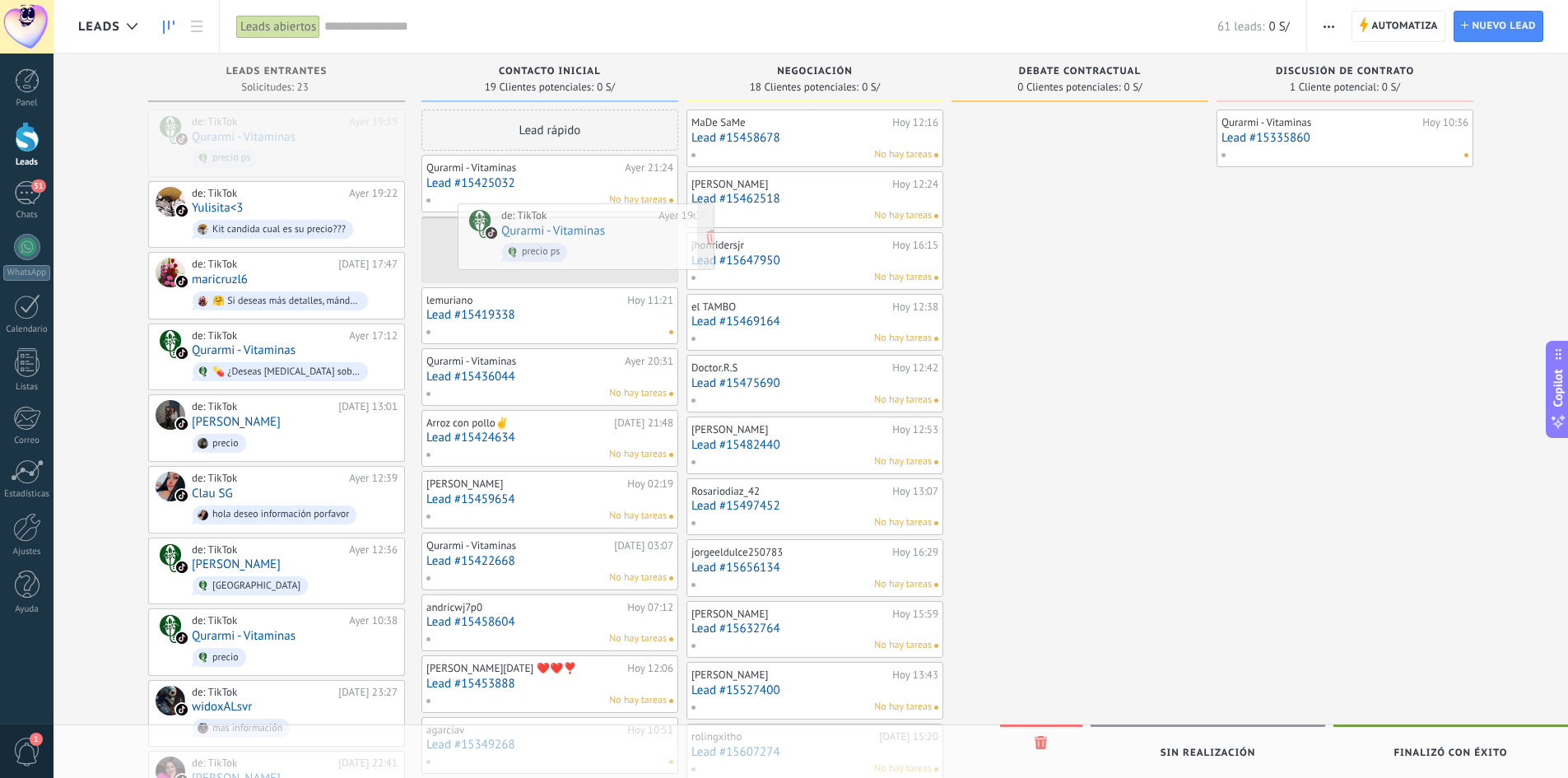
drag, startPoint x: 200, startPoint y: 131, endPoint x: 504, endPoint y: 227, distance: 318.8
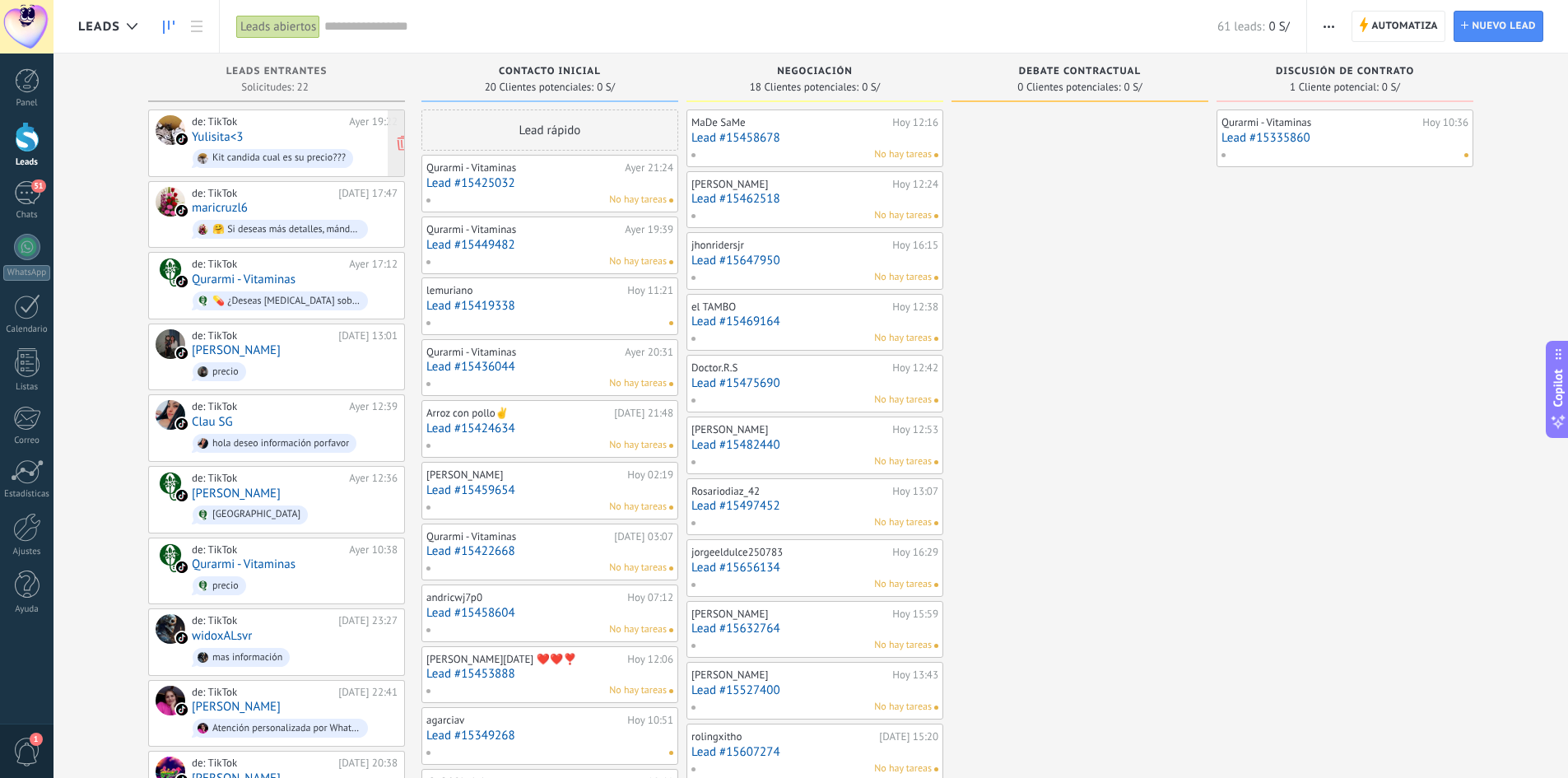
click at [224, 138] on link "Yulisita<3" at bounding box center [217, 137] width 51 height 14
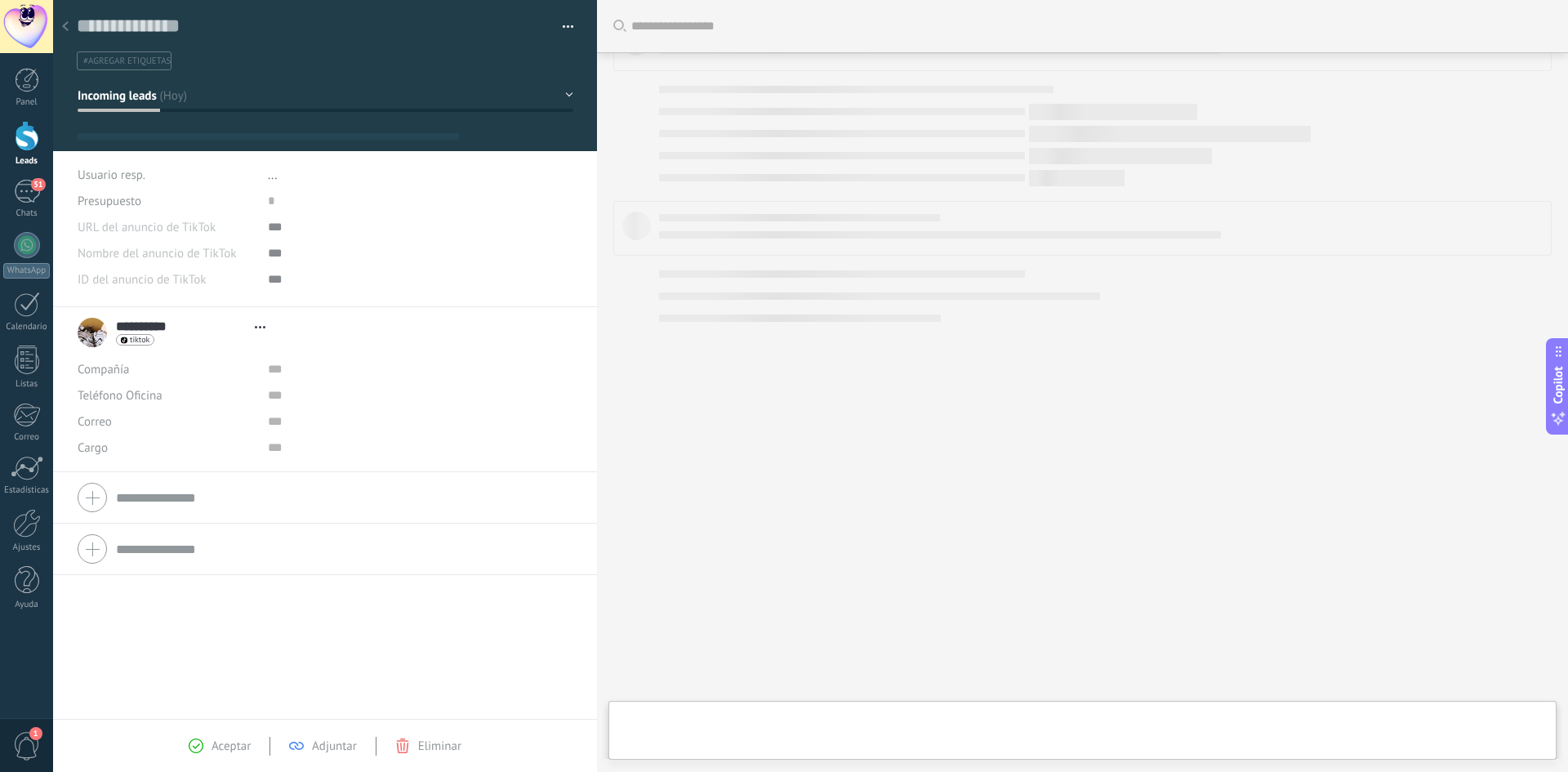
type textarea "**********"
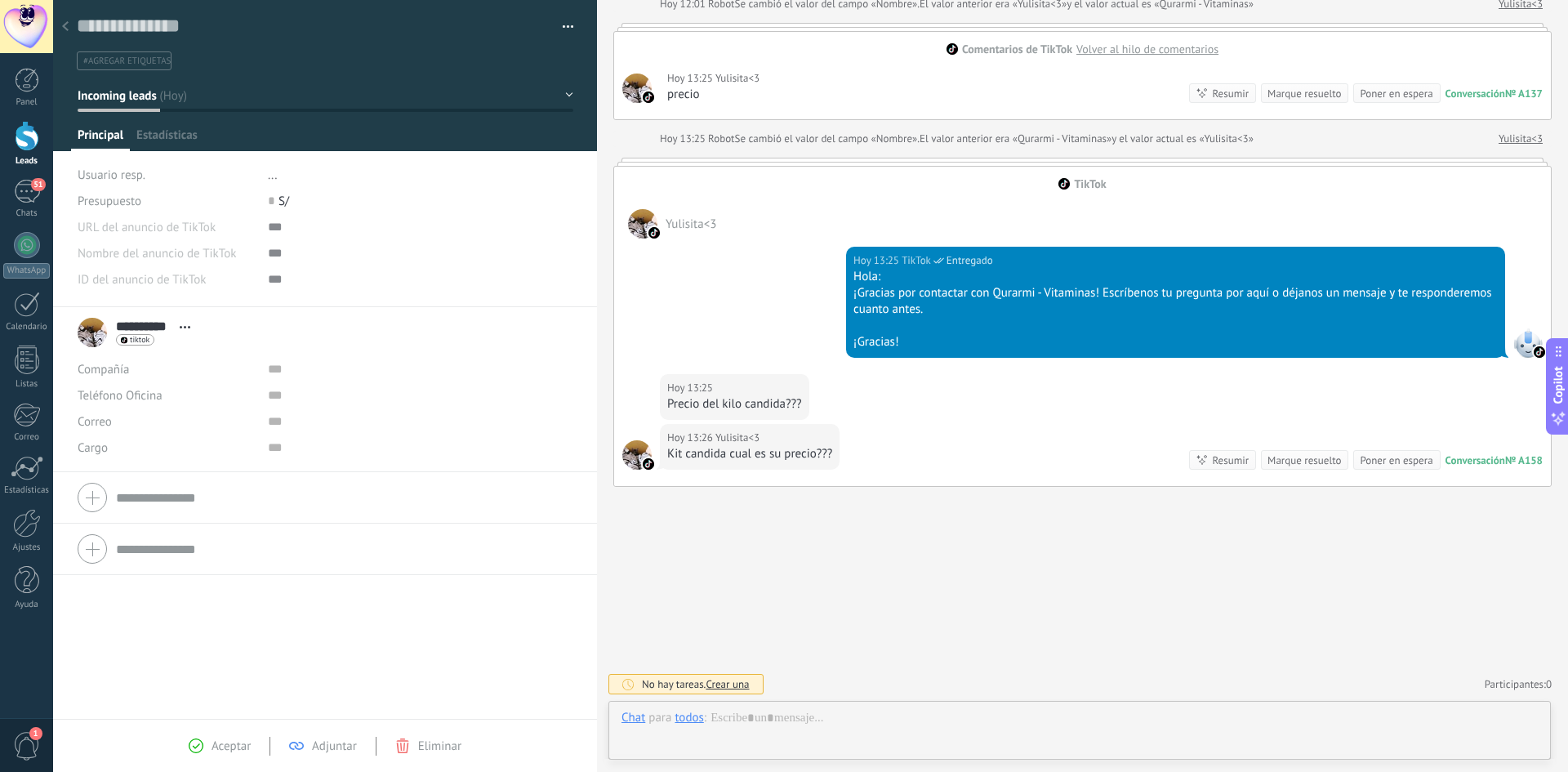
scroll to position [25, 0]
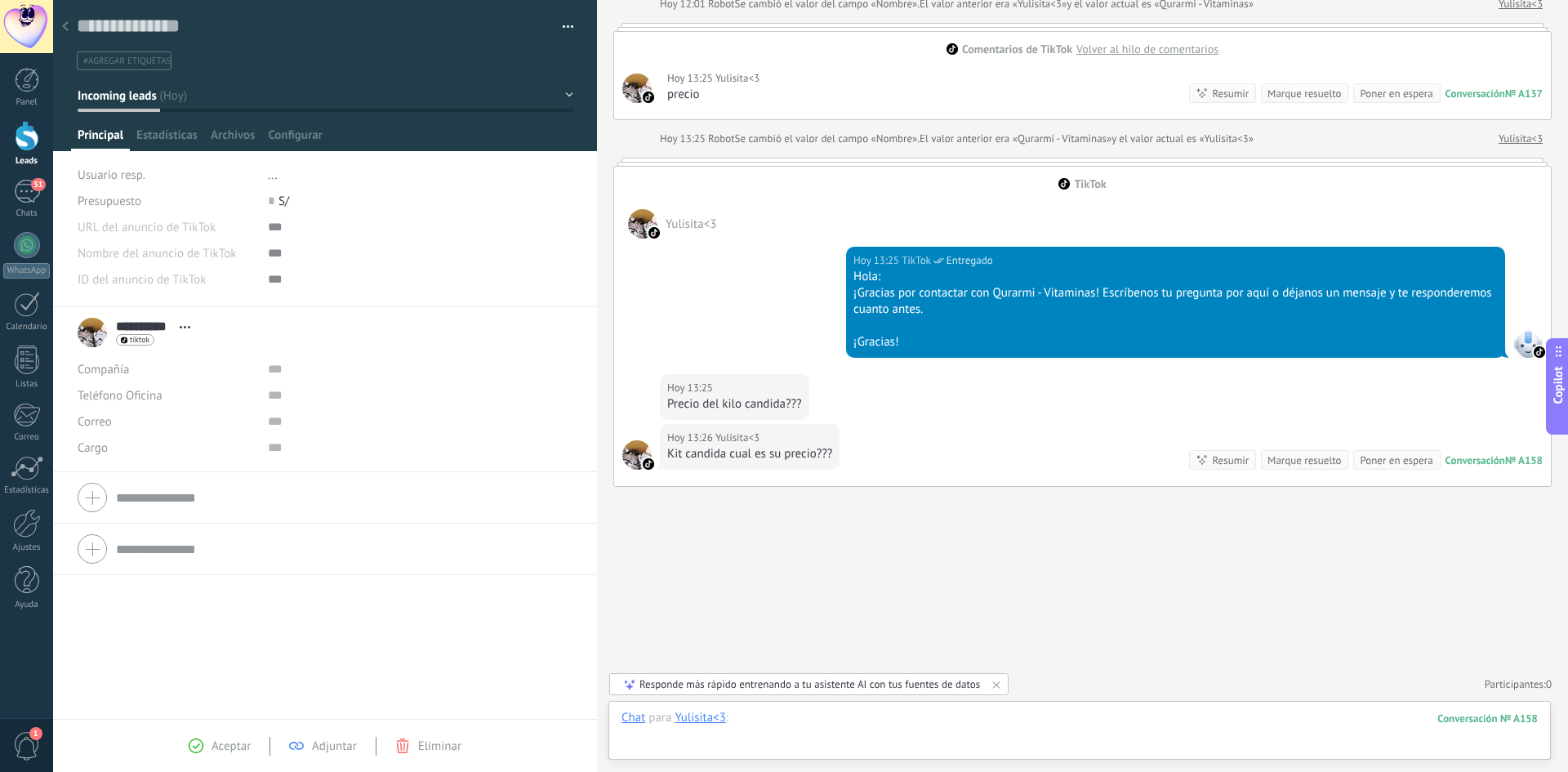
click at [782, 711] on div at bounding box center [1079, 733] width 916 height 49
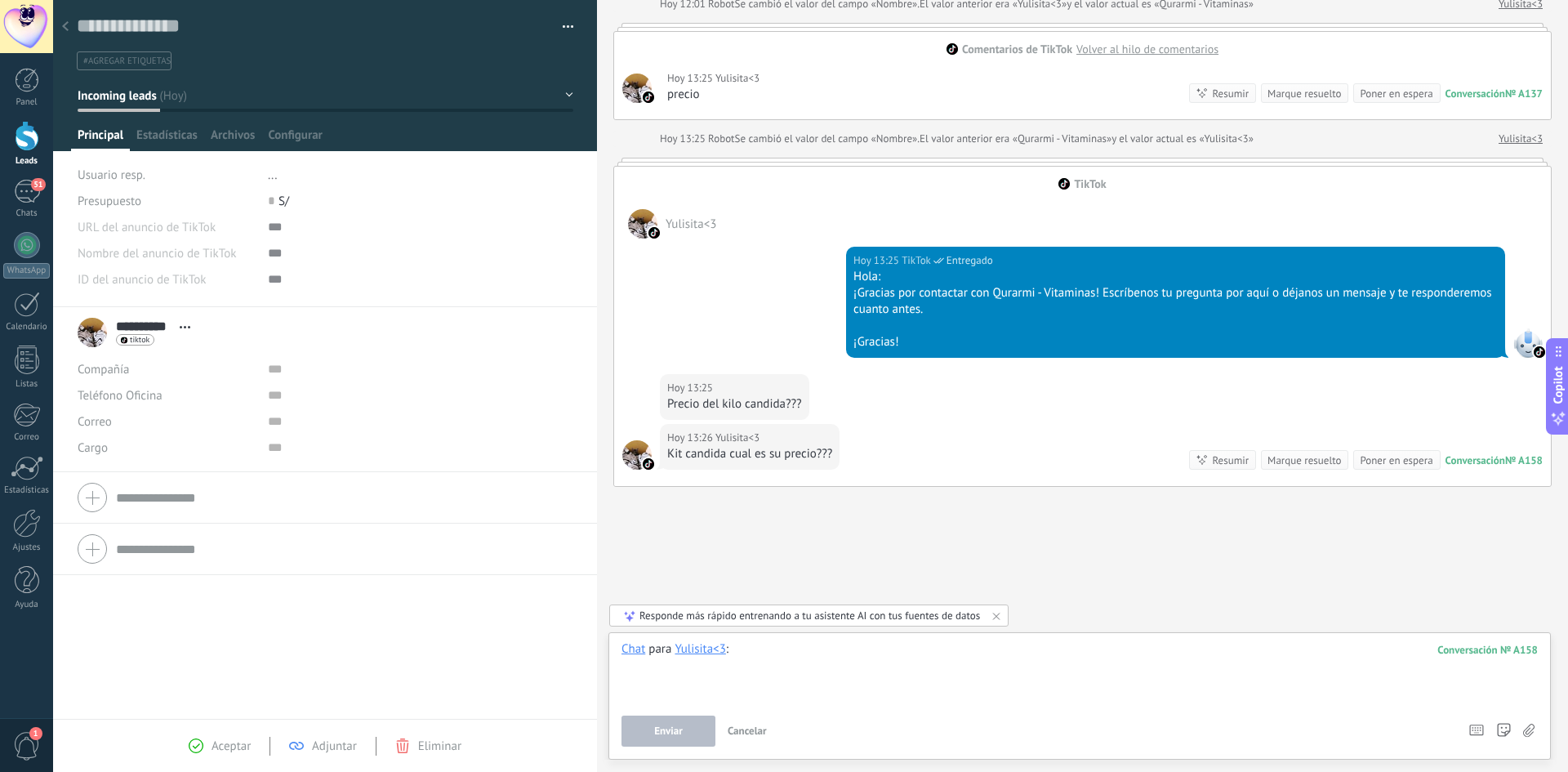
paste div
click at [677, 731] on span "Enviar" at bounding box center [668, 731] width 28 height 11
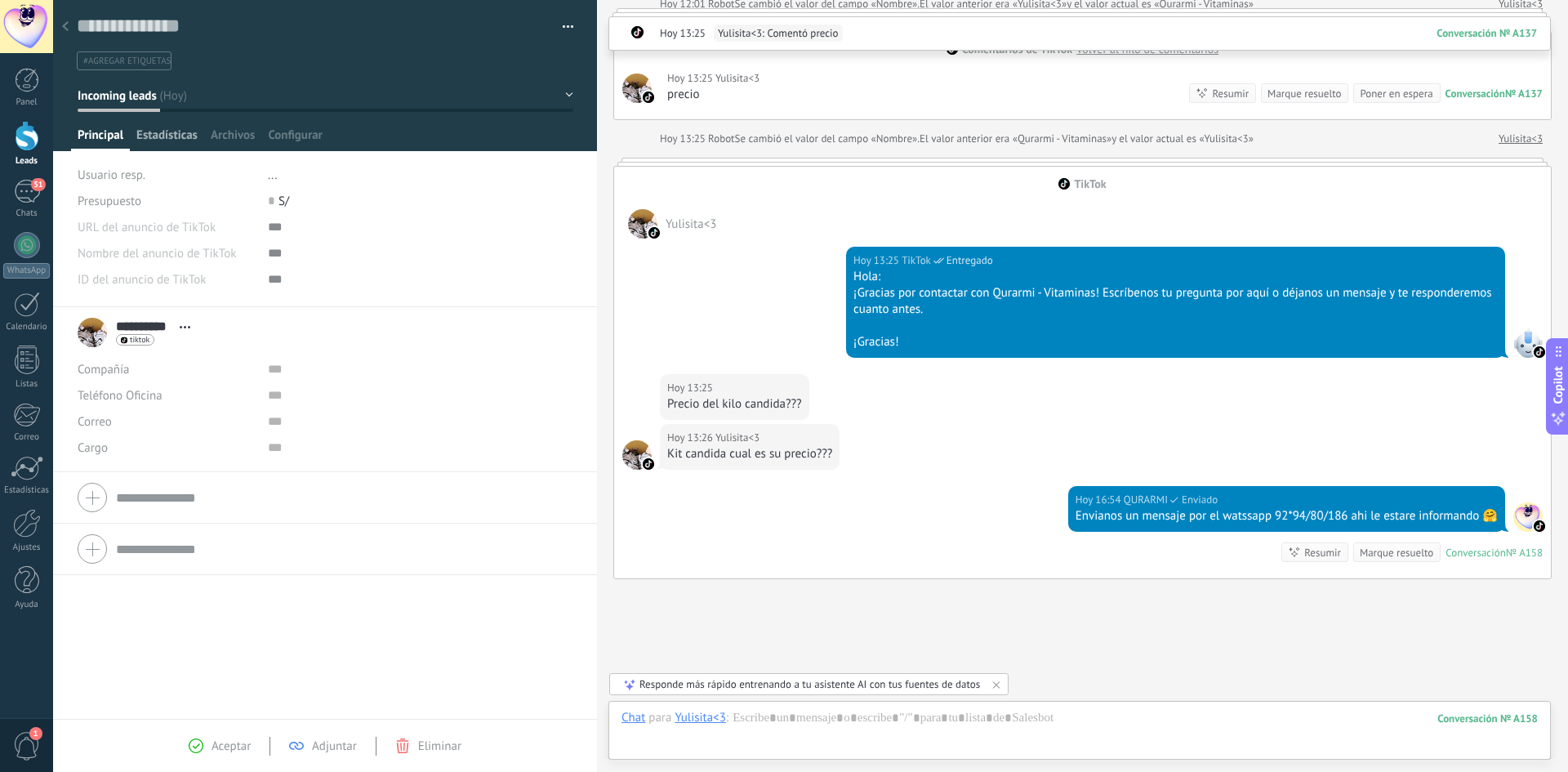
scroll to position [755, 0]
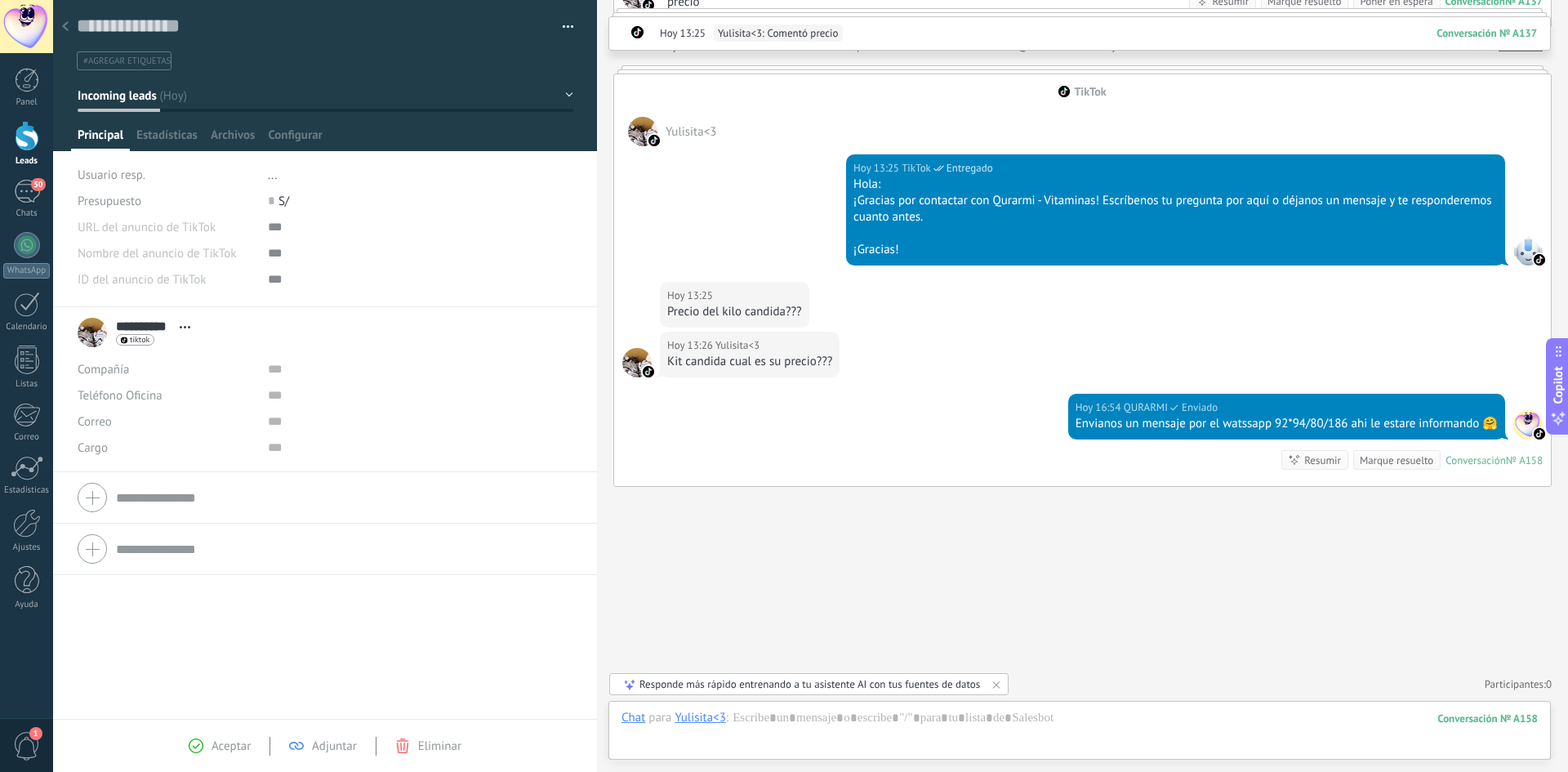
click at [72, 29] on div at bounding box center [65, 27] width 23 height 32
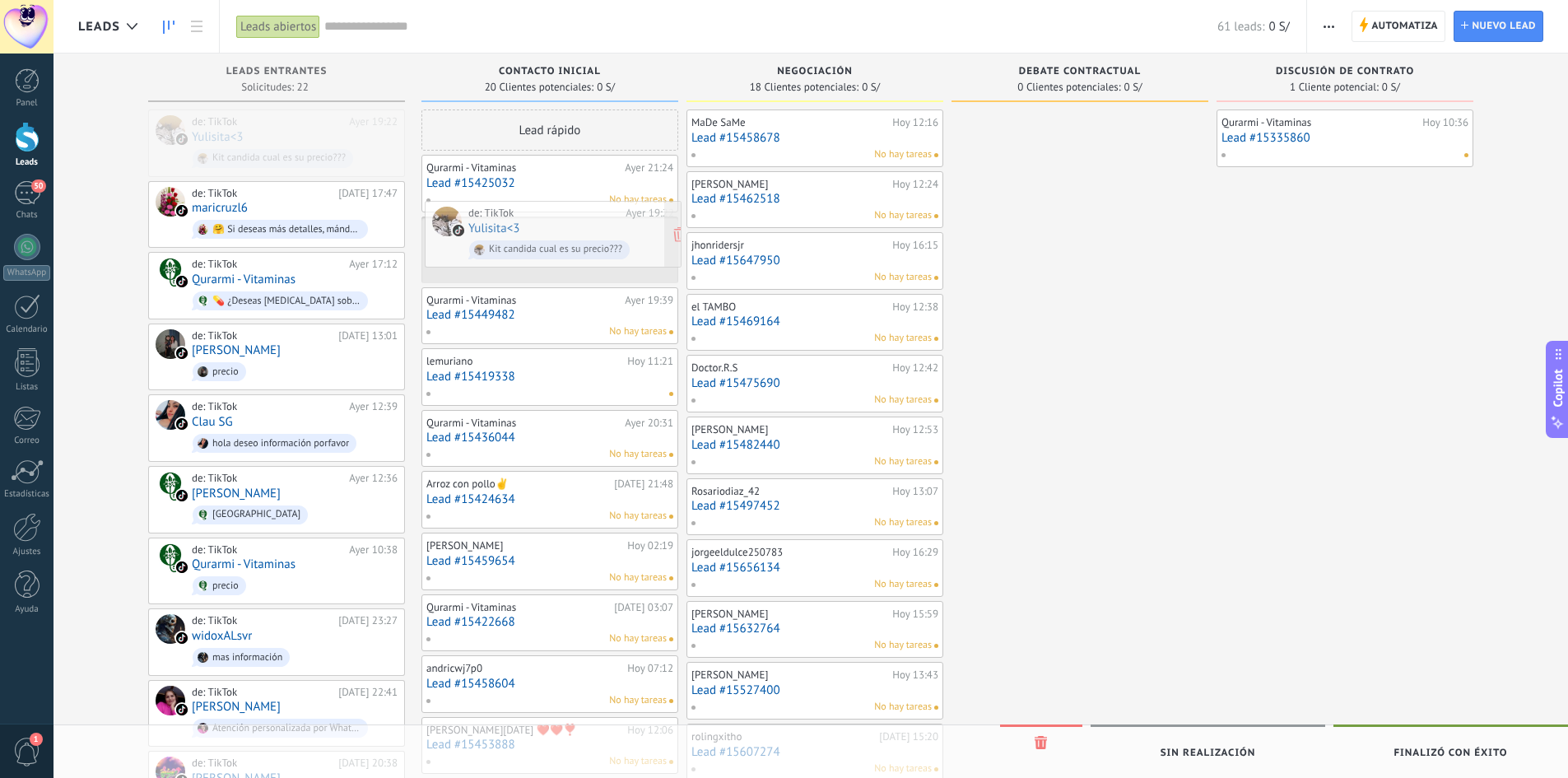
drag, startPoint x: 226, startPoint y: 134, endPoint x: 502, endPoint y: 225, distance: 290.6
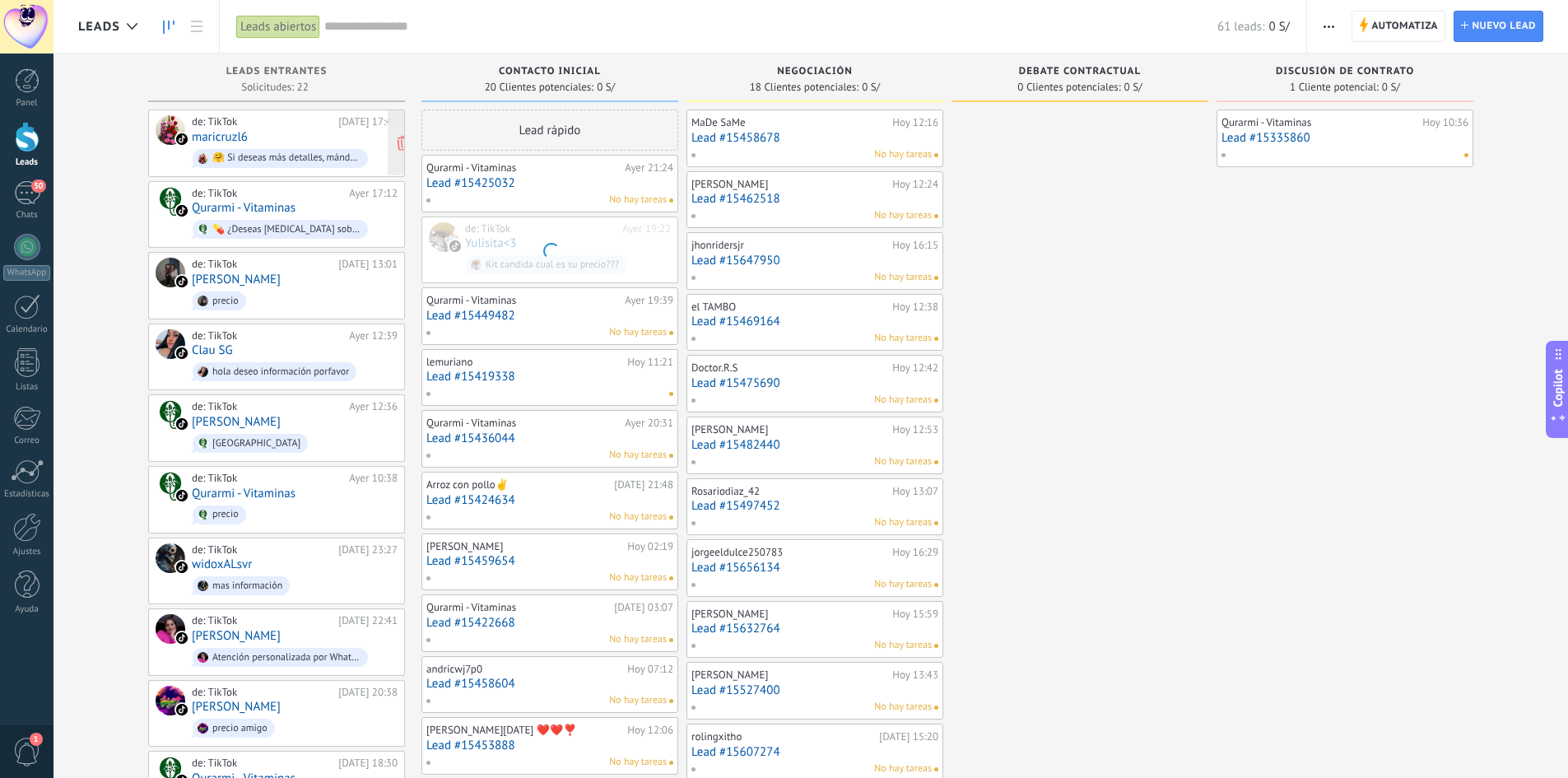
click at [228, 125] on div "de: TikTok" at bounding box center [262, 122] width 140 height 13
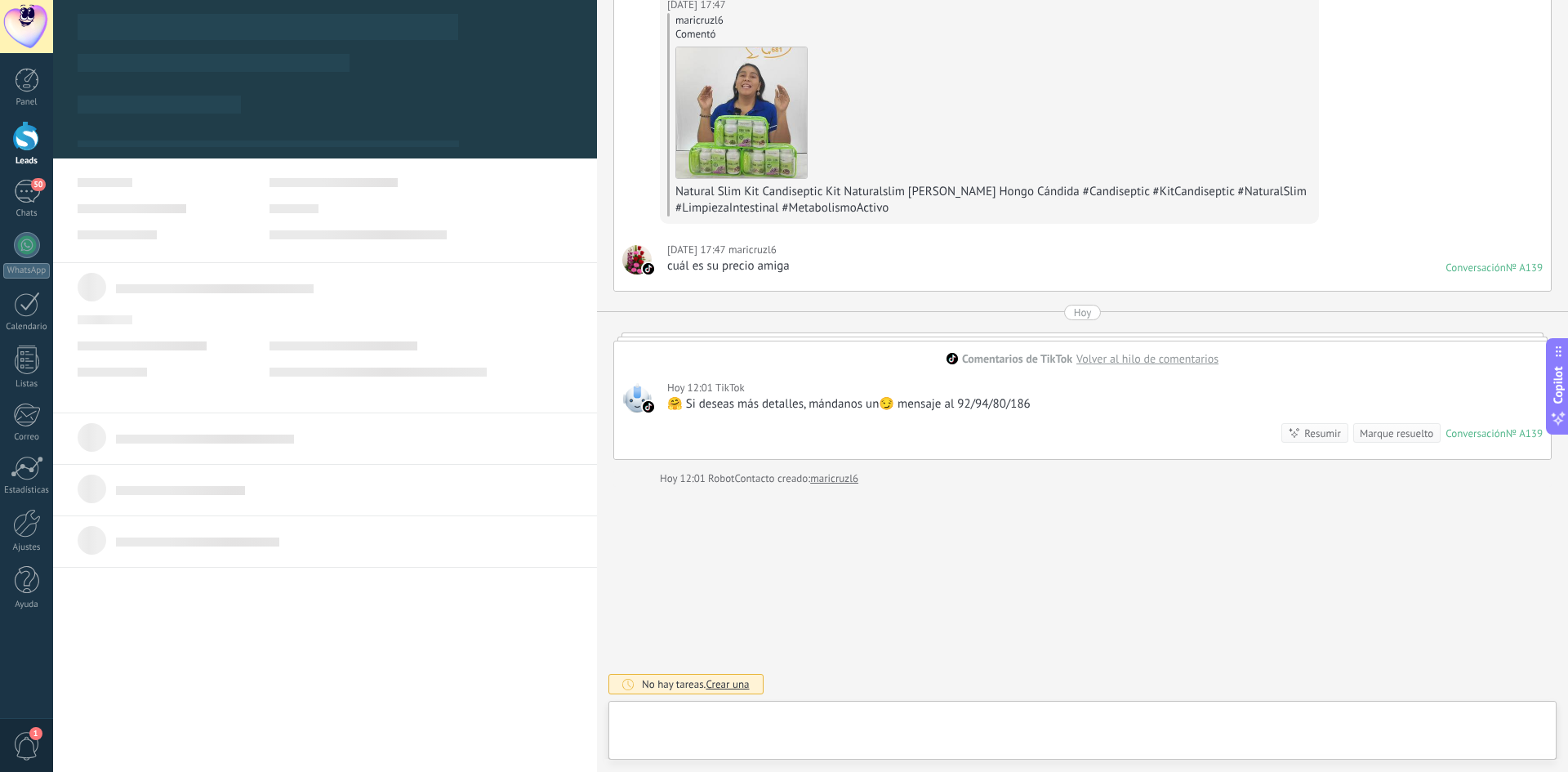
scroll to position [25, 0]
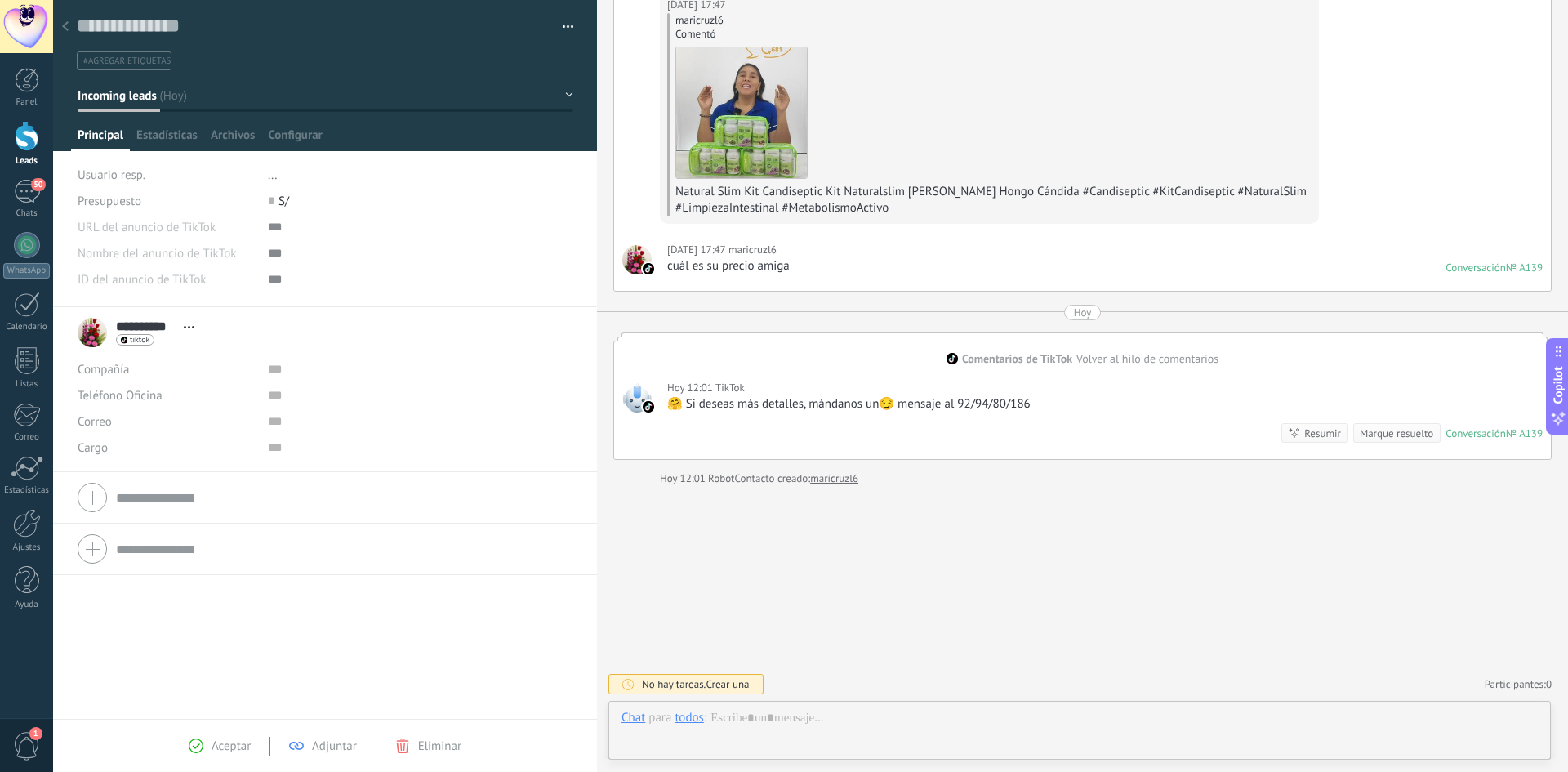
click at [65, 17] on div at bounding box center [65, 27] width 23 height 32
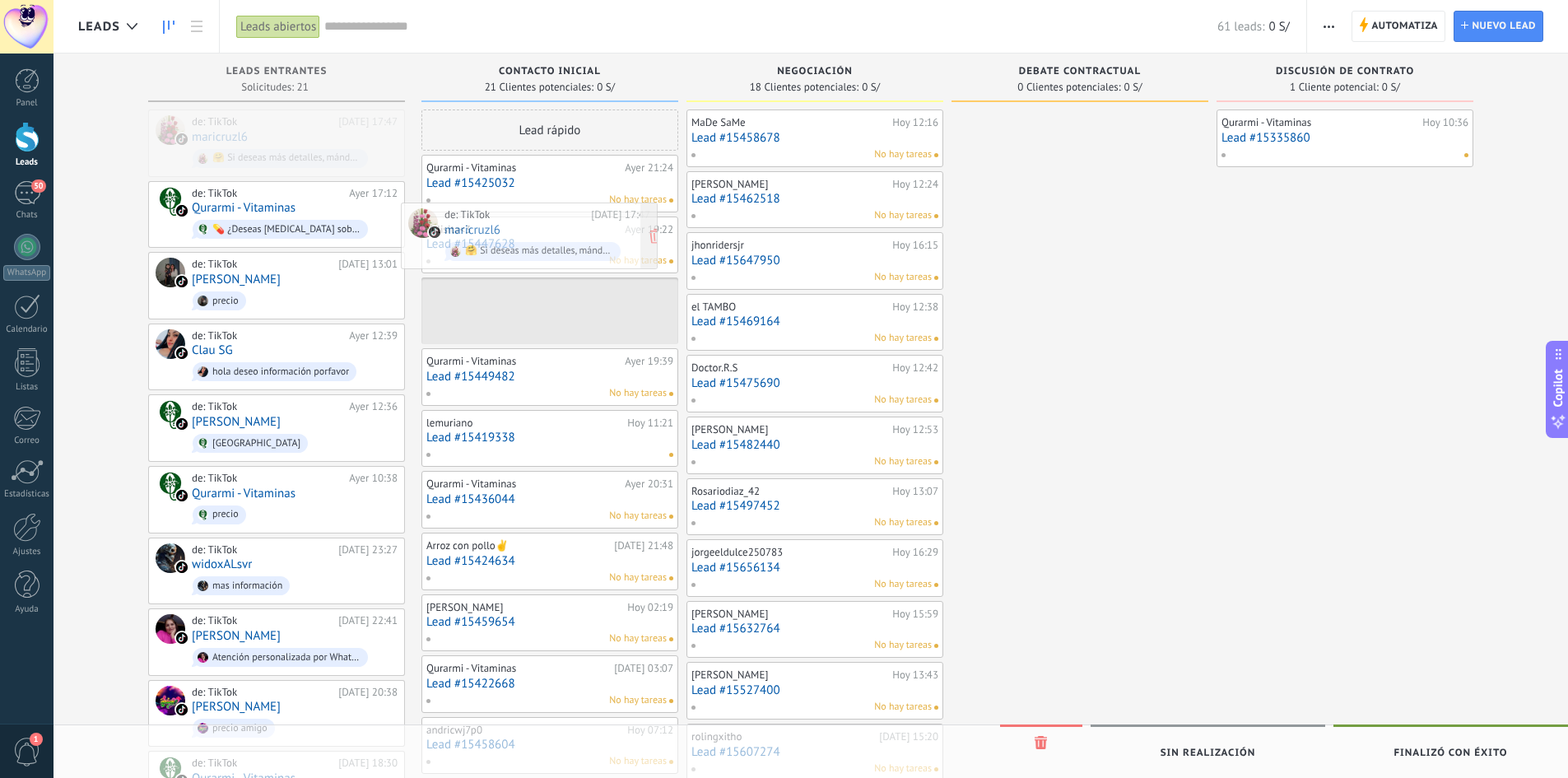
drag, startPoint x: 216, startPoint y: 140, endPoint x: 467, endPoint y: 232, distance: 267.3
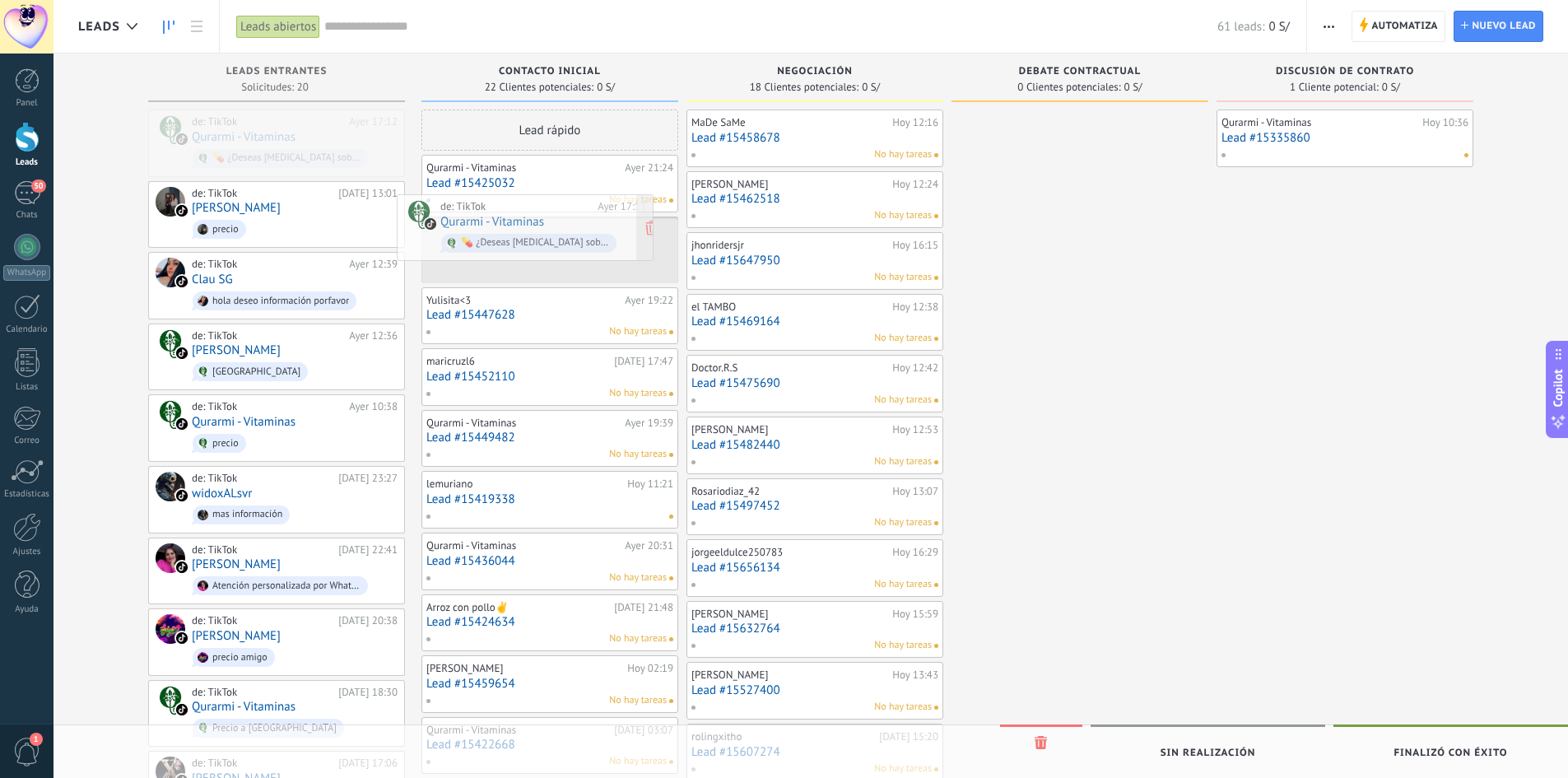
drag, startPoint x: 235, startPoint y: 140, endPoint x: 479, endPoint y: 224, distance: 258.1
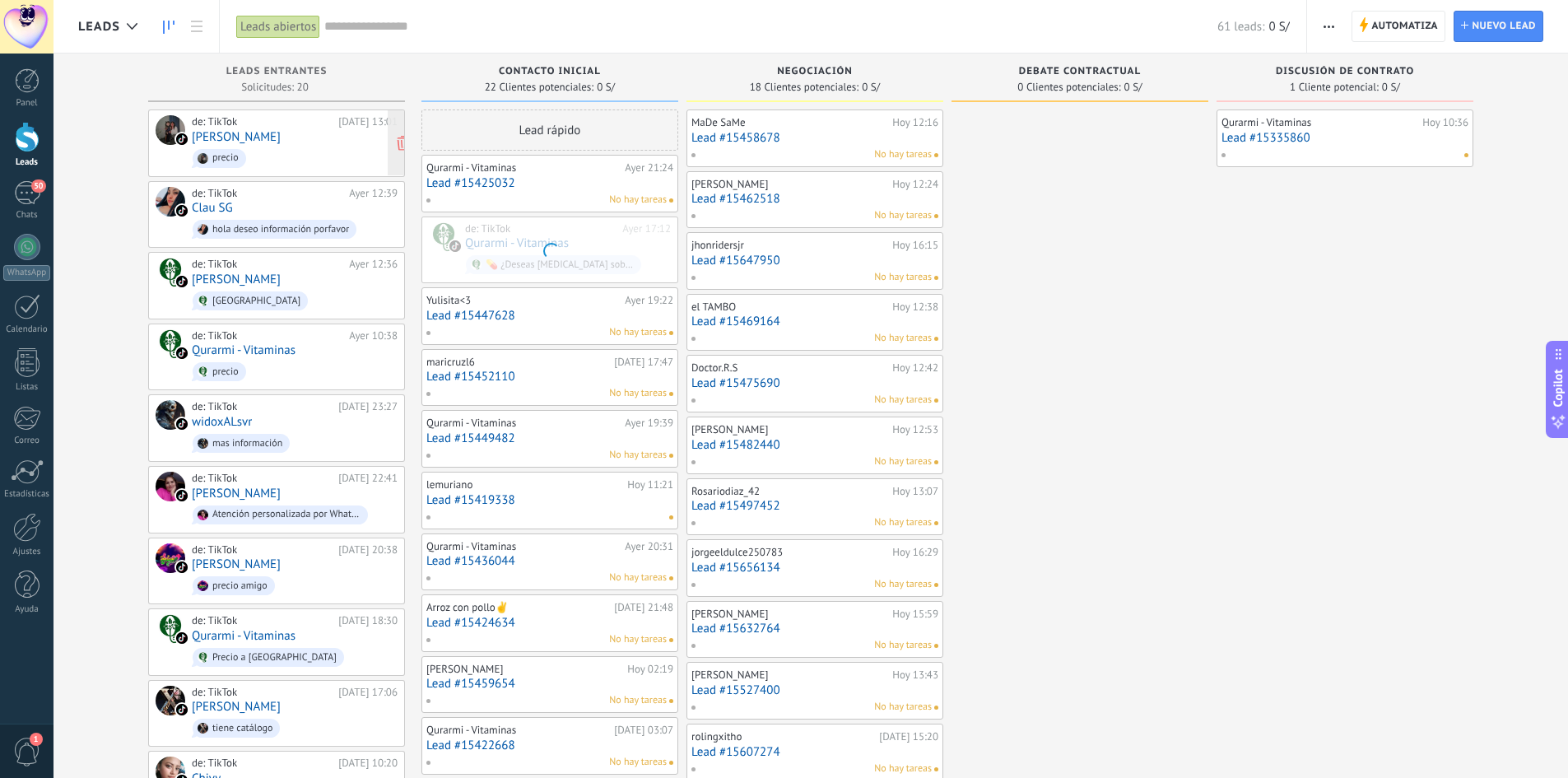
click at [234, 140] on div "de: TikTok [DATE] 13:01 [PERSON_NAME]" at bounding box center [295, 143] width 206 height 56
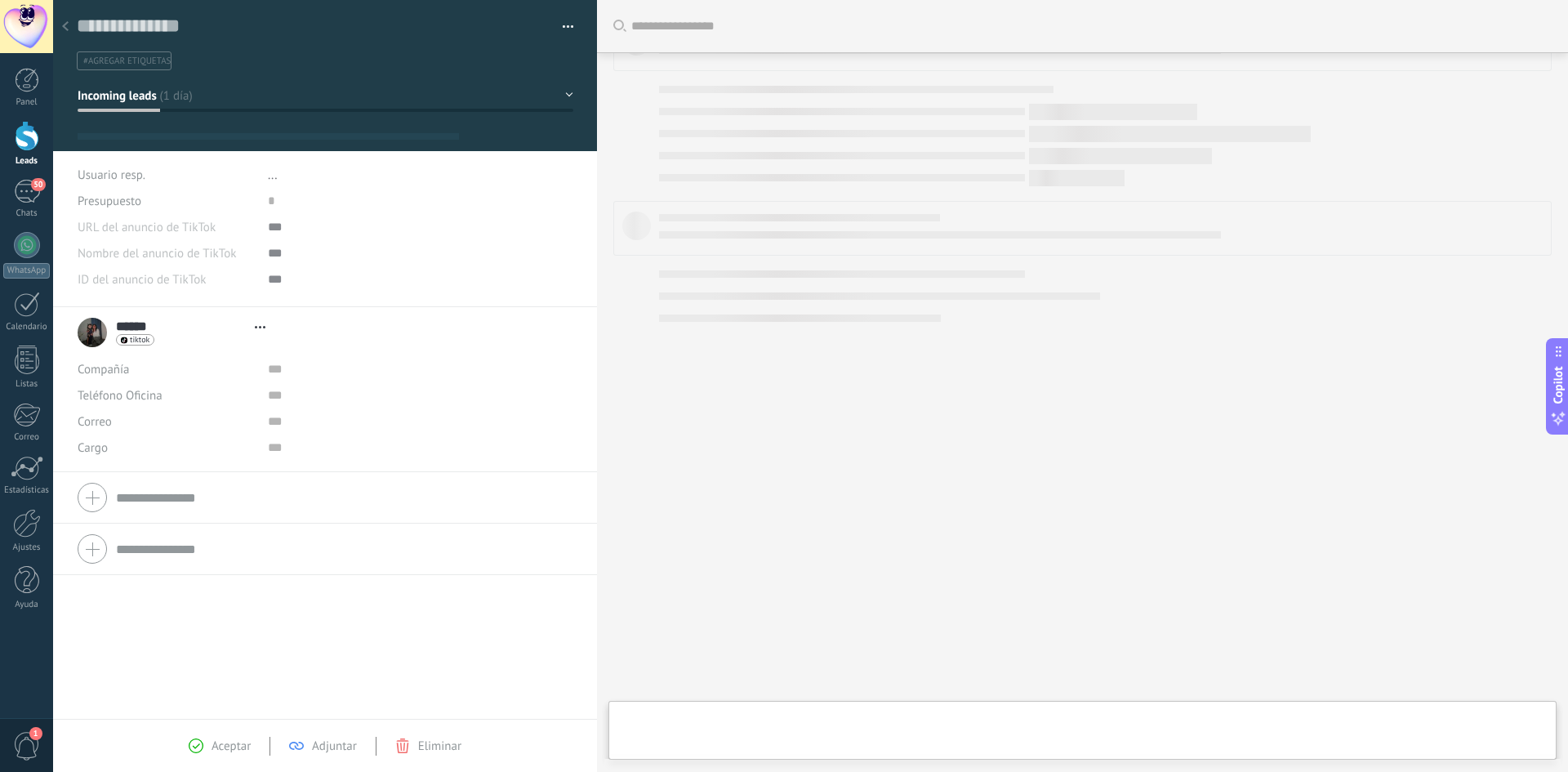
scroll to position [25, 0]
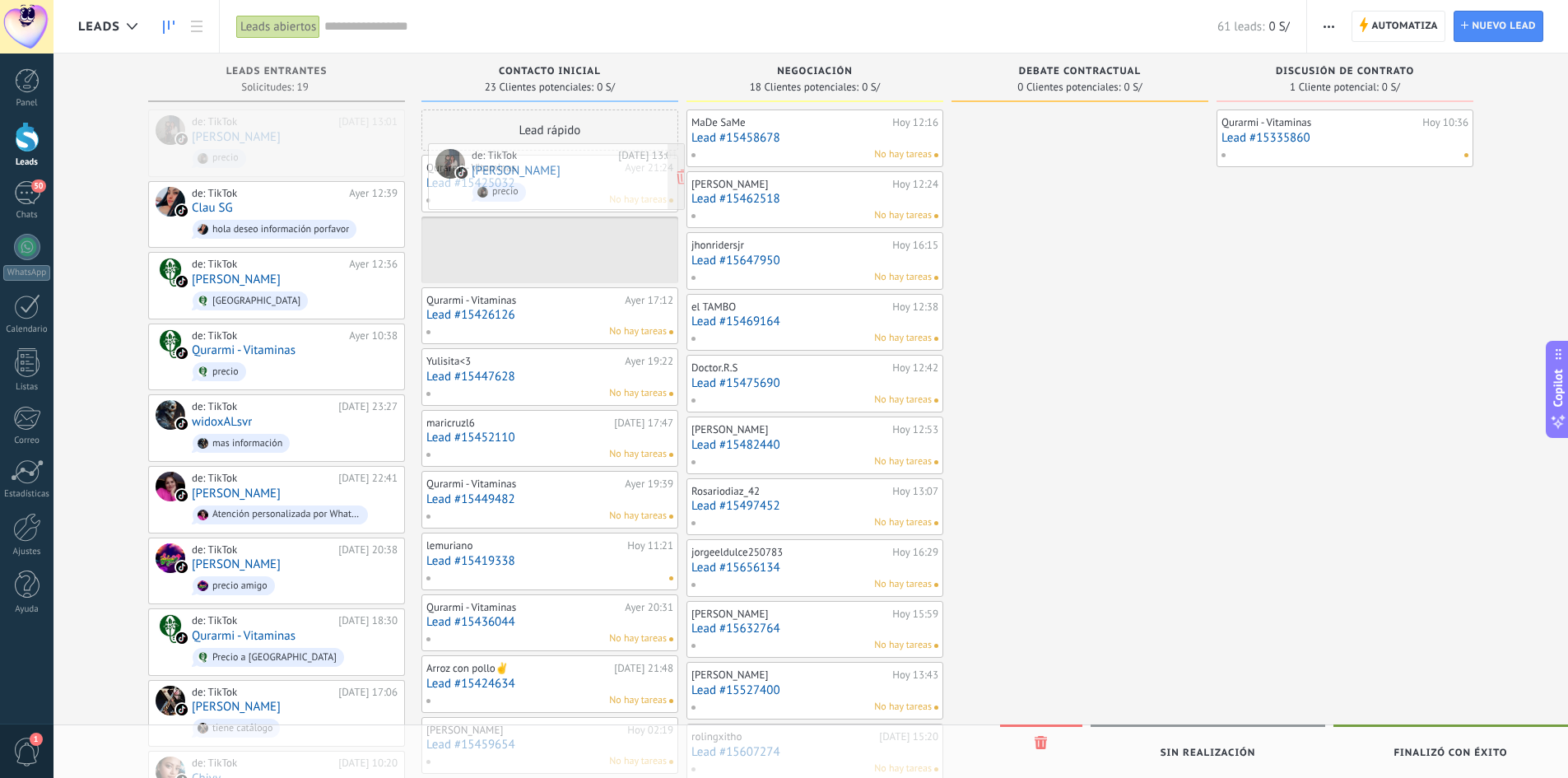
drag, startPoint x: 222, startPoint y: 152, endPoint x: 500, endPoint y: 185, distance: 280.0
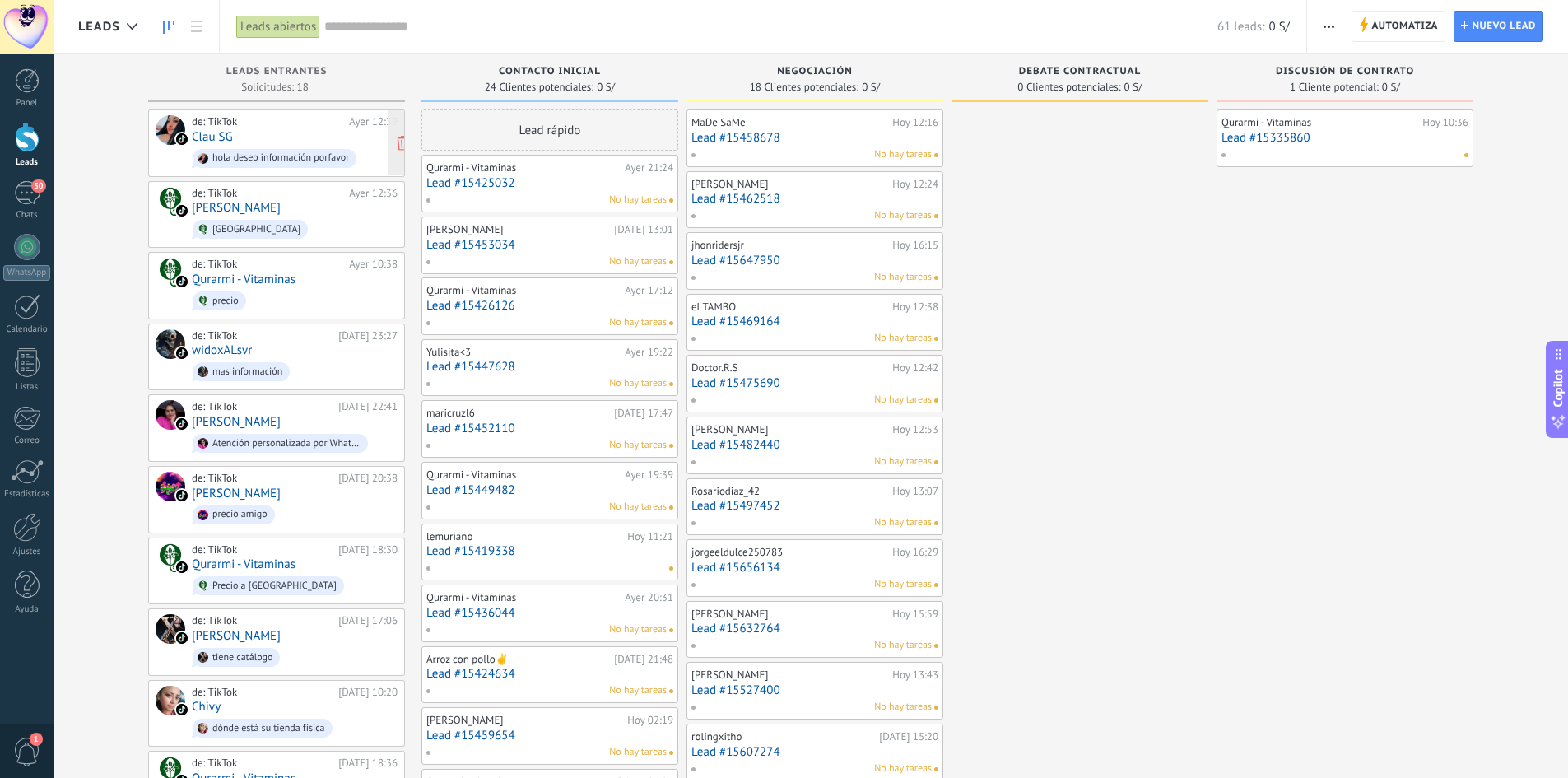
click at [237, 146] on span "hola deseo información porfavor" at bounding box center [295, 159] width 206 height 26
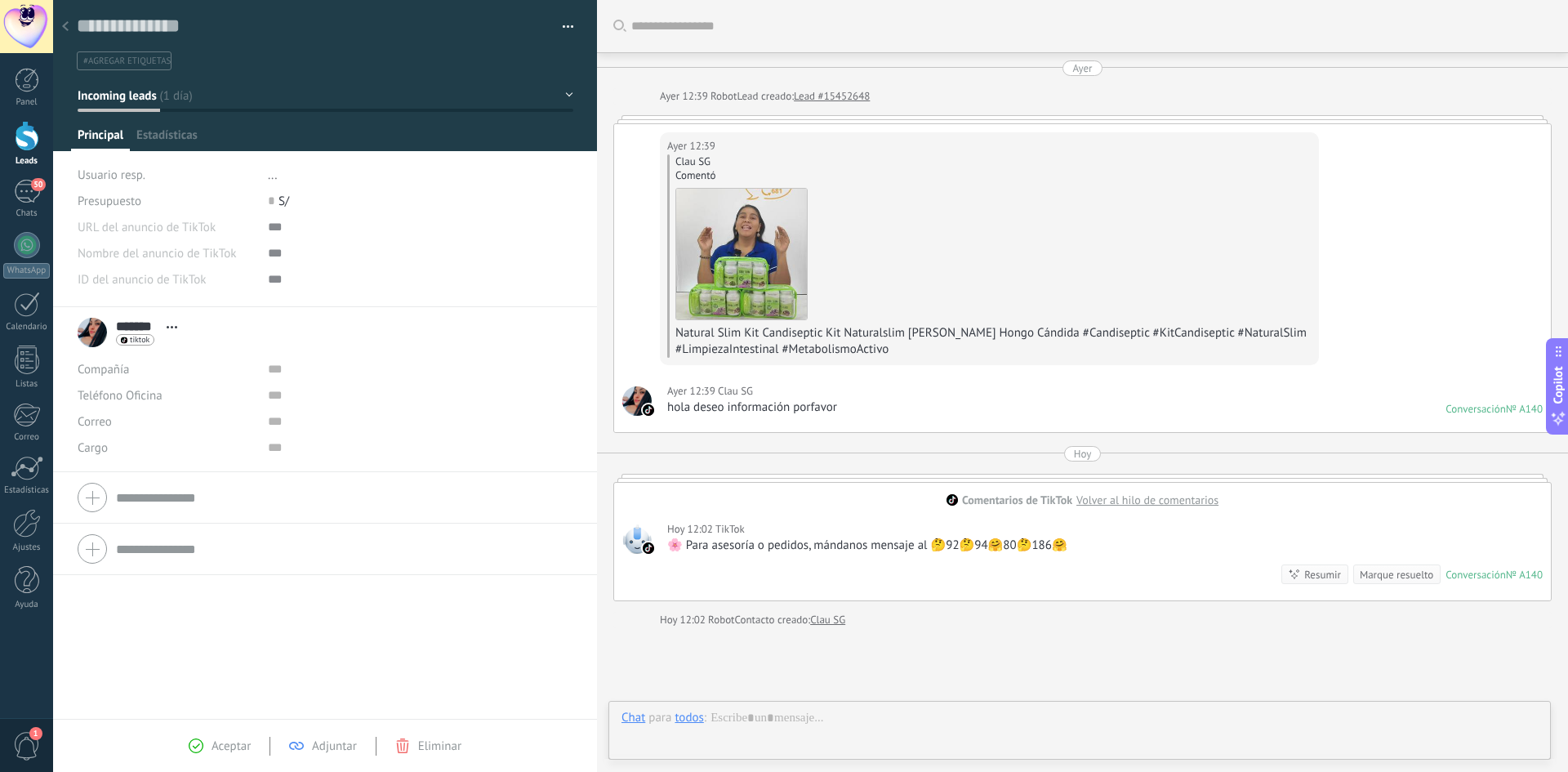
scroll to position [141, 0]
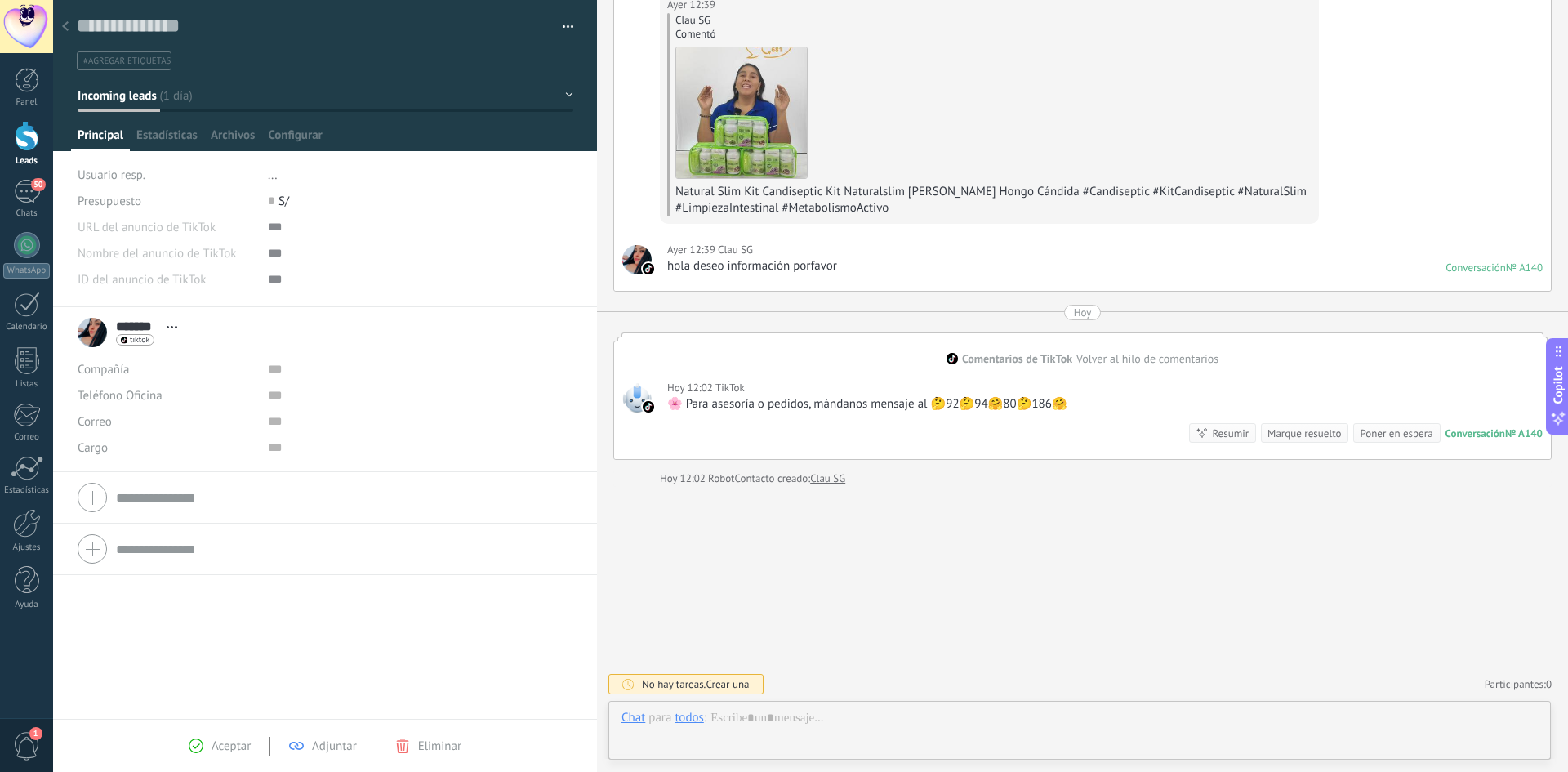
click at [63, 24] on icon at bounding box center [65, 26] width 6 height 10
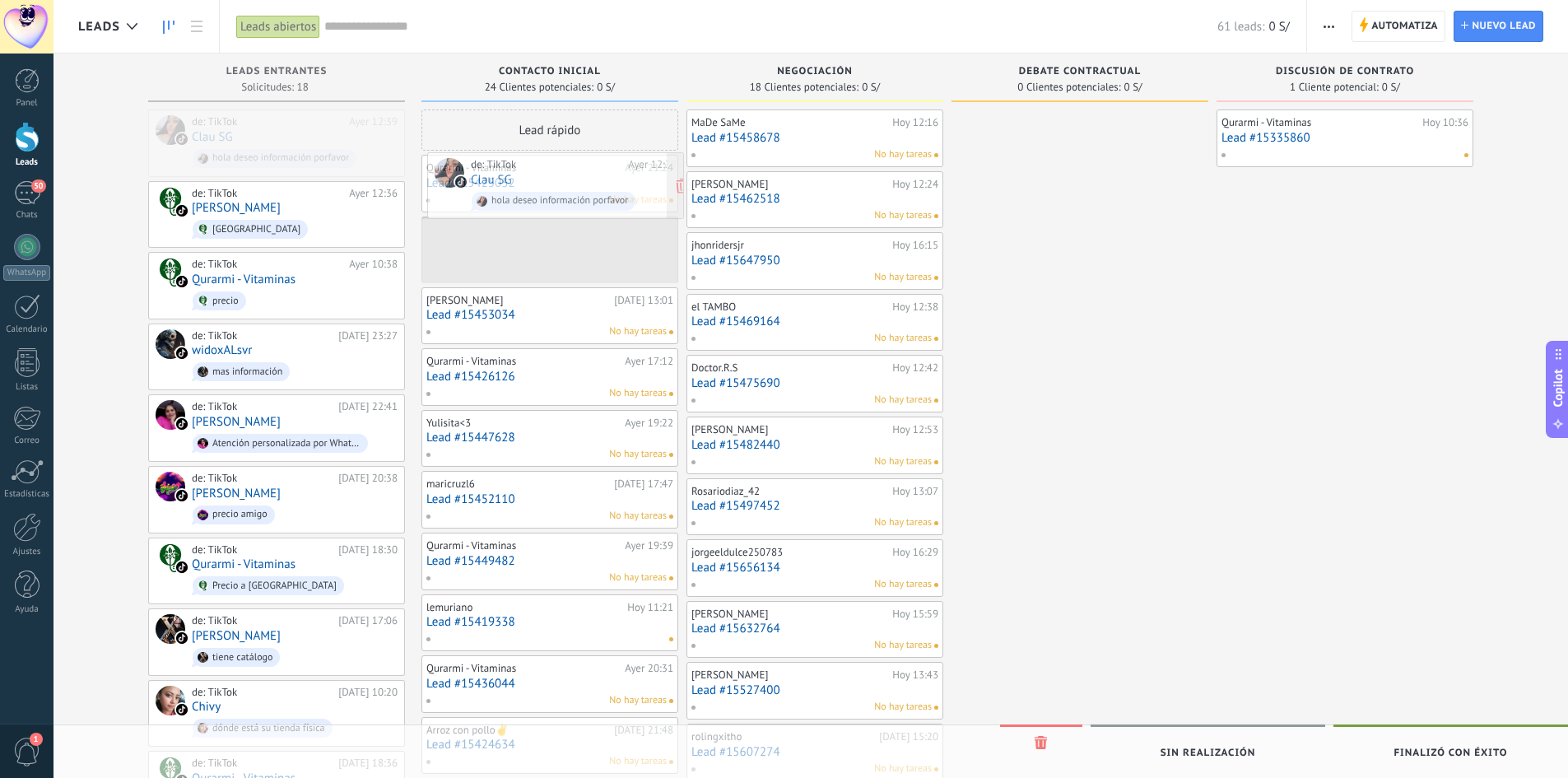
drag, startPoint x: 252, startPoint y: 134, endPoint x: 531, endPoint y: 177, distance: 282.3
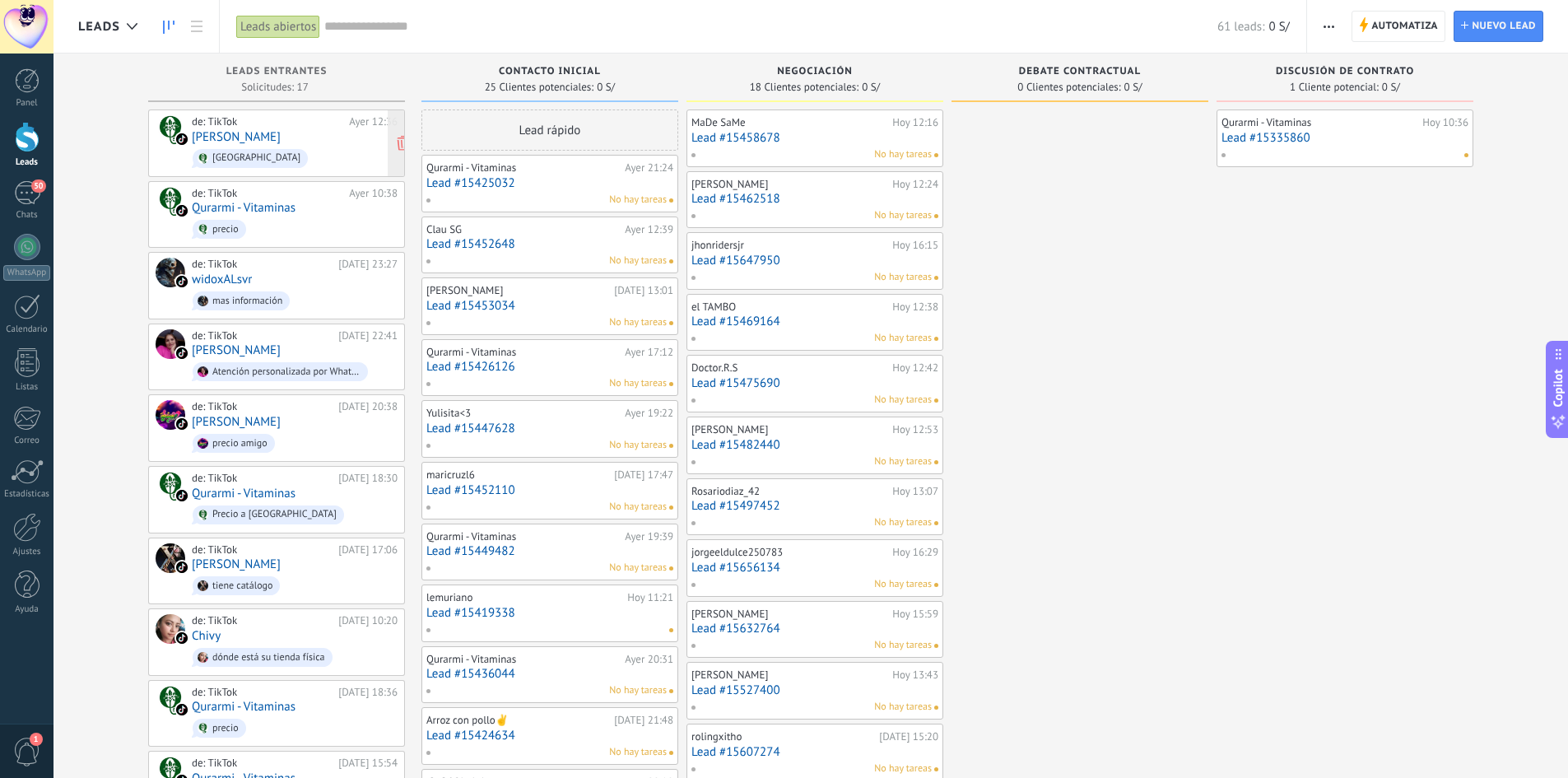
click at [247, 140] on link "[PERSON_NAME]" at bounding box center [237, 137] width 89 height 14
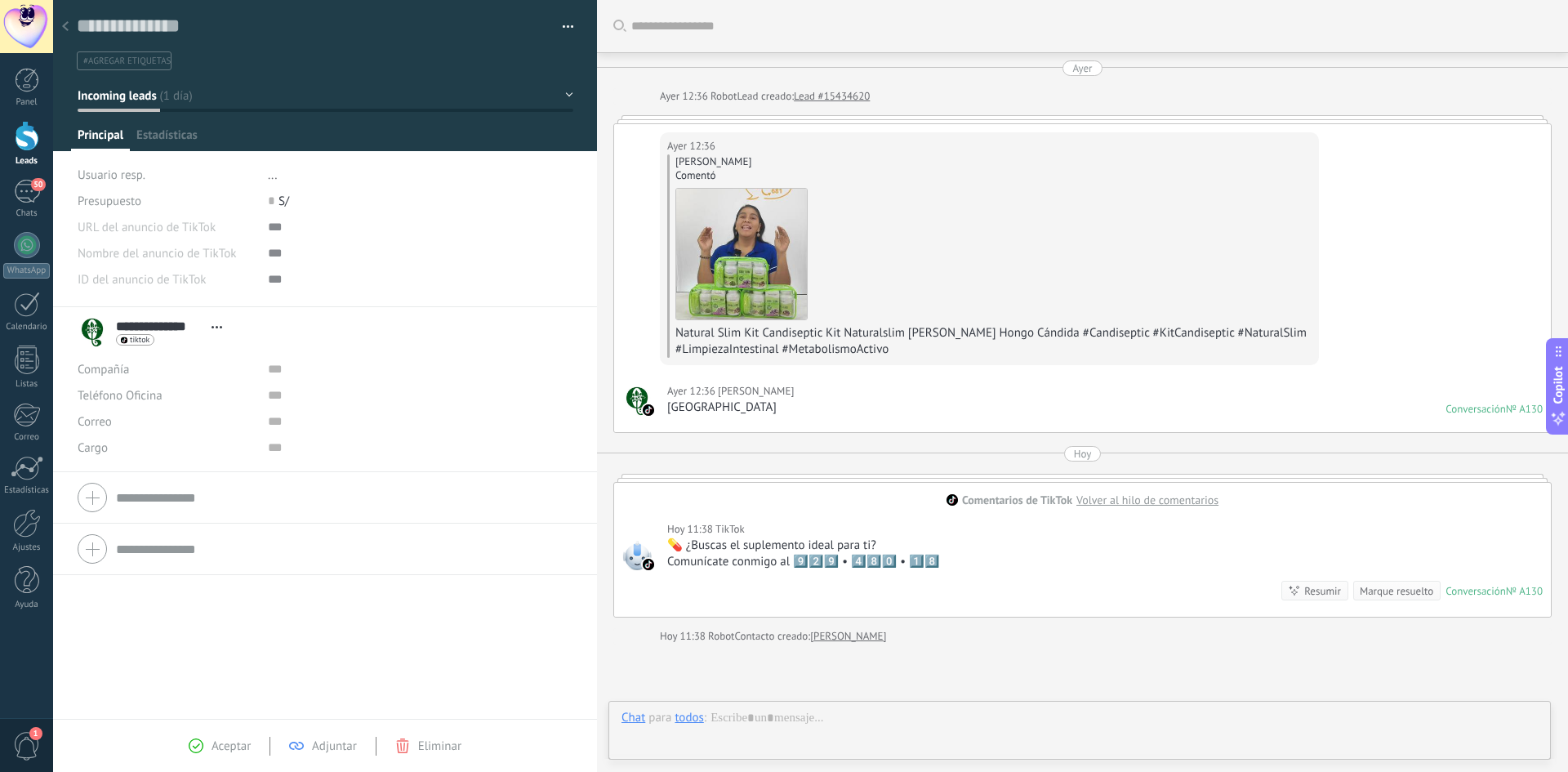
scroll to position [158, 0]
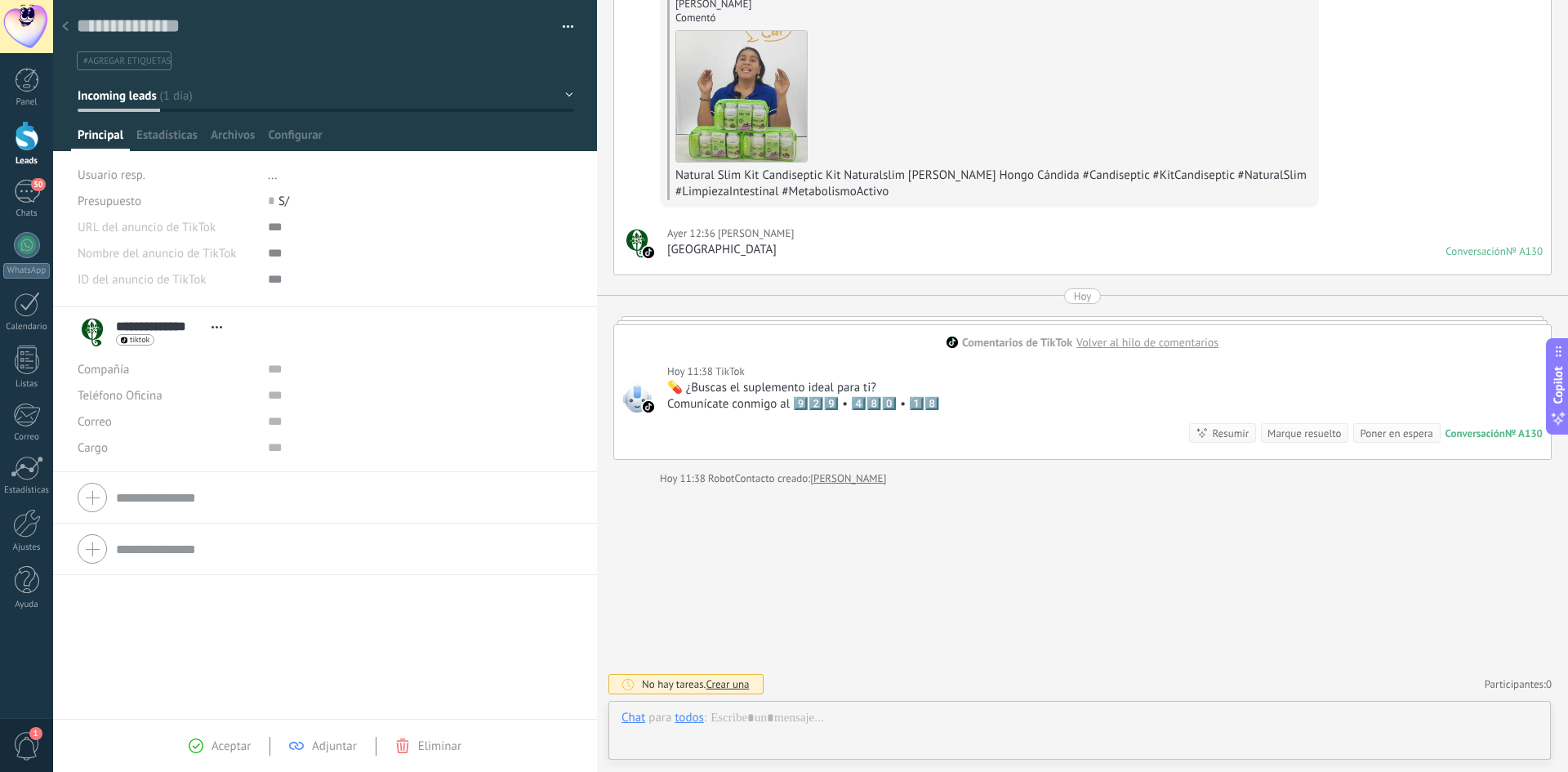
click at [67, 18] on div at bounding box center [65, 27] width 23 height 32
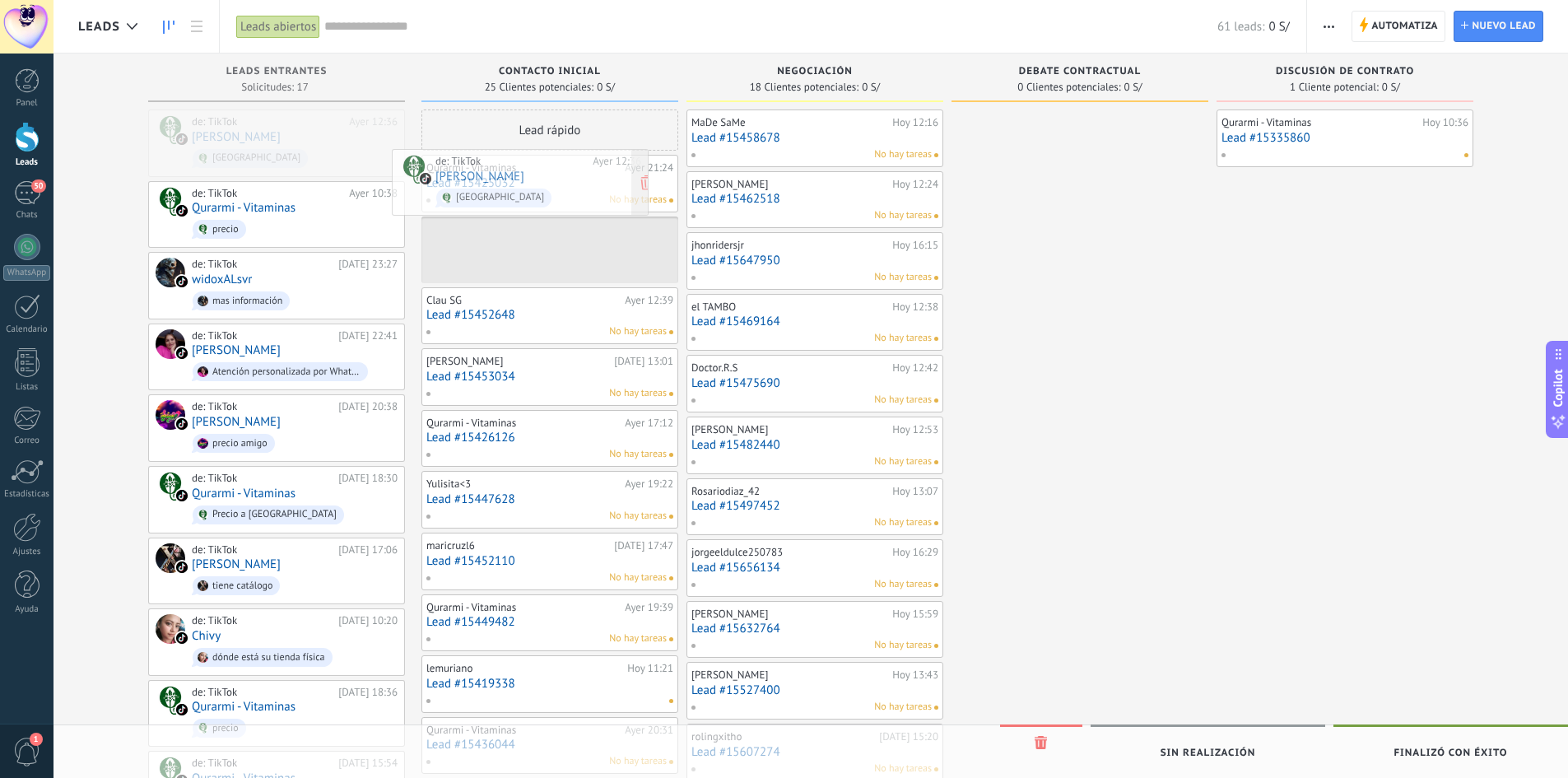
drag, startPoint x: 260, startPoint y: 140, endPoint x: 503, endPoint y: 178, distance: 246.0
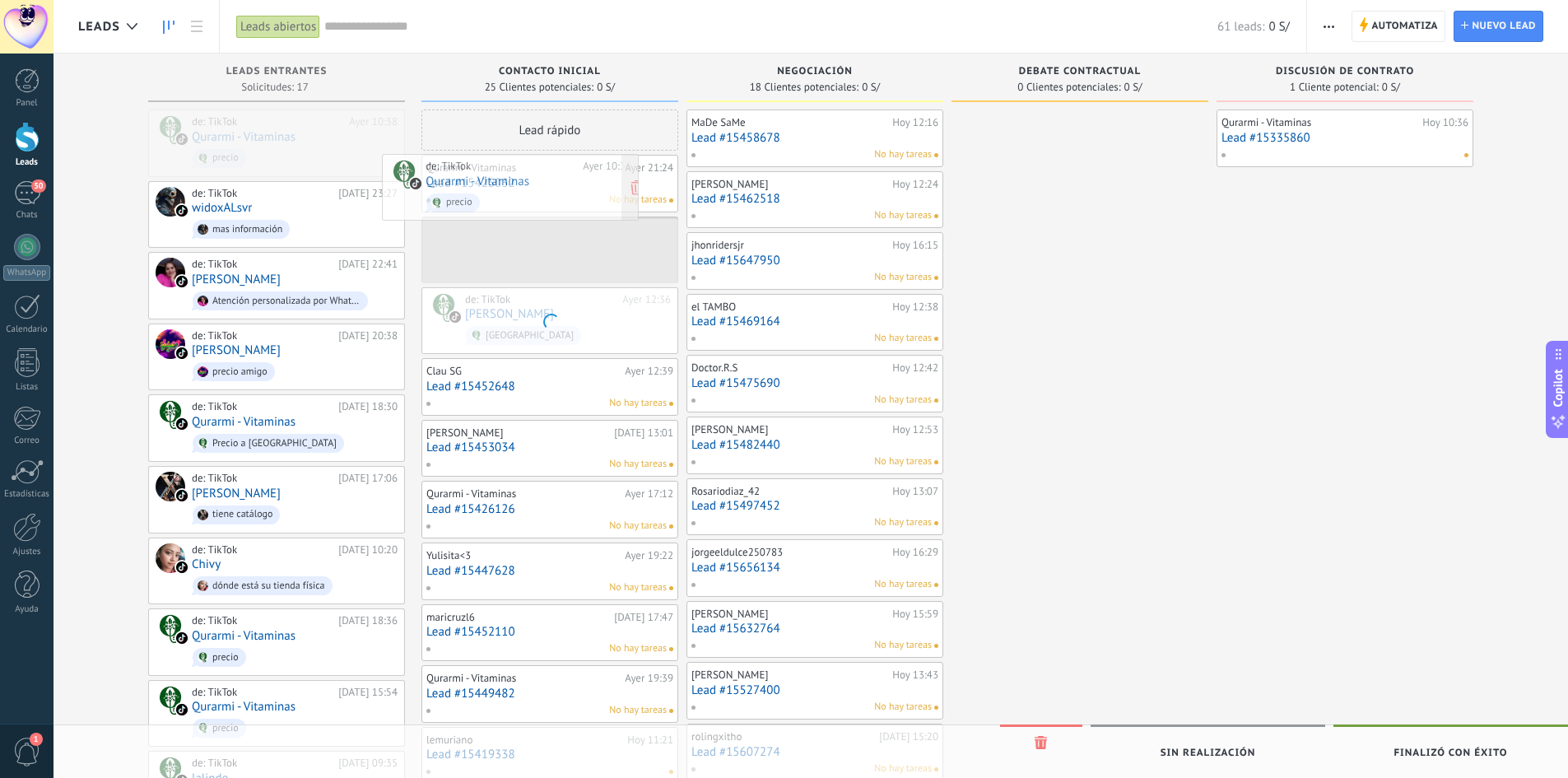
drag, startPoint x: 278, startPoint y: 135, endPoint x: 512, endPoint y: 179, distance: 238.1
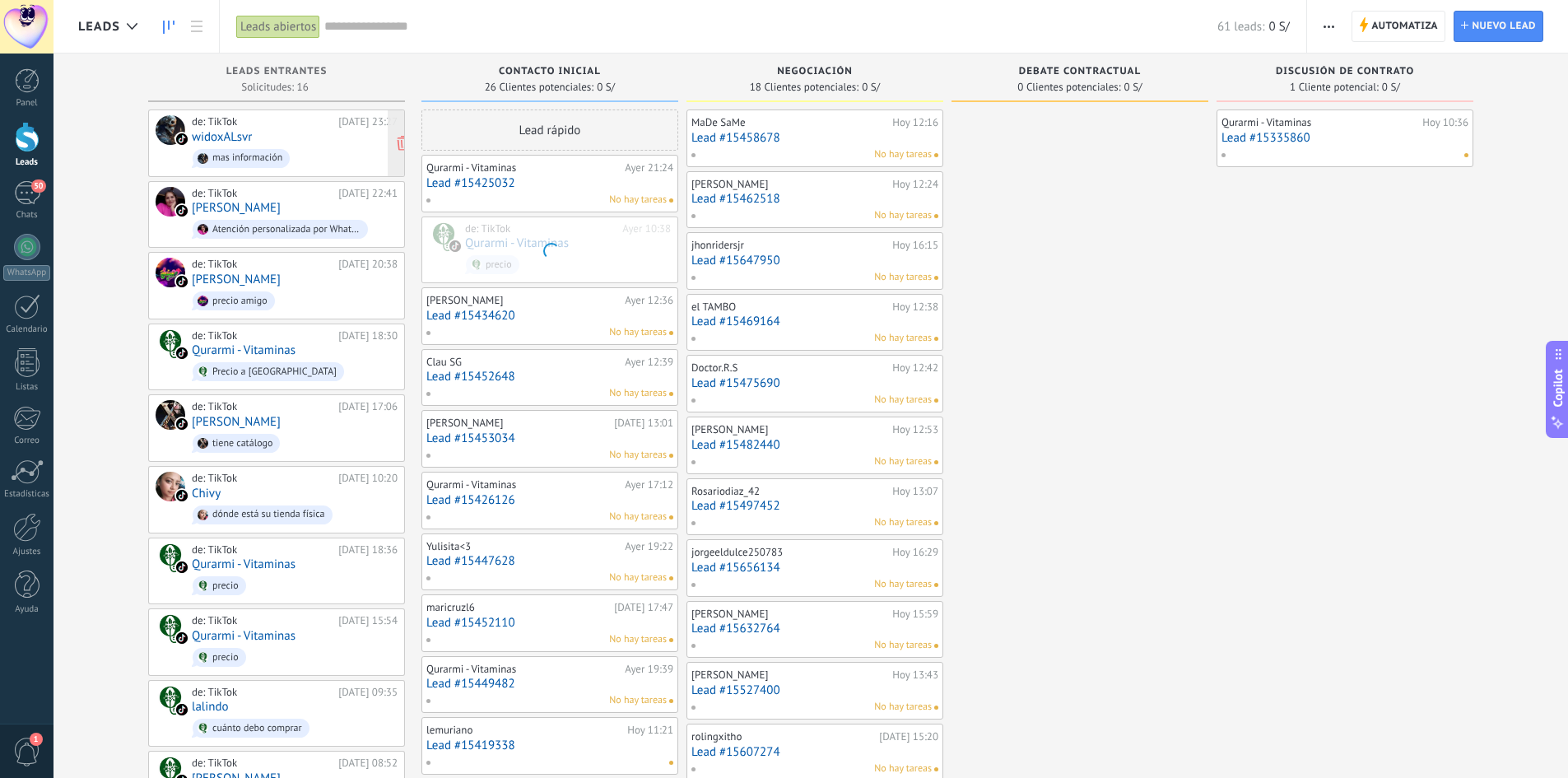
click at [286, 141] on div "de: TikTok [DATE] 23:27 widoxALsvr mas información" at bounding box center [295, 143] width 206 height 56
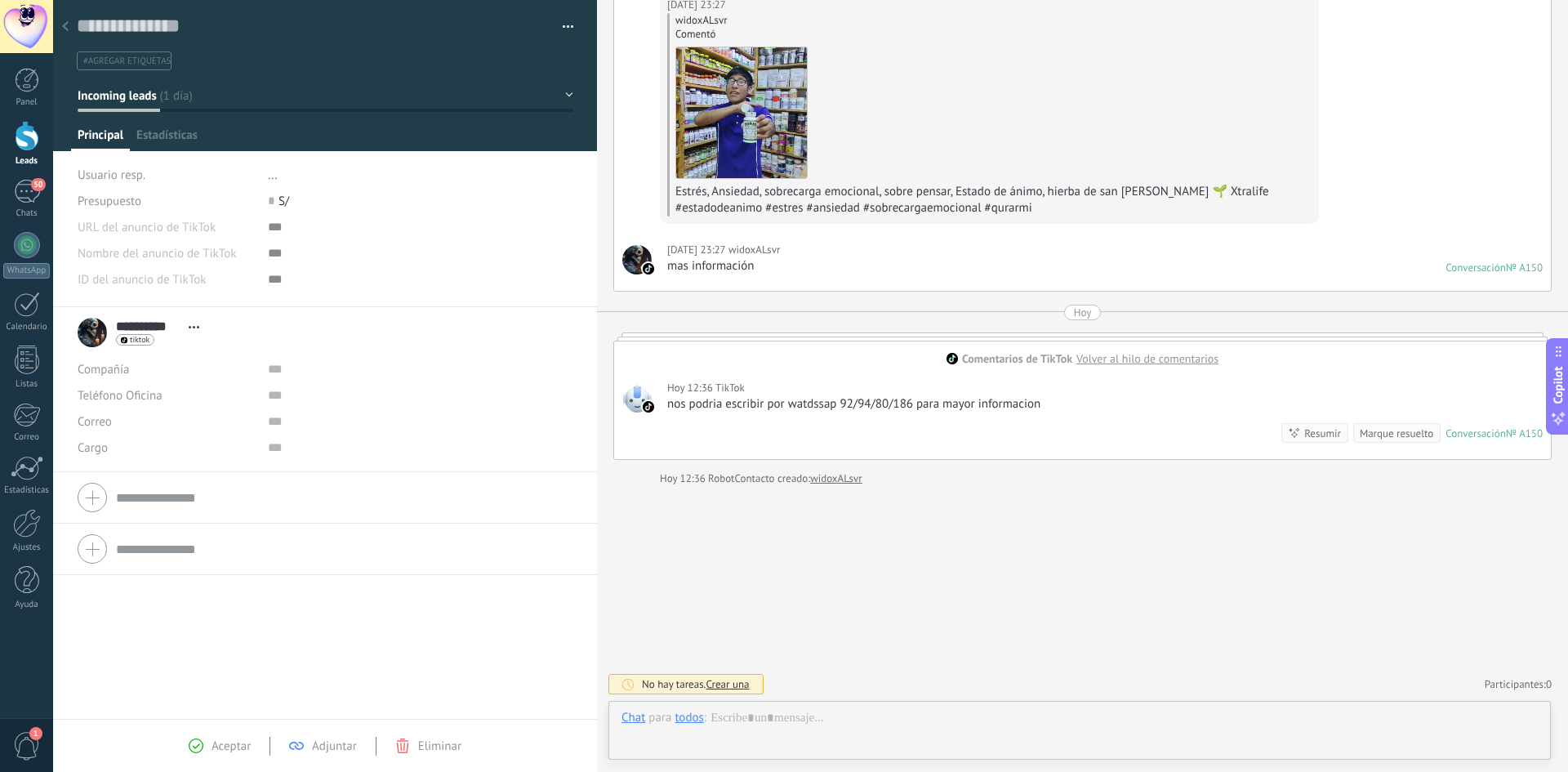
scroll to position [25, 0]
click at [64, 25] on icon at bounding box center [65, 26] width 6 height 10
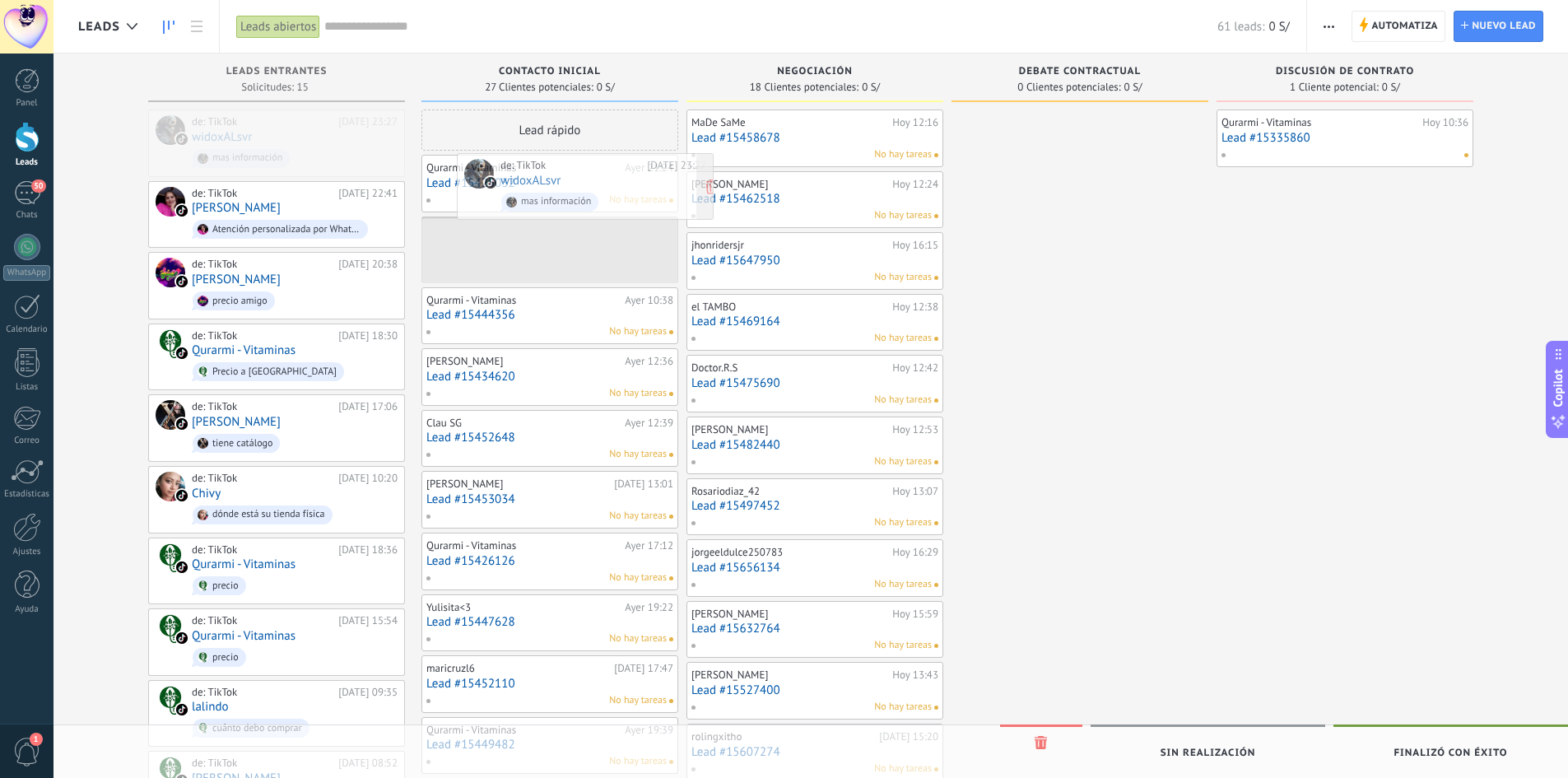
drag, startPoint x: 209, startPoint y: 128, endPoint x: 513, endPoint y: 170, distance: 306.9
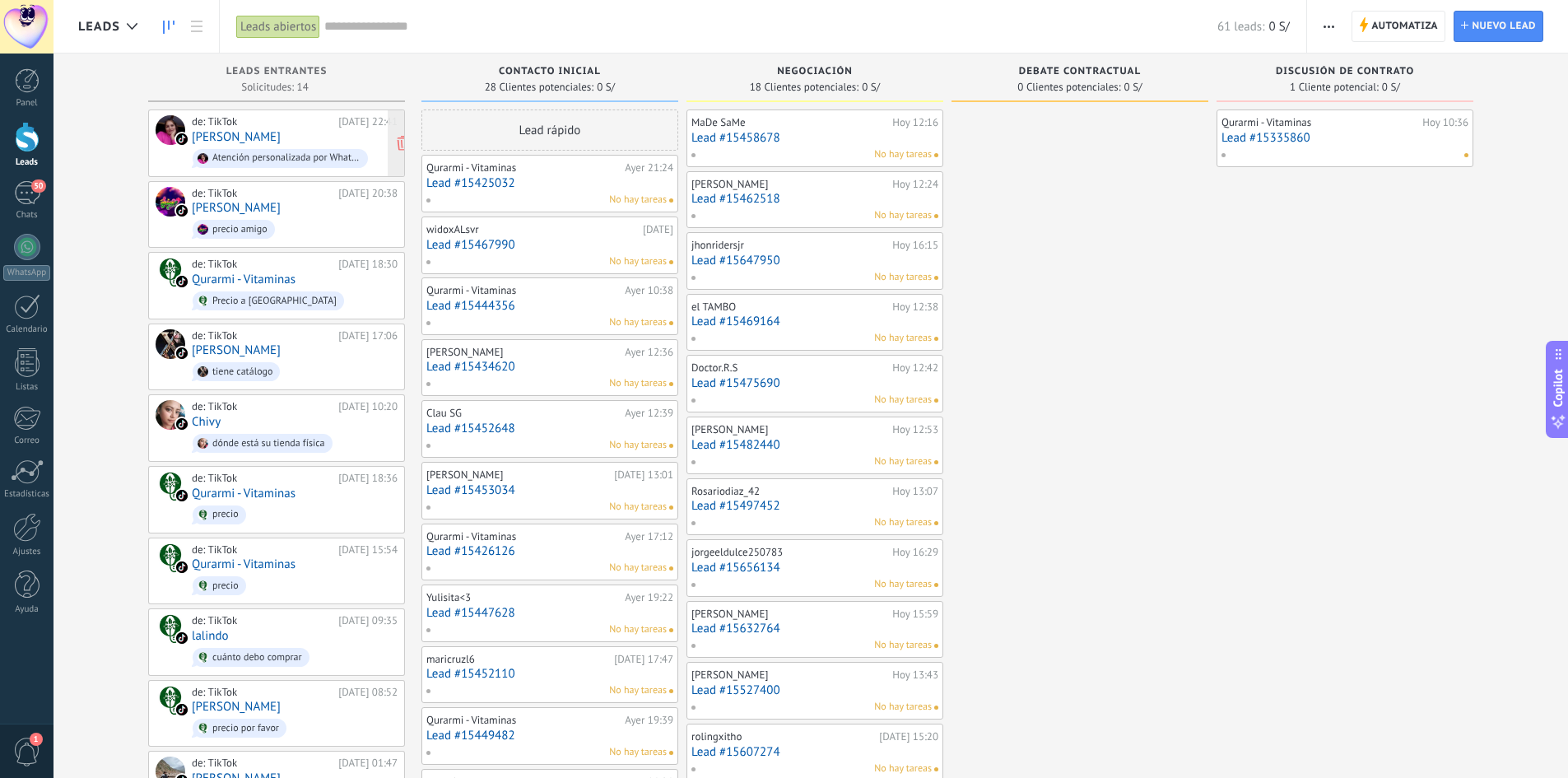
click at [238, 137] on div "de: TikTok [DATE] 22:41 [PERSON_NAME] Atención personalizada por WhatsApp 👉 92+…" at bounding box center [295, 143] width 206 height 56
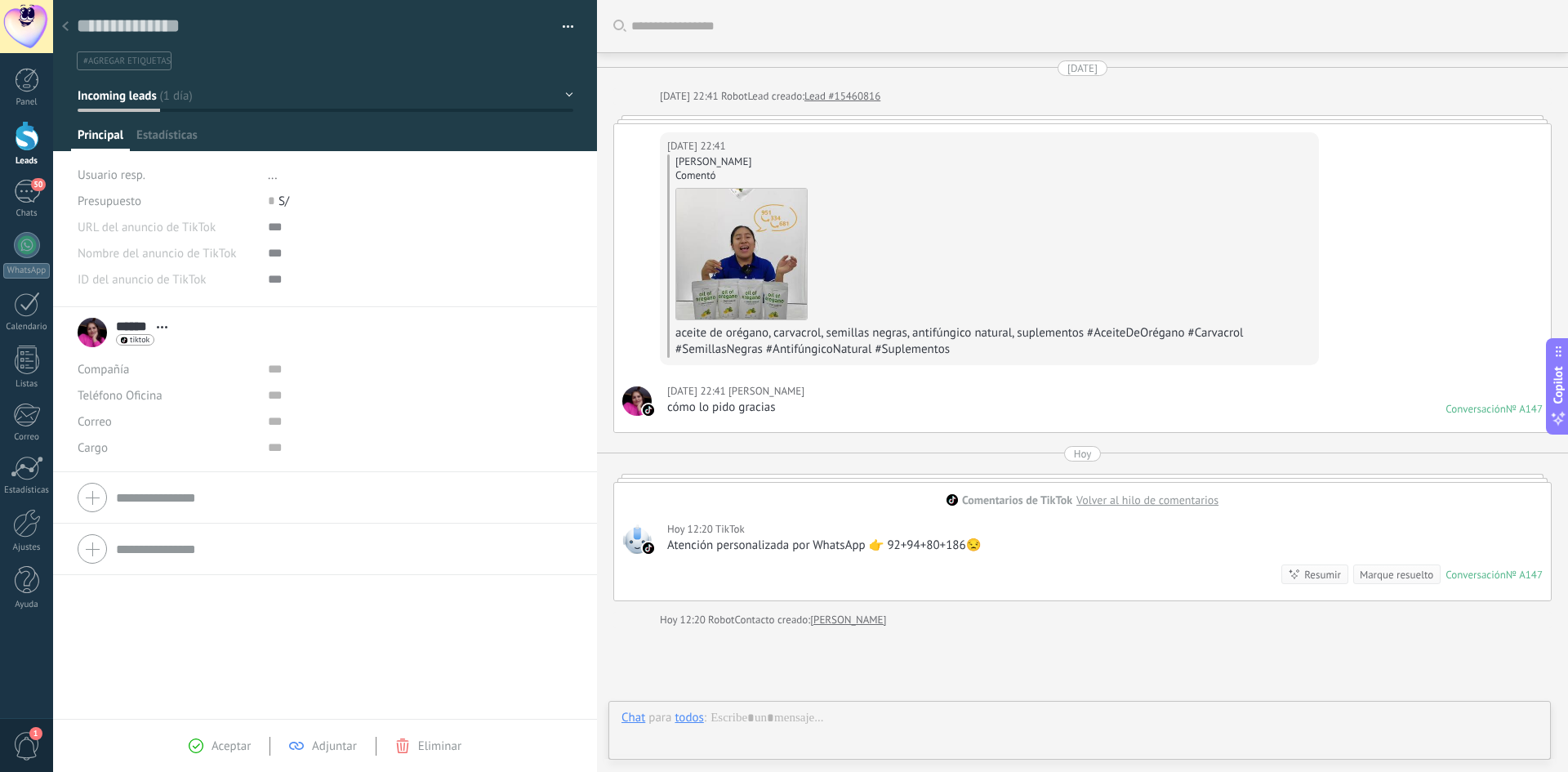
scroll to position [141, 0]
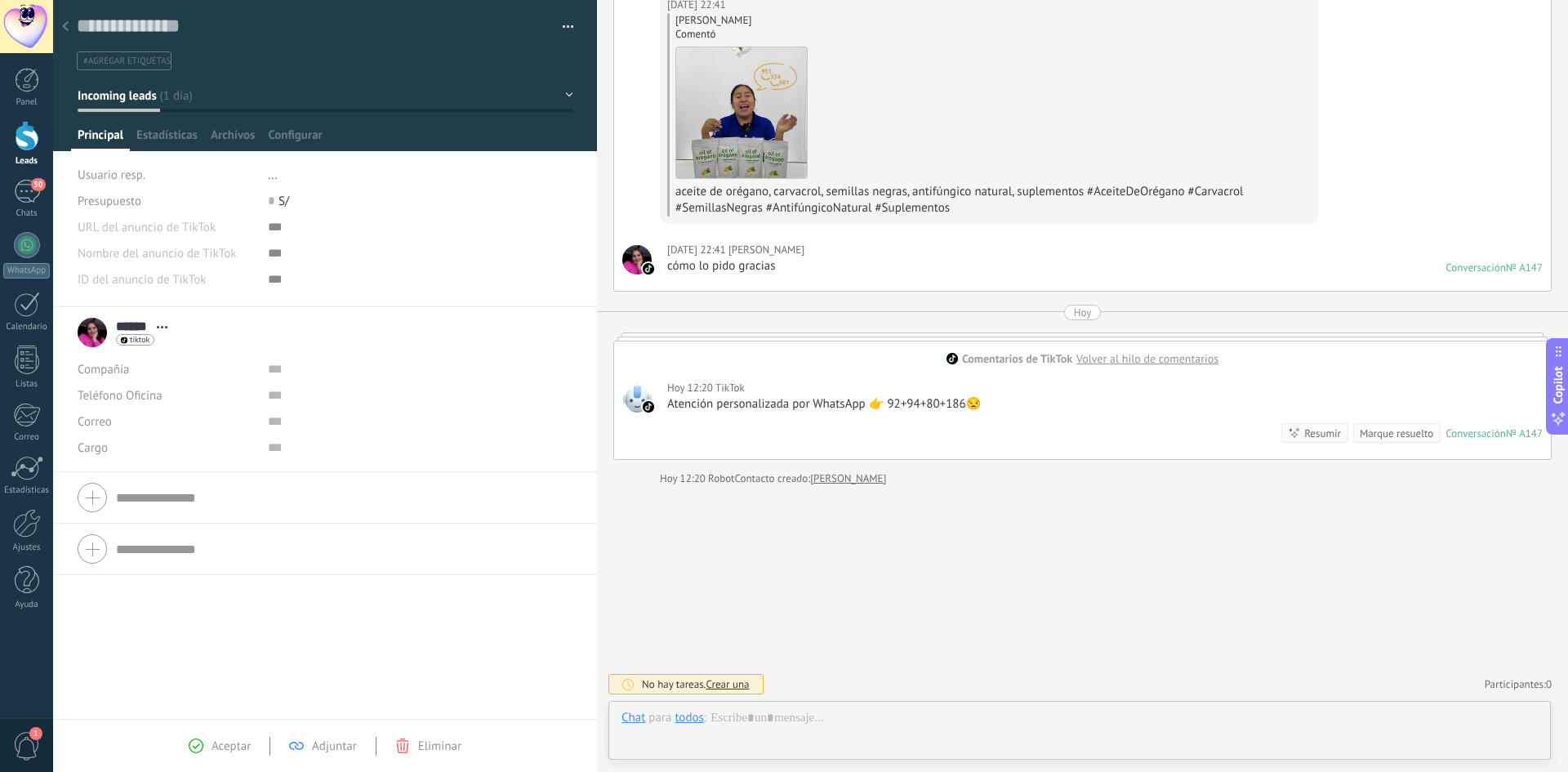
click at [65, 23] on icon at bounding box center [65, 26] width 6 height 10
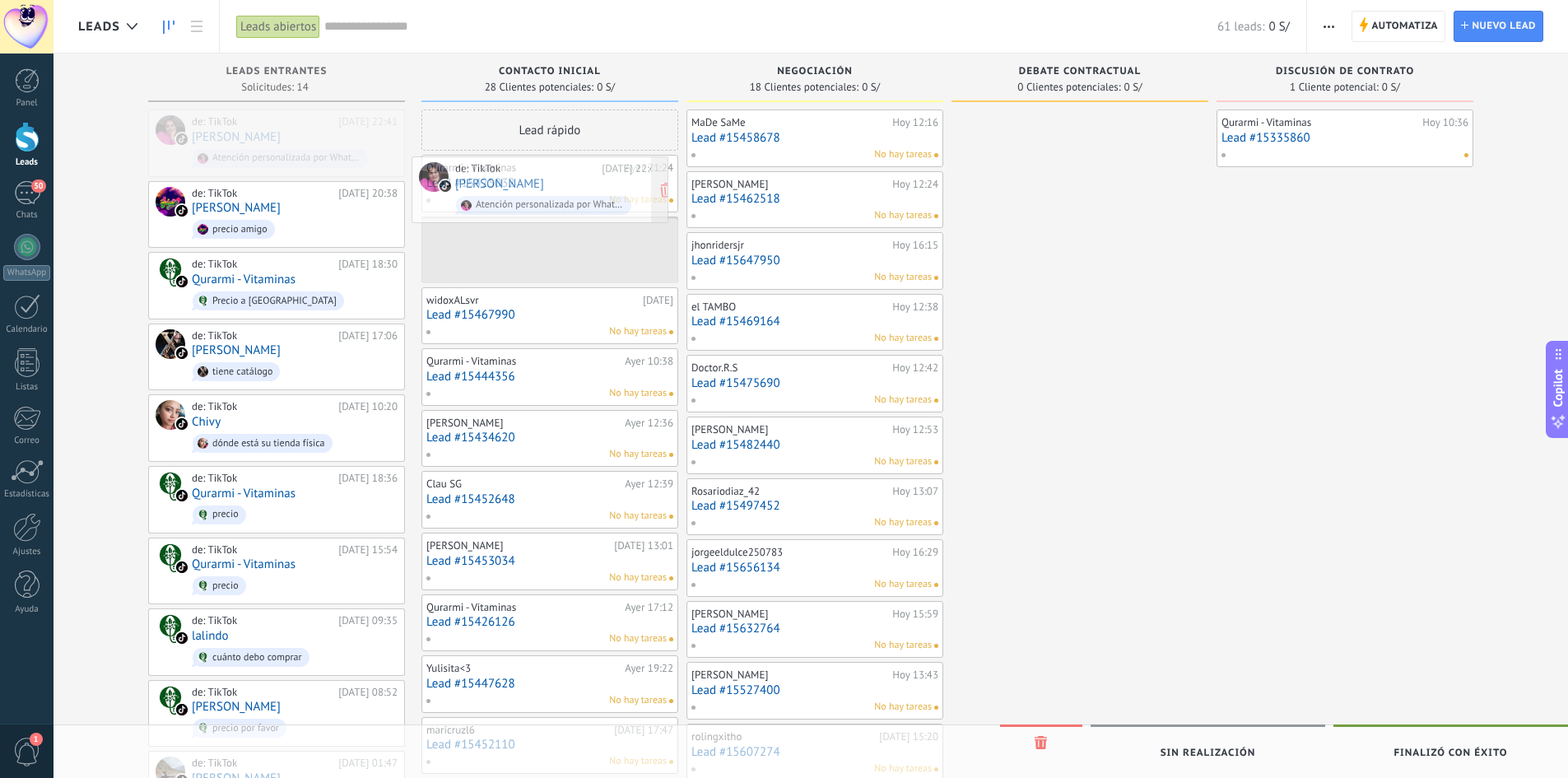
drag, startPoint x: 211, startPoint y: 128, endPoint x: 472, endPoint y: 175, distance: 265.2
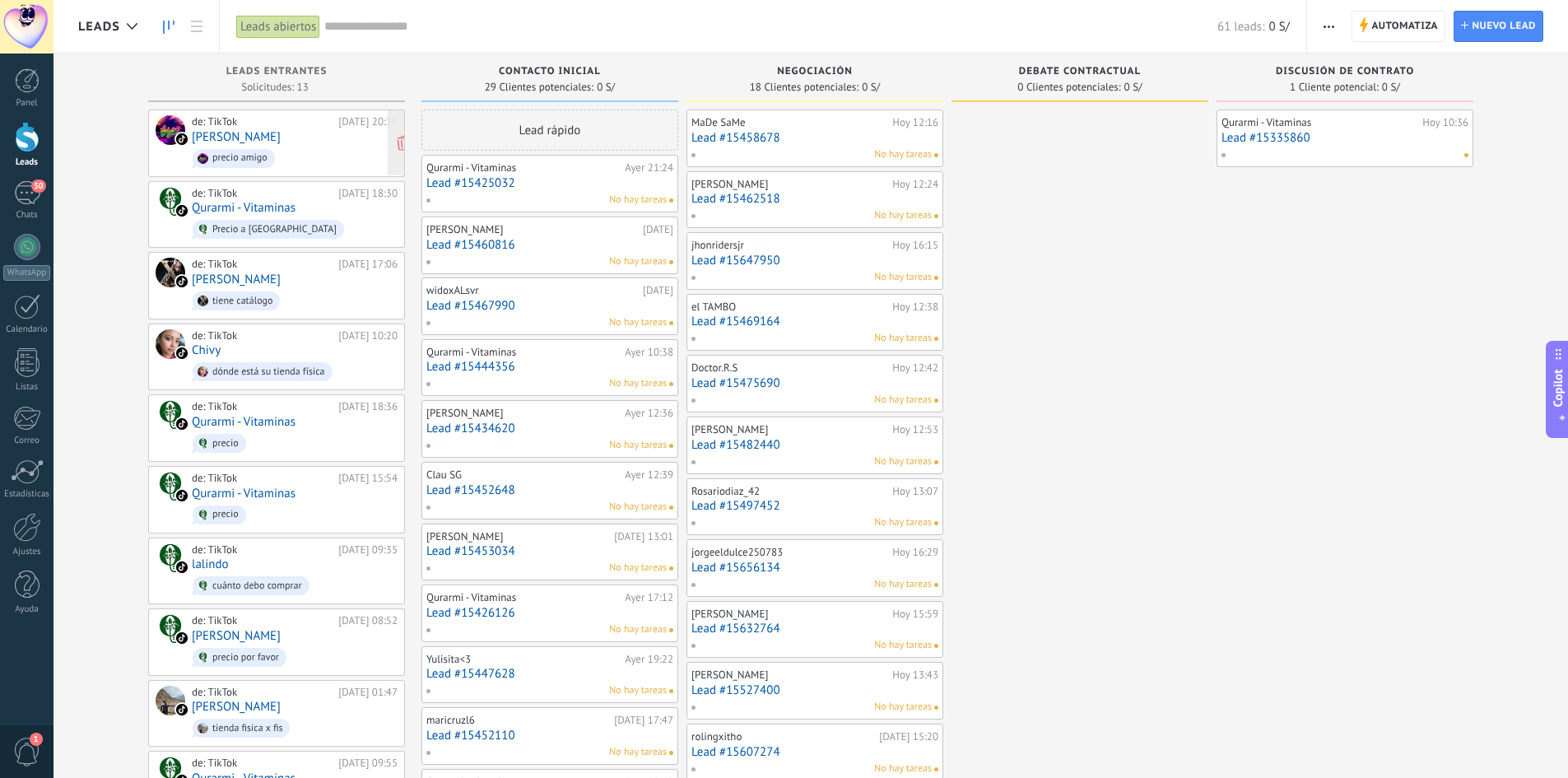
click at [246, 133] on link "[PERSON_NAME]" at bounding box center [237, 137] width 89 height 14
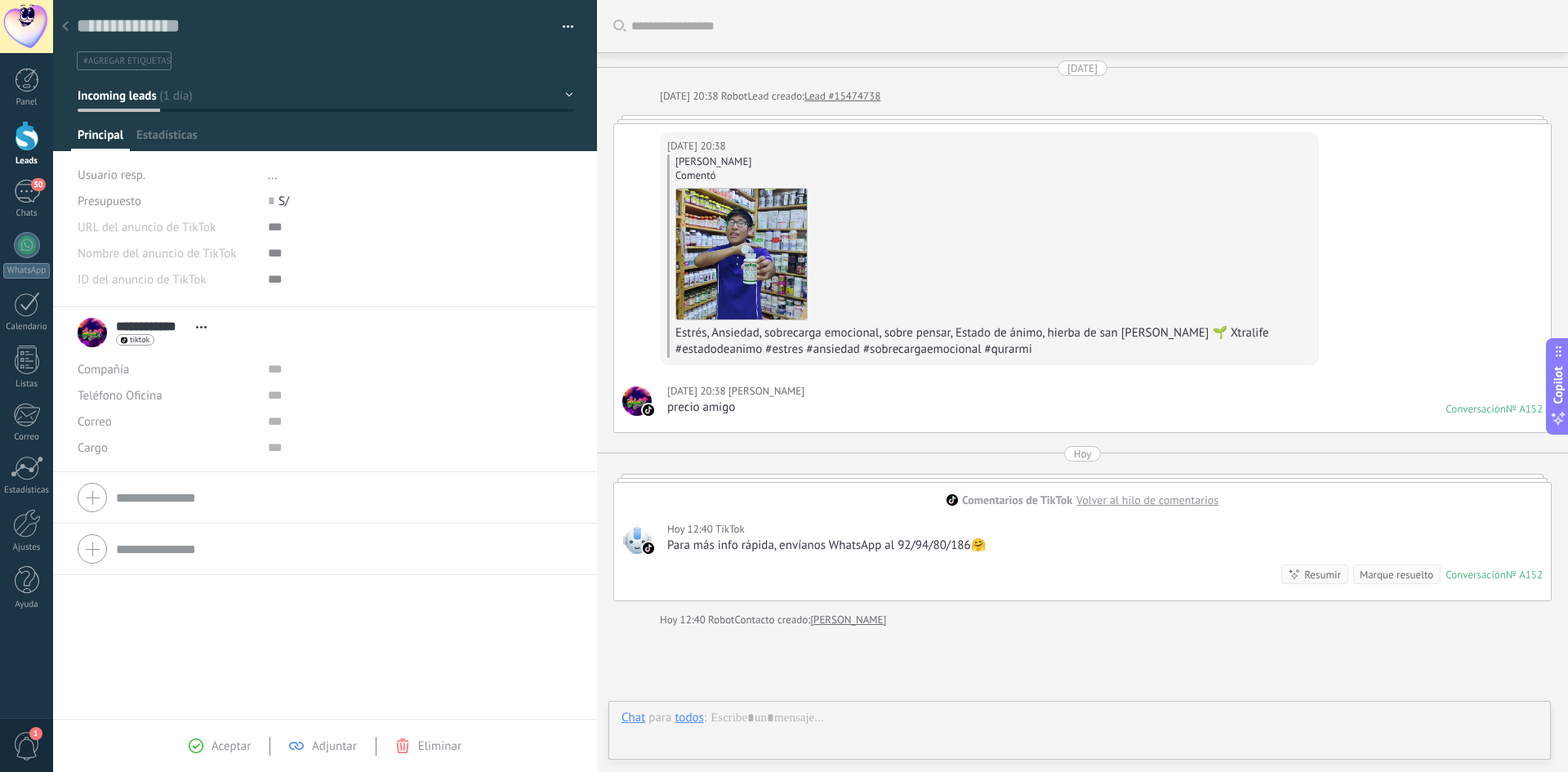
scroll to position [141, 0]
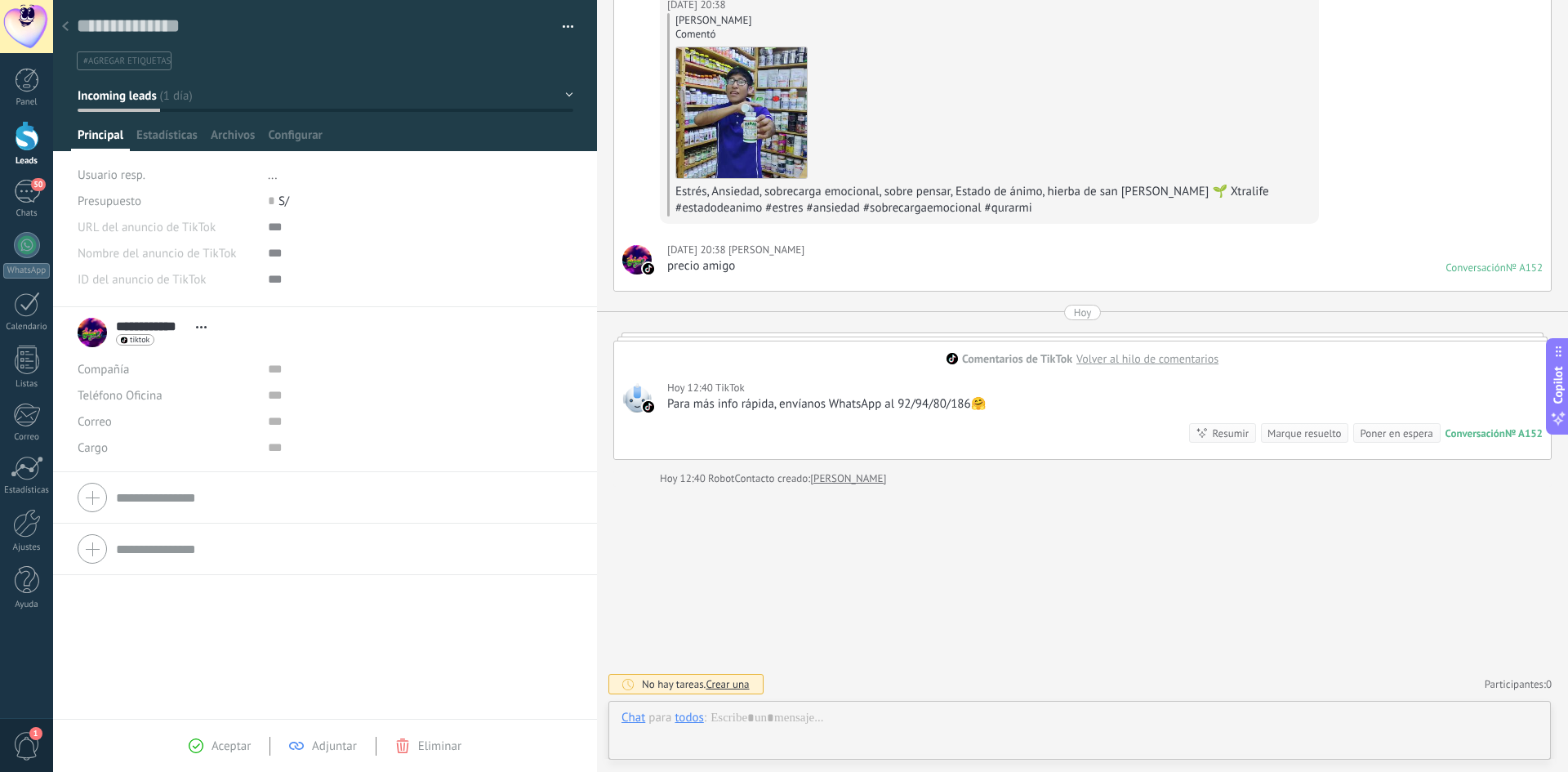
click at [66, 26] on use at bounding box center [65, 26] width 6 height 10
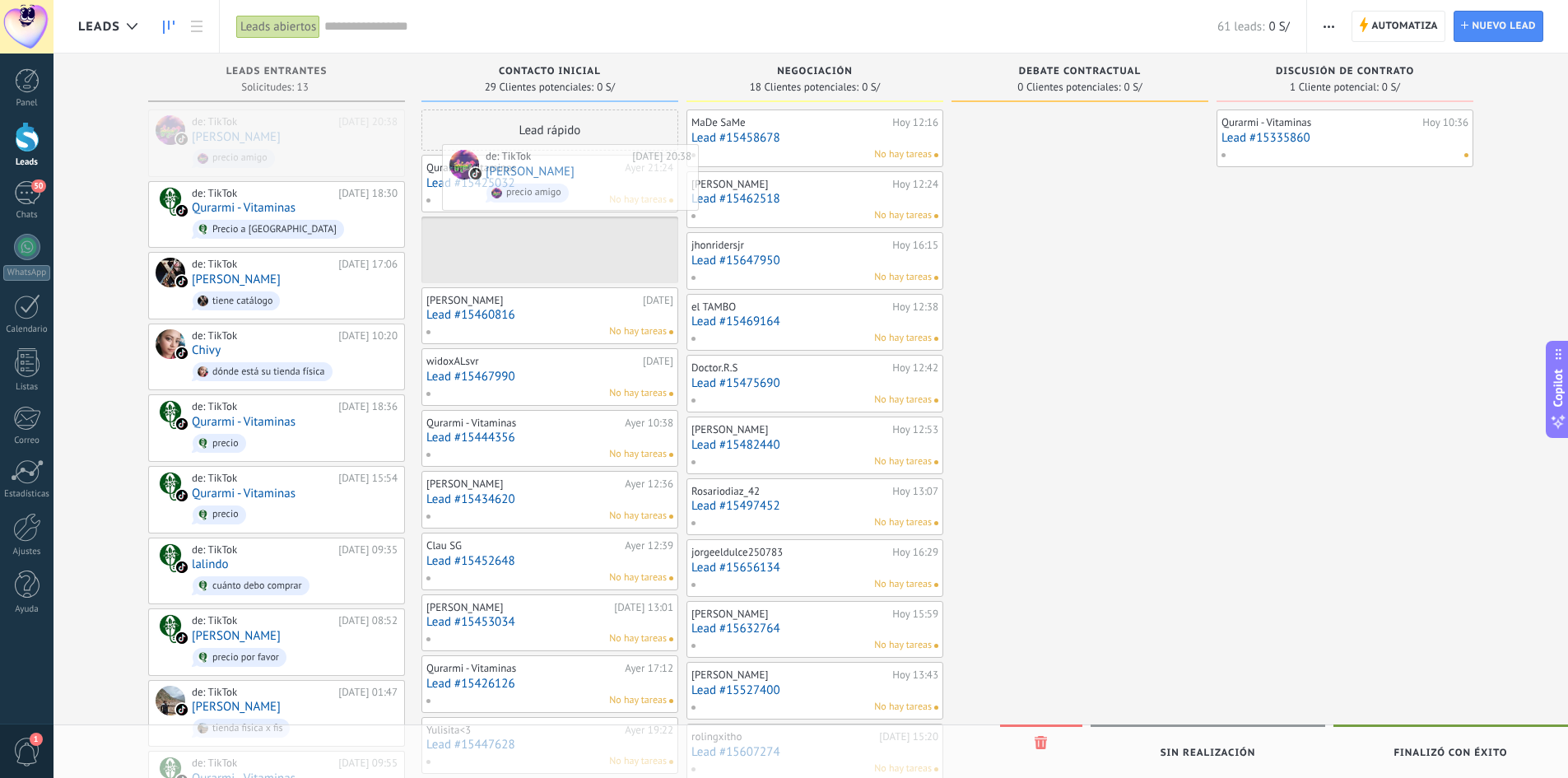
drag, startPoint x: 233, startPoint y: 142, endPoint x: 524, endPoint y: 177, distance: 293.1
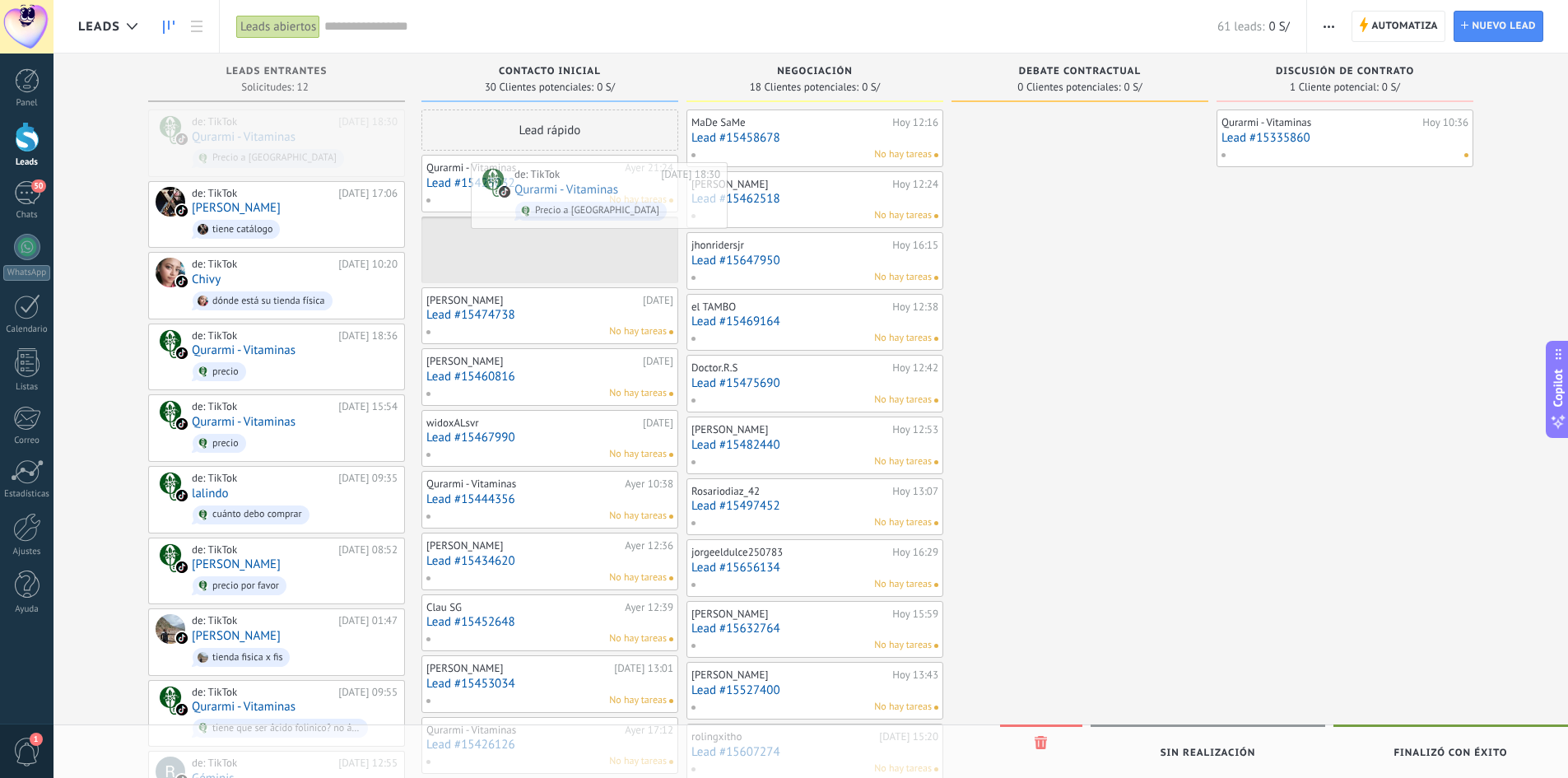
drag, startPoint x: 213, startPoint y: 135, endPoint x: 533, endPoint y: 188, distance: 324.4
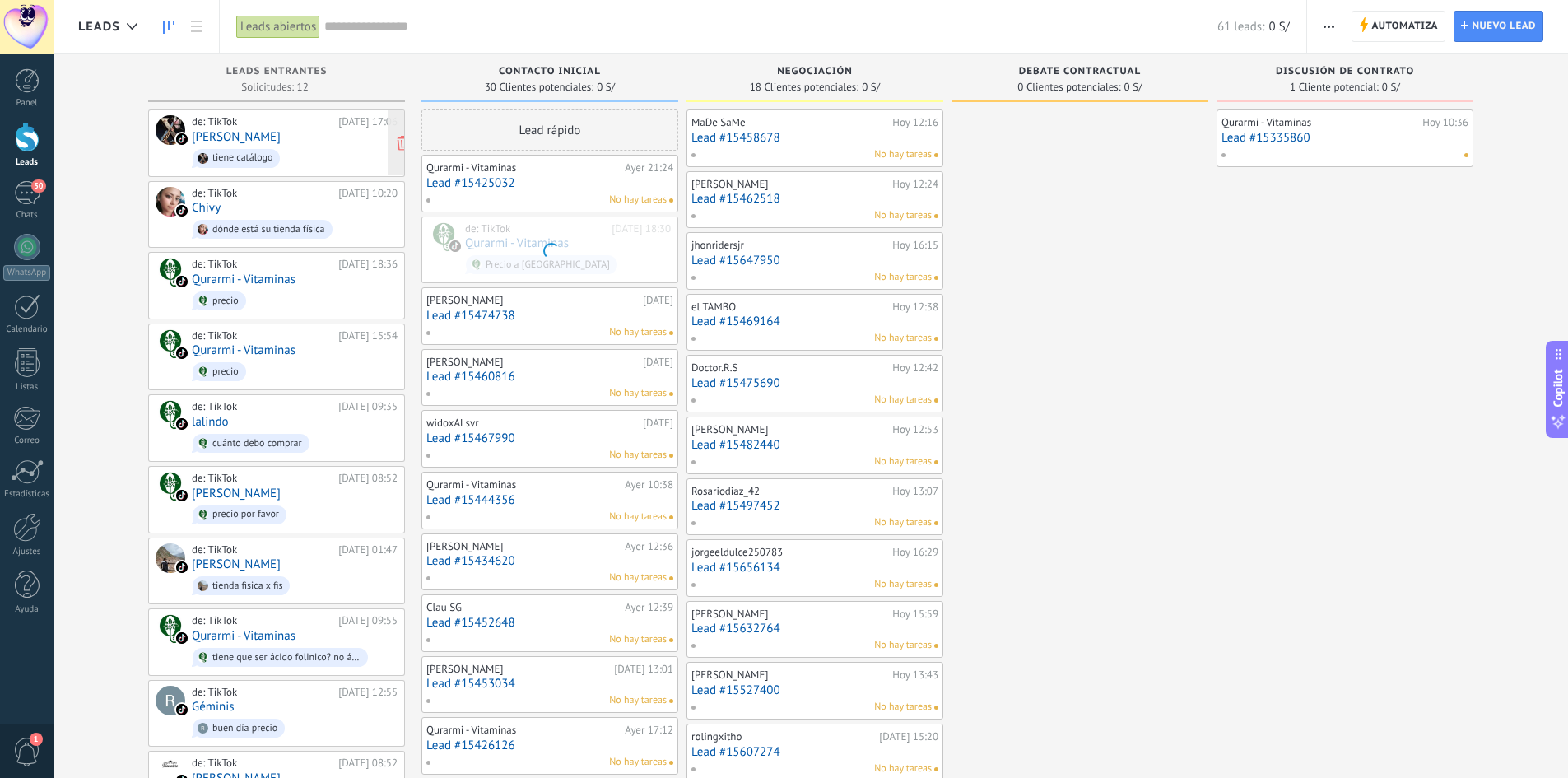
click at [281, 141] on link "[PERSON_NAME]" at bounding box center [237, 137] width 89 height 14
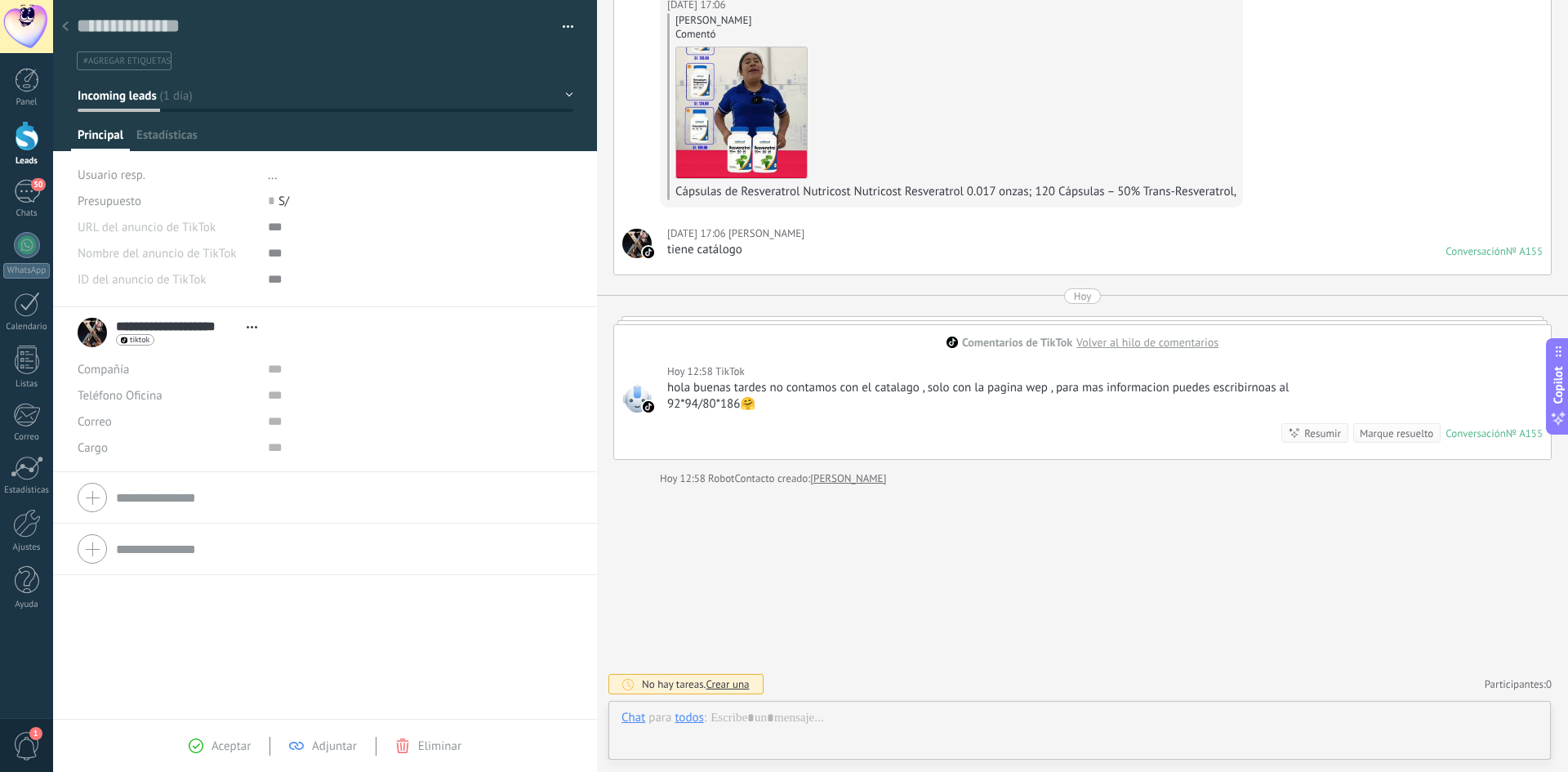
scroll to position [25, 0]
click at [67, 23] on use at bounding box center [65, 26] width 6 height 10
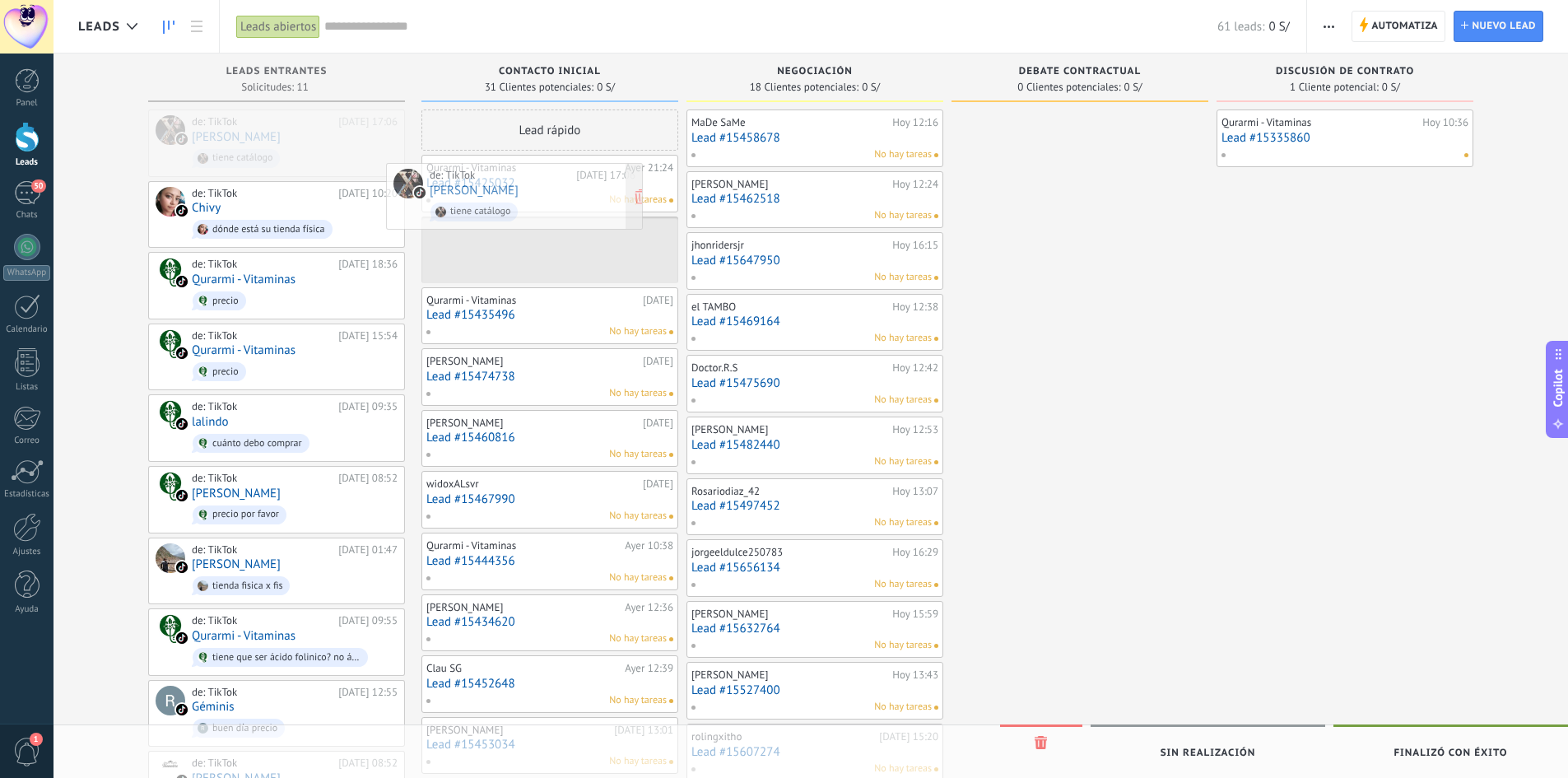
drag, startPoint x: 196, startPoint y: 132, endPoint x: 432, endPoint y: 185, distance: 241.9
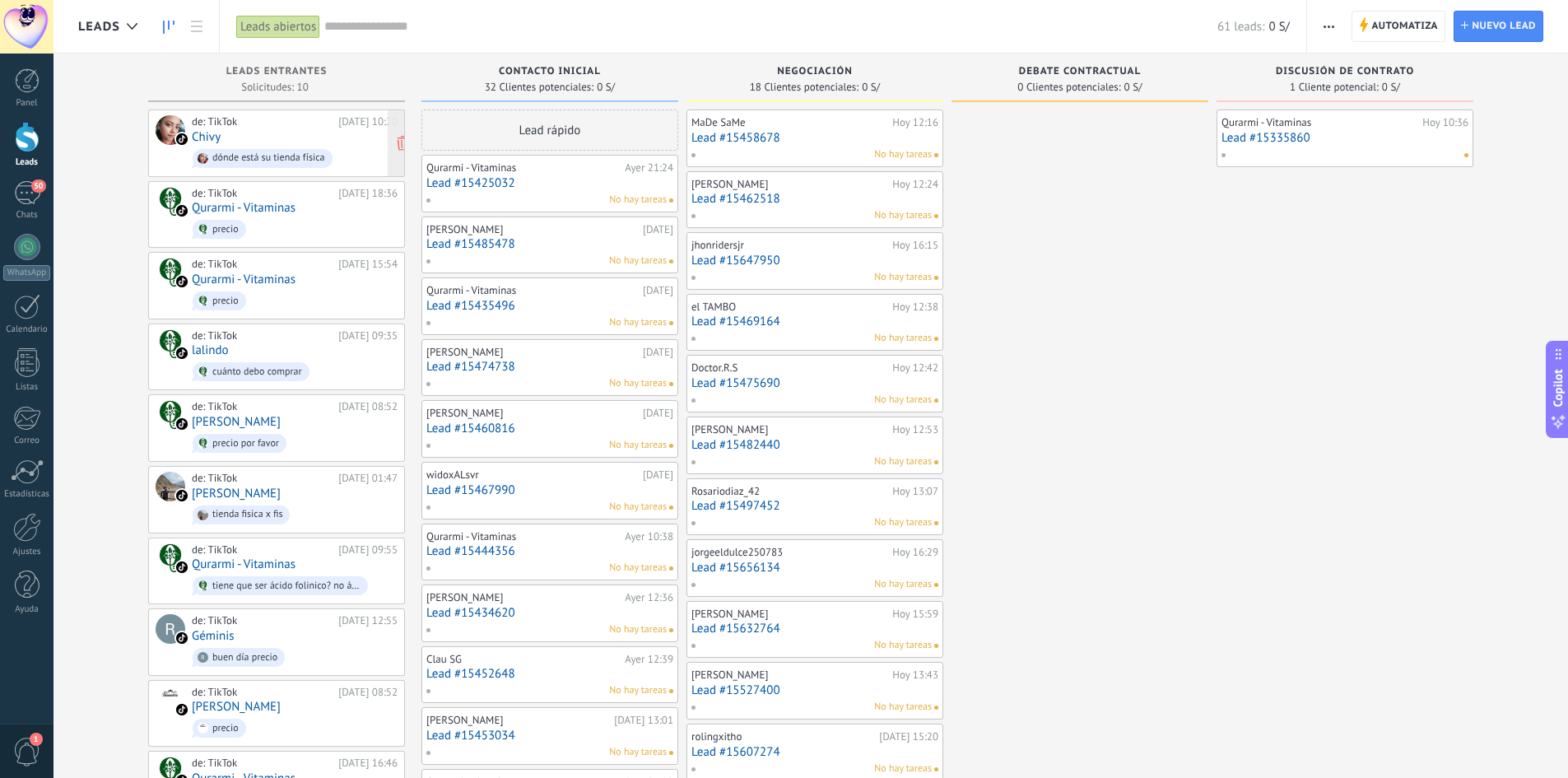
click at [222, 136] on div "de: TikTok [DATE] 10:20 Chivy dónde está su tienda física" at bounding box center [295, 143] width 206 height 56
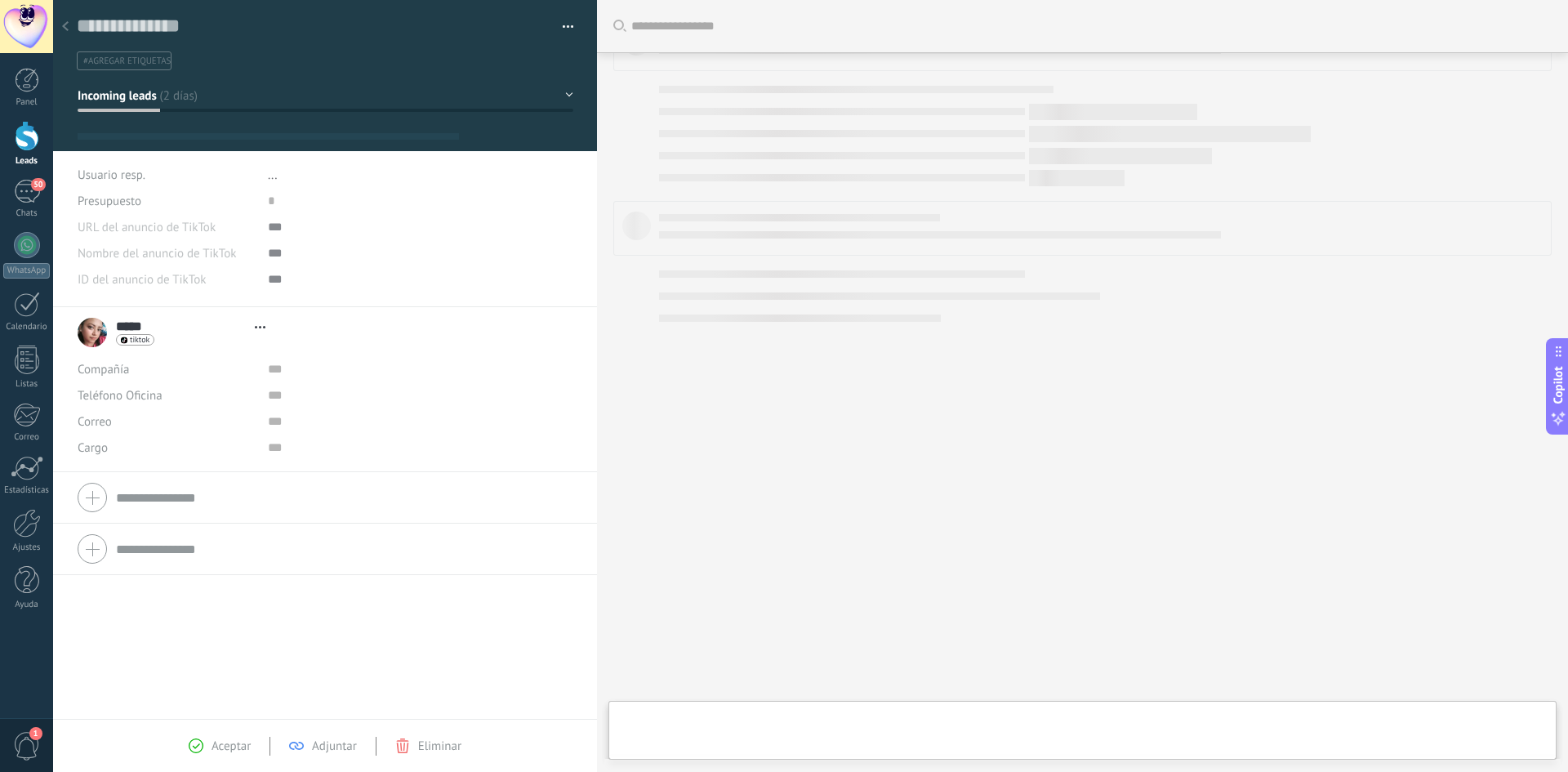
scroll to position [25, 0]
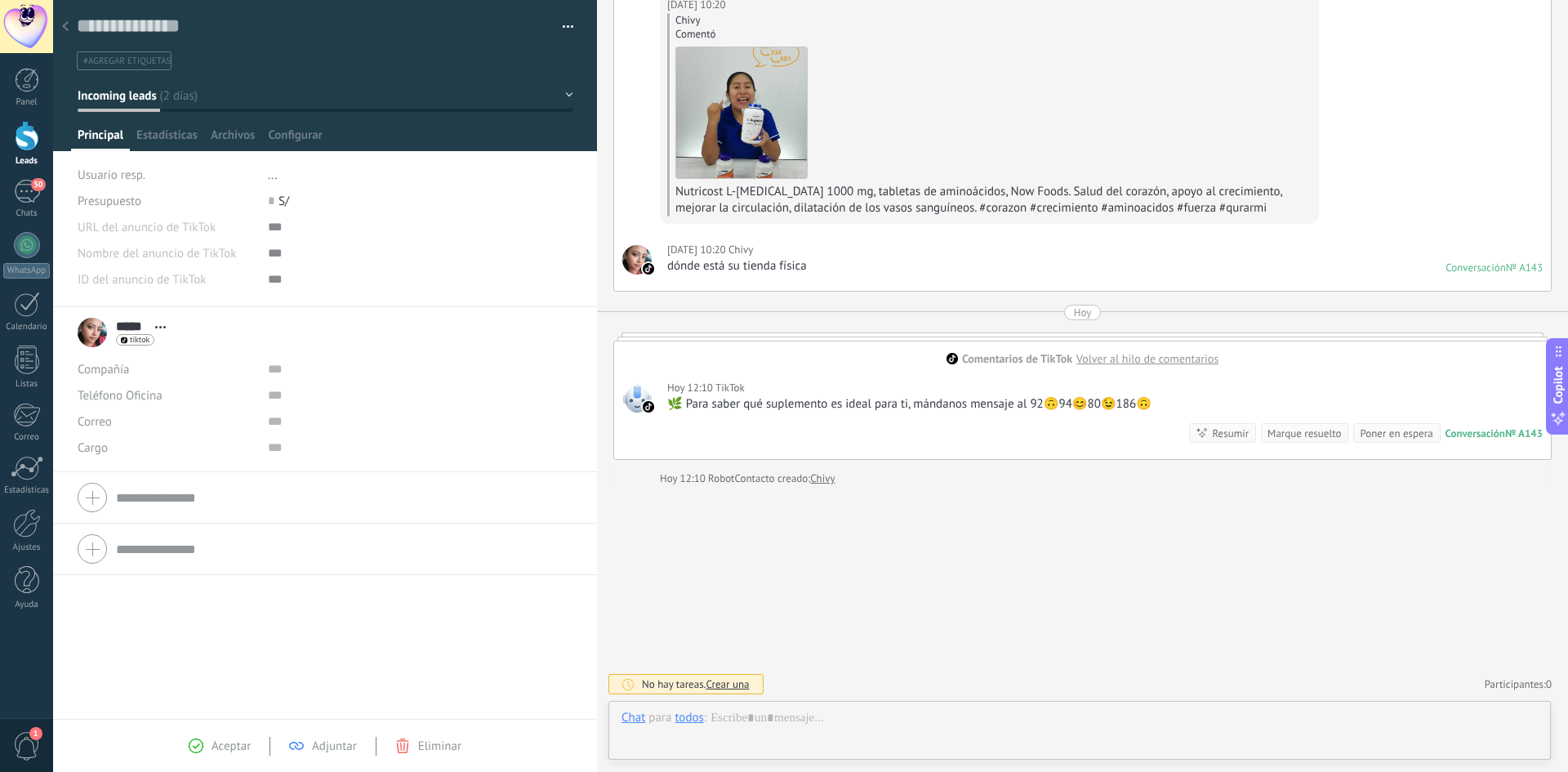
click at [66, 26] on use at bounding box center [65, 26] width 6 height 10
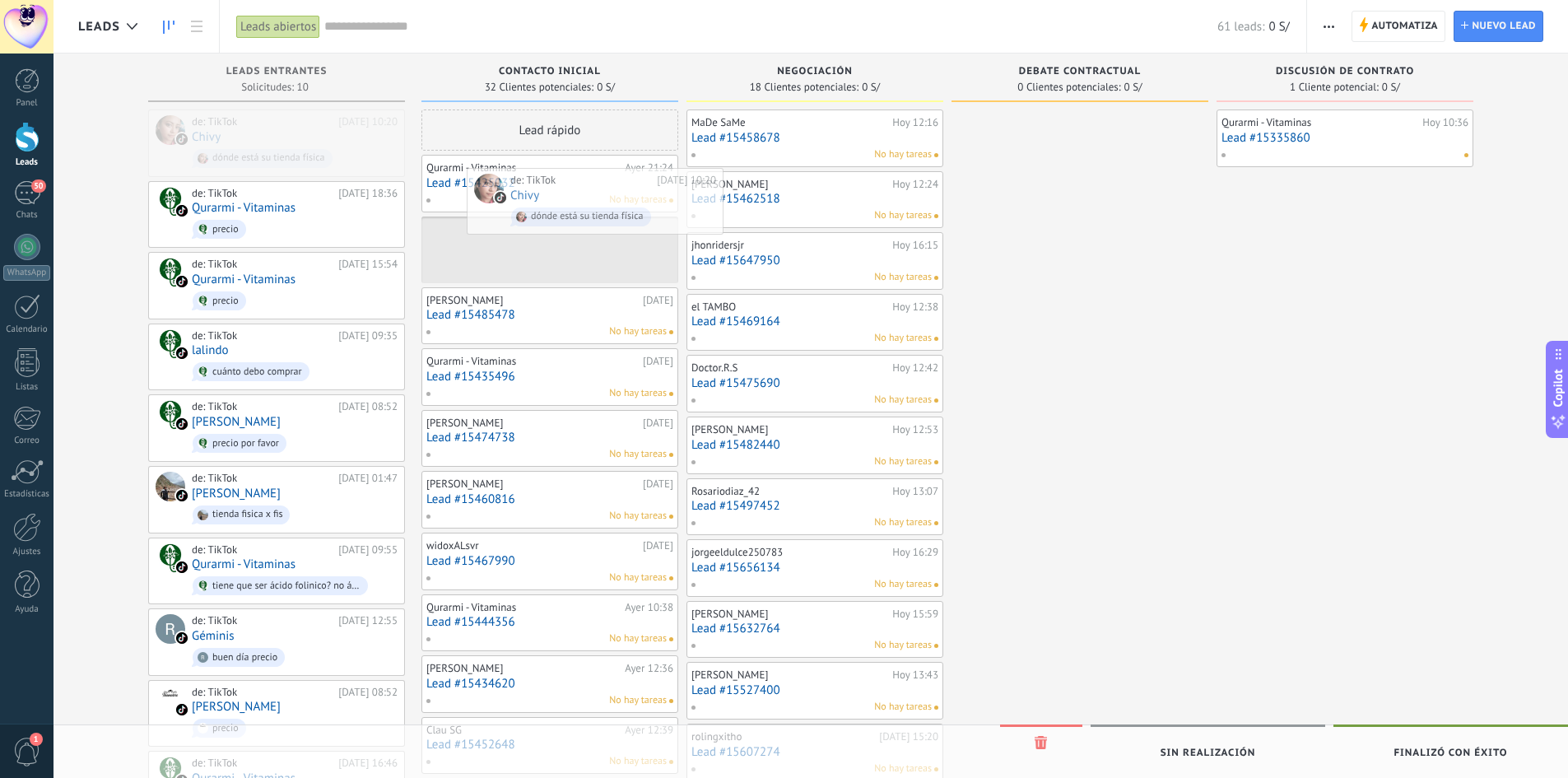
drag, startPoint x: 223, startPoint y: 127, endPoint x: 533, endPoint y: 182, distance: 314.8
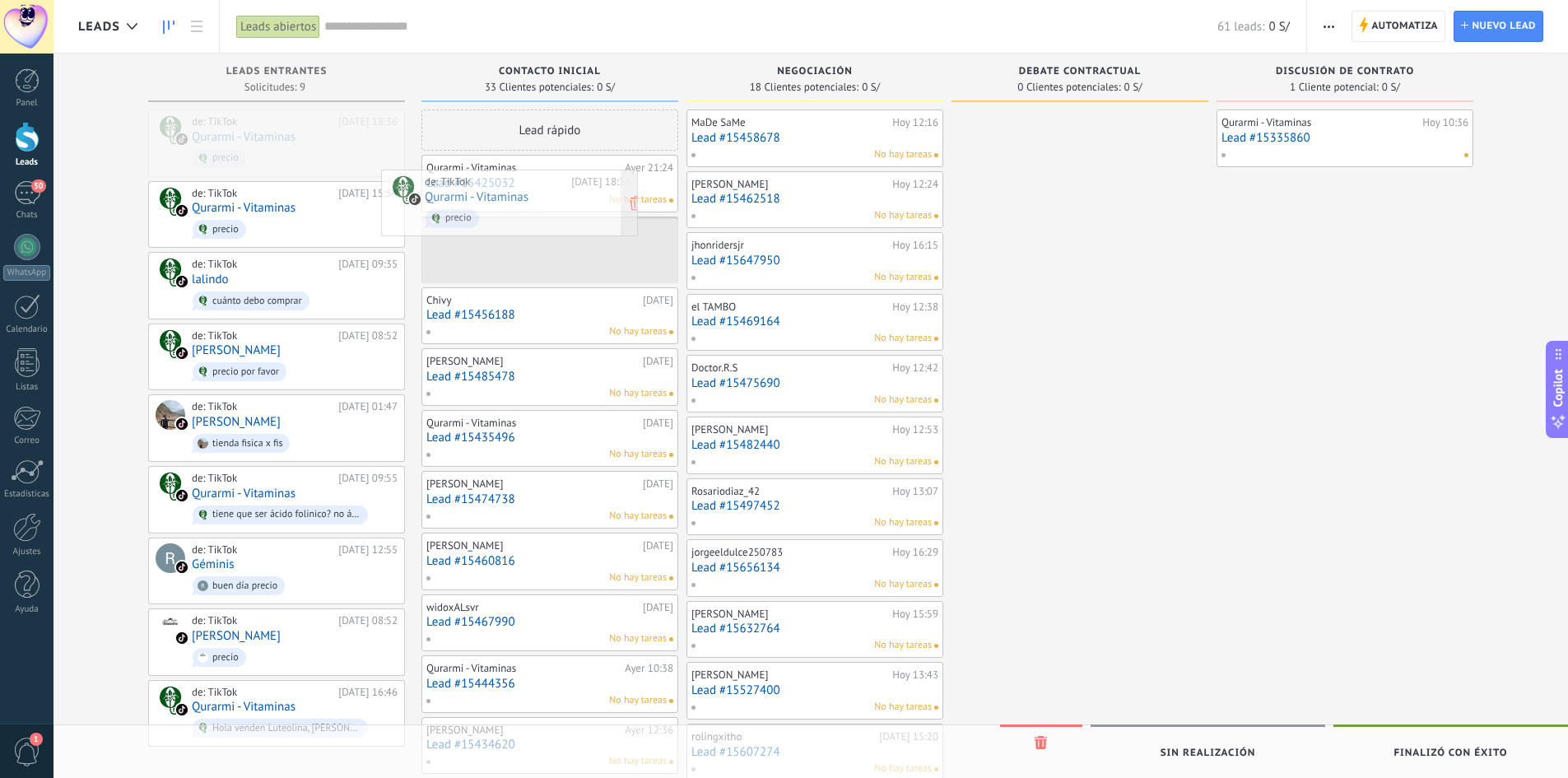
drag, startPoint x: 268, startPoint y: 140, endPoint x: 501, endPoint y: 200, distance: 240.6
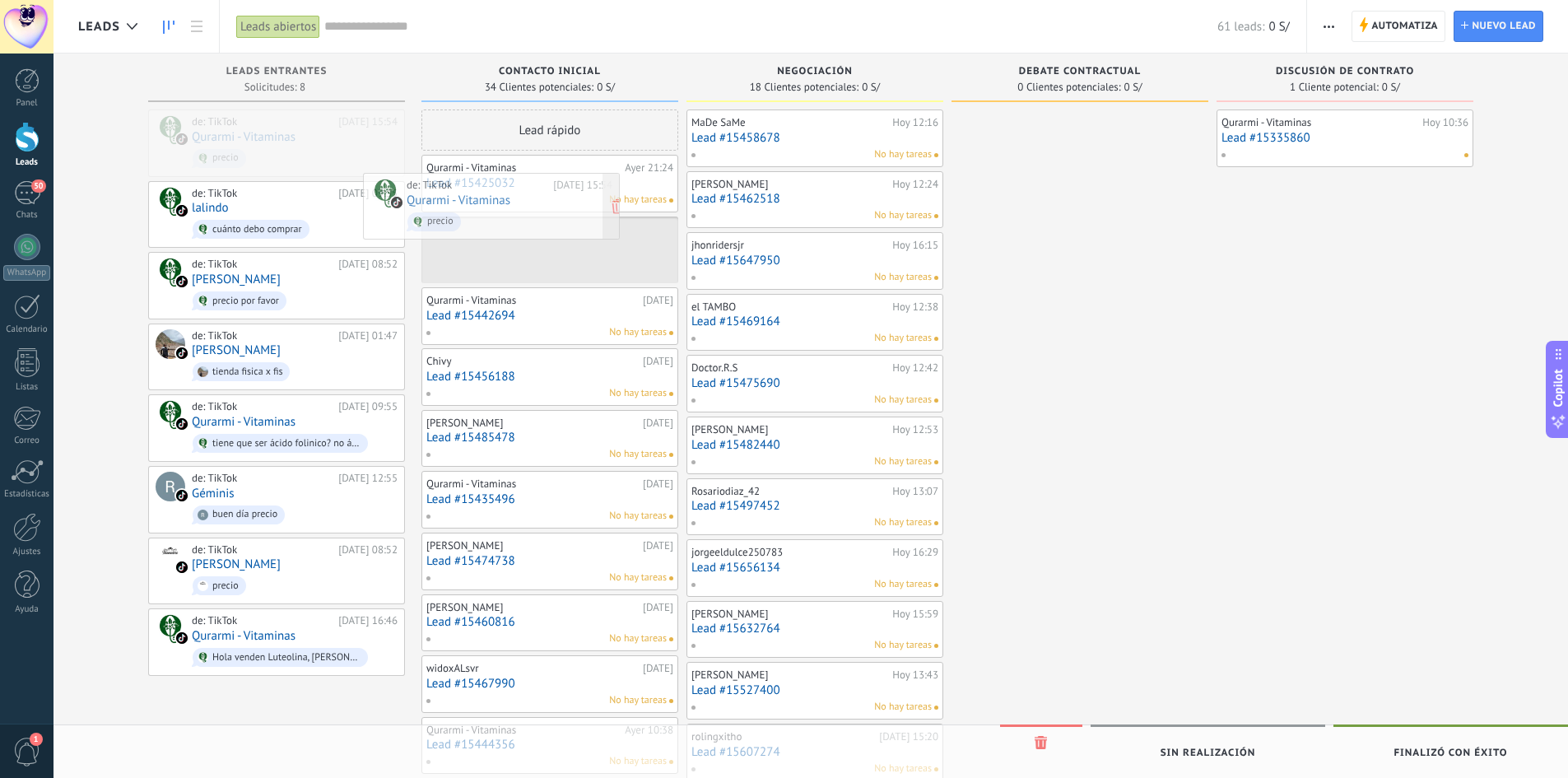
drag, startPoint x: 261, startPoint y: 141, endPoint x: 504, endPoint y: 215, distance: 254.0
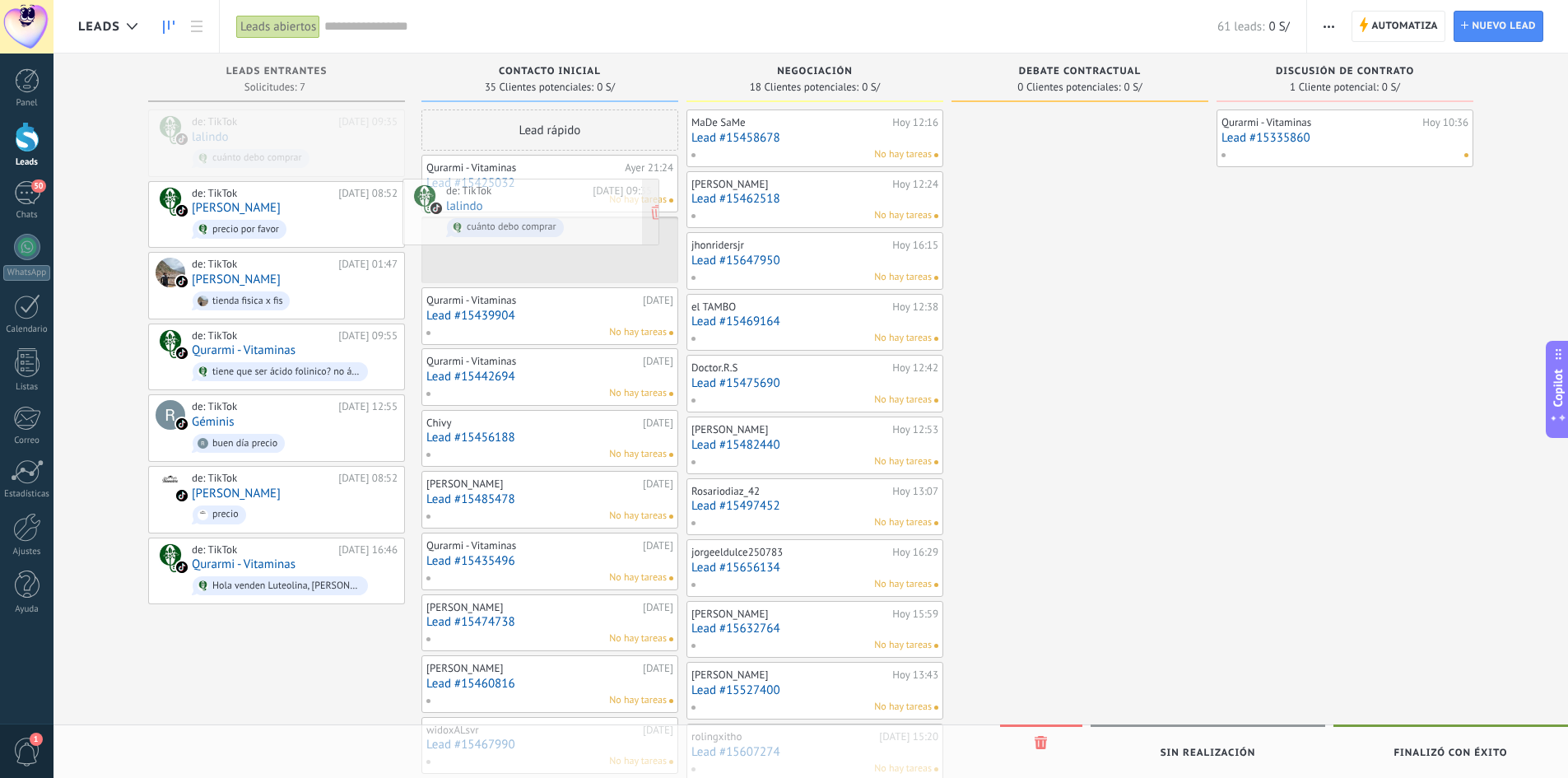
drag, startPoint x: 252, startPoint y: 149, endPoint x: 506, endPoint y: 218, distance: 263.2
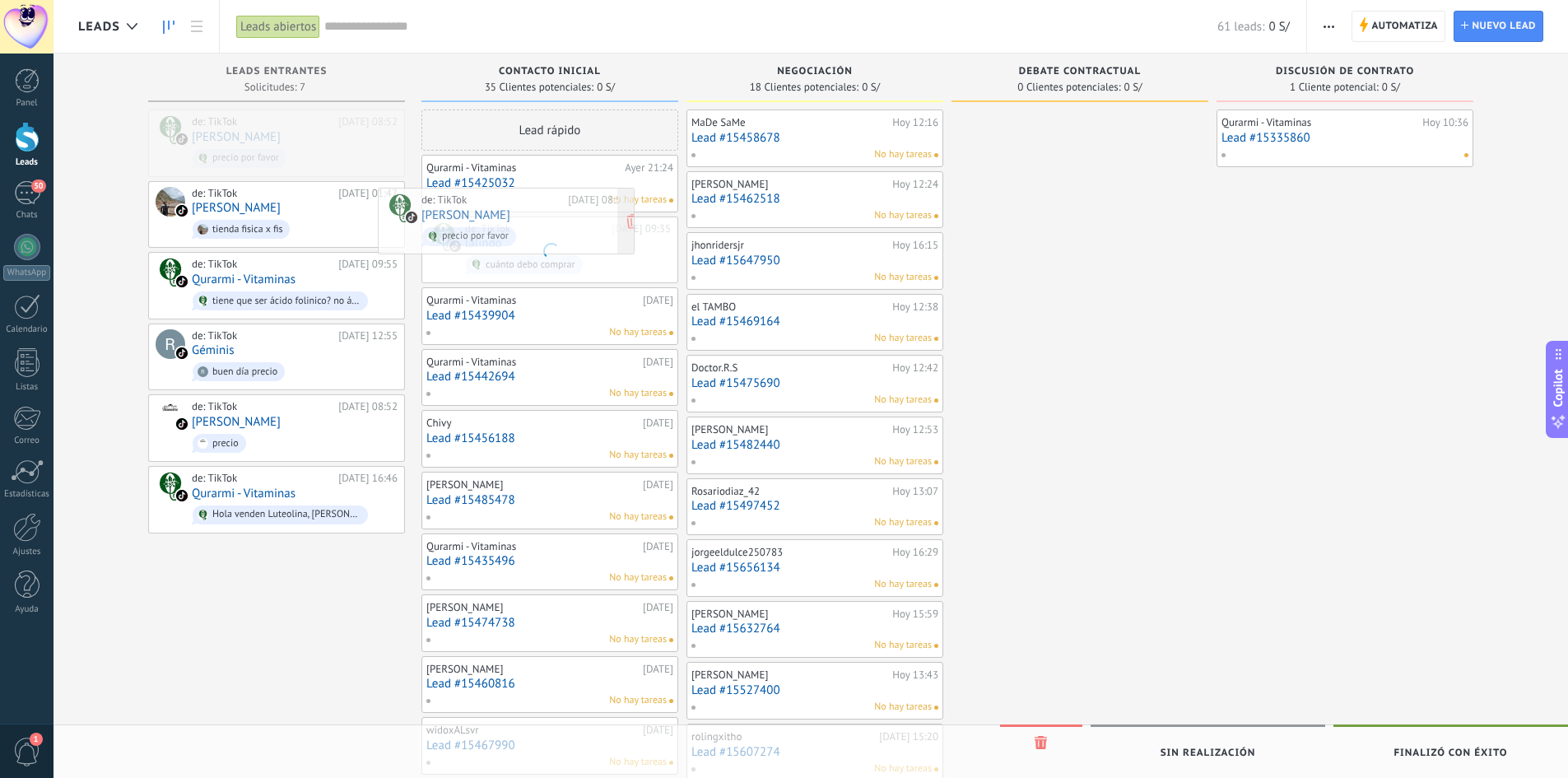
drag, startPoint x: 284, startPoint y: 158, endPoint x: 508, endPoint y: 235, distance: 236.9
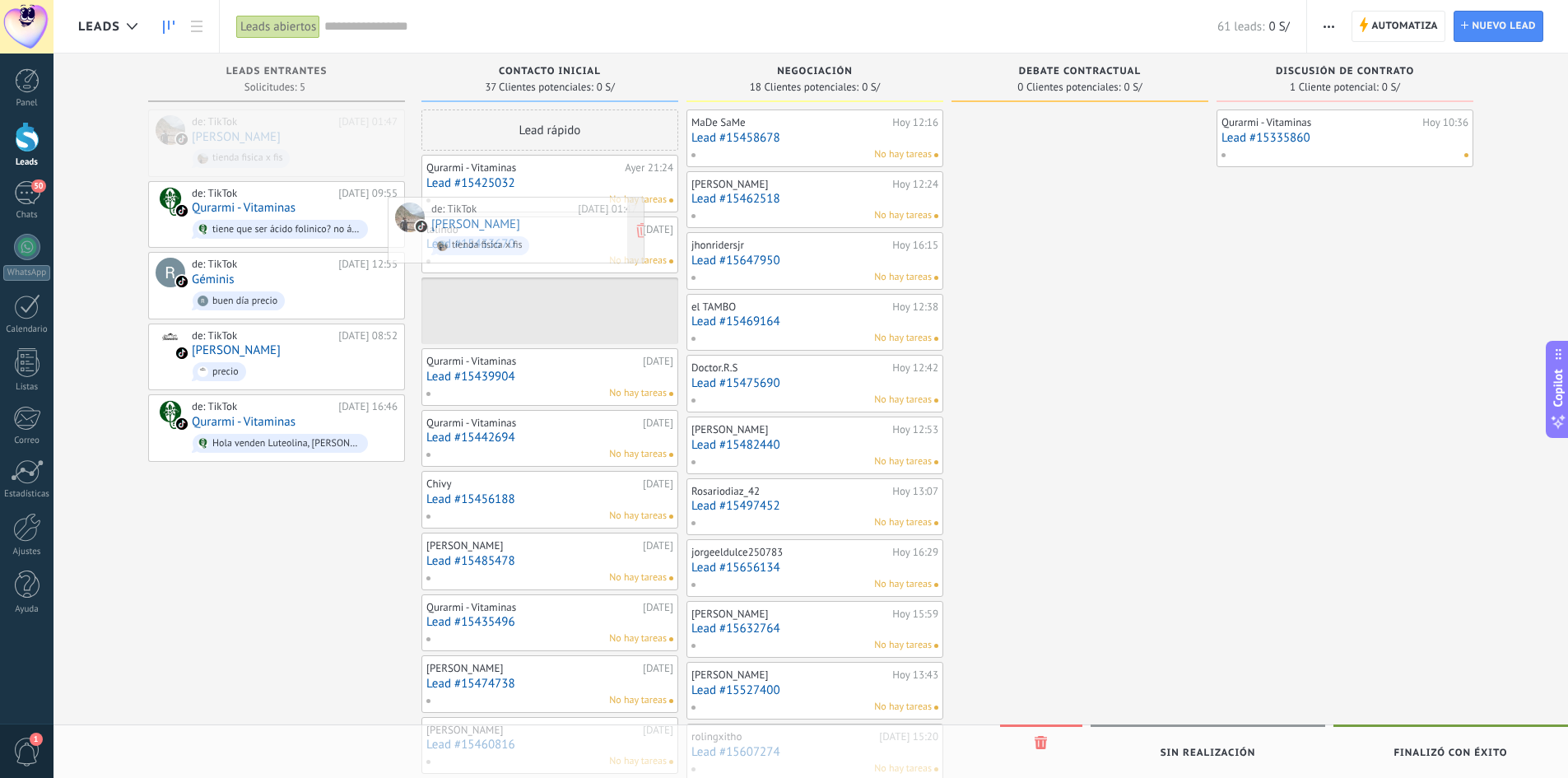
drag, startPoint x: 237, startPoint y: 149, endPoint x: 475, endPoint y: 237, distance: 253.7
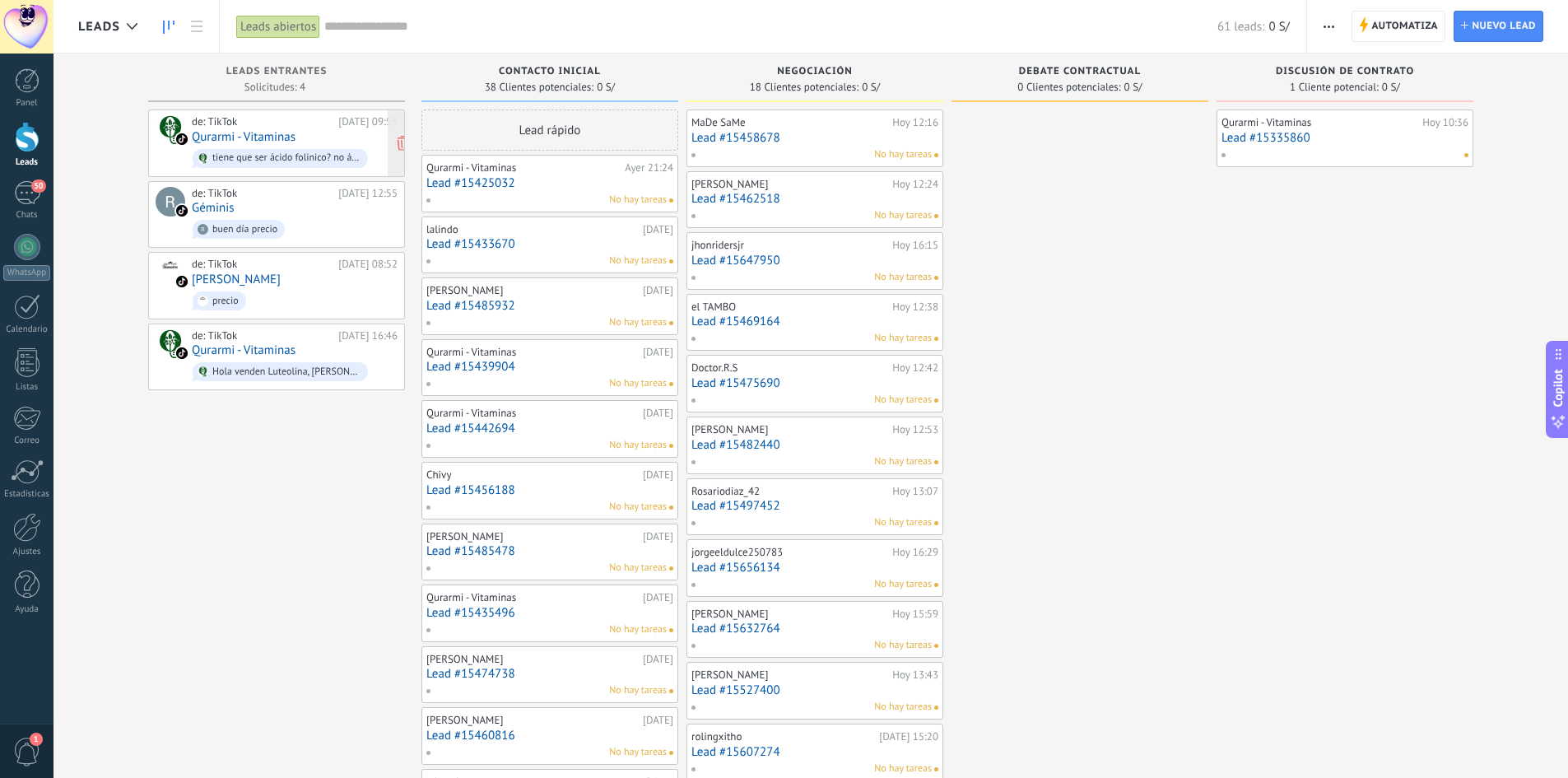
click at [260, 159] on div "tiene que ser ácido folinico? no ácido fólico" at bounding box center [286, 158] width 148 height 11
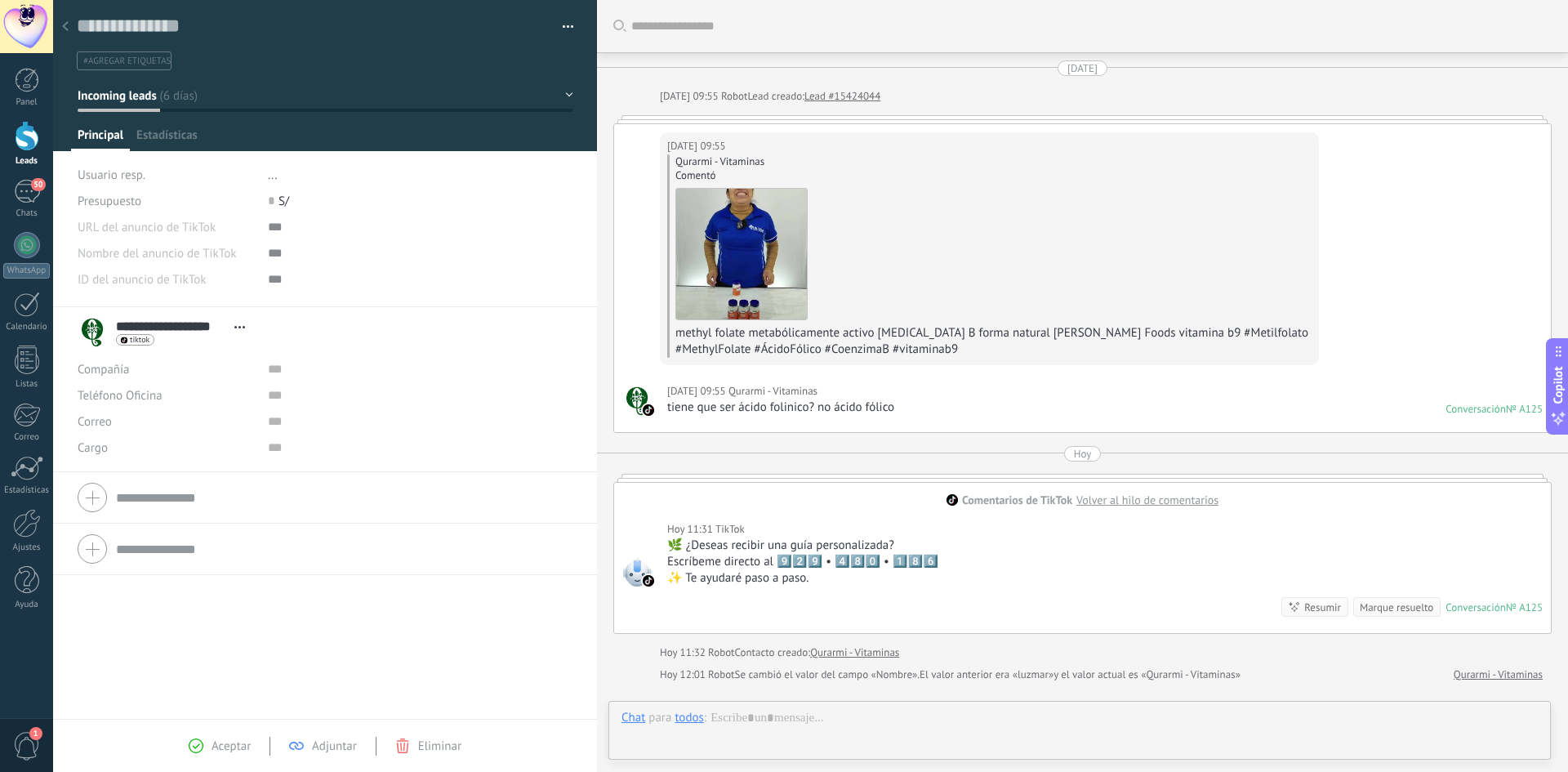
scroll to position [196, 0]
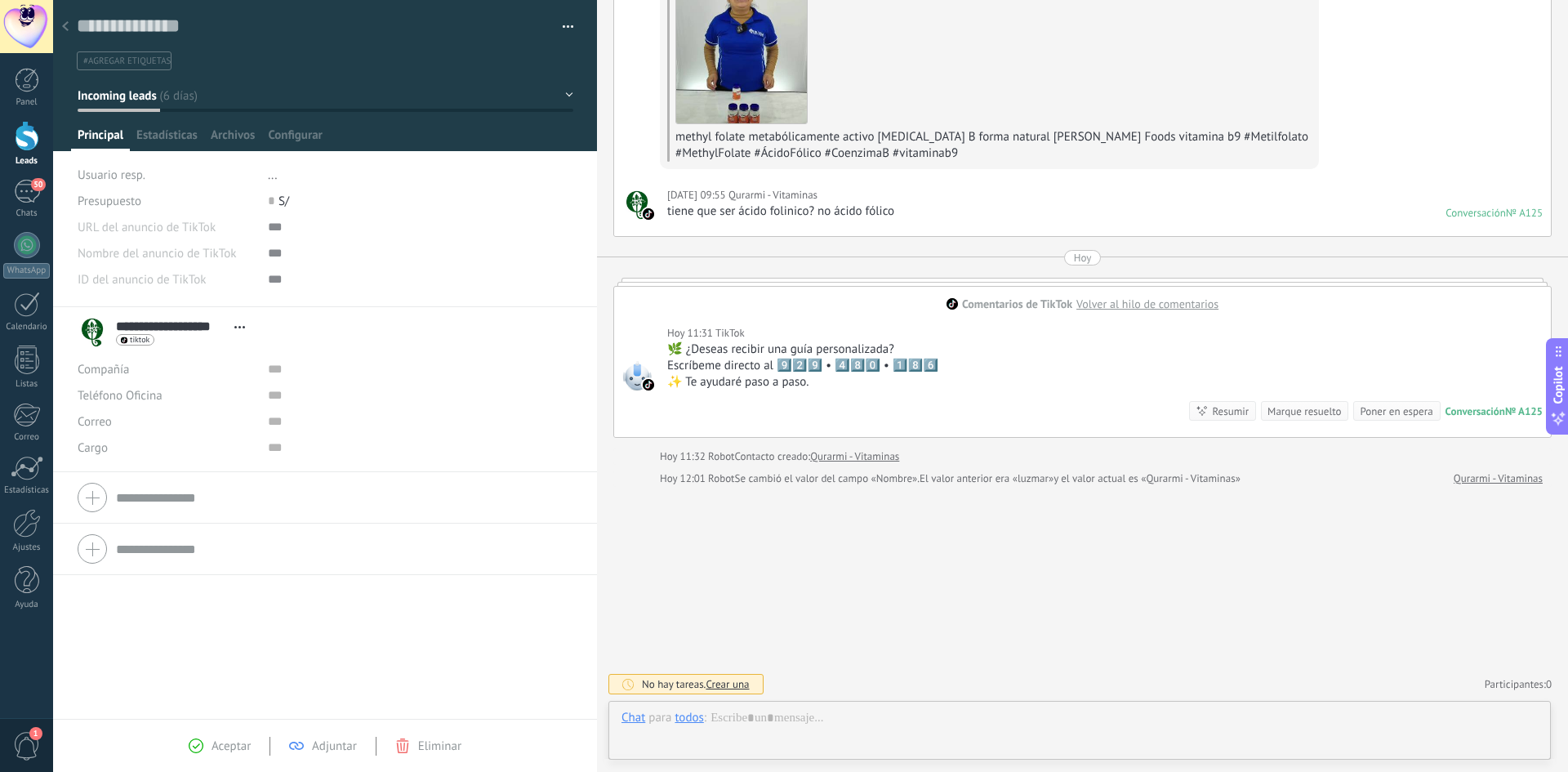
click at [64, 22] on icon at bounding box center [65, 26] width 6 height 10
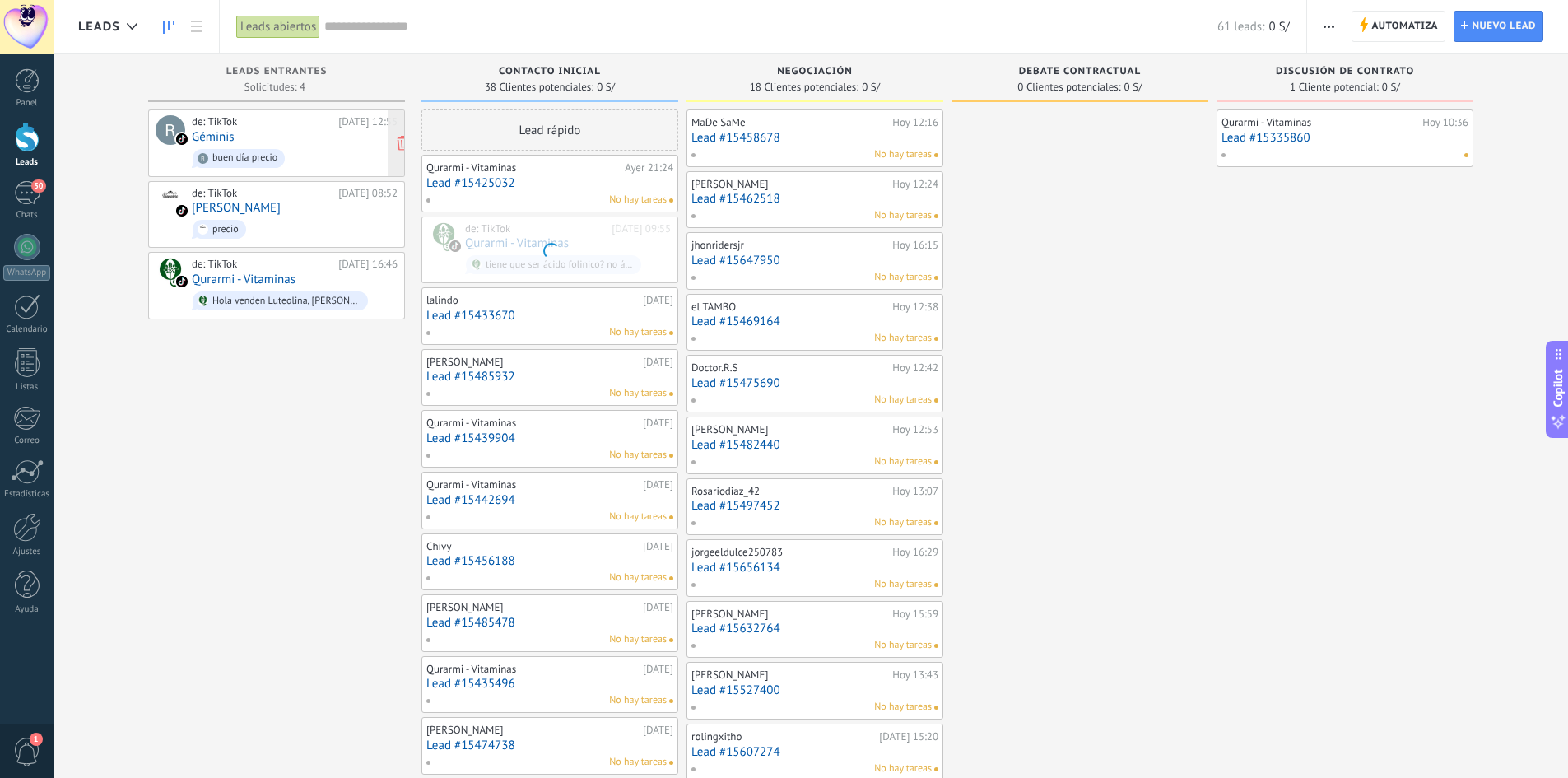
click at [245, 137] on div "de: TikTok [DATE] 12:55 Géminis buen día precio" at bounding box center [295, 143] width 206 height 56
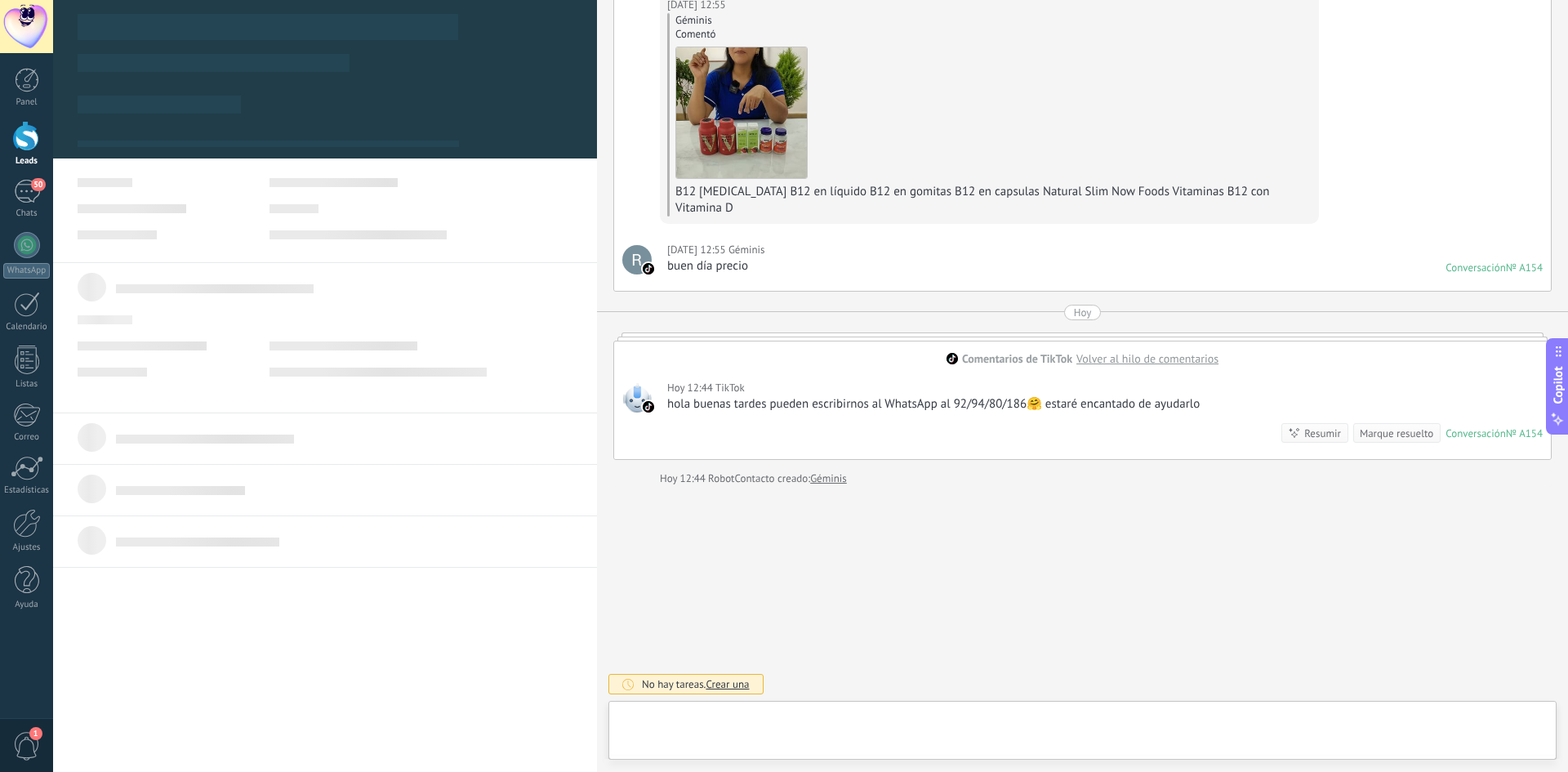
scroll to position [25, 0]
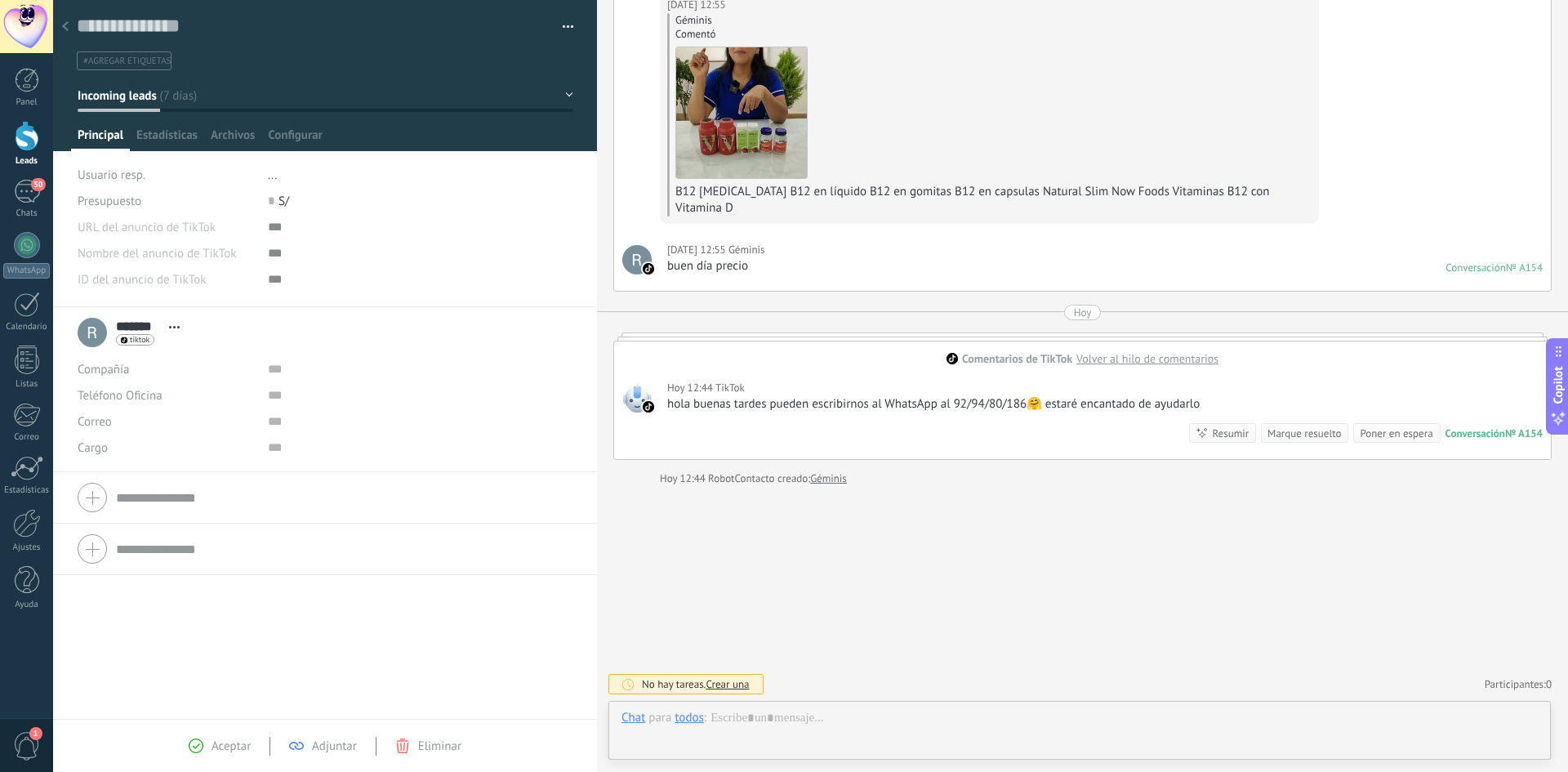
click at [70, 27] on div at bounding box center [65, 27] width 23 height 32
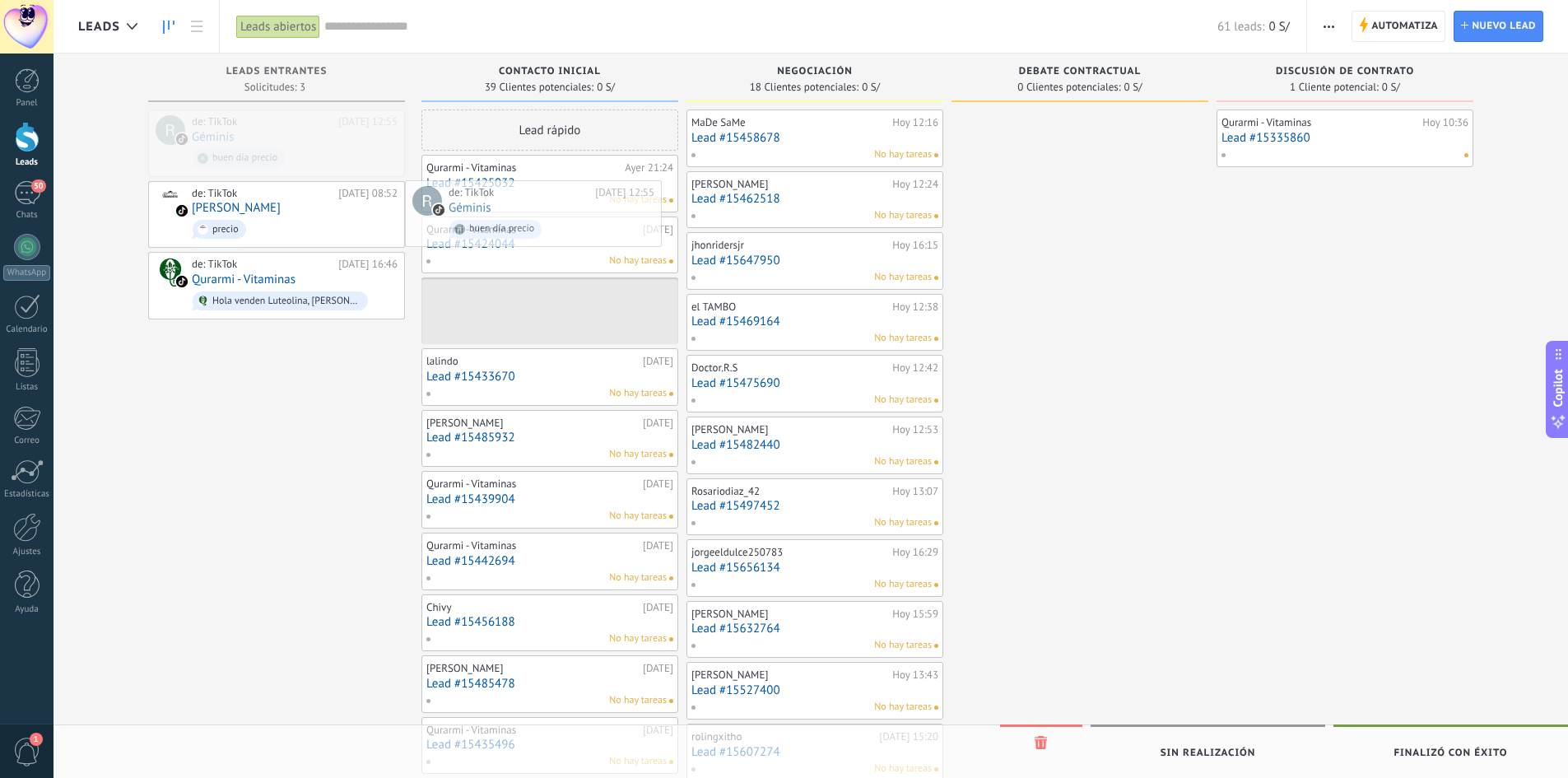
drag, startPoint x: 225, startPoint y: 150, endPoint x: 473, endPoint y: 220, distance: 257.7
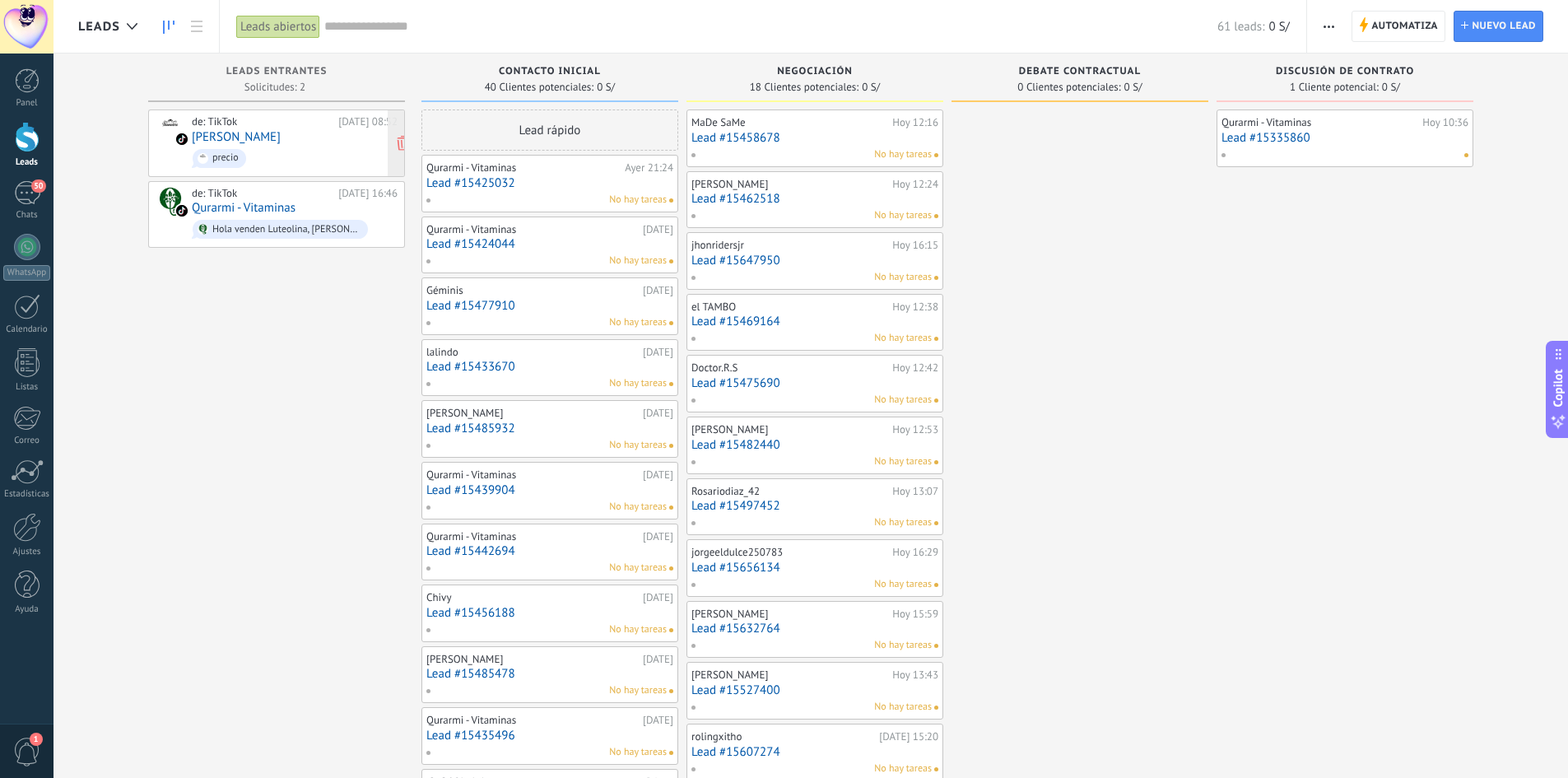
click at [230, 160] on div "precio" at bounding box center [225, 158] width 27 height 11
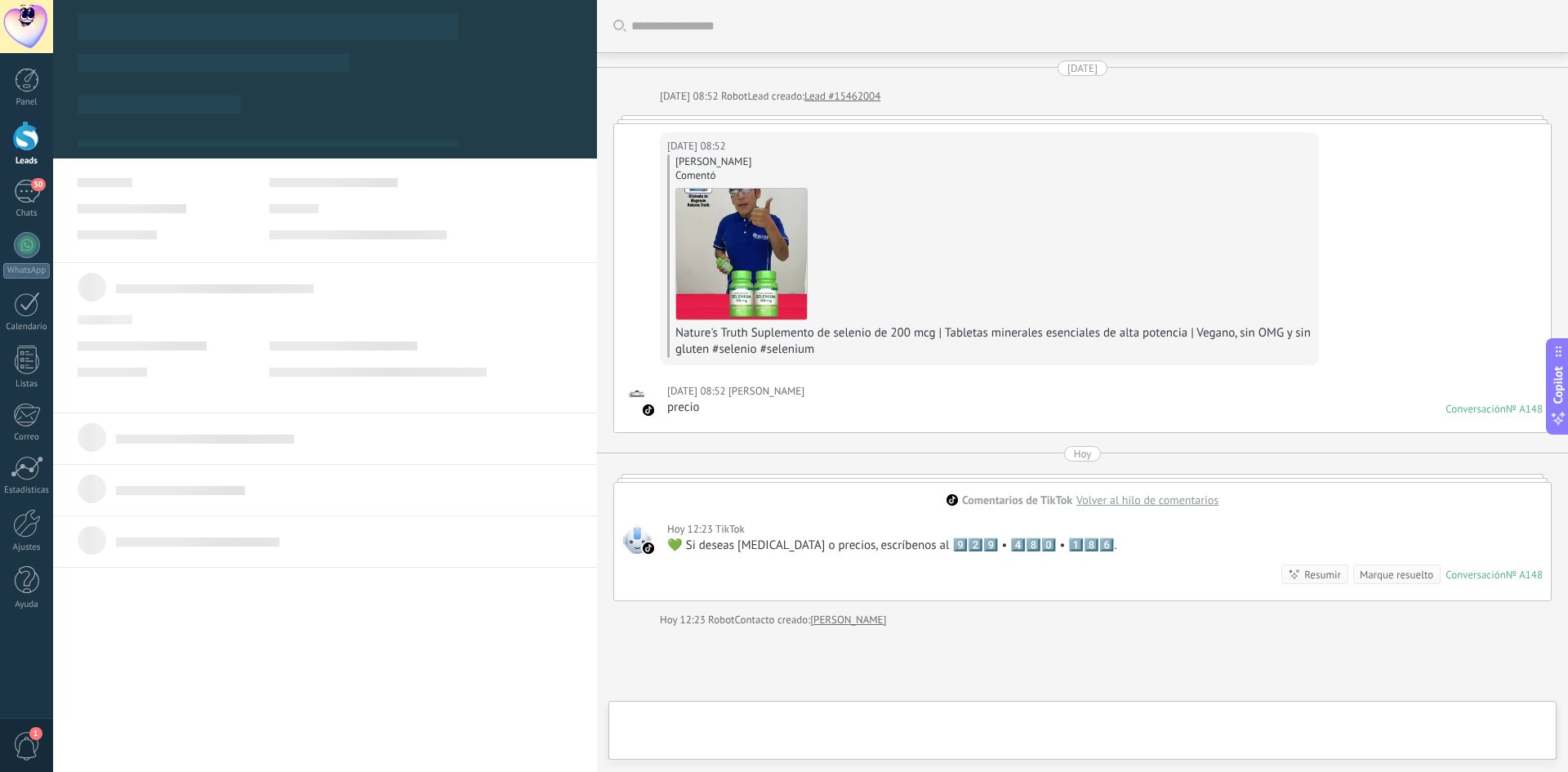
type textarea "**********"
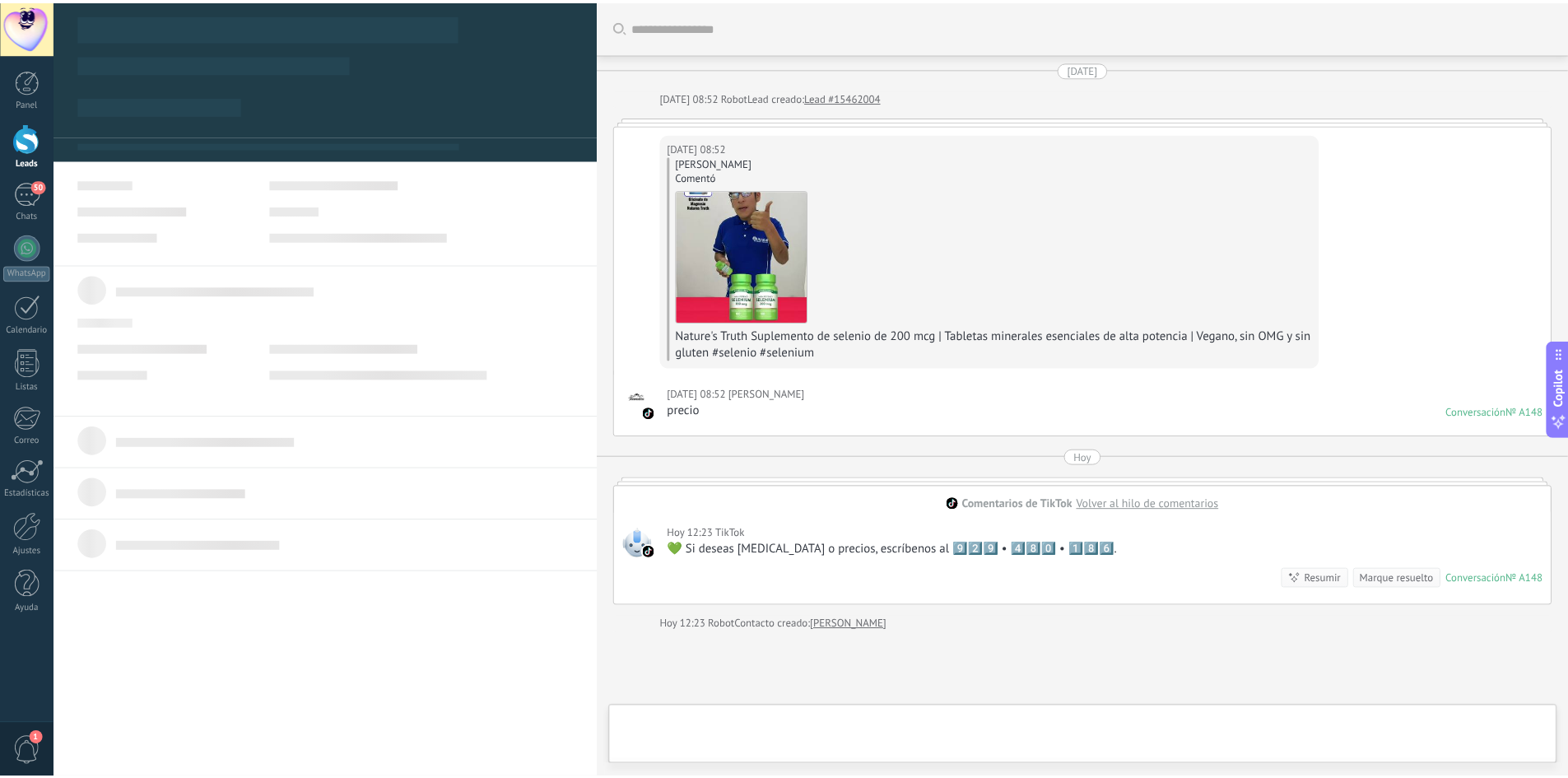
scroll to position [25, 0]
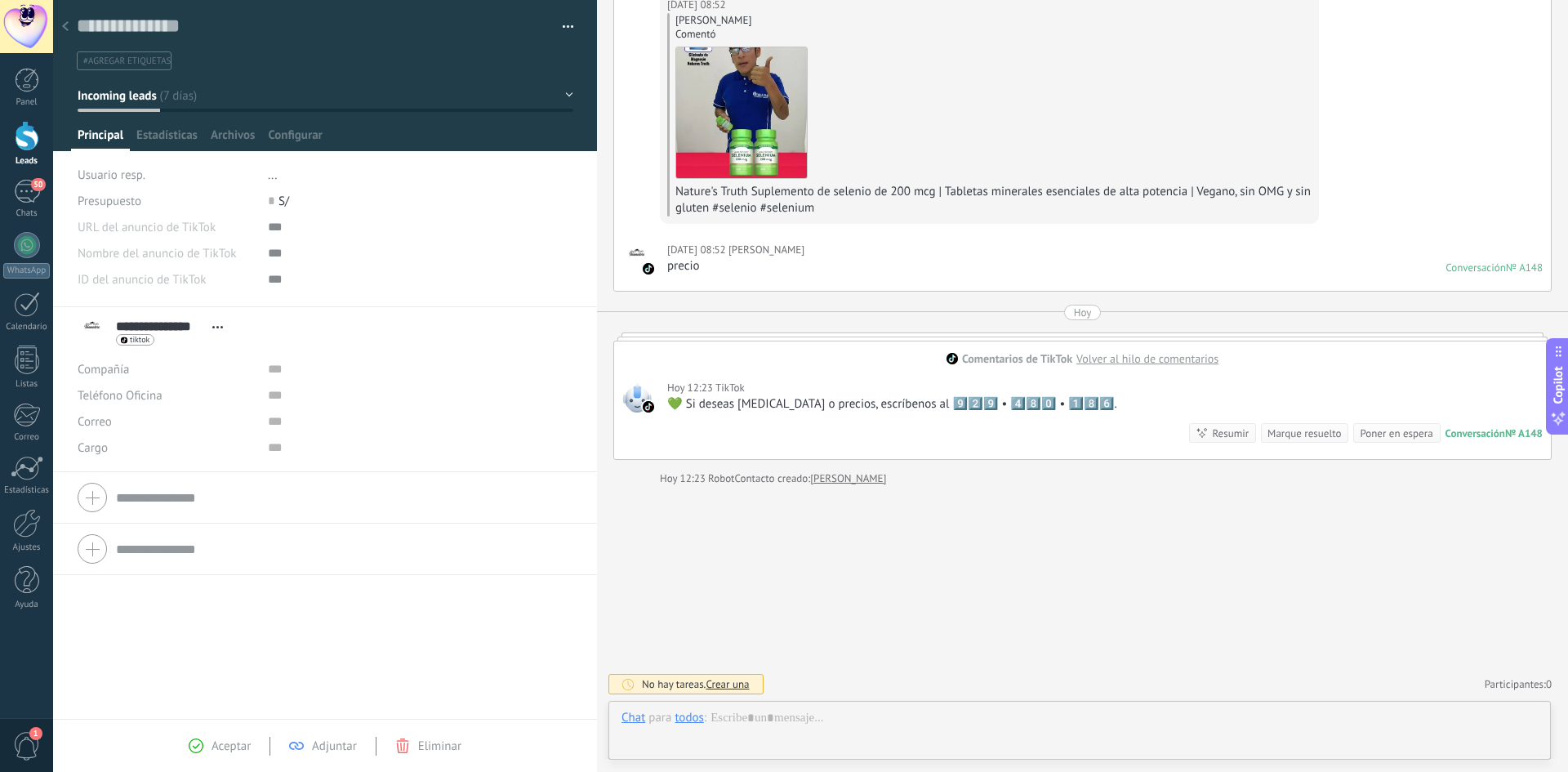
click at [70, 24] on div at bounding box center [65, 27] width 23 height 32
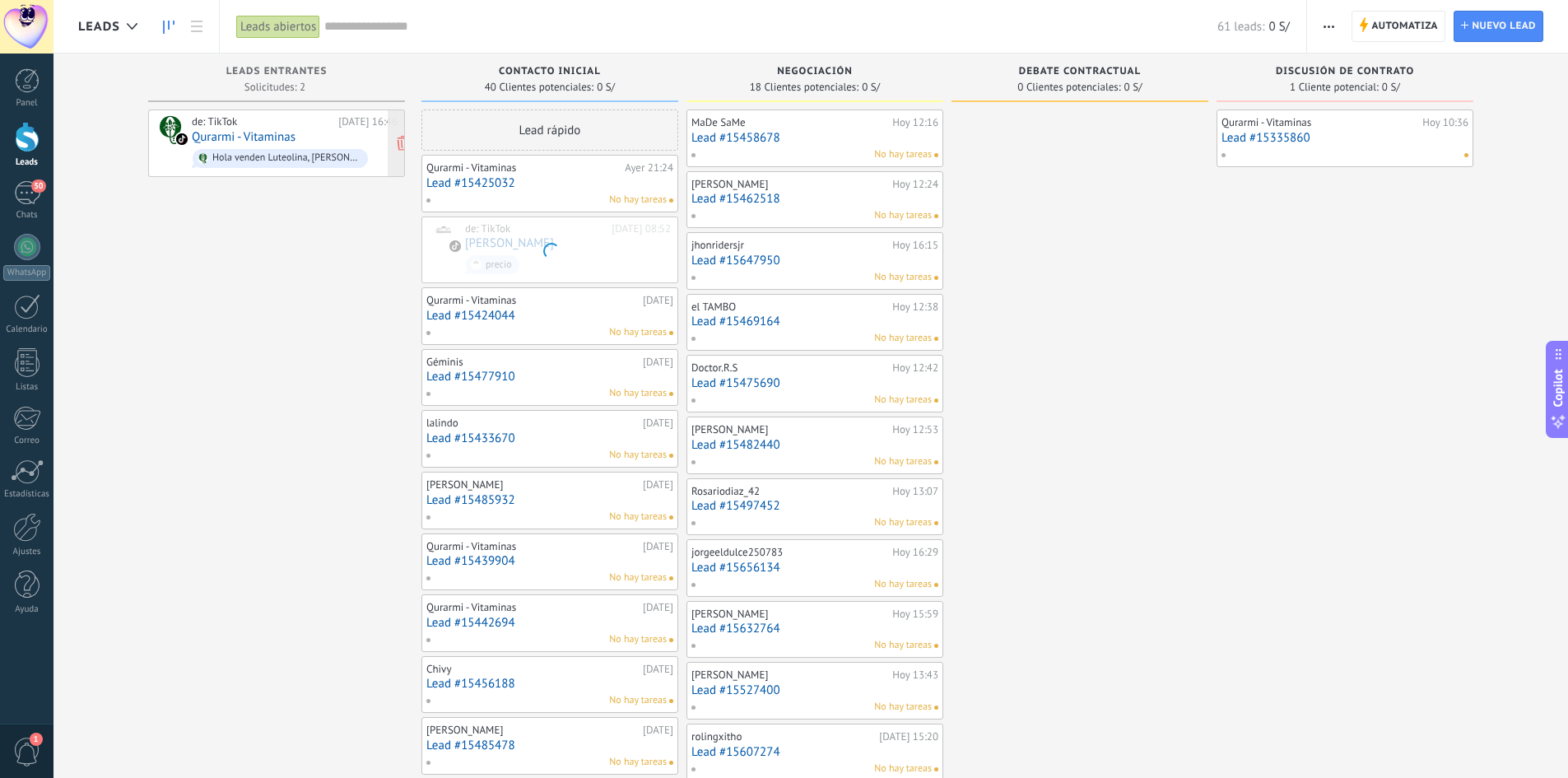
scroll to position [25, 0]
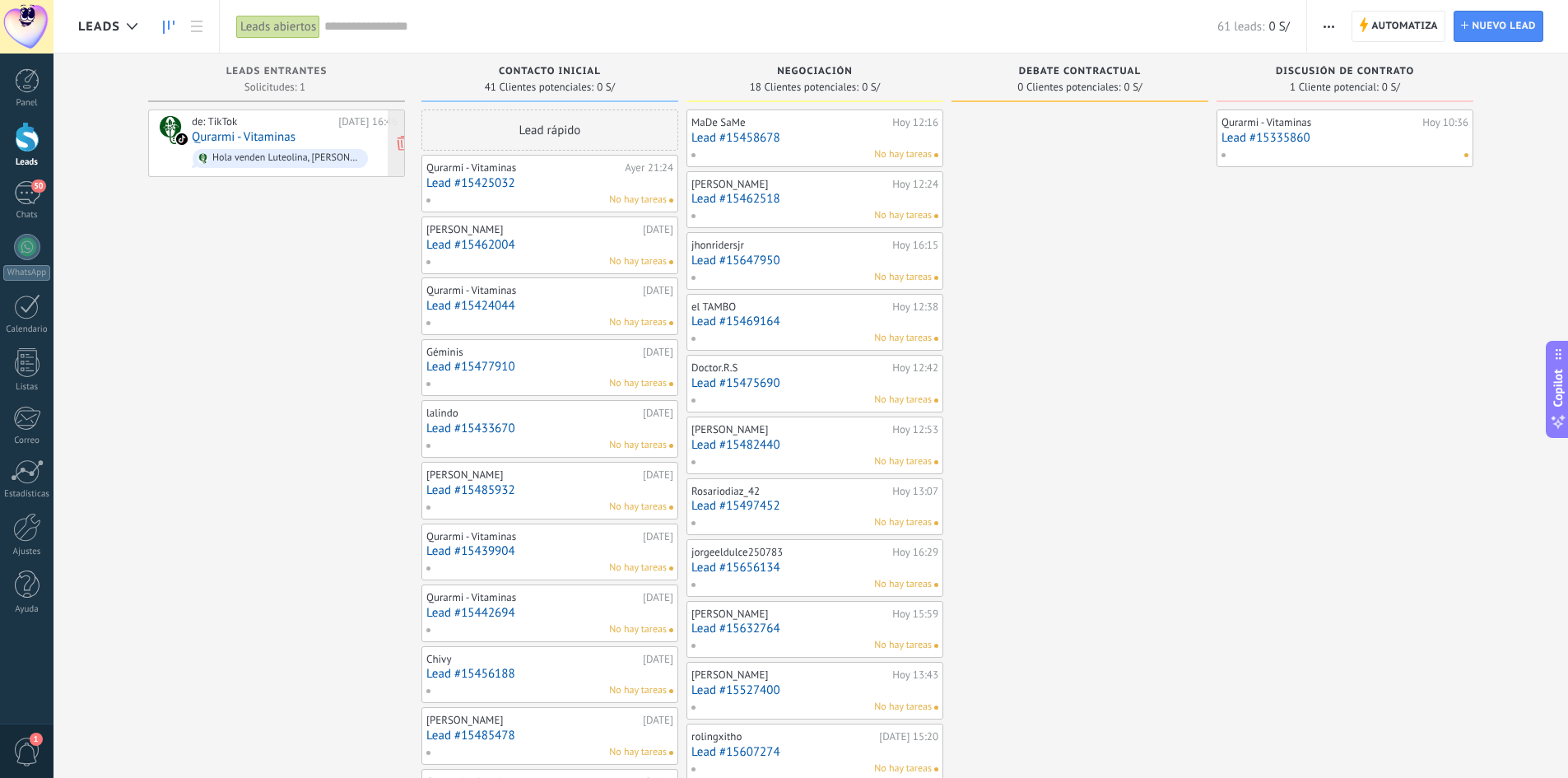
click at [254, 137] on link "Qurarmi - Vitaminas" at bounding box center [244, 137] width 103 height 14
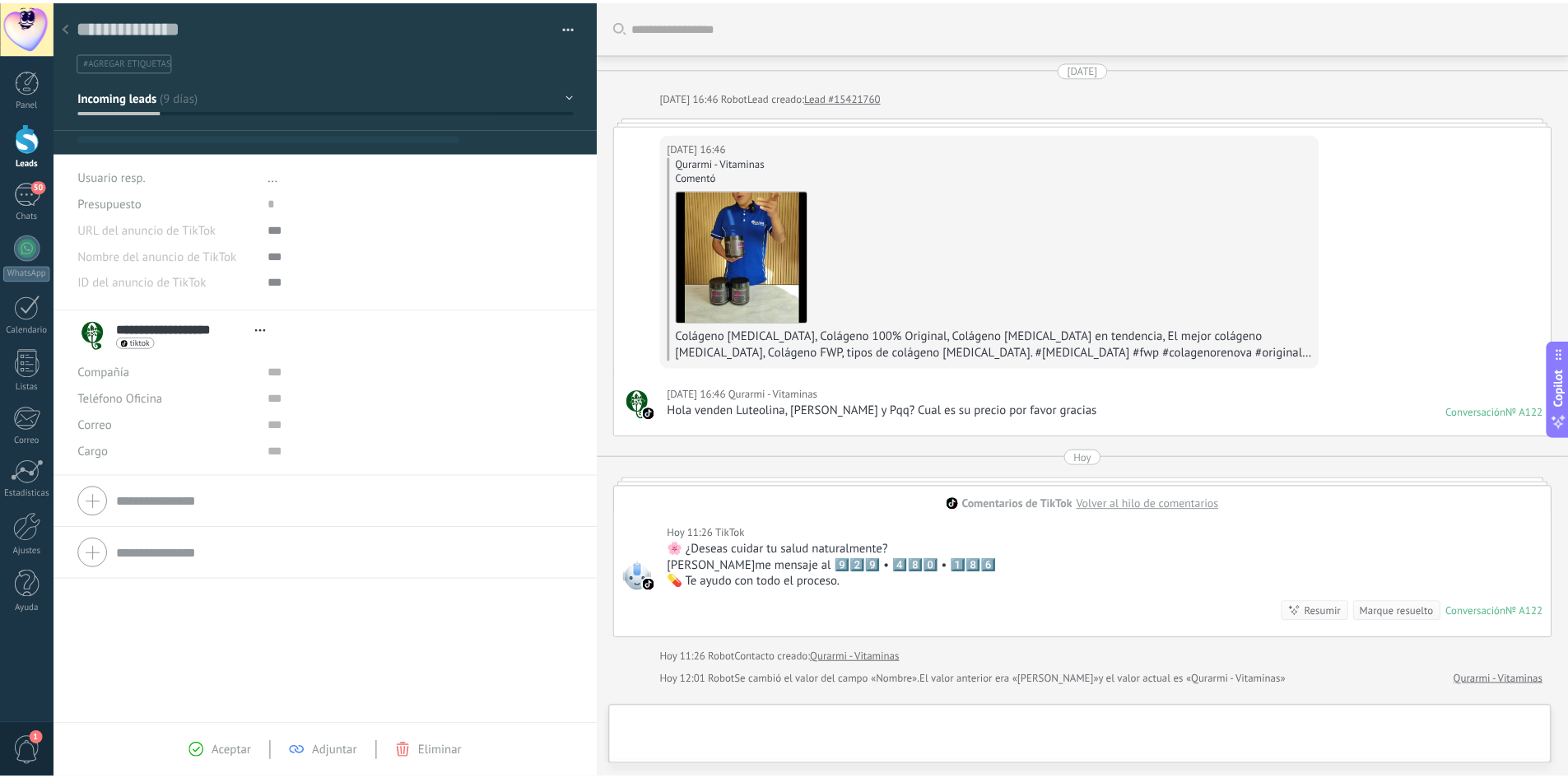
scroll to position [198, 0]
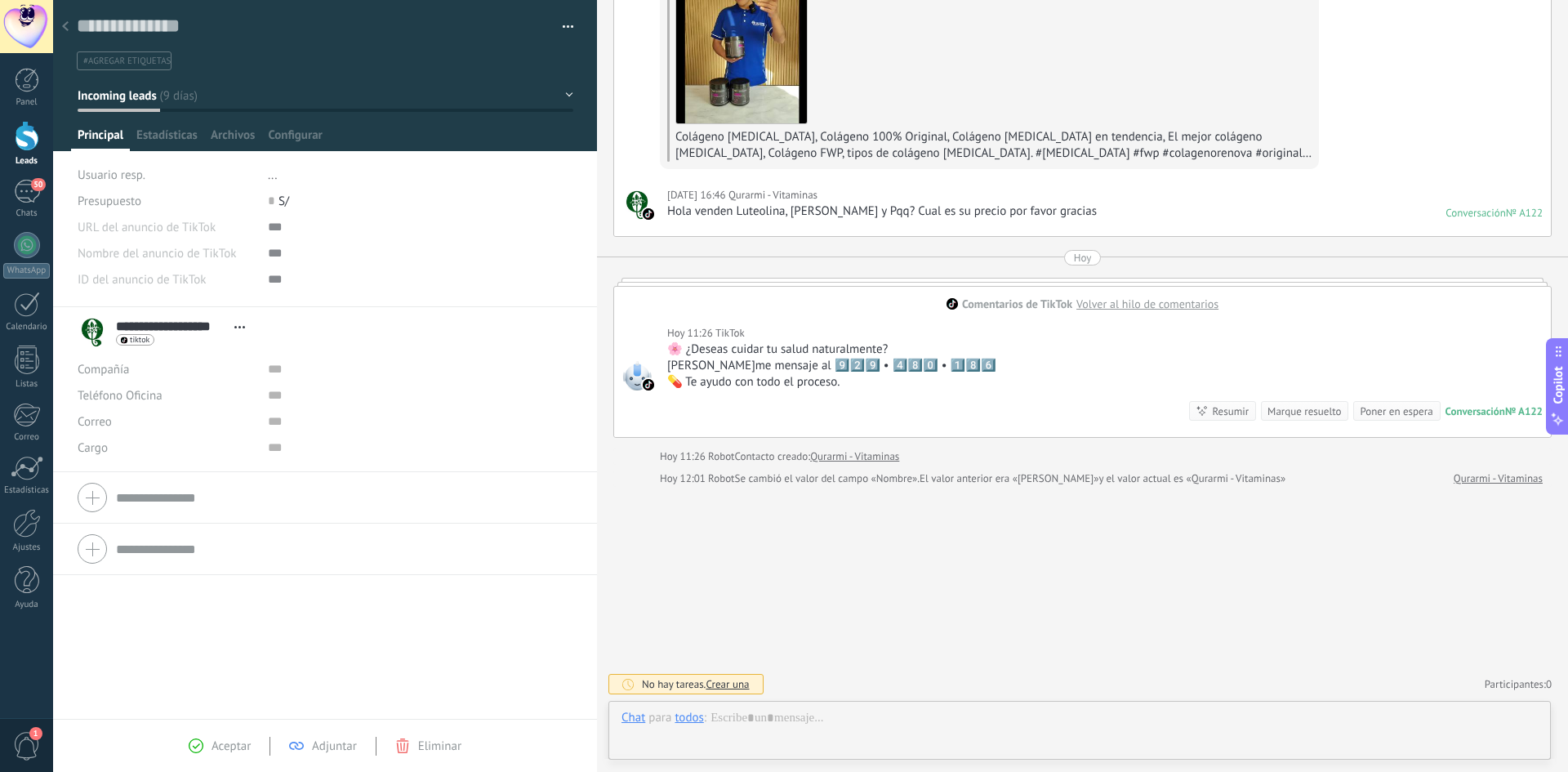
click at [72, 27] on div at bounding box center [65, 27] width 23 height 32
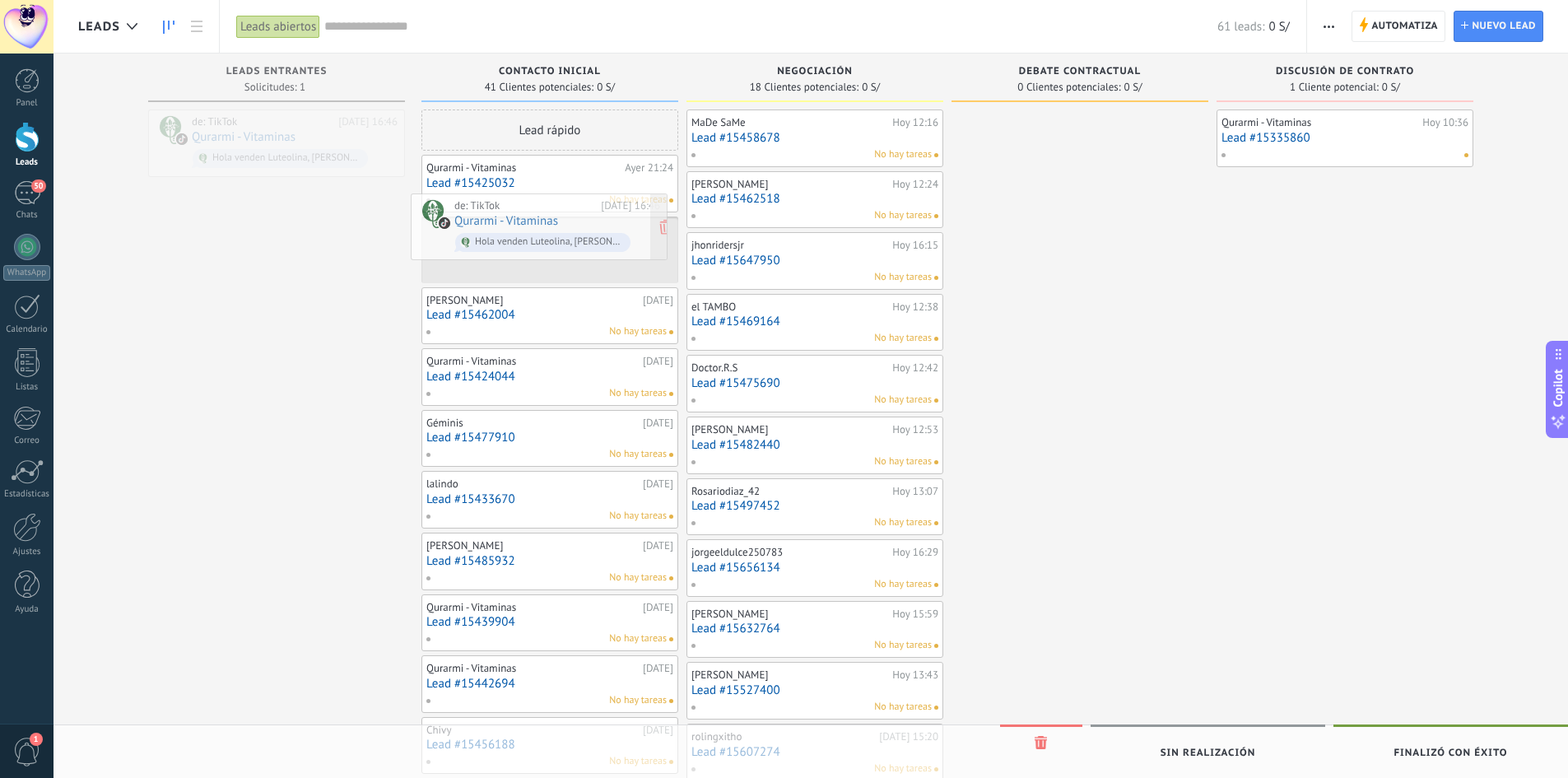
drag, startPoint x: 188, startPoint y: 125, endPoint x: 451, endPoint y: 208, distance: 275.8
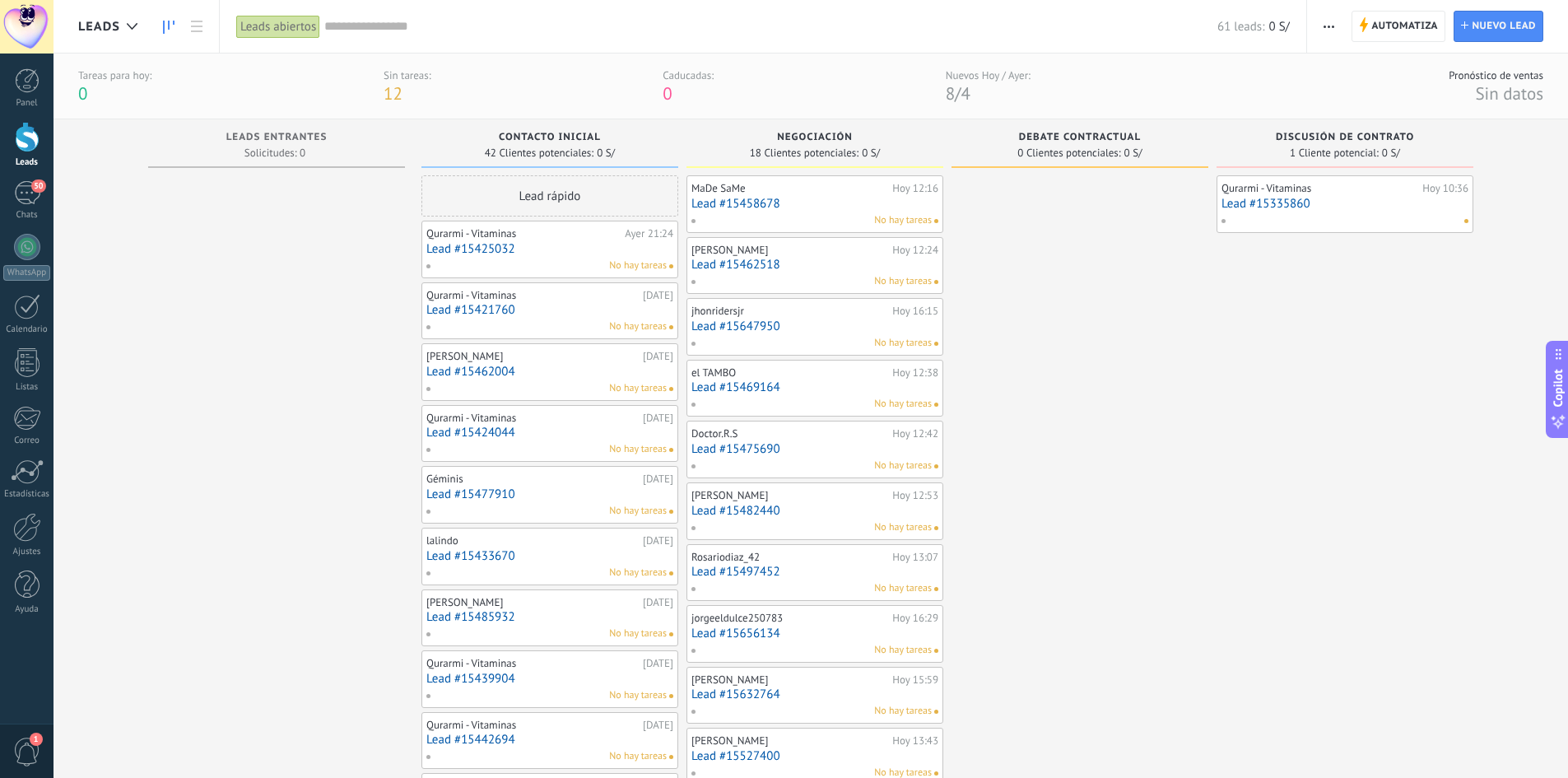
click at [1355, 222] on div at bounding box center [1341, 221] width 241 height 15
click at [1300, 200] on link "Lead #15335860" at bounding box center [1344, 203] width 247 height 14
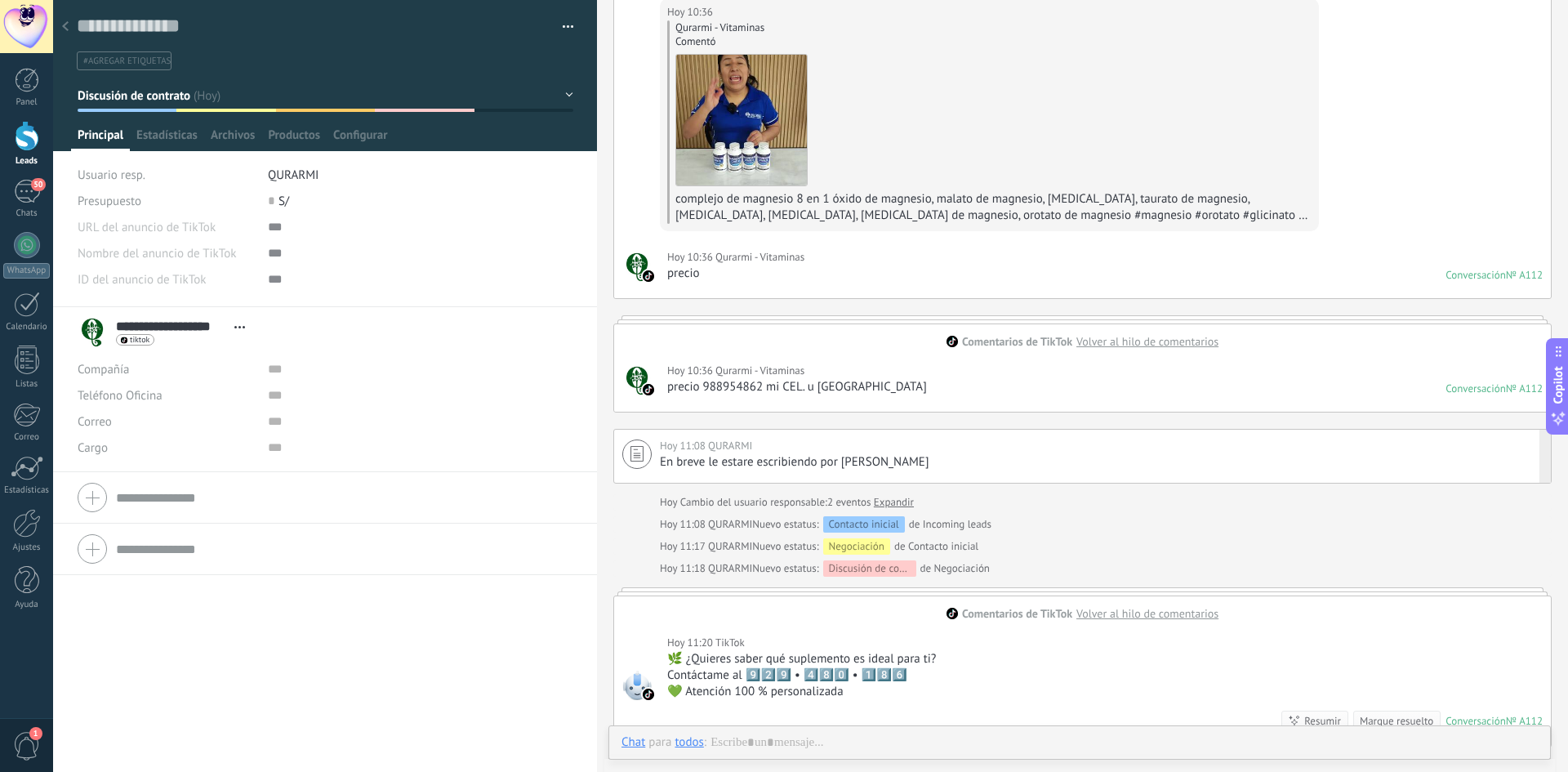
scroll to position [163, 0]
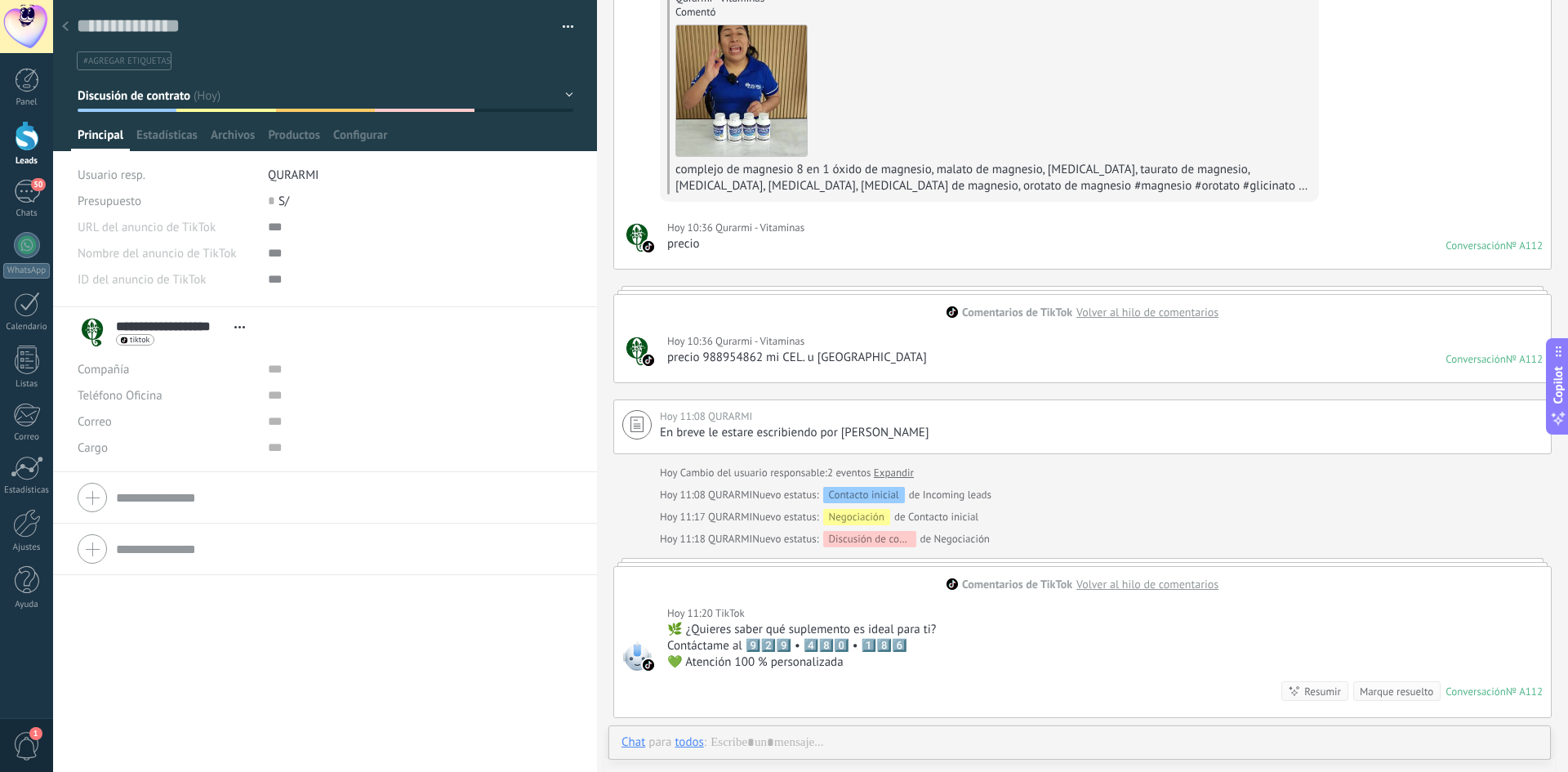
click at [1131, 315] on span "Volver al hilo de comentarios" at bounding box center [1147, 312] width 142 height 15
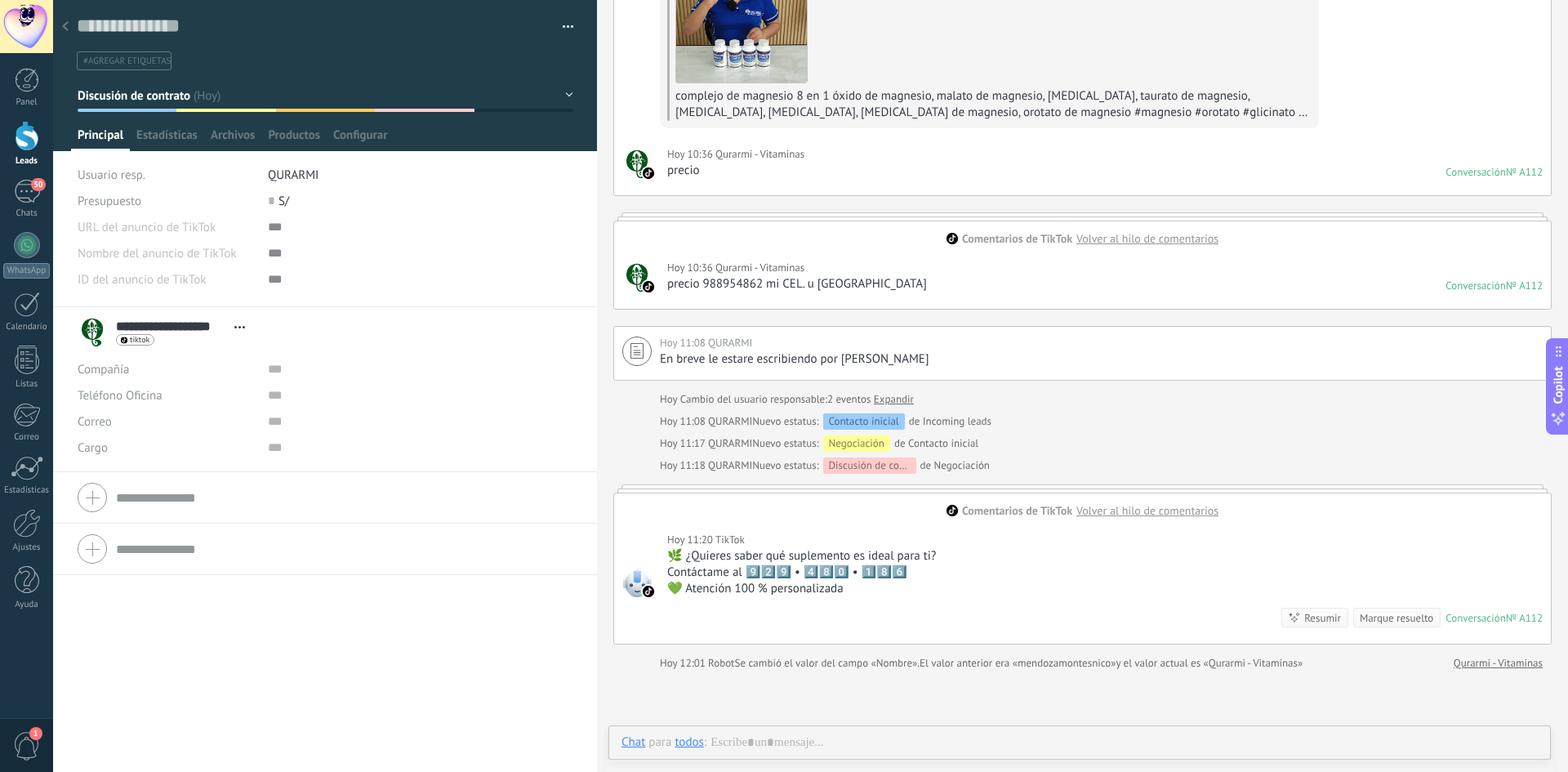
scroll to position [245, 0]
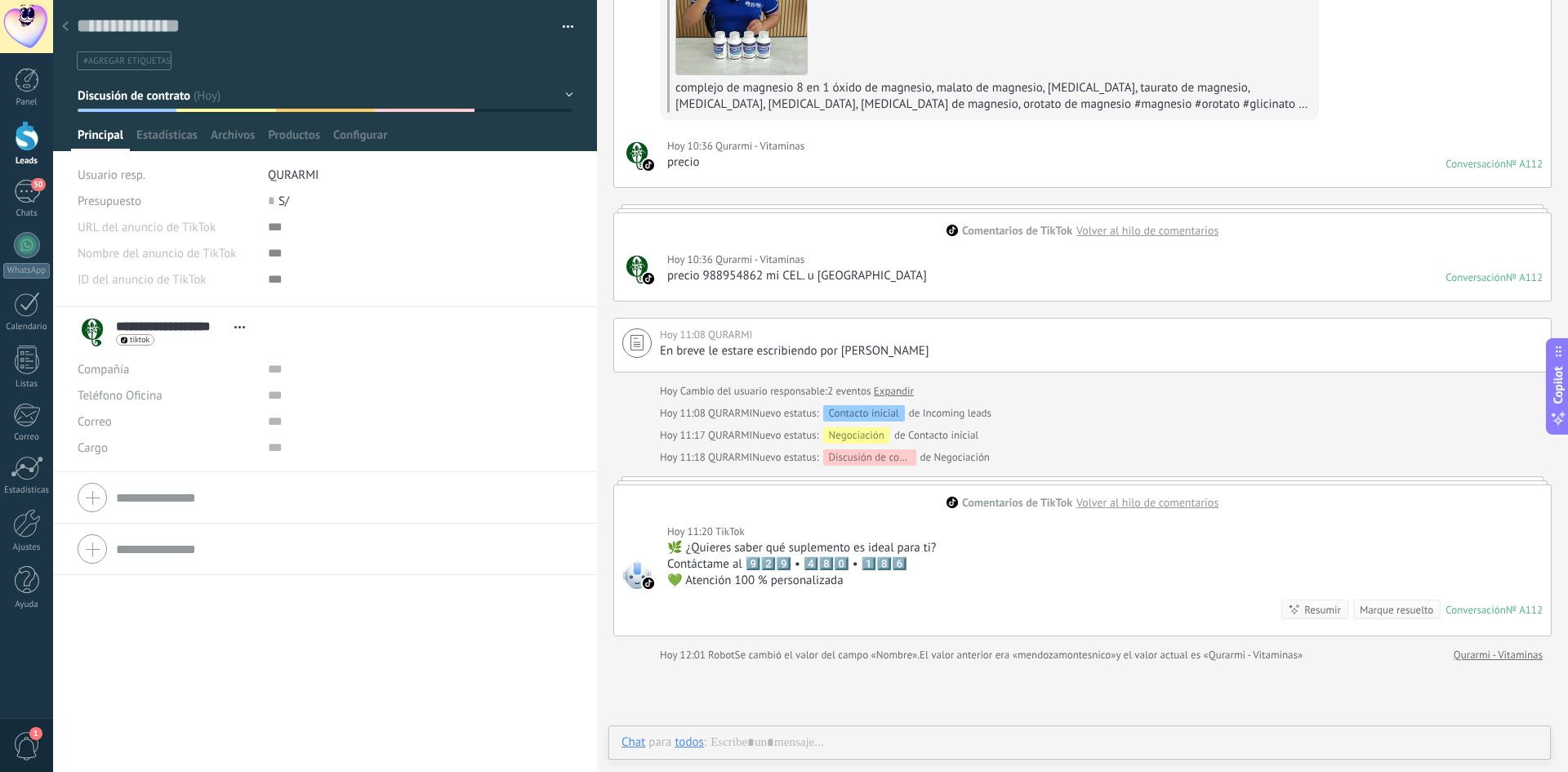
click at [69, 28] on div at bounding box center [65, 27] width 23 height 32
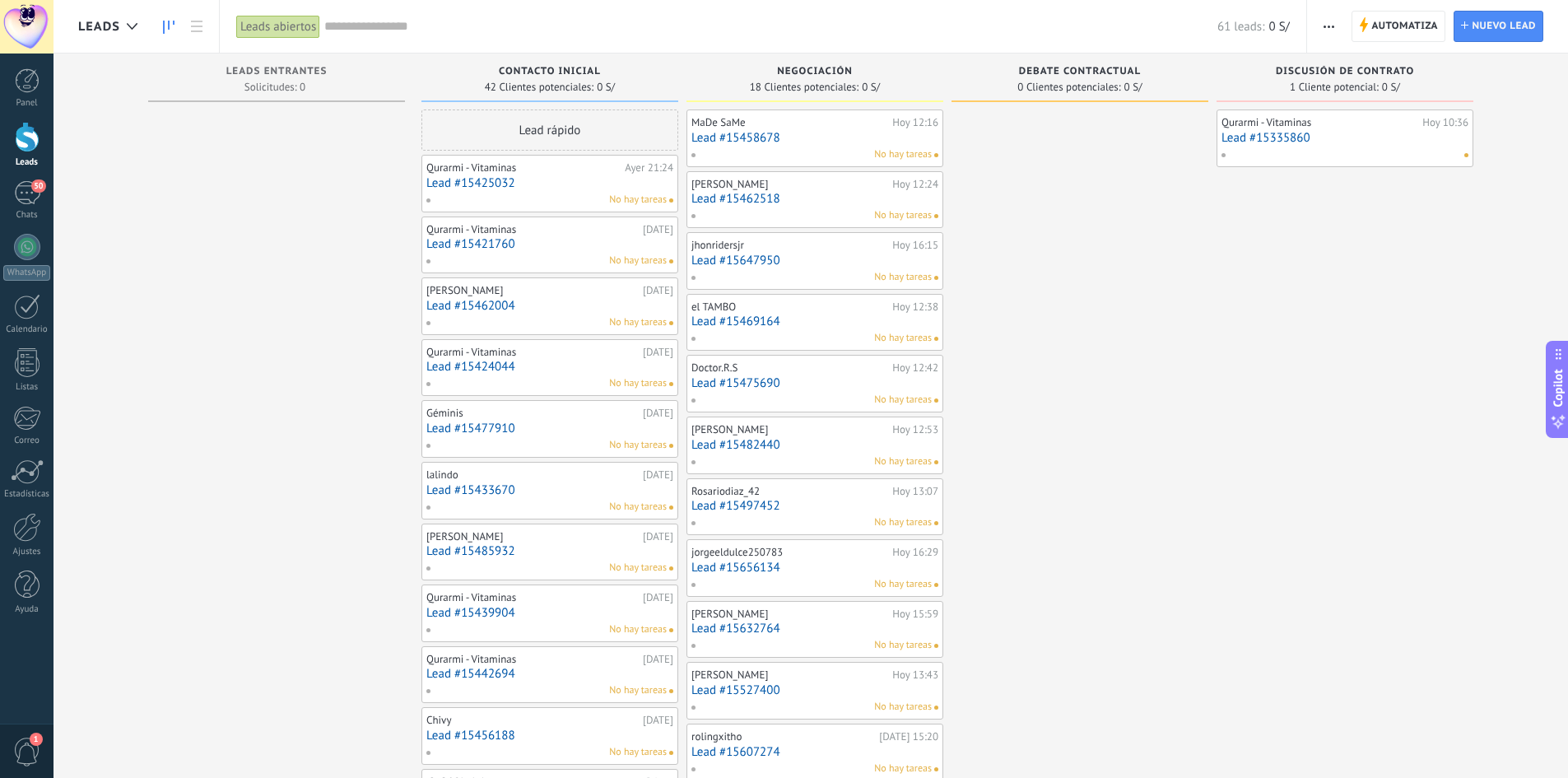
click at [759, 139] on link "Lead #15458678" at bounding box center [814, 138] width 247 height 14
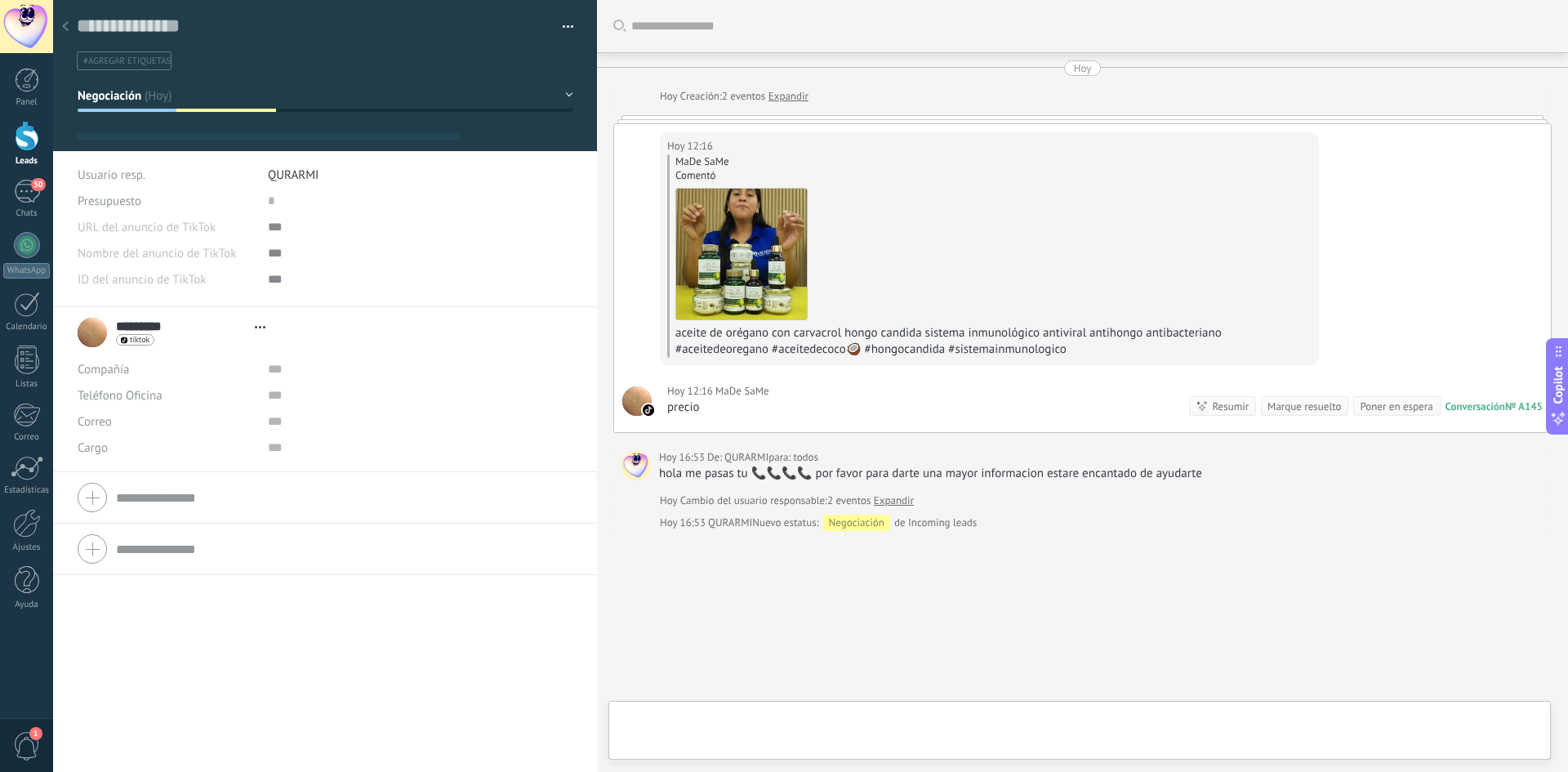
scroll to position [44, 0]
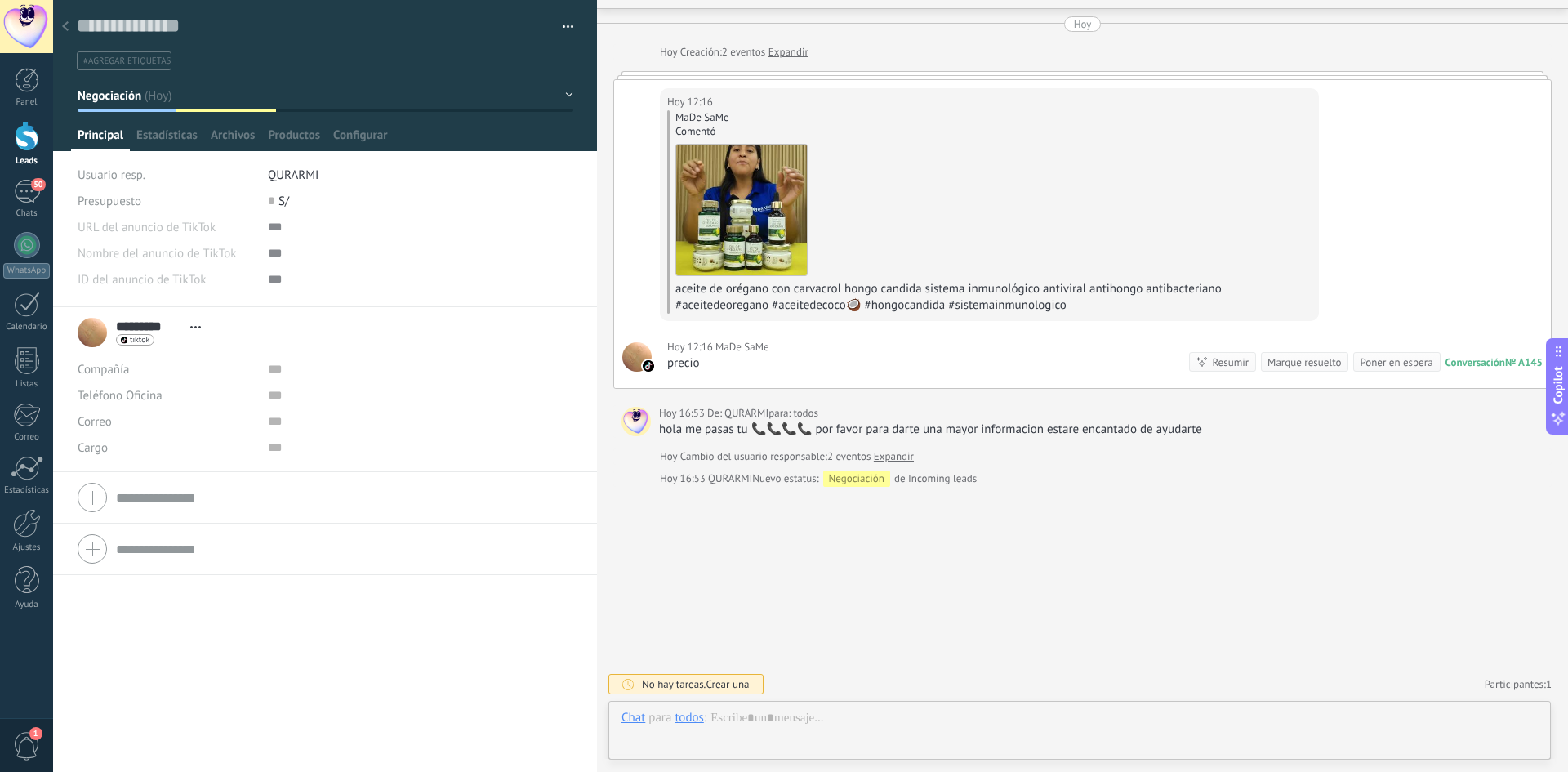
click at [62, 18] on div at bounding box center [65, 27] width 23 height 32
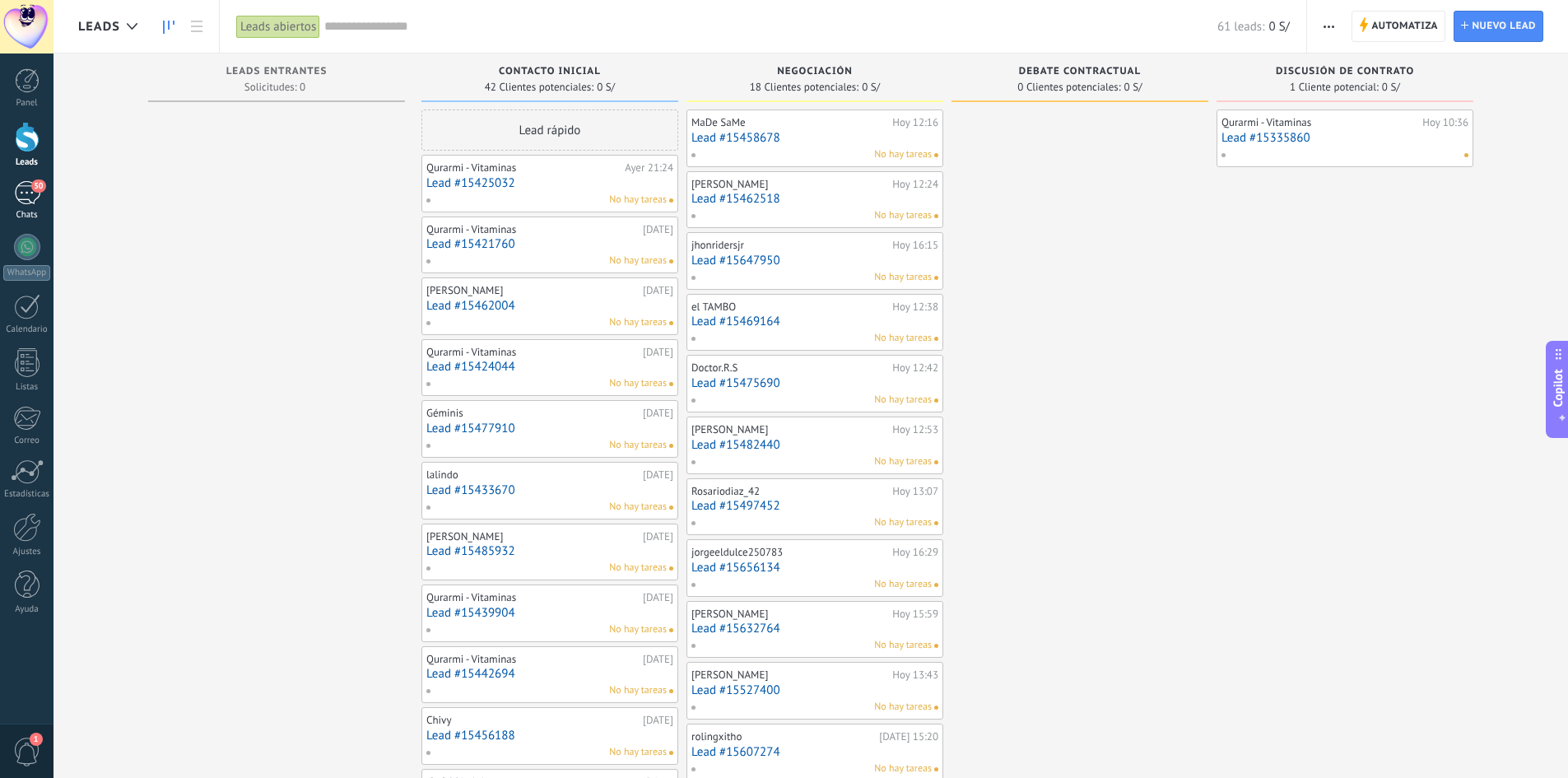
click at [29, 200] on div "50" at bounding box center [27, 193] width 27 height 24
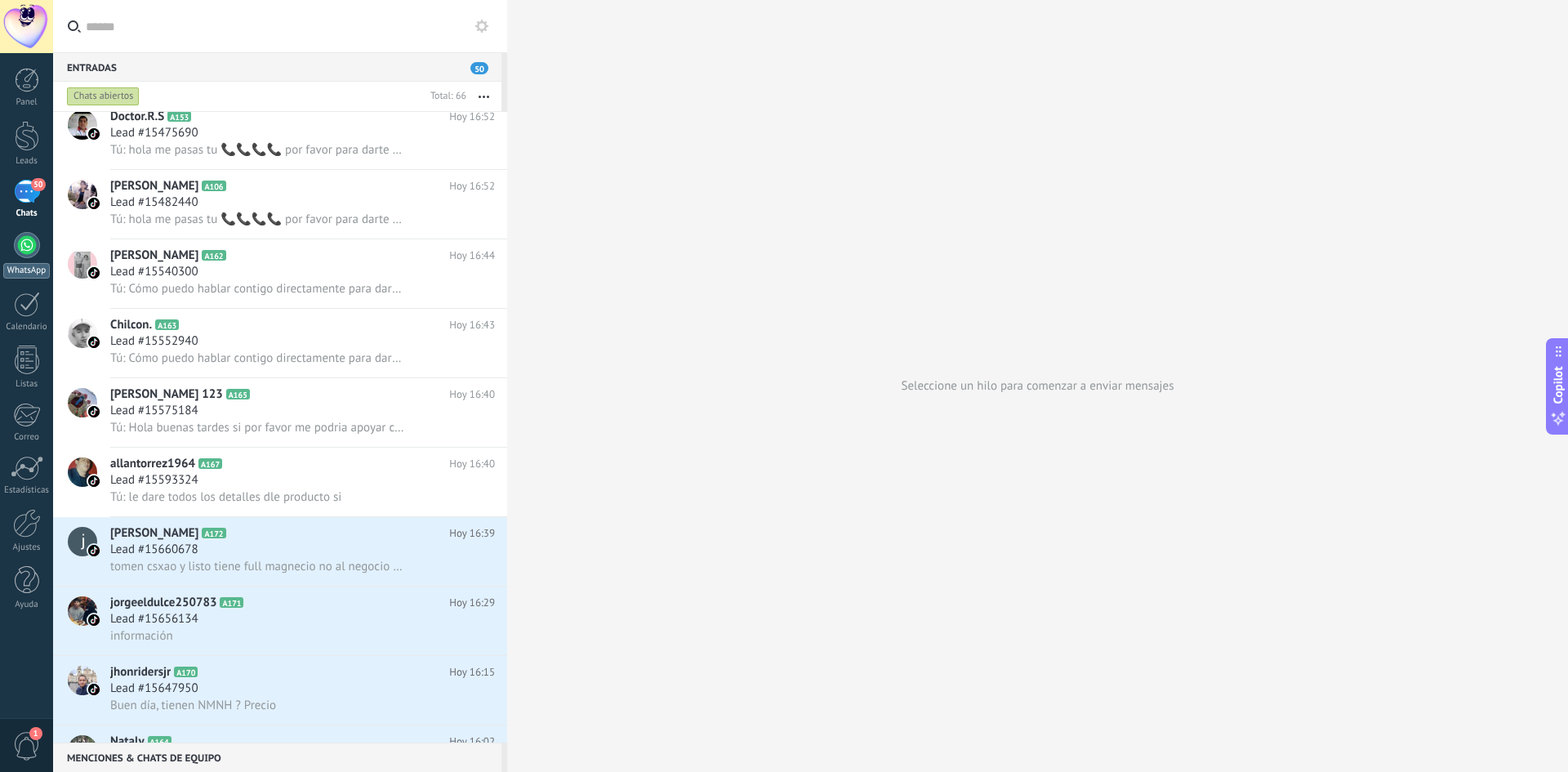
scroll to position [1, 0]
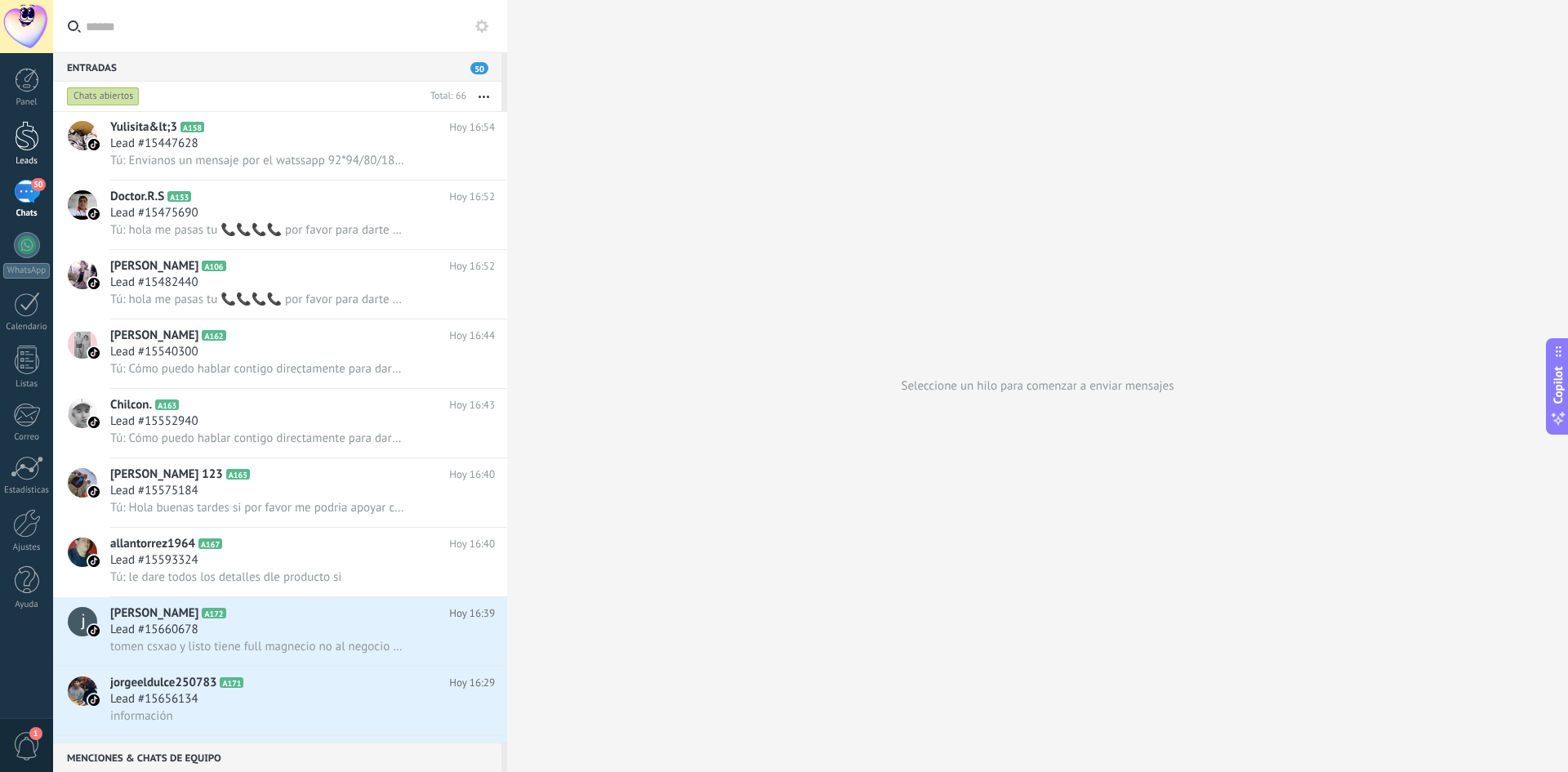
click at [20, 144] on div at bounding box center [27, 136] width 25 height 30
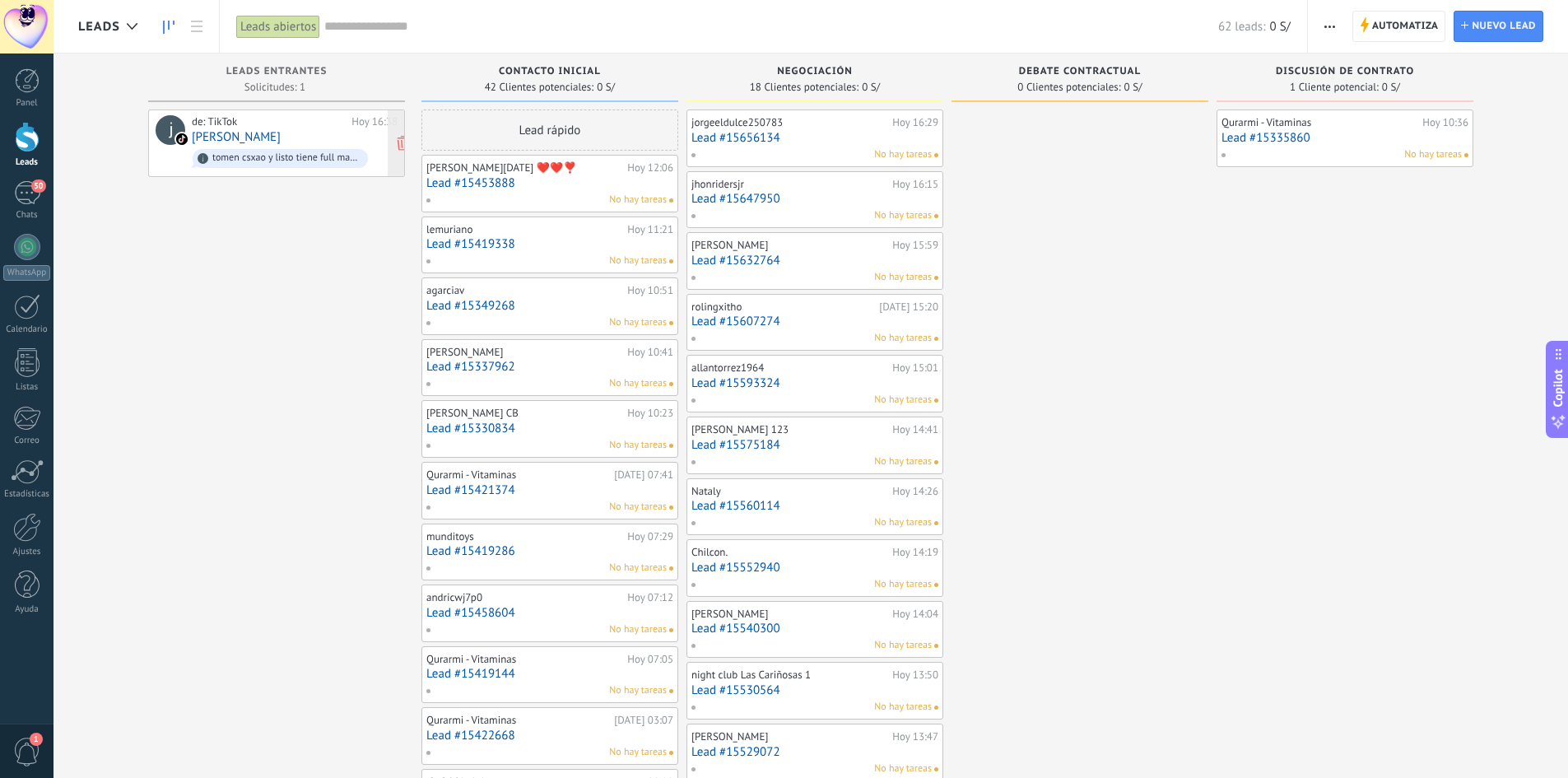
click at [250, 137] on link "jaime julio canre ba" at bounding box center [237, 137] width 89 height 14
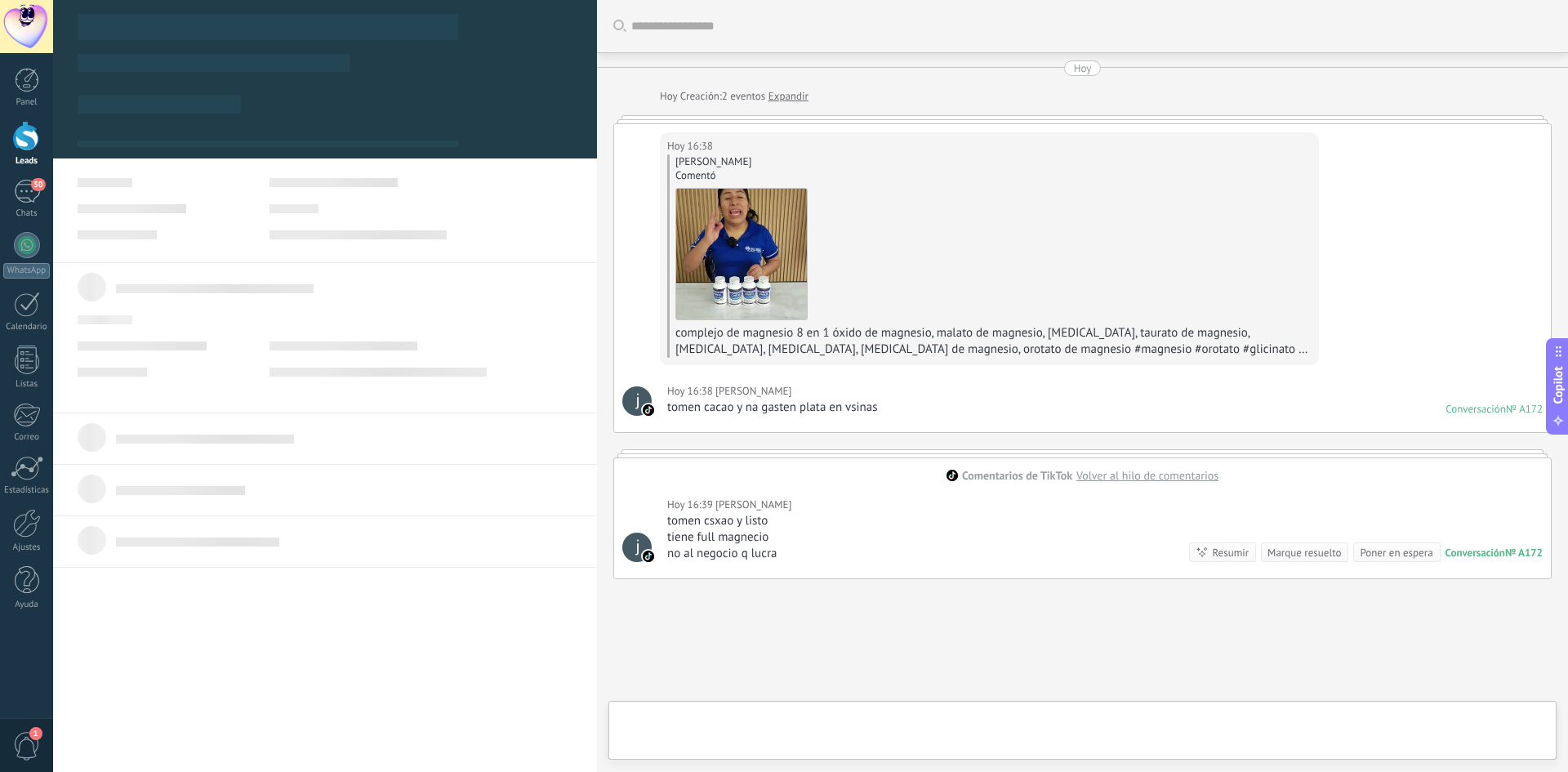
scroll to position [93, 0]
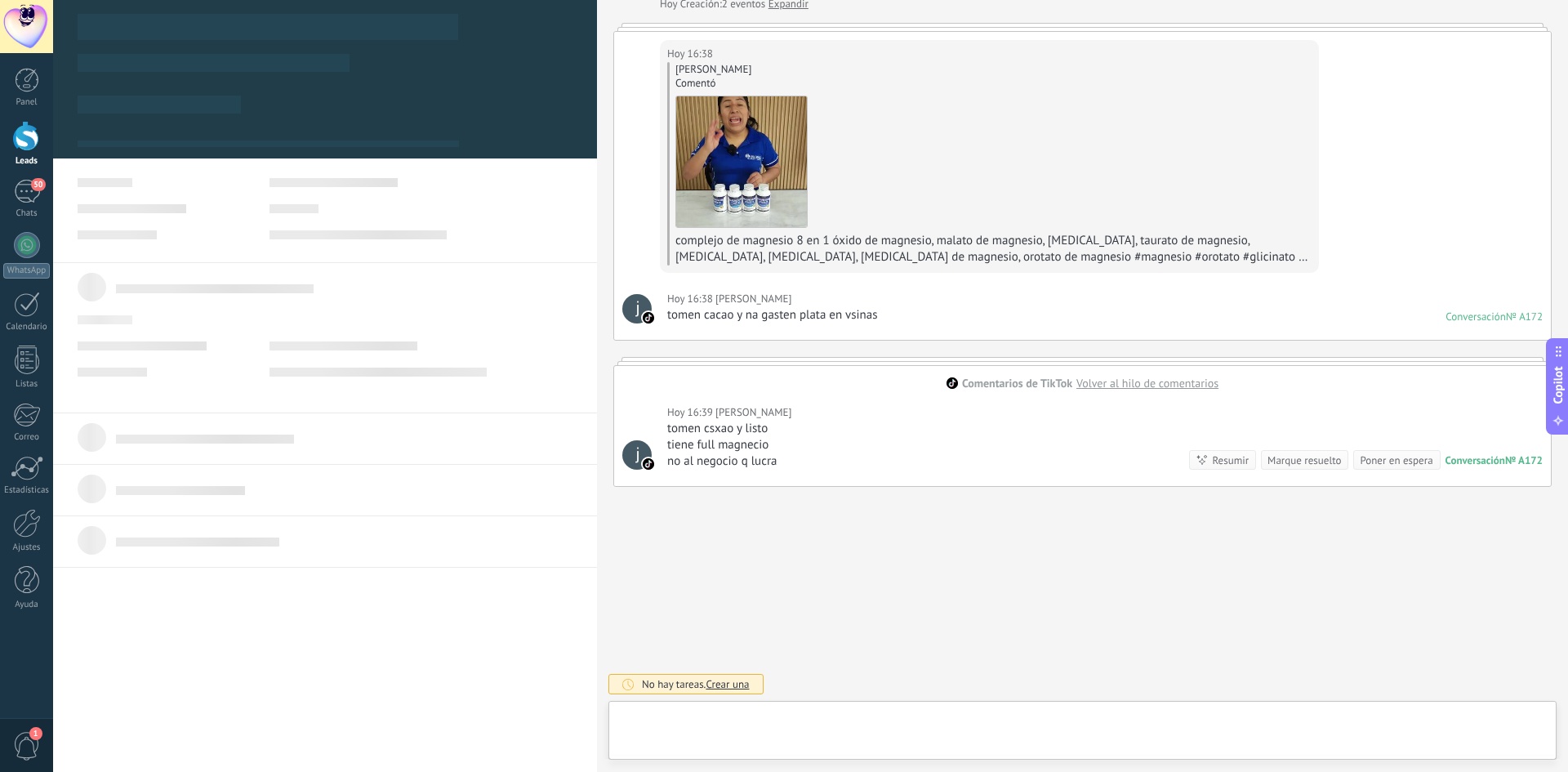
type textarea "**********"
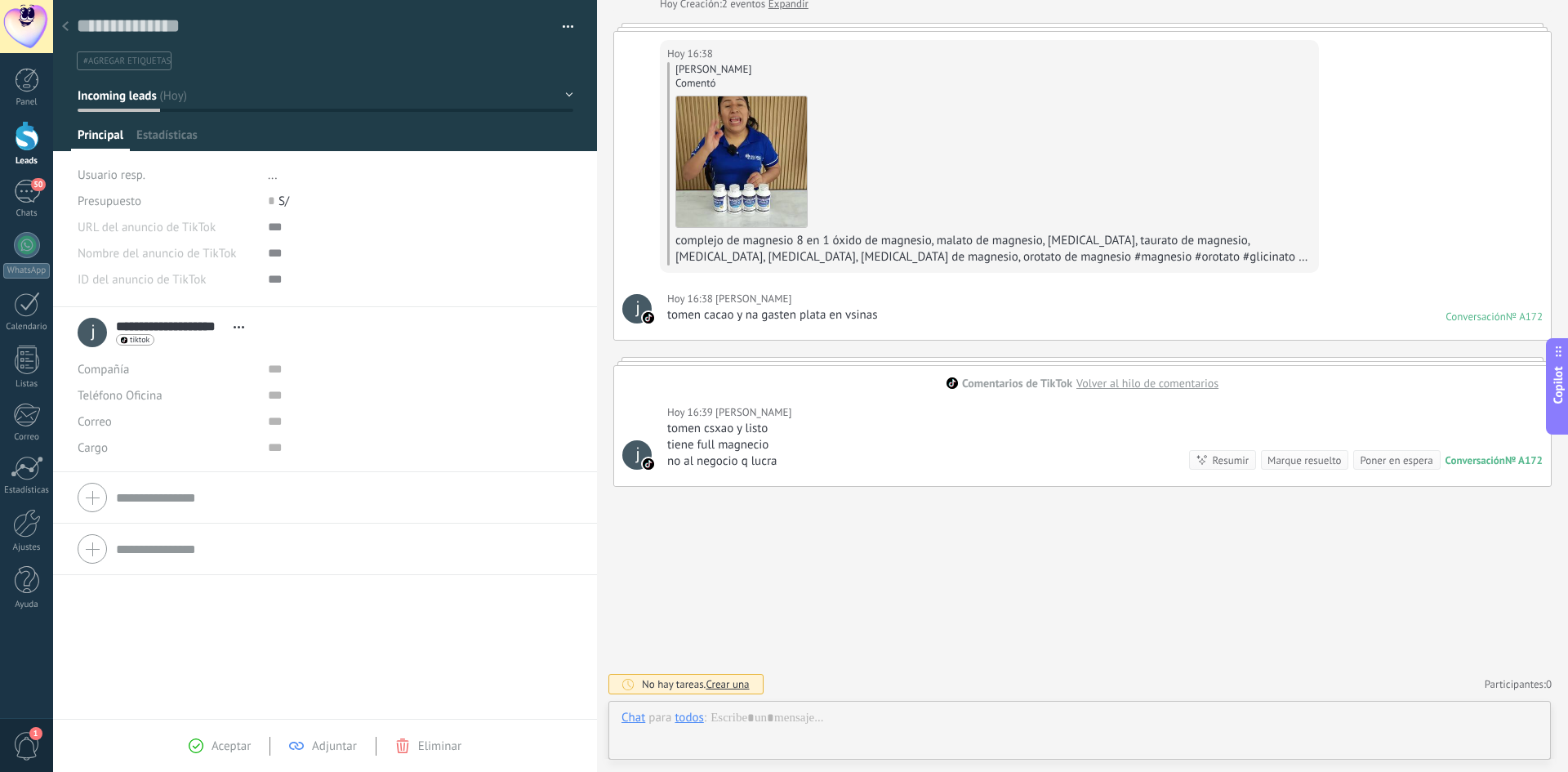
scroll to position [25, 0]
click at [782, 727] on div at bounding box center [1079, 733] width 916 height 49
paste div
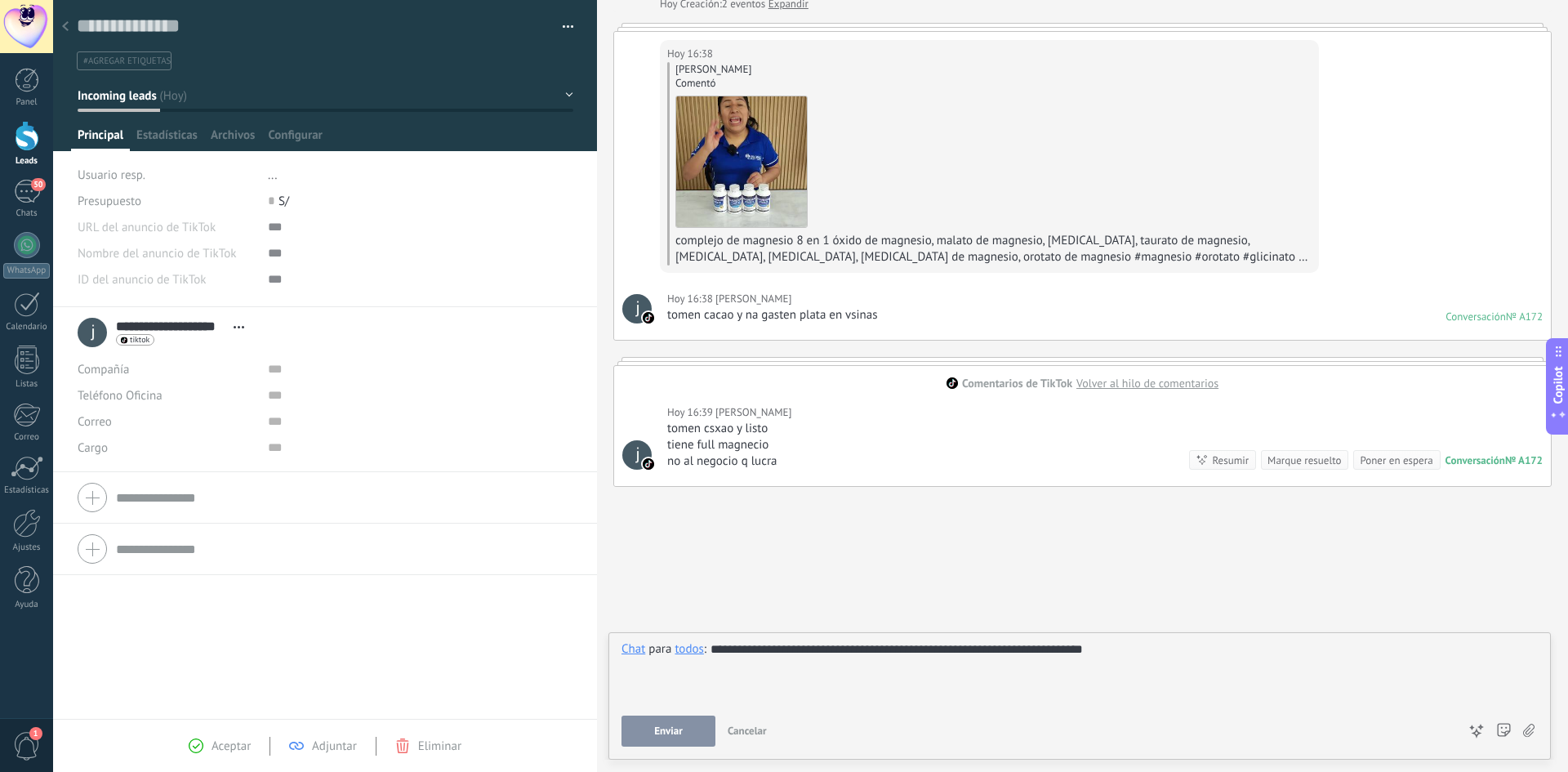
click at [655, 727] on span "Enviar" at bounding box center [668, 731] width 28 height 11
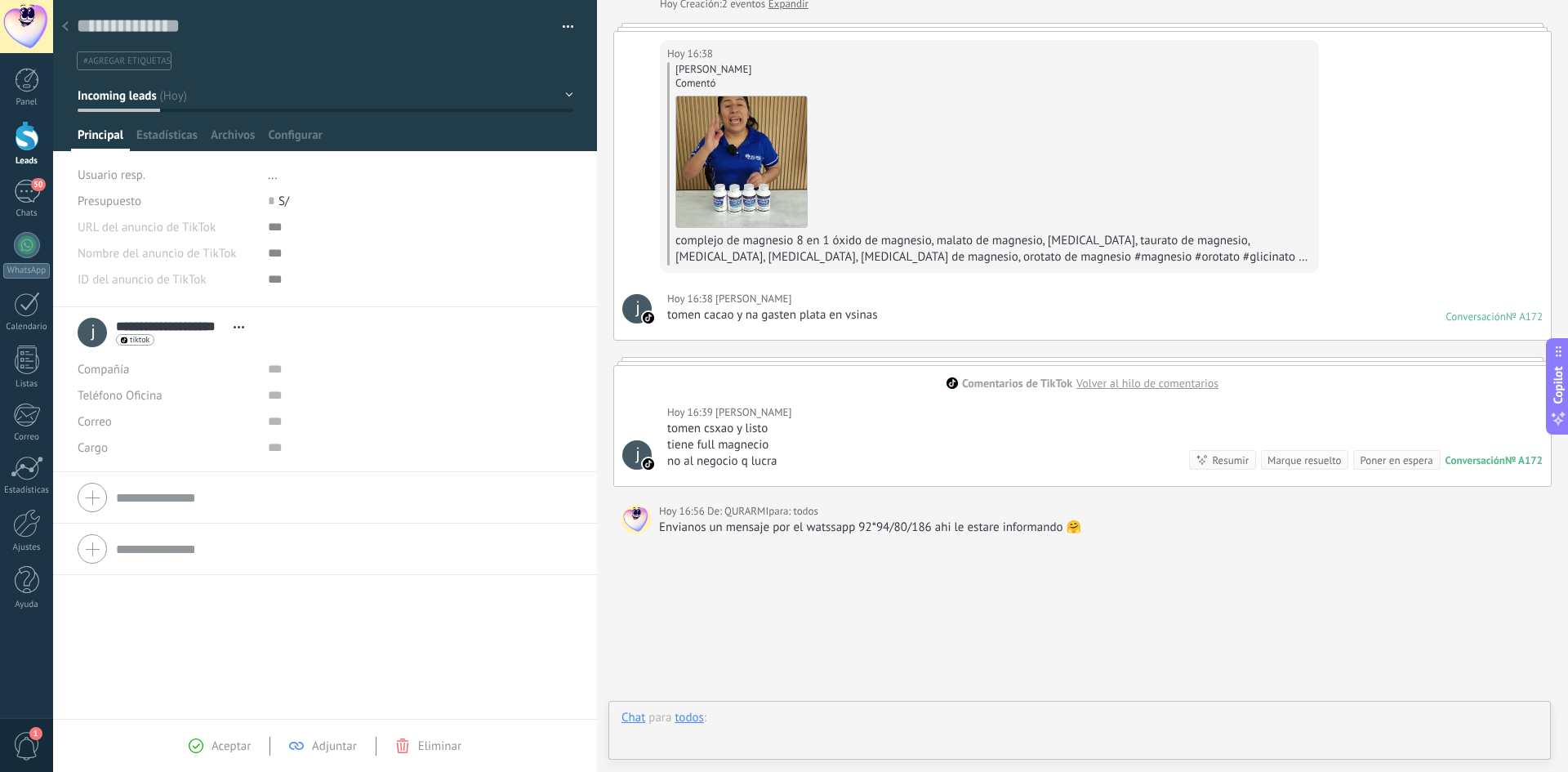
click at [813, 728] on div at bounding box center [1079, 733] width 916 height 49
click at [70, 28] on div at bounding box center [65, 27] width 23 height 32
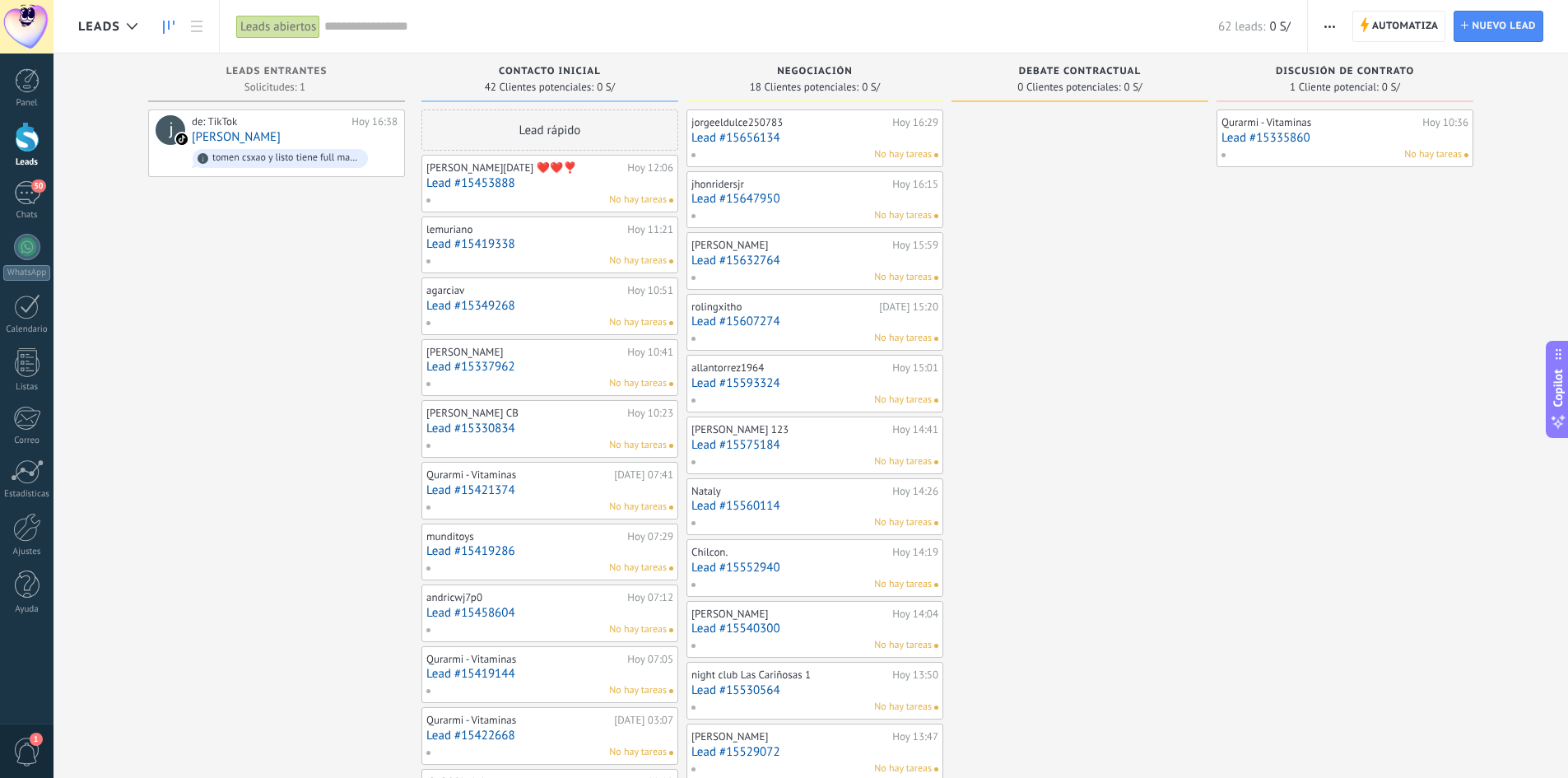
click at [772, 154] on div "No hay tareas" at bounding box center [810, 154] width 241 height 15
click at [808, 201] on link "Lead #15647950" at bounding box center [814, 199] width 247 height 14
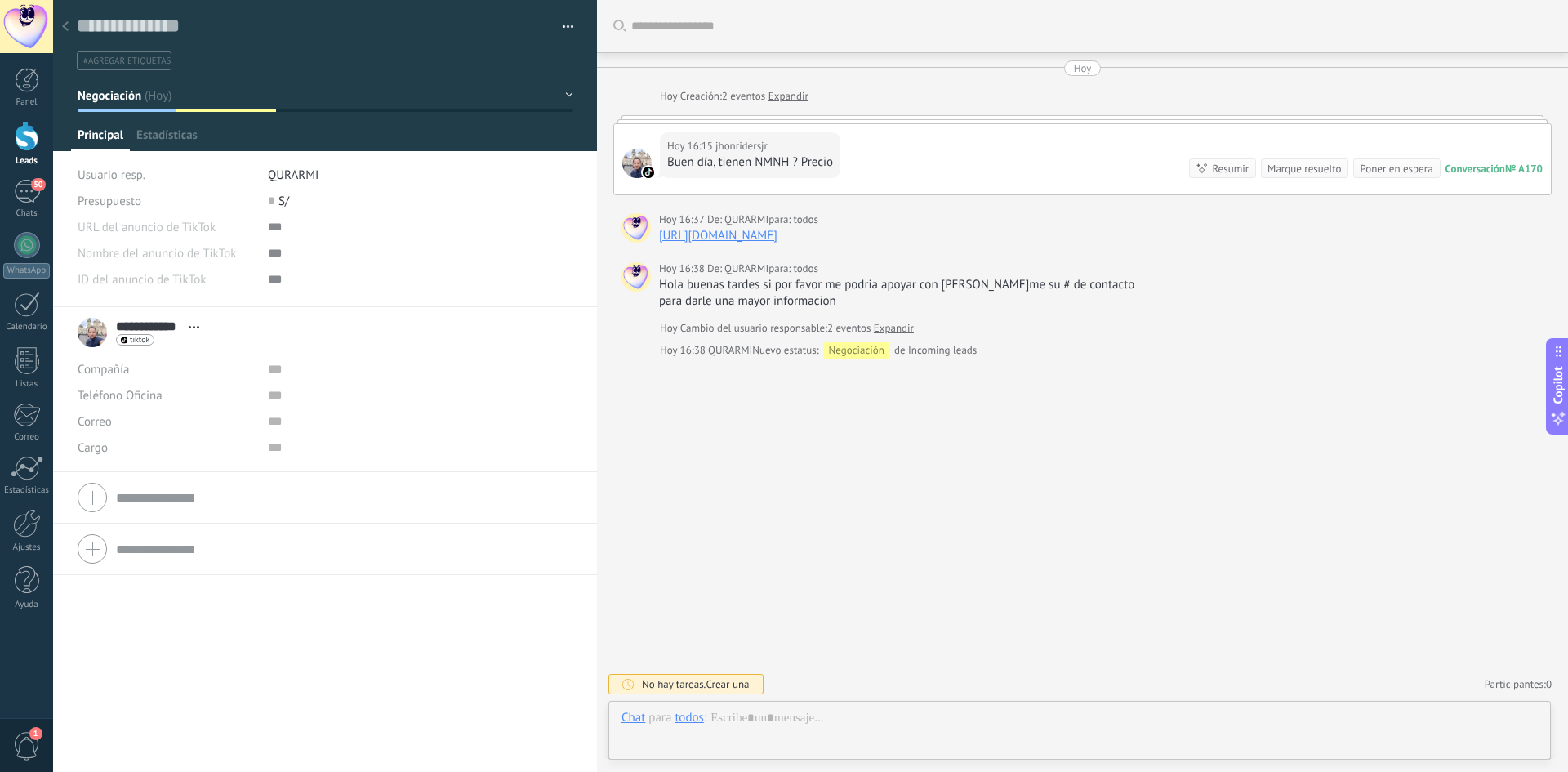
scroll to position [25, 0]
click at [72, 23] on div at bounding box center [65, 27] width 23 height 32
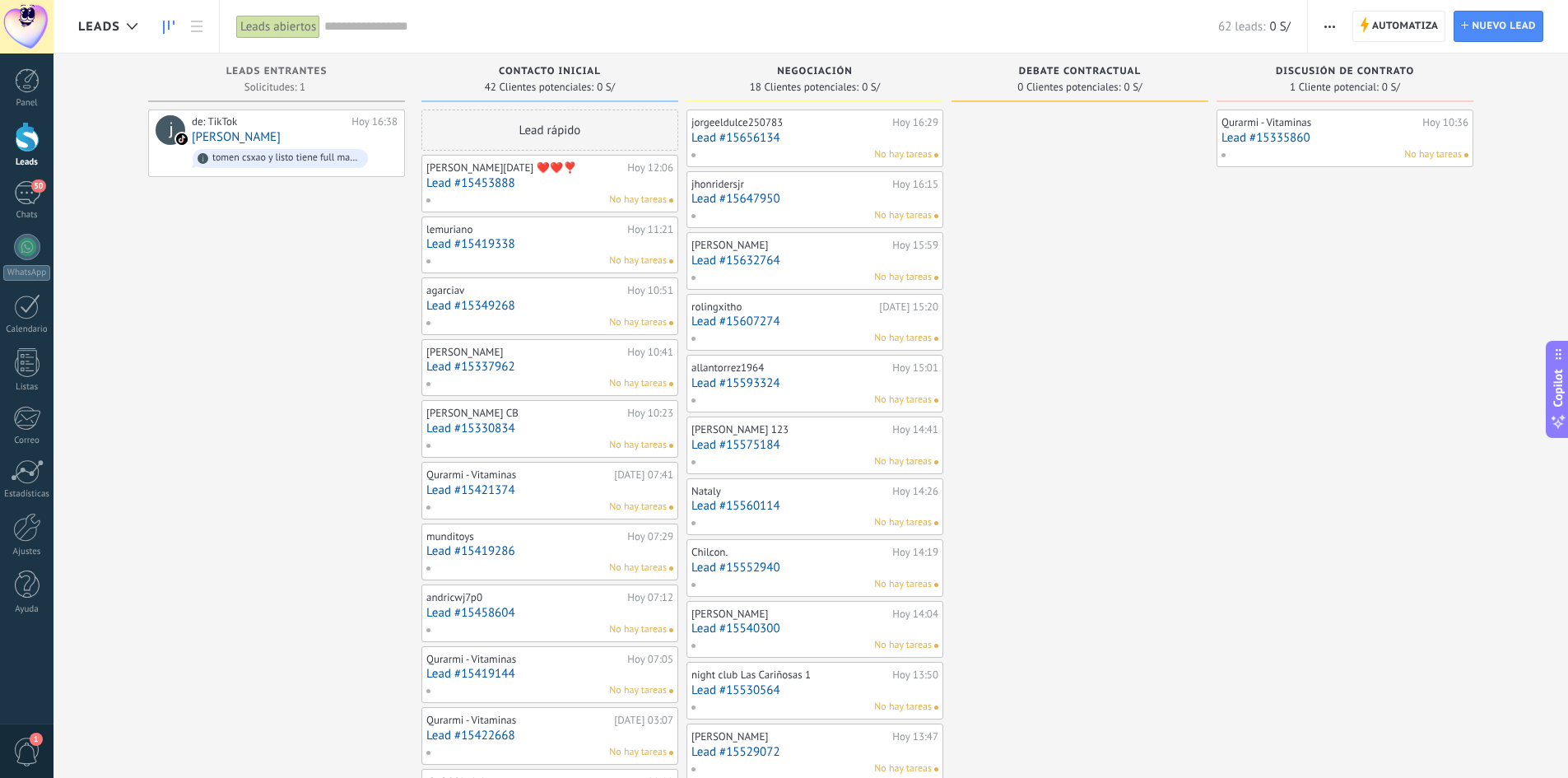
click at [790, 549] on div "Chilcon." at bounding box center [789, 553] width 197 height 13
click at [776, 587] on div "No hay tareas" at bounding box center [810, 584] width 241 height 15
click at [734, 568] on link "Lead #15552940" at bounding box center [814, 567] width 247 height 14
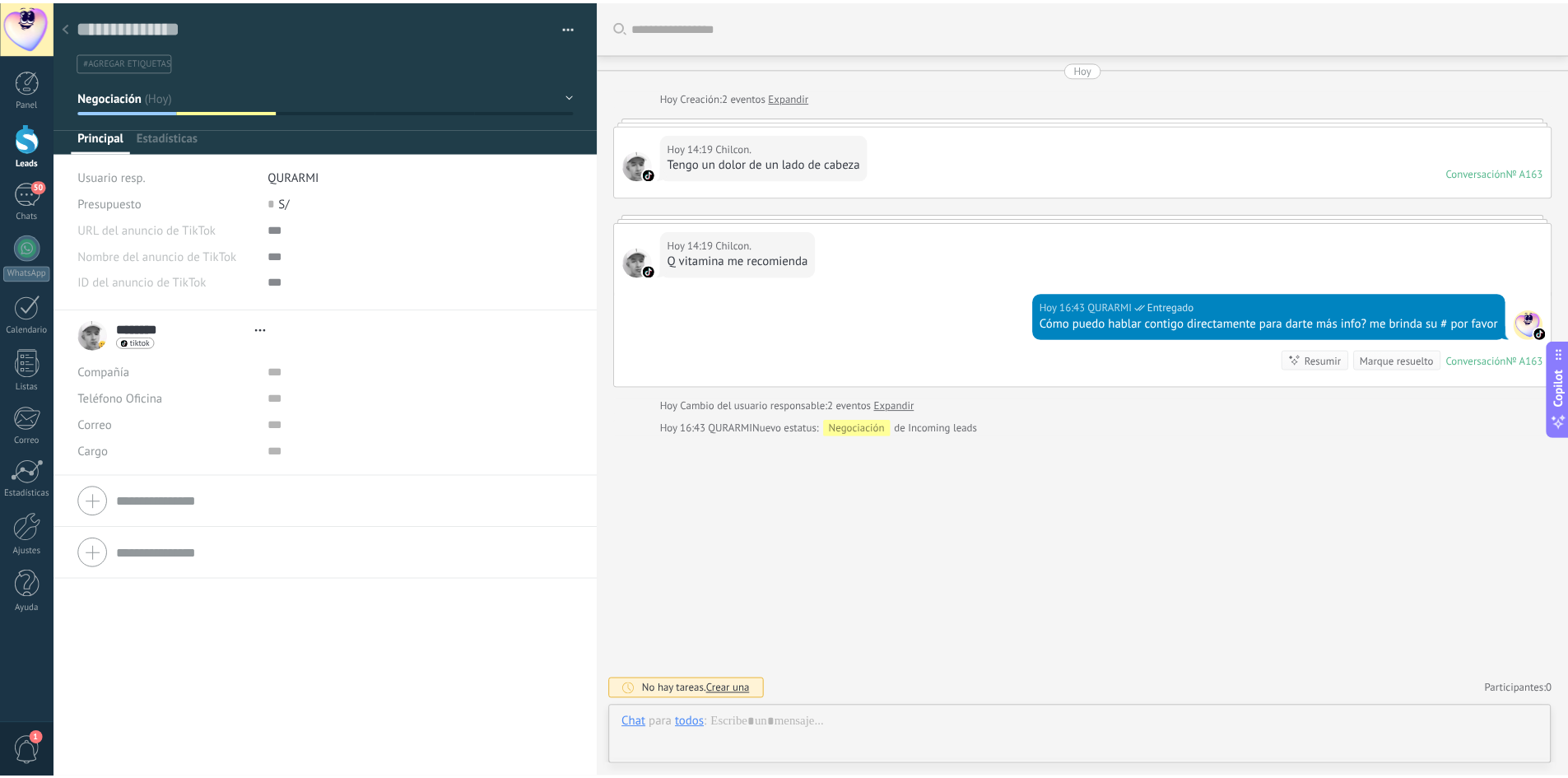
scroll to position [25, 0]
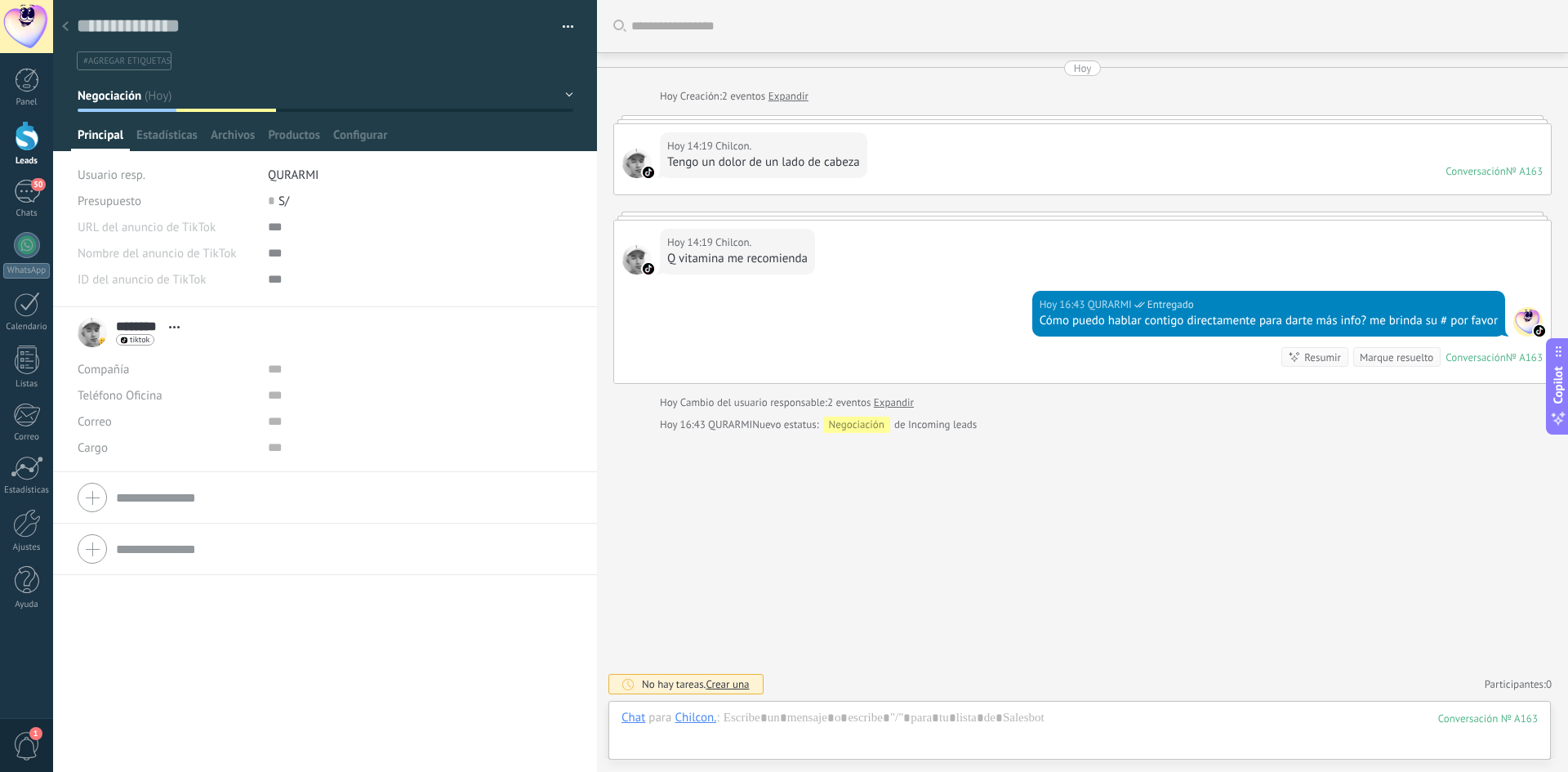
click at [66, 27] on icon at bounding box center [65, 26] width 6 height 10
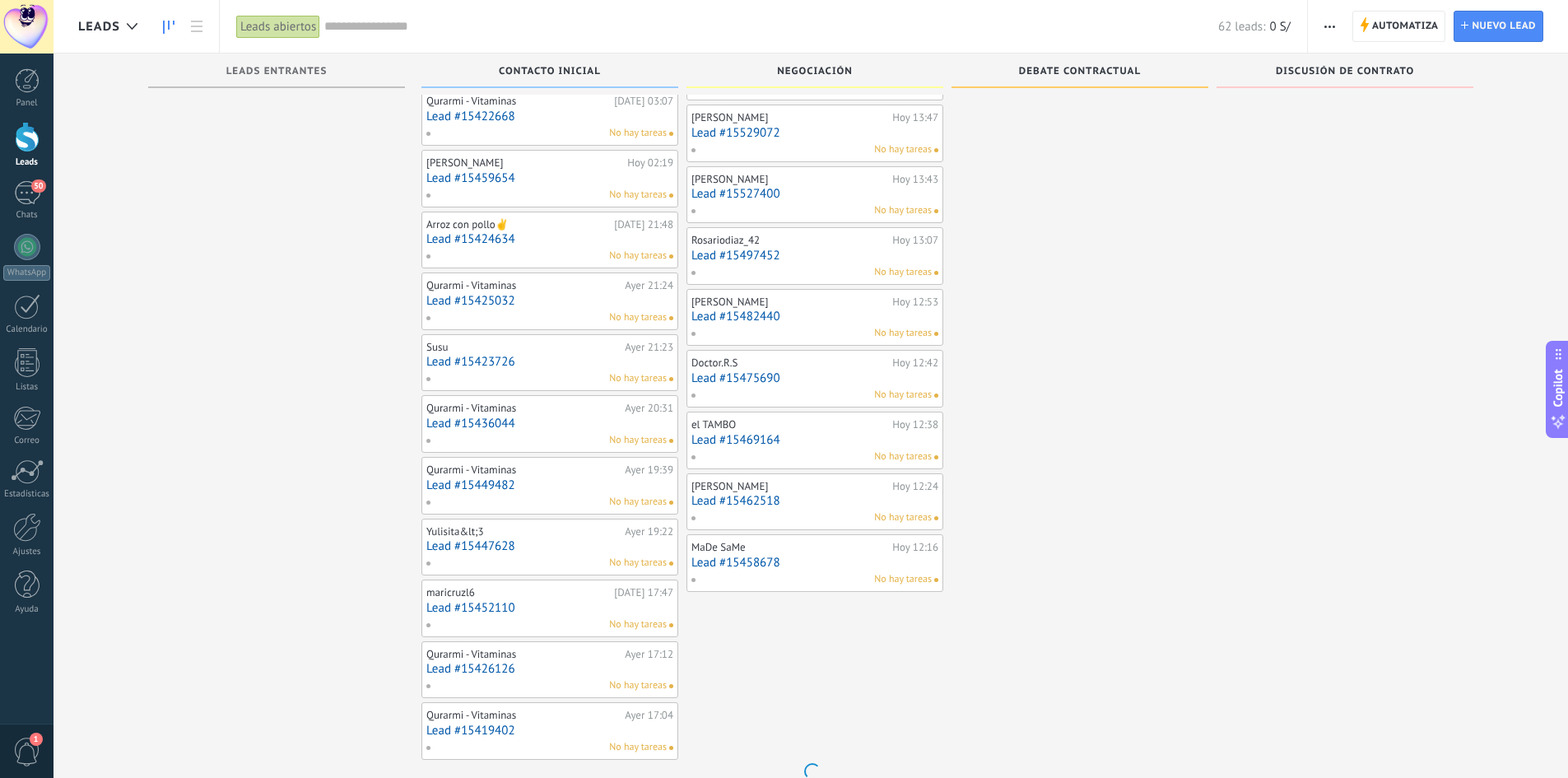
scroll to position [641, 0]
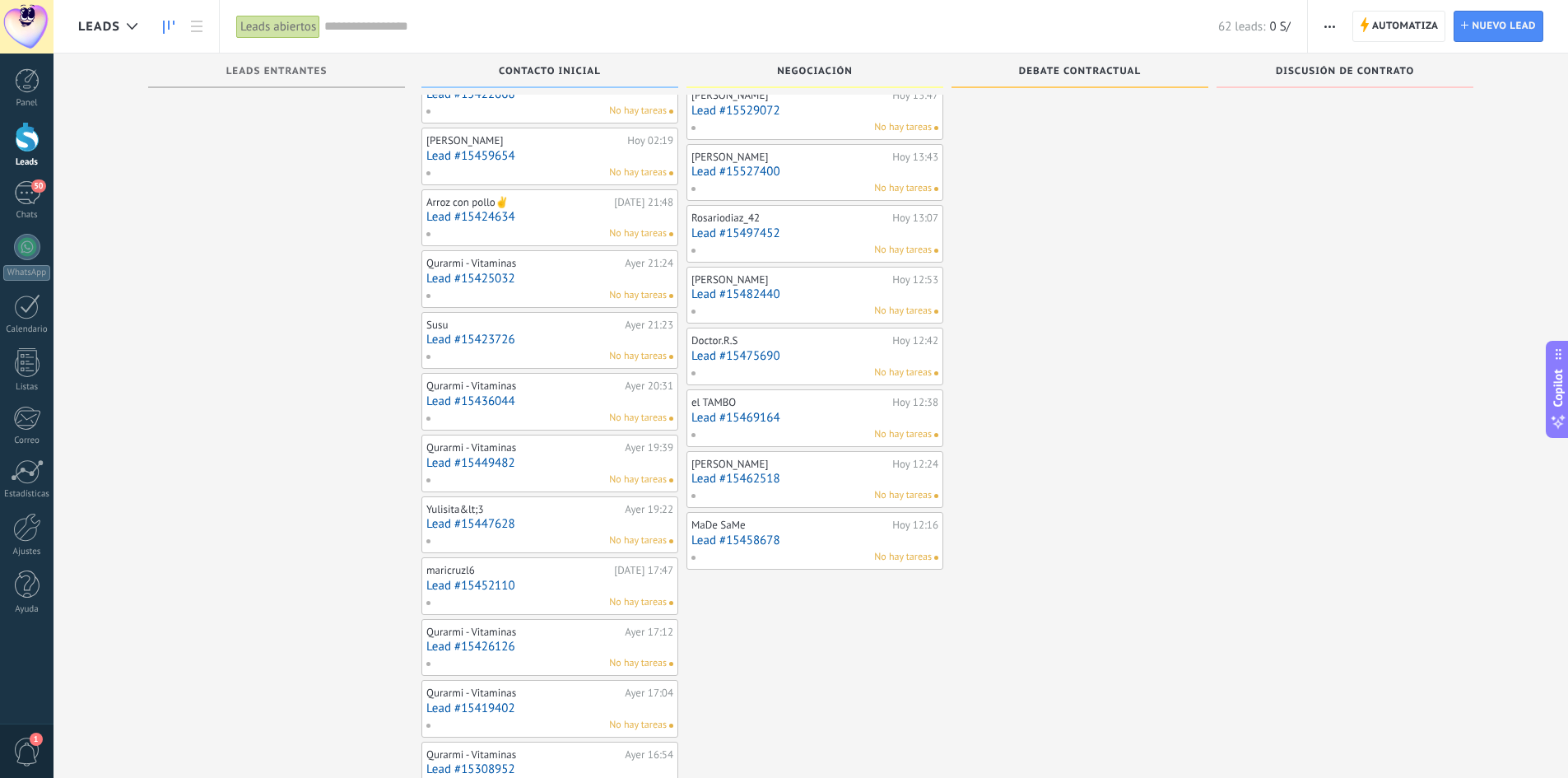
click at [776, 453] on div "Isabel Hoy 12:24 Lead #15462518 No hay tareas" at bounding box center [815, 480] width 257 height 57
click at [791, 508] on div "Isabel Hoy 12:24 Lead #15462518 No hay tareas" at bounding box center [815, 480] width 257 height 57
click at [741, 486] on link "Lead #15462518" at bounding box center [814, 478] width 247 height 14
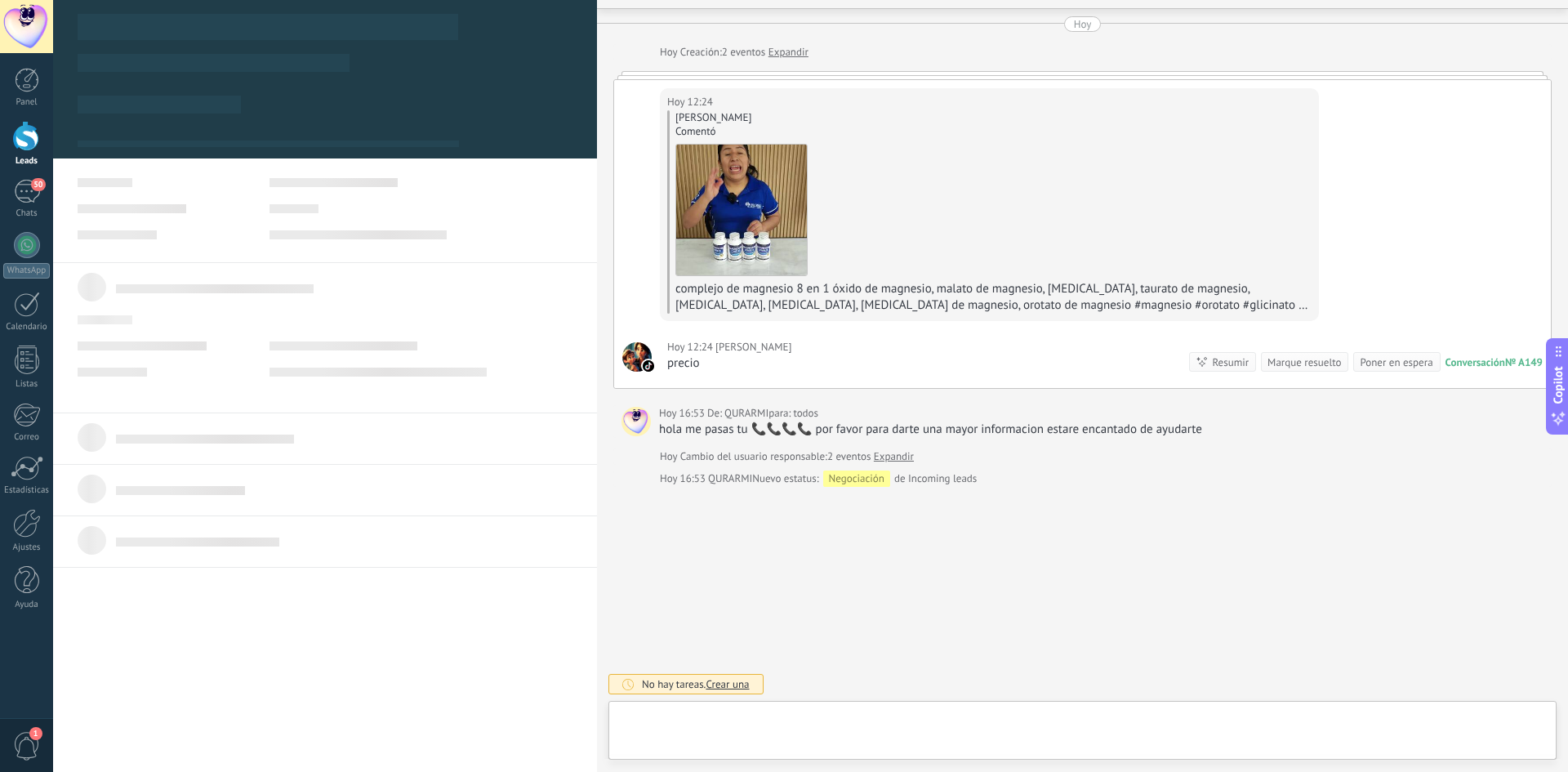
scroll to position [25, 0]
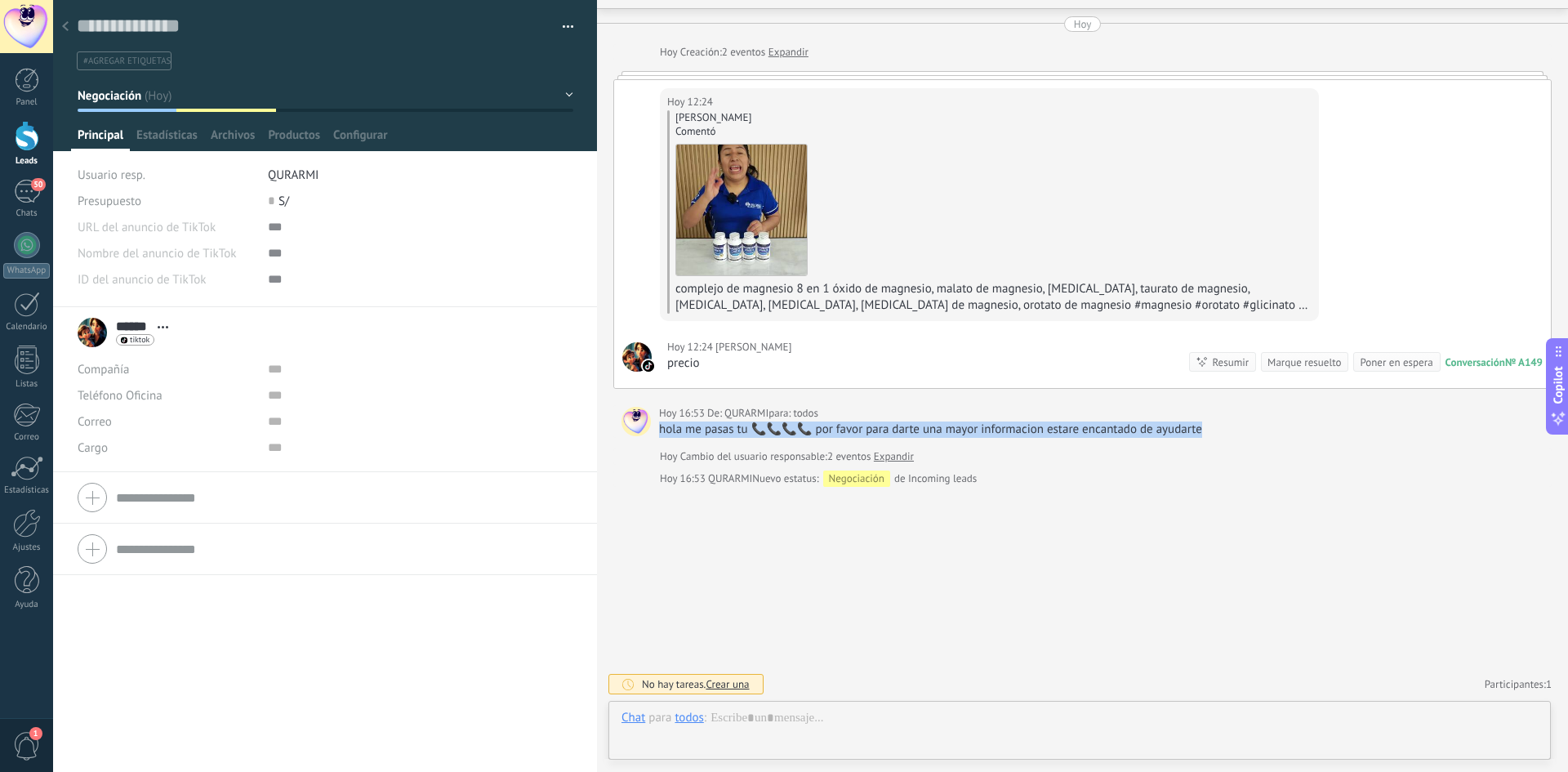
drag, startPoint x: 1216, startPoint y: 430, endPoint x: 662, endPoint y: 423, distance: 554.0
click at [662, 423] on div "hola me pasas tu 📞📞📞📞 por favor para darte una mayor informacion estare encanta…" at bounding box center [1101, 430] width 885 height 17
copy div "hola me pasas tu 📞📞📞📞 por favor para darte una mayor informacion estare encanta…"
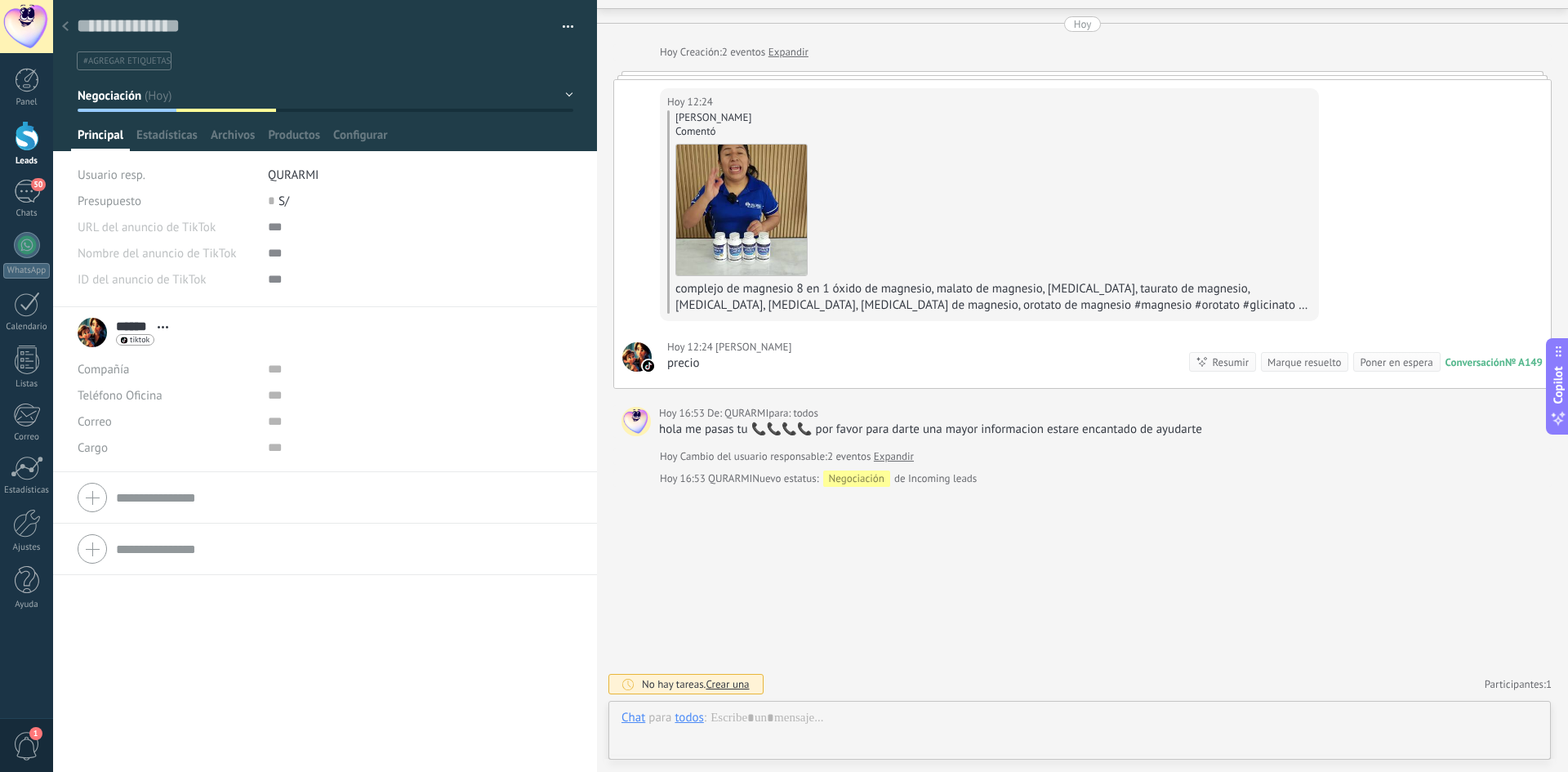
click at [72, 27] on div at bounding box center [65, 27] width 23 height 32
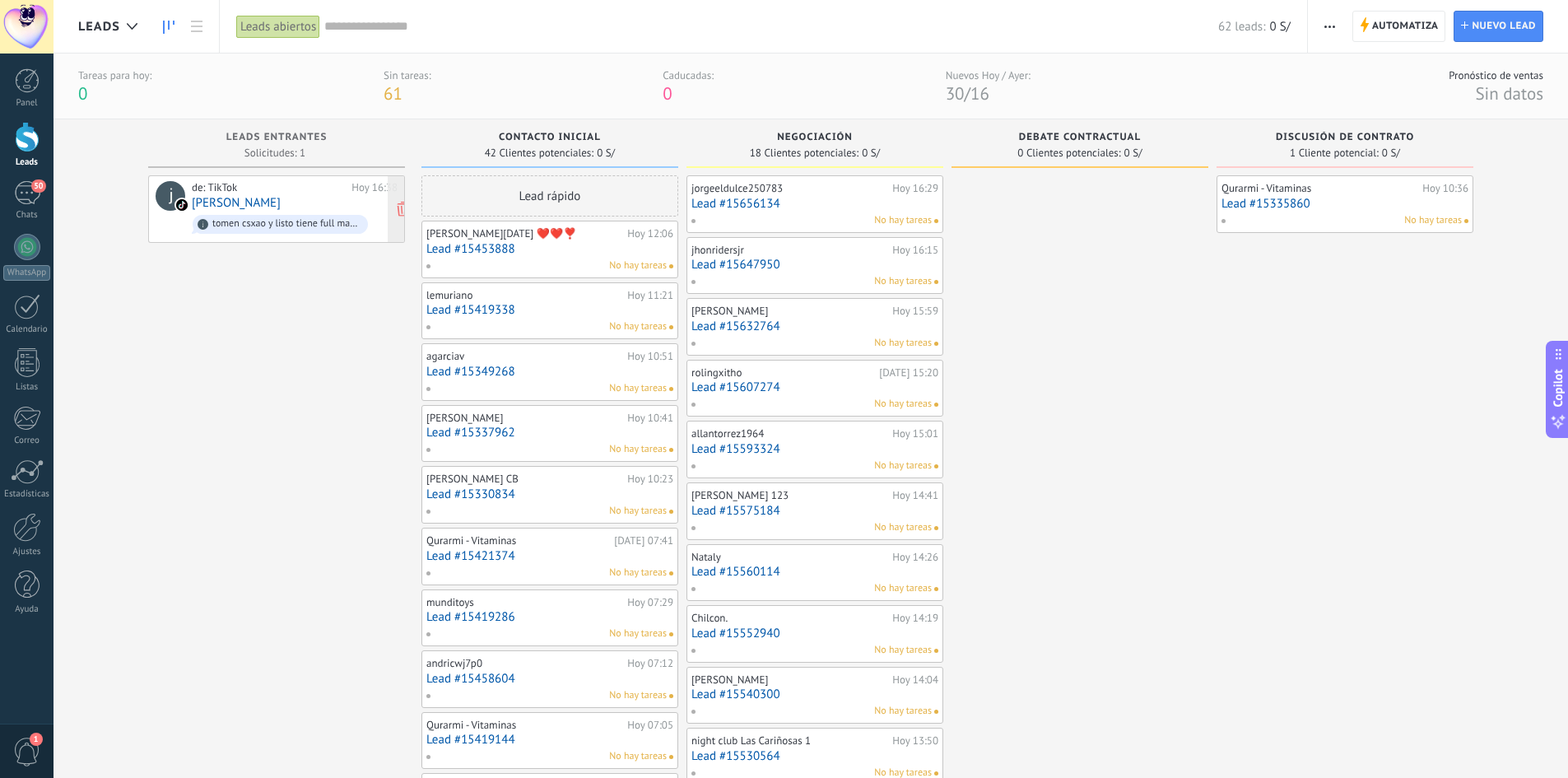
click at [225, 192] on div "de: TikTok" at bounding box center [269, 188] width 154 height 13
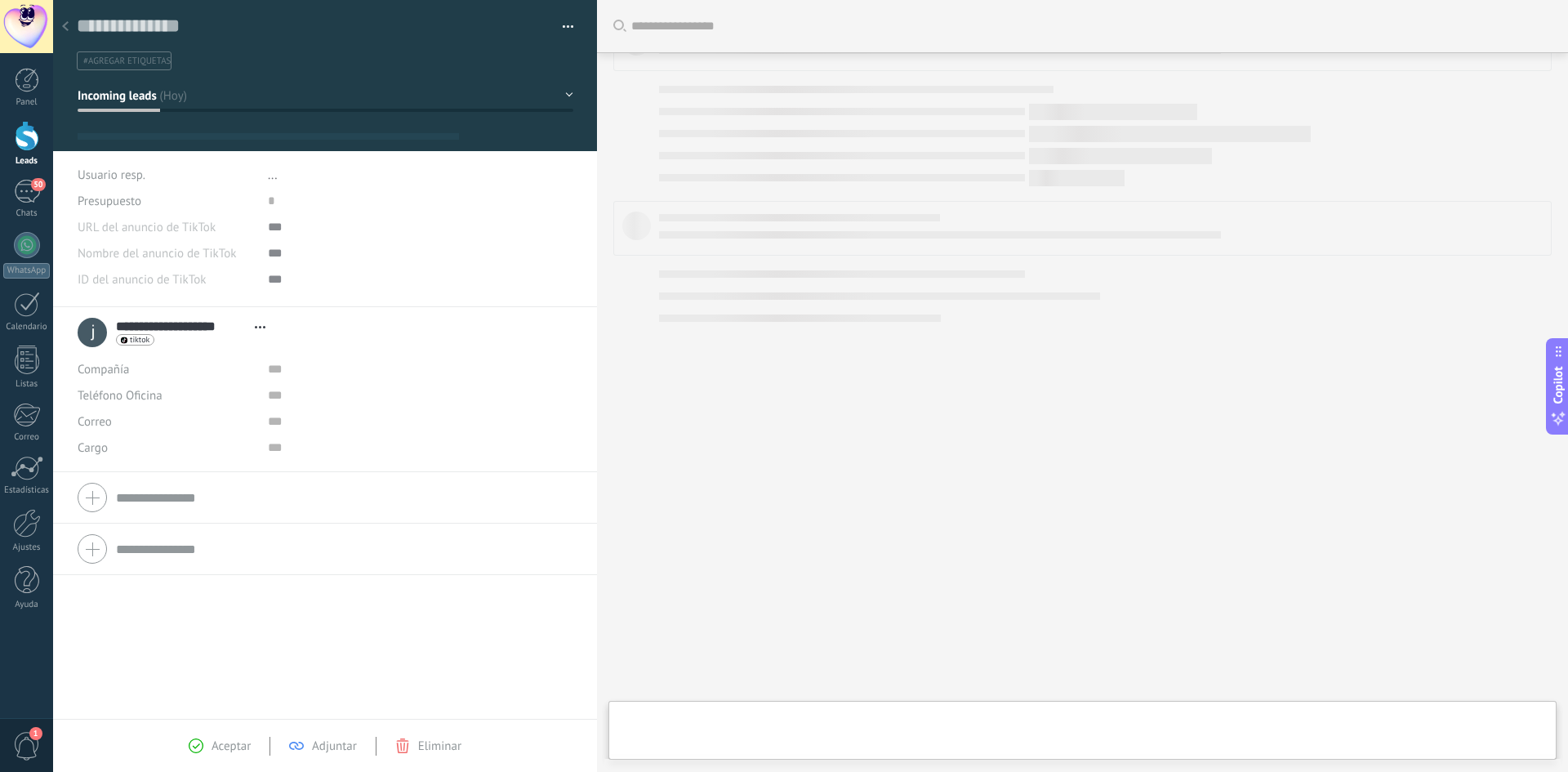
type textarea "**********"
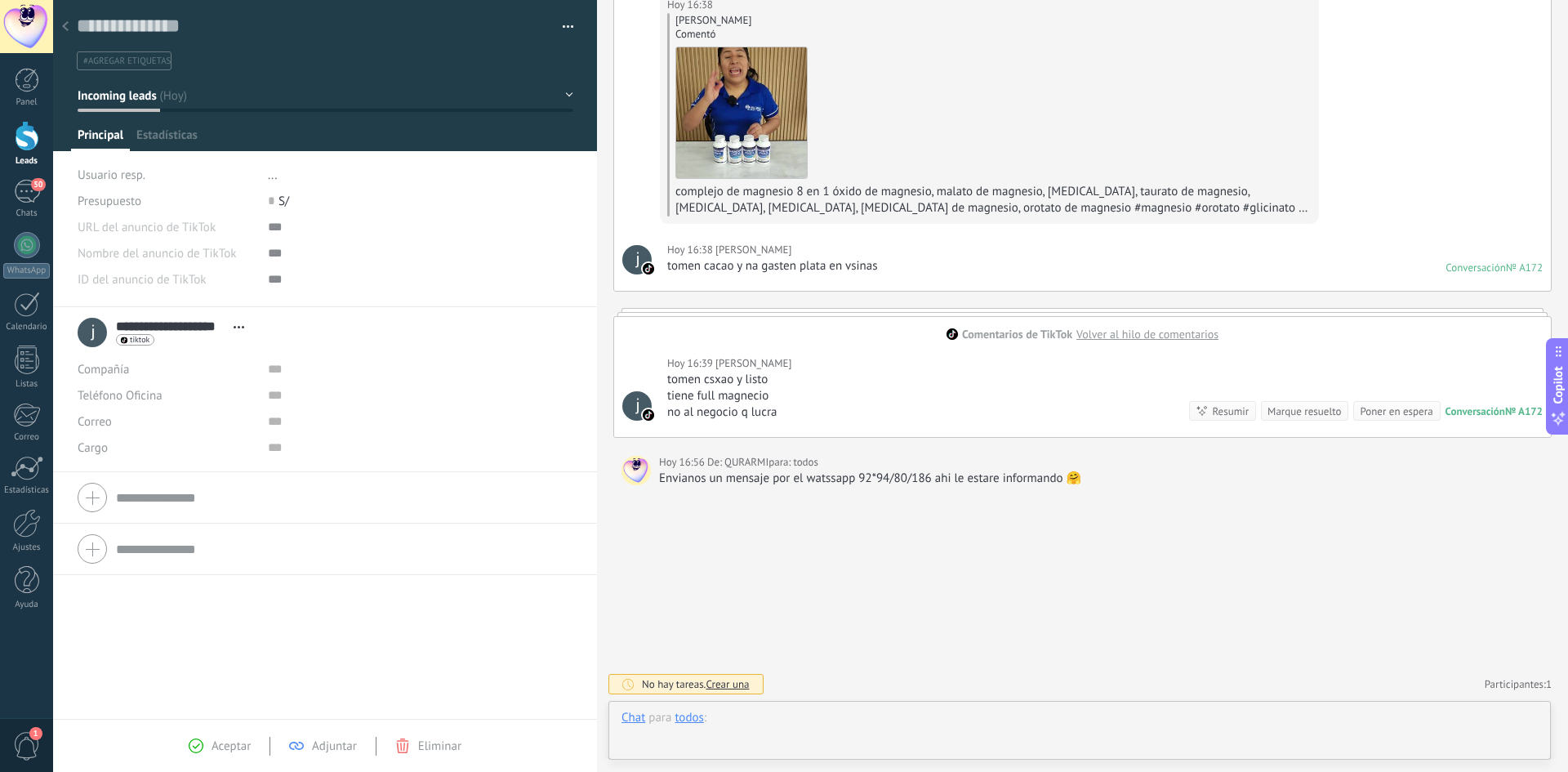
click at [718, 729] on div at bounding box center [1079, 733] width 916 height 49
paste div
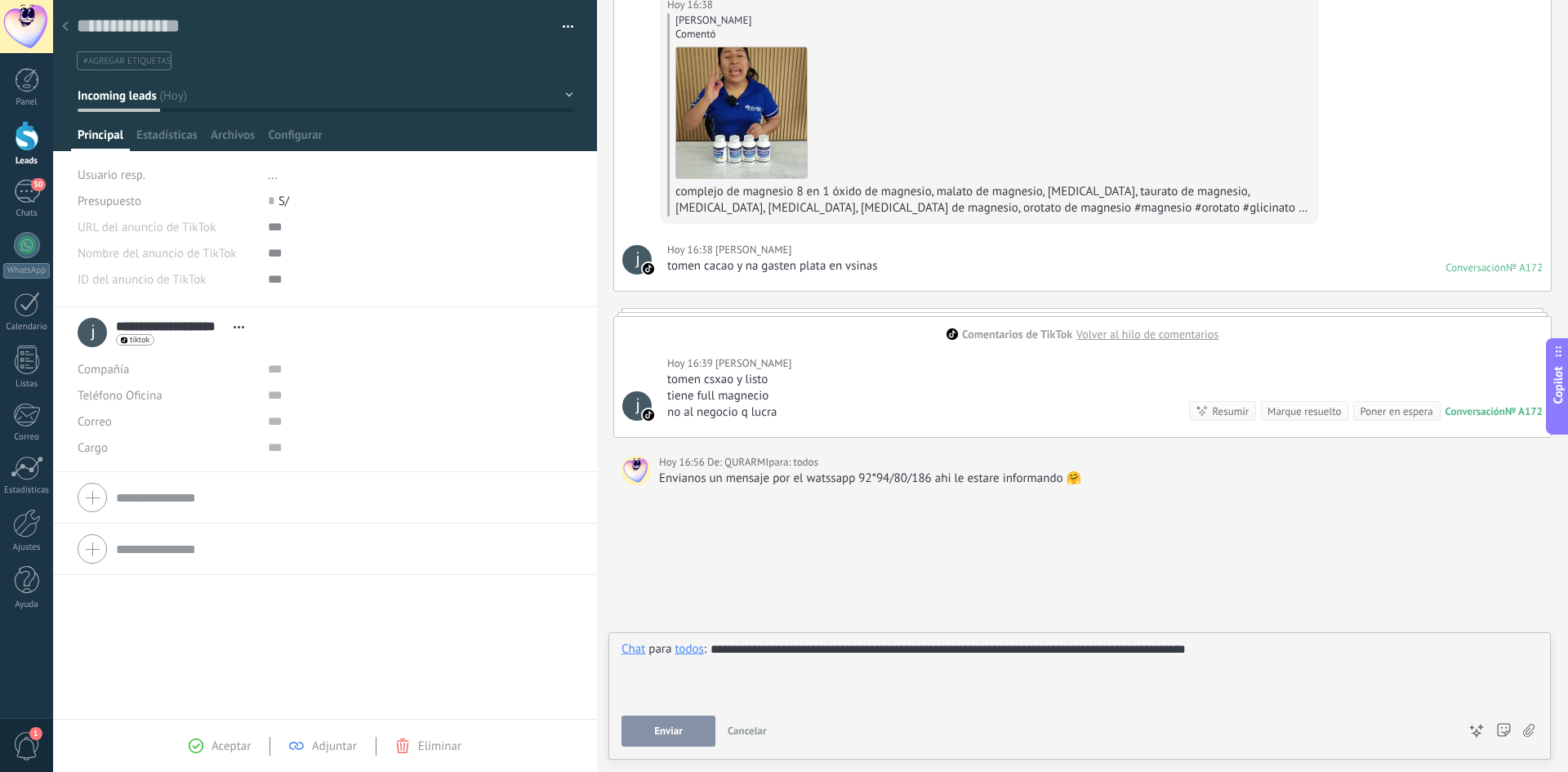
click at [686, 730] on button "Enviar" at bounding box center [668, 731] width 94 height 31
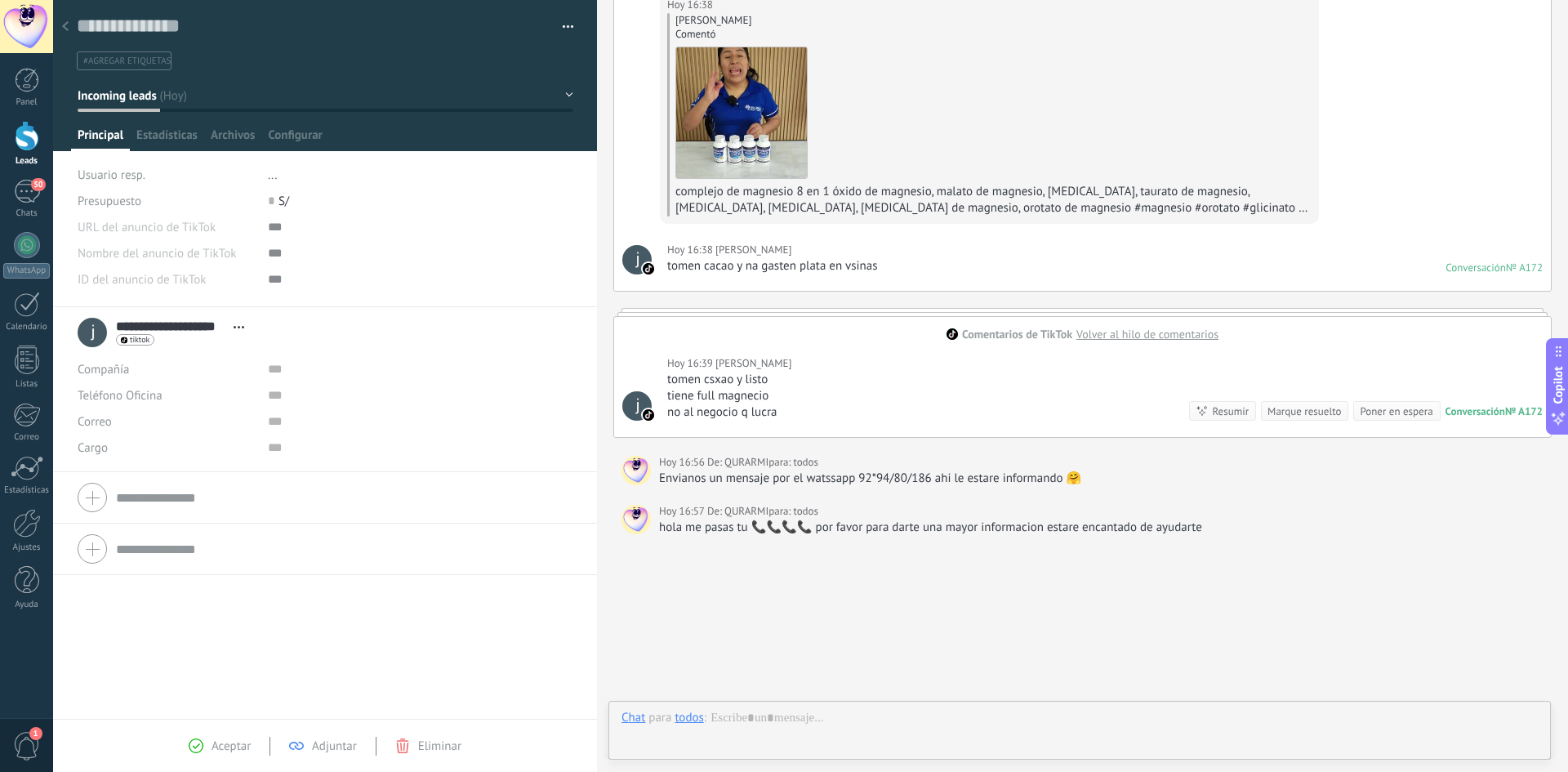
click at [65, 25] on use at bounding box center [65, 26] width 6 height 10
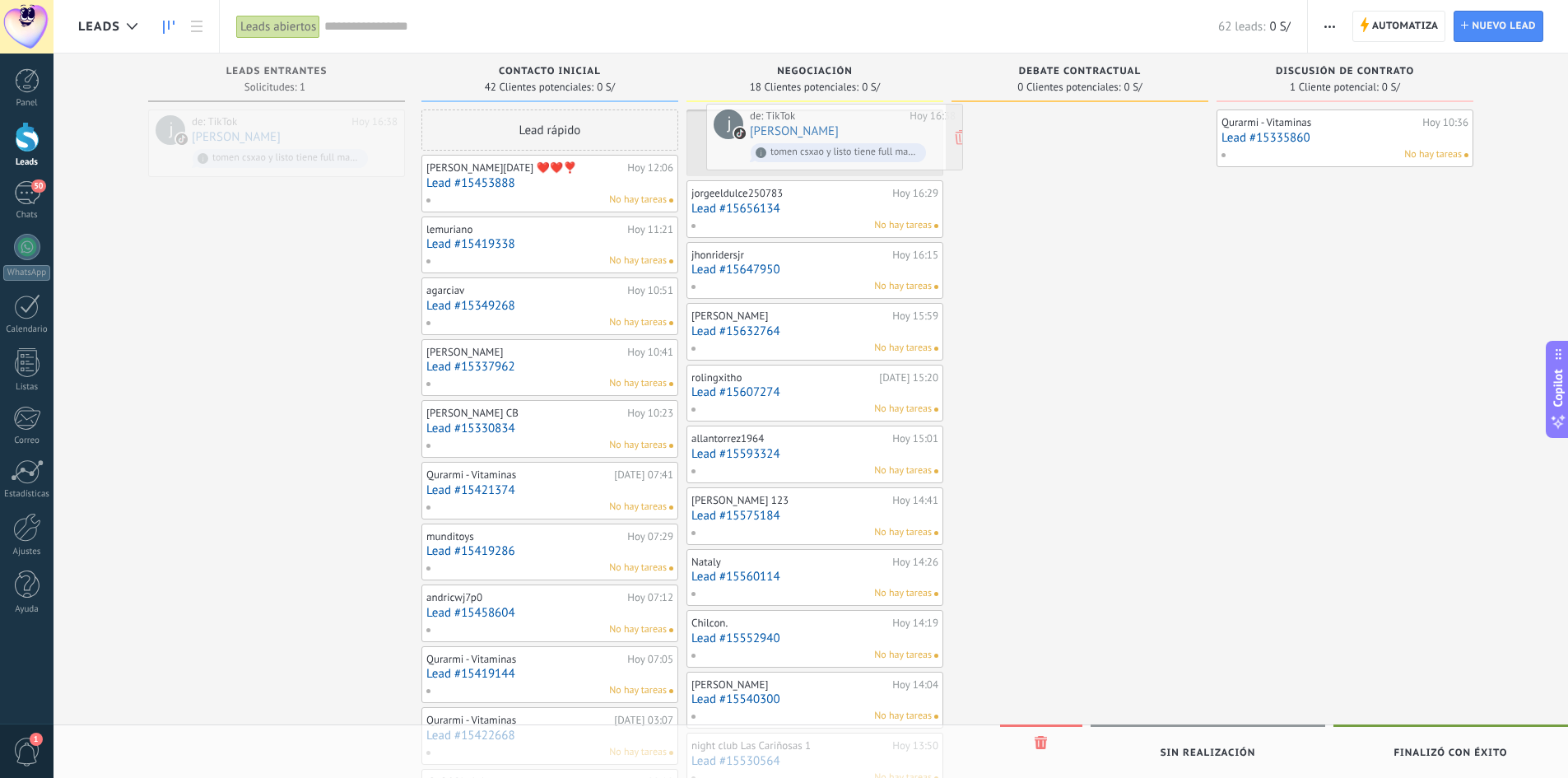
drag, startPoint x: 260, startPoint y: 132, endPoint x: 818, endPoint y: 127, distance: 558.0
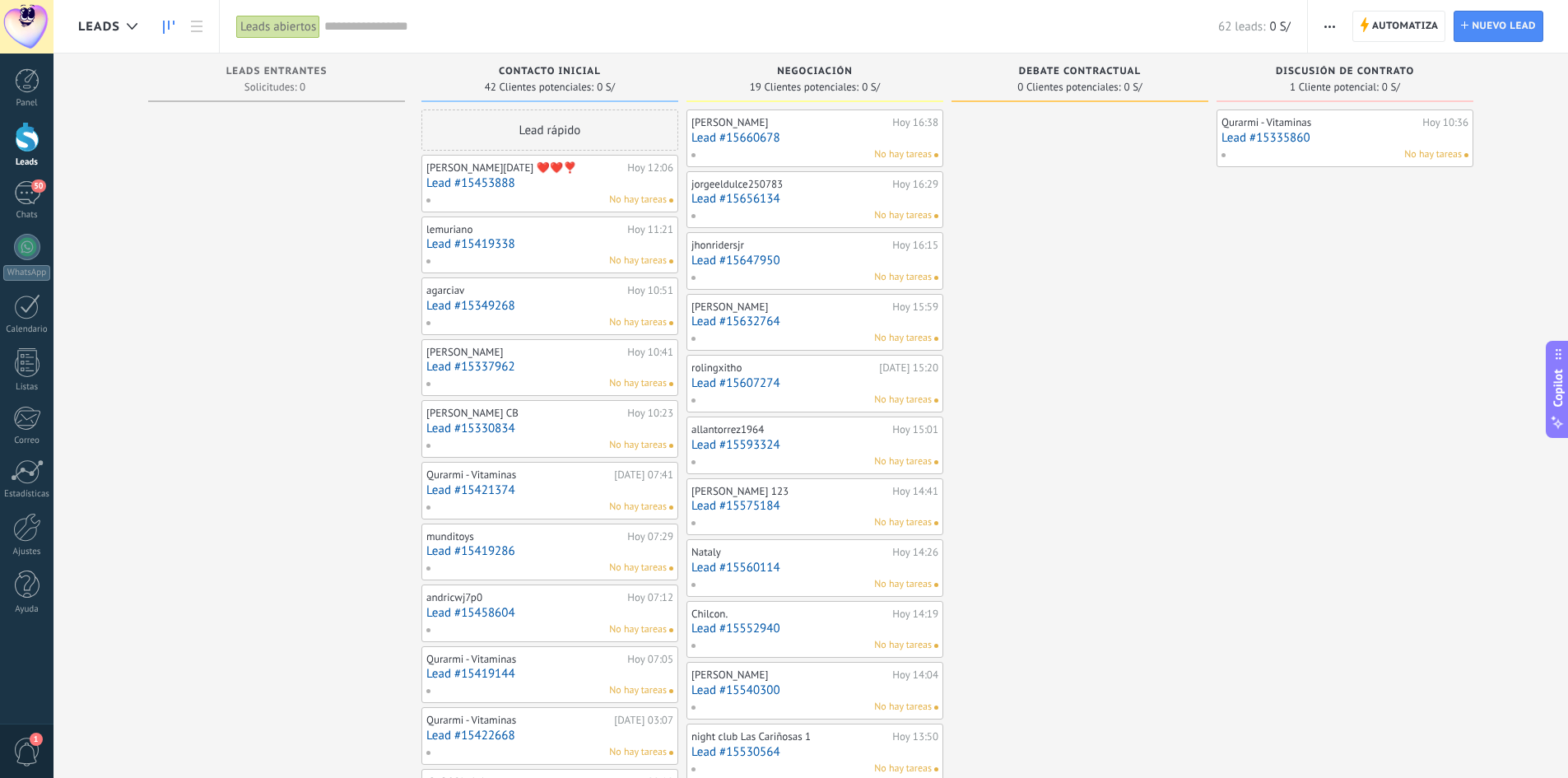
click at [797, 139] on link "Lead #15660678" at bounding box center [814, 138] width 247 height 14
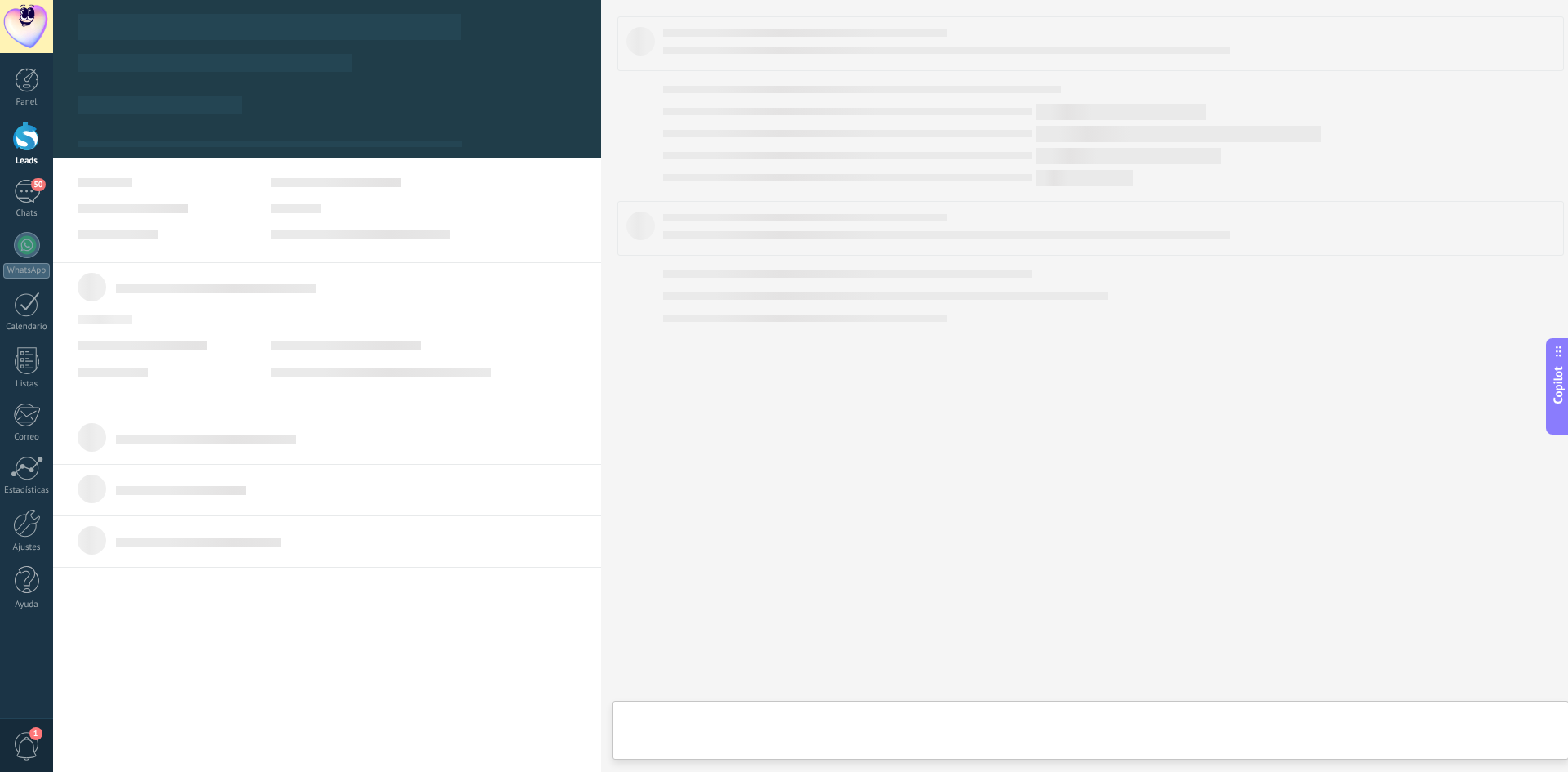
type textarea "**********"
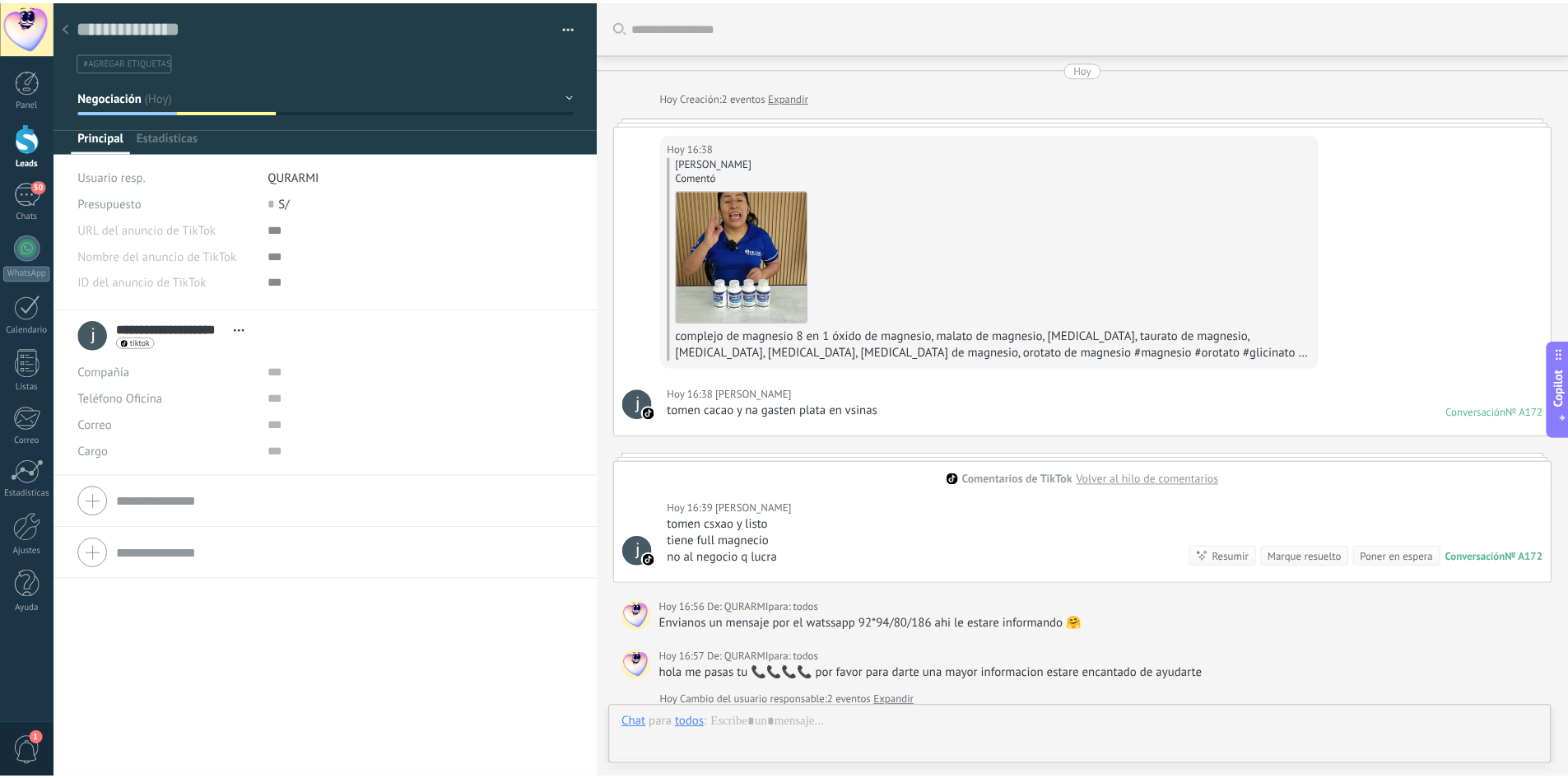
scroll to position [241, 0]
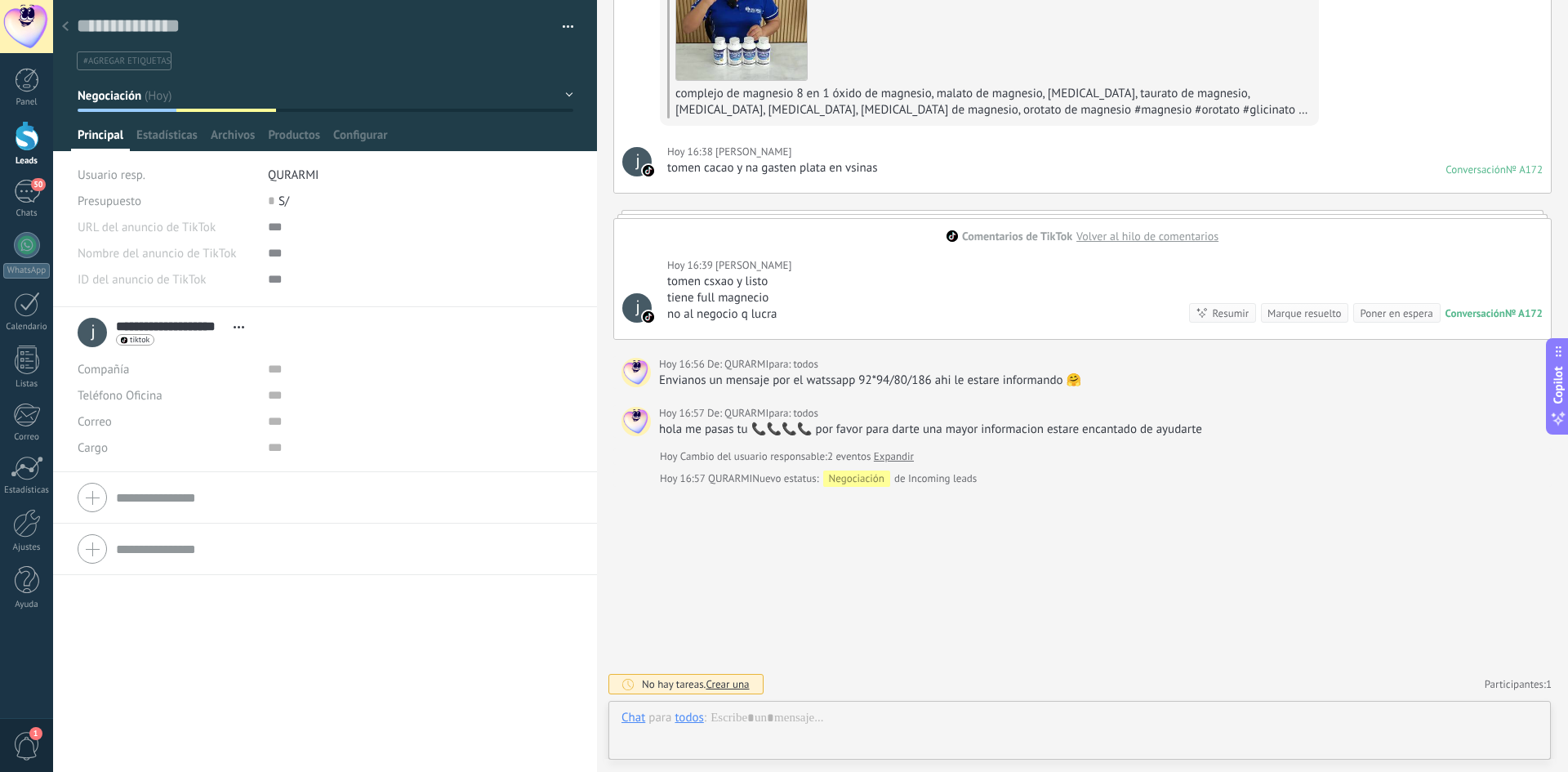
click at [737, 684] on span "Crear una" at bounding box center [727, 683] width 43 height 14
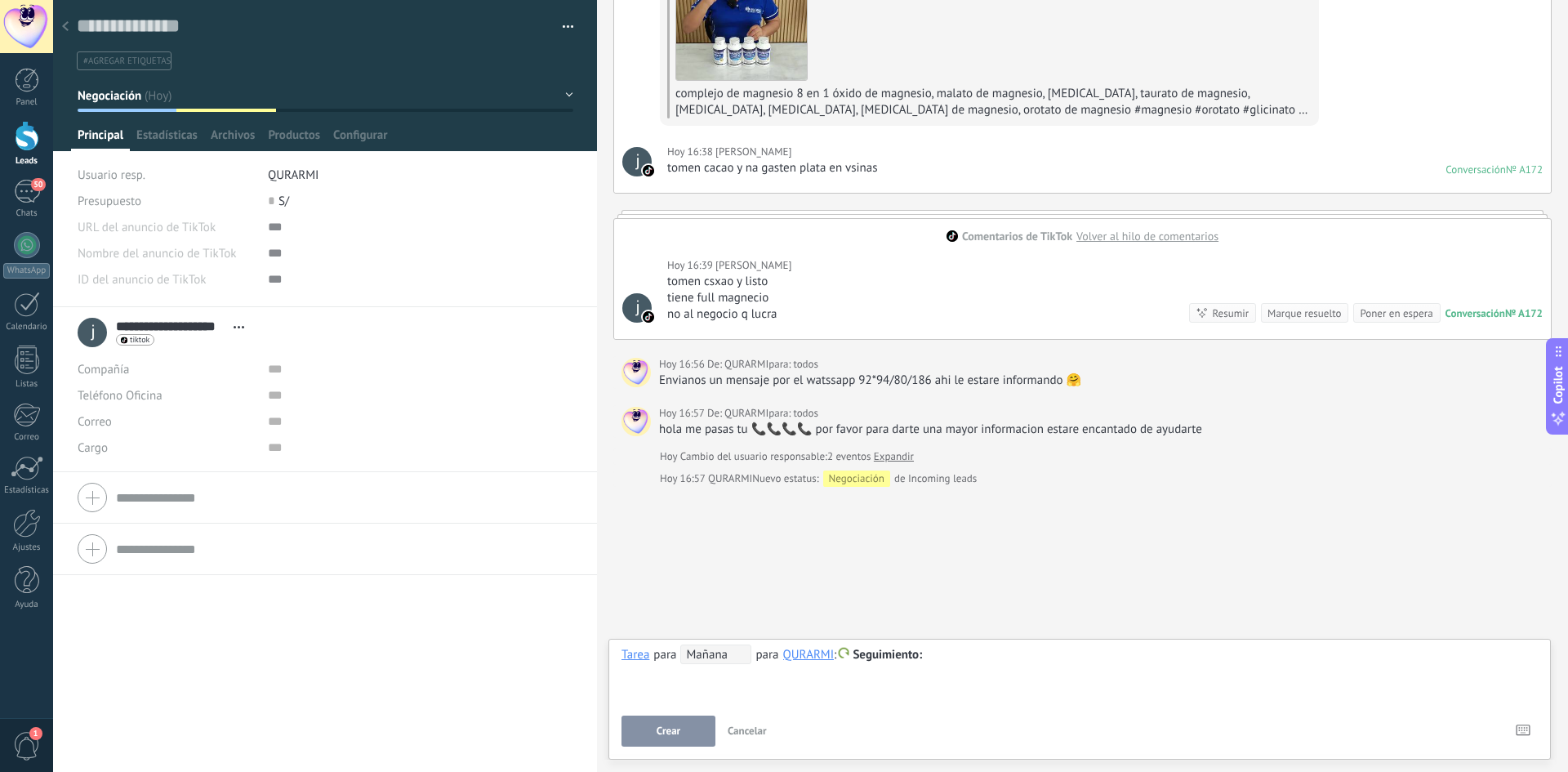
click at [752, 728] on span "Cancelar" at bounding box center [747, 730] width 39 height 14
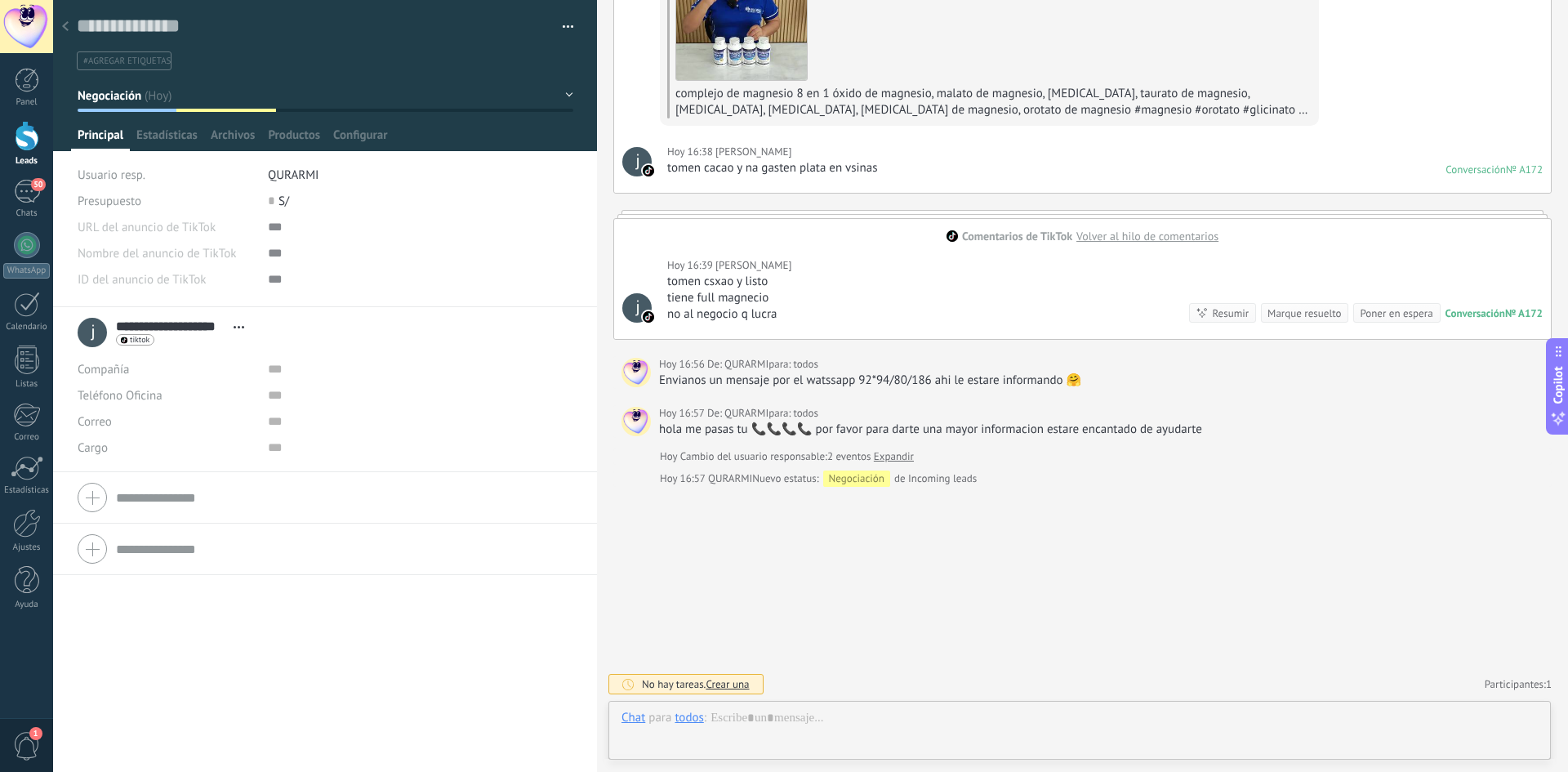
click at [63, 24] on icon at bounding box center [65, 26] width 6 height 10
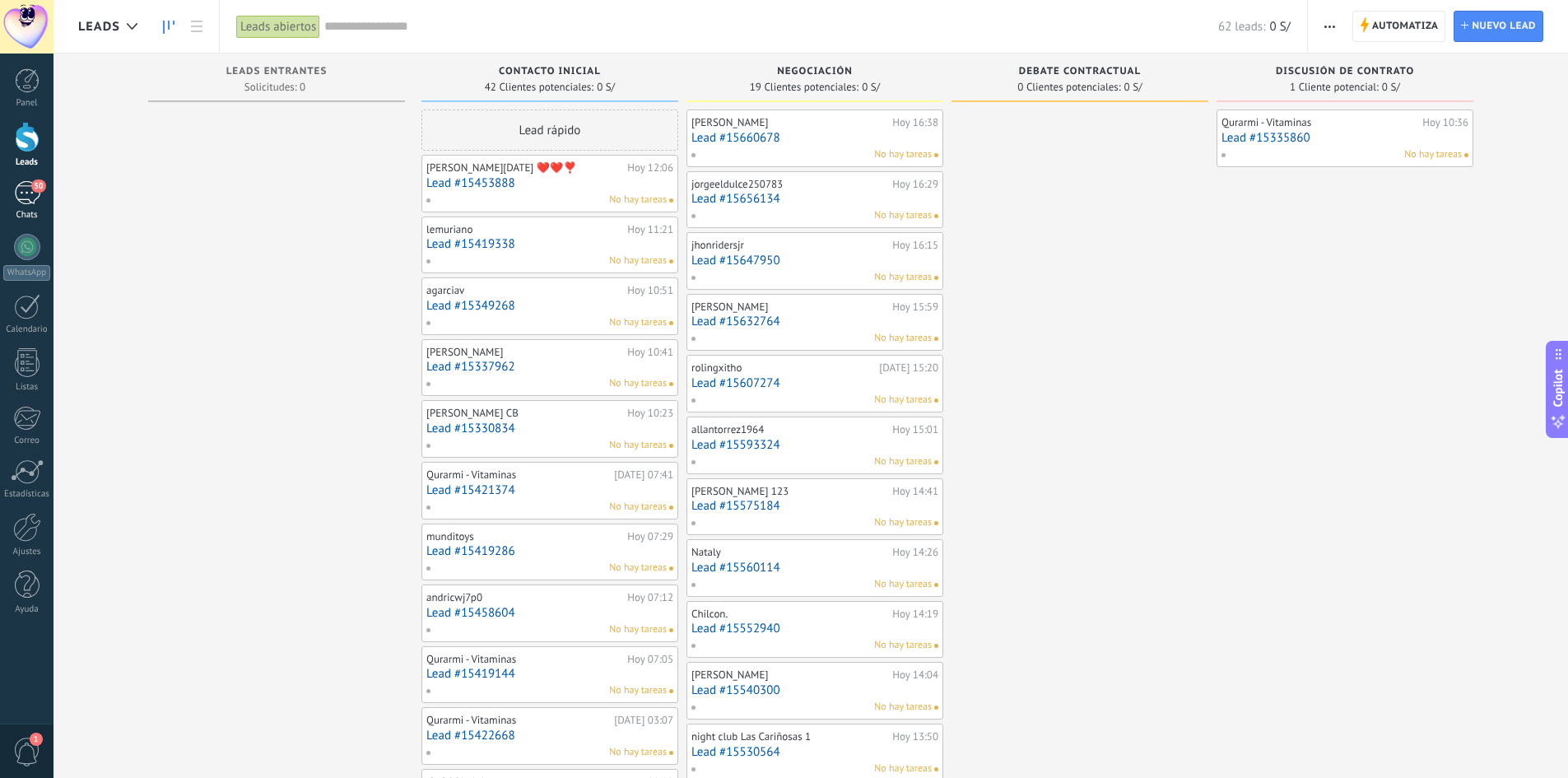
click at [31, 202] on div "50" at bounding box center [27, 193] width 27 height 24
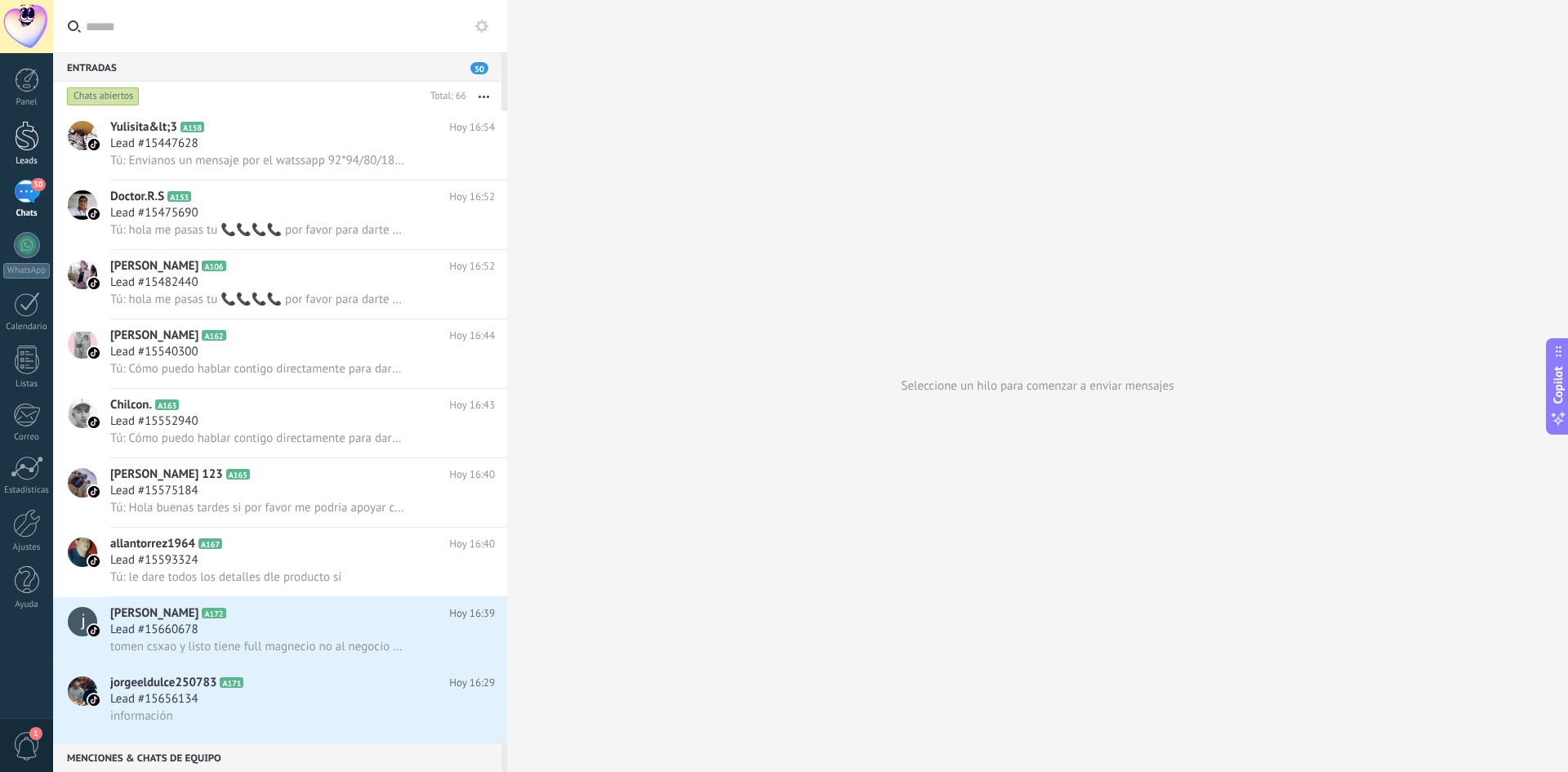
click at [23, 138] on div at bounding box center [27, 136] width 25 height 30
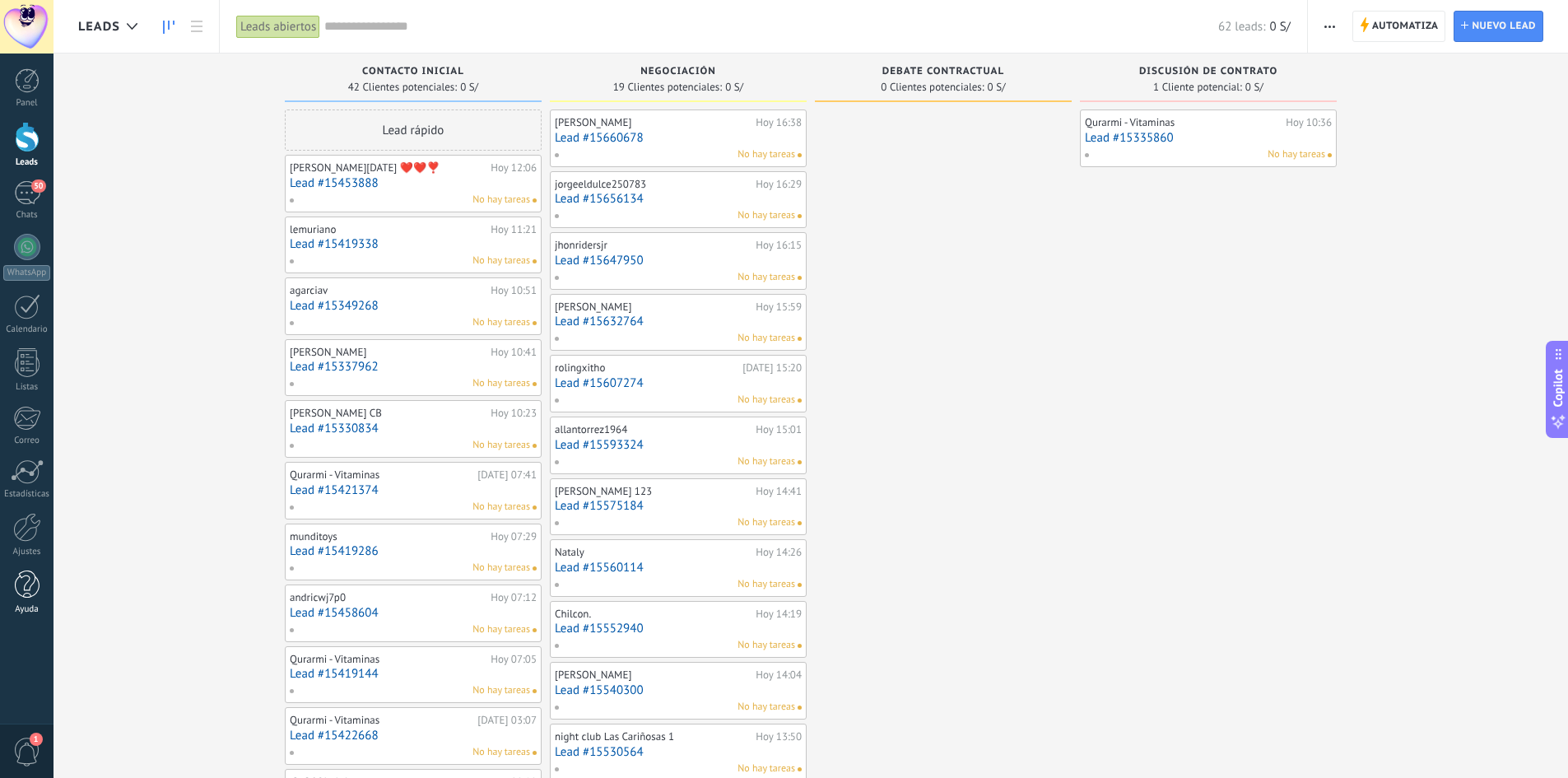
click at [22, 584] on div at bounding box center [27, 584] width 25 height 29
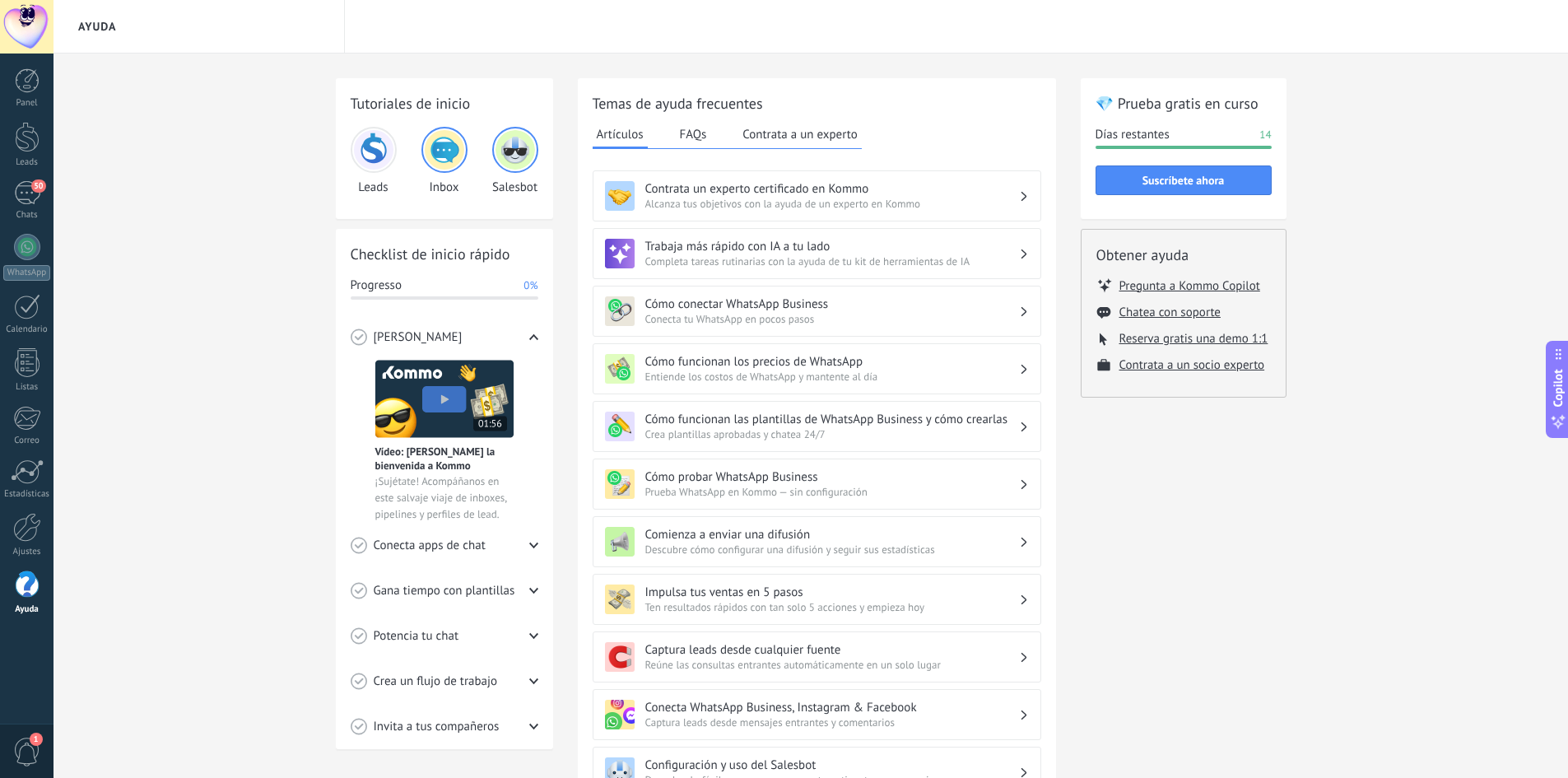
click at [701, 129] on button "FAQs" at bounding box center [693, 134] width 35 height 25
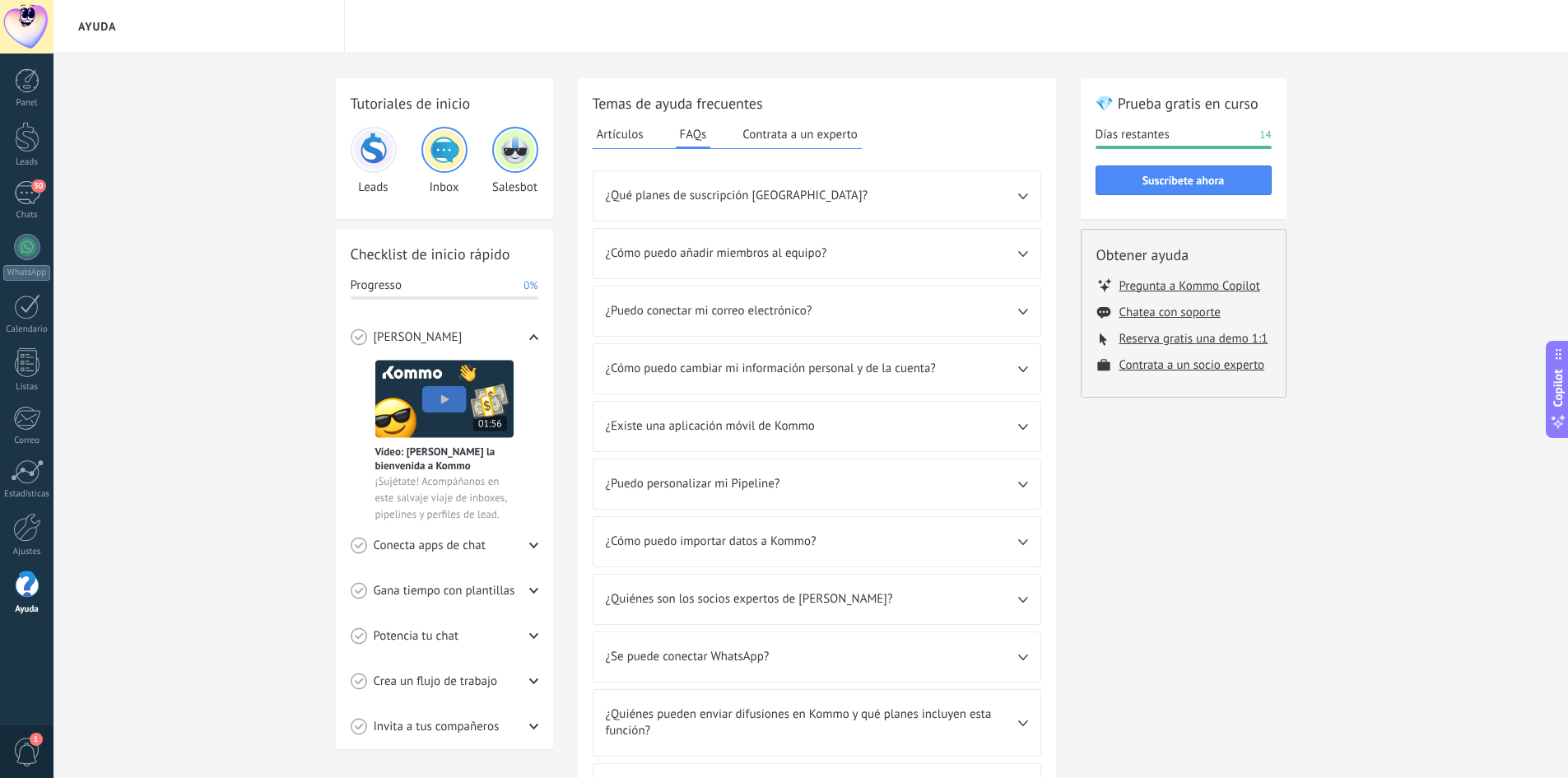
click at [803, 128] on button "Contrata a un experto" at bounding box center [799, 134] width 123 height 25
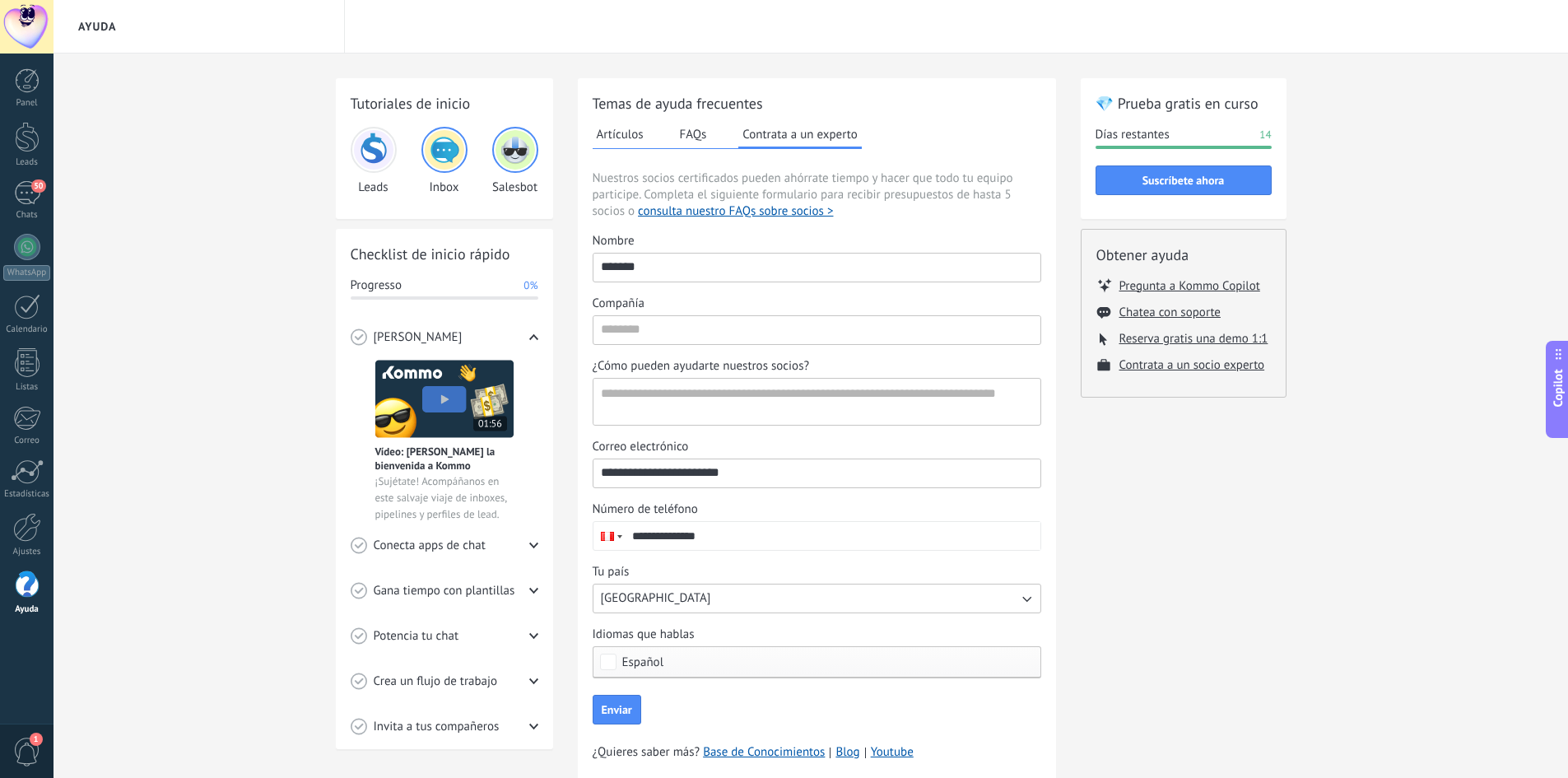
click at [626, 132] on button "Artículos" at bounding box center [620, 134] width 55 height 25
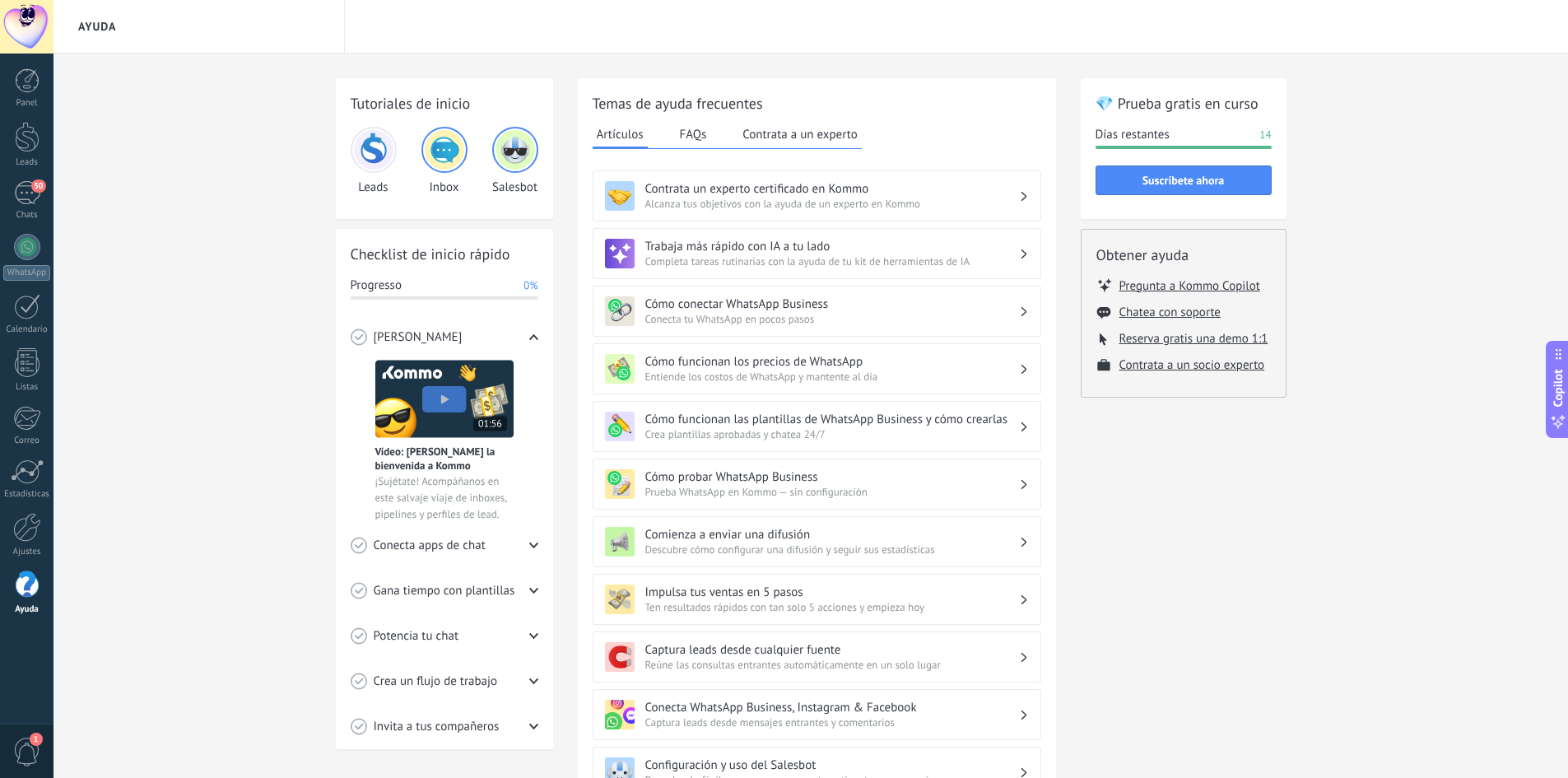
click at [772, 127] on button "Contrata a un experto" at bounding box center [799, 134] width 123 height 25
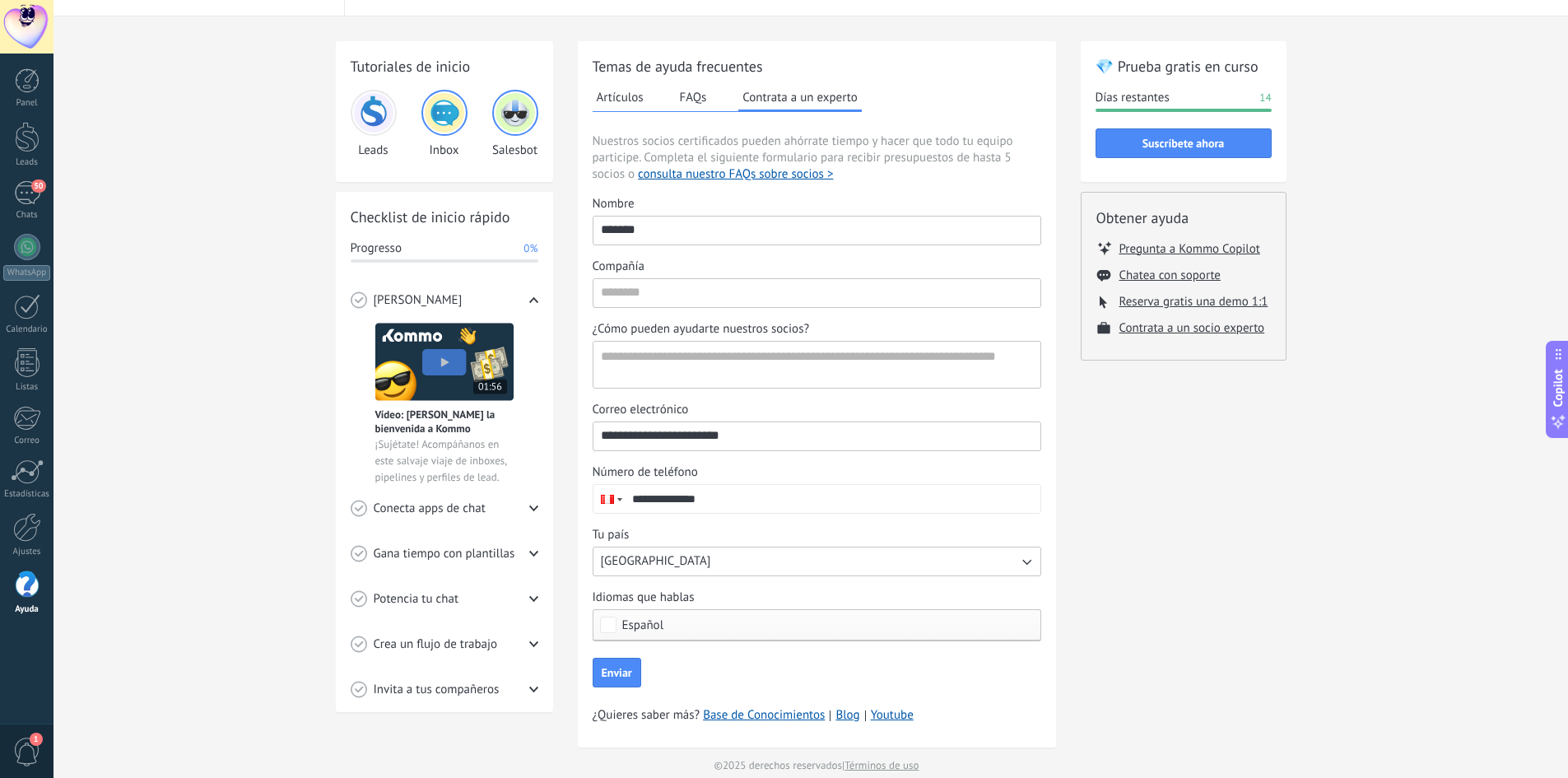
scroll to position [57, 0]
